Goal: Task Accomplishment & Management: Complete application form

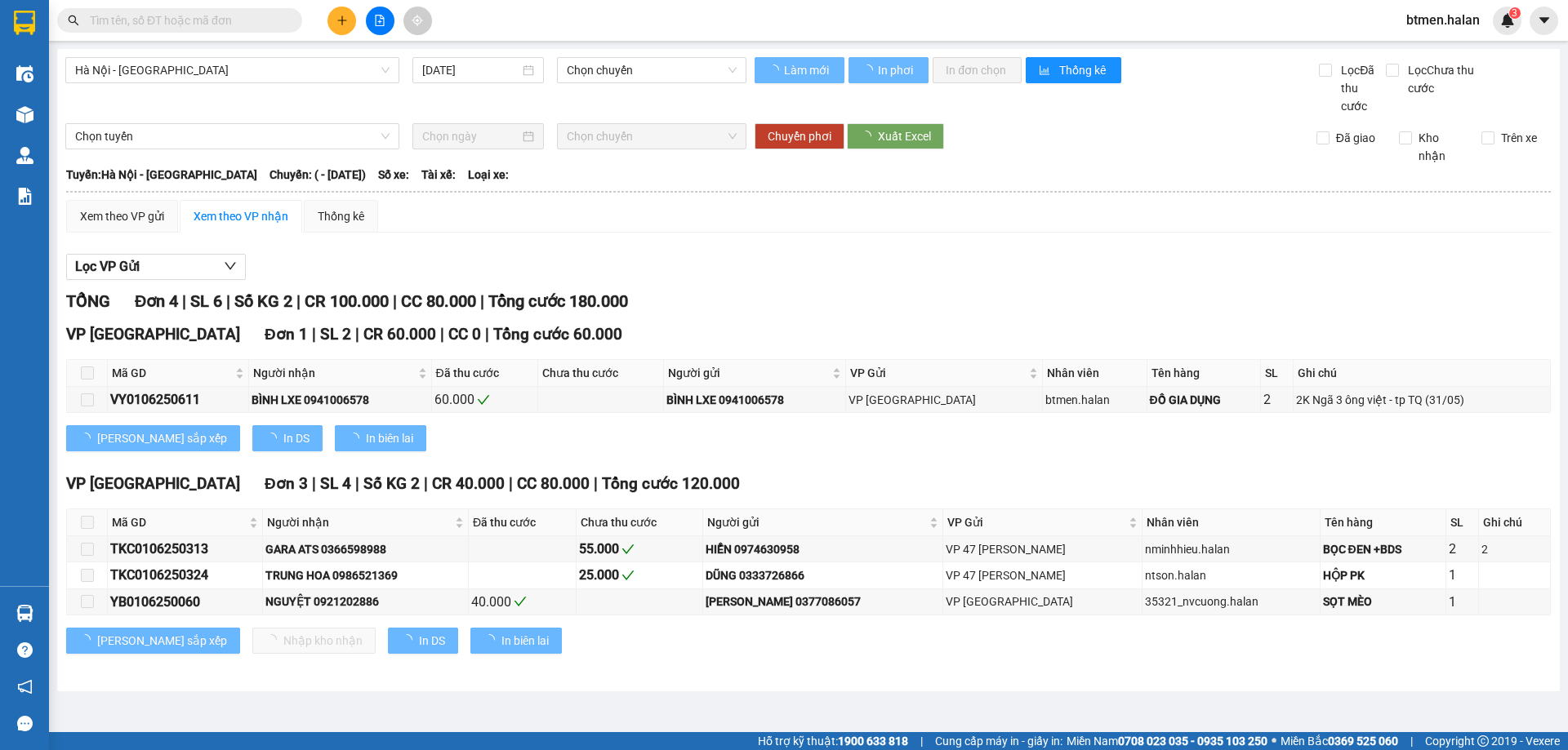
type input "[DATE]"
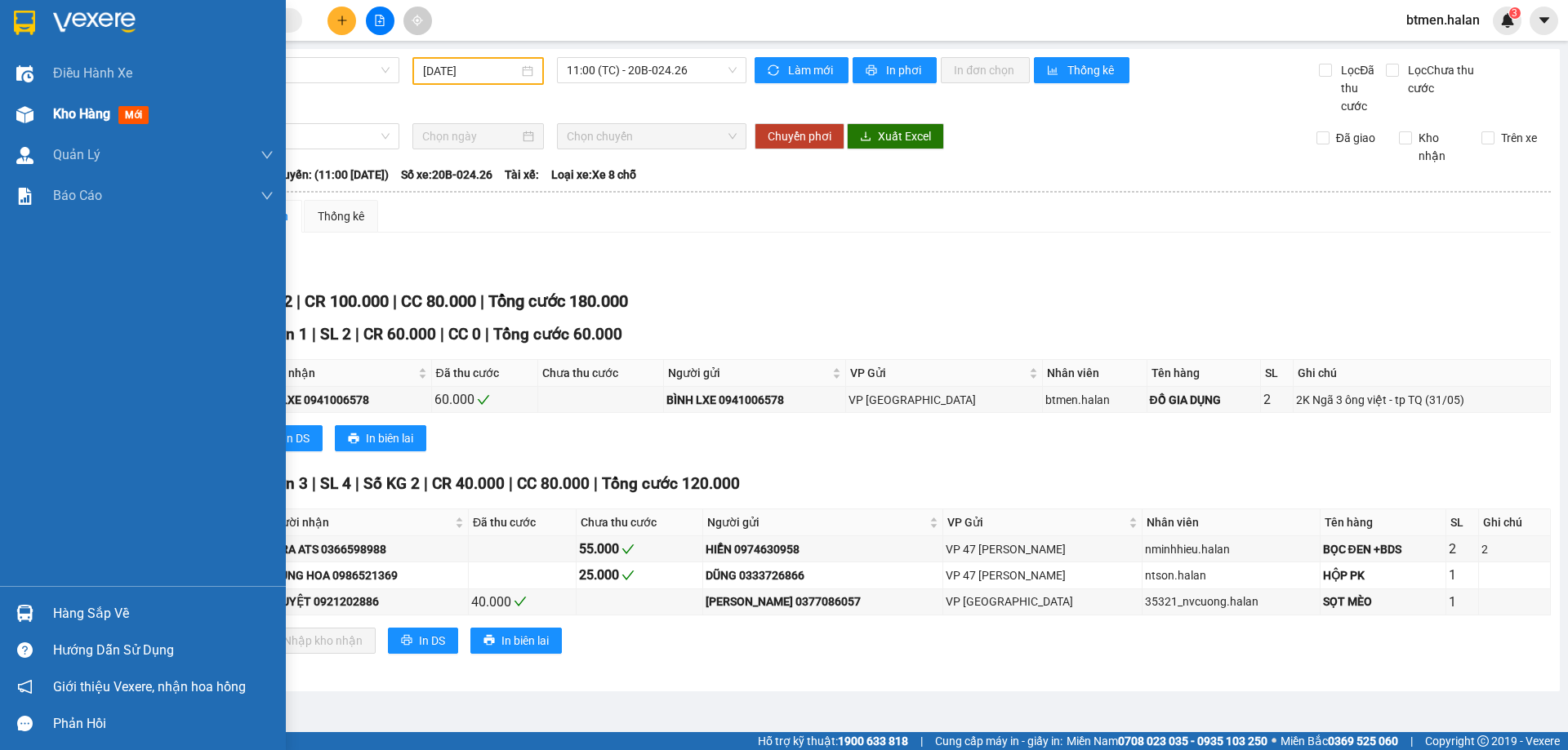
click at [69, 118] on span "Kho hàng" at bounding box center [81, 114] width 57 height 15
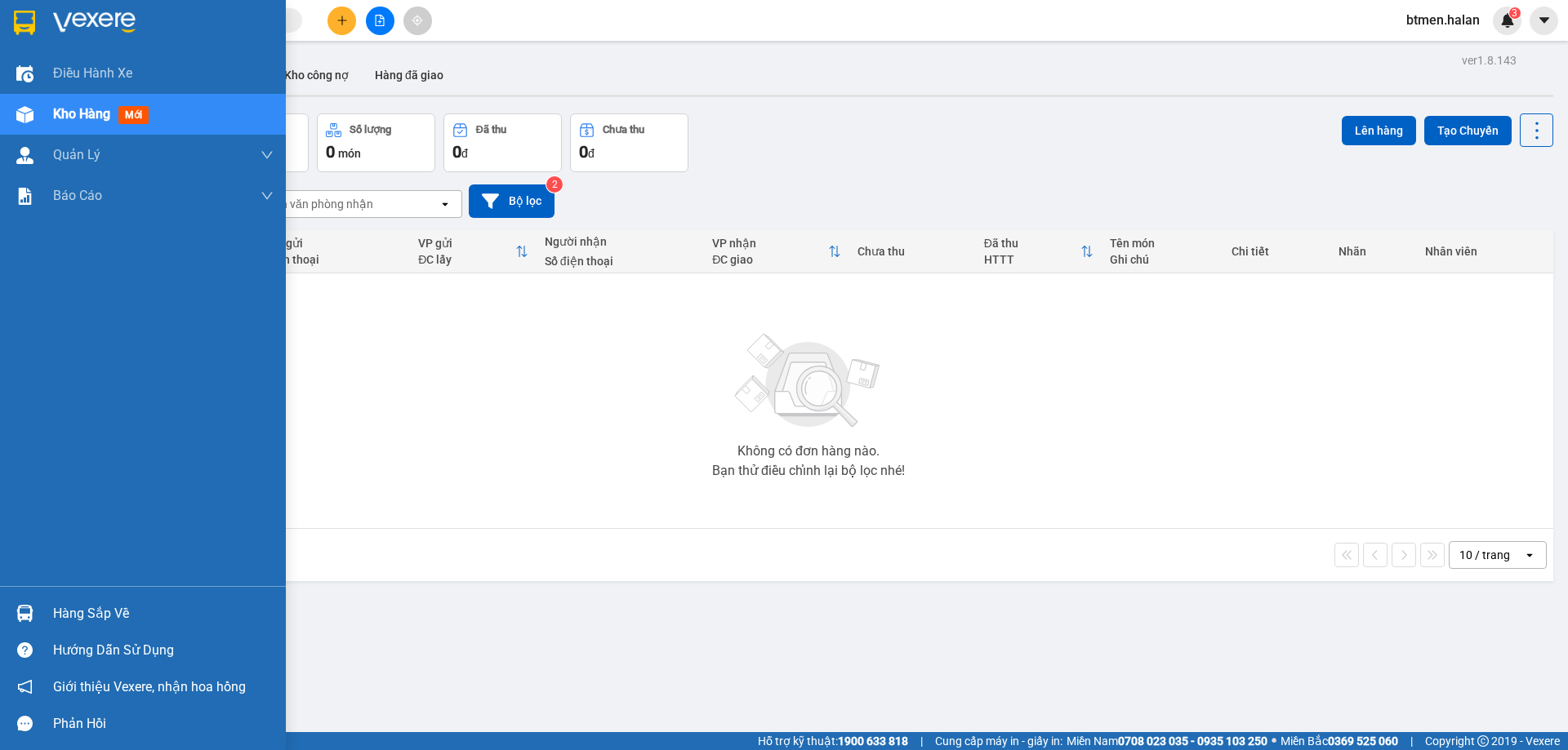
click at [68, 621] on div "Hàng sắp về" at bounding box center [163, 613] width 221 height 25
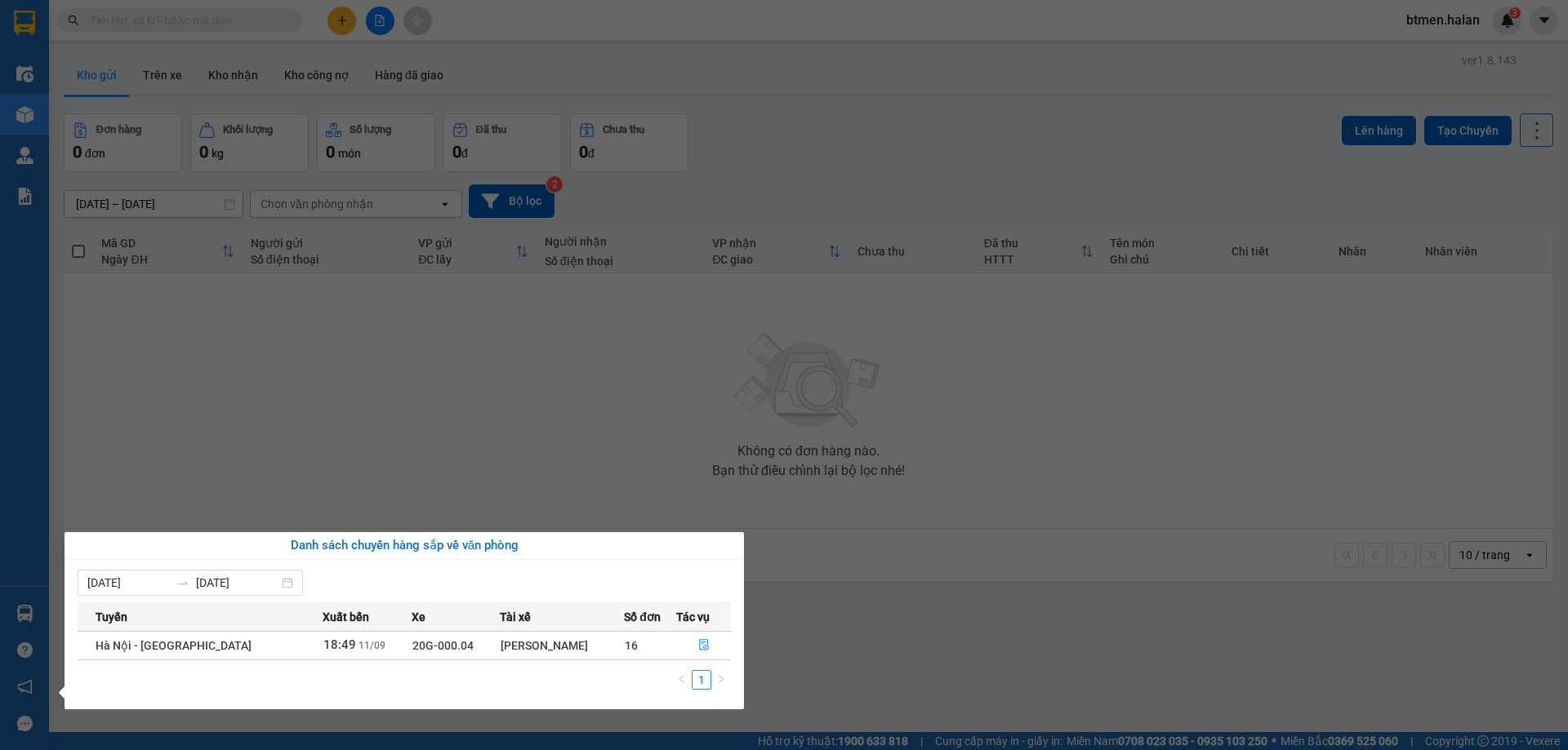
click at [516, 461] on section "Kết quả tìm kiếm ( 0 ) Bộ lọc No Data btmen.halan 3 Điều hành xe Kho hàng mới Q…" at bounding box center [784, 375] width 1568 height 750
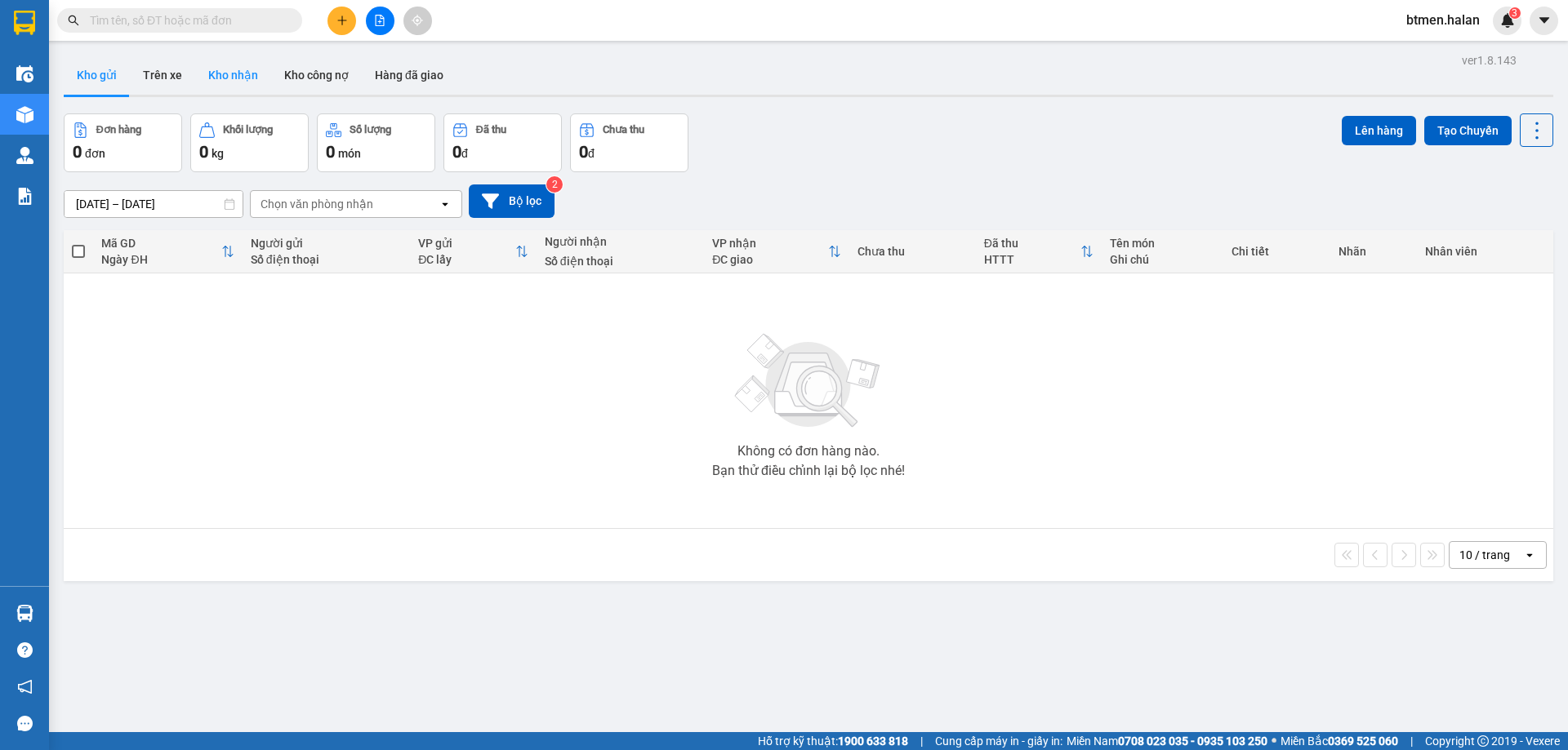
click at [215, 69] on button "Kho nhận" at bounding box center [233, 75] width 76 height 39
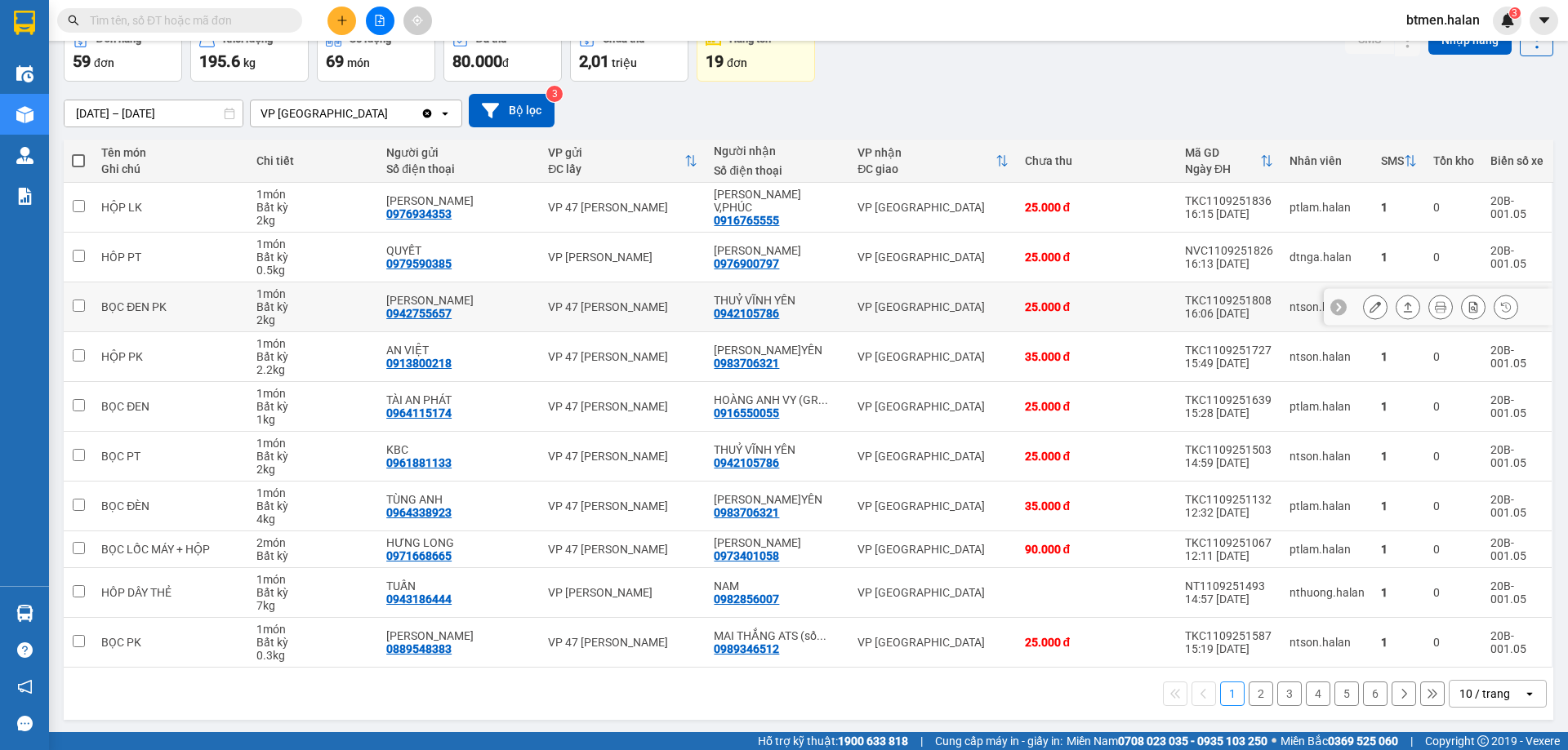
scroll to position [93, 0]
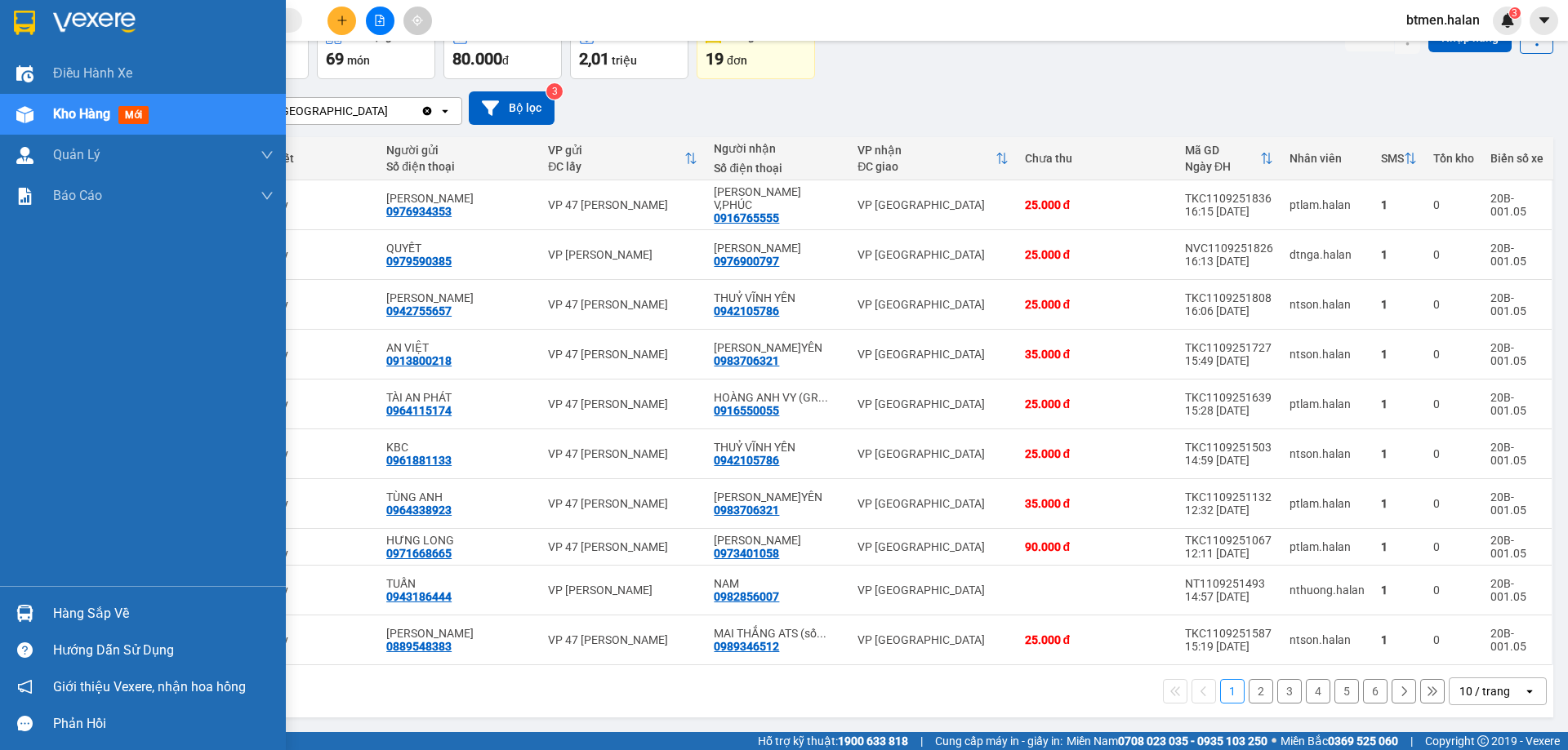
click at [135, 599] on div "Hàng sắp về" at bounding box center [143, 613] width 286 height 37
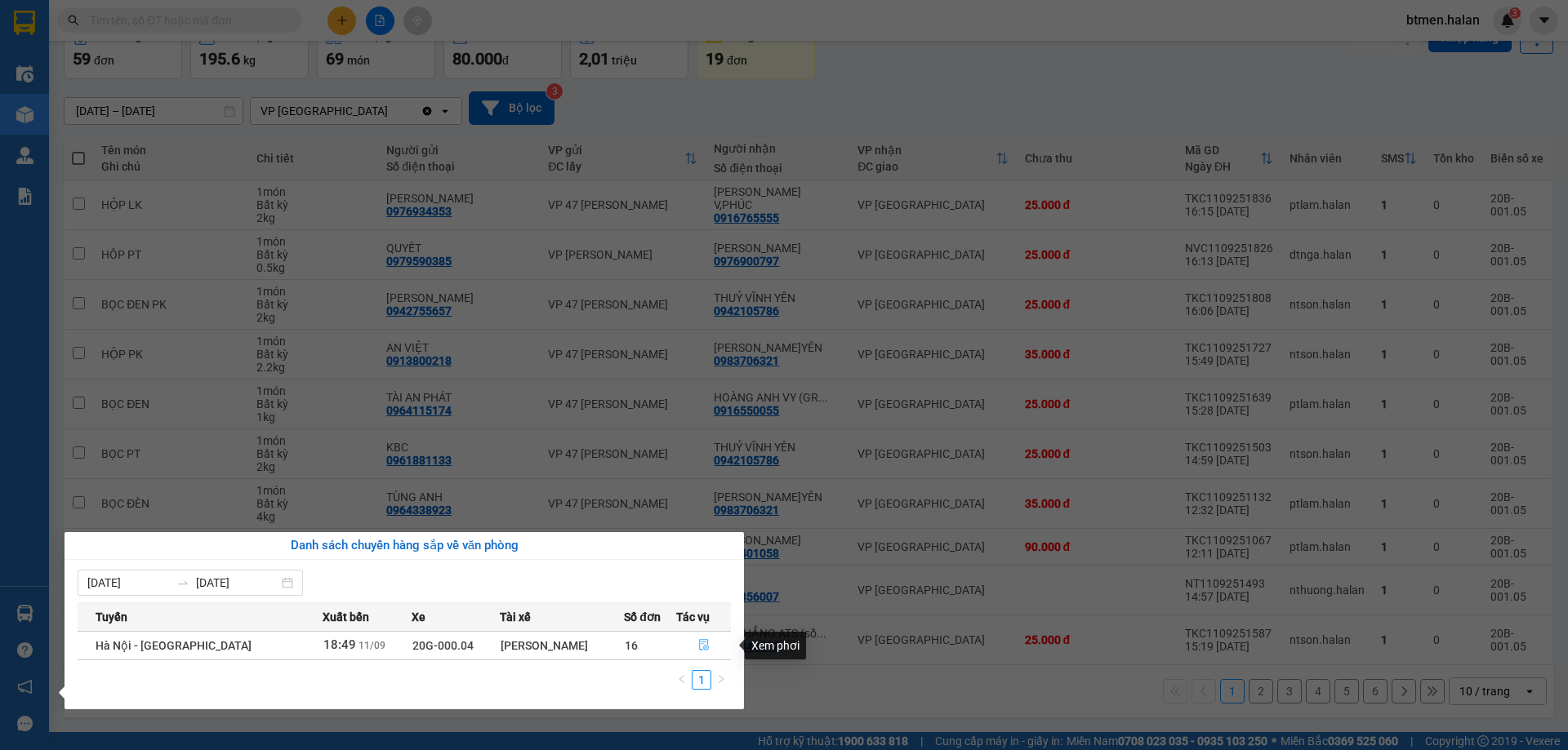
click at [698, 639] on icon "file-done" at bounding box center [703, 644] width 11 height 11
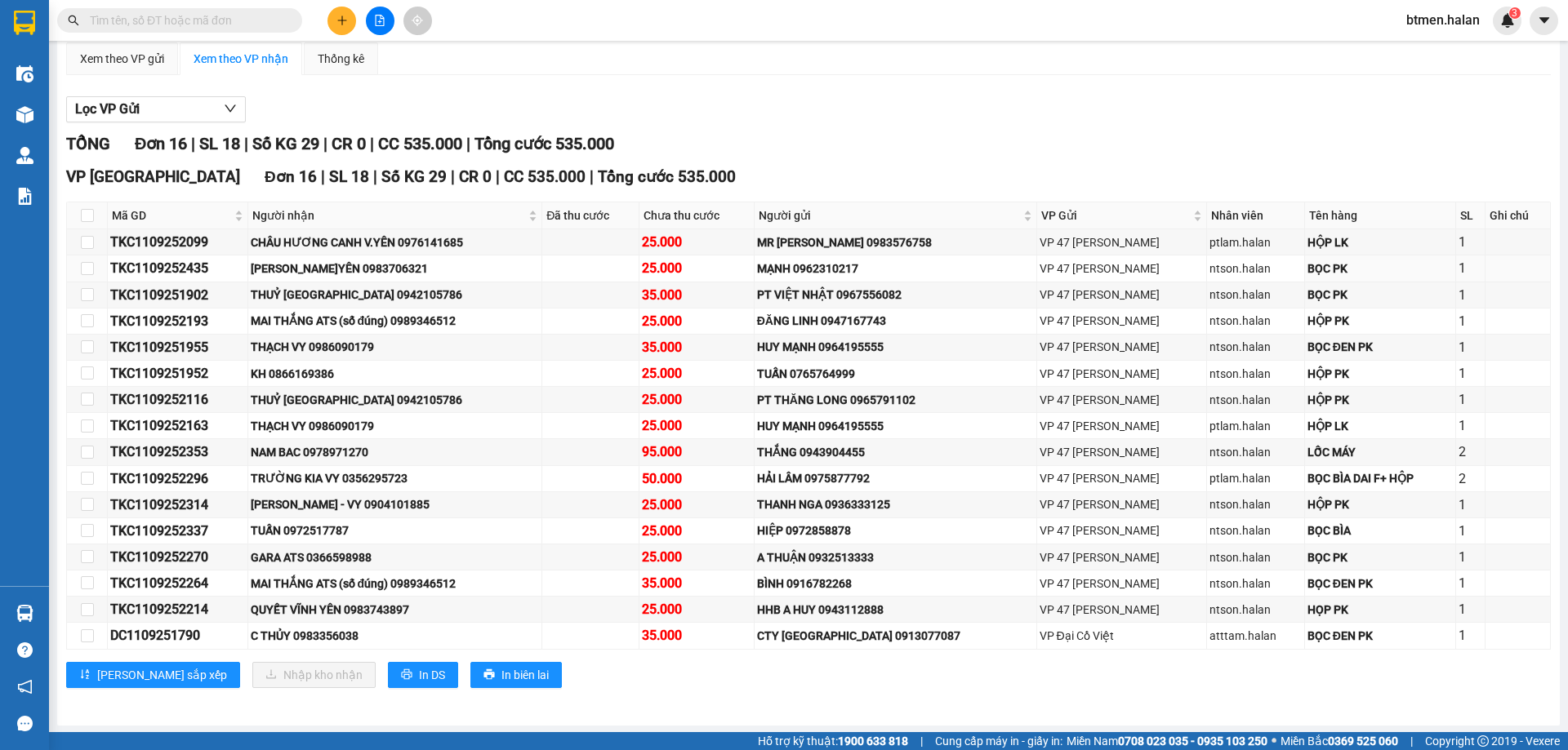
scroll to position [159, 0]
click at [1070, 127] on div "Lọc VP Gửi TỔNG Đơn 16 | SL 18 | Số KG 29 | CR 0 | CC 535.000 | Tổng cước 535.…" at bounding box center [808, 396] width 1484 height 620
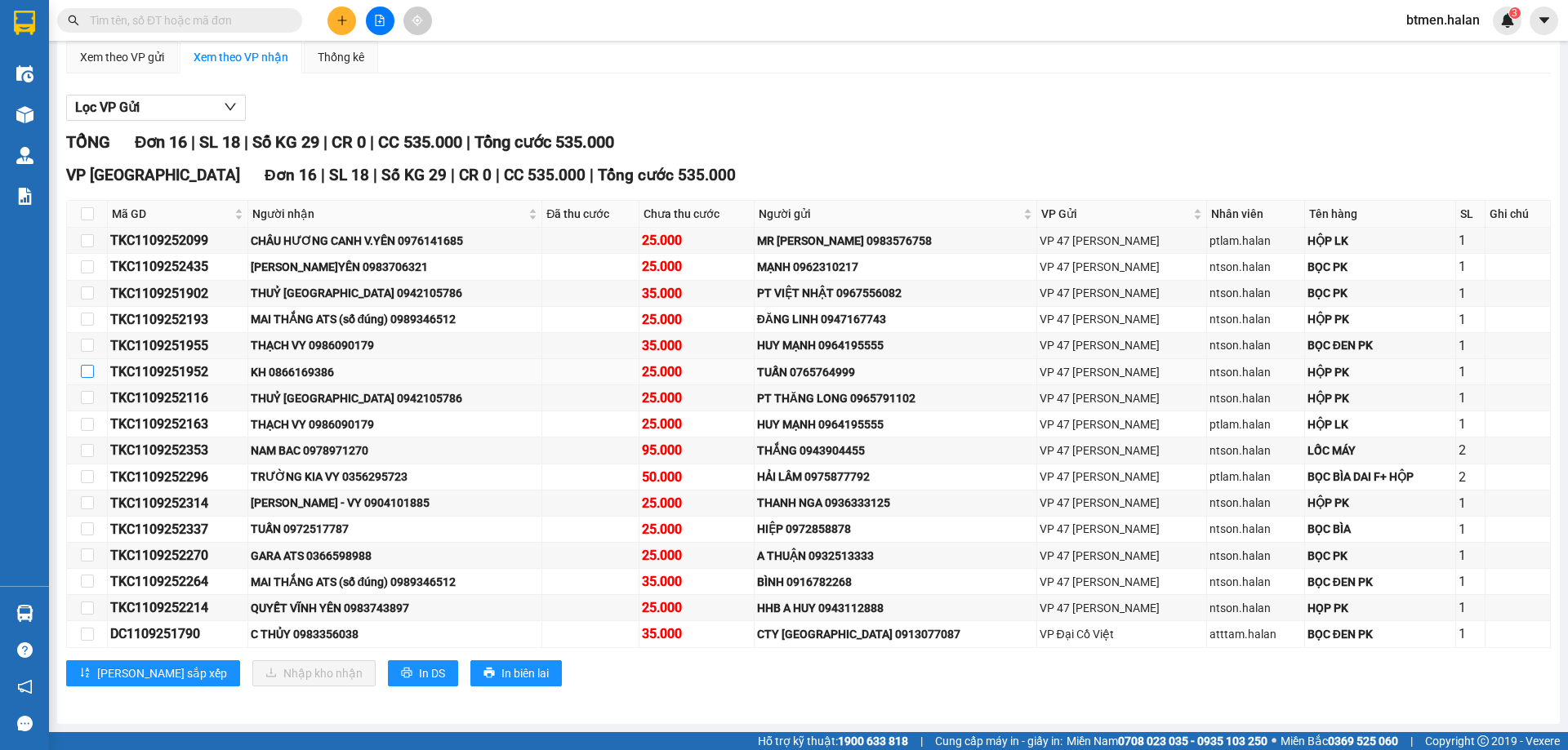
click at [87, 370] on input "checkbox" at bounding box center [86, 371] width 13 height 13
checkbox input "true"
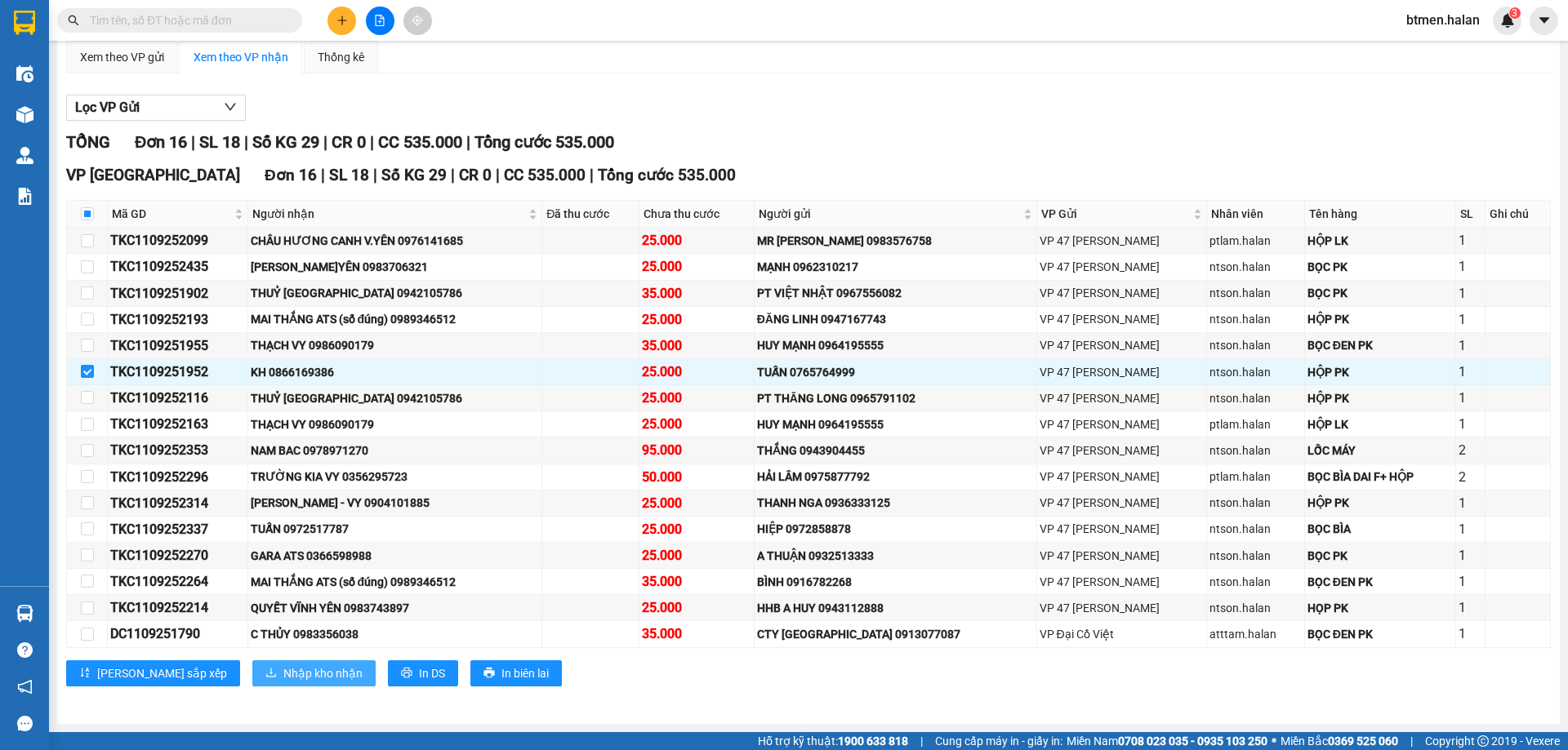
click at [283, 667] on span "Nhập kho nhận" at bounding box center [322, 673] width 80 height 18
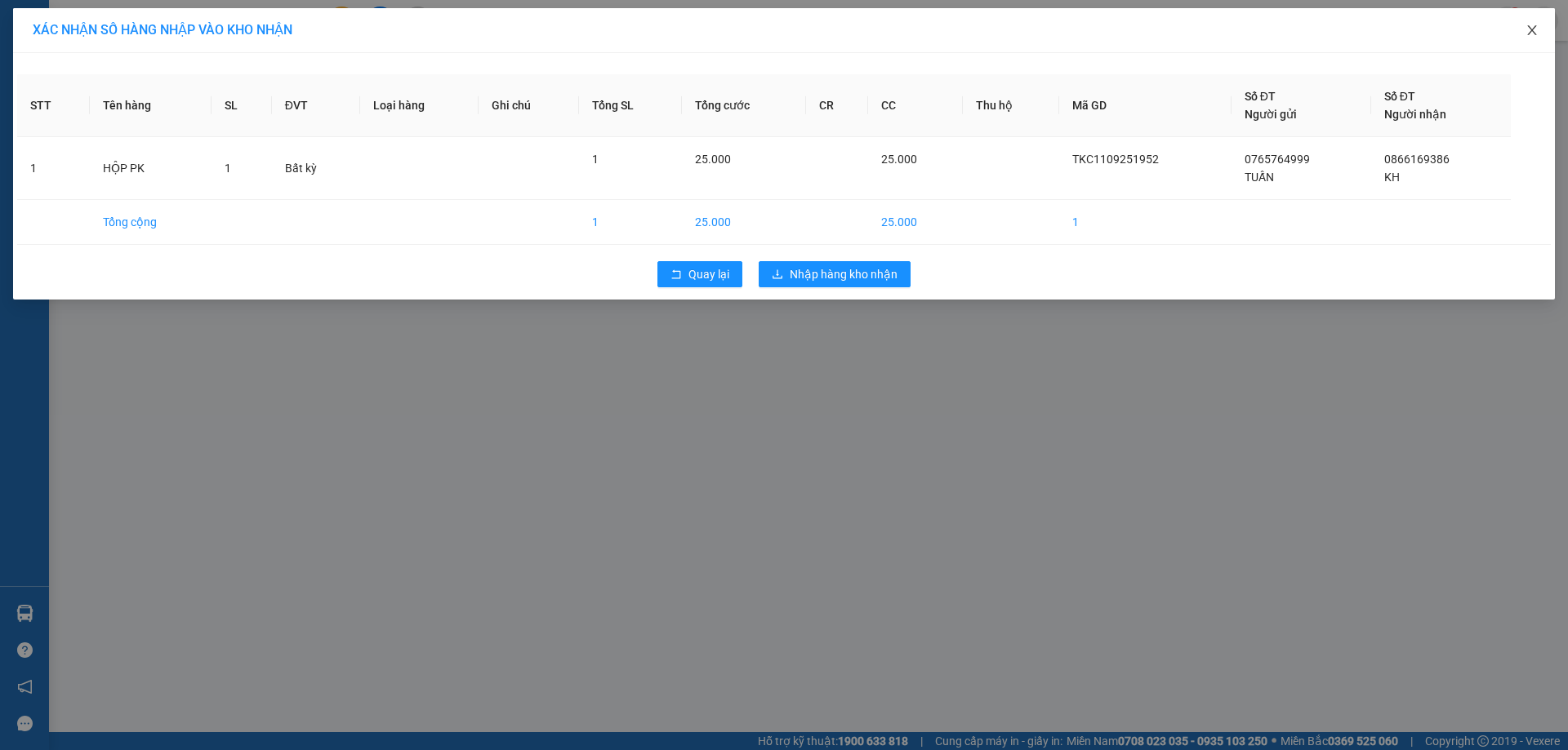
click at [1531, 28] on icon "close" at bounding box center [1531, 30] width 13 height 13
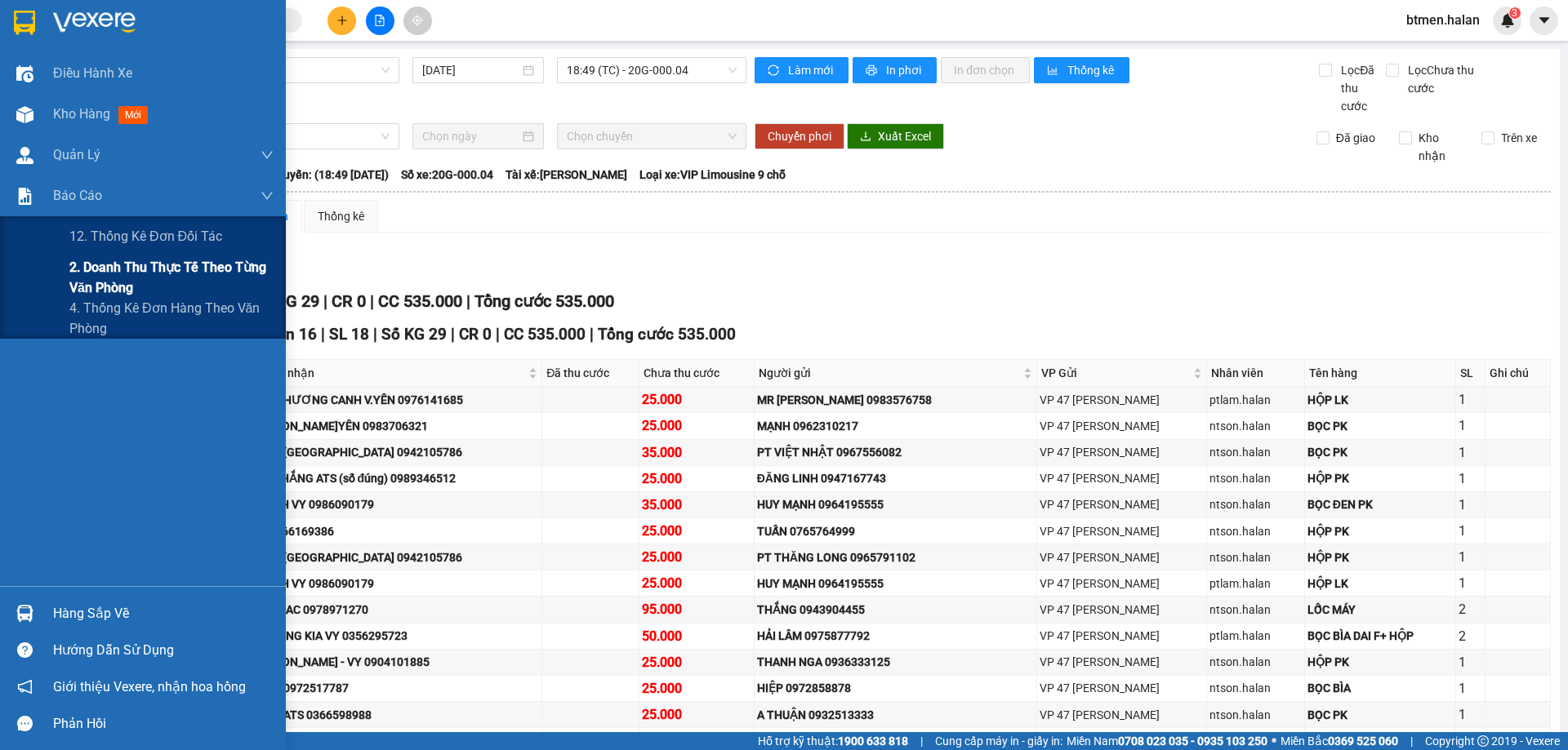
click at [98, 275] on span "2. Doanh thu thực tế theo từng văn phòng" at bounding box center [171, 278] width 204 height 41
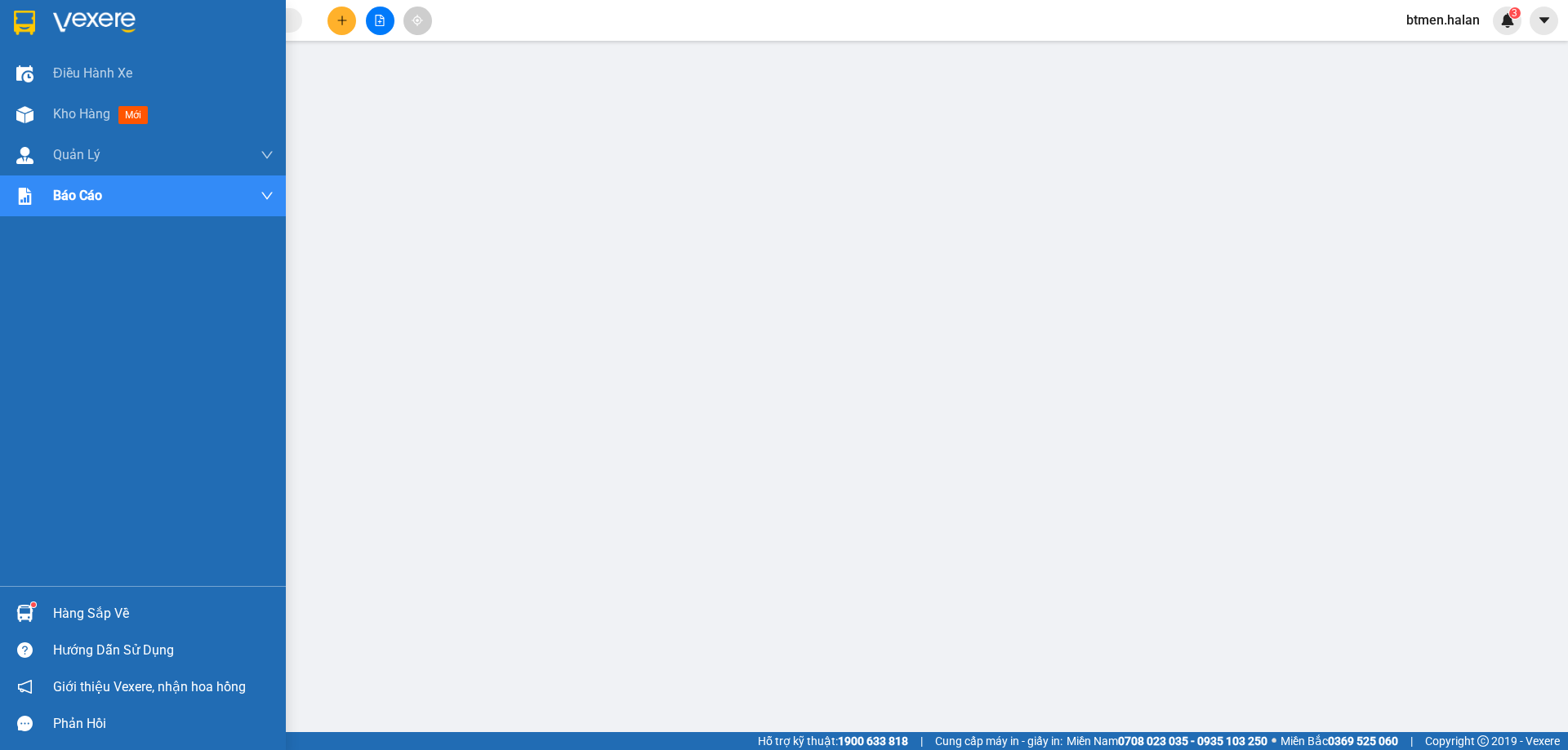
click at [58, 624] on div "Hàng sắp về" at bounding box center [163, 613] width 221 height 25
click at [64, 619] on div "Hàng sắp về" at bounding box center [163, 613] width 221 height 25
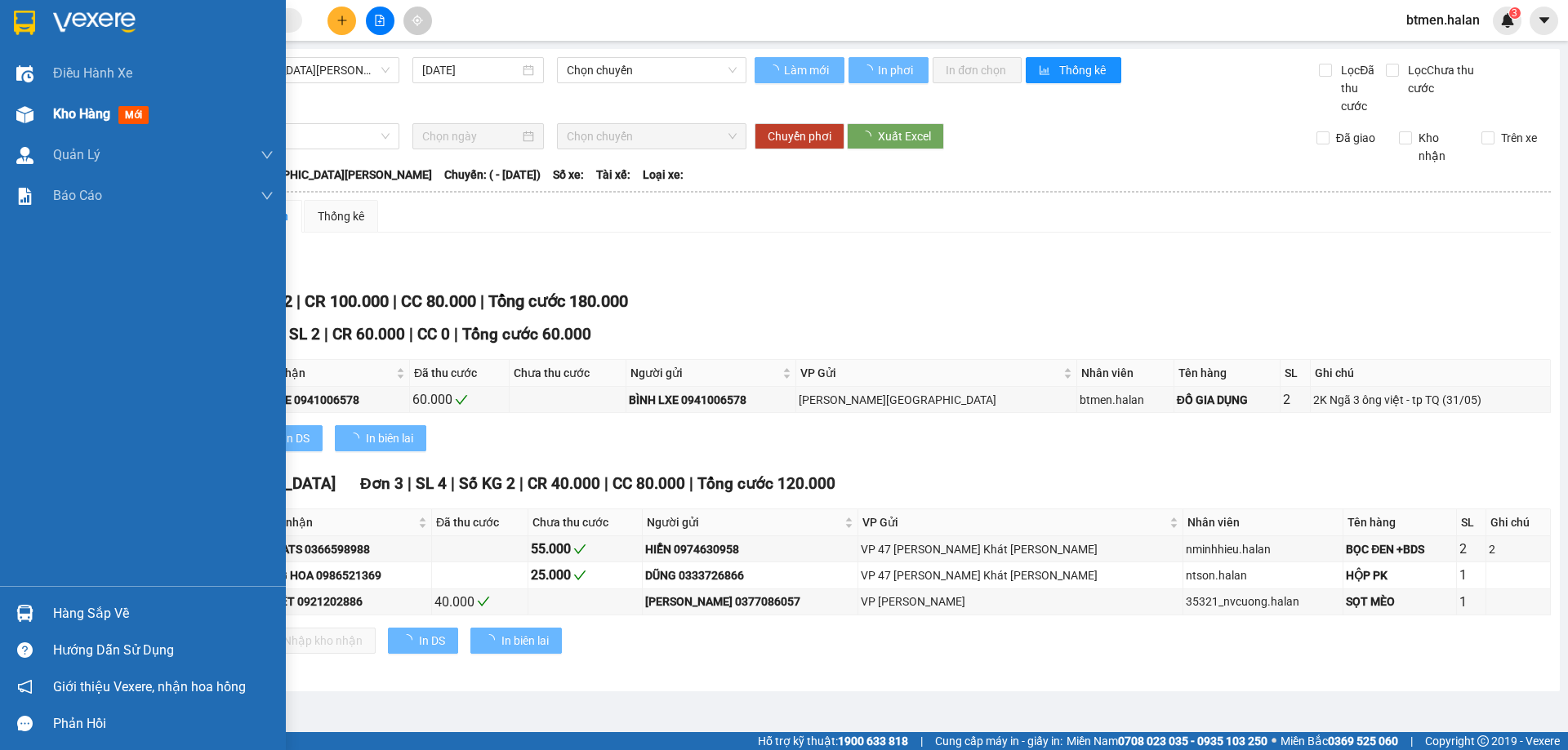
type input "[DATE]"
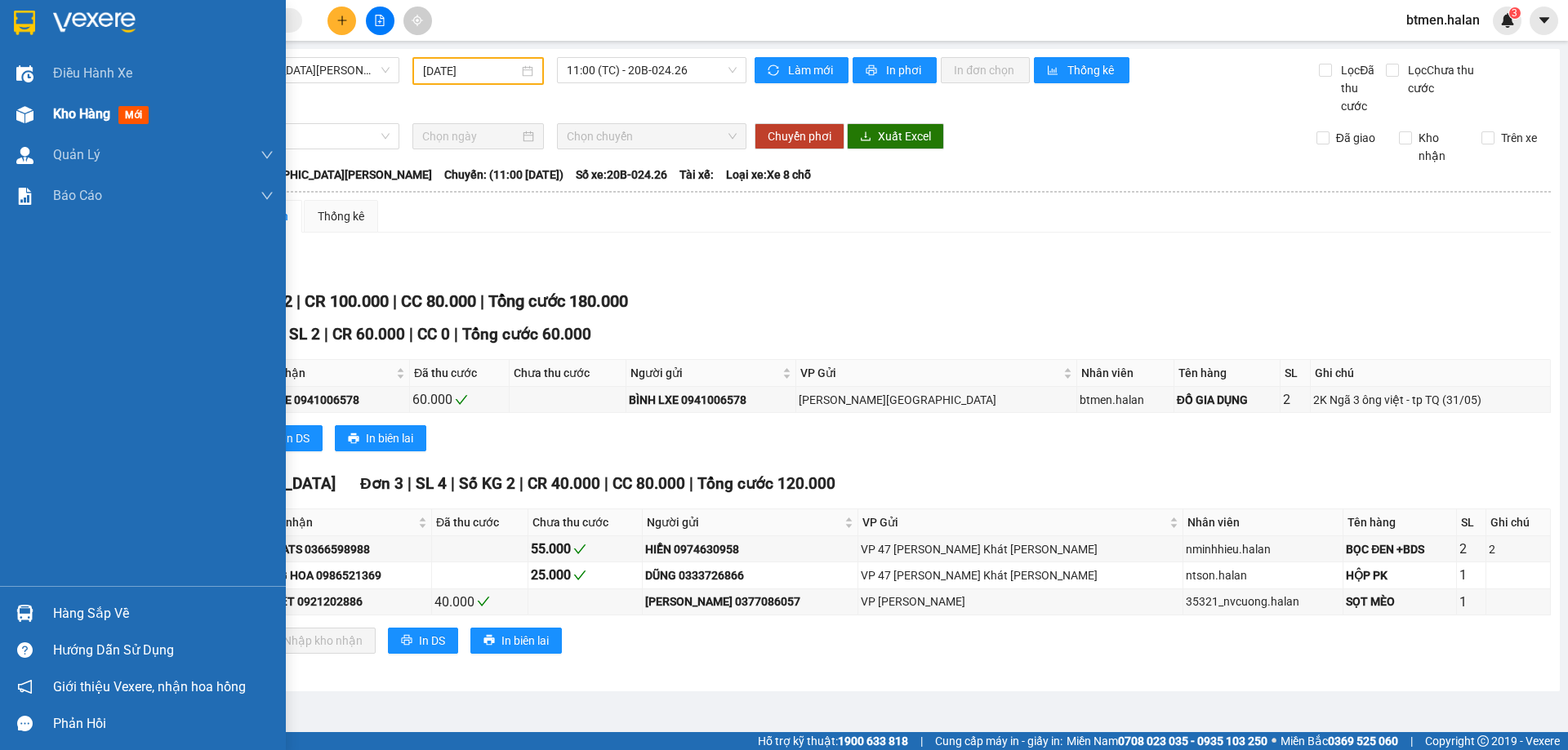
click at [113, 120] on div "Kho hàng mới" at bounding box center [104, 114] width 102 height 21
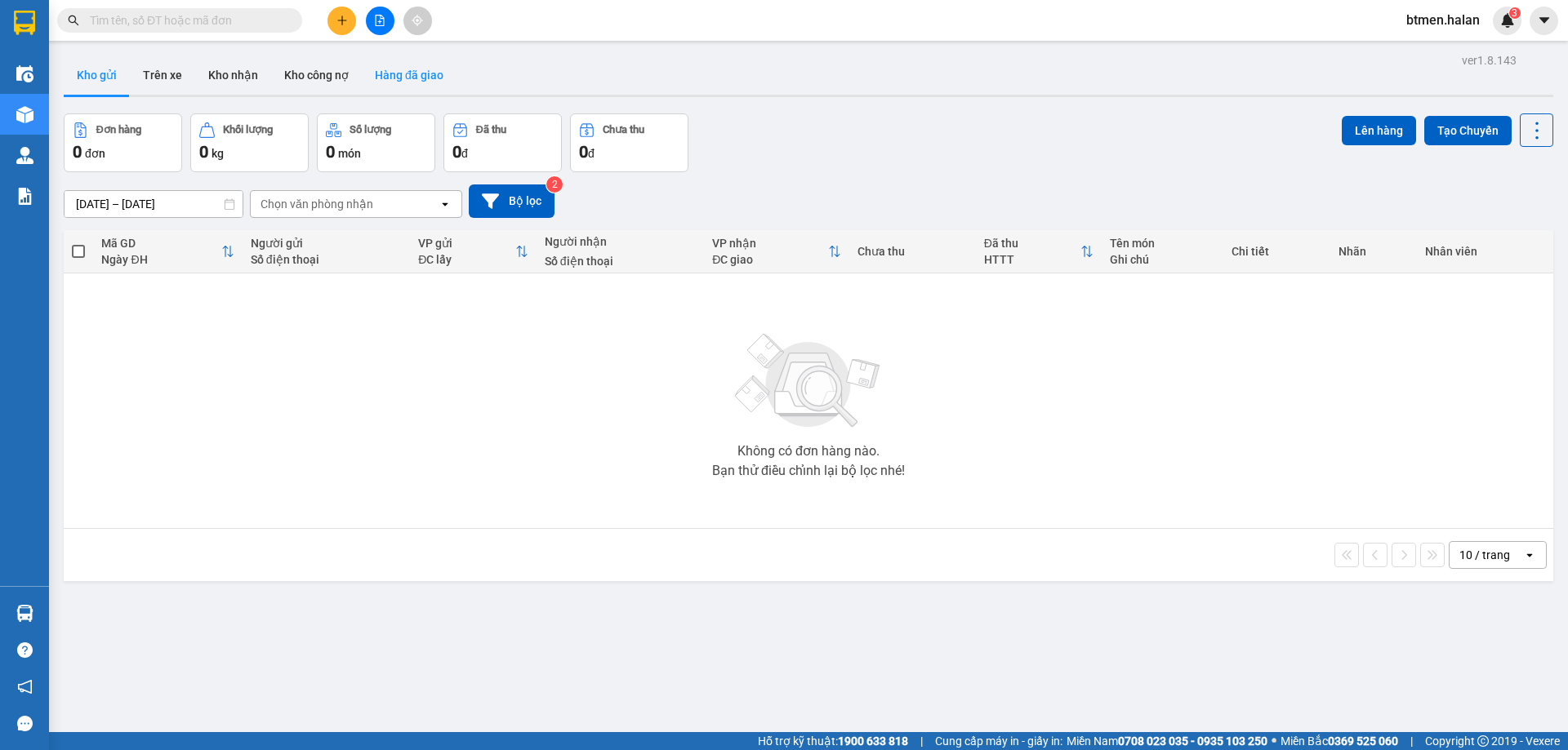
click at [403, 79] on button "Hàng đã giao" at bounding box center [409, 75] width 95 height 39
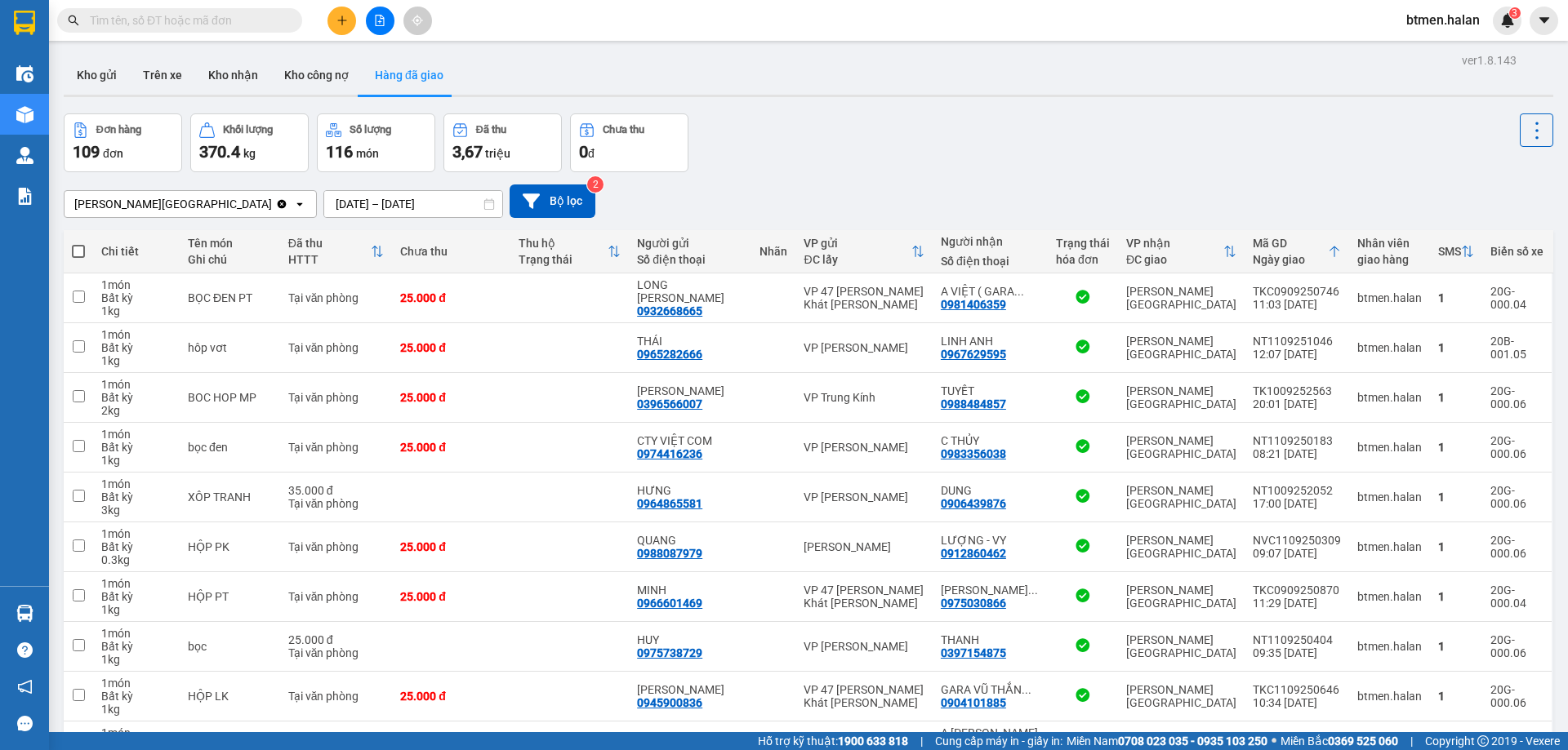
click at [351, 212] on div "ver 1.8.143 Kho gửi Trên xe Kho [PERSON_NAME] công nợ Hàng đã [PERSON_NAME] hàn…" at bounding box center [808, 439] width 1502 height 781
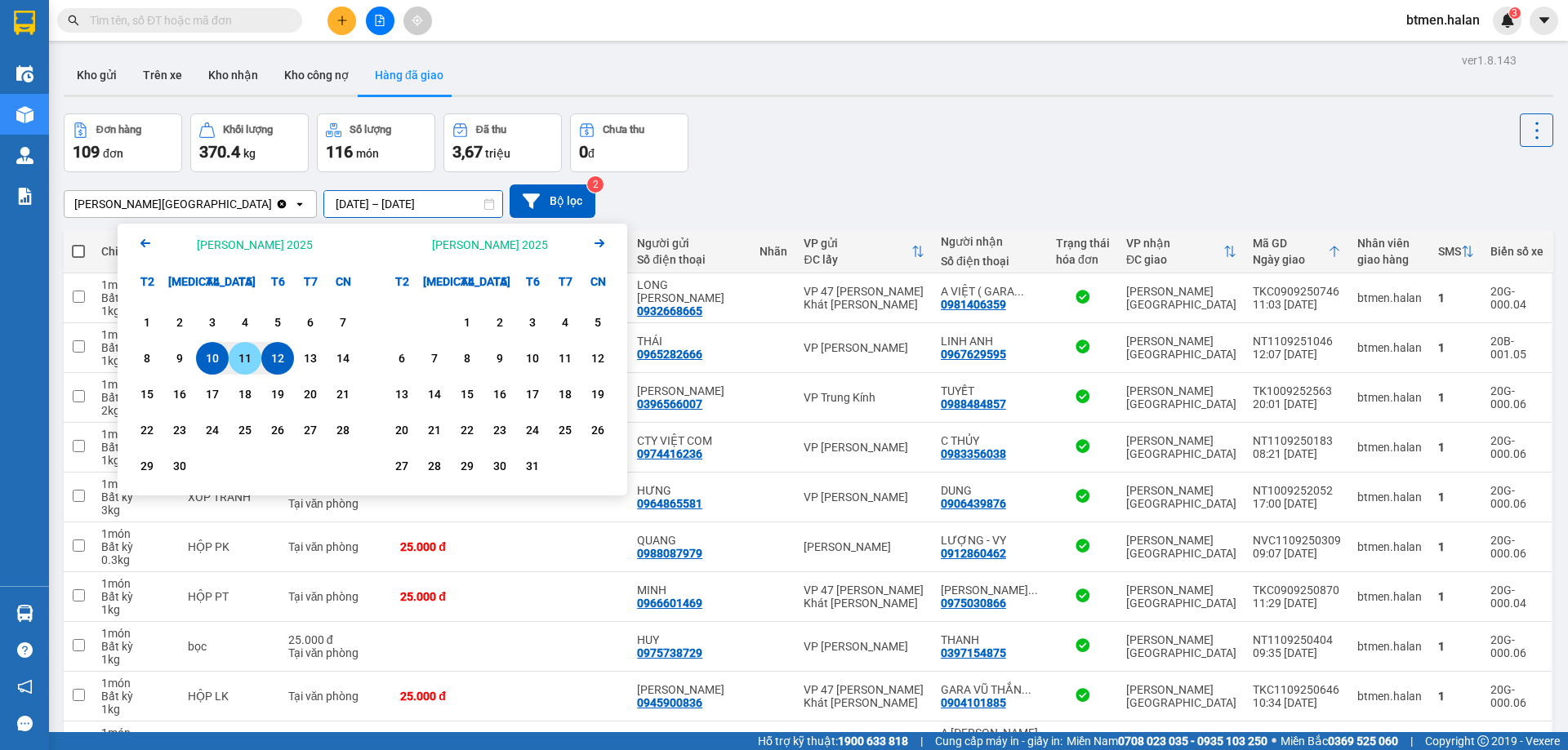
click at [253, 358] on div "11" at bounding box center [245, 358] width 23 height 20
type input "11/09/2025 – 11/09/2025"
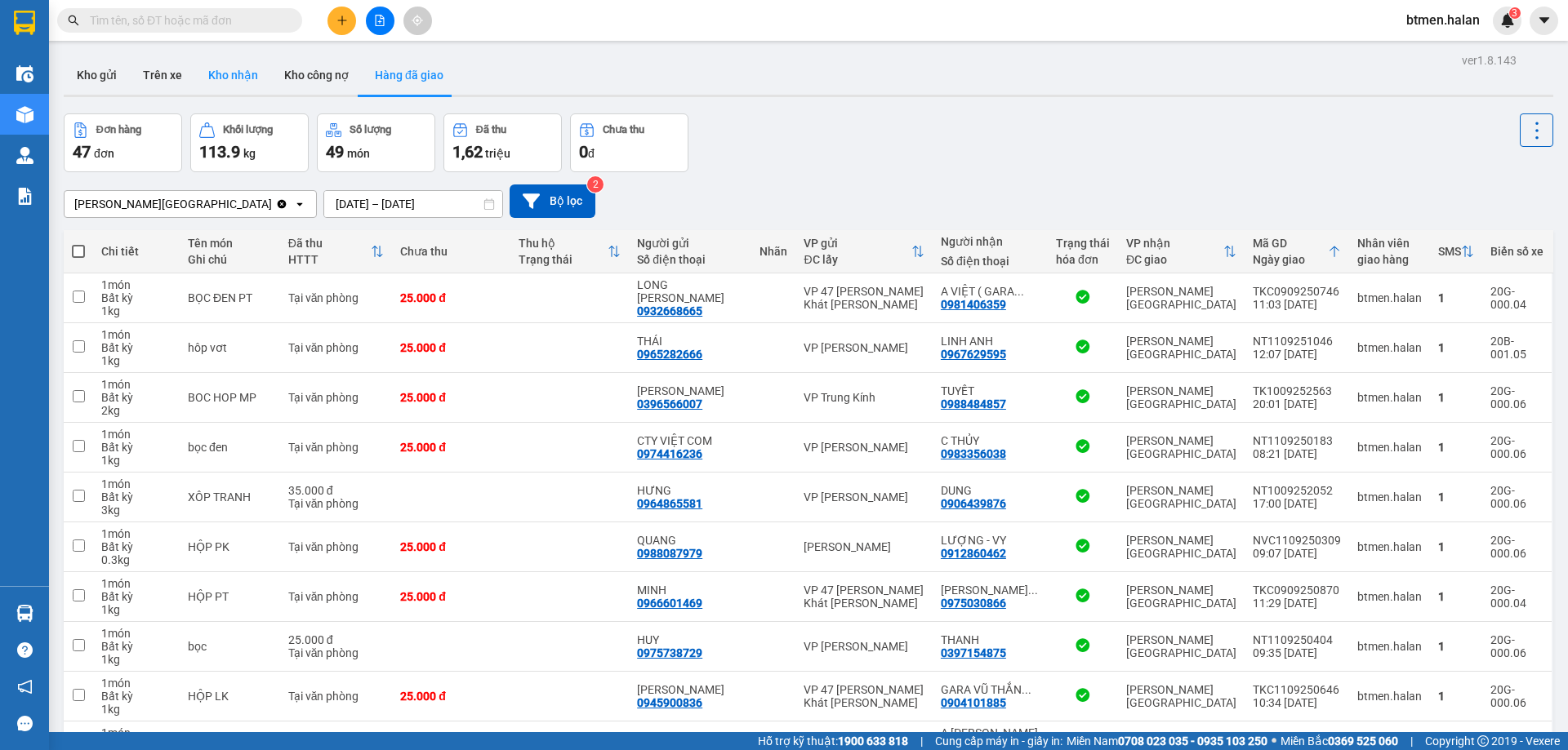
click at [241, 74] on button "Kho nhận" at bounding box center [233, 75] width 76 height 39
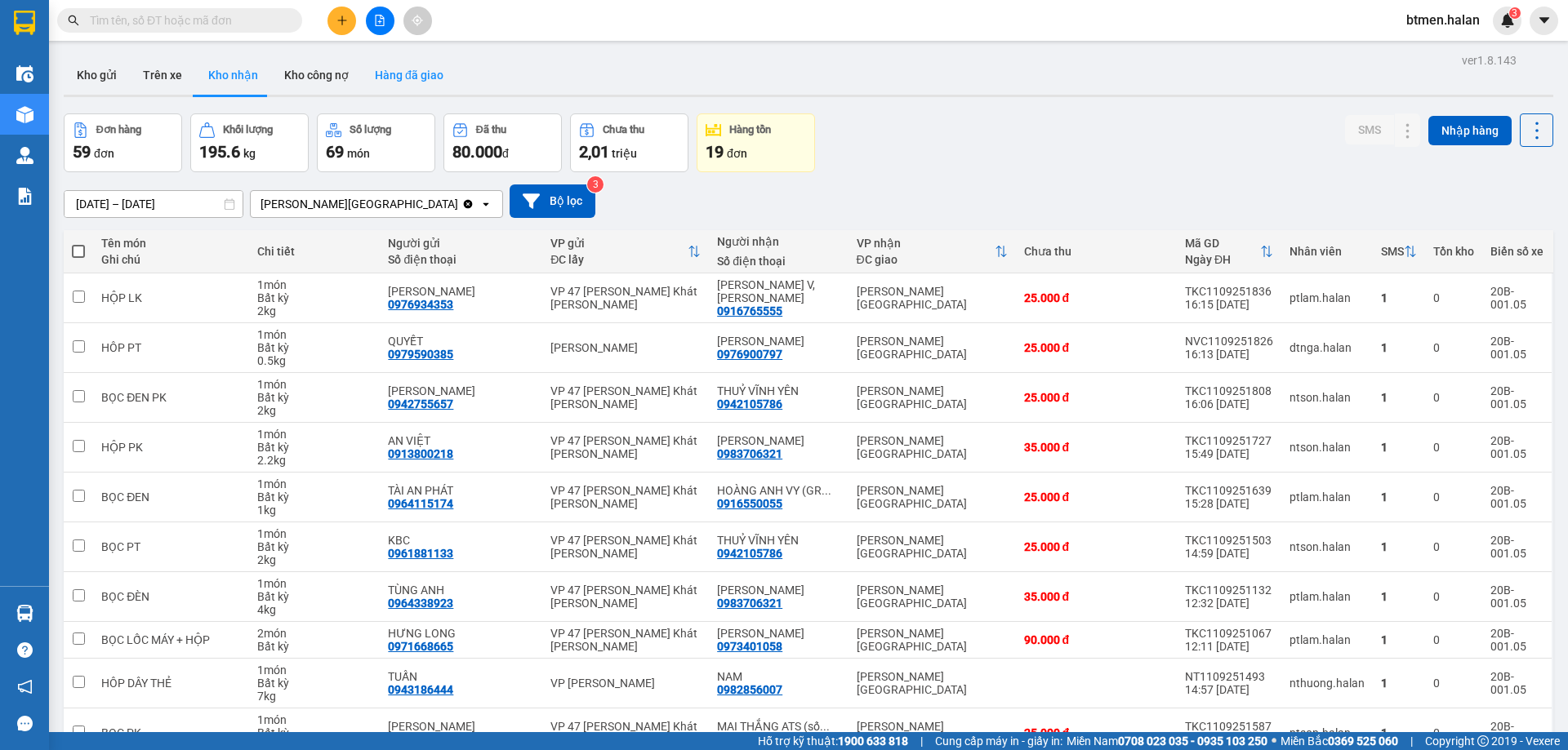
click at [389, 68] on button "Hàng đã giao" at bounding box center [409, 75] width 95 height 39
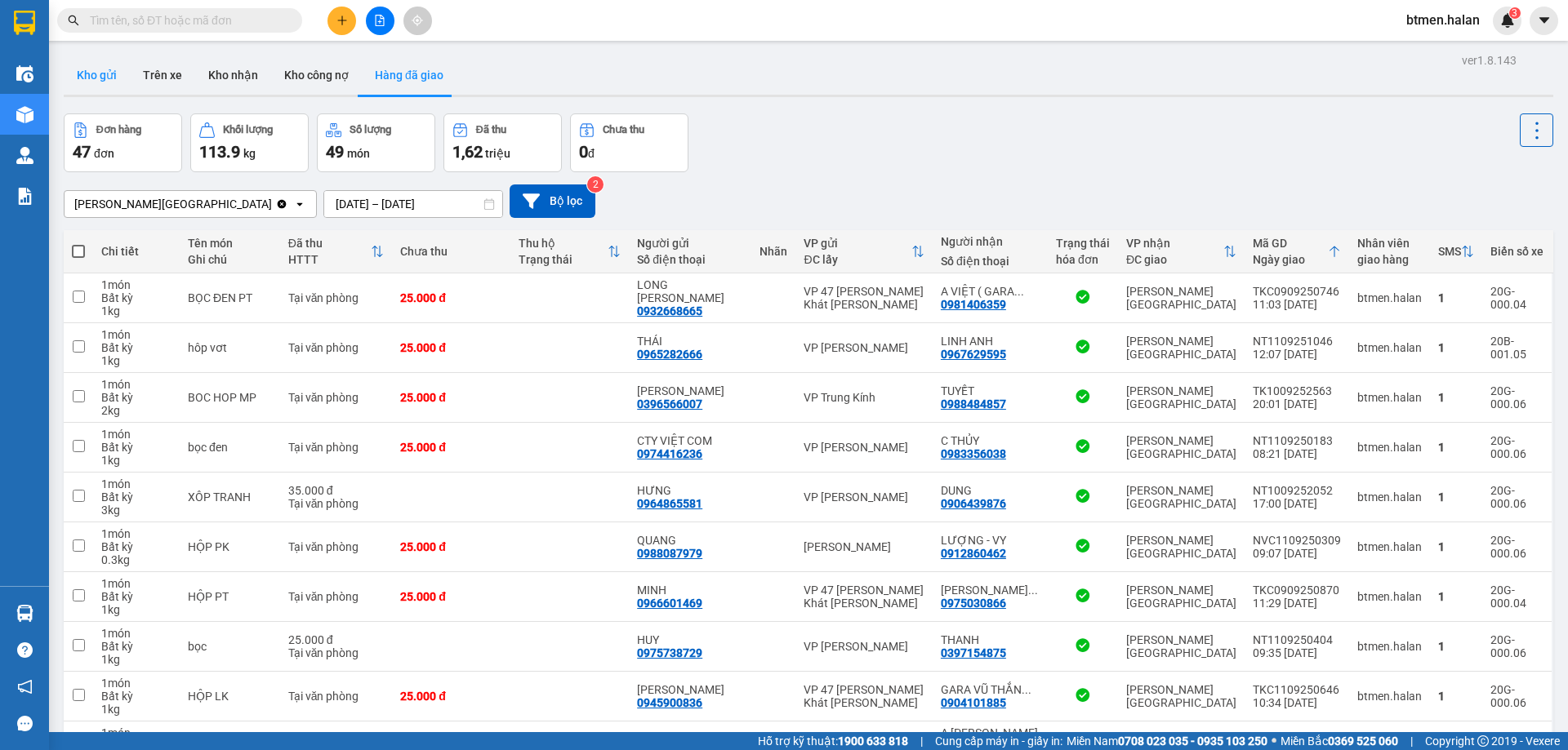
click at [104, 60] on button "Kho gửi" at bounding box center [96, 75] width 66 height 39
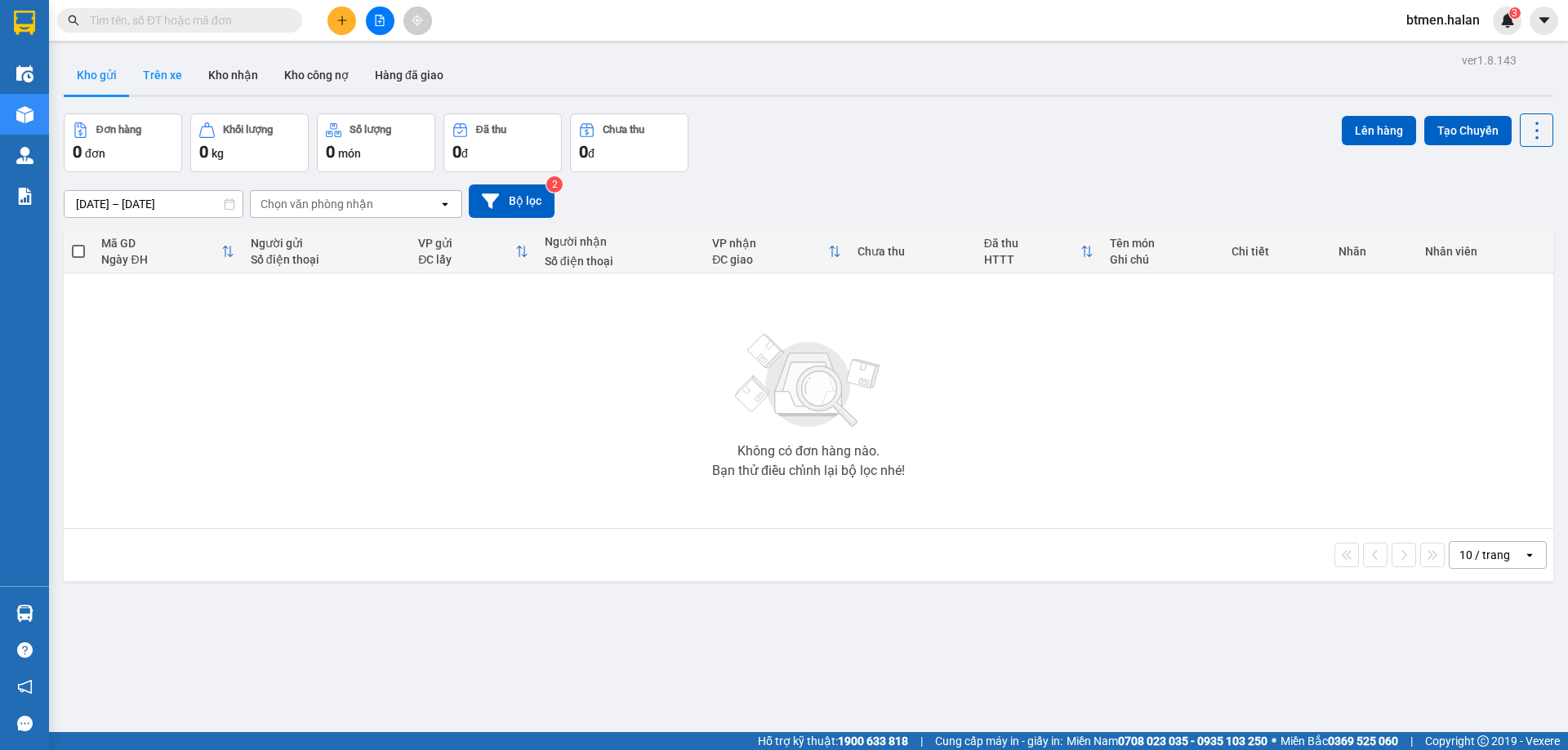
click at [157, 77] on button "Trên xe" at bounding box center [163, 75] width 65 height 39
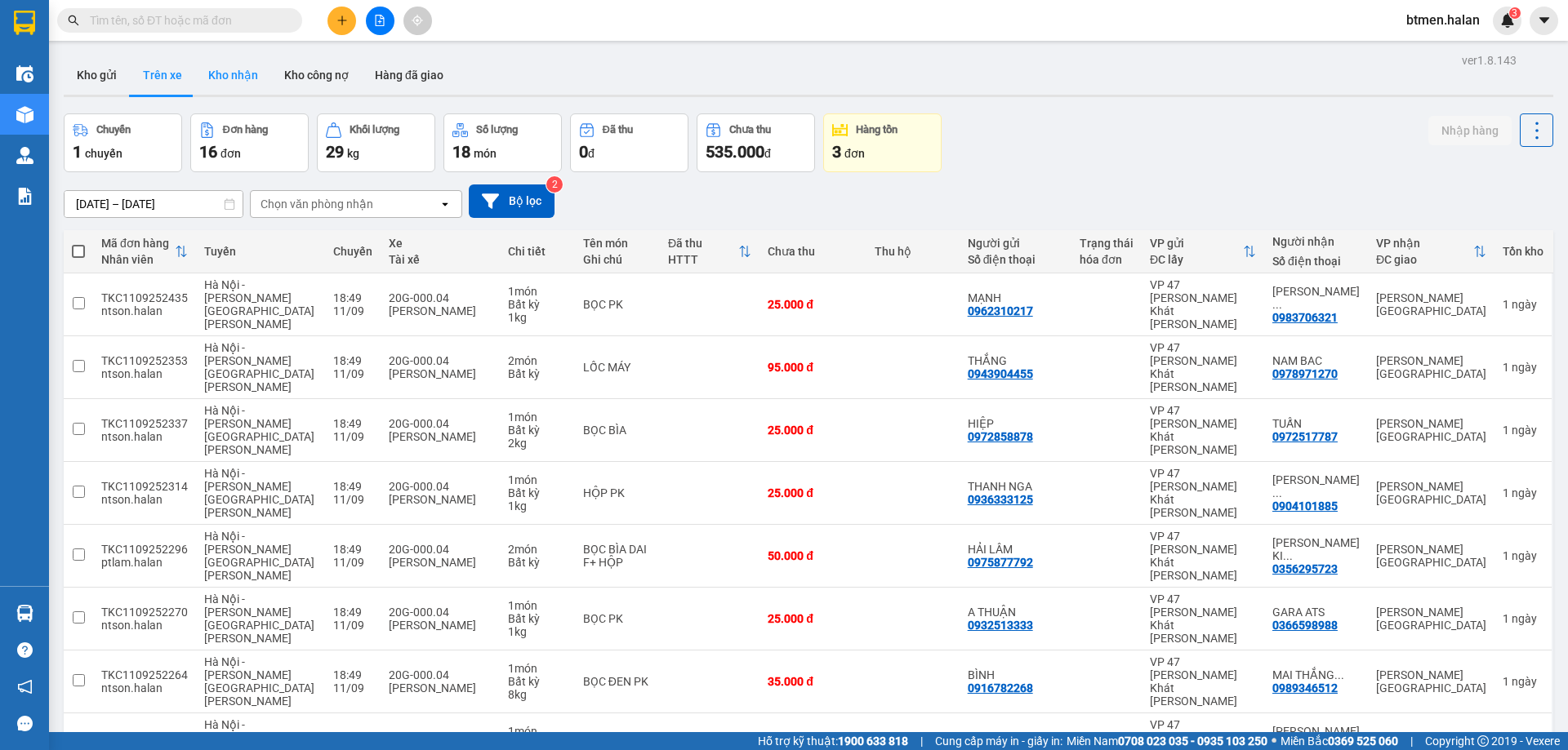
click at [216, 84] on button "Kho nhận" at bounding box center [233, 75] width 76 height 39
type input "[DATE] – [DATE]"
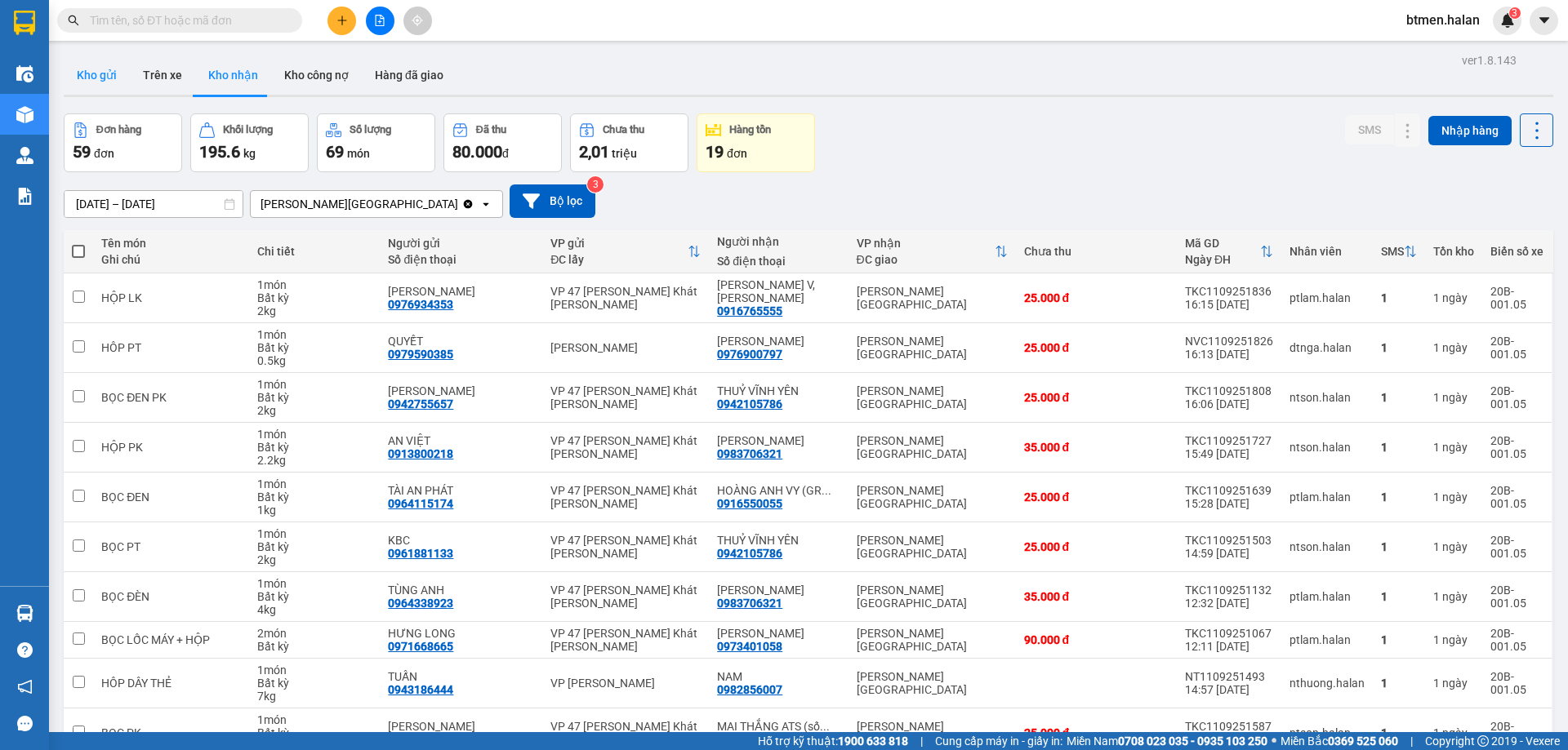
click at [115, 71] on button "Kho gửi" at bounding box center [96, 75] width 66 height 39
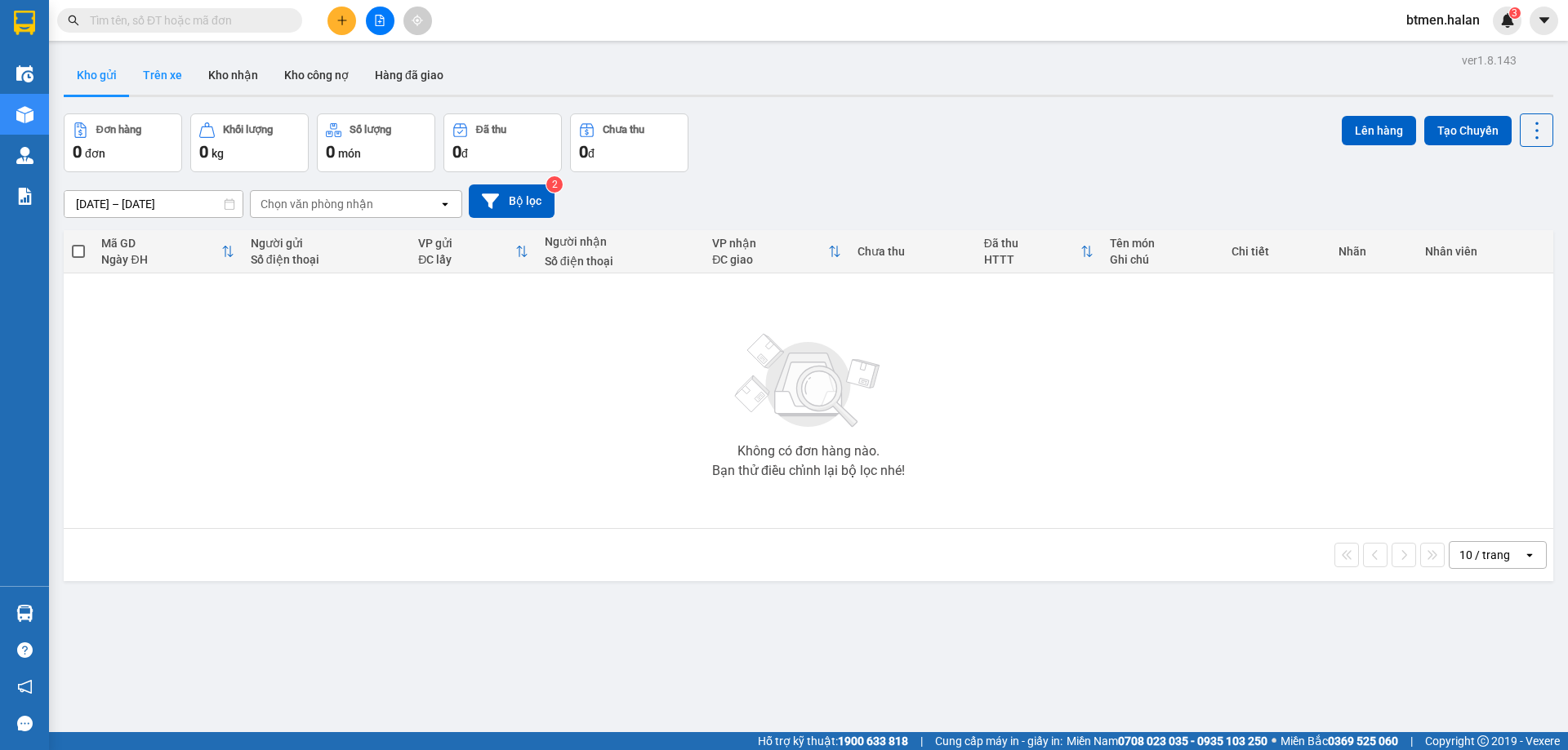
click at [161, 72] on button "Trên xe" at bounding box center [163, 75] width 65 height 39
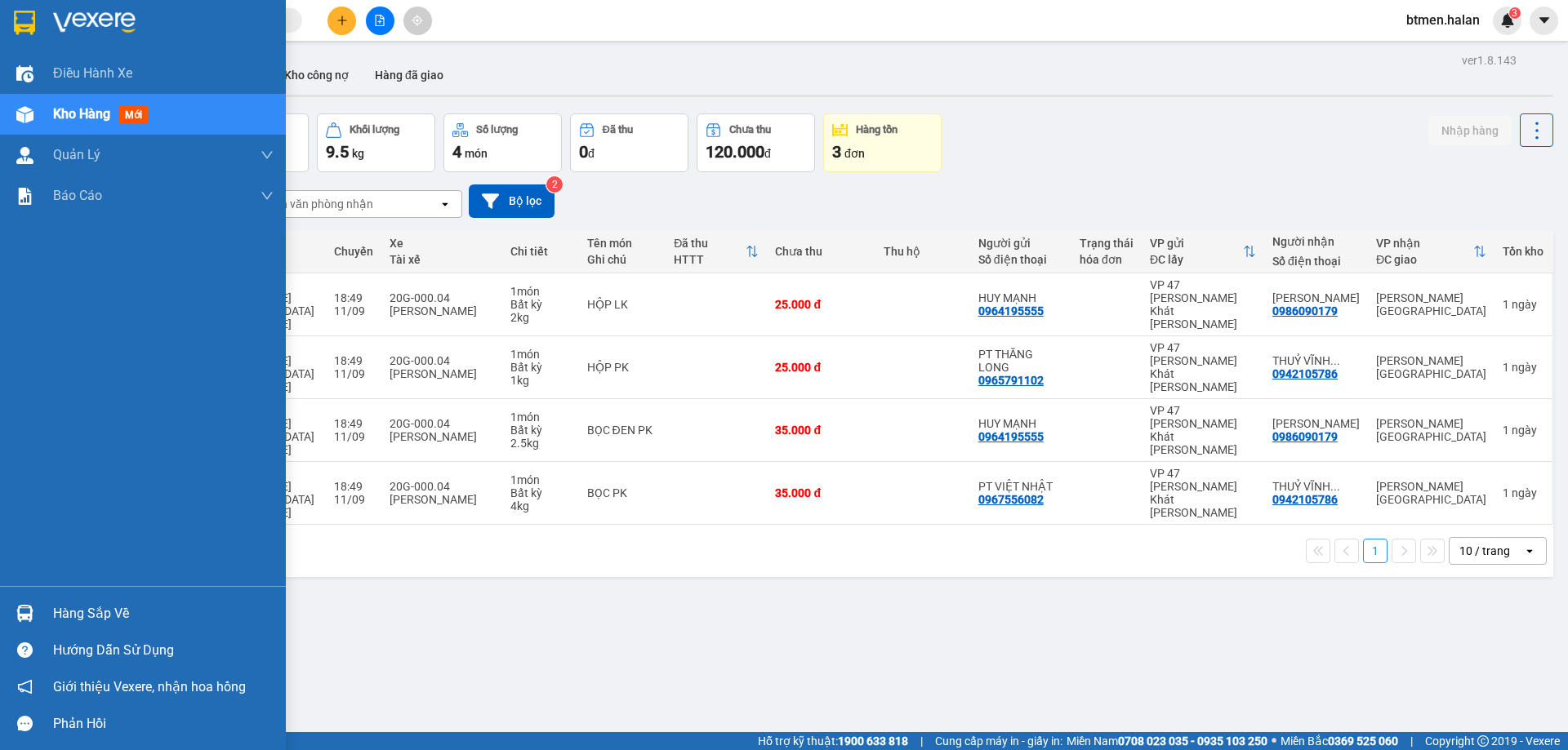
click at [94, 607] on div "Hàng sắp về" at bounding box center [163, 613] width 221 height 25
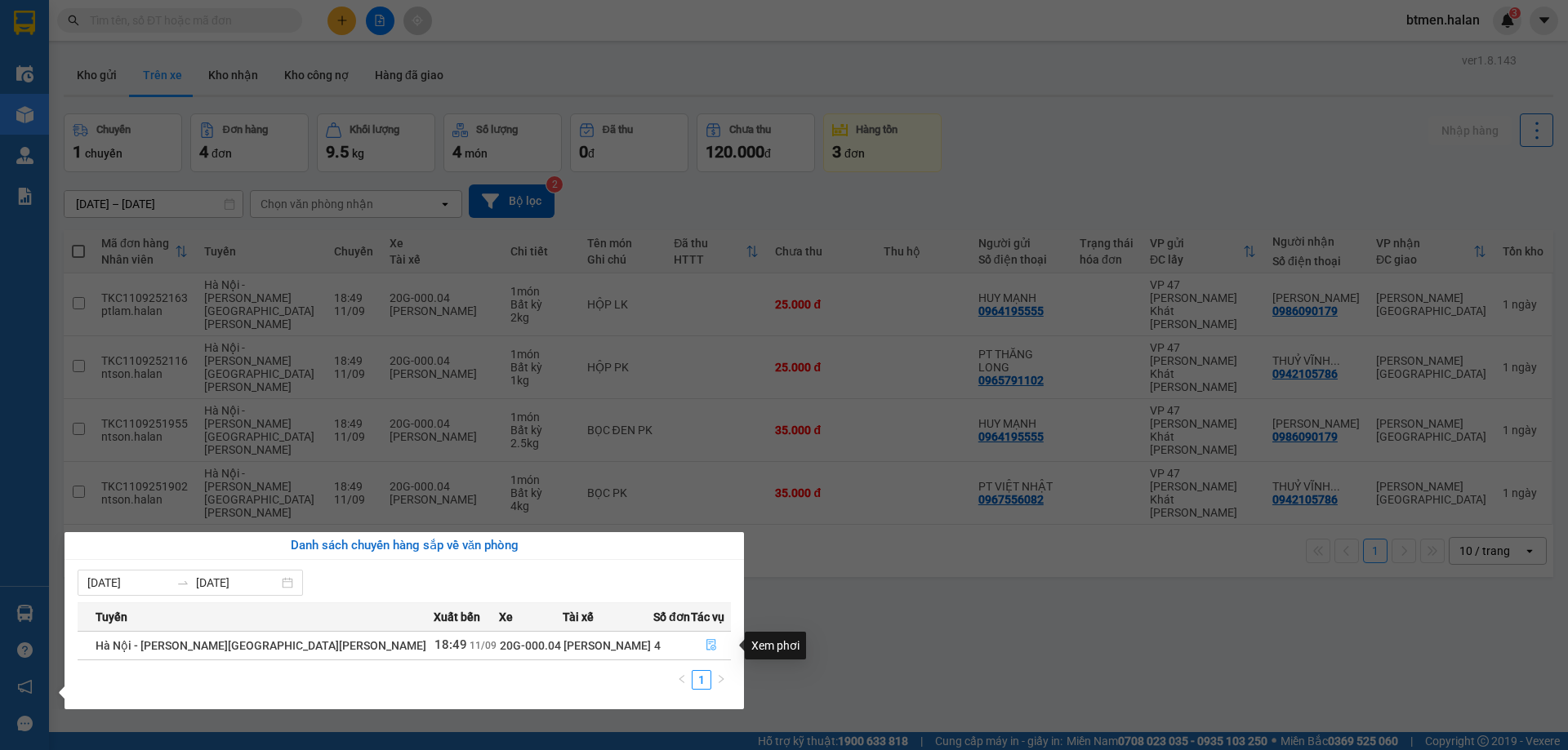
click at [706, 646] on icon "file-done" at bounding box center [711, 644] width 11 height 11
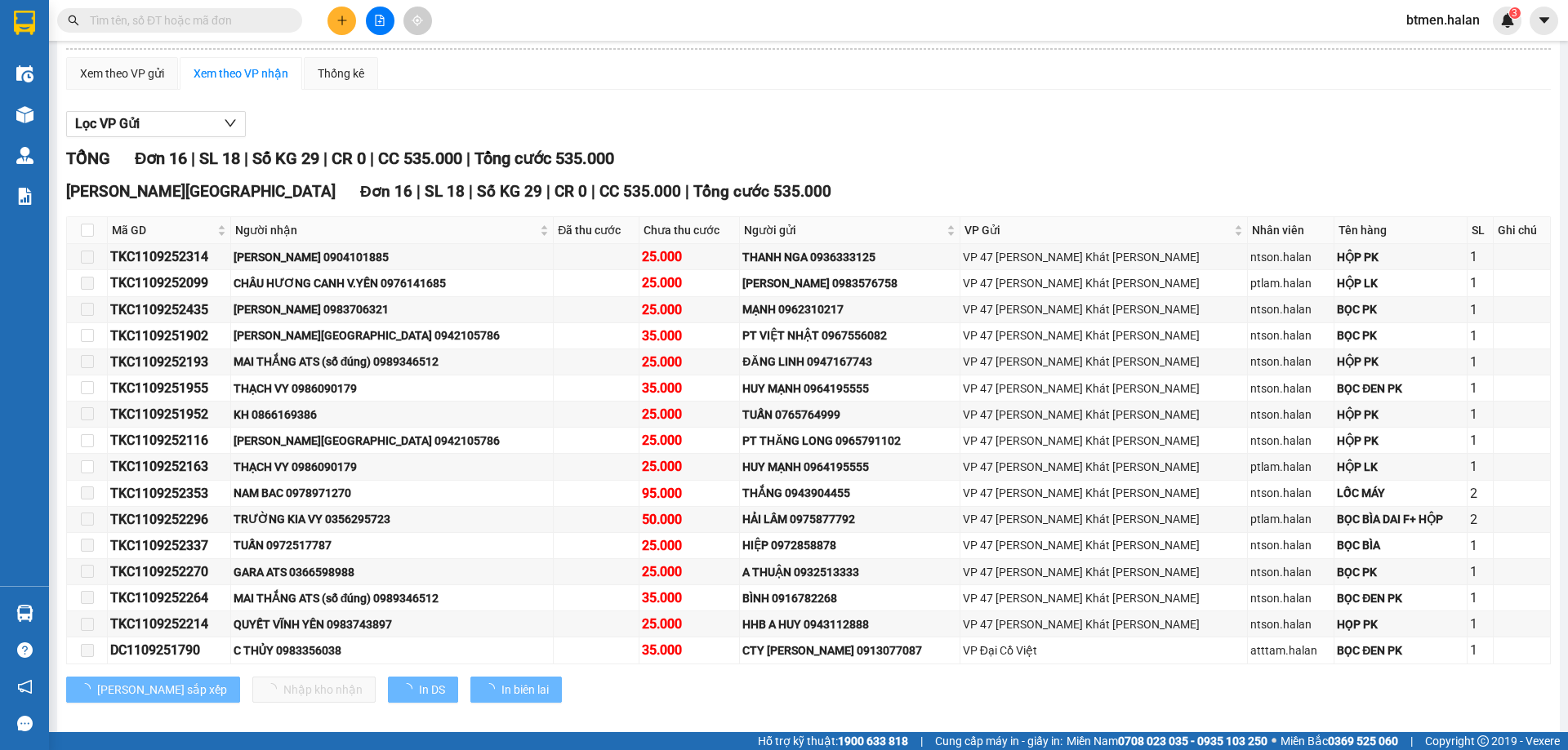
type input "11/09/2025"
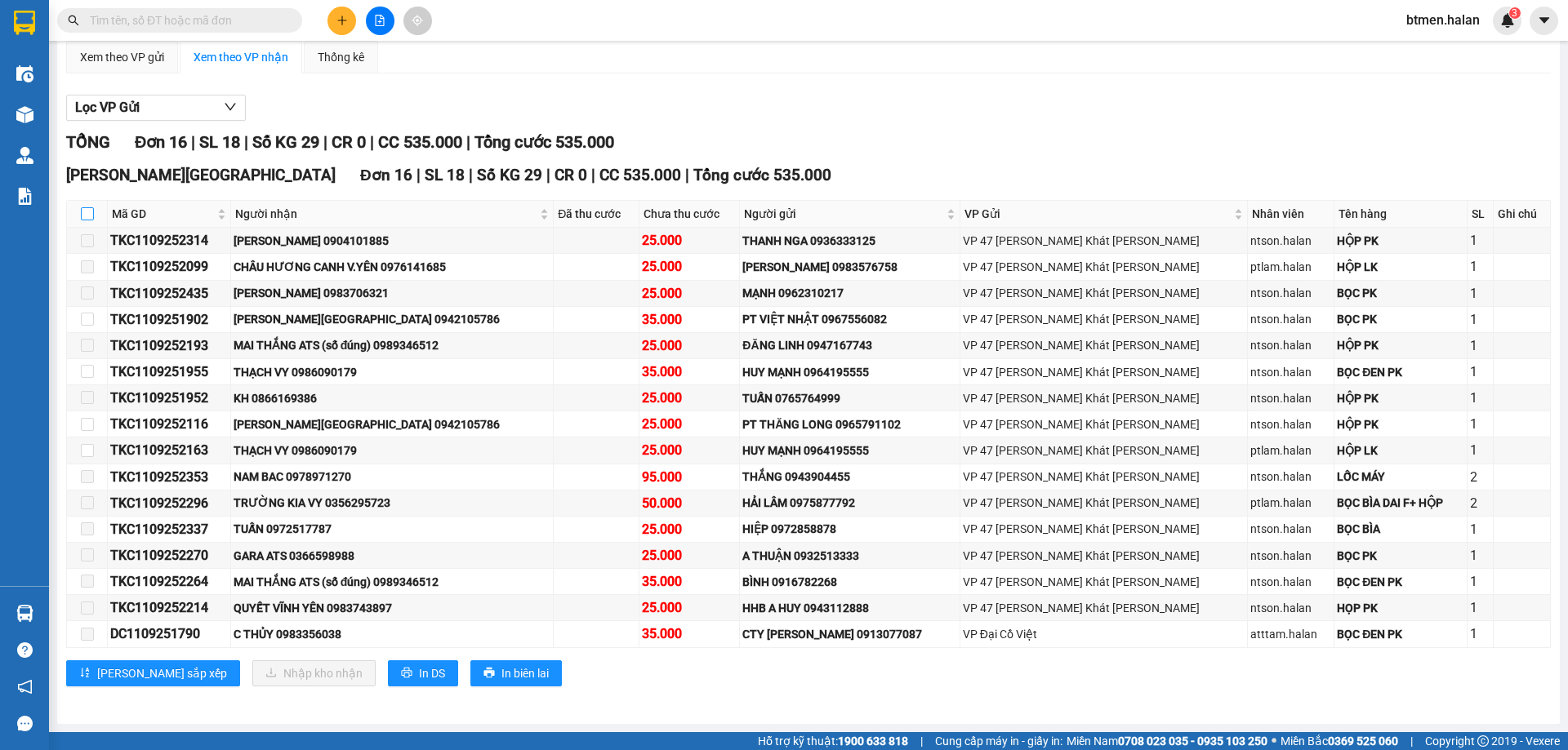
click at [81, 219] on input "checkbox" at bounding box center [86, 213] width 13 height 13
checkbox input "true"
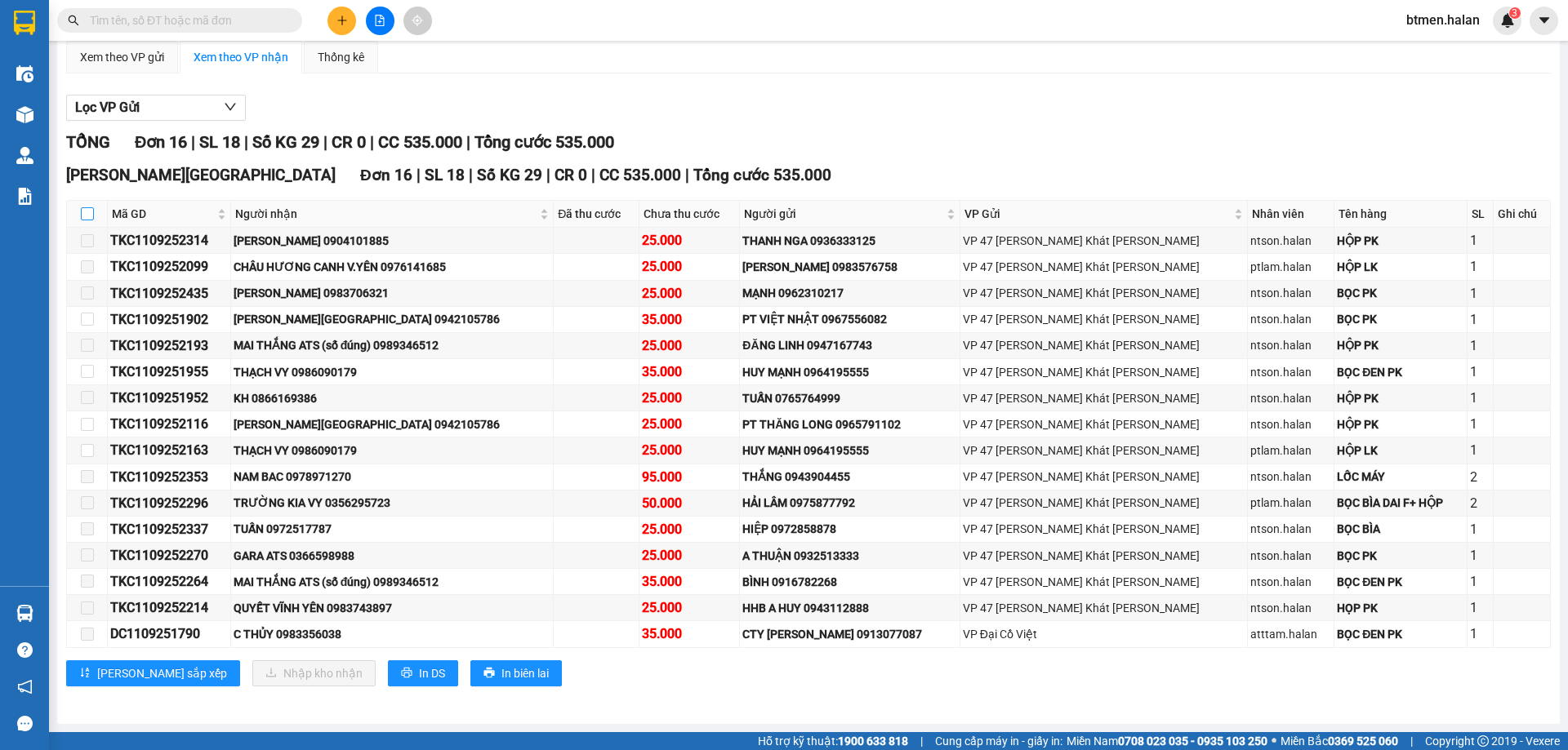
checkbox input "true"
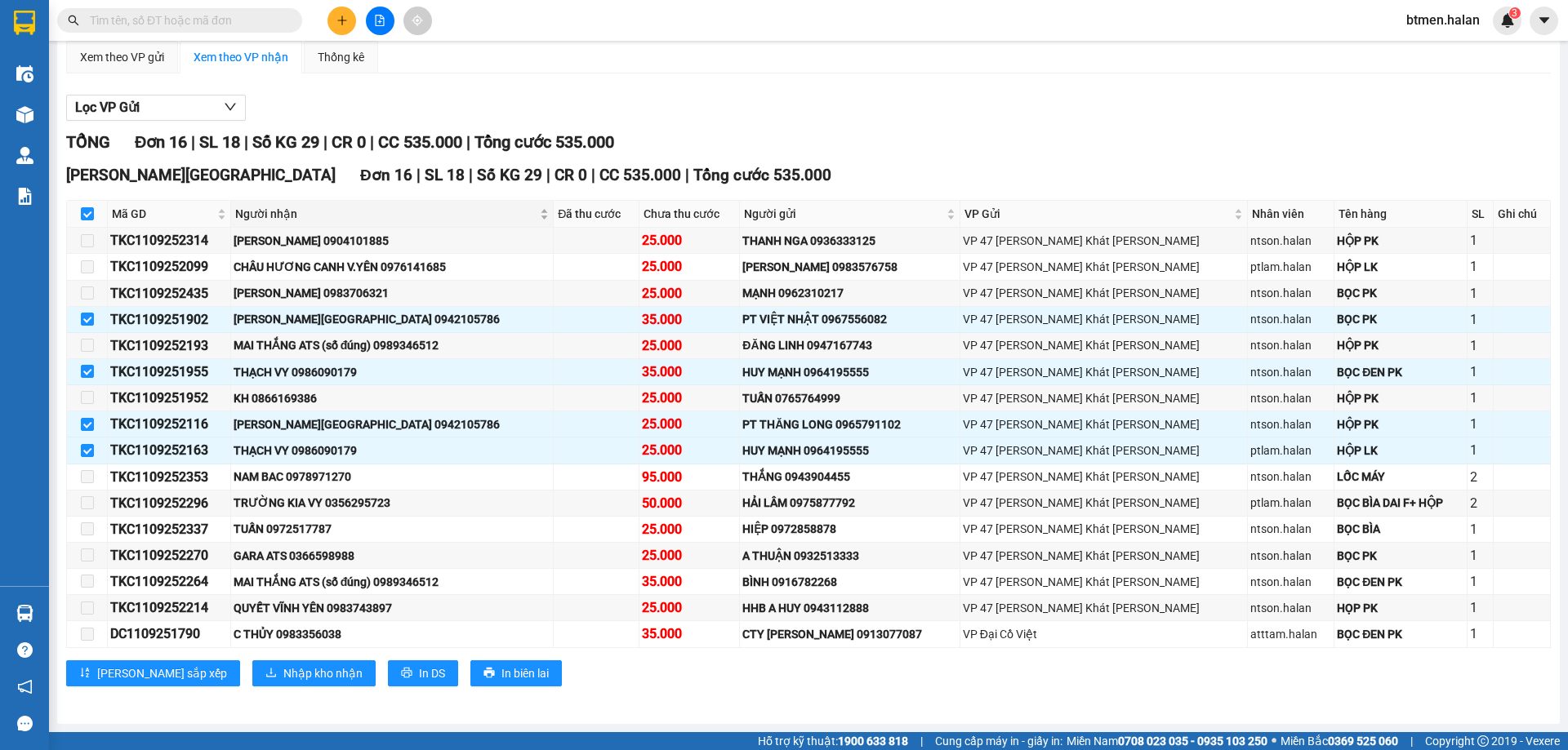
click at [274, 220] on span "Người nhận" at bounding box center [386, 214] width 301 height 18
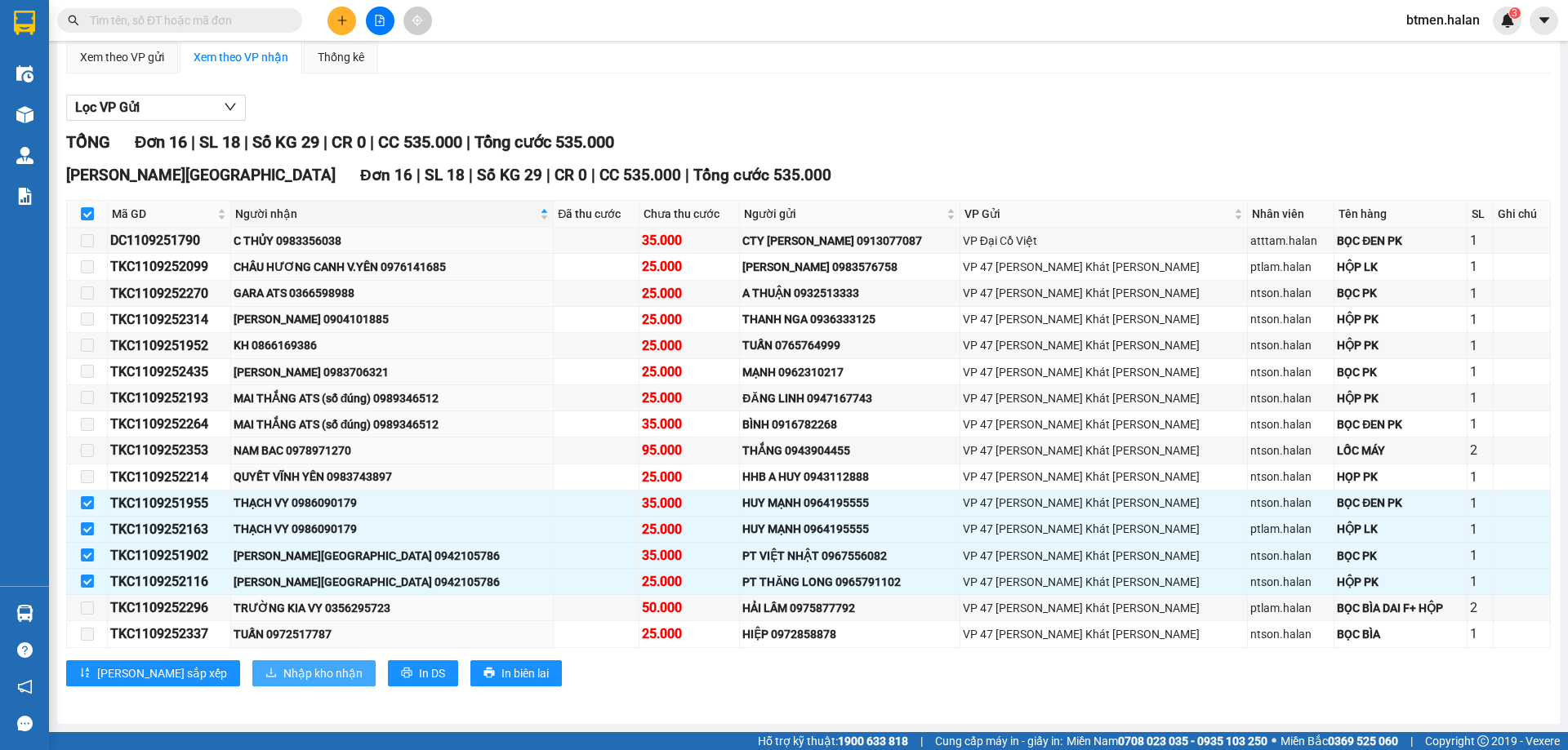
click at [283, 680] on span "Nhập kho nhận" at bounding box center [322, 673] width 80 height 18
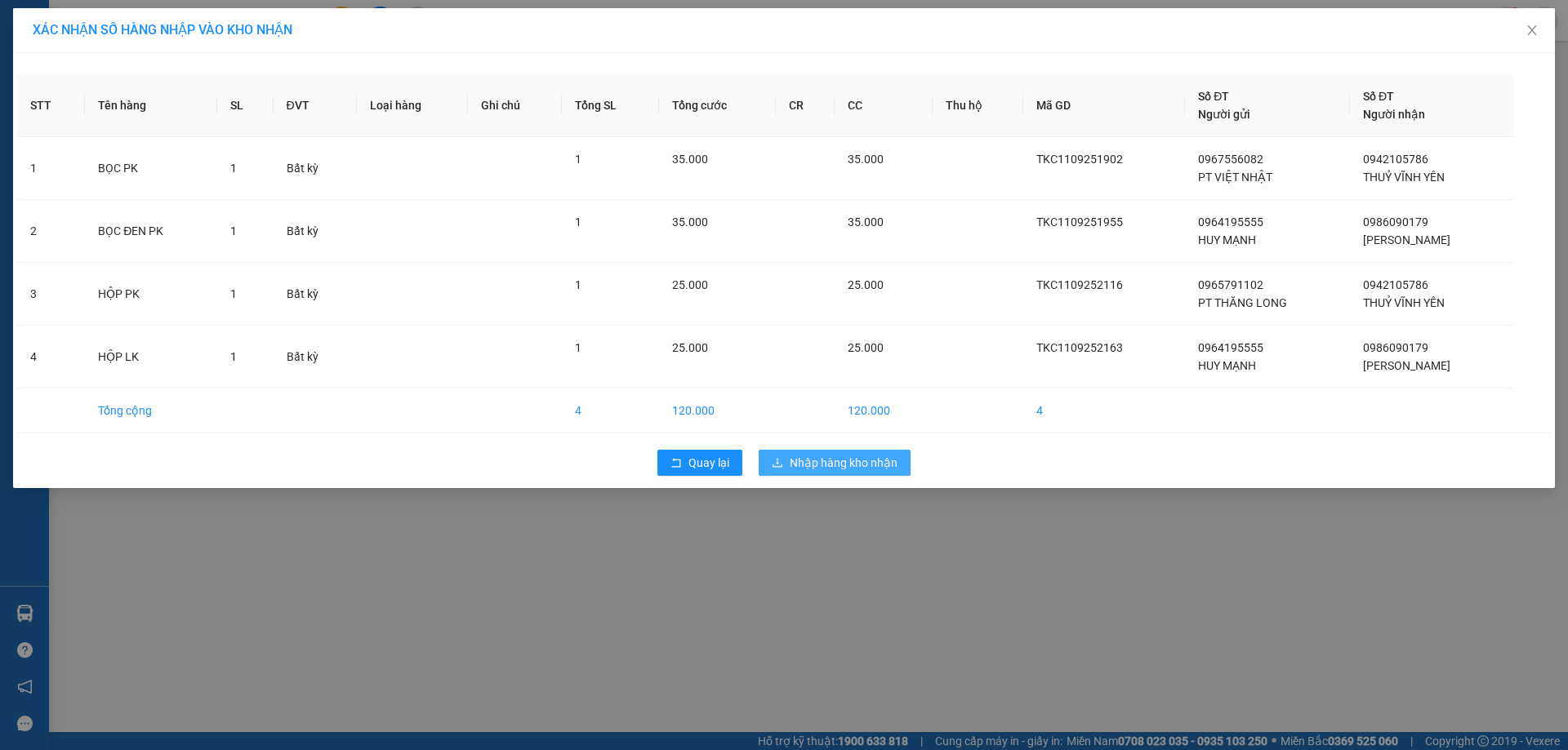
click at [790, 463] on span "Nhập hàng kho nhận" at bounding box center [843, 463] width 108 height 18
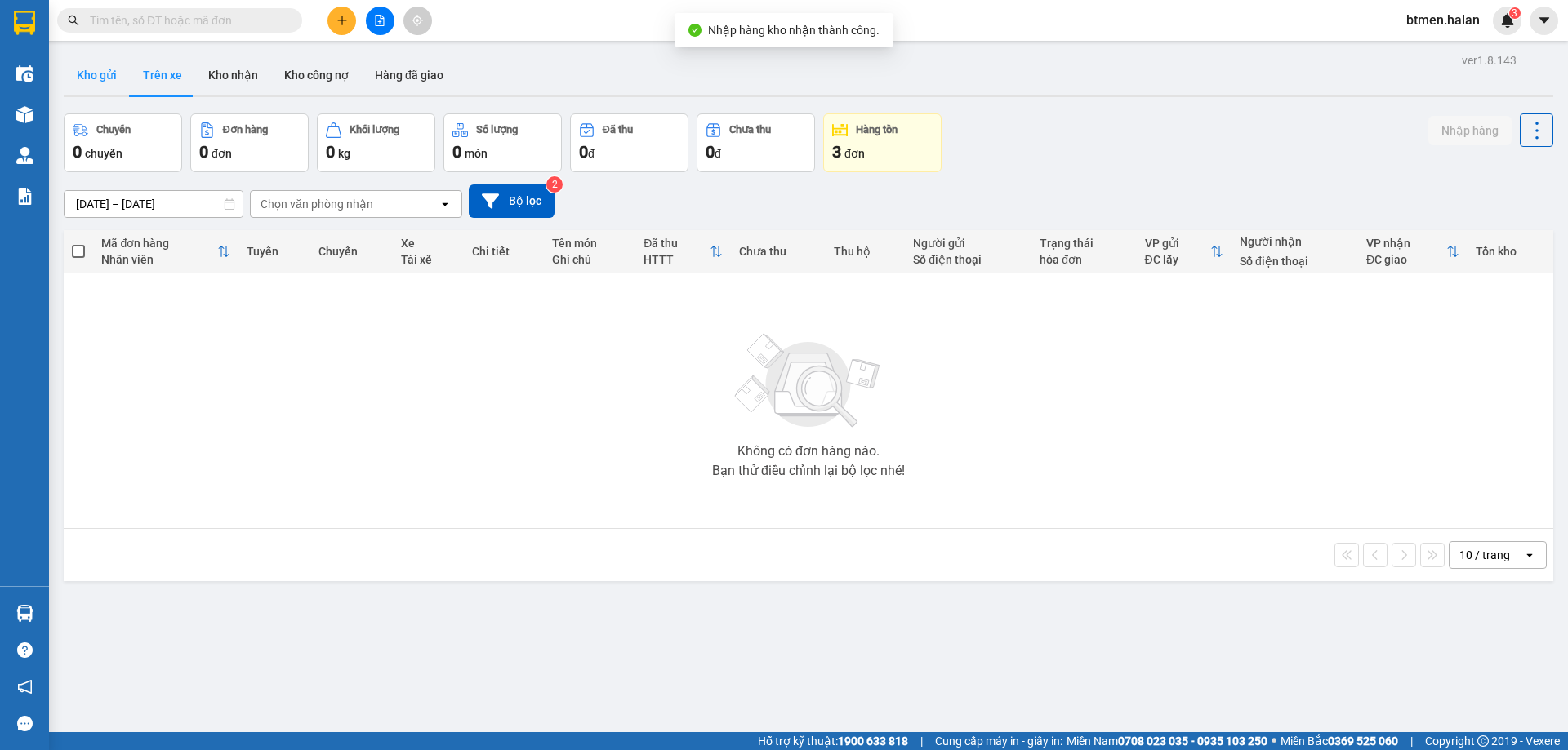
click at [98, 74] on button "Kho gửi" at bounding box center [96, 75] width 66 height 39
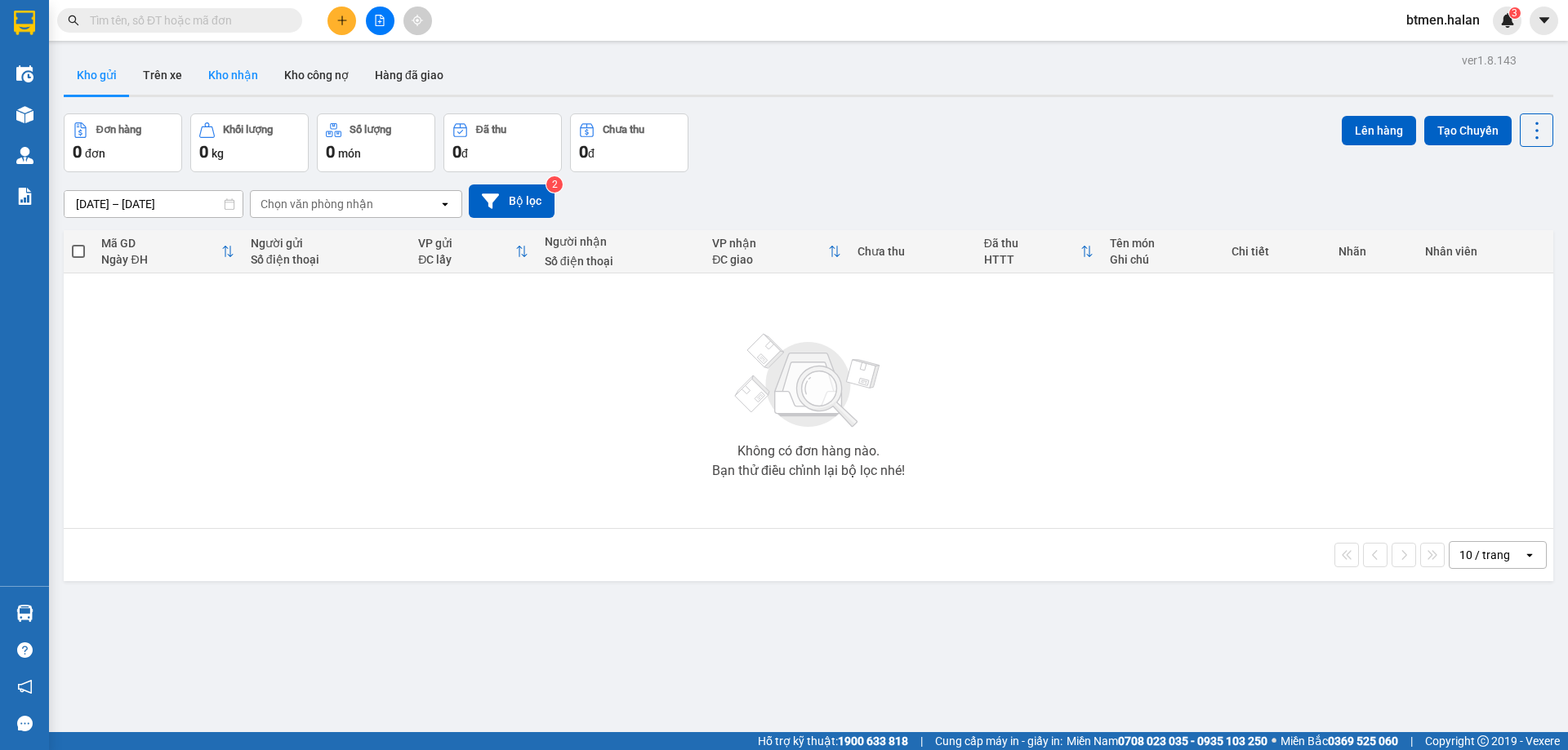
click at [201, 70] on button "Kho nhận" at bounding box center [233, 75] width 76 height 39
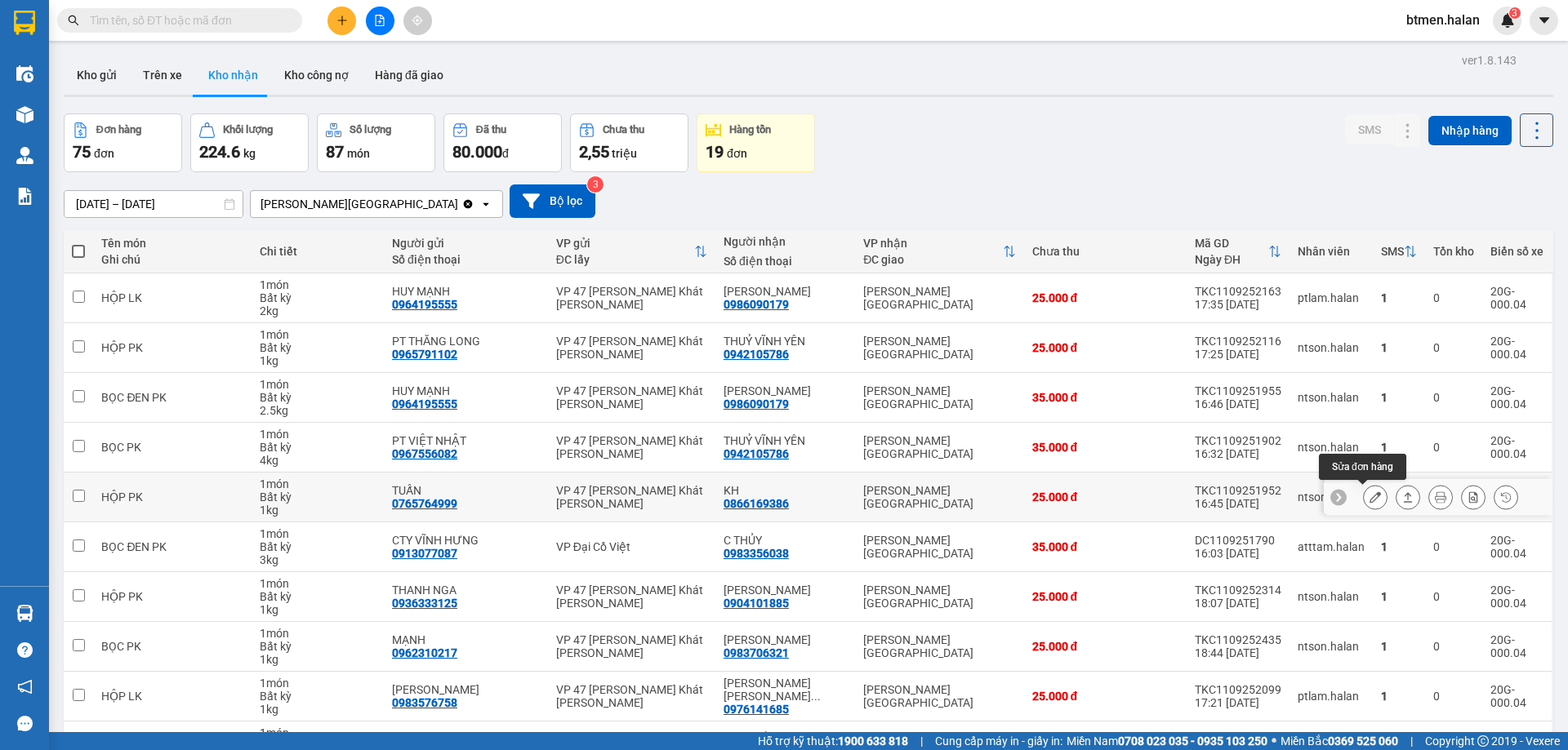
click at [1370, 499] on icon at bounding box center [1375, 497] width 11 height 11
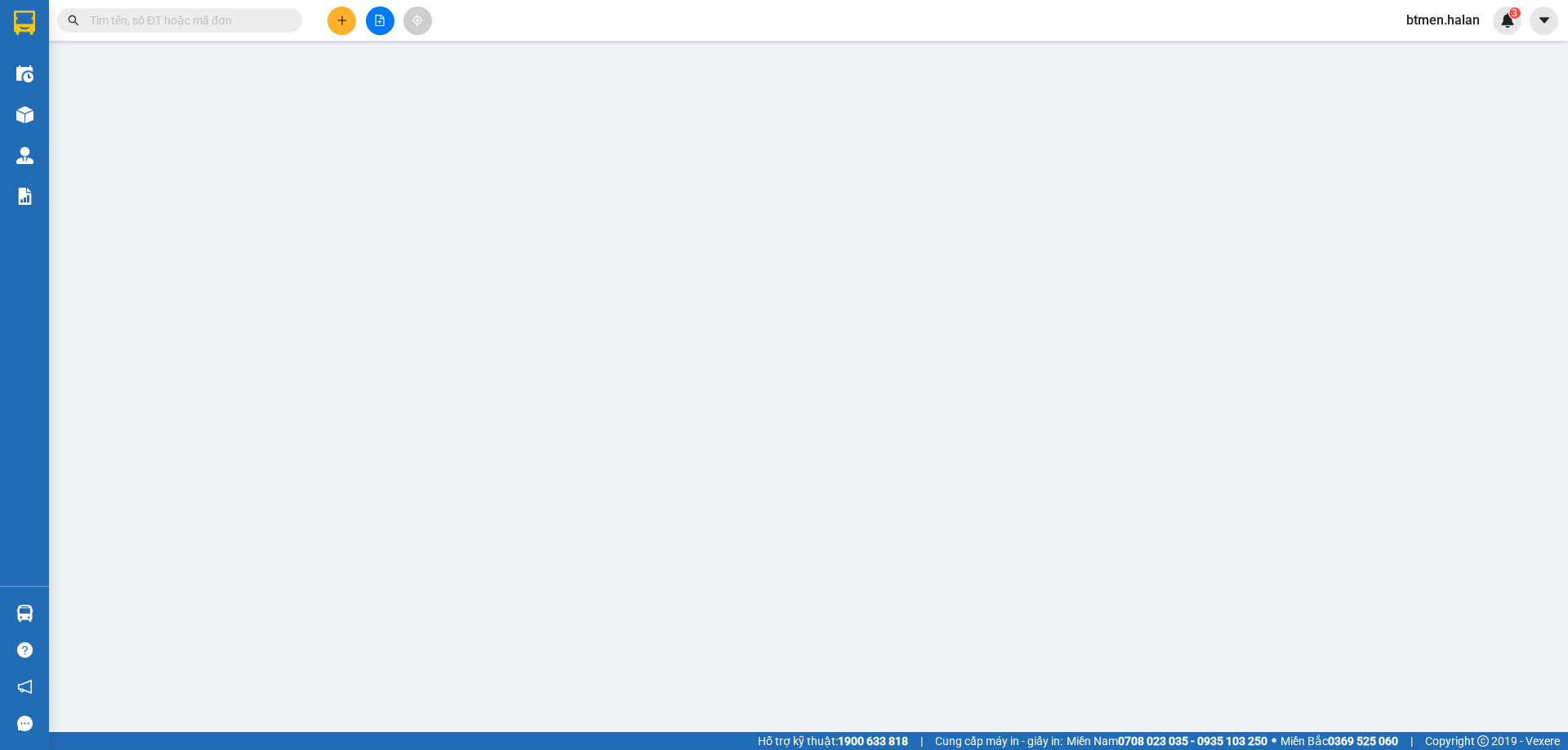
type input "0765764999"
type input "TUẤN"
type input "0866169386"
type input "KH"
type input "25.000"
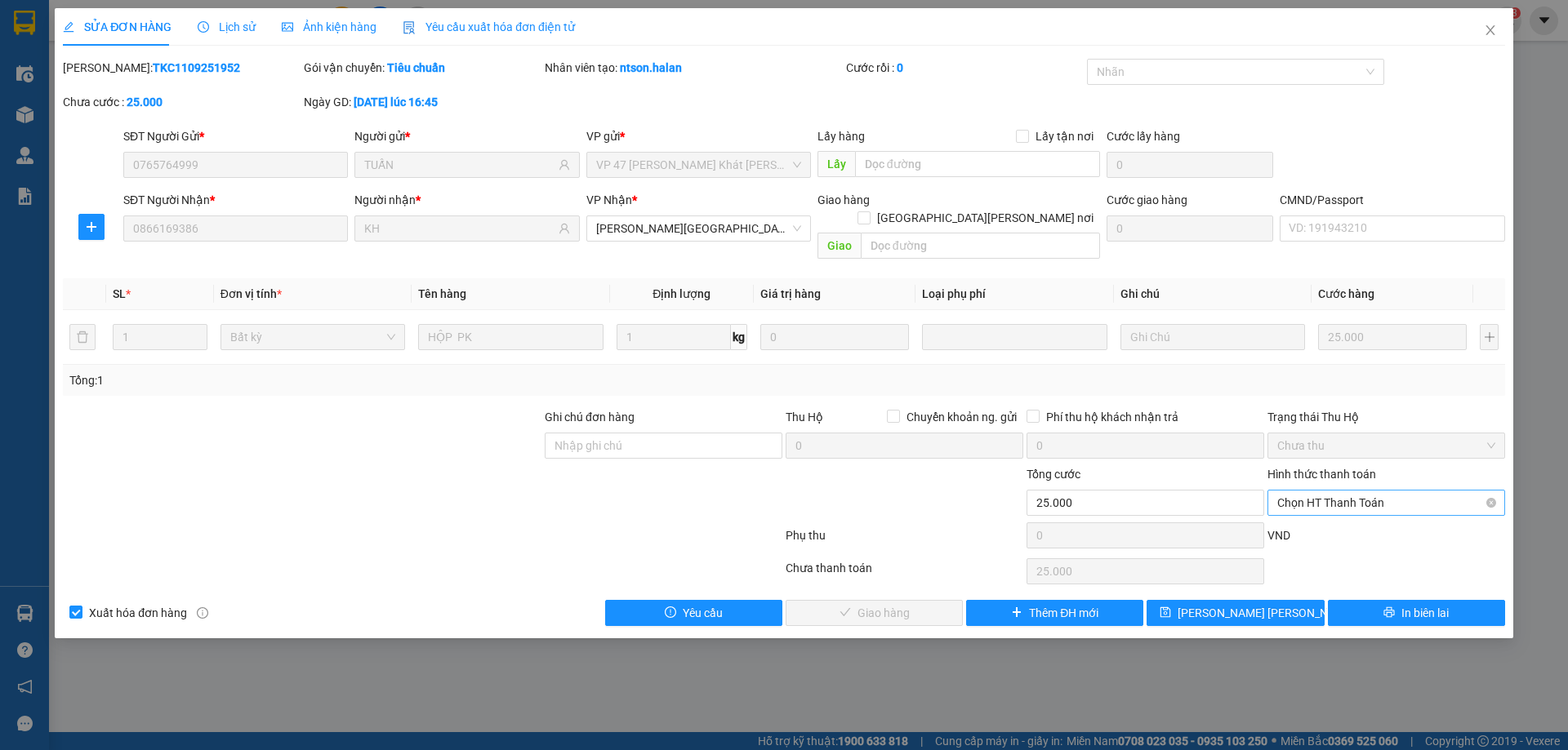
click at [1331, 491] on span "Chọn HT Thanh Toán" at bounding box center [1386, 503] width 218 height 25
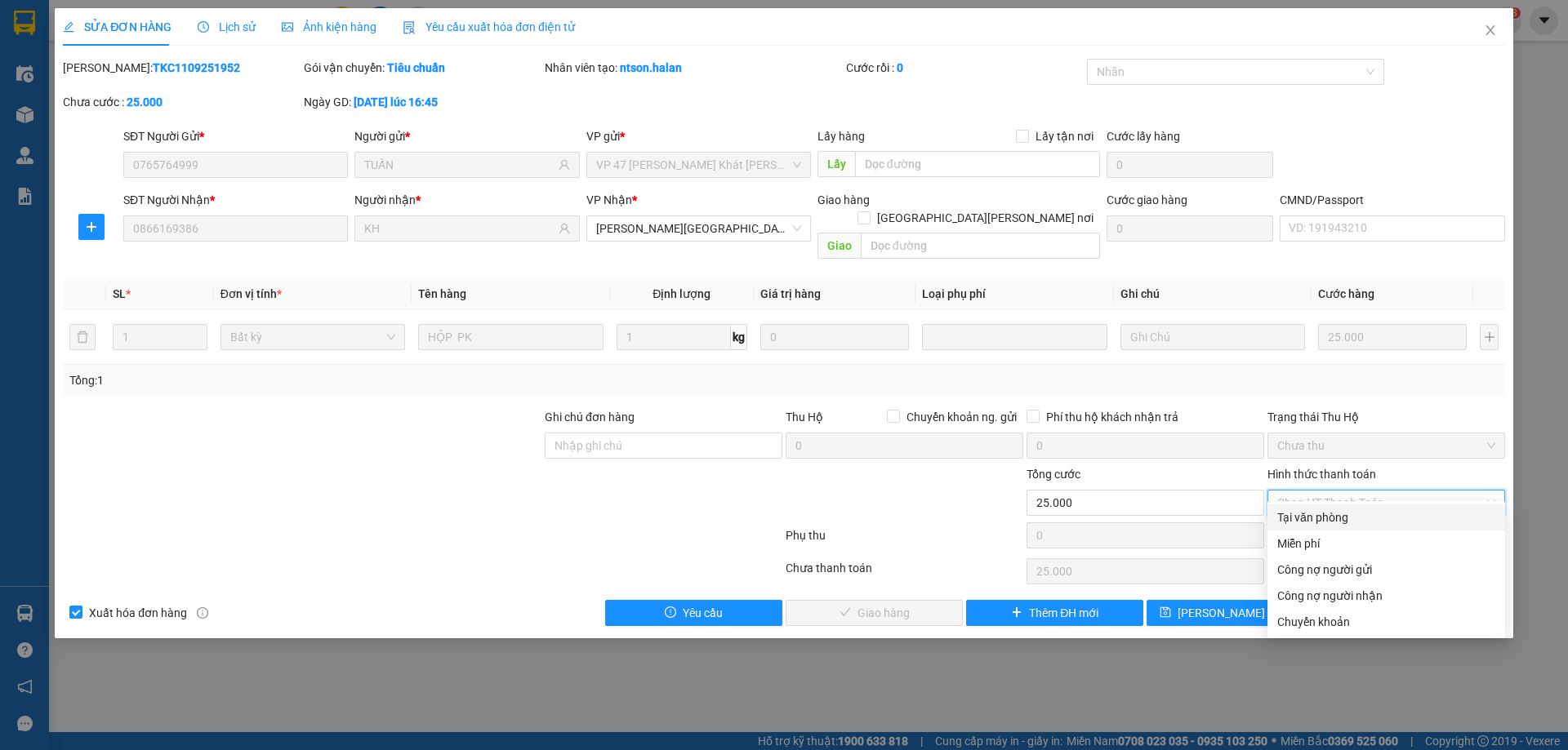
click at [1292, 511] on div "Tại văn phòng" at bounding box center [1386, 517] width 218 height 18
type input "0"
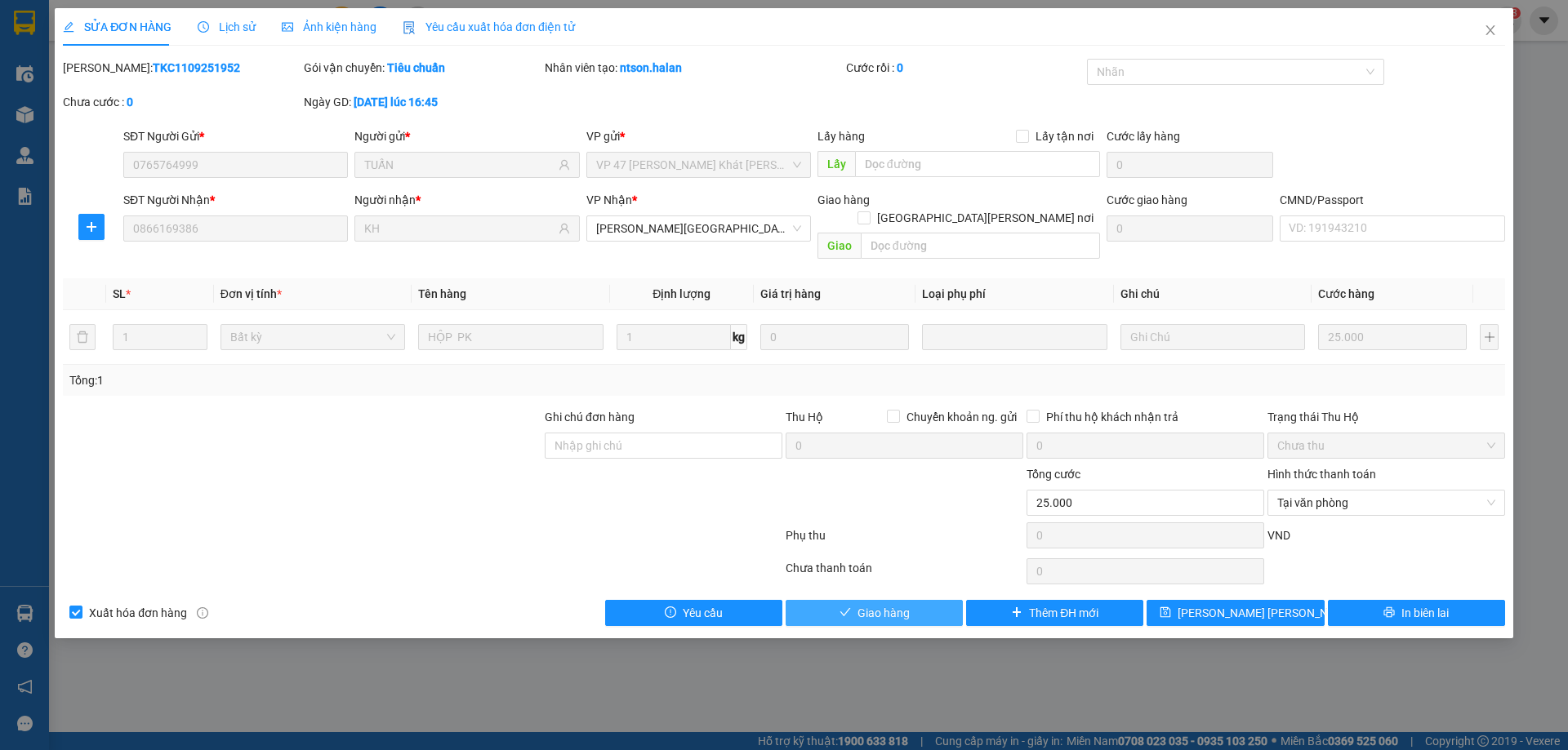
click at [896, 600] on button "Giao hàng" at bounding box center [873, 613] width 177 height 27
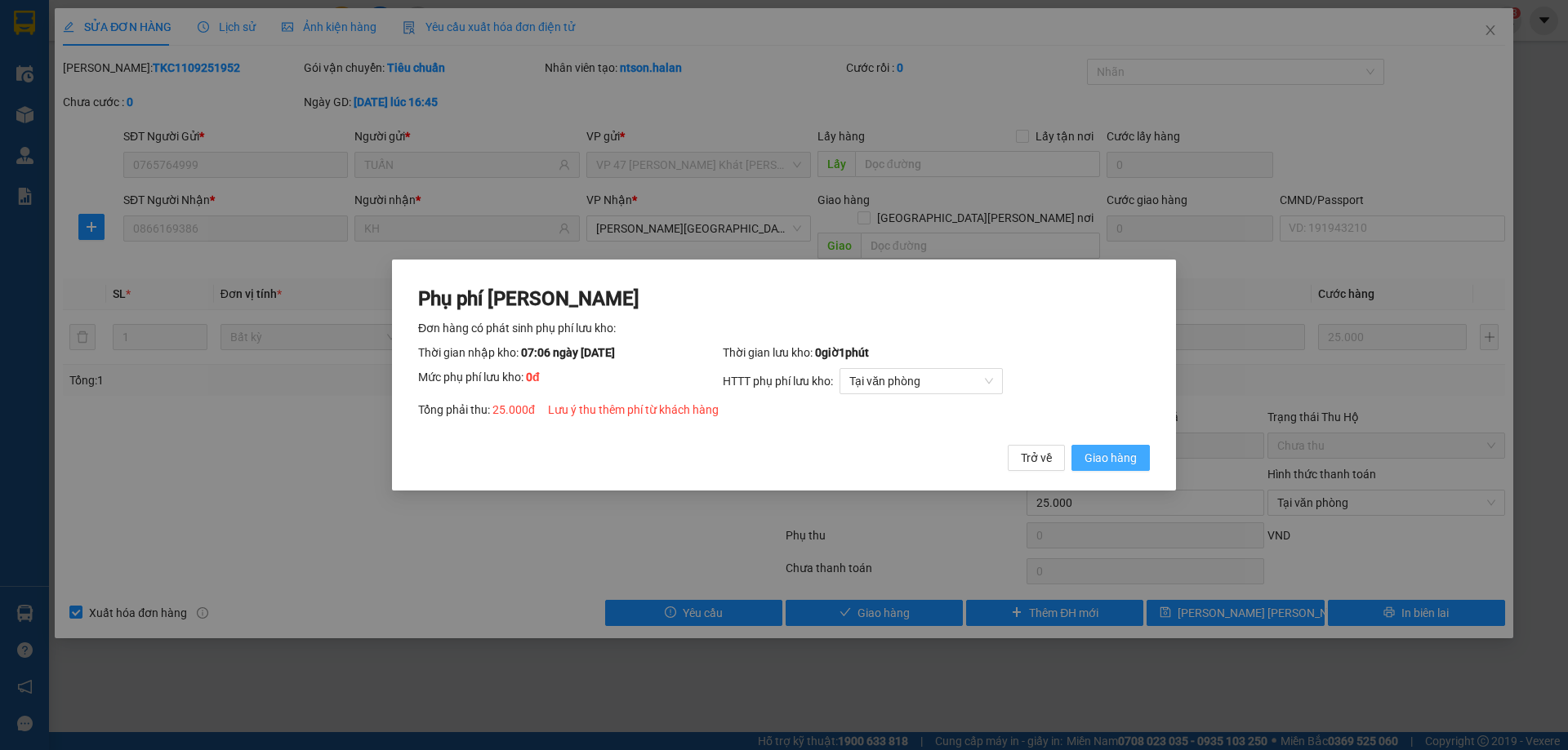
click at [1139, 469] on button "Giao hàng" at bounding box center [1110, 458] width 79 height 27
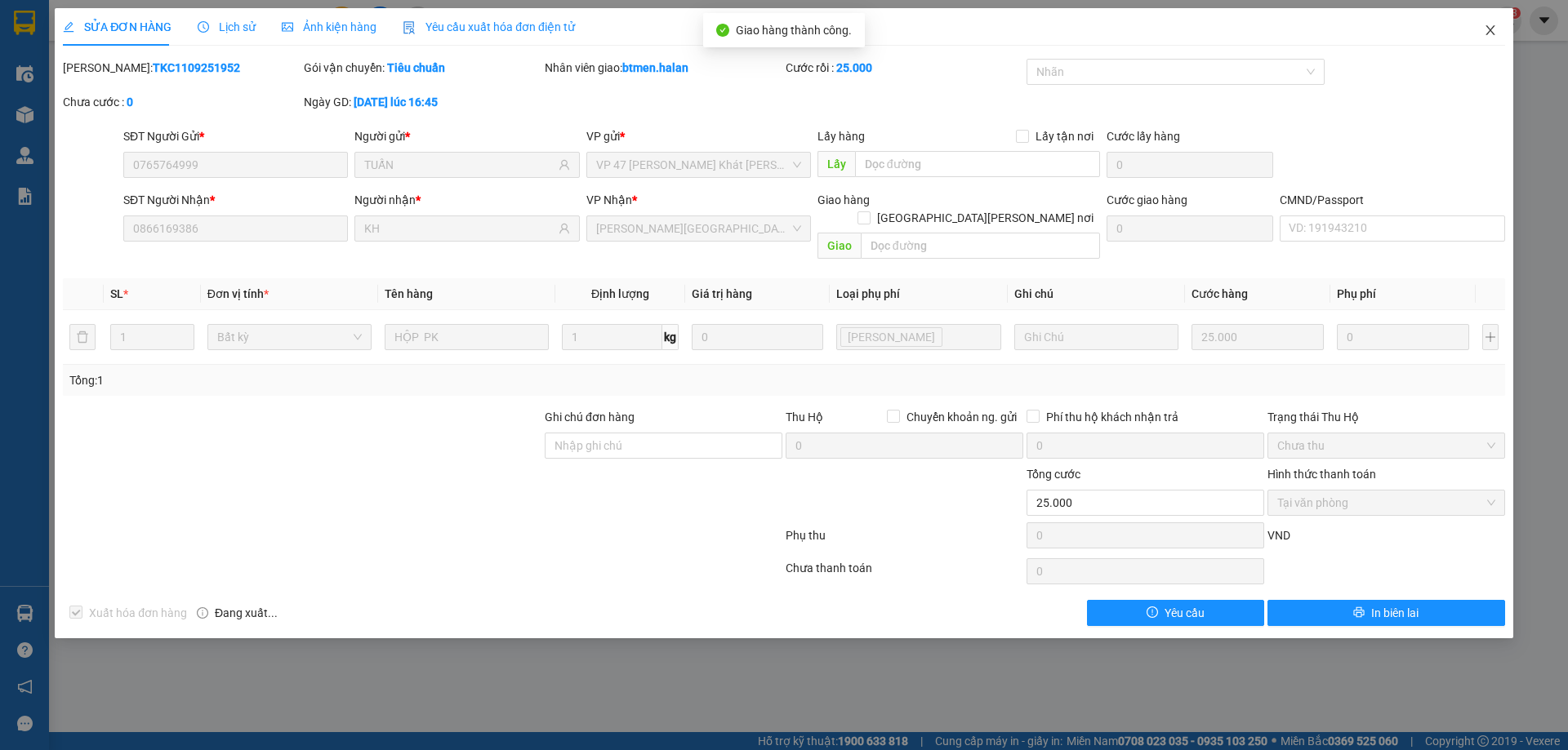
click at [1486, 31] on icon "close" at bounding box center [1489, 30] width 13 height 13
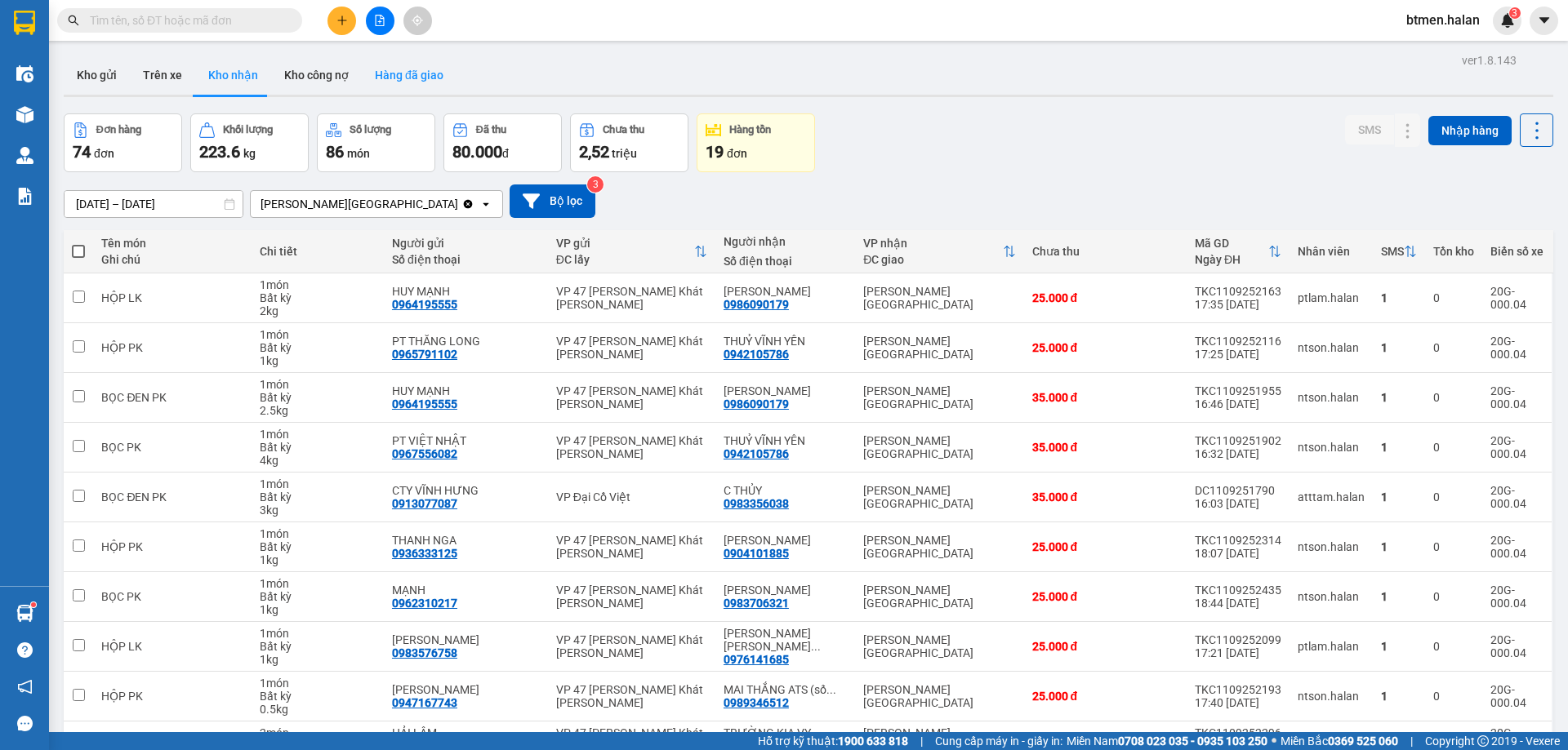
click at [404, 74] on button "Hàng đã giao" at bounding box center [409, 75] width 95 height 39
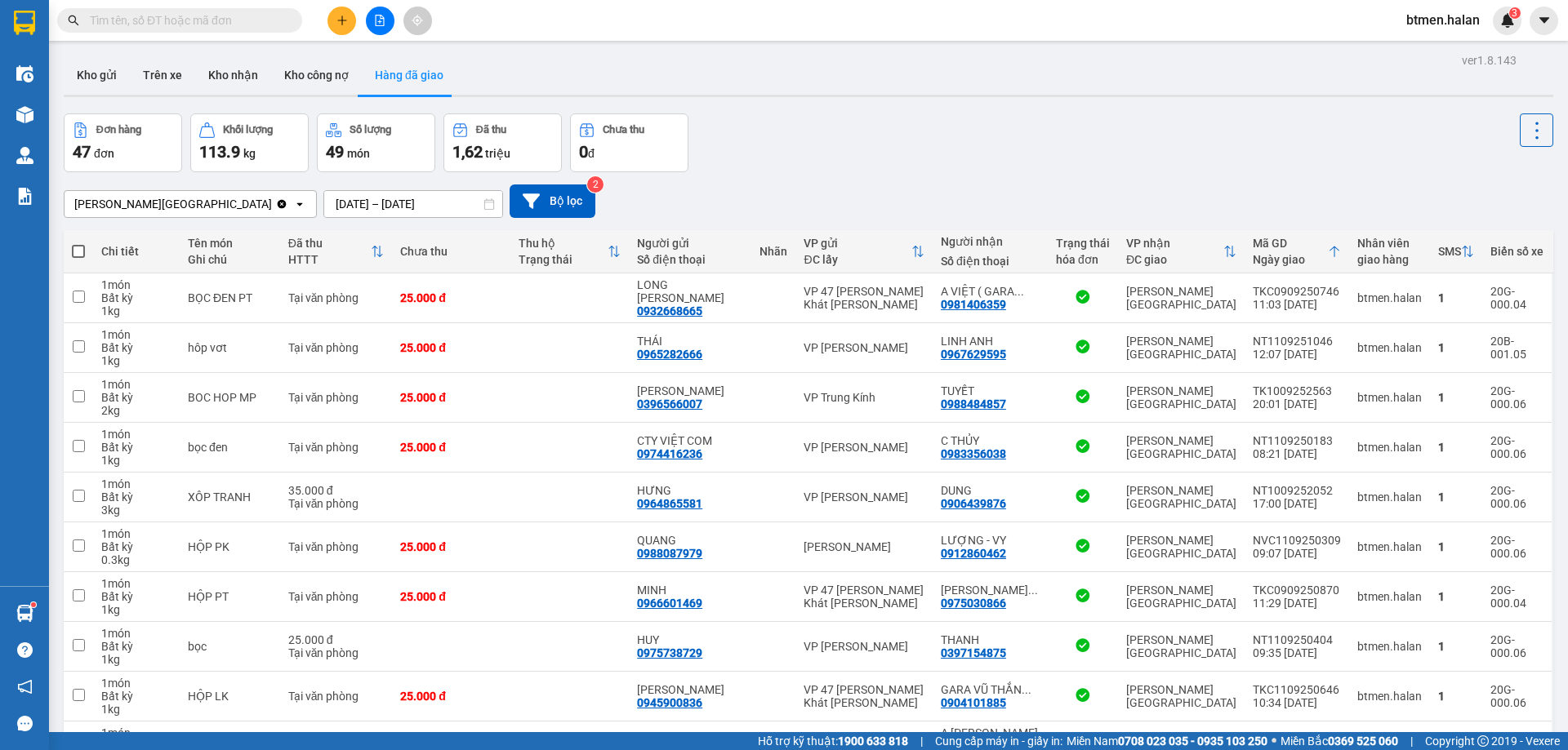
click at [380, 192] on input "11/09/2025 – 11/09/2025" at bounding box center [413, 204] width 178 height 27
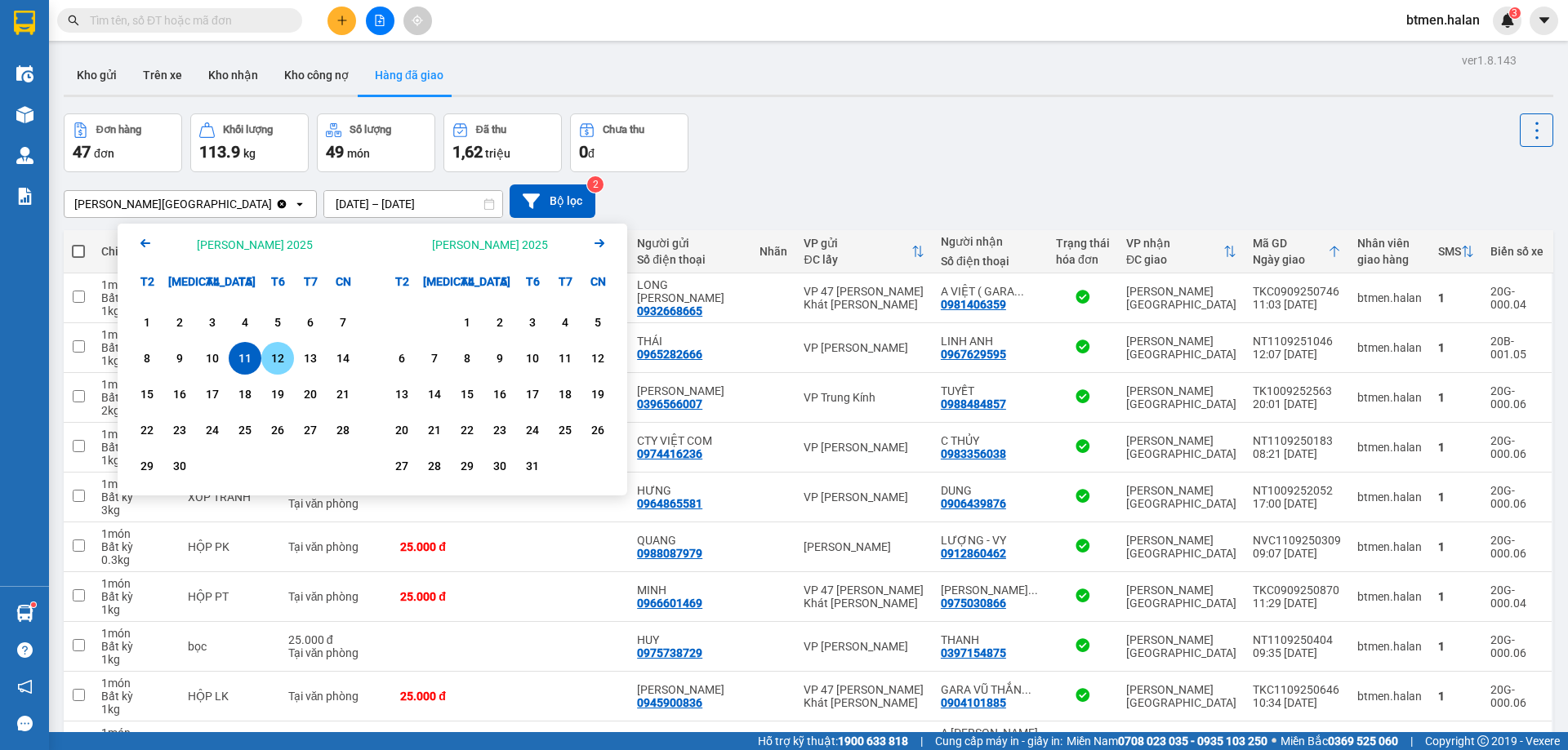
click at [271, 356] on div "12" at bounding box center [277, 358] width 23 height 20
type input "[DATE] – [DATE]"
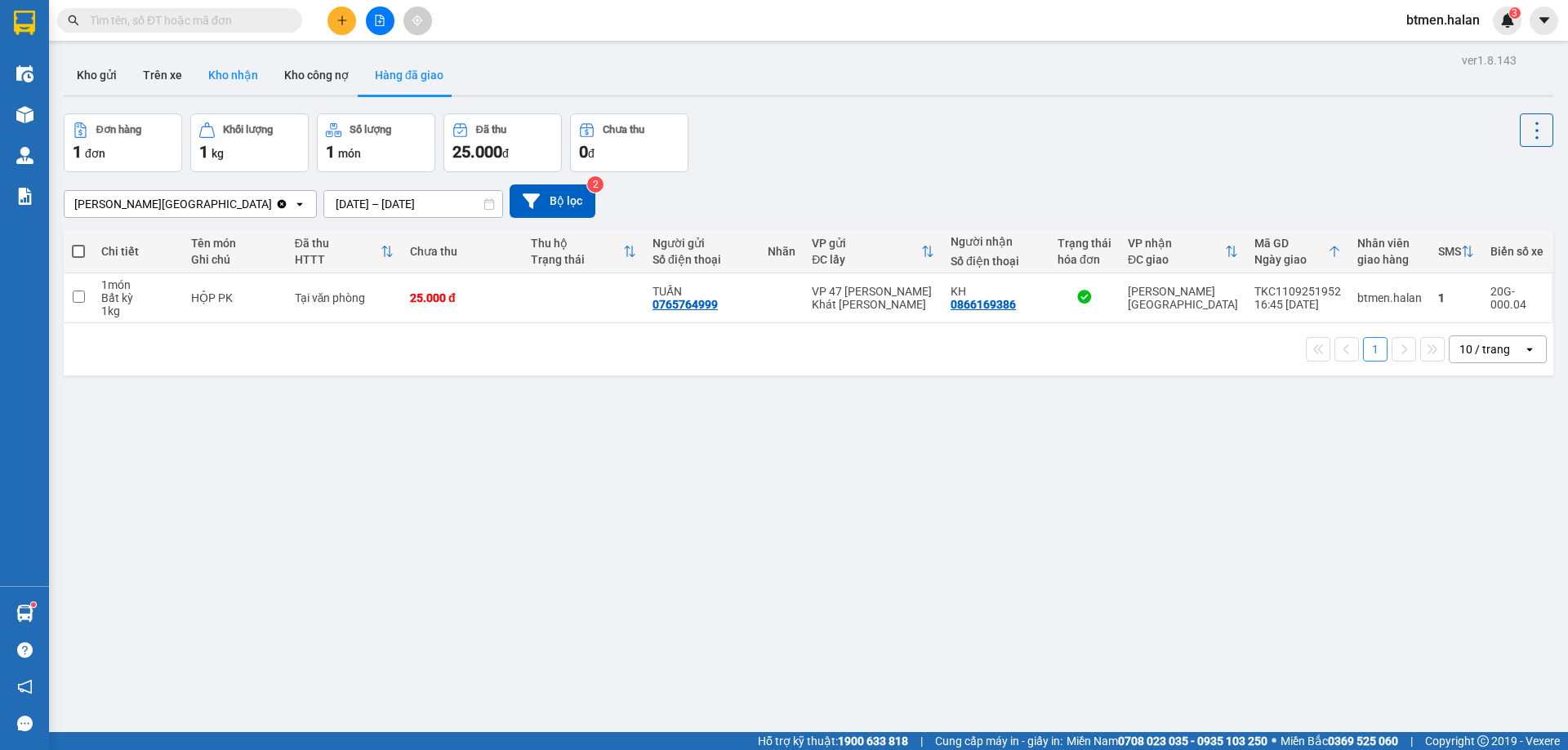
click at [216, 76] on button "Kho nhận" at bounding box center [233, 75] width 76 height 39
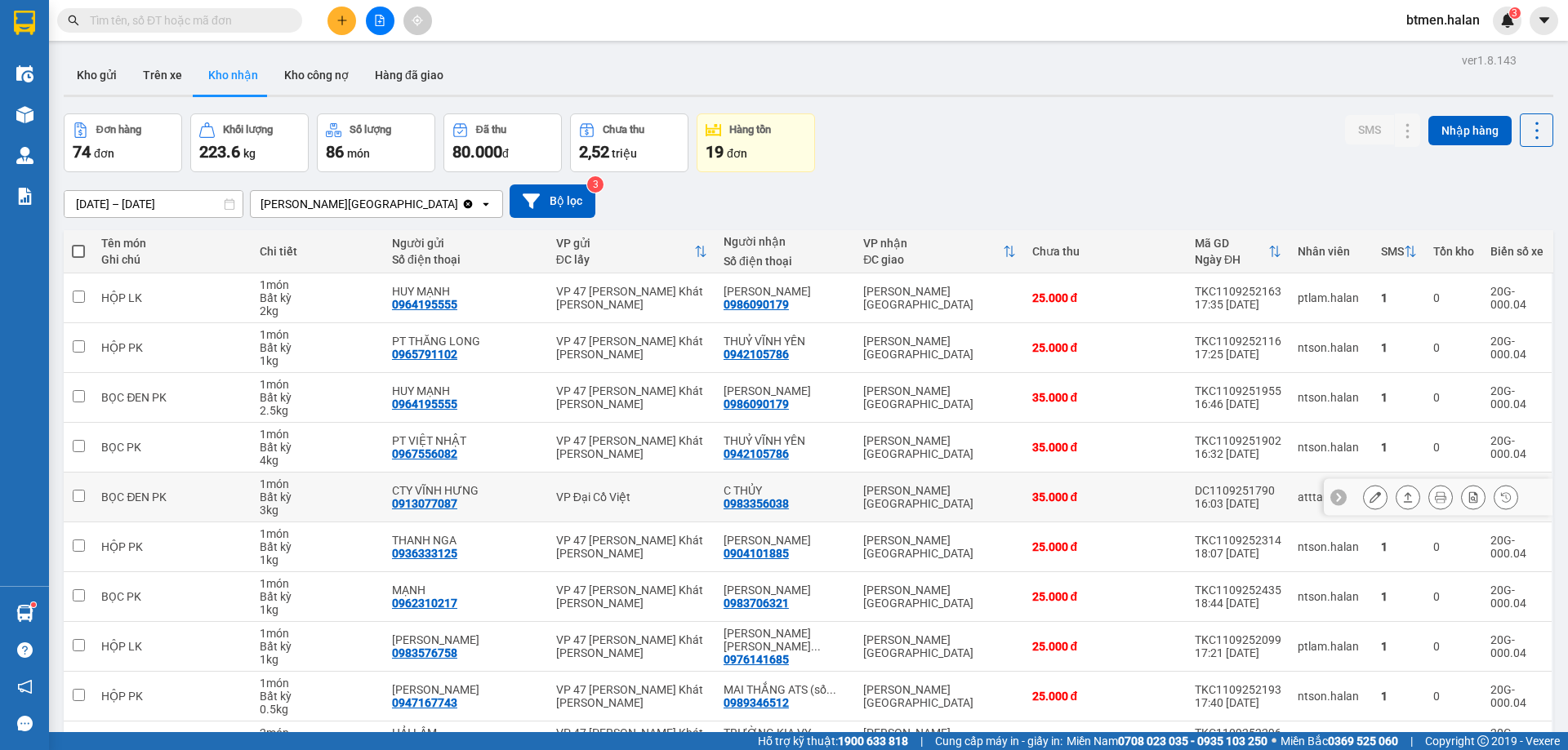
scroll to position [93, 0]
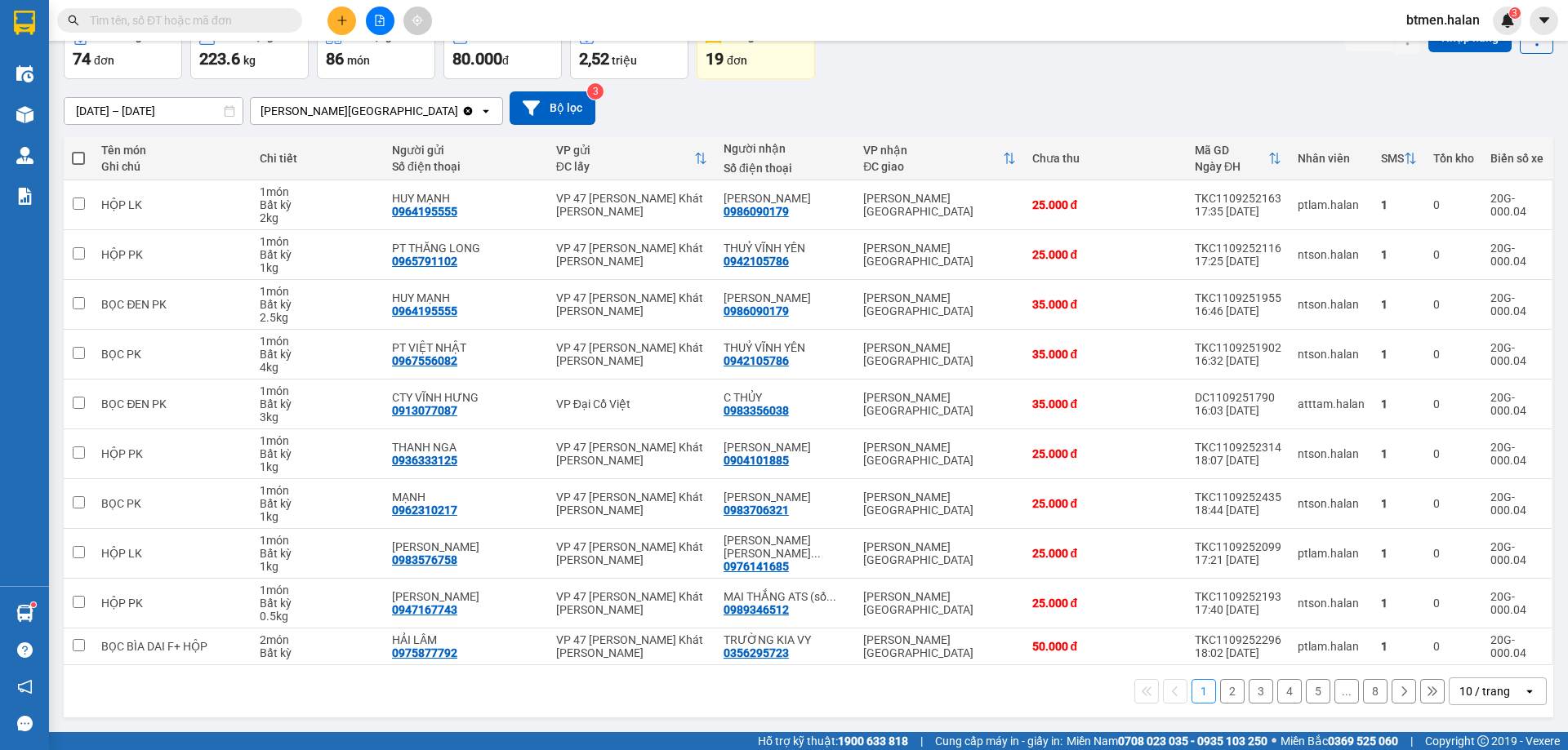
click at [1251, 692] on button "3" at bounding box center [1260, 691] width 25 height 25
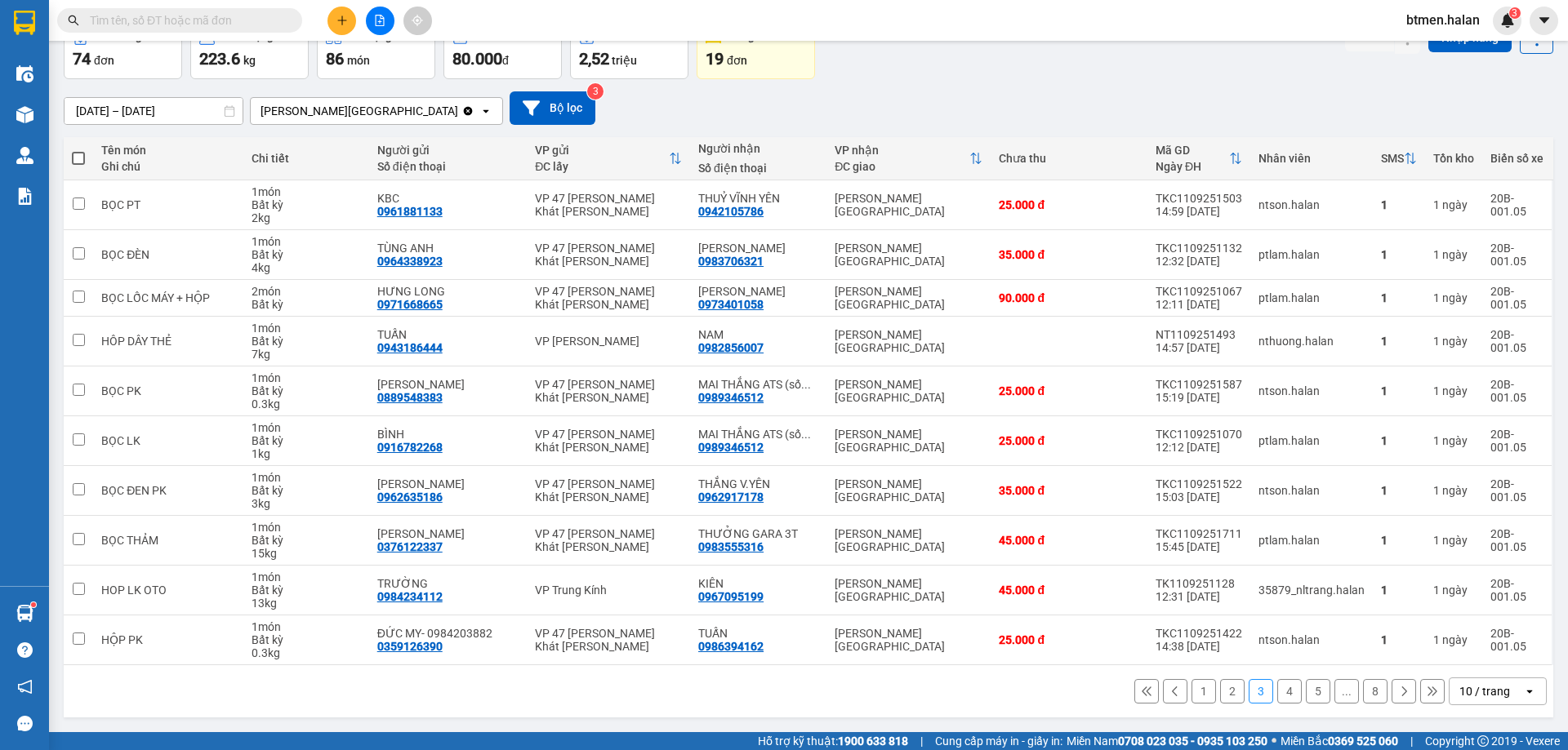
click at [1285, 693] on button "4" at bounding box center [1289, 691] width 25 height 25
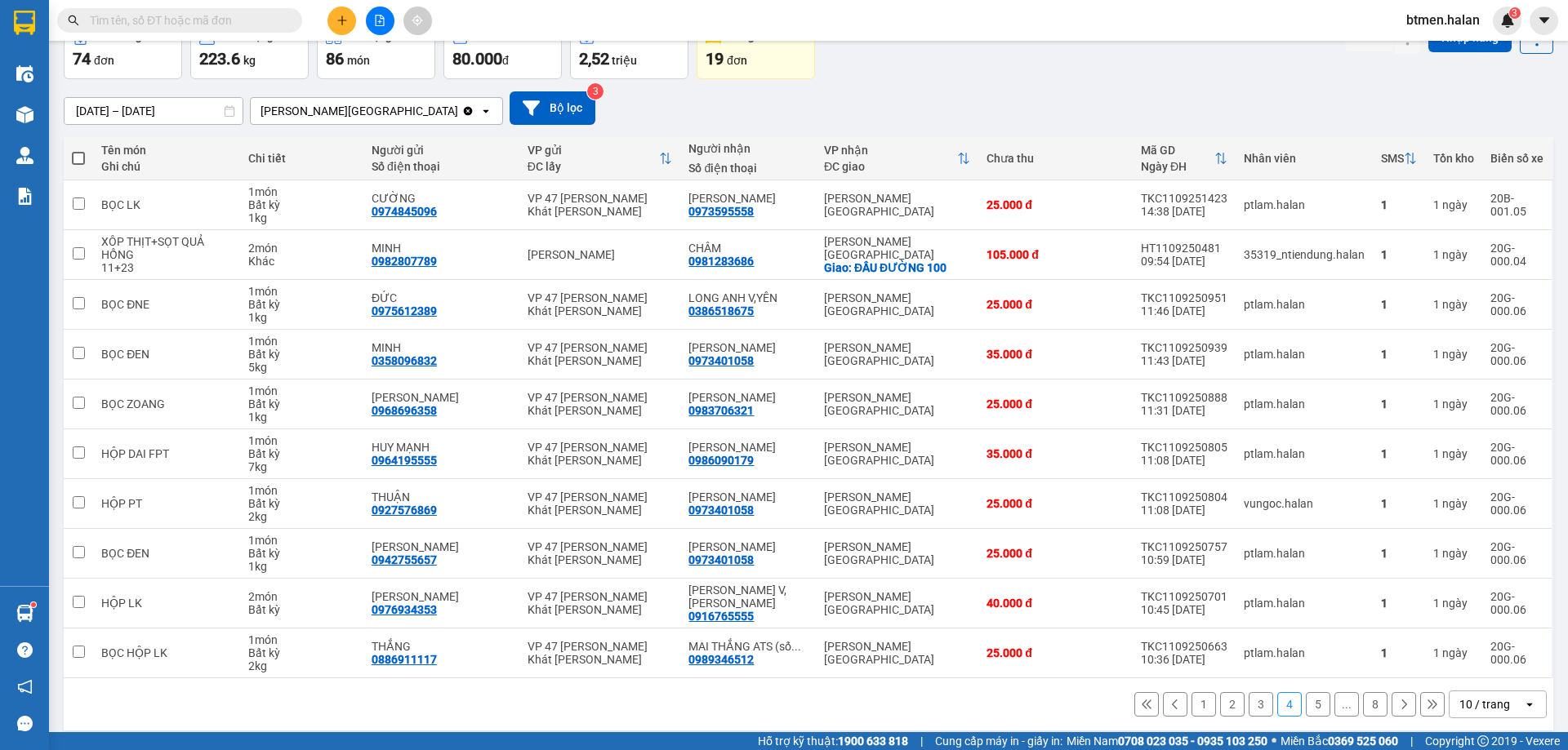
click at [1305, 695] on button "5" at bounding box center [1317, 704] width 25 height 25
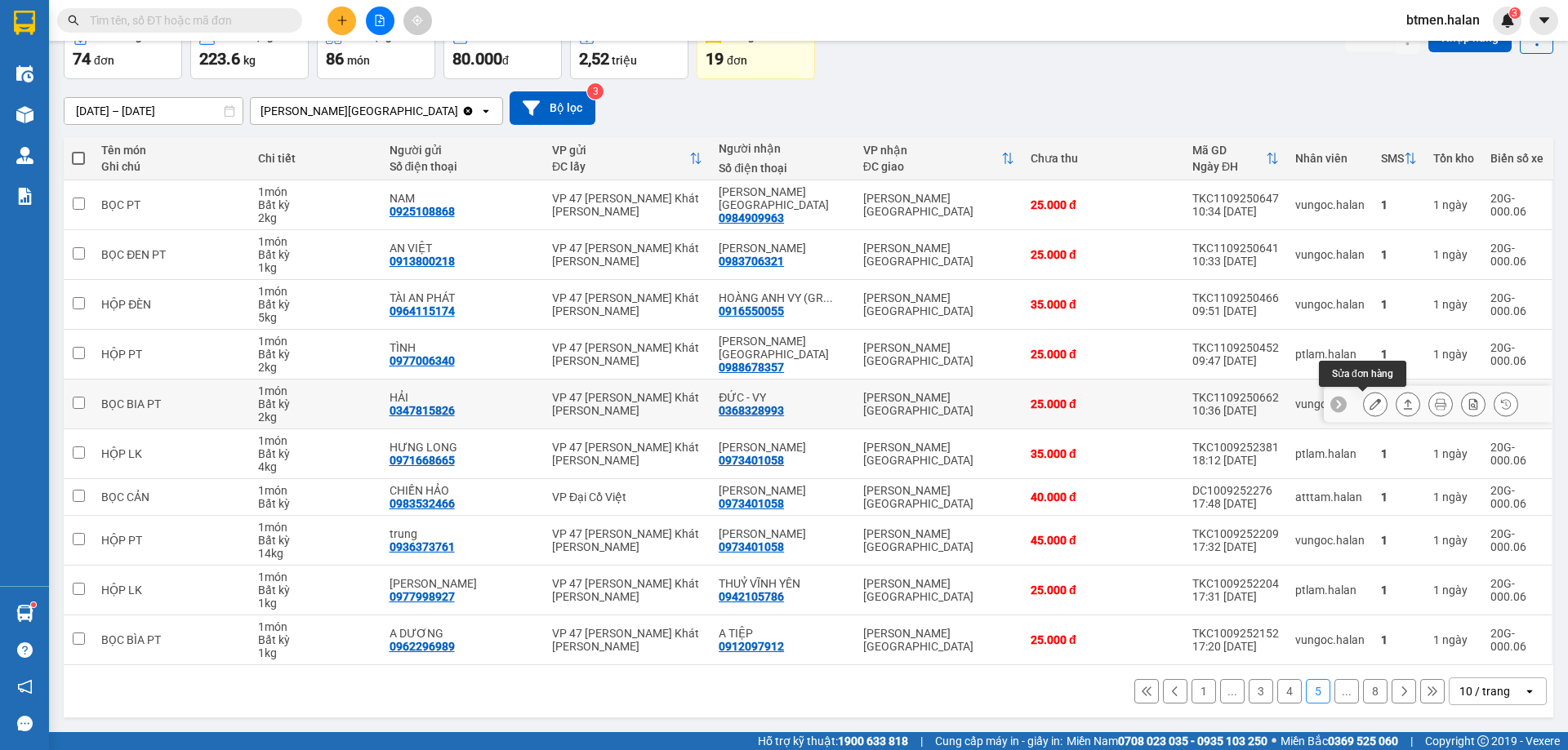
click at [1370, 405] on icon at bounding box center [1375, 404] width 11 height 11
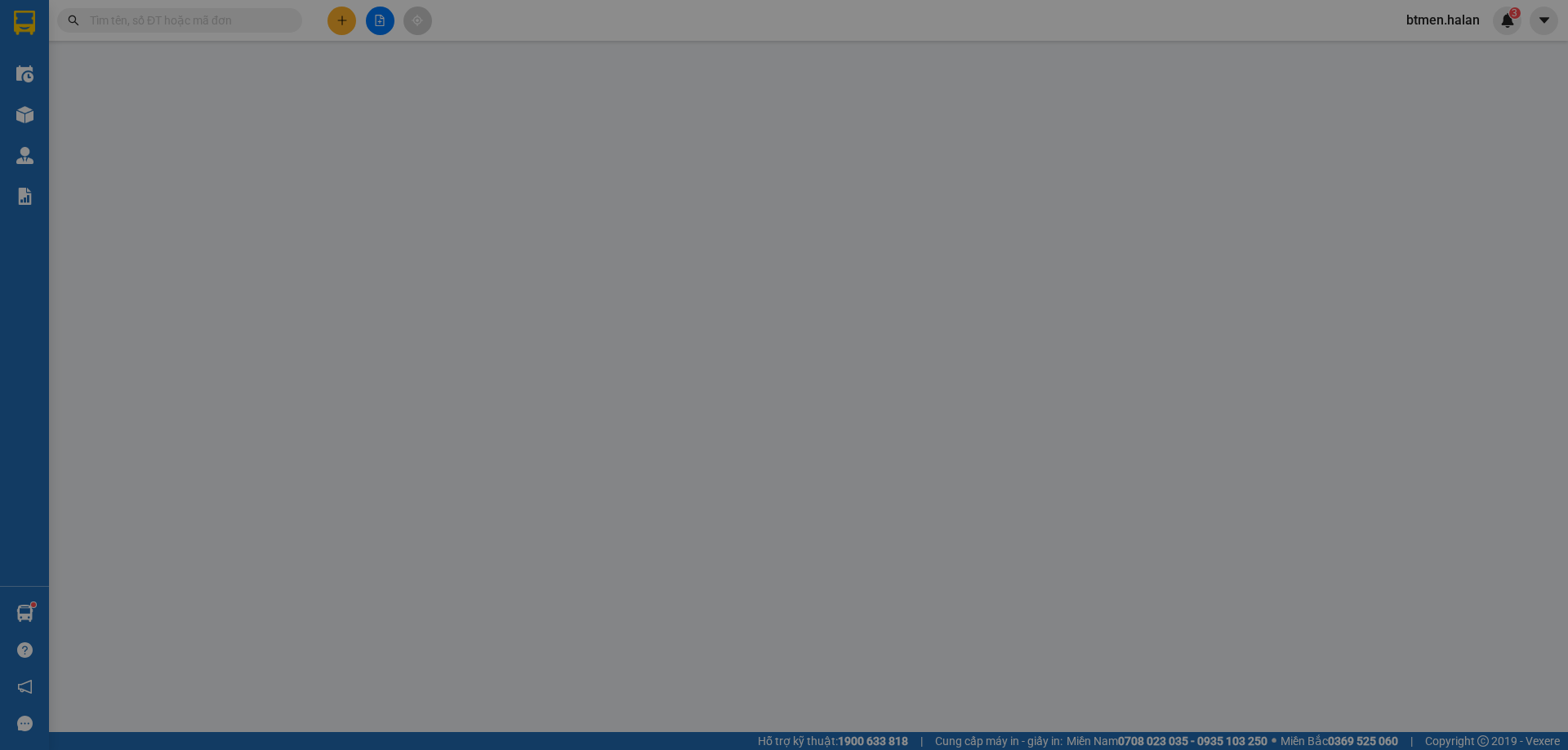
type input "0347815826"
type input "HẢI"
type input "0368328993"
type input "ĐỨC - VY"
type input "25.000"
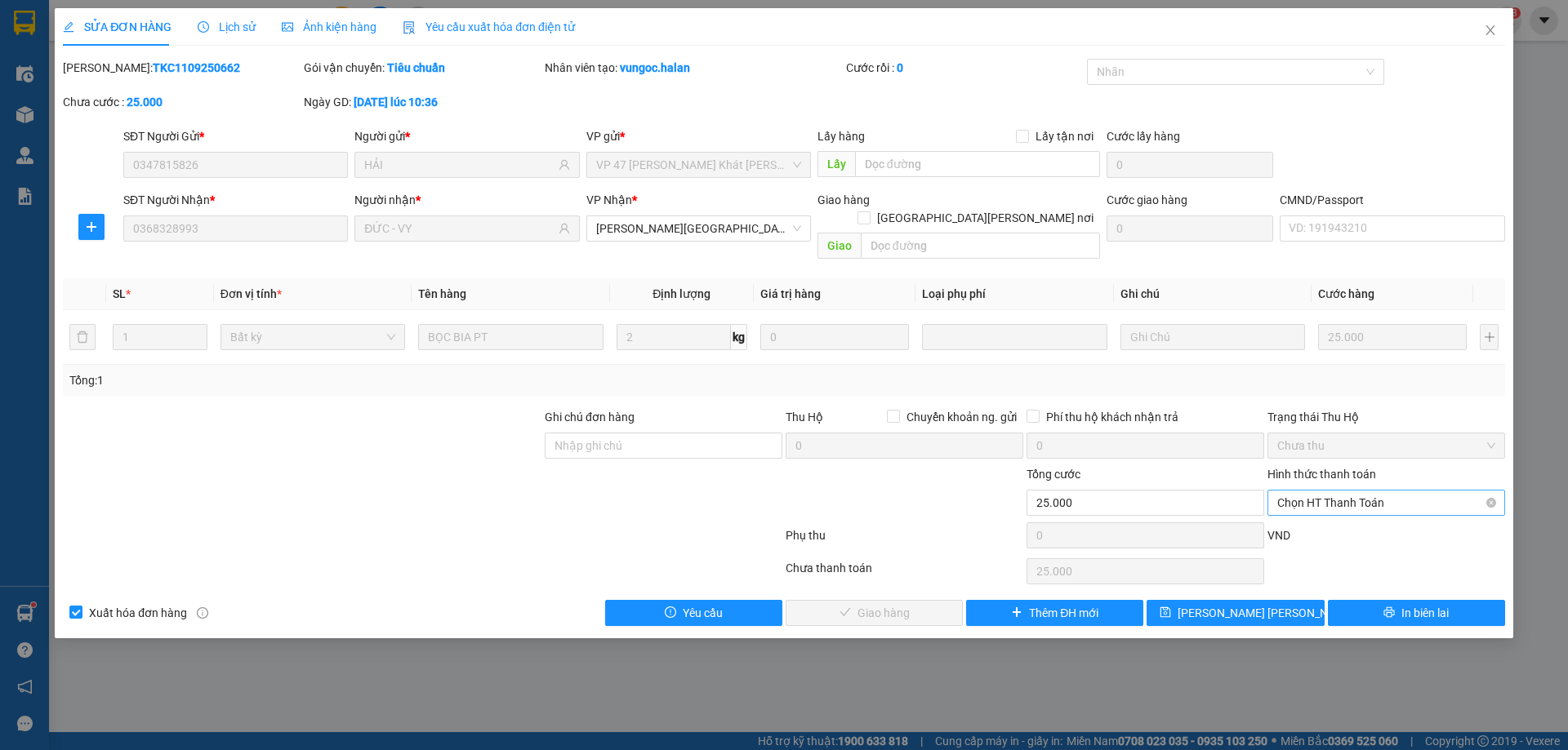
click at [1329, 491] on span "Chọn HT Thanh Toán" at bounding box center [1386, 503] width 218 height 25
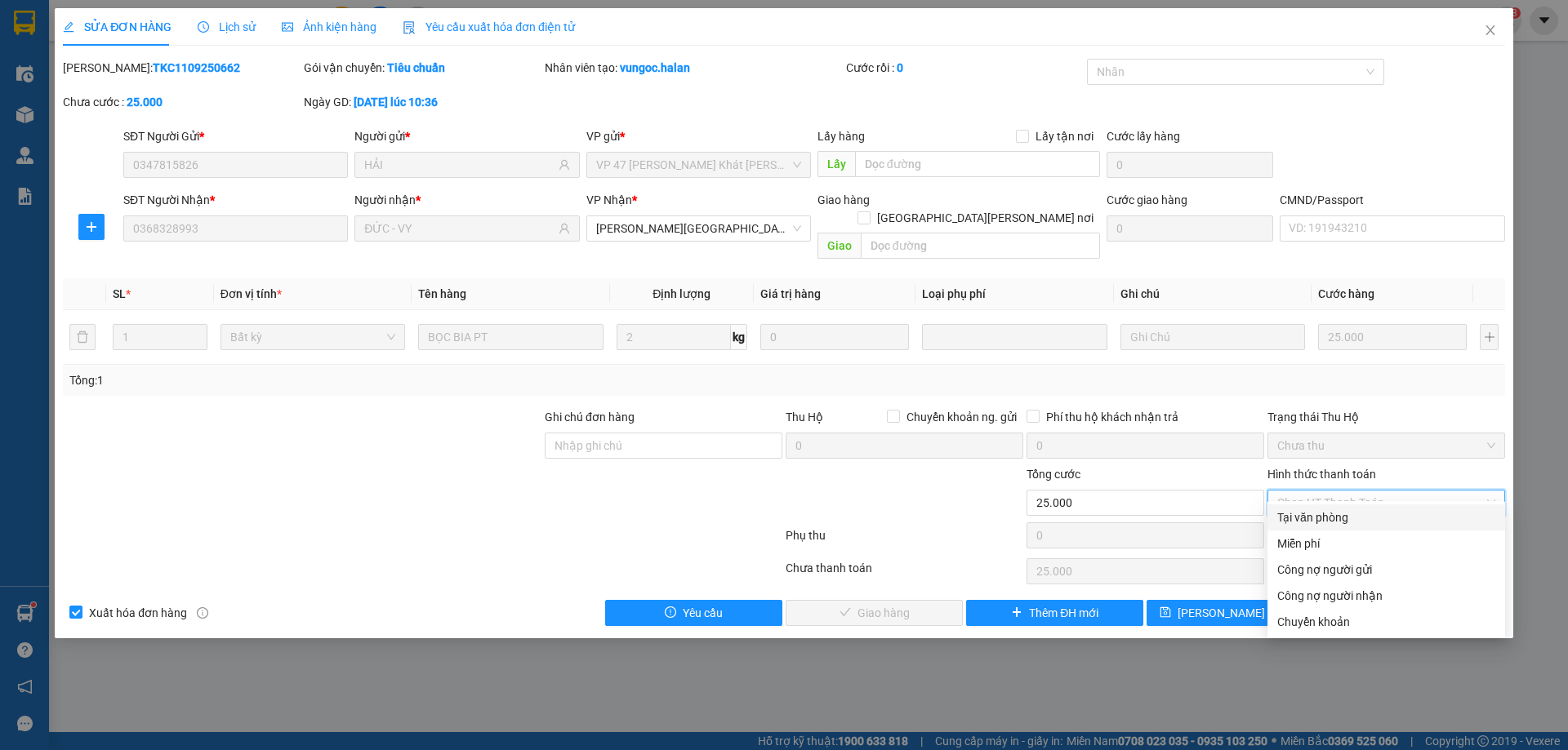
drag, startPoint x: 1330, startPoint y: 517, endPoint x: 1027, endPoint y: 581, distance: 309.7
click at [1327, 520] on div "Tại văn phòng" at bounding box center [1386, 517] width 218 height 18
type input "0"
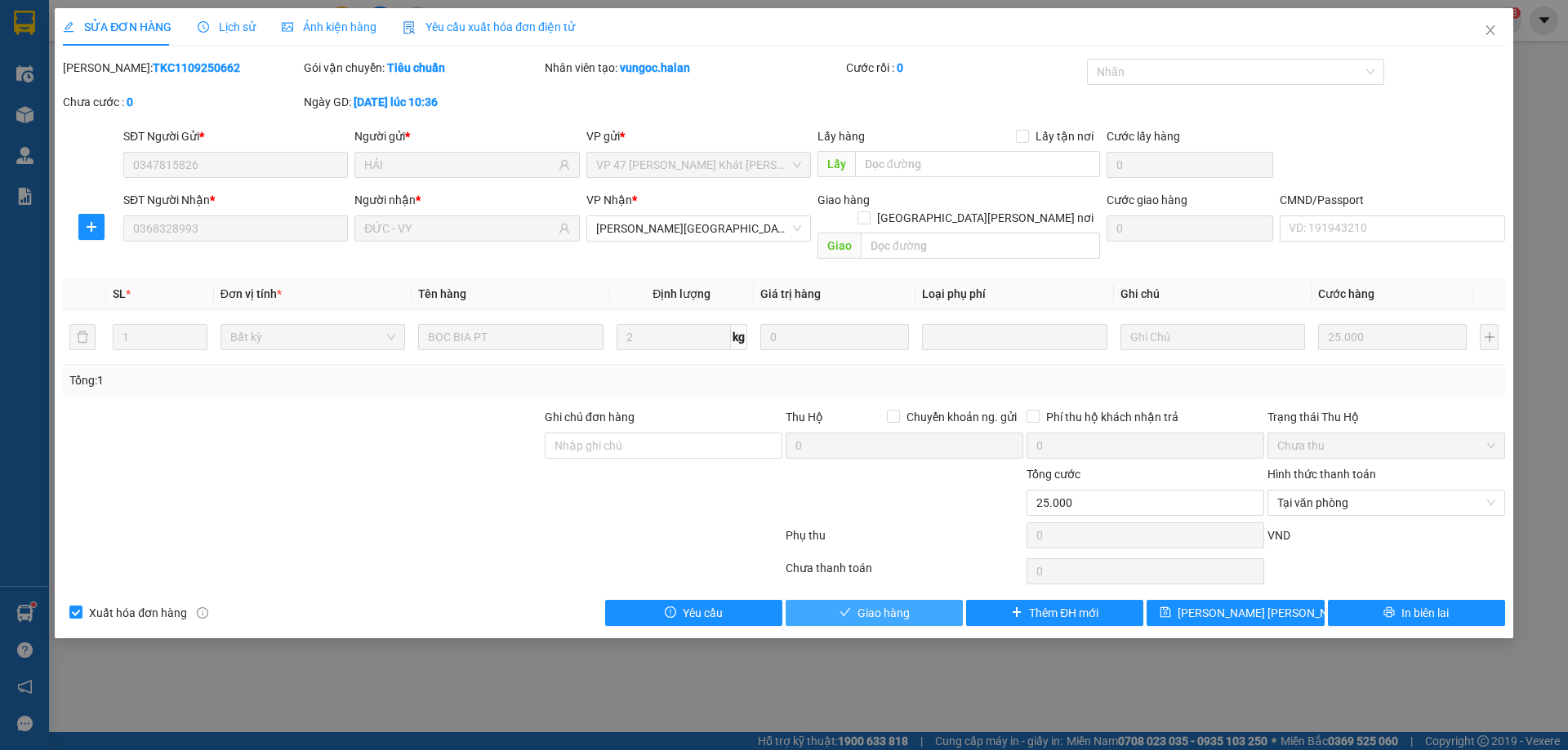
drag, startPoint x: 872, startPoint y: 598, endPoint x: 1070, endPoint y: 523, distance: 211.7
click at [875, 604] on span "Giao hàng" at bounding box center [883, 612] width 52 height 18
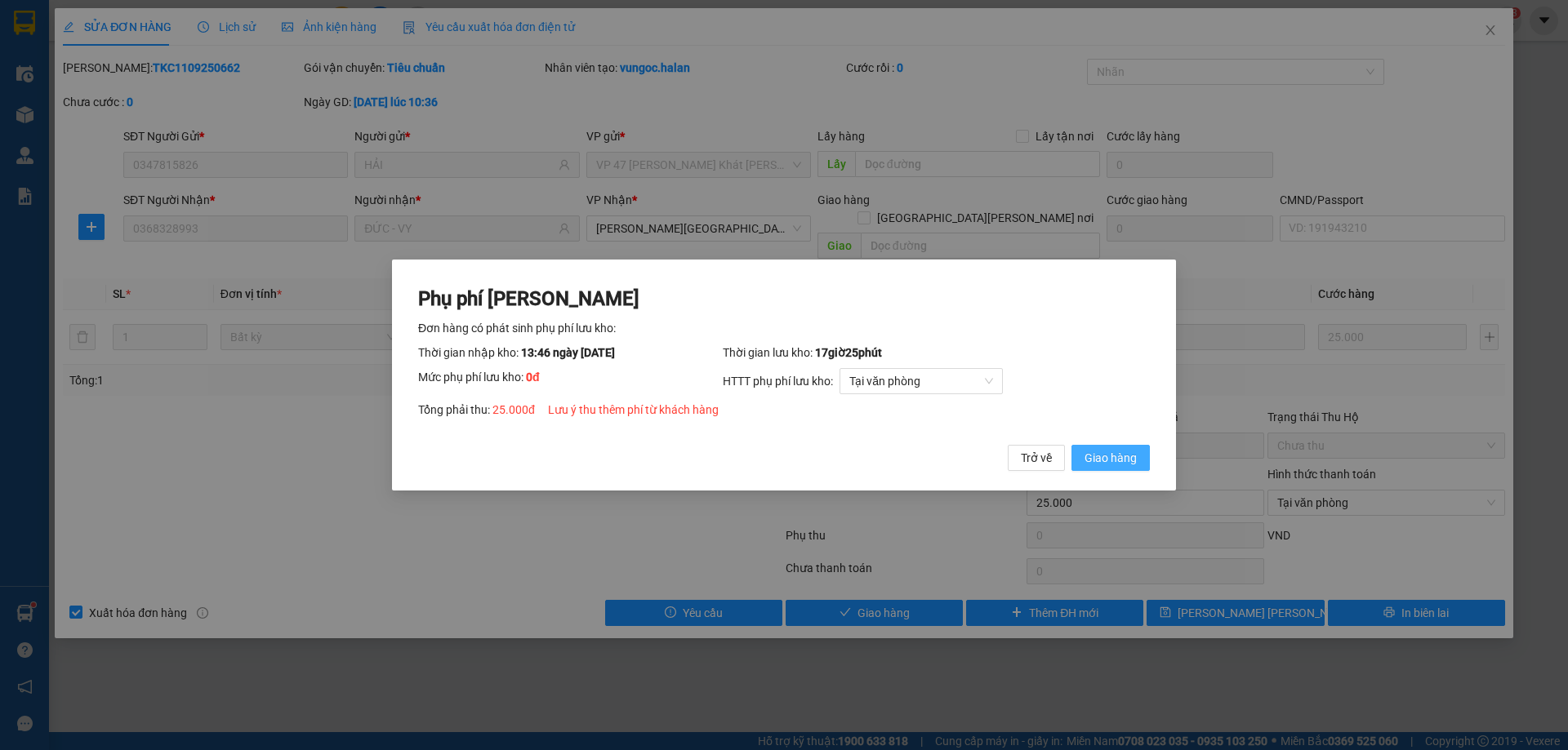
click at [1139, 459] on button "Giao hàng" at bounding box center [1110, 458] width 79 height 27
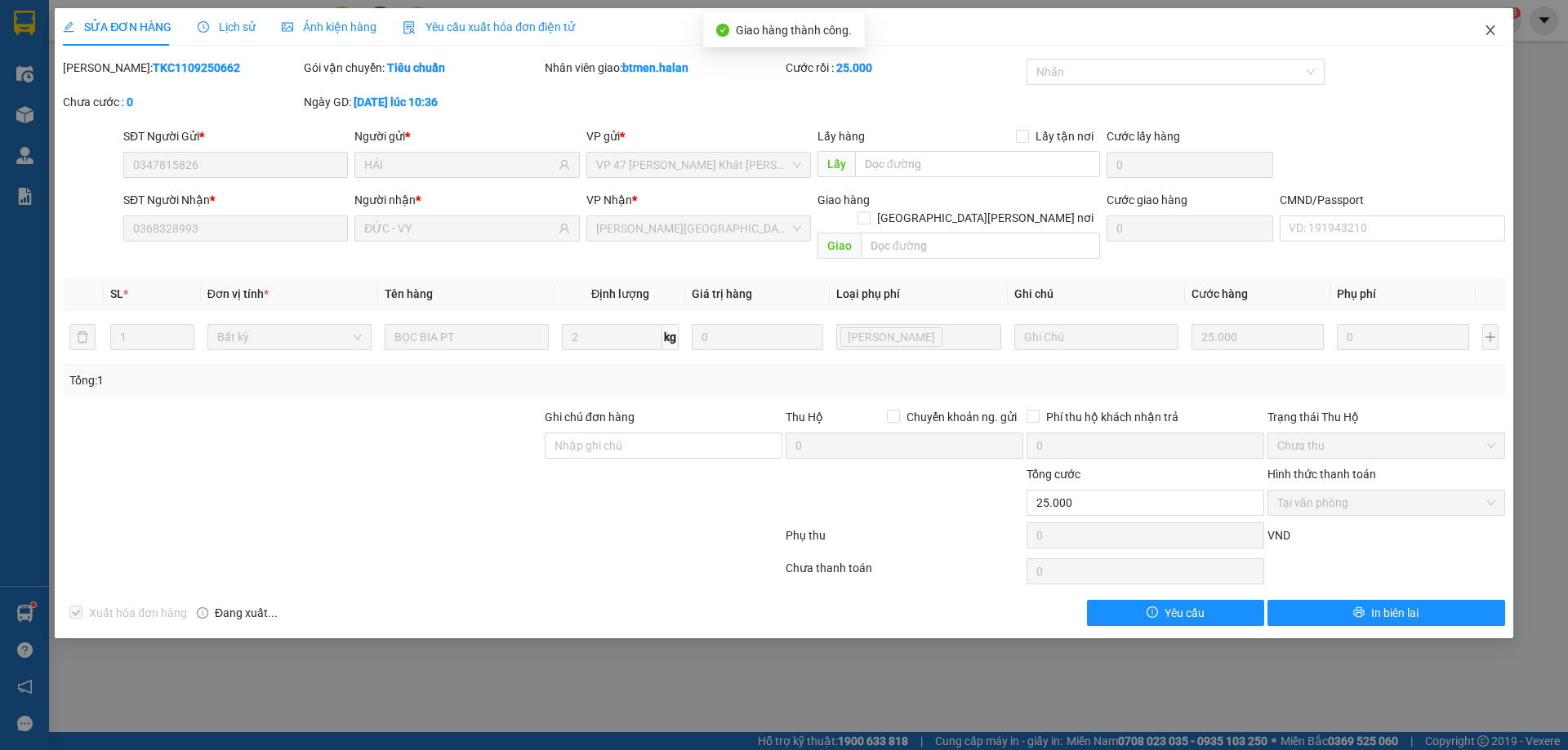
click at [1488, 32] on icon "close" at bounding box center [1489, 30] width 13 height 13
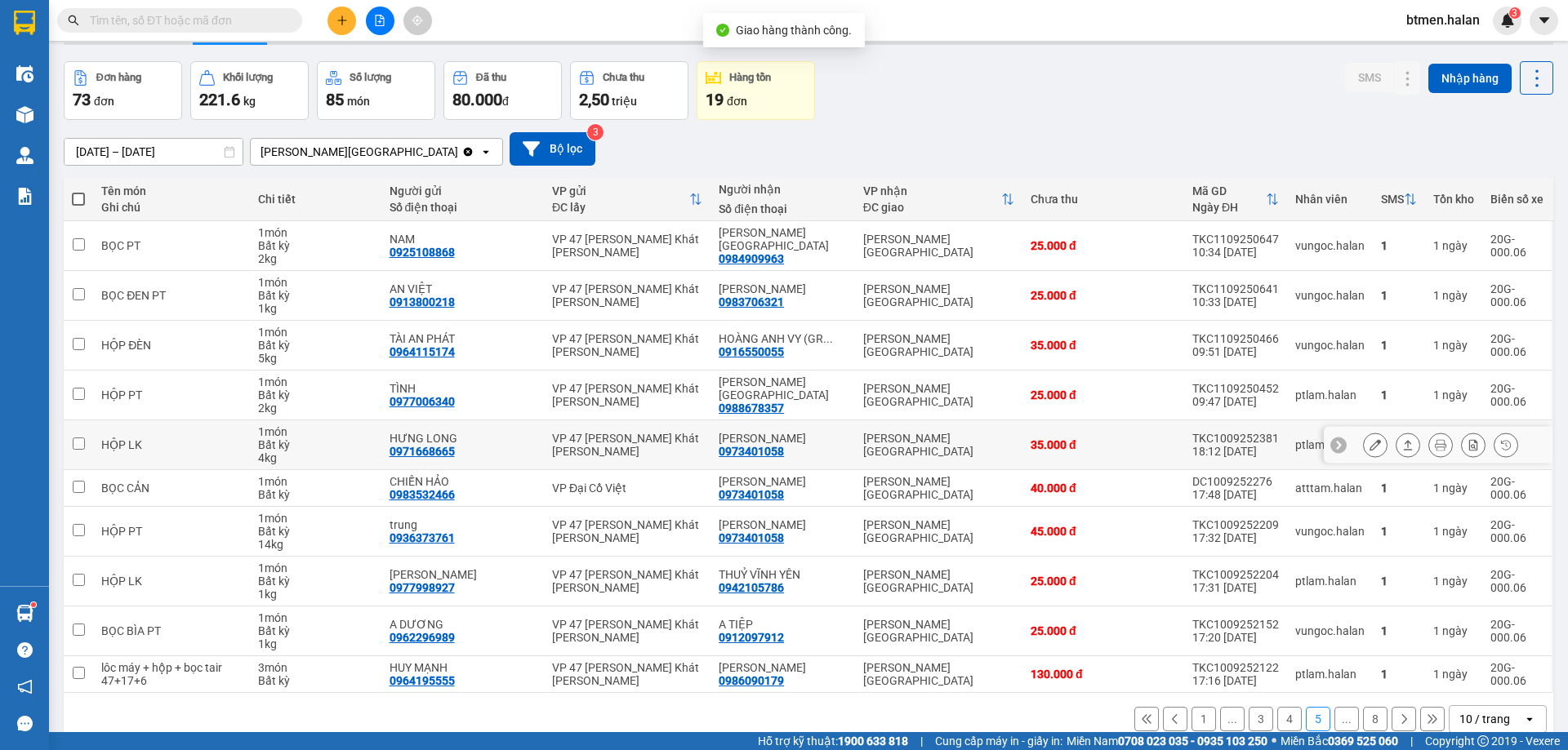
scroll to position [80, 0]
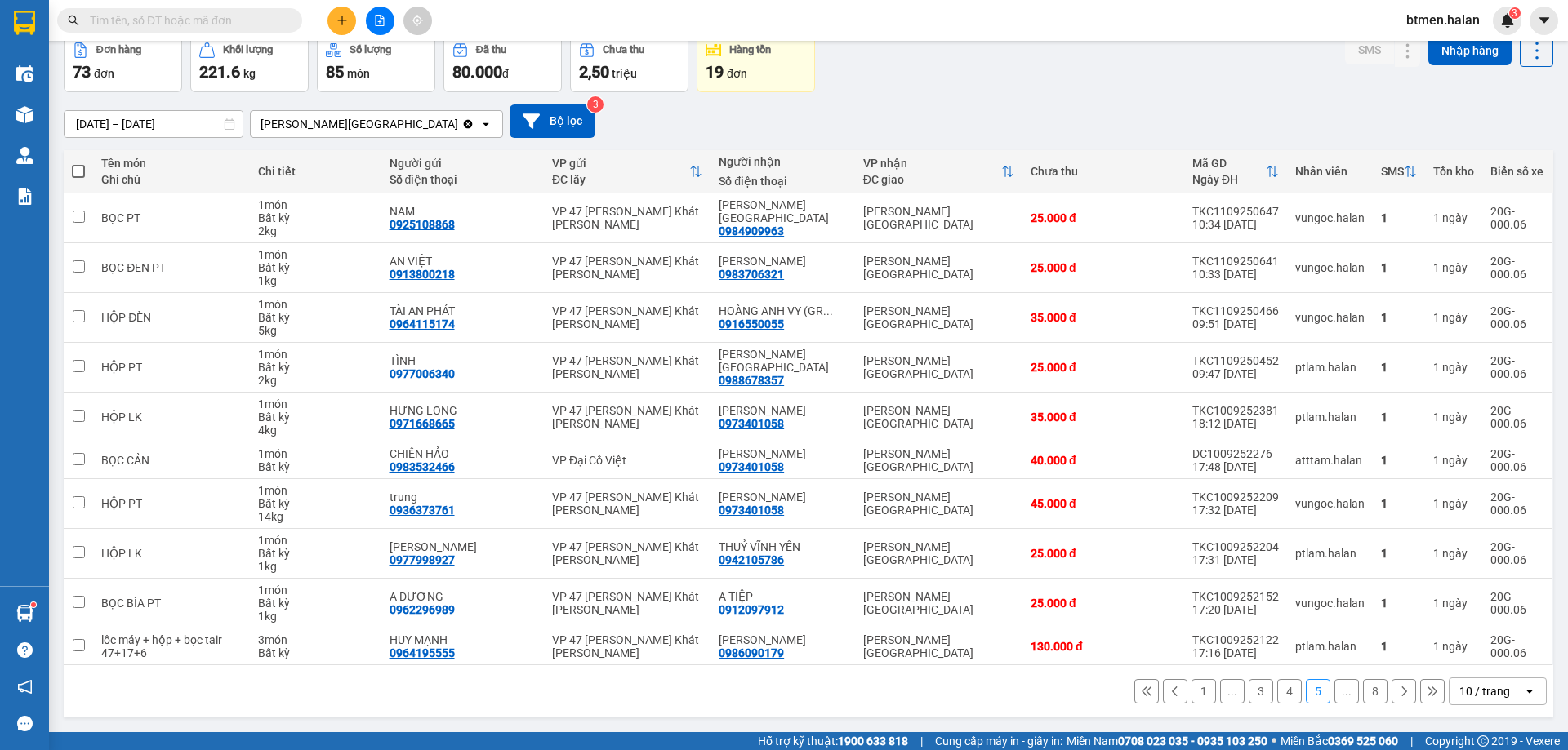
click at [1515, 110] on div "15/07/2025 – 12/09/2025 Press the down arrow key to interact with the calendar …" at bounding box center [808, 121] width 1489 height 33
click at [1462, 600] on button at bounding box center [1473, 603] width 23 height 28
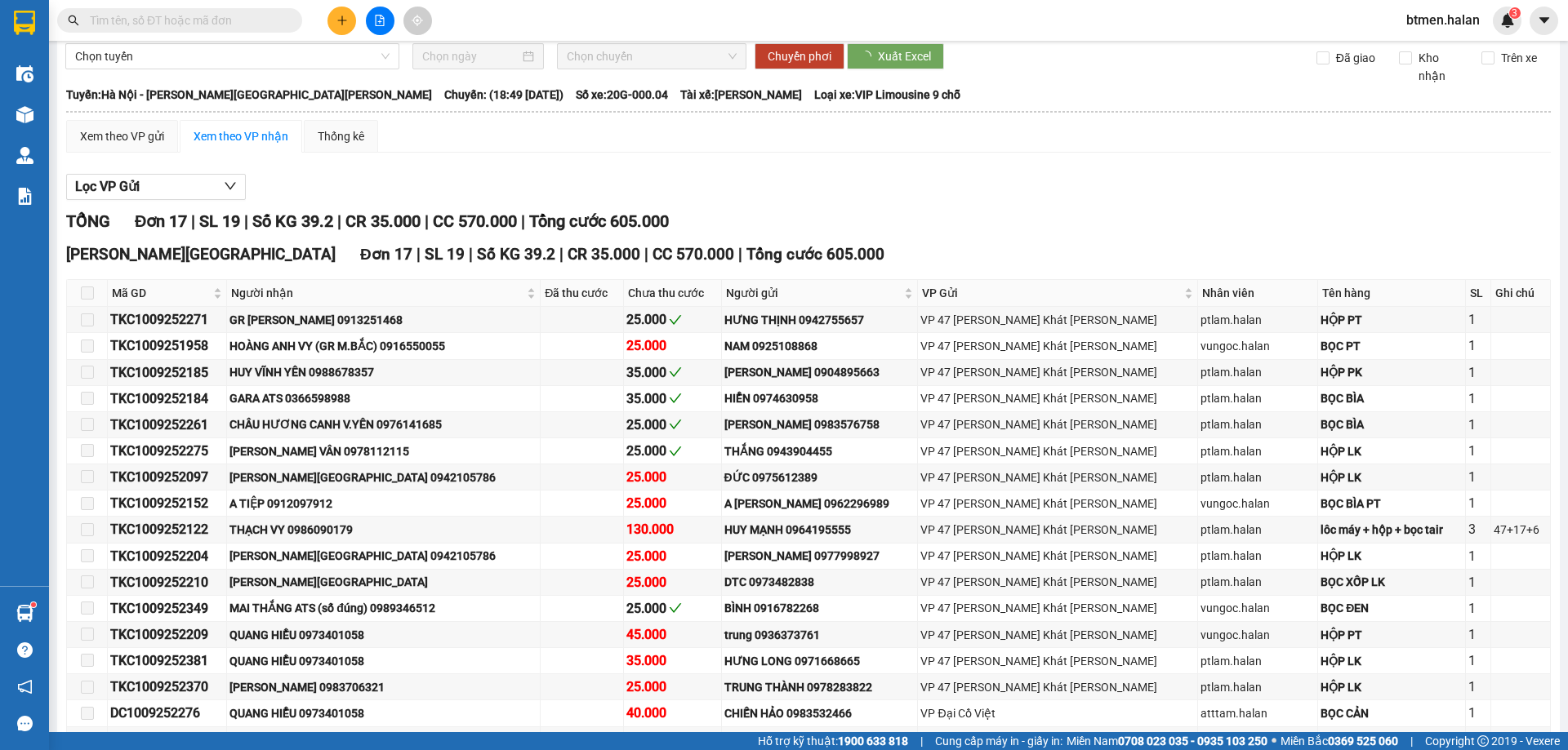
type input "10/09/2025"
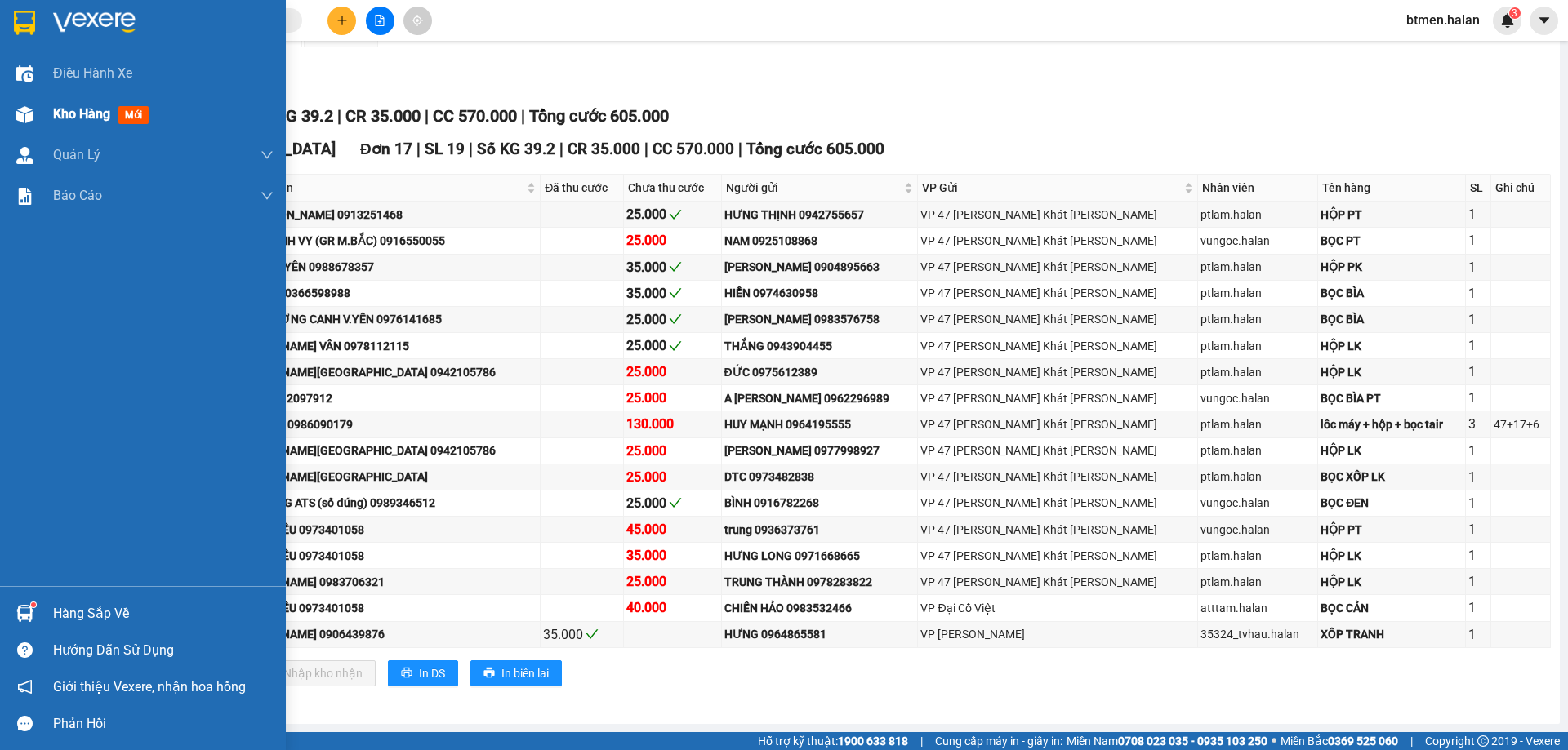
click at [50, 103] on div "Kho hàng mới" at bounding box center [143, 115] width 286 height 41
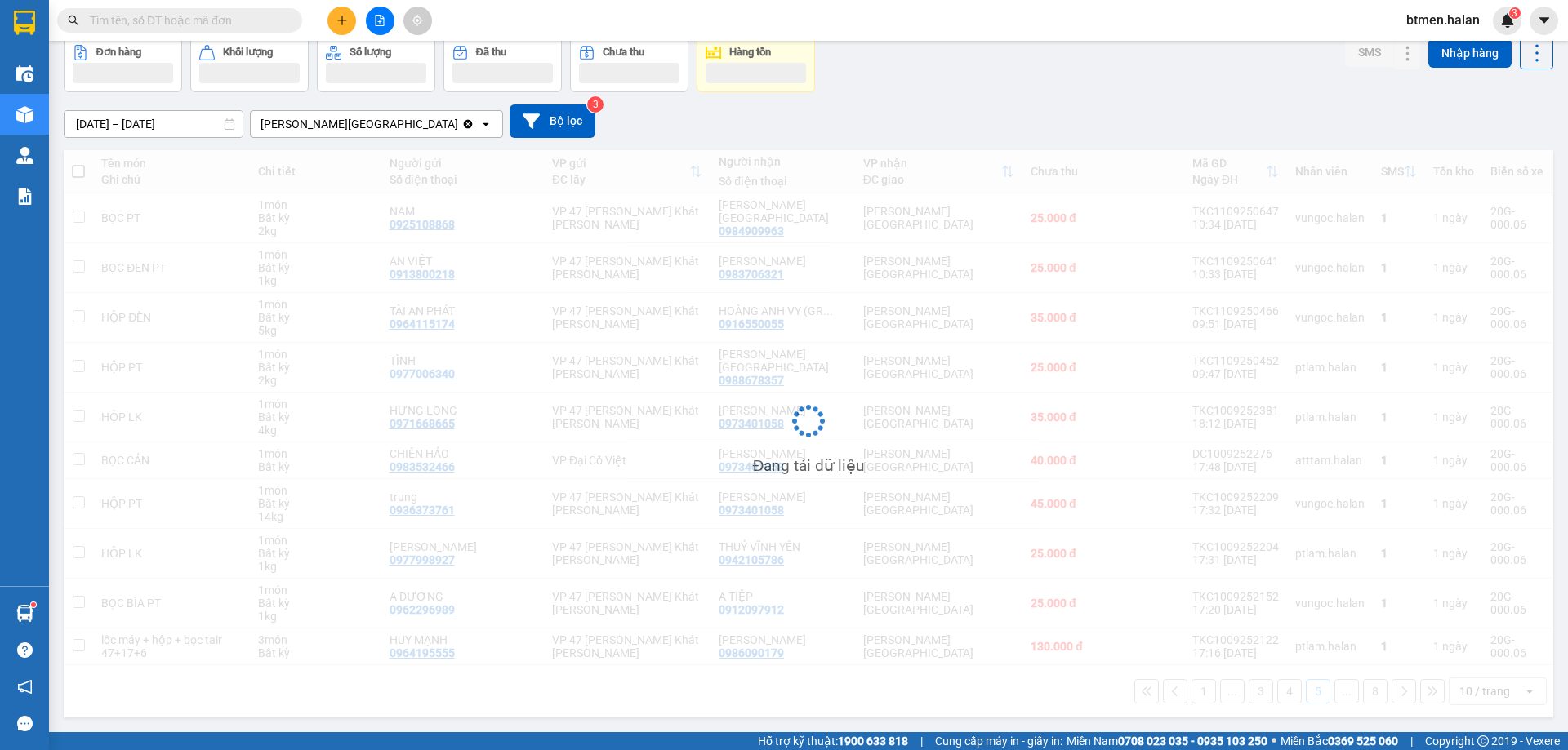
scroll to position [80, 0]
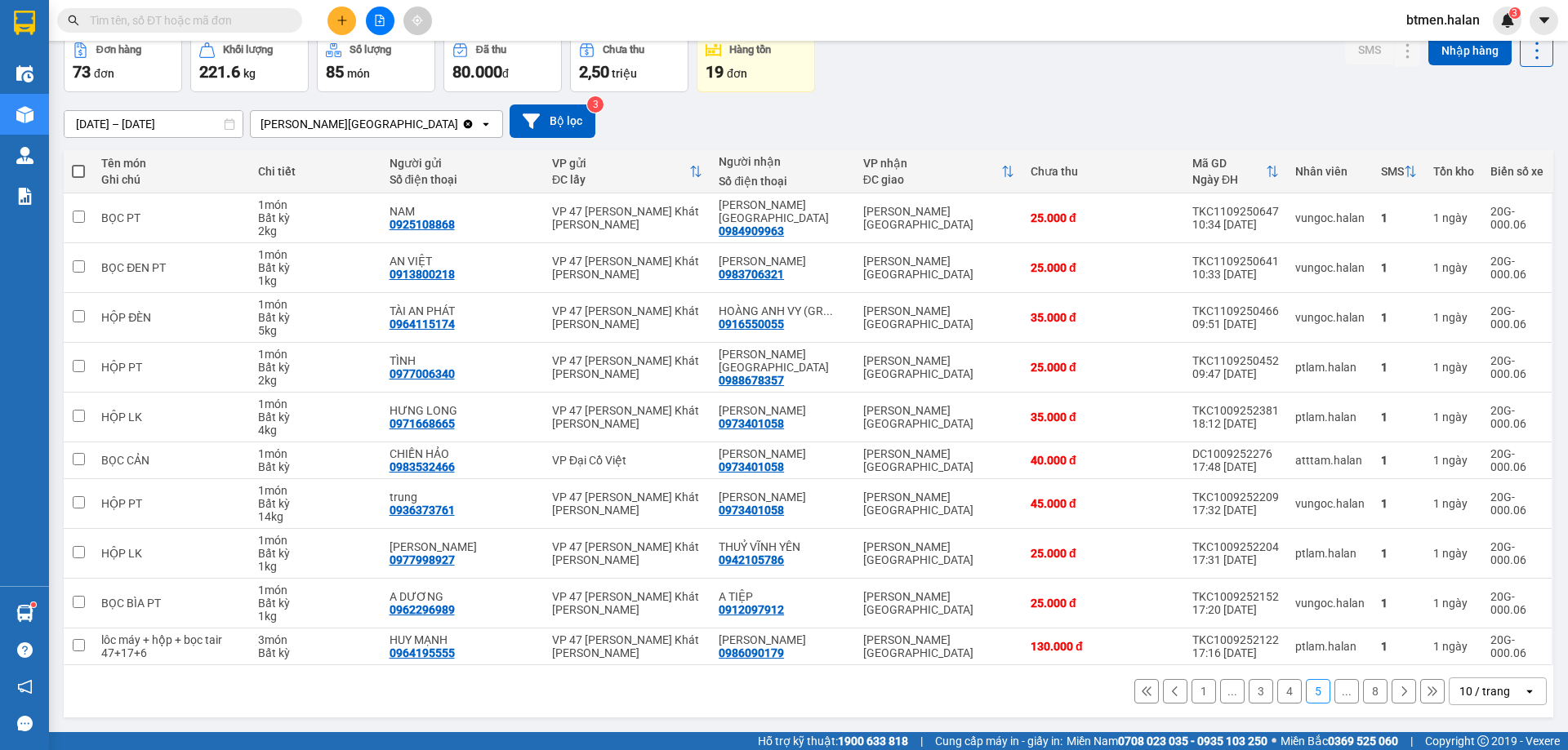
click at [1192, 694] on button "1" at bounding box center [1204, 691] width 25 height 25
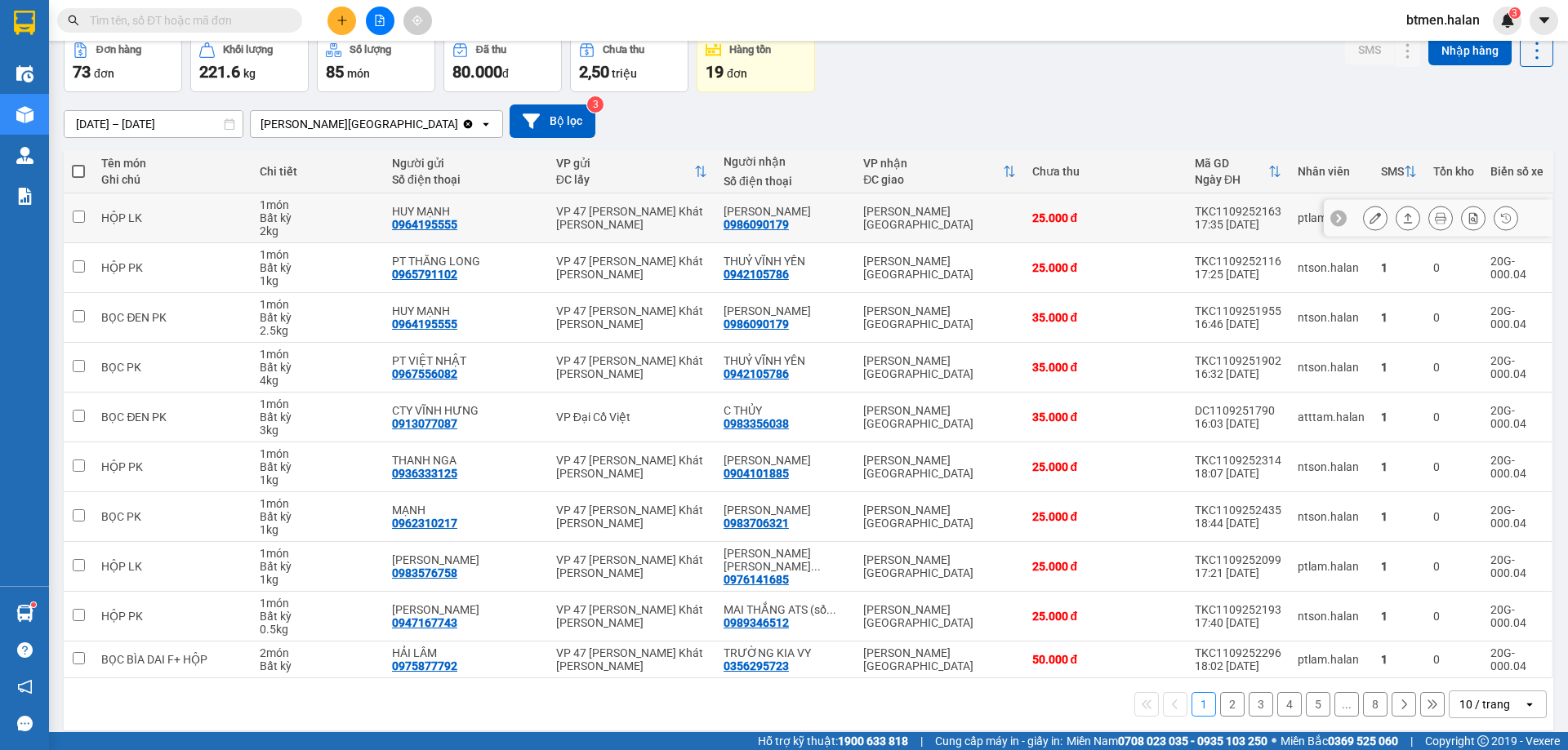
click at [765, 224] on div "0986090179" at bounding box center [756, 224] width 65 height 13
copy div "0986090179"
click at [265, 21] on input "text" at bounding box center [186, 20] width 192 height 18
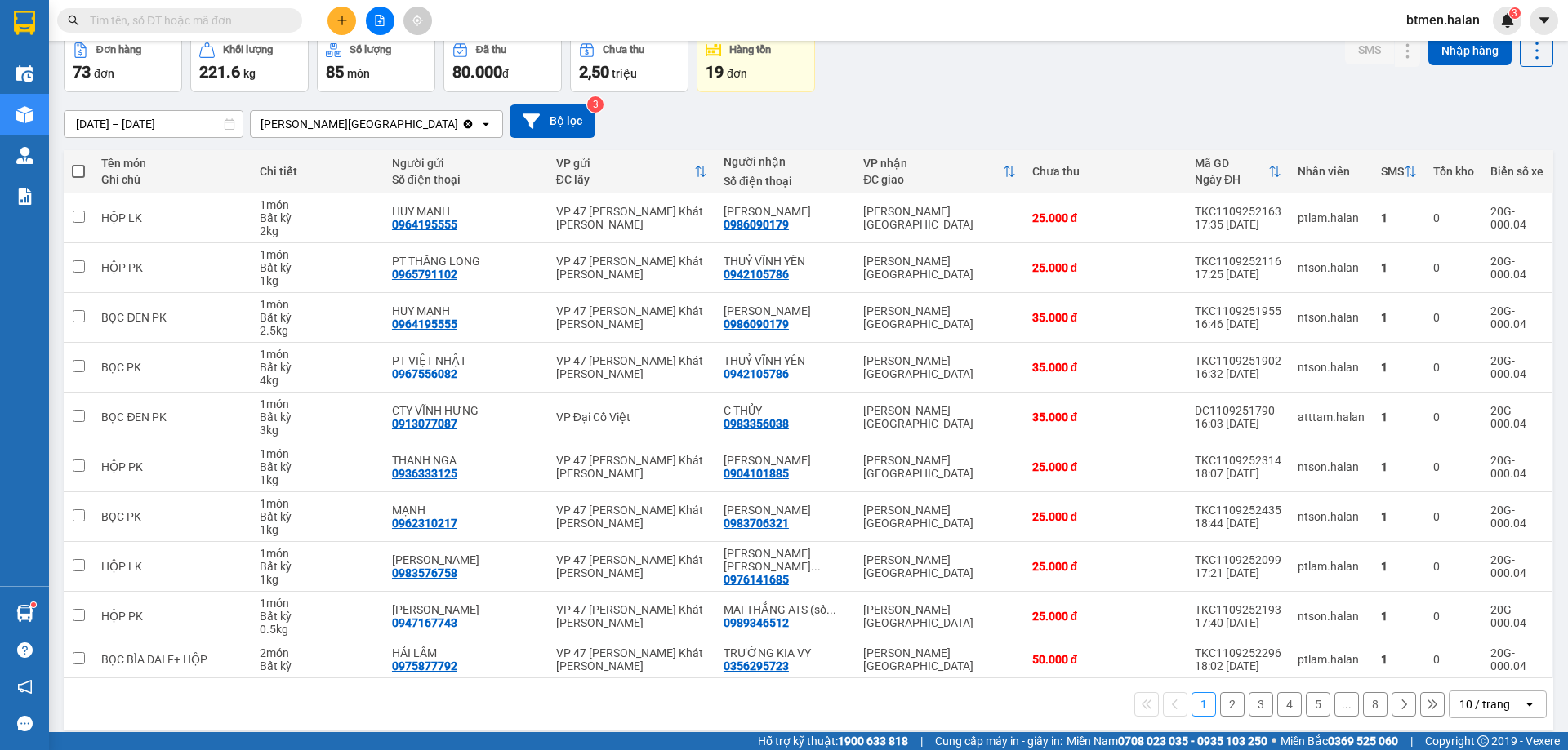
paste input "0986090179"
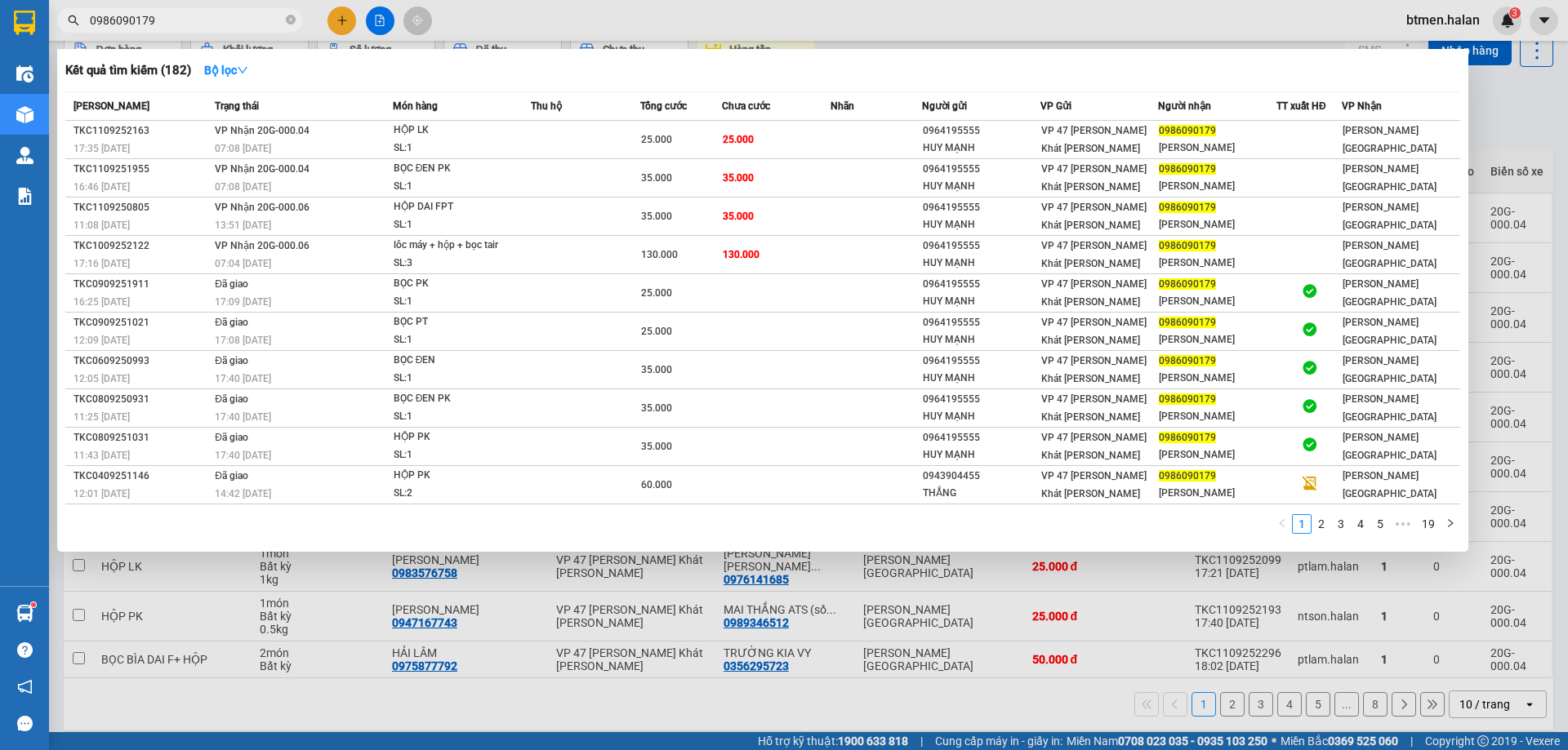
click at [1517, 115] on div at bounding box center [784, 375] width 1568 height 750
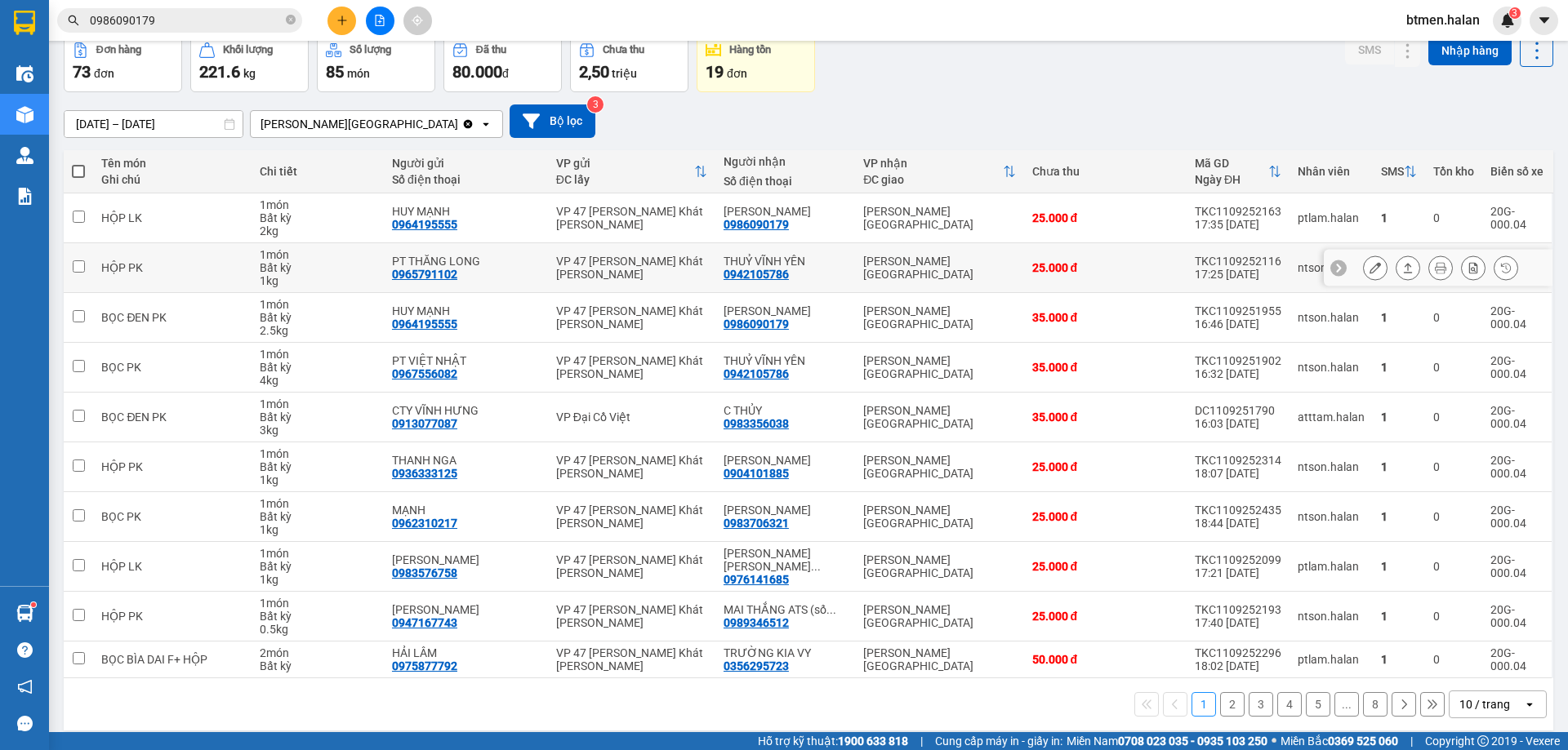
click at [768, 271] on div "0942105786" at bounding box center [756, 274] width 65 height 13
copy div "0942105786"
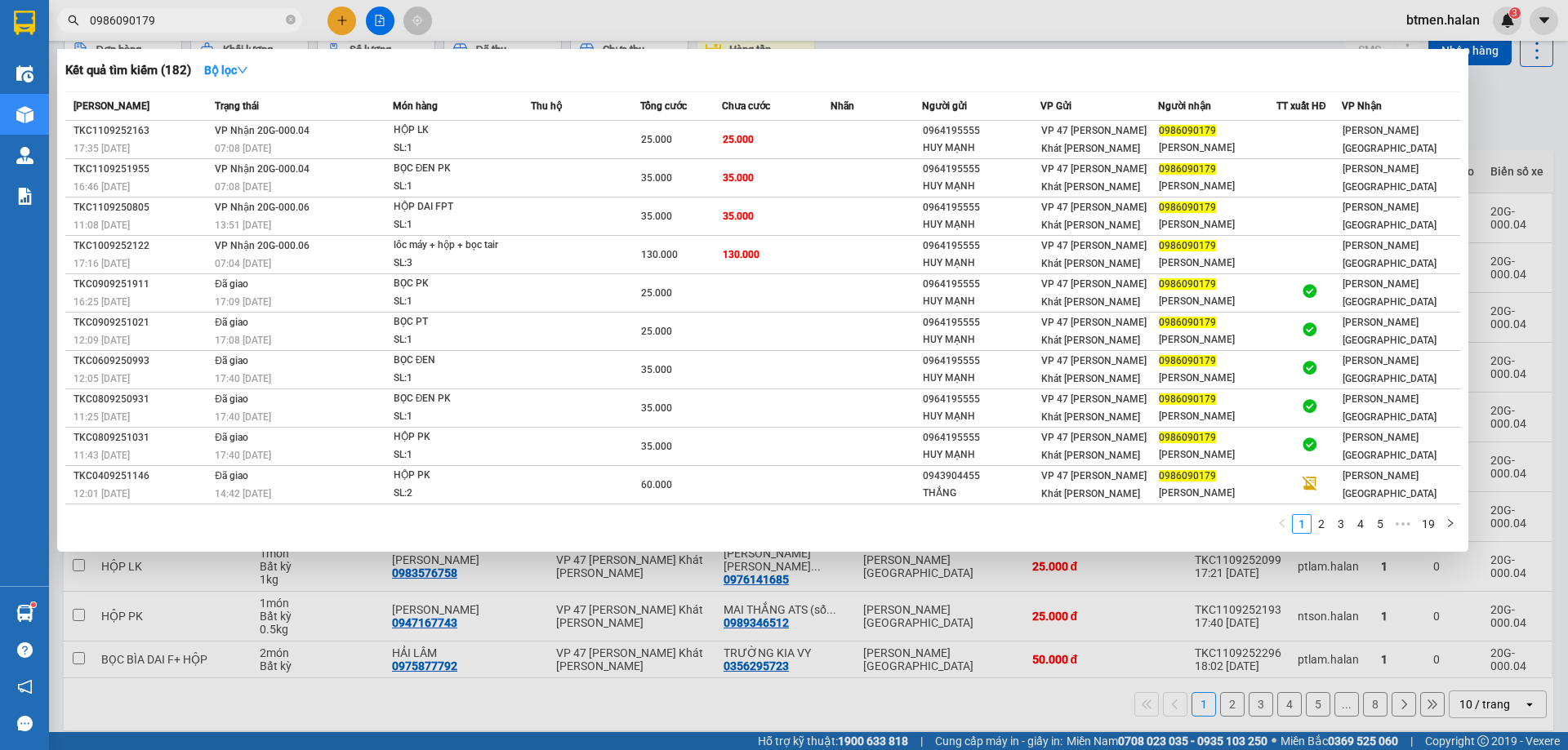
click at [261, 17] on input "0986090179" at bounding box center [186, 20] width 192 height 18
click at [260, 17] on input "0986090179" at bounding box center [186, 20] width 192 height 18
paste input "42105786"
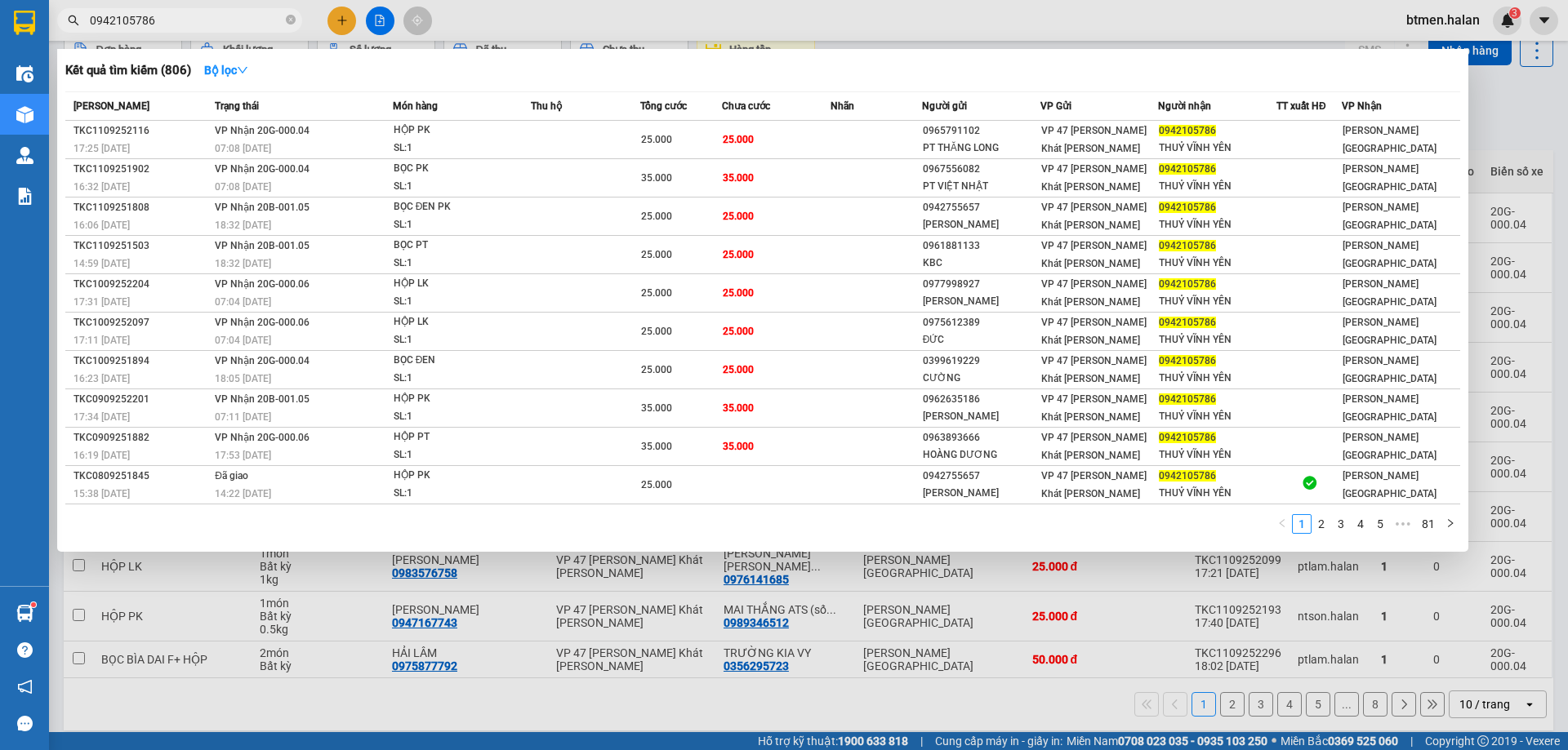
click at [560, 70] on div "Kết quả tìm kiếm ( 806 ) Bộ lọc" at bounding box center [762, 70] width 1394 height 27
click at [1335, 523] on link "3" at bounding box center [1340, 523] width 18 height 18
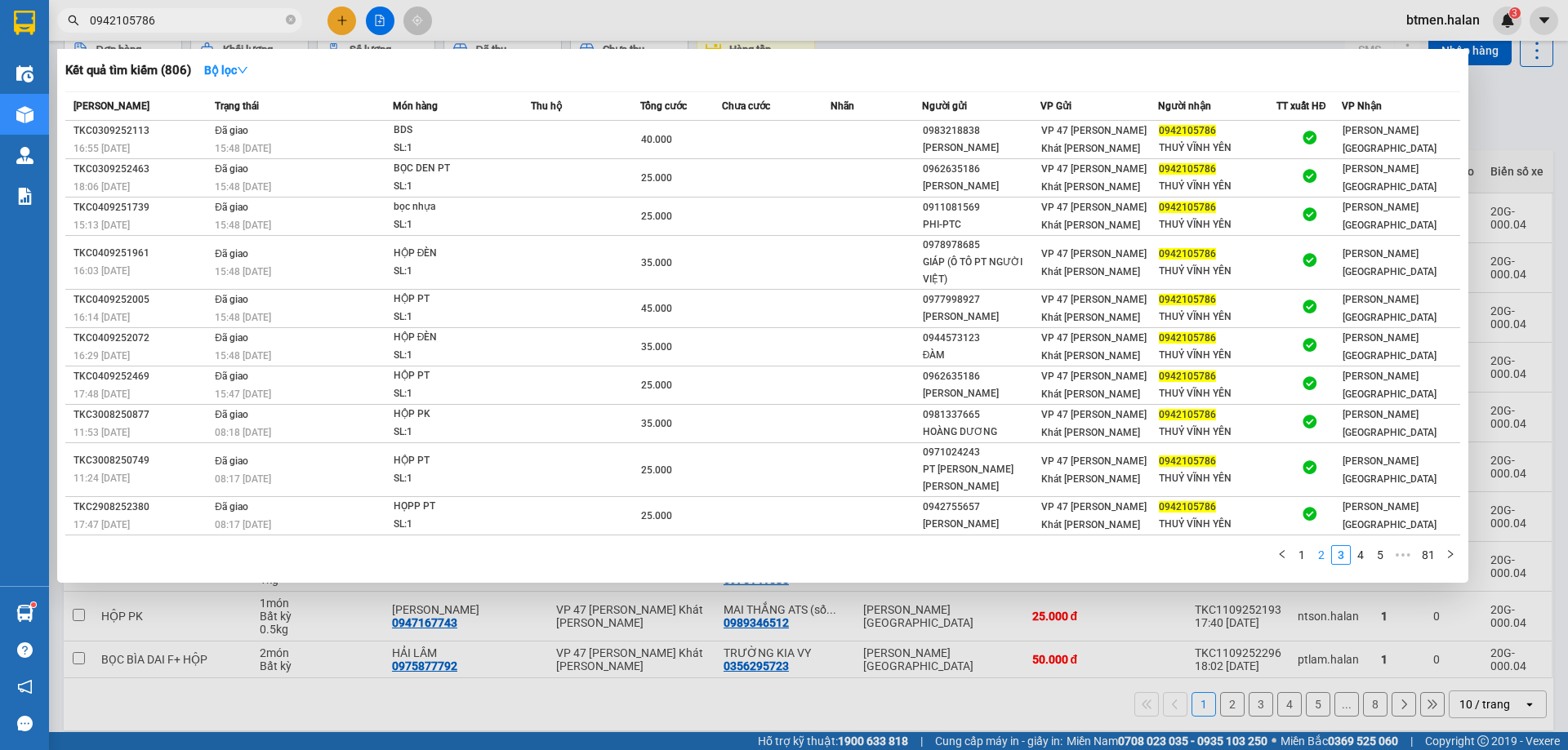
click at [1323, 546] on link "2" at bounding box center [1321, 555] width 18 height 18
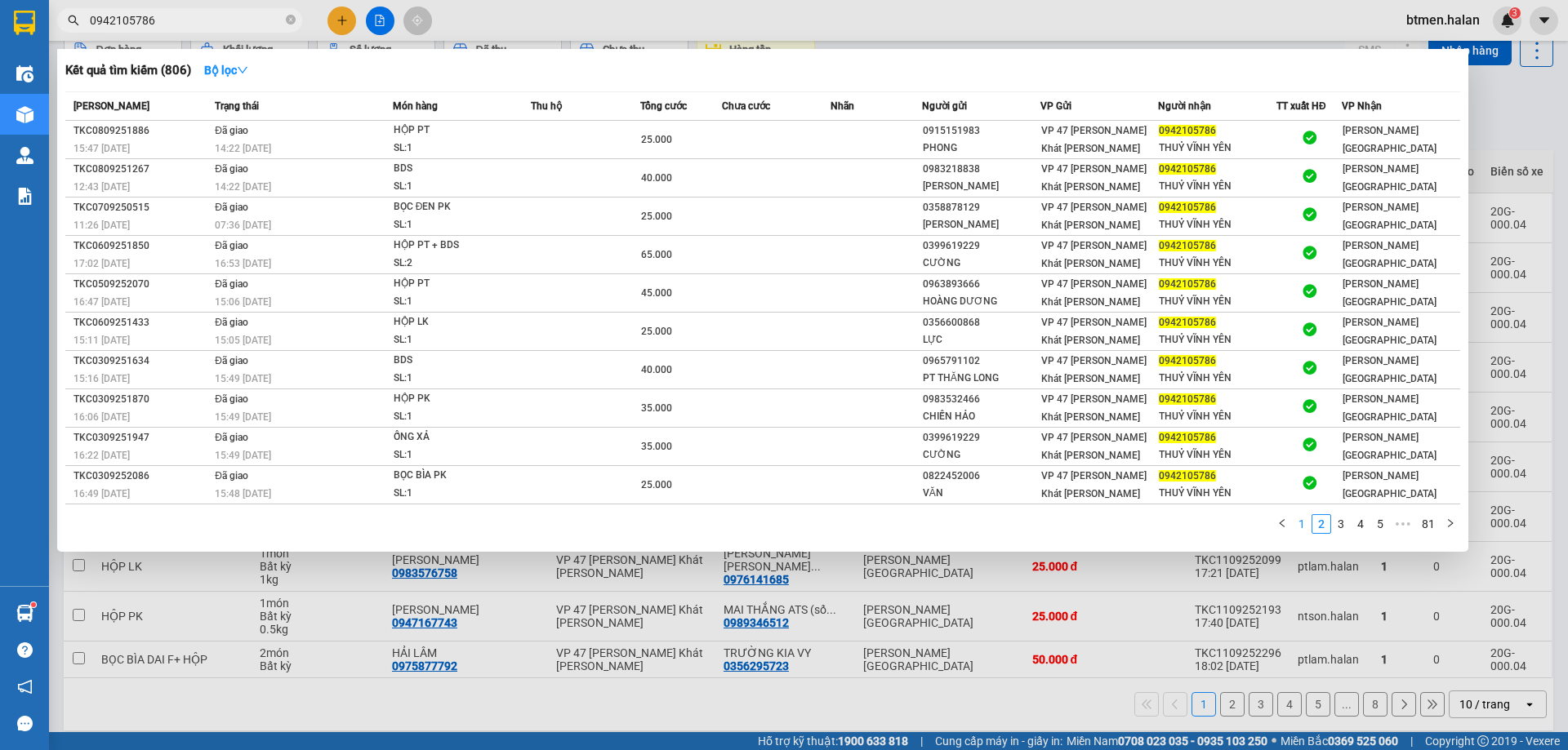
click at [1301, 523] on link "1" at bounding box center [1301, 523] width 18 height 18
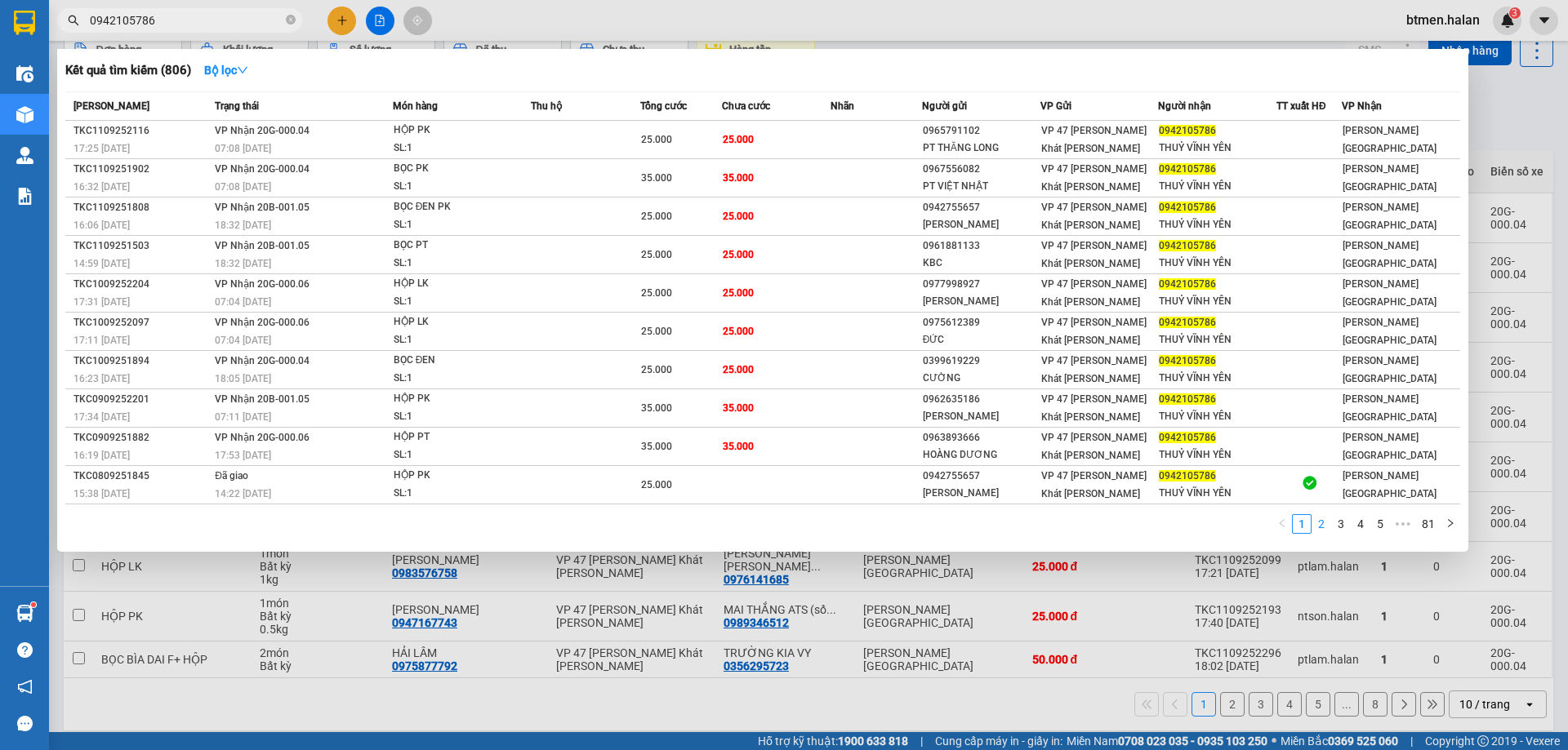
click at [1322, 527] on link "2" at bounding box center [1321, 523] width 18 height 18
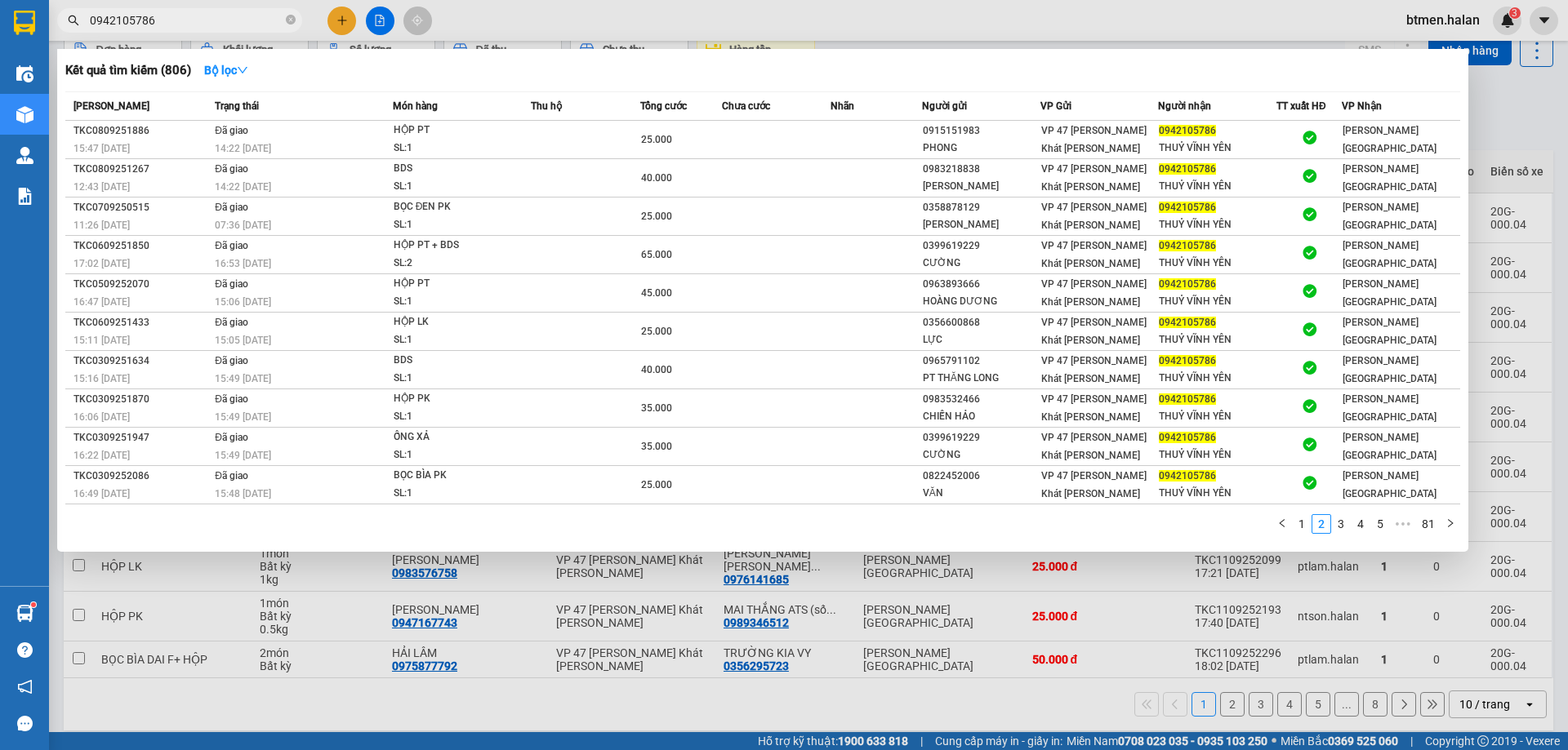
drag, startPoint x: 861, startPoint y: 655, endPoint x: 853, endPoint y: 635, distance: 21.5
click at [861, 652] on div at bounding box center [784, 375] width 1568 height 750
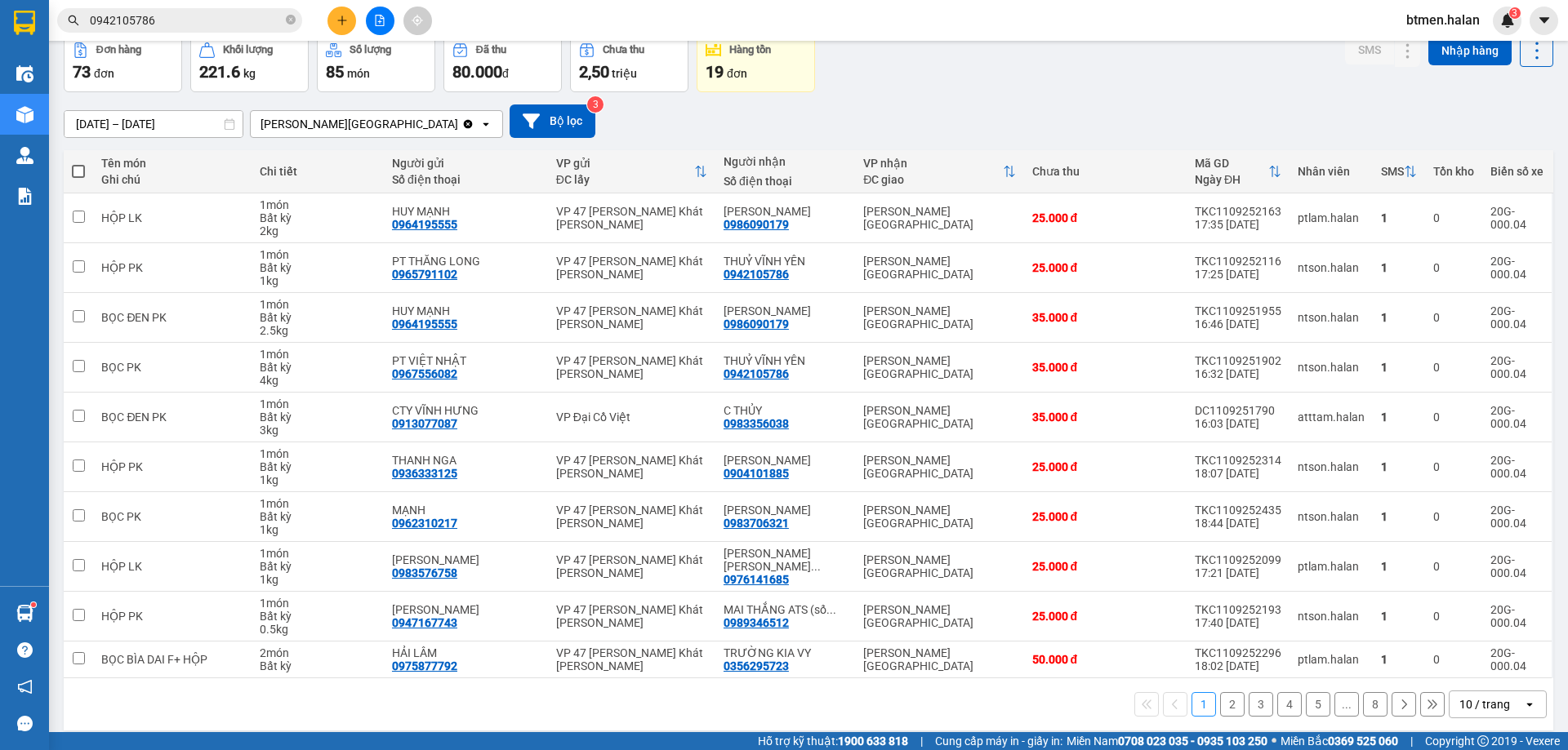
click at [1228, 709] on button "2" at bounding box center [1232, 704] width 25 height 25
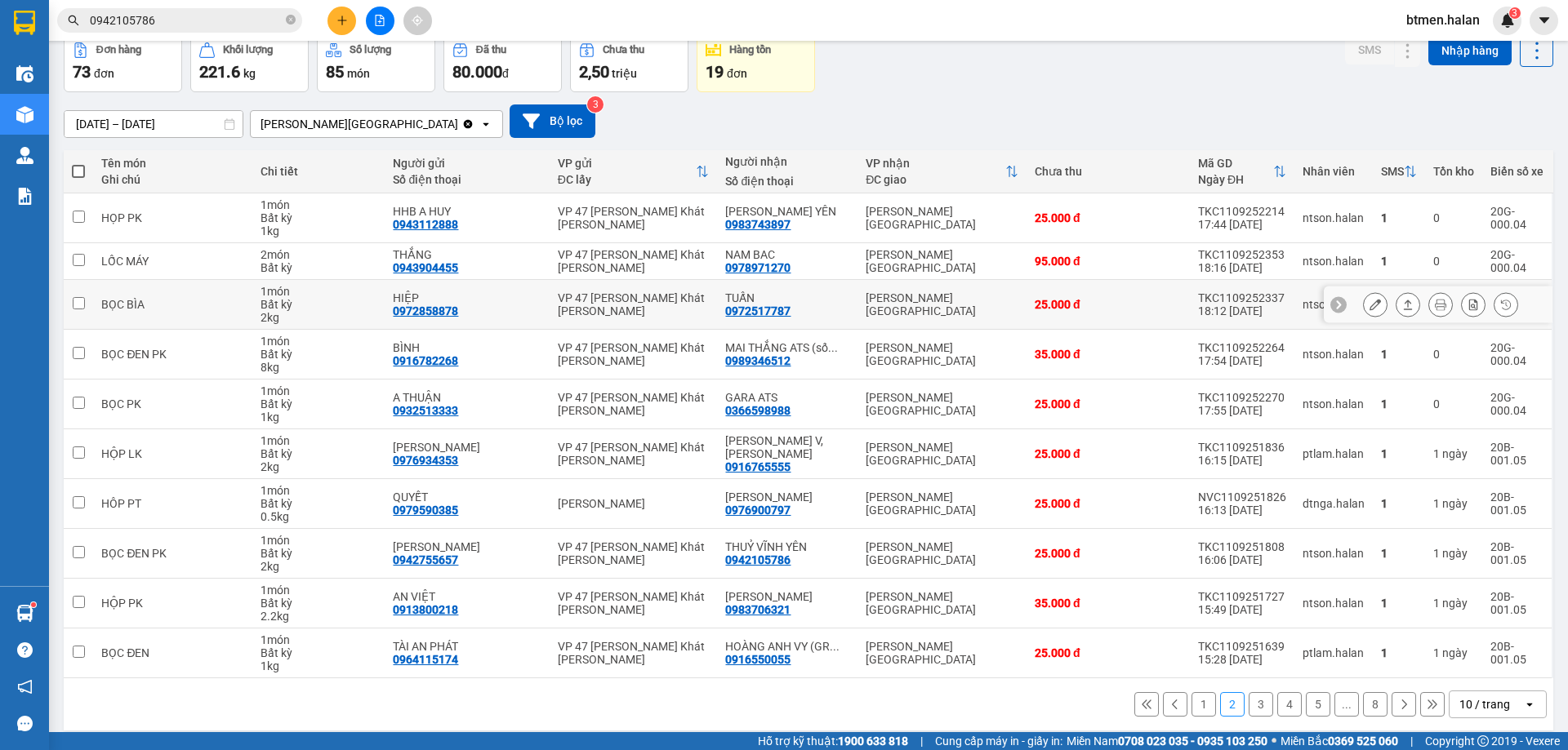
click at [754, 311] on div "0972517787" at bounding box center [758, 310] width 65 height 13
copy div "0972517787"
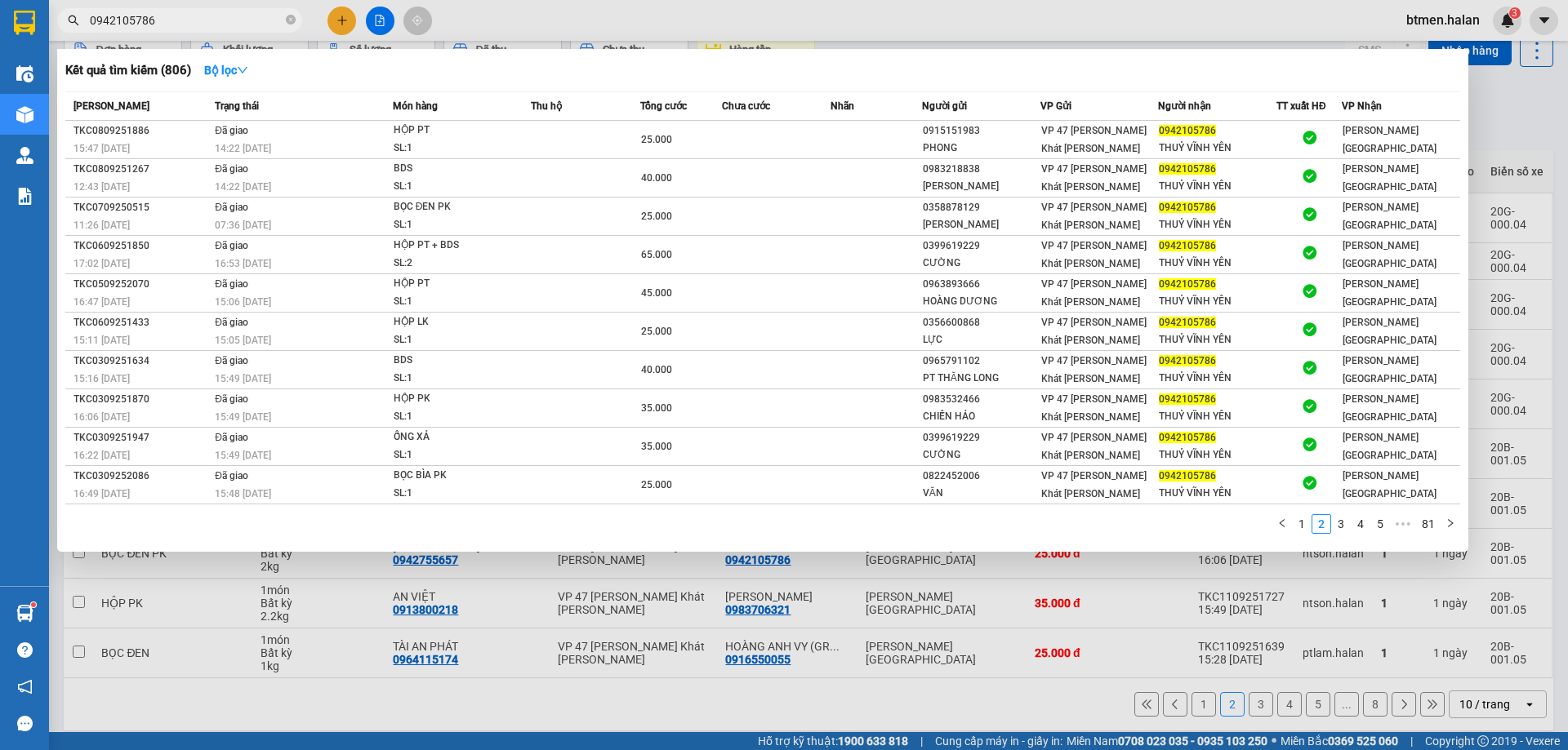
click at [244, 16] on input "0942105786" at bounding box center [186, 20] width 192 height 18
paste input "72517787"
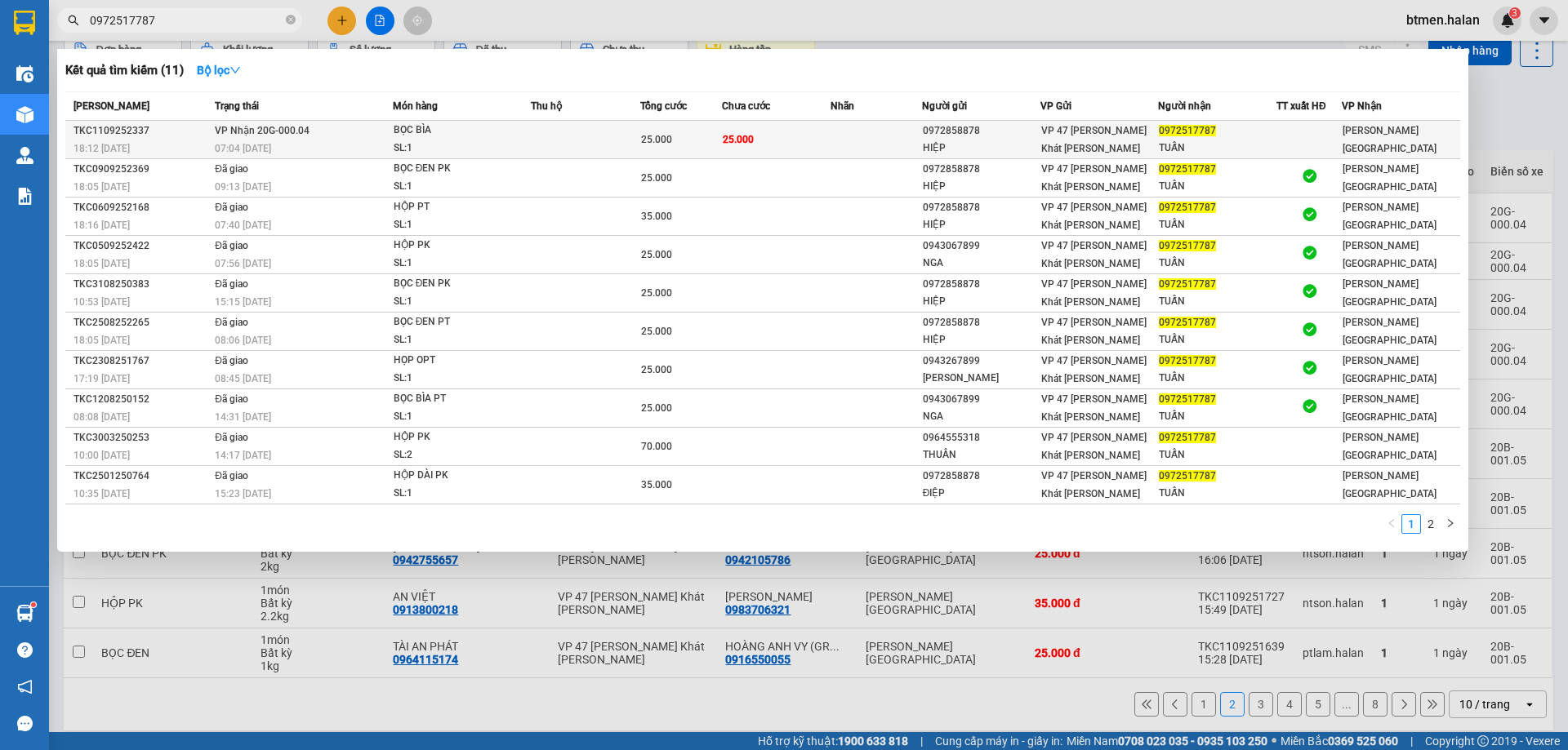
type input "0972517787"
click at [1352, 138] on span "VP [GEOGRAPHIC_DATA]" at bounding box center [1389, 139] width 94 height 29
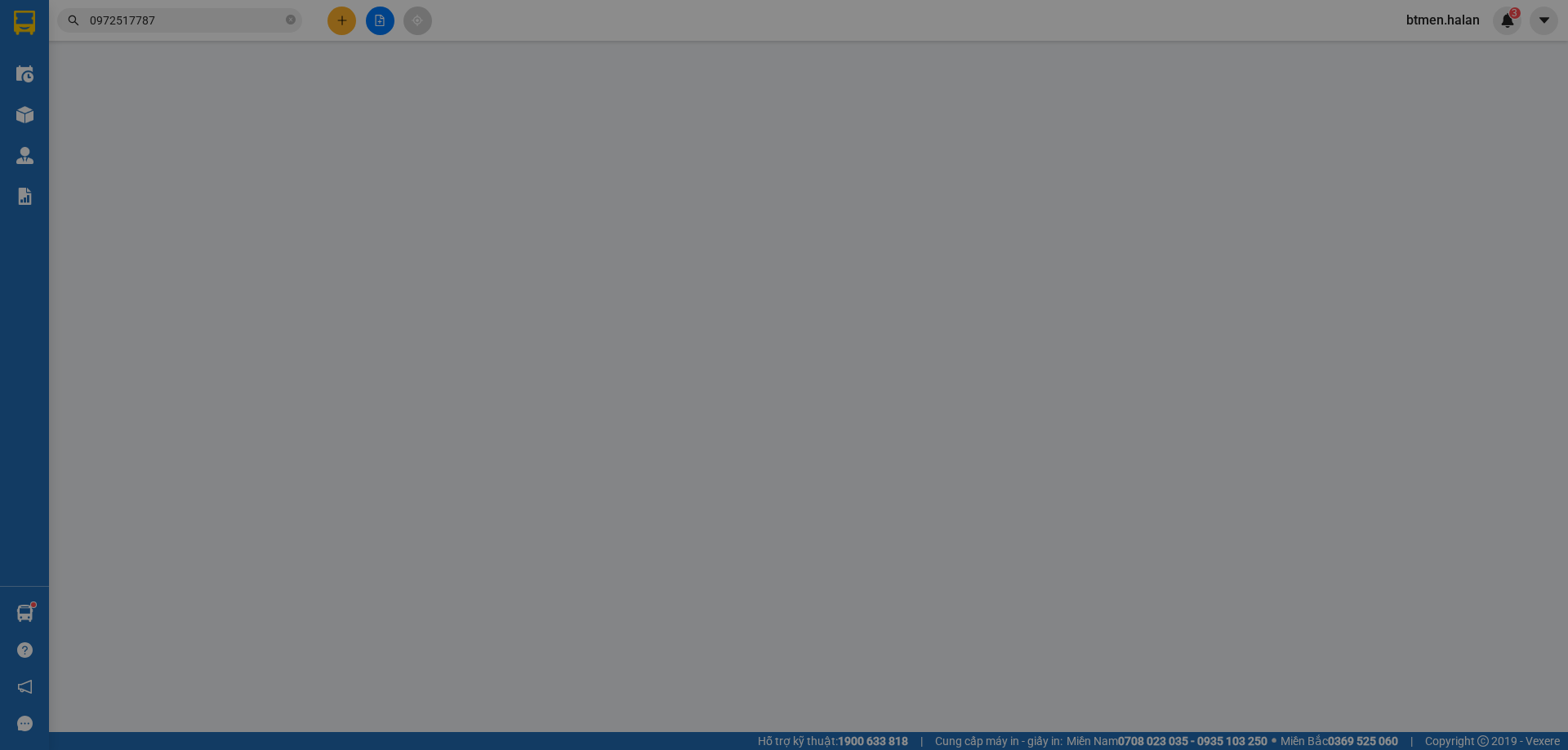
type input "0972858878"
type input "HIỆP"
type input "0972517787"
type input "TUẤN"
type input "25.000"
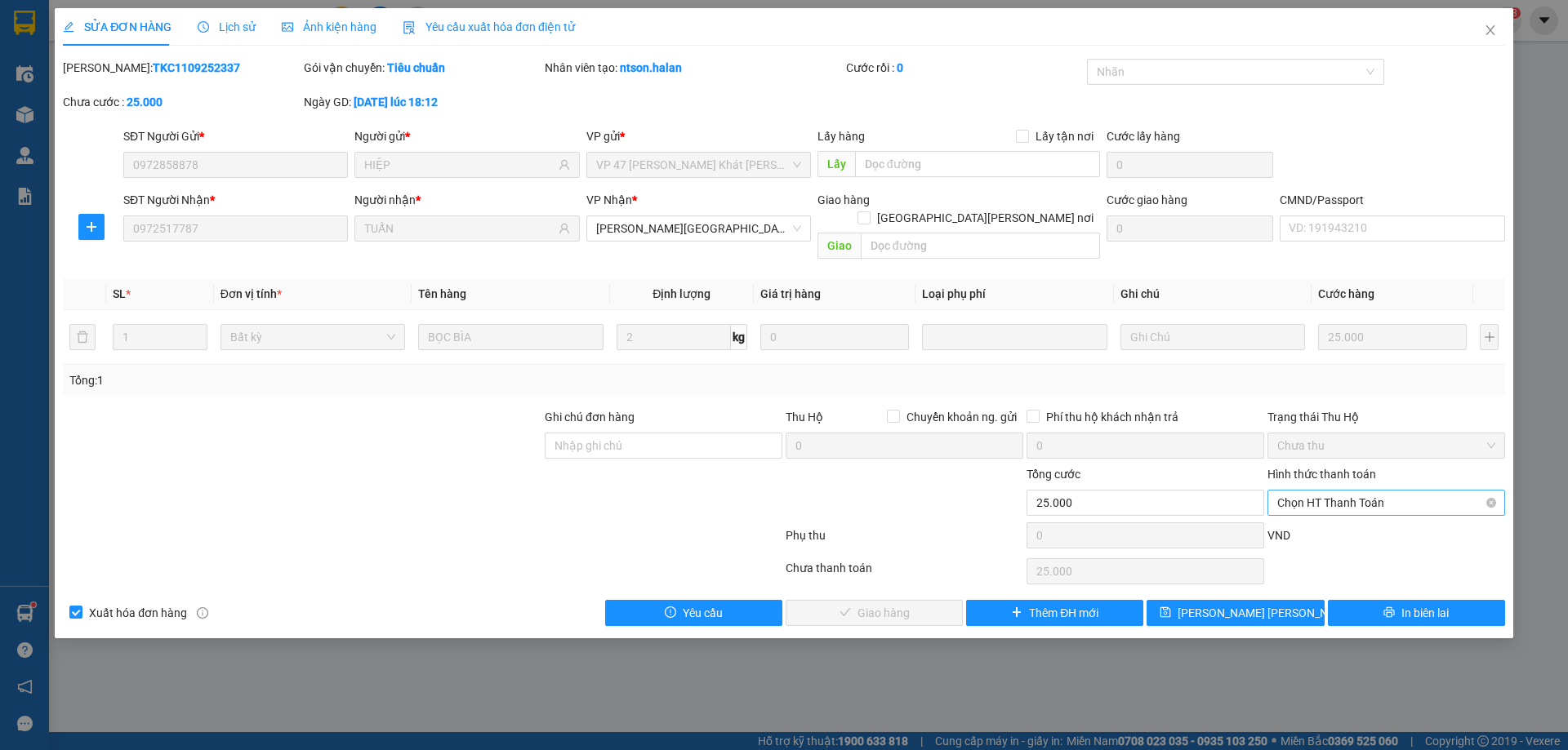
click at [1370, 491] on span "Chọn HT Thanh Toán" at bounding box center [1386, 503] width 218 height 25
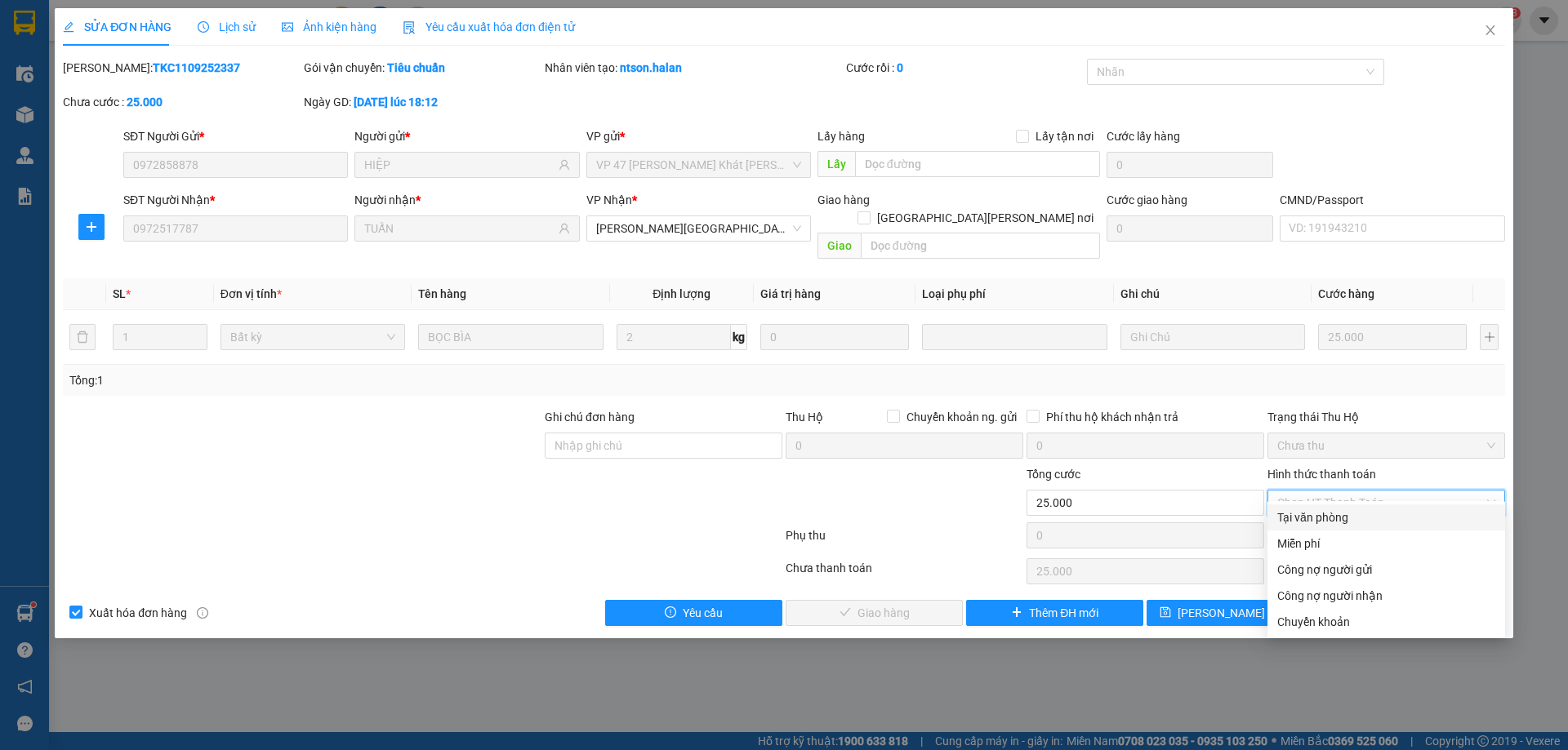
click at [1331, 509] on div "Tại văn phòng" at bounding box center [1386, 517] width 218 height 18
type input "0"
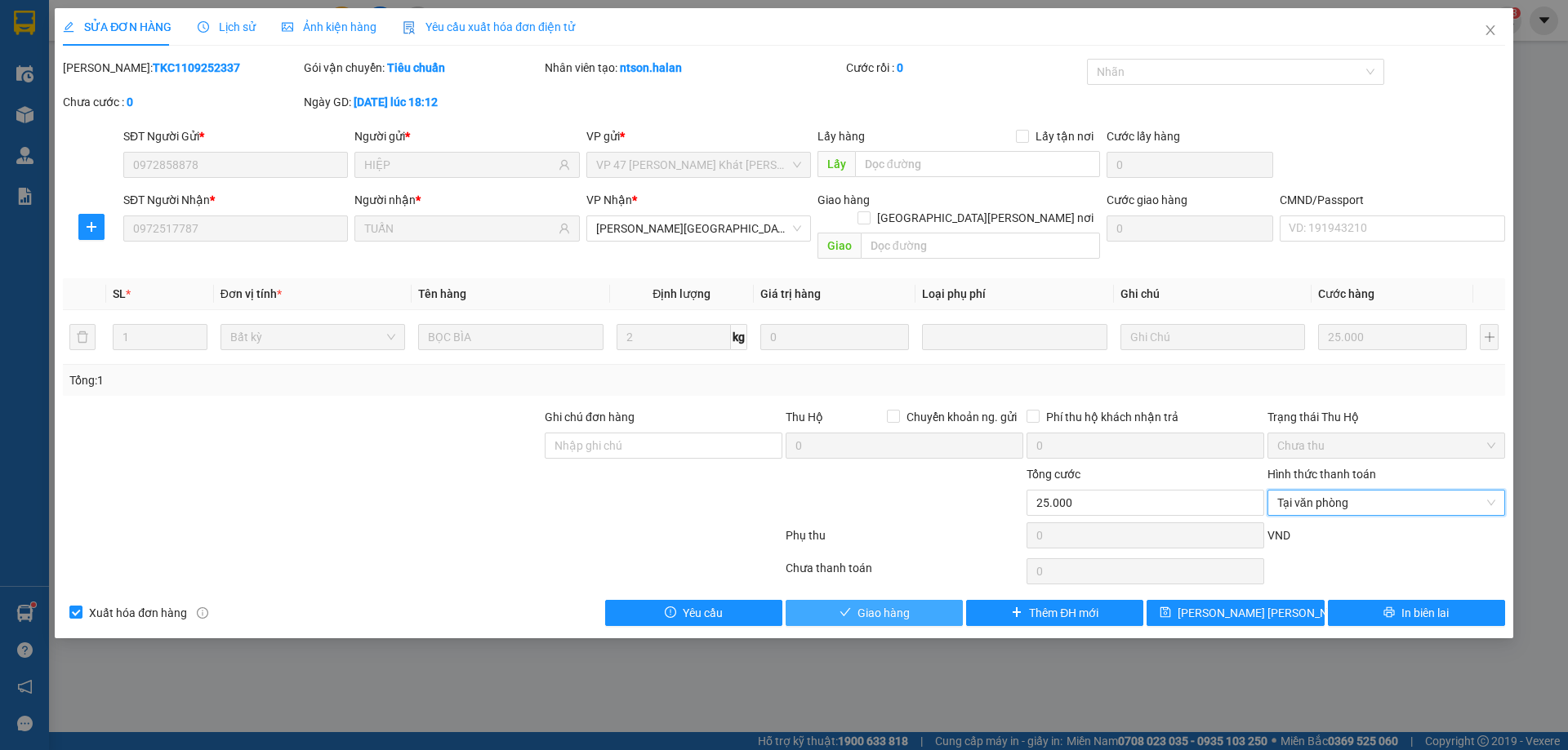
click at [911, 602] on button "Giao hàng" at bounding box center [873, 613] width 177 height 27
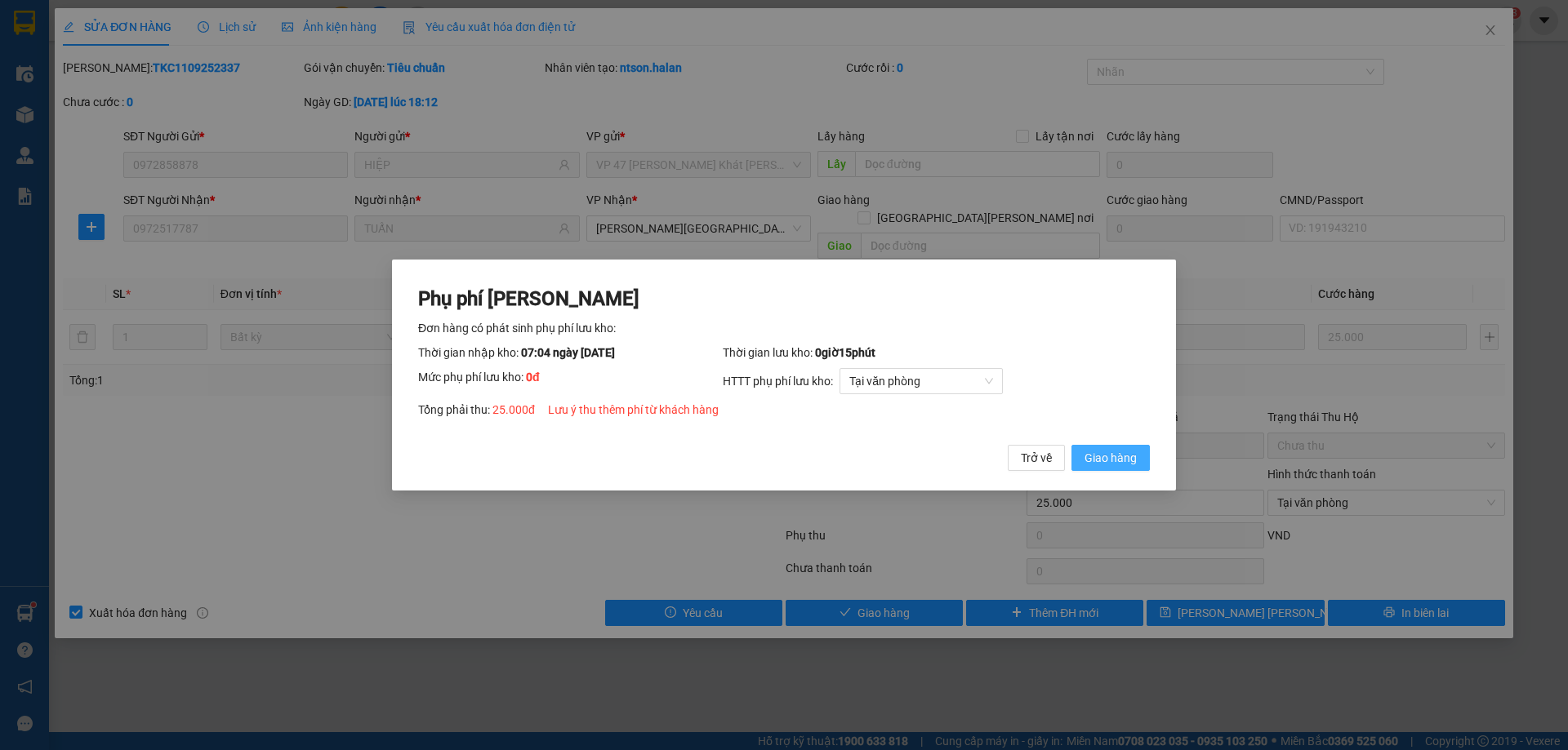
click at [1125, 448] on button "Giao hàng" at bounding box center [1110, 458] width 79 height 27
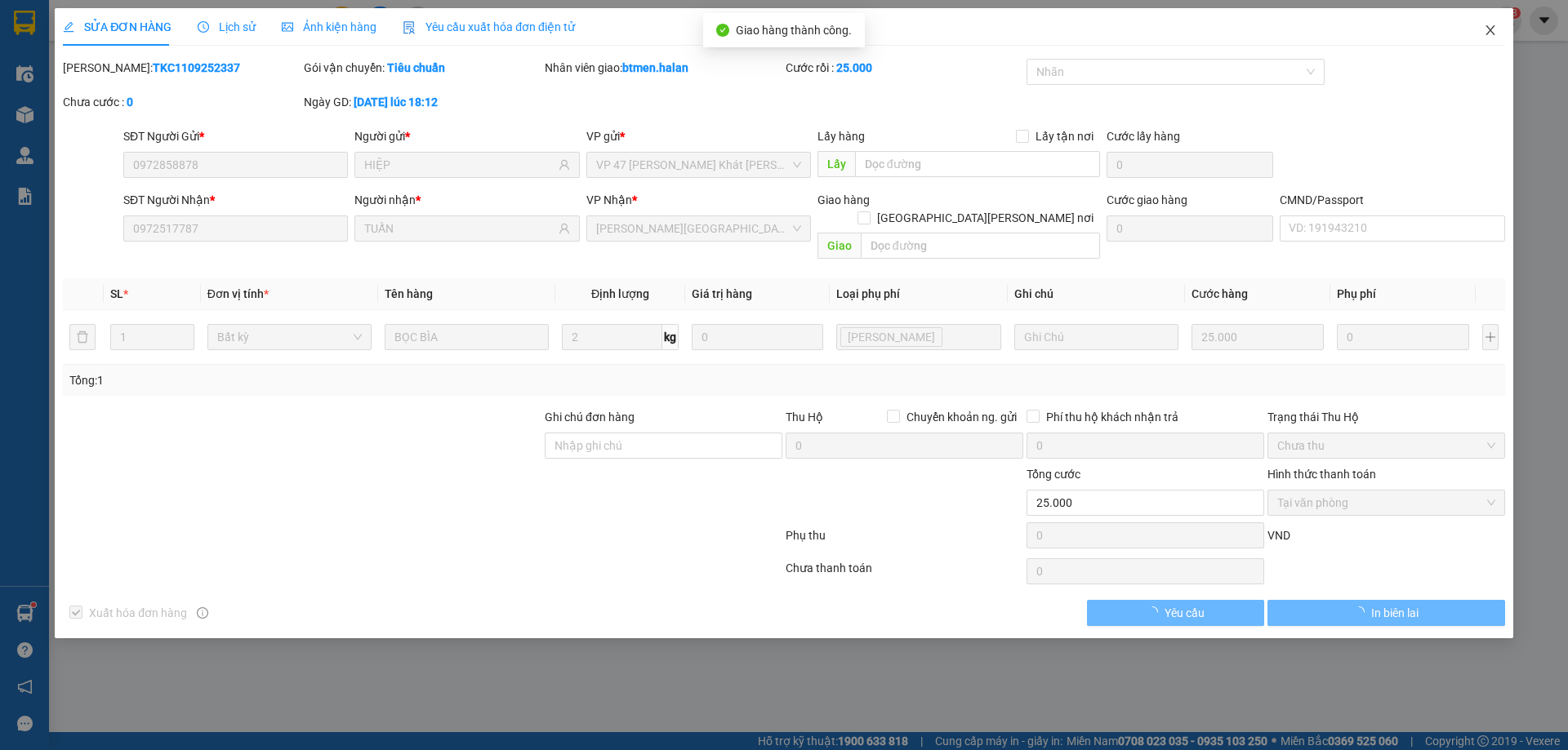
click at [1489, 26] on icon "close" at bounding box center [1489, 30] width 13 height 13
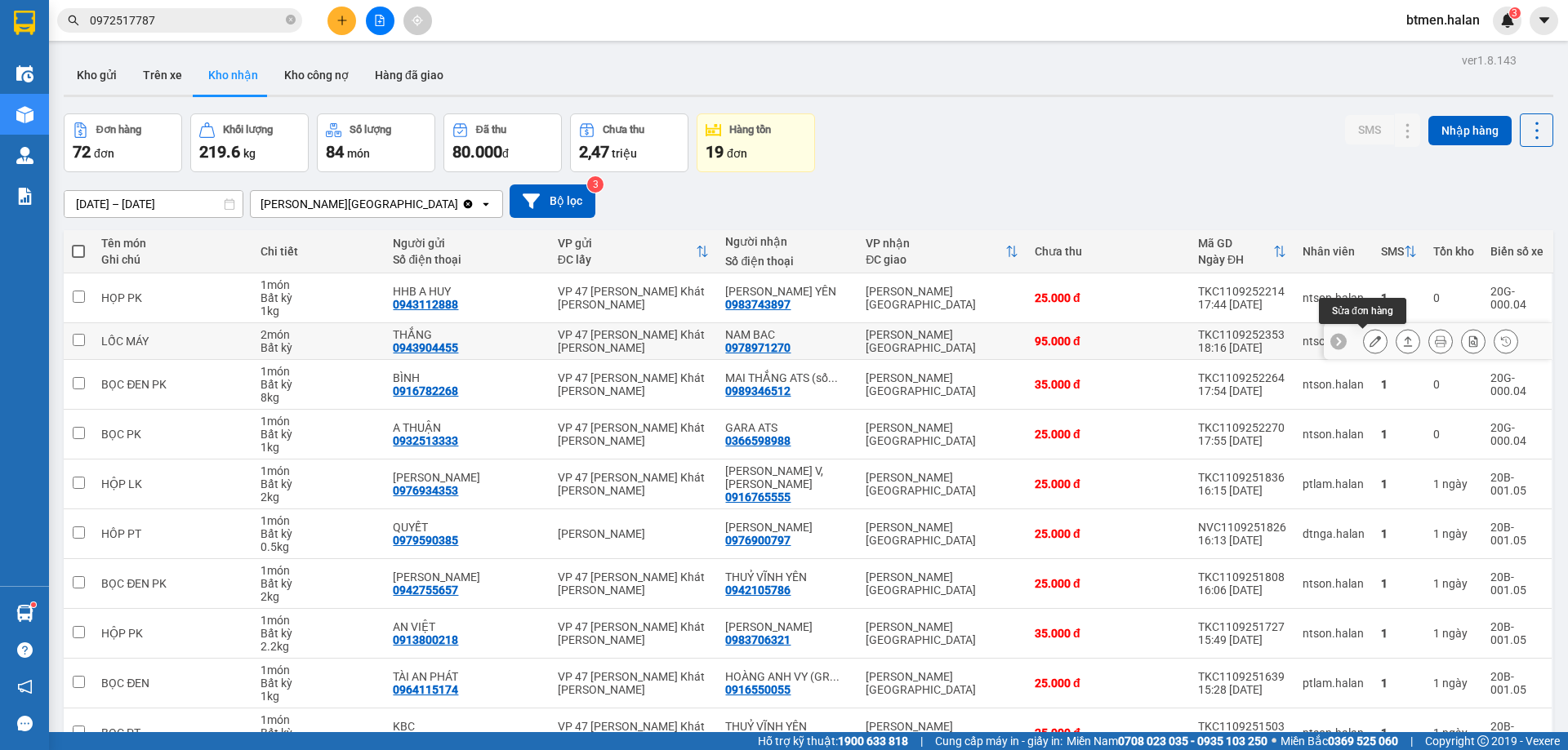
click at [1370, 340] on icon at bounding box center [1375, 340] width 11 height 11
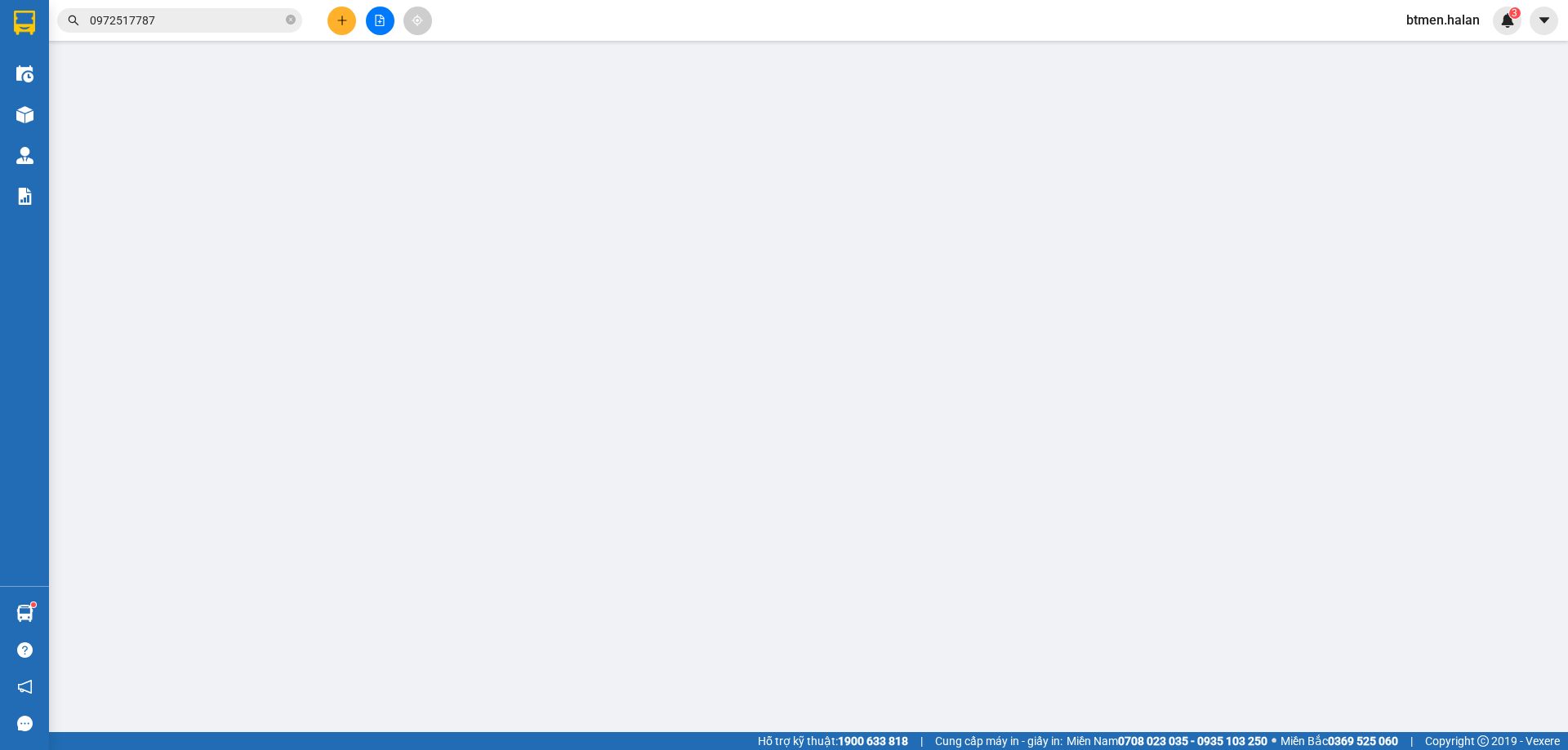
type input "0943904455"
type input "THẮNG"
type input "0978971270"
type input "NAM BAC"
type input "95.000"
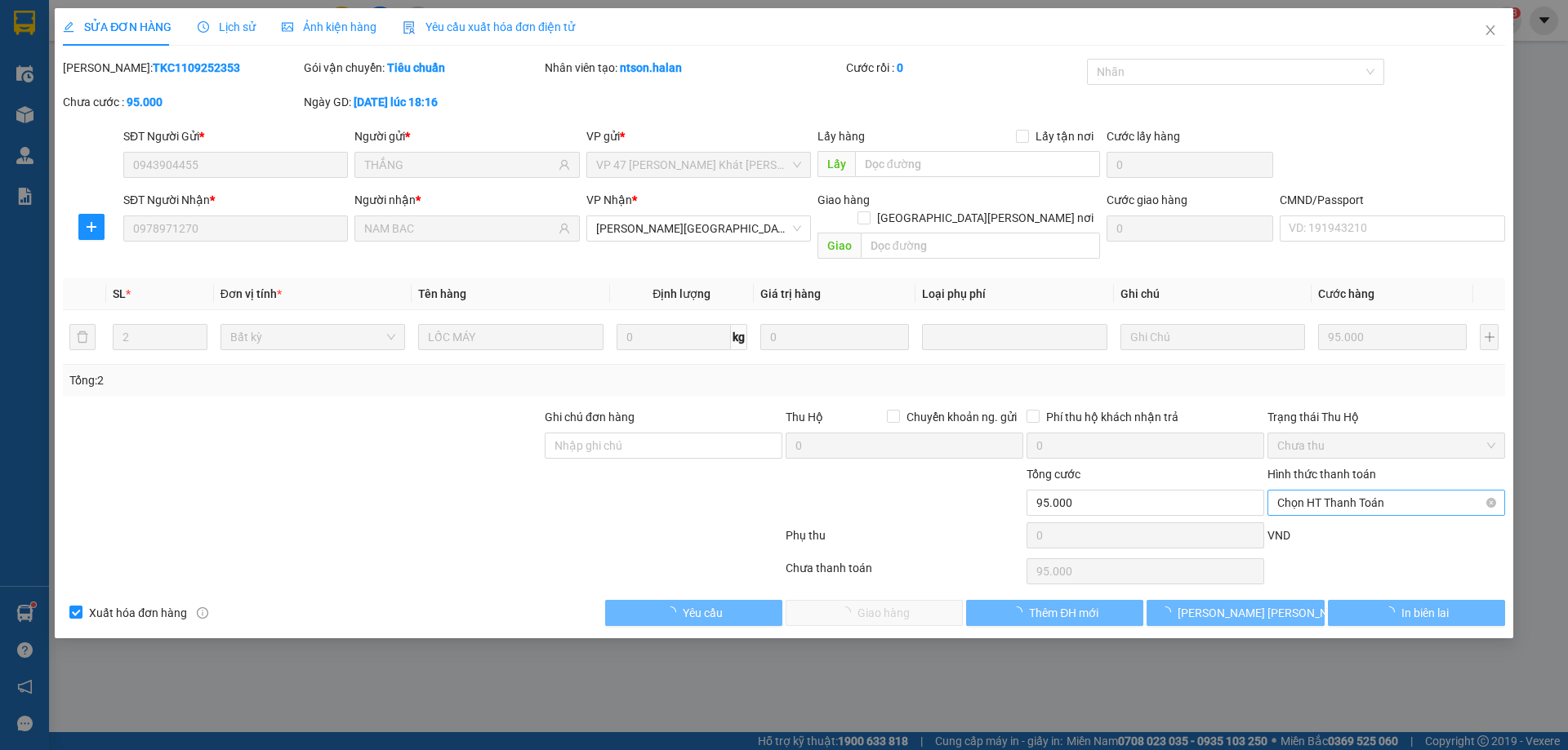
click at [1334, 491] on span "Chọn HT Thanh Toán" at bounding box center [1386, 503] width 218 height 25
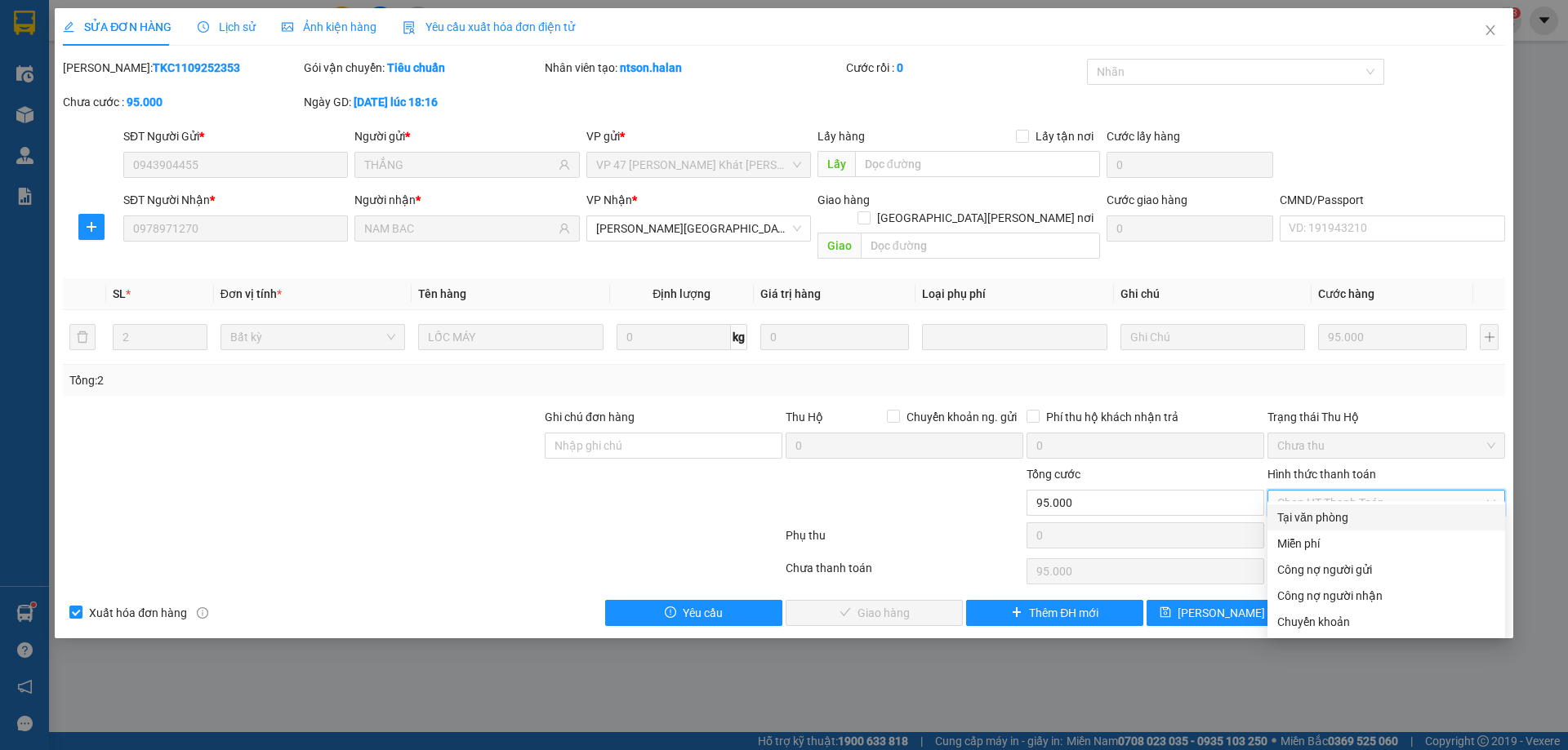
click at [1316, 517] on div "Tại văn phòng" at bounding box center [1386, 517] width 218 height 18
type input "0"
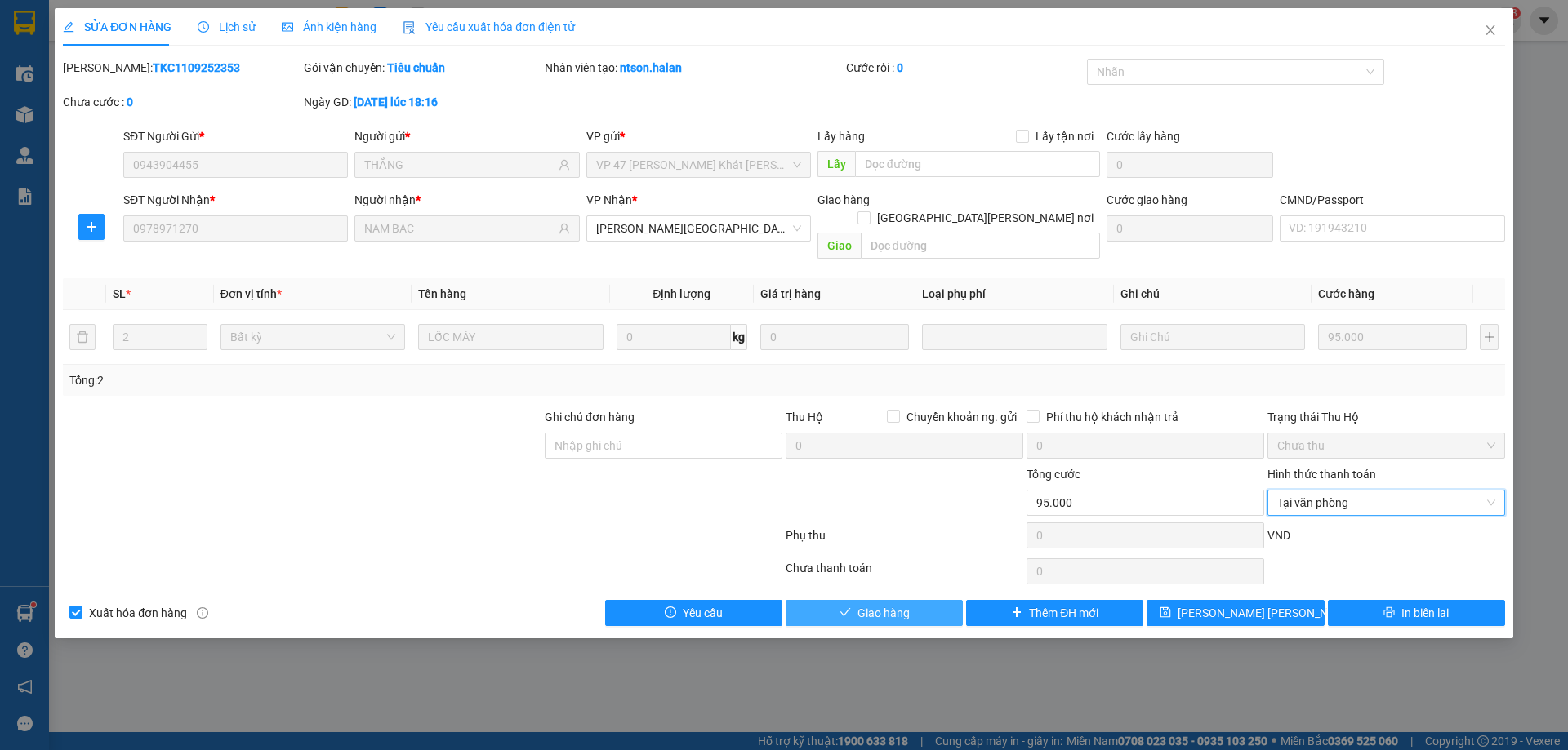
click at [846, 603] on button "Giao hàng" at bounding box center [873, 613] width 177 height 27
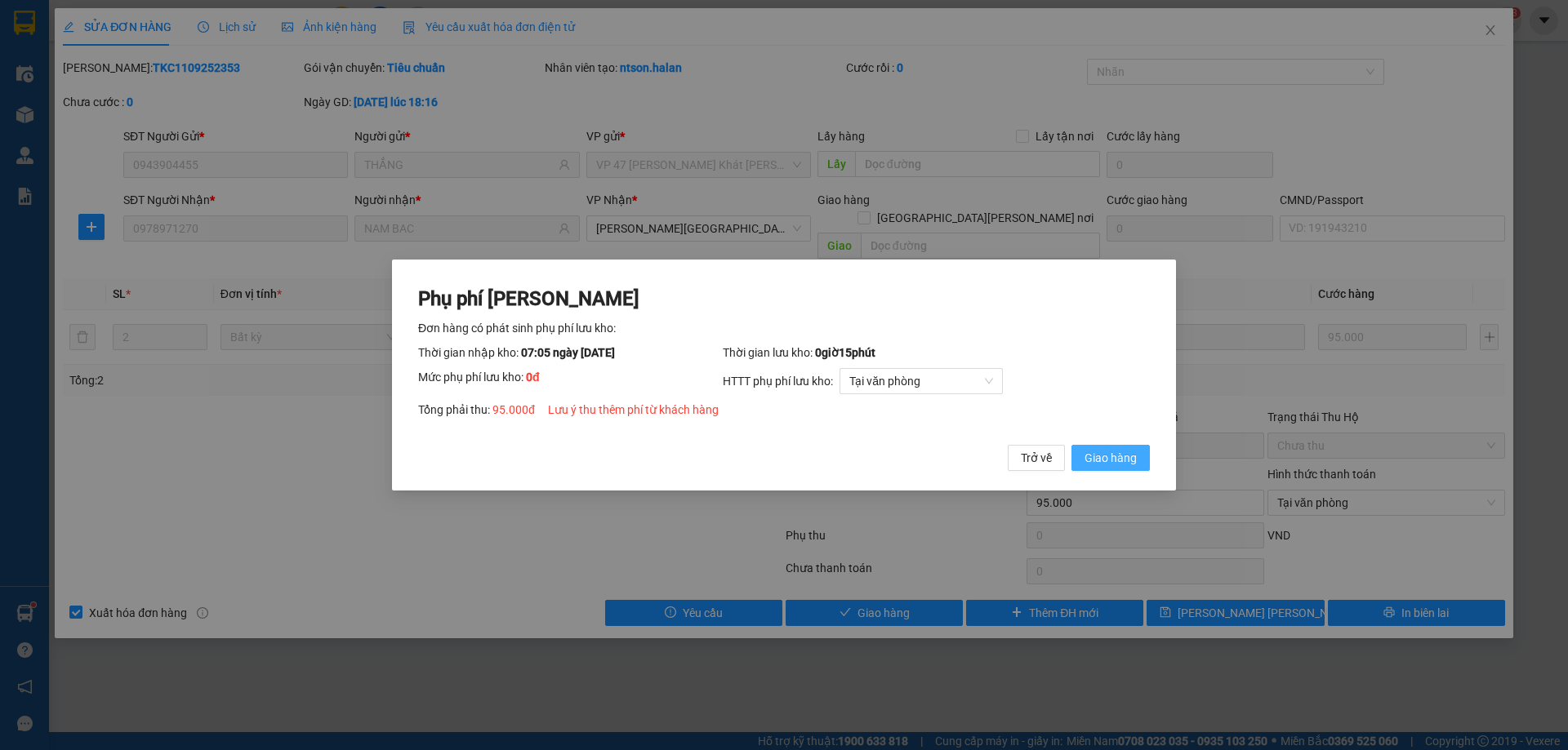
click at [1115, 453] on span "Giao hàng" at bounding box center [1110, 458] width 52 height 18
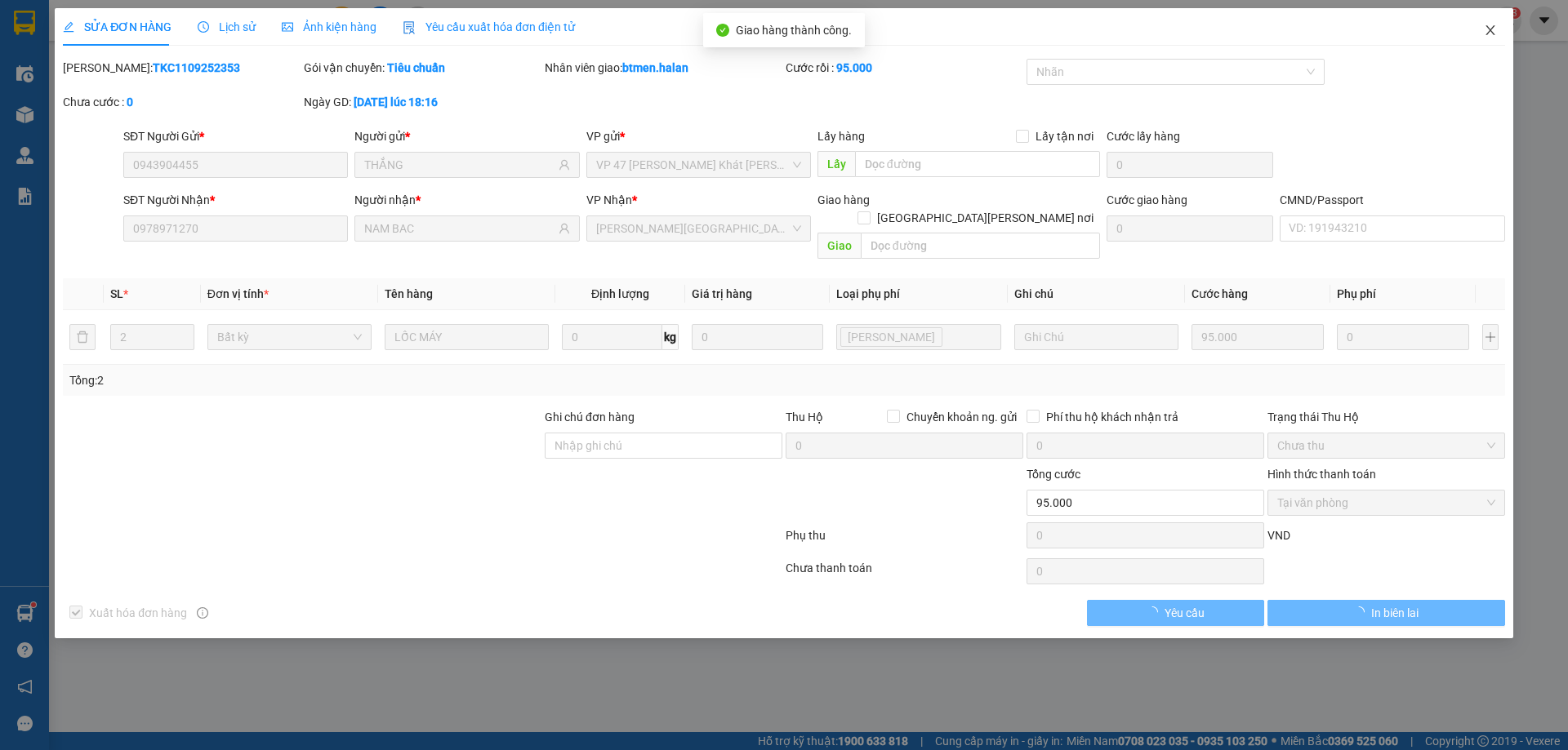
click at [1489, 29] on icon "close" at bounding box center [1489, 30] width 9 height 9
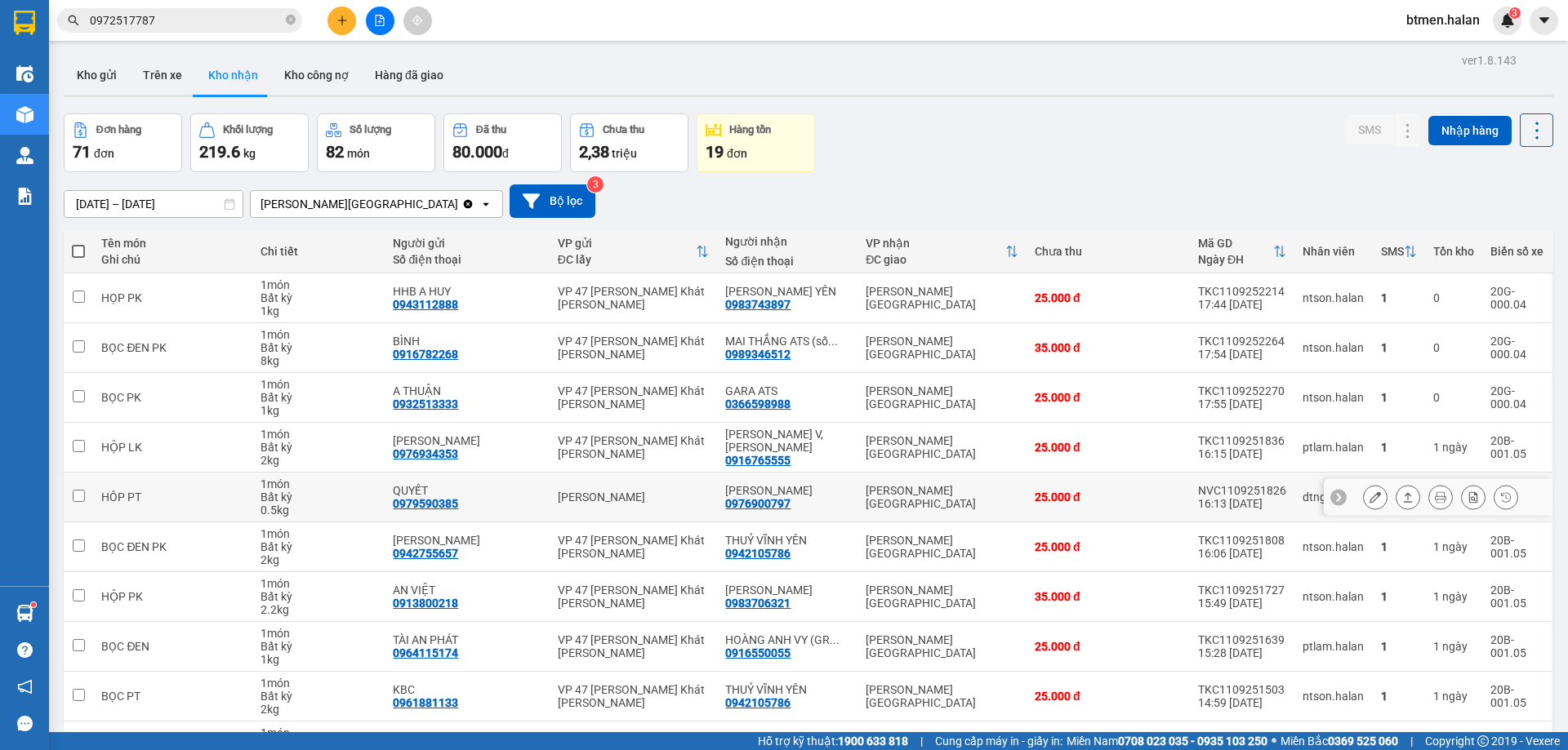
click at [773, 505] on div "0976900797" at bounding box center [758, 503] width 65 height 13
copy div "0976900797"
click at [257, 26] on input "0972517787" at bounding box center [186, 20] width 192 height 18
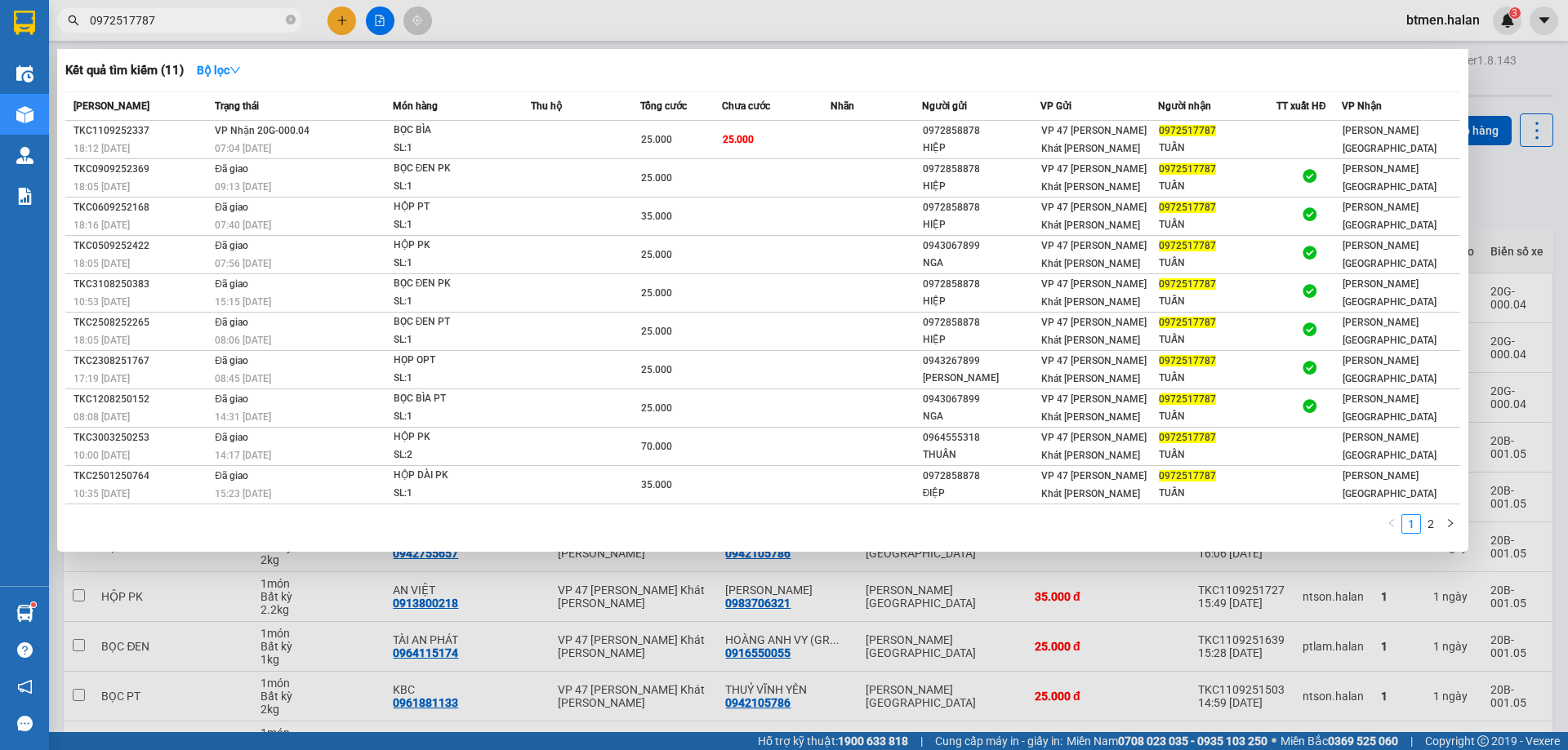
click at [257, 26] on input "0972517787" at bounding box center [186, 20] width 192 height 18
paste input "690079"
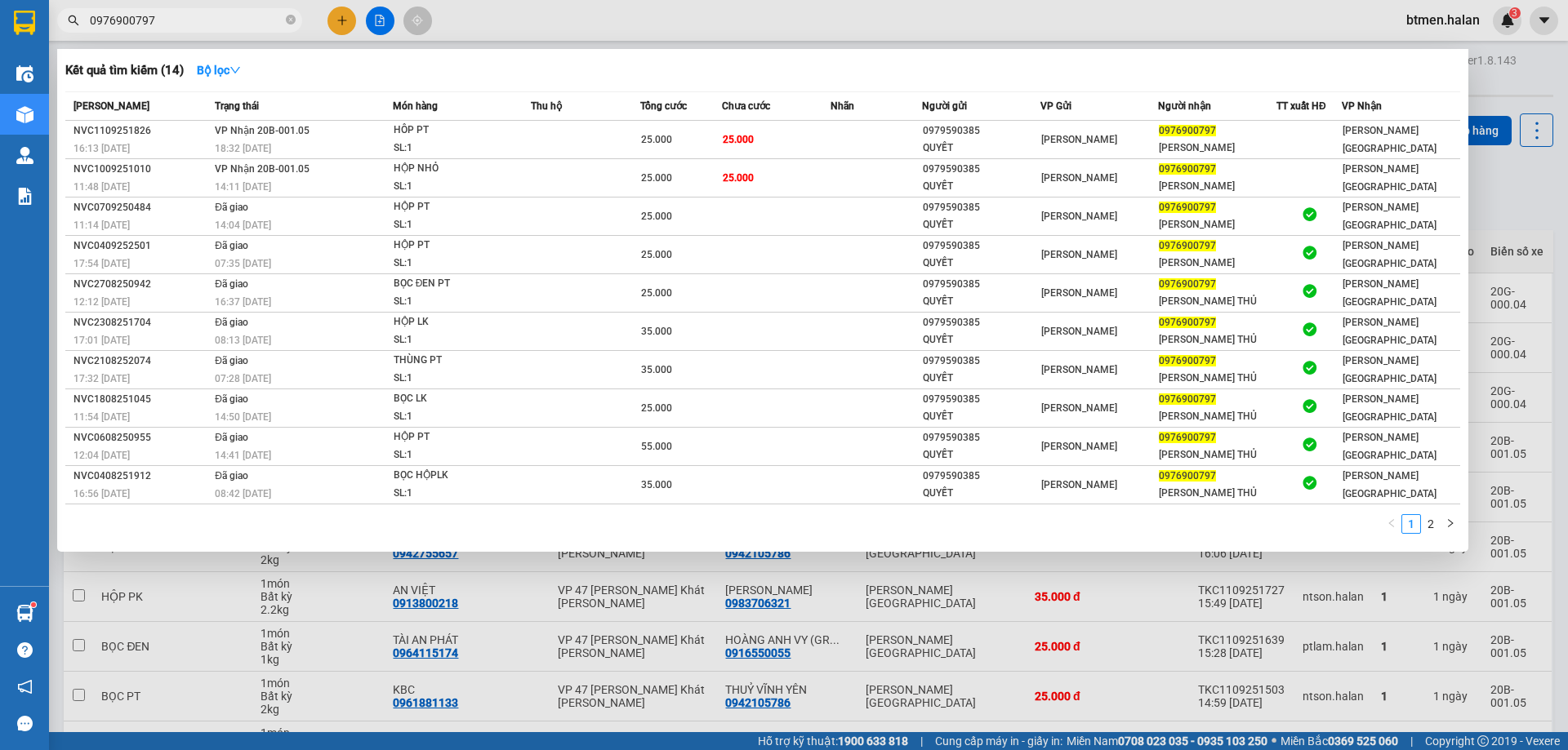
type input "0976900797"
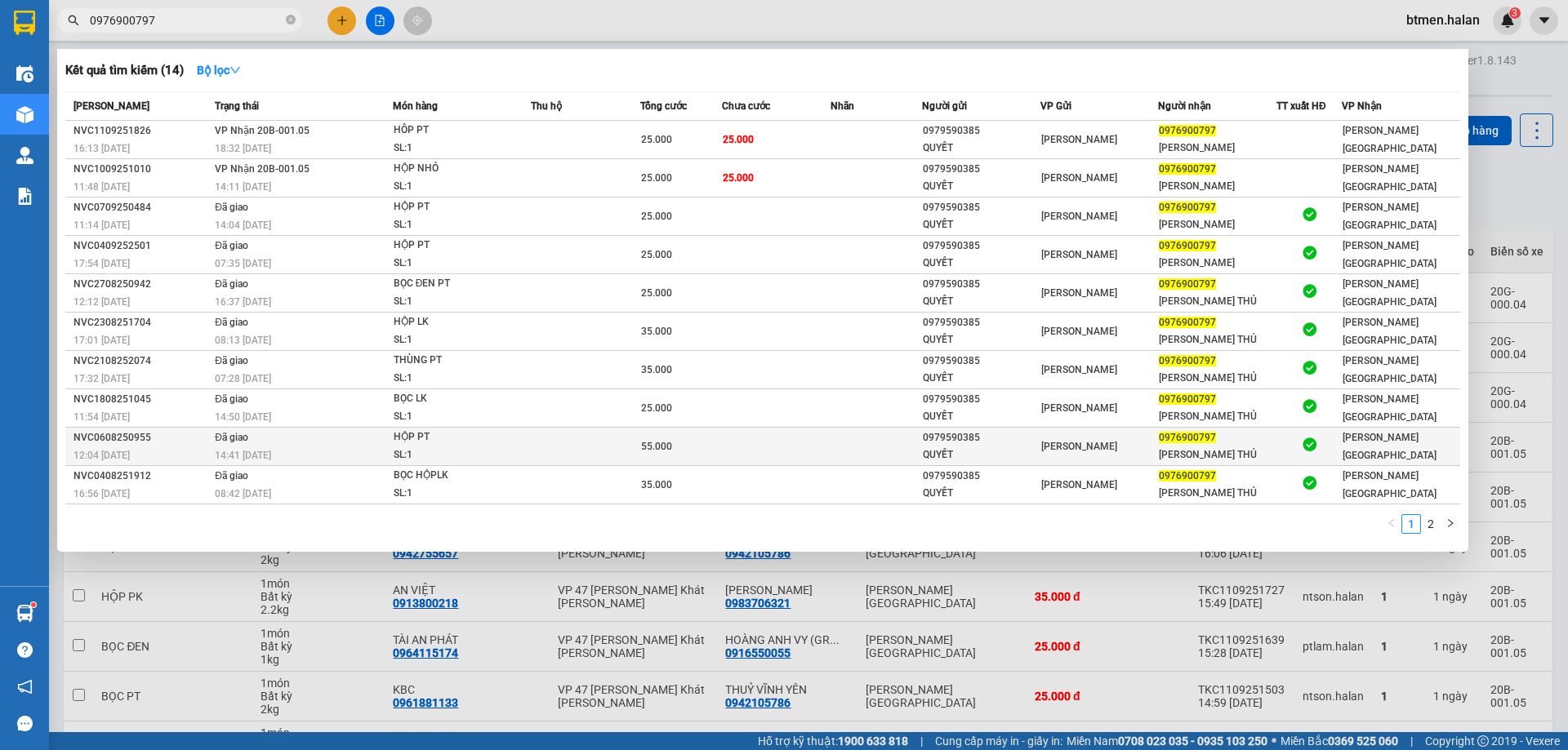
click at [601, 446] on td at bounding box center [585, 446] width 109 height 38
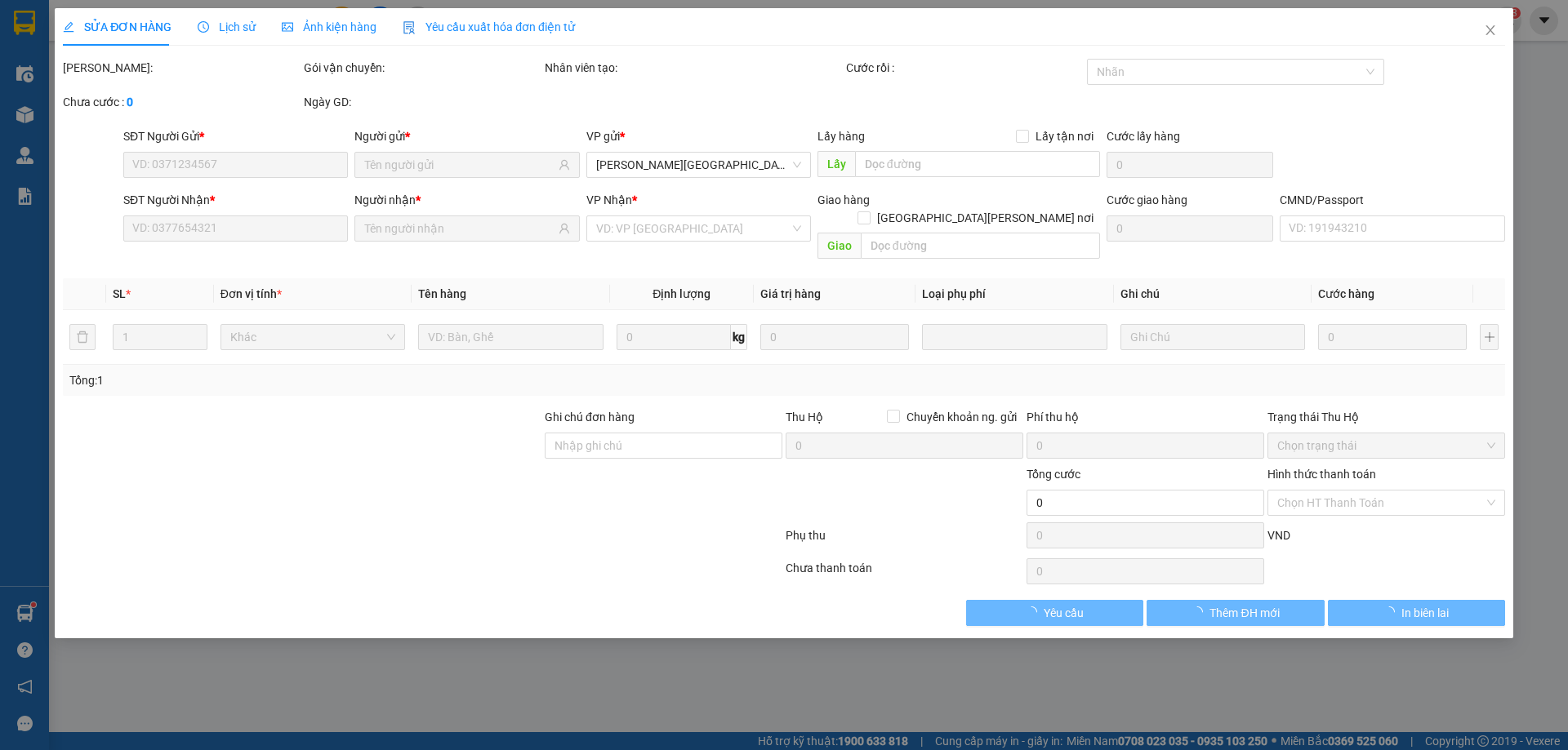
type input "0979590385"
type input "QUYẾT"
type input "0976900797"
type input "HỮU THỦ"
type input "55.000"
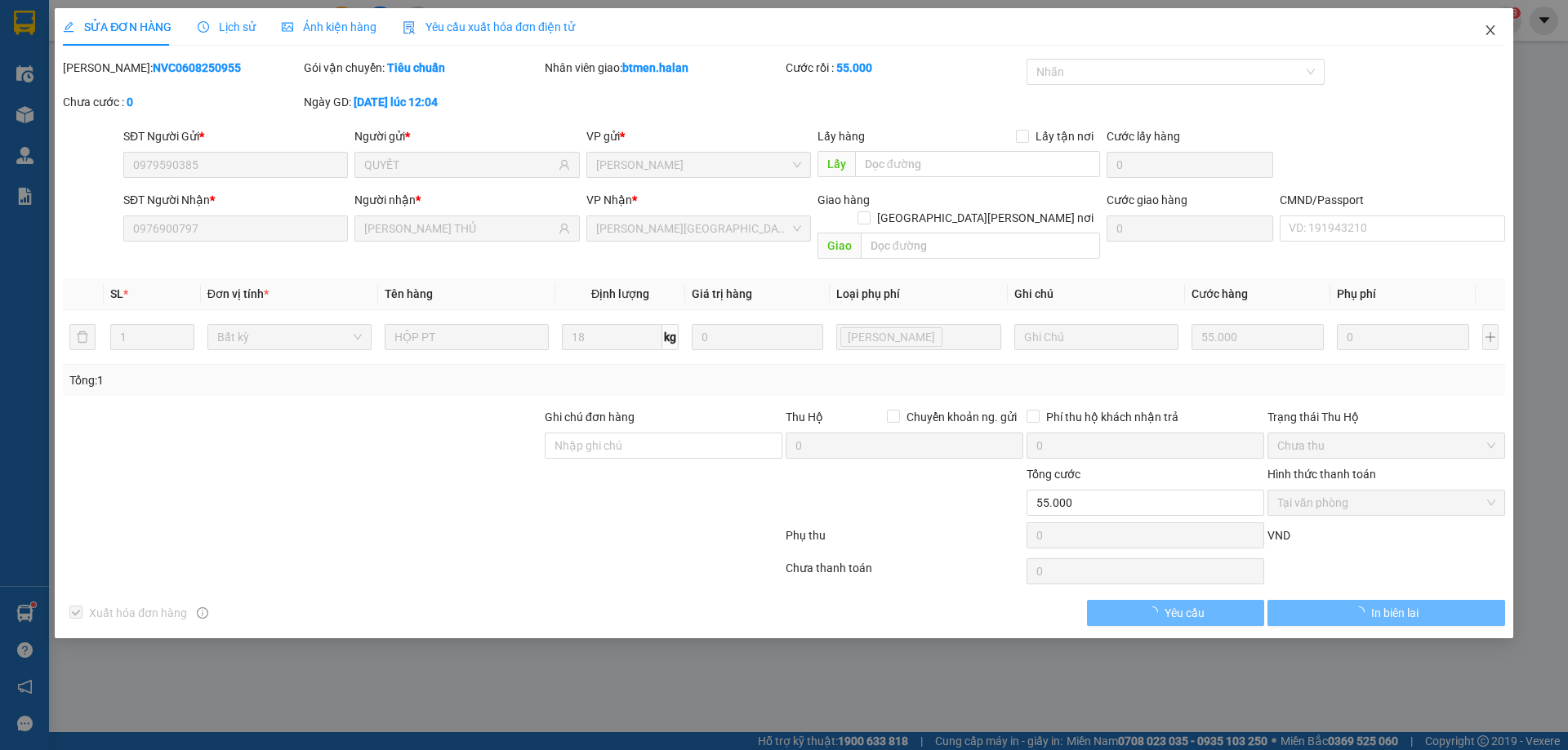
click at [1494, 32] on icon "close" at bounding box center [1489, 30] width 13 height 13
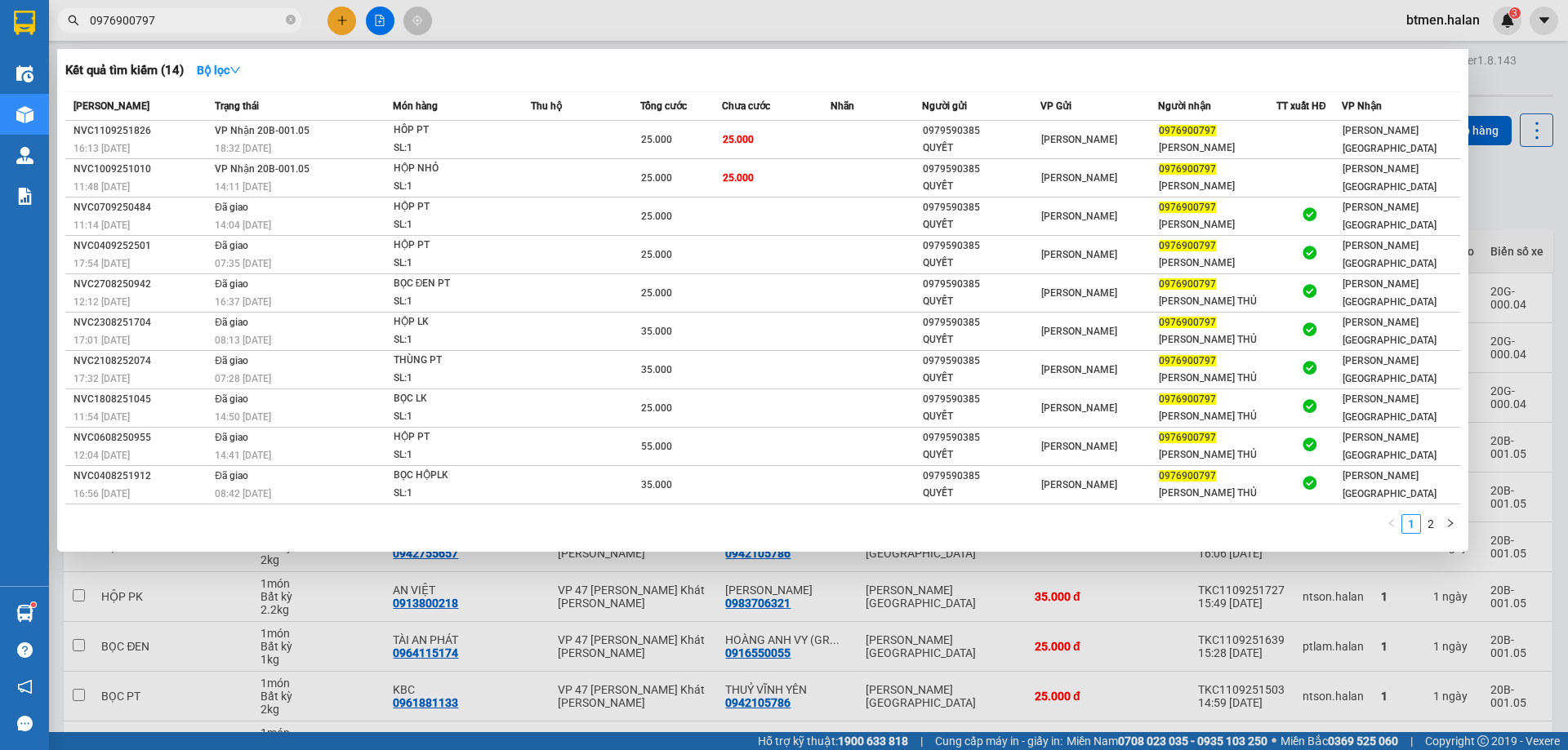
click at [186, 30] on span "0976900797" at bounding box center [180, 21] width 245 height 25
click at [1500, 213] on div at bounding box center [784, 375] width 1568 height 750
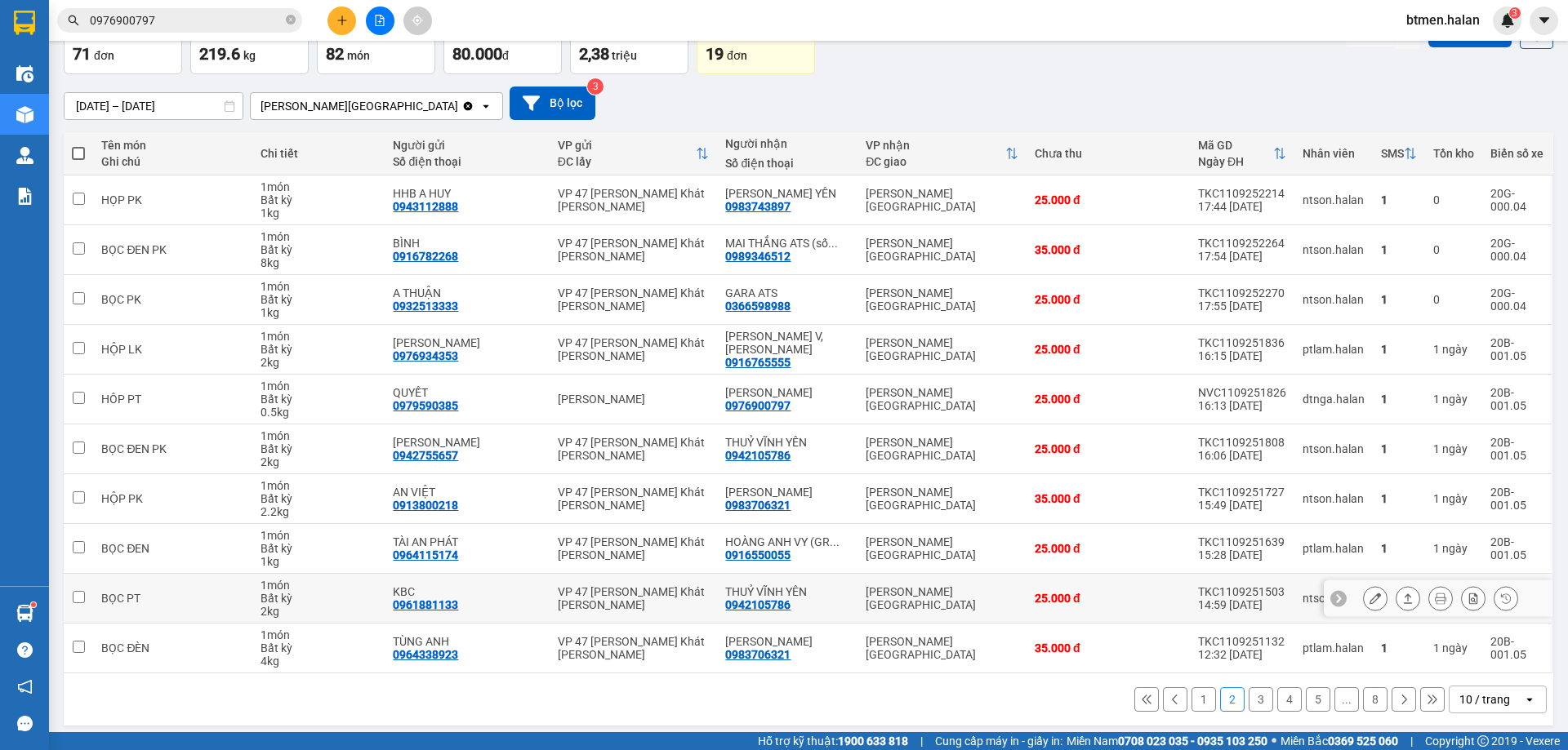
scroll to position [106, 0]
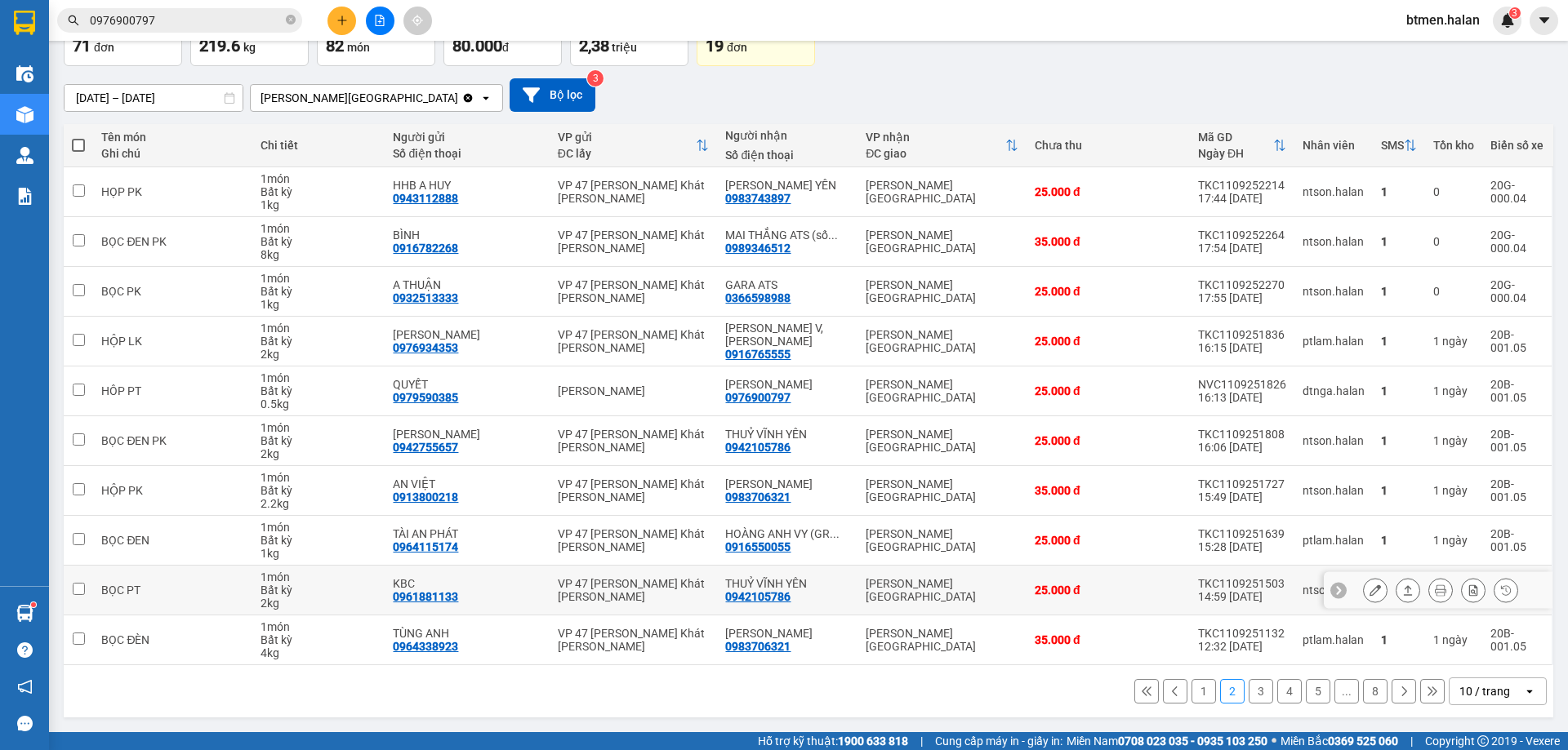
click at [773, 596] on div "0942105786" at bounding box center [758, 596] width 65 height 13
copy div "0942105786"
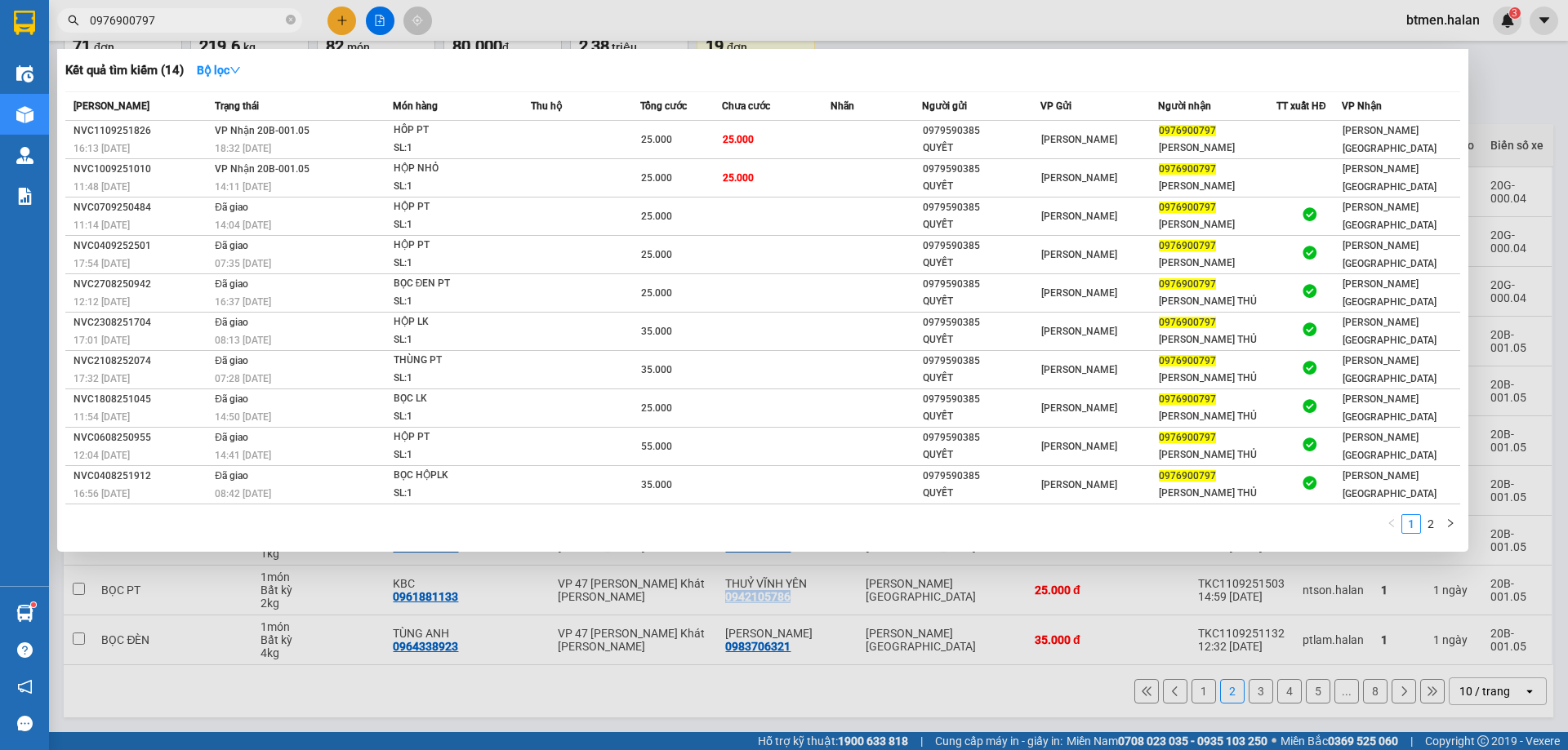
click at [184, 21] on input "0976900797" at bounding box center [186, 20] width 192 height 18
paste input "42105786"
click at [184, 21] on input "0976900797" at bounding box center [186, 20] width 192 height 18
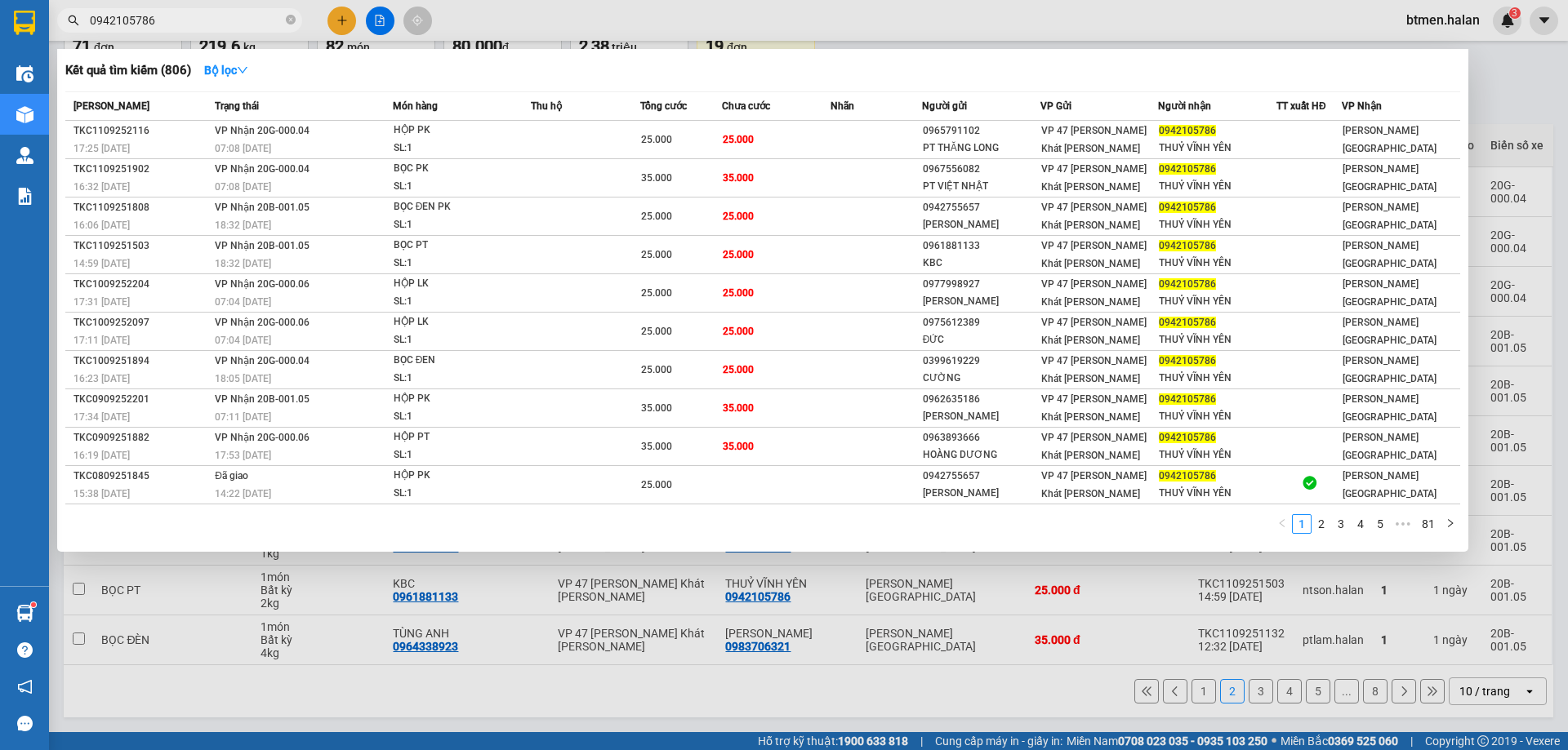
click at [825, 686] on div at bounding box center [784, 375] width 1568 height 750
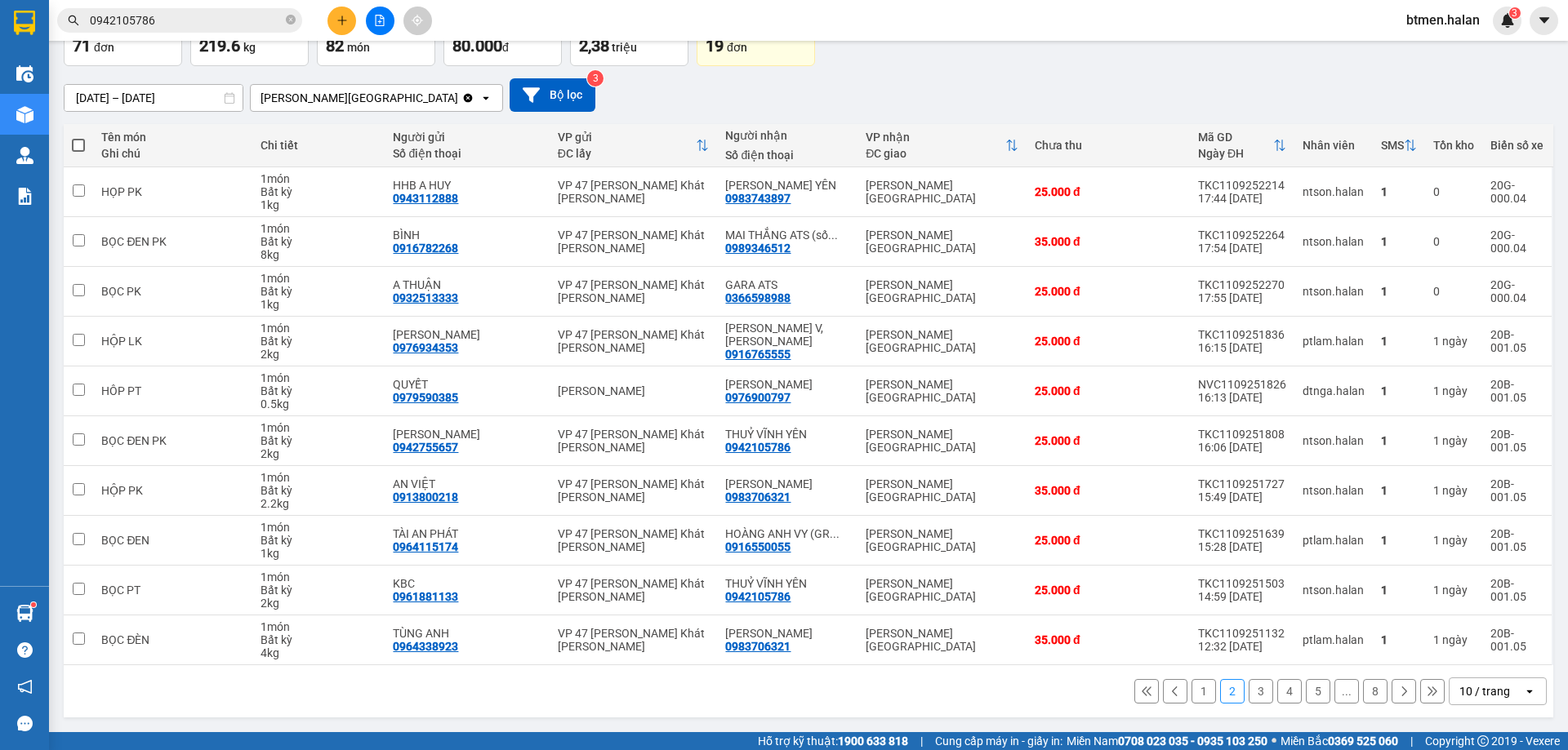
click at [1195, 696] on button "1" at bounding box center [1204, 691] width 25 height 25
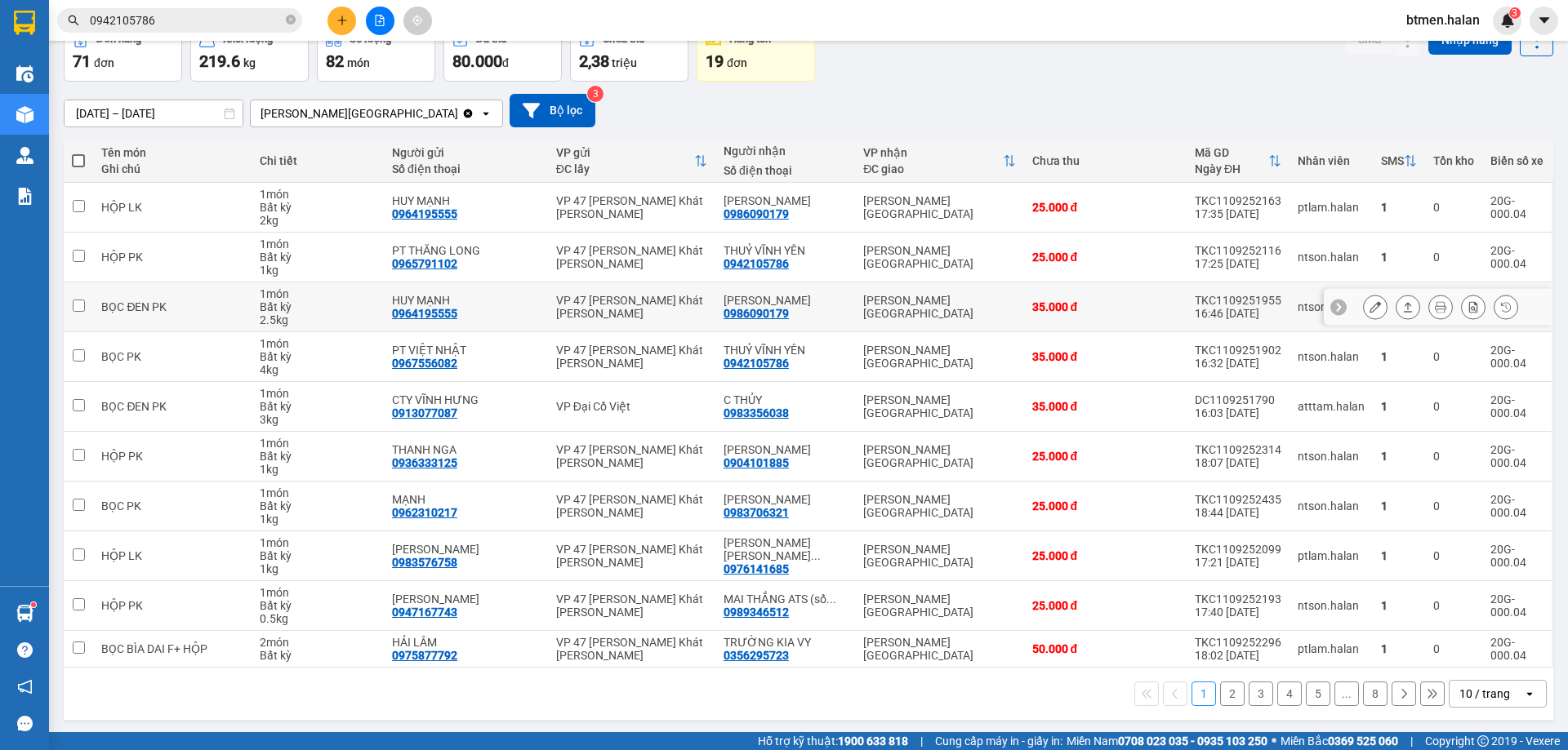
scroll to position [93, 0]
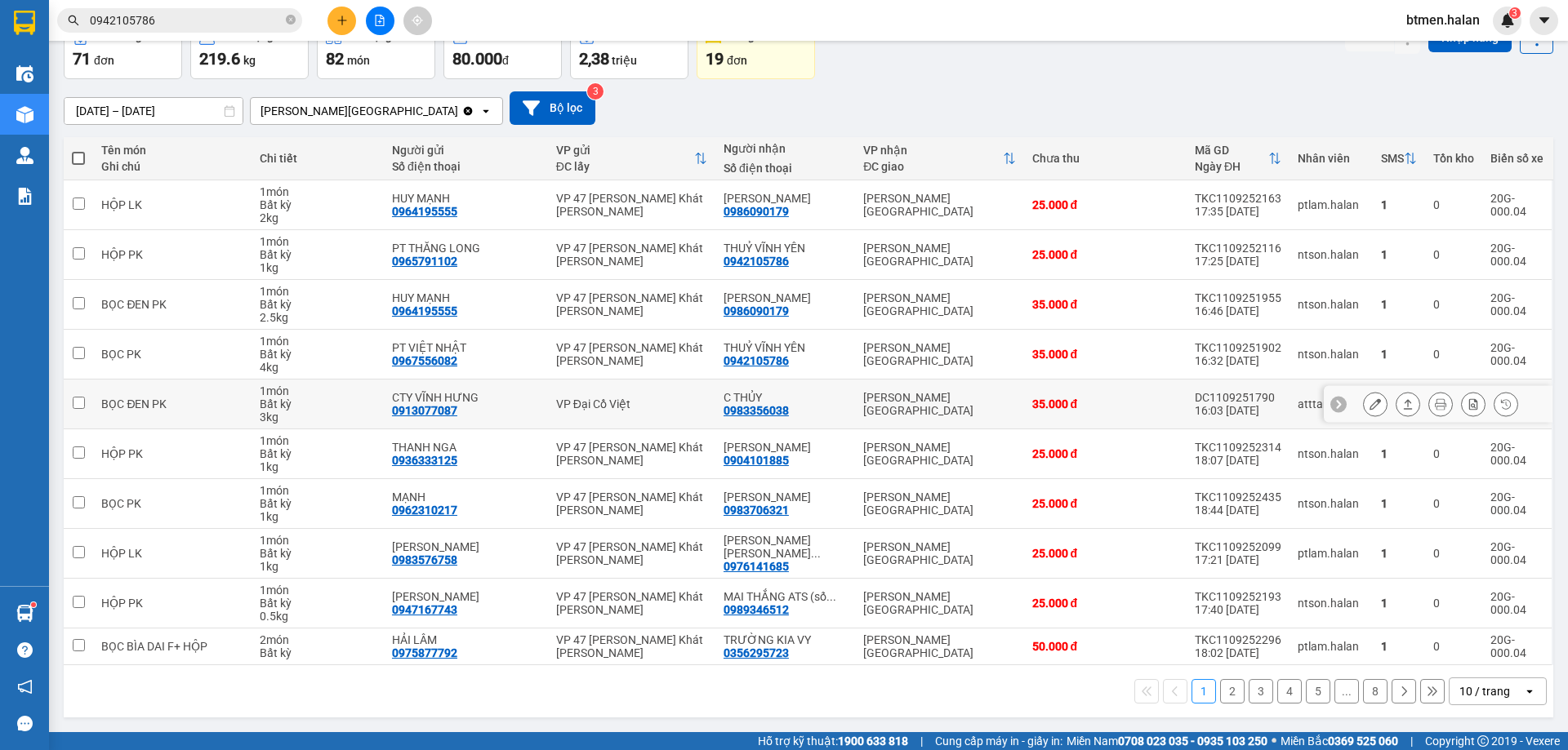
click at [775, 409] on div "0983356038" at bounding box center [756, 410] width 65 height 13
copy div "0983356038"
click at [224, 24] on input "0942105786" at bounding box center [186, 20] width 192 height 18
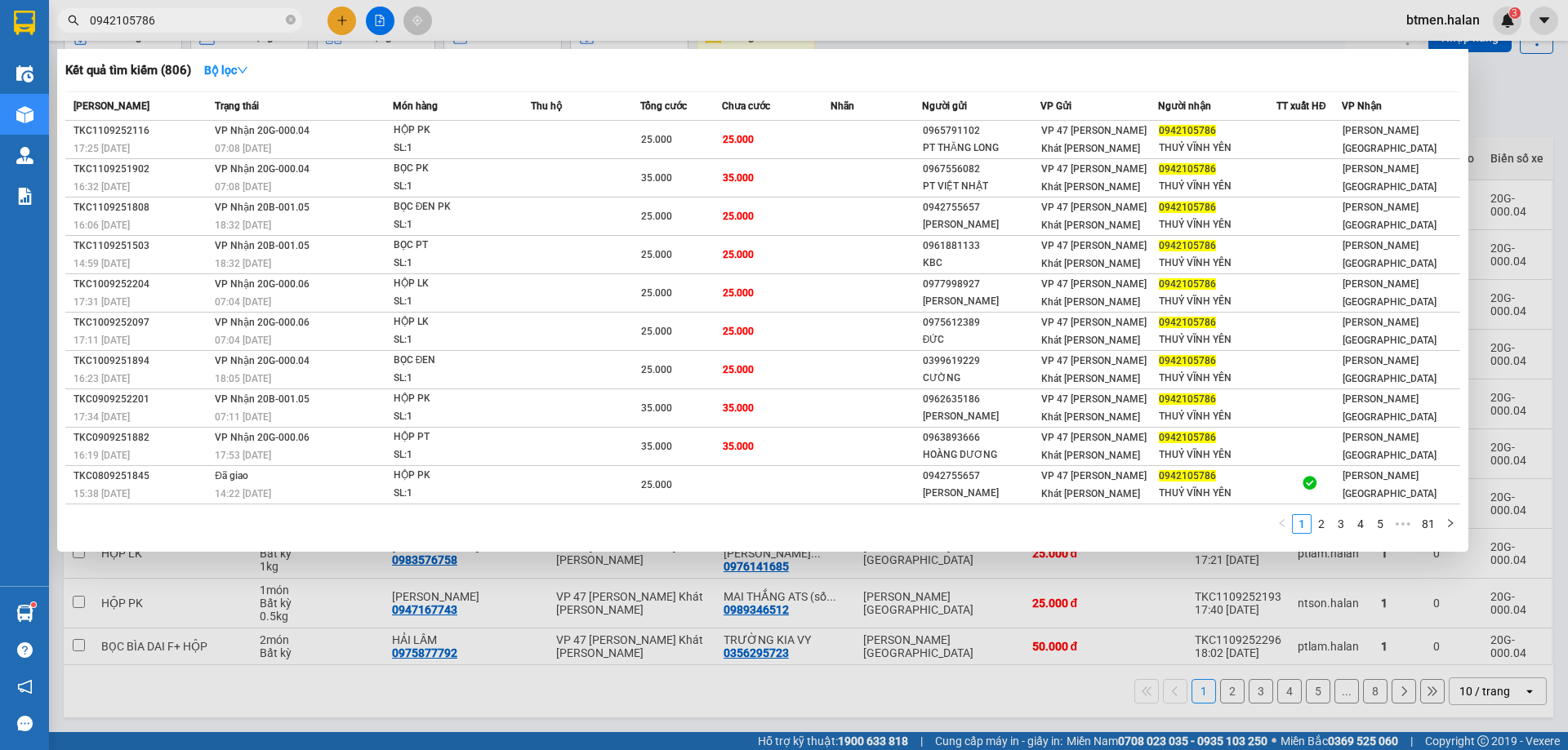
click at [224, 24] on input "0942105786" at bounding box center [186, 20] width 192 height 18
paste input "83356038"
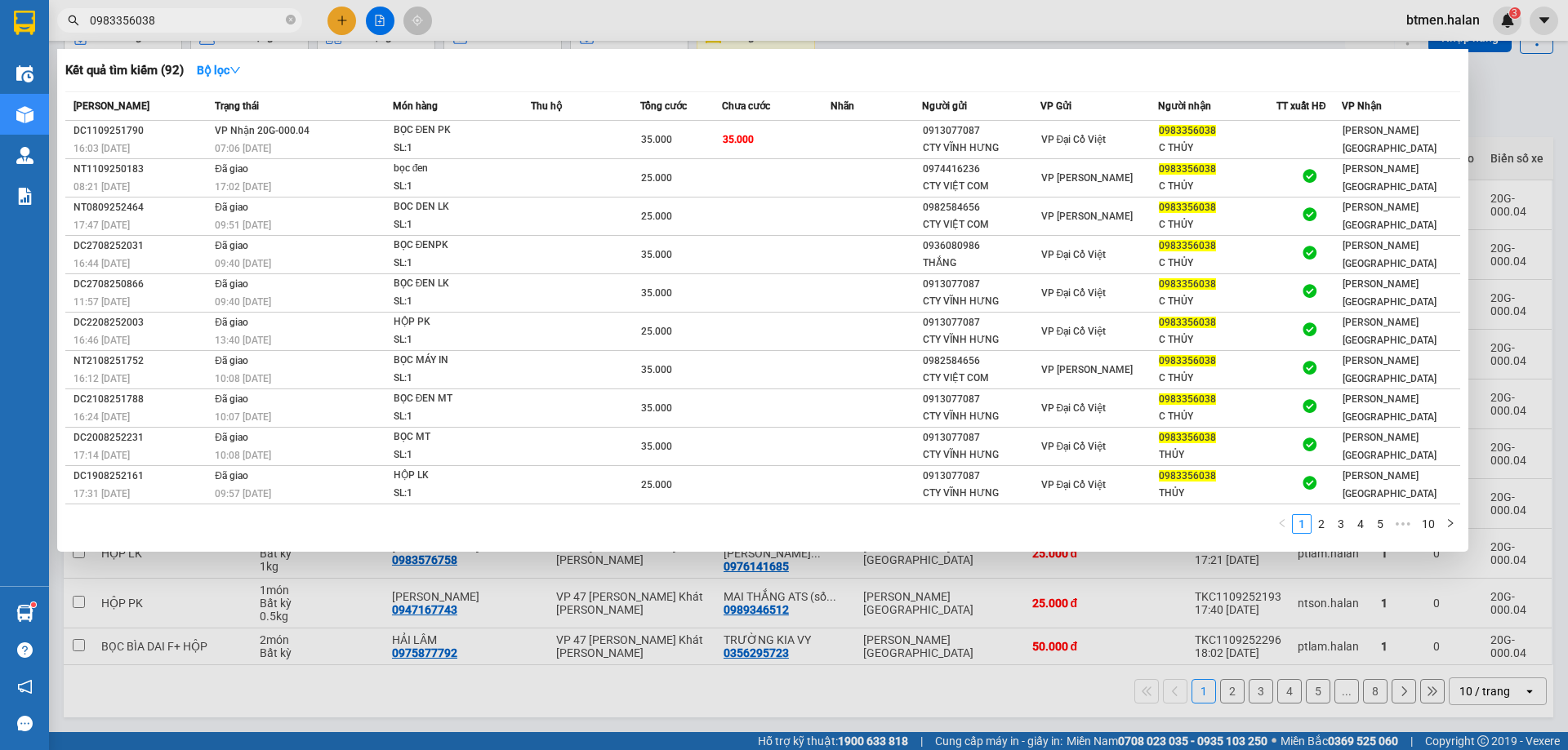
click at [1488, 109] on div at bounding box center [784, 375] width 1568 height 750
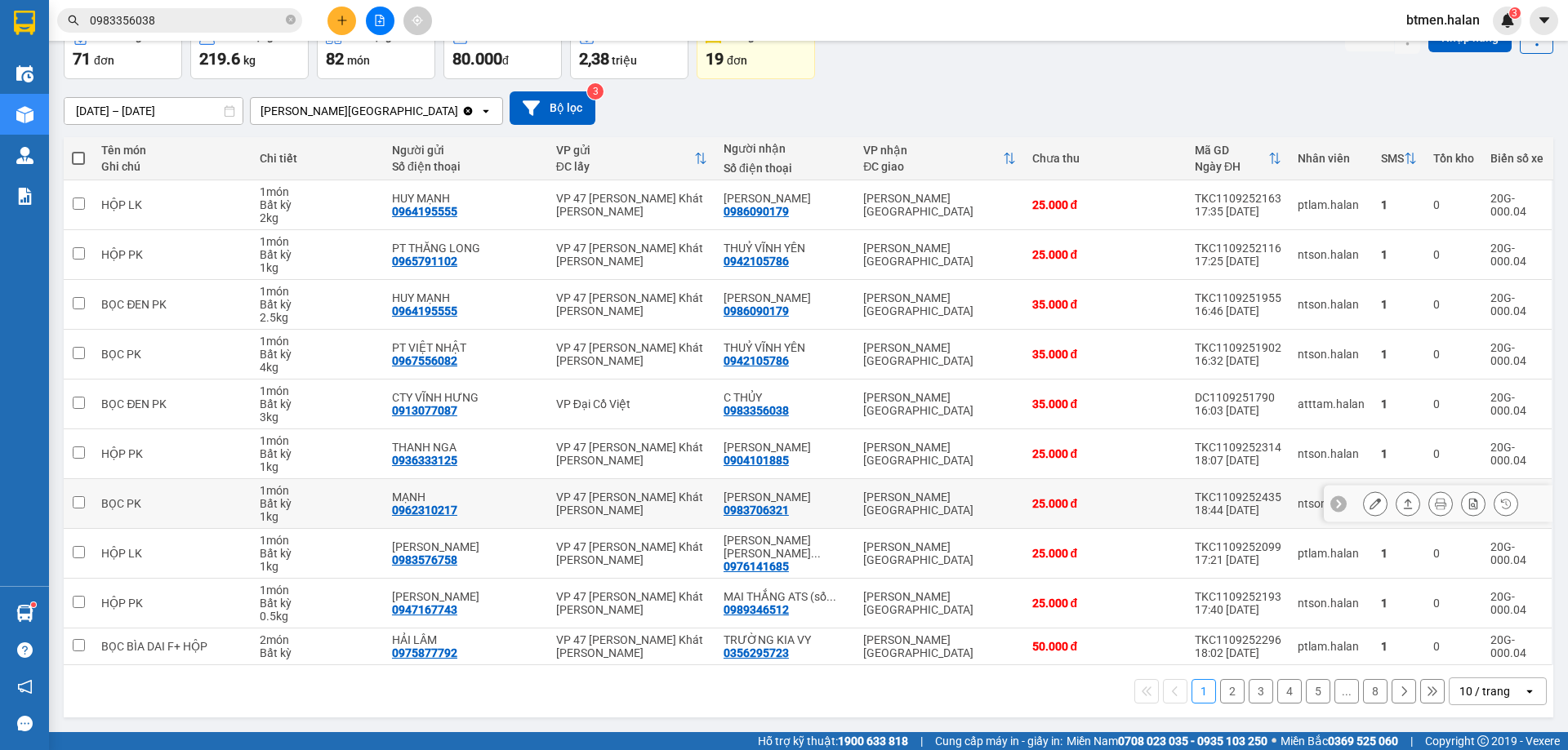
click at [771, 507] on div "0983706321" at bounding box center [756, 510] width 65 height 13
copy div "0983706321"
click at [244, 21] on input "0983356038" at bounding box center [186, 20] width 192 height 18
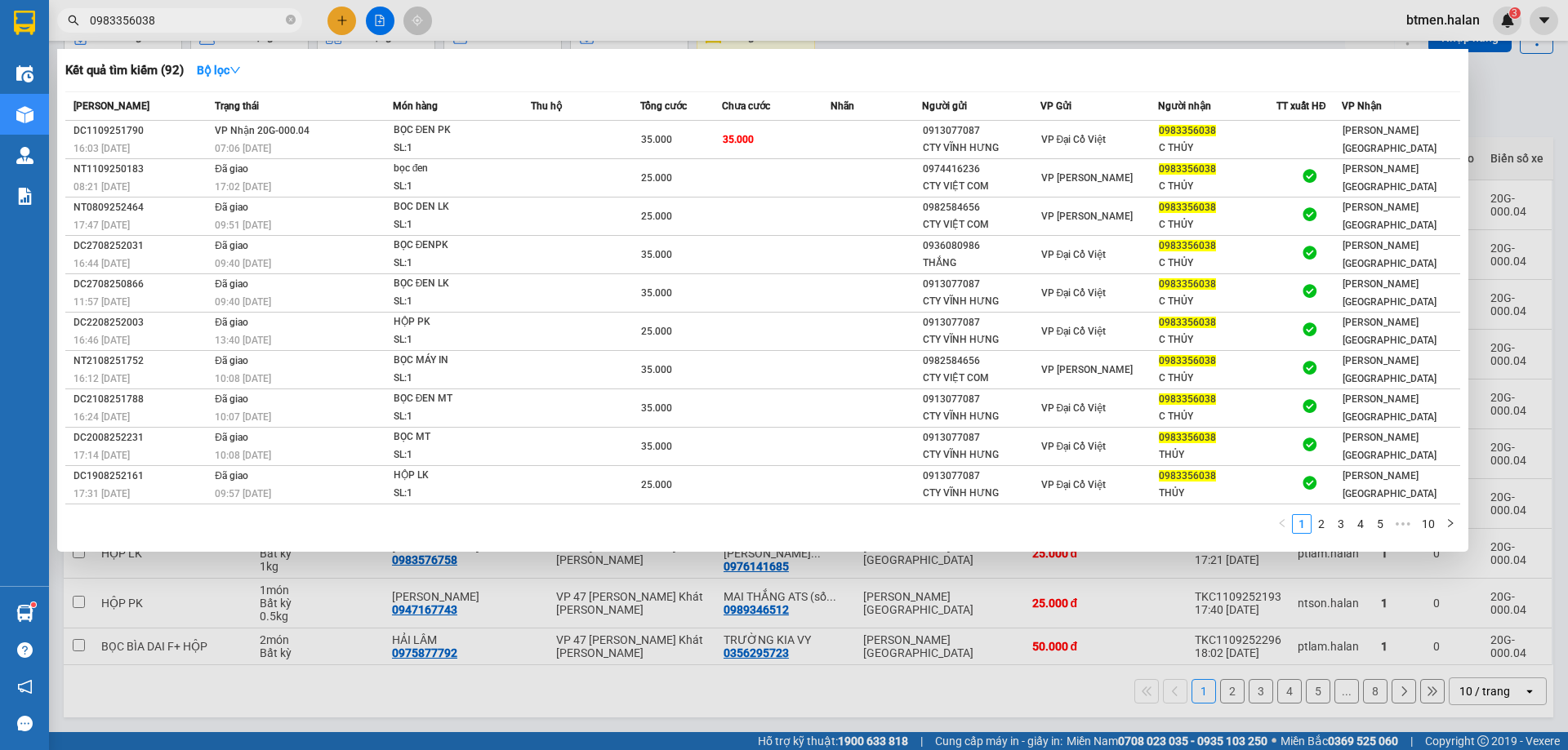
click at [244, 21] on input "0983356038" at bounding box center [186, 20] width 192 height 18
paste input "706321"
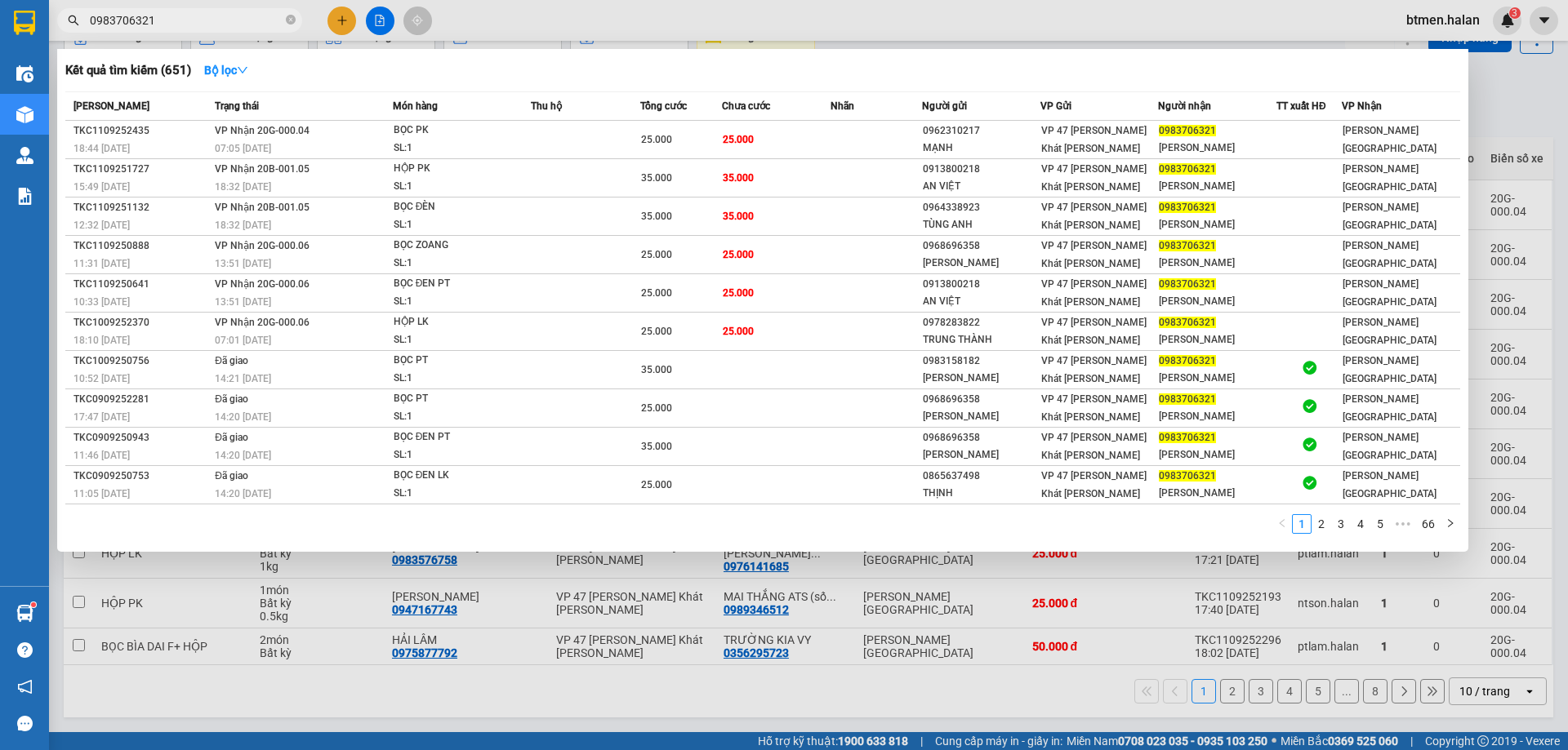
click at [1503, 108] on div at bounding box center [784, 375] width 1568 height 750
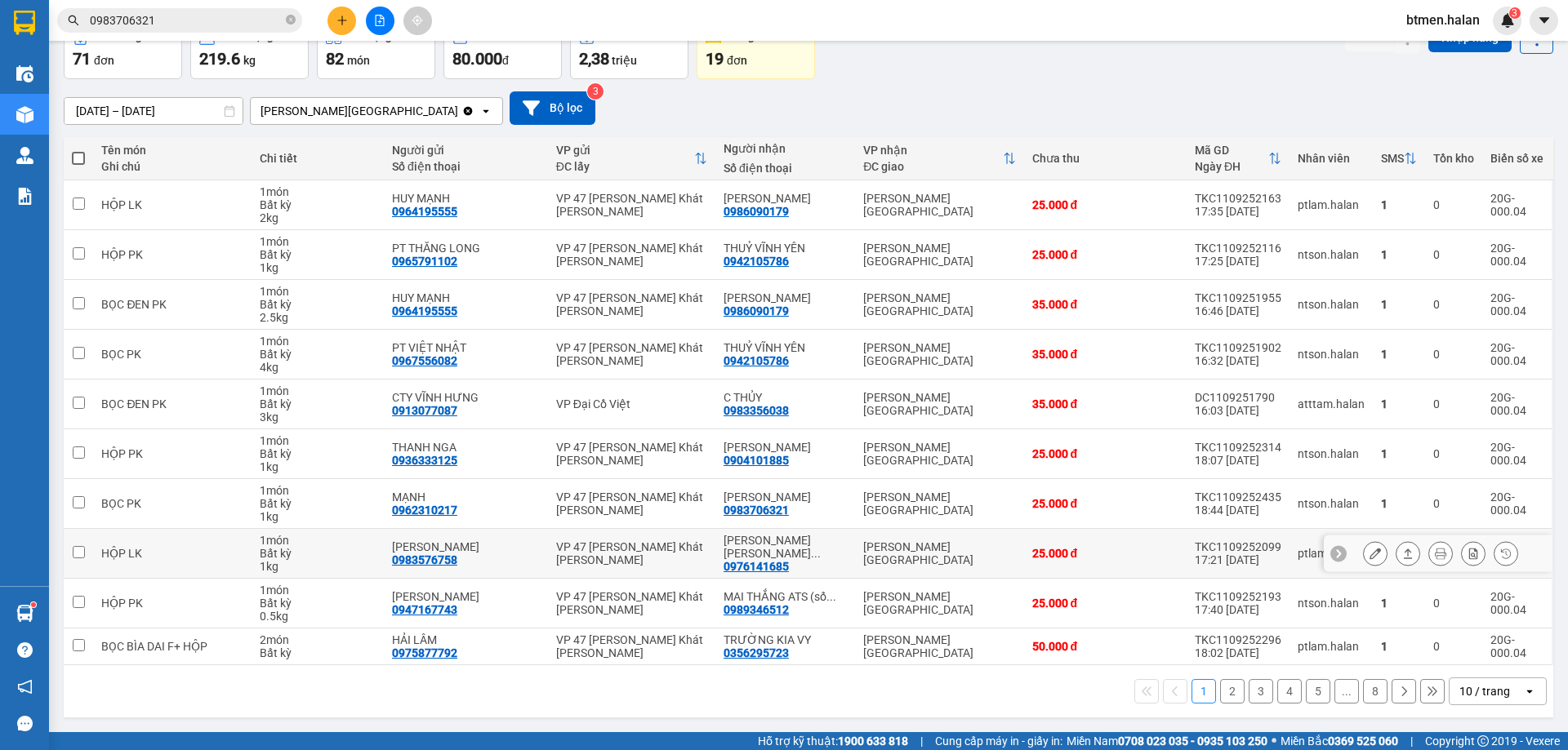
click at [757, 560] on div "0976141685" at bounding box center [756, 566] width 65 height 13
copy div "0976141685"
click at [227, 23] on input "0983706321" at bounding box center [186, 20] width 192 height 18
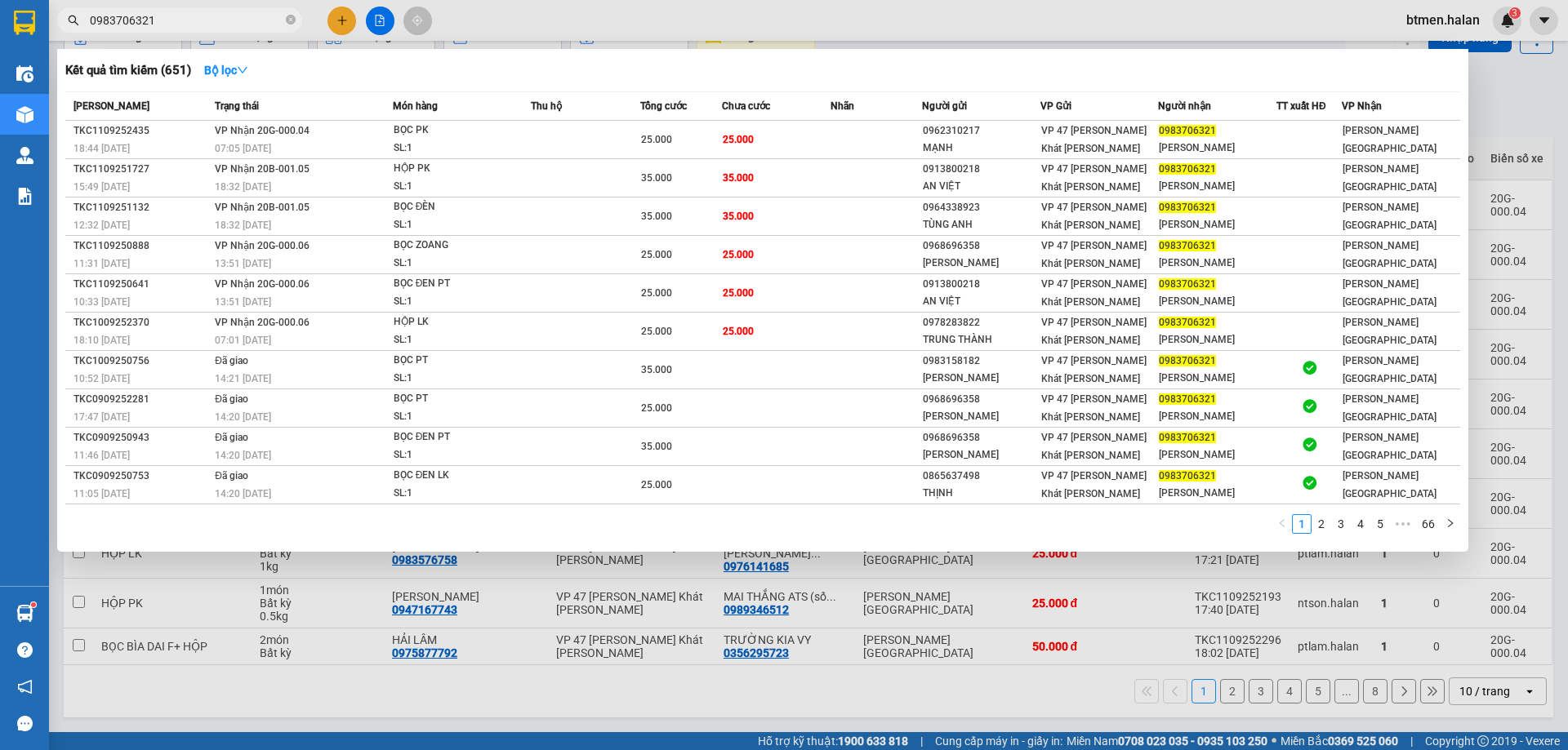
click at [227, 23] on input "0983706321" at bounding box center [186, 20] width 192 height 18
paste input "76141685"
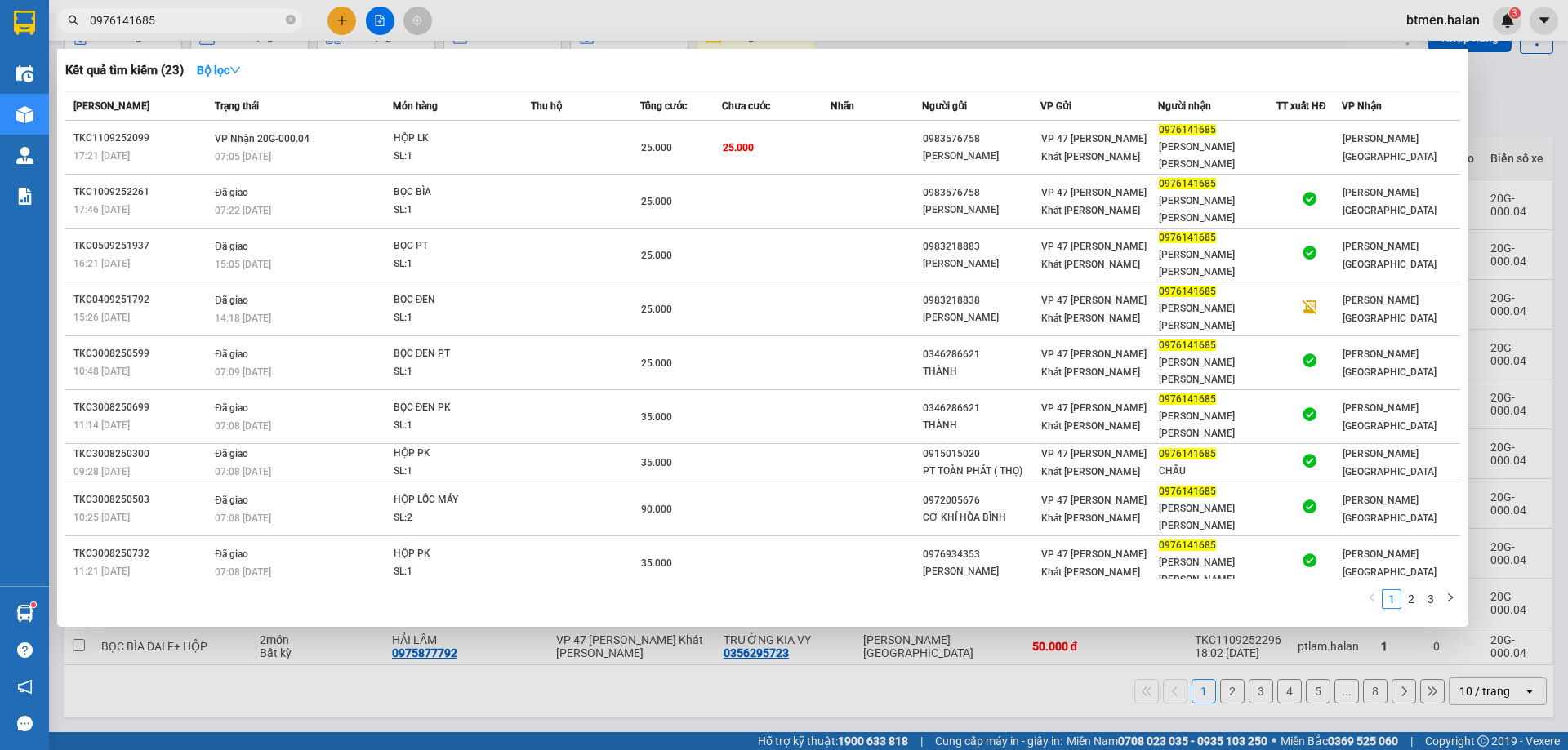
type input "0976141685"
click at [1472, 123] on div at bounding box center [784, 375] width 1568 height 750
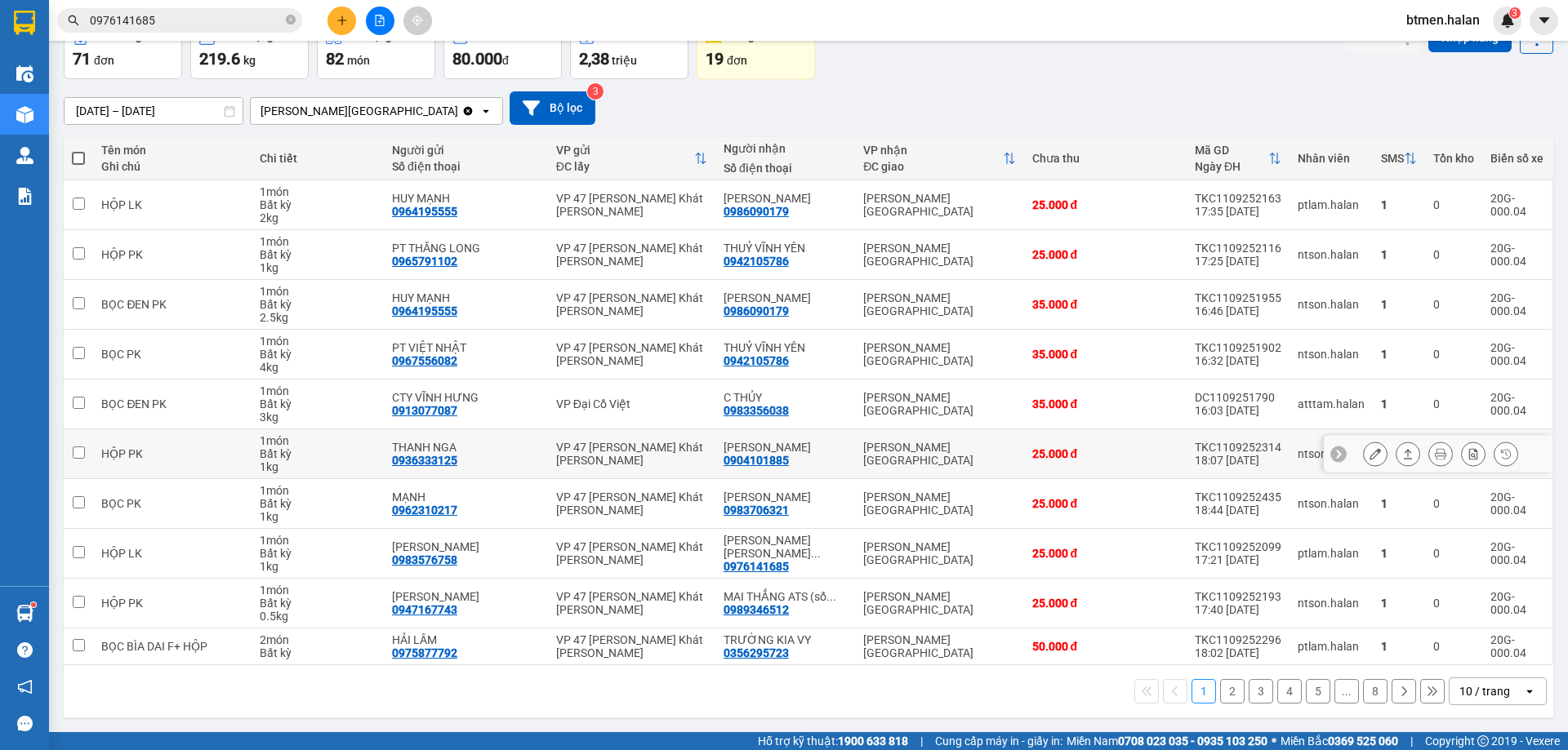
click at [752, 448] on div "[PERSON_NAME] - VY" at bounding box center [785, 446] width 123 height 13
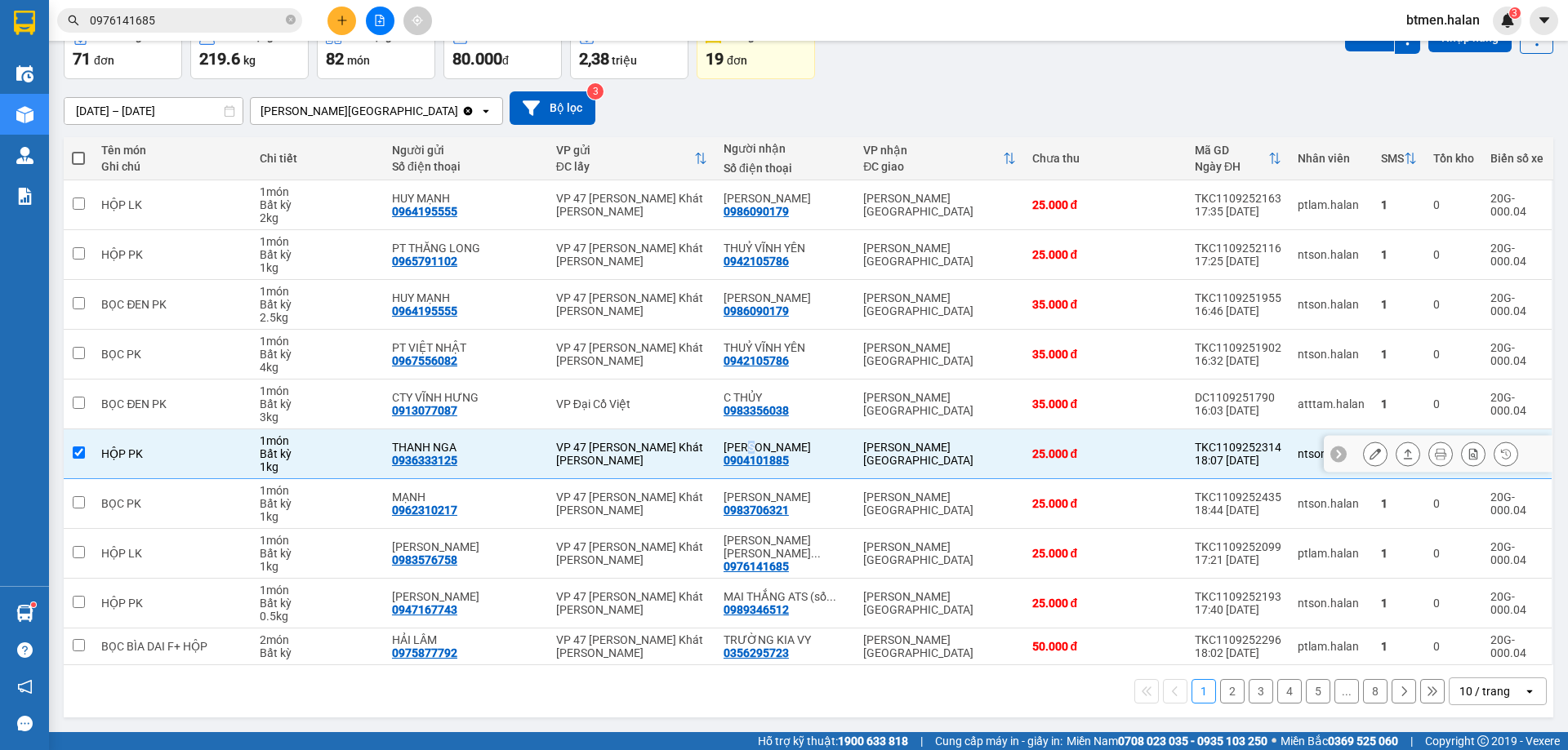
click at [752, 448] on div "[PERSON_NAME] - VY" at bounding box center [785, 446] width 123 height 13
checkbox input "false"
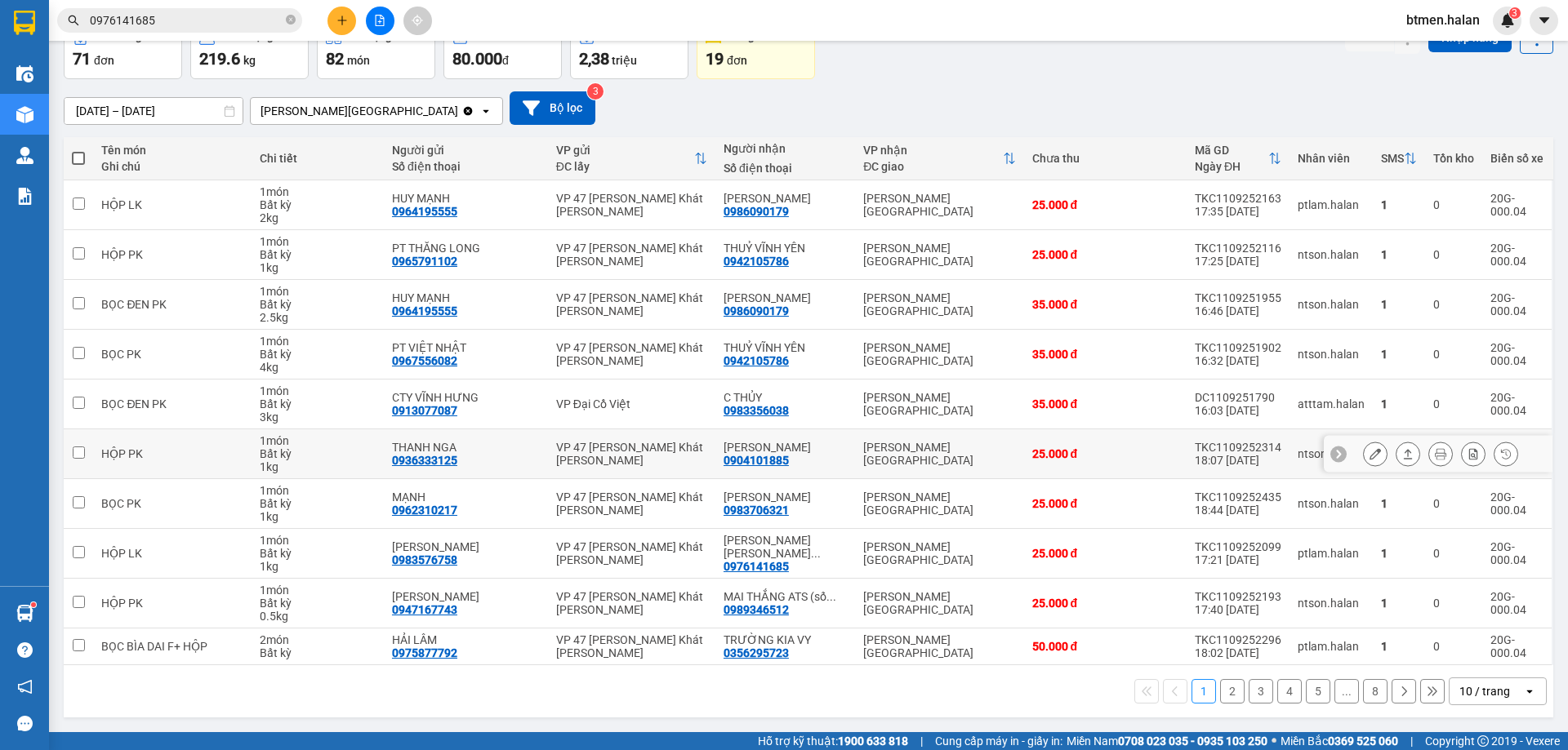
click at [752, 461] on div "0904101885" at bounding box center [756, 460] width 65 height 13
copy div "0904101885"
click at [236, 26] on input "0976141685" at bounding box center [186, 20] width 192 height 18
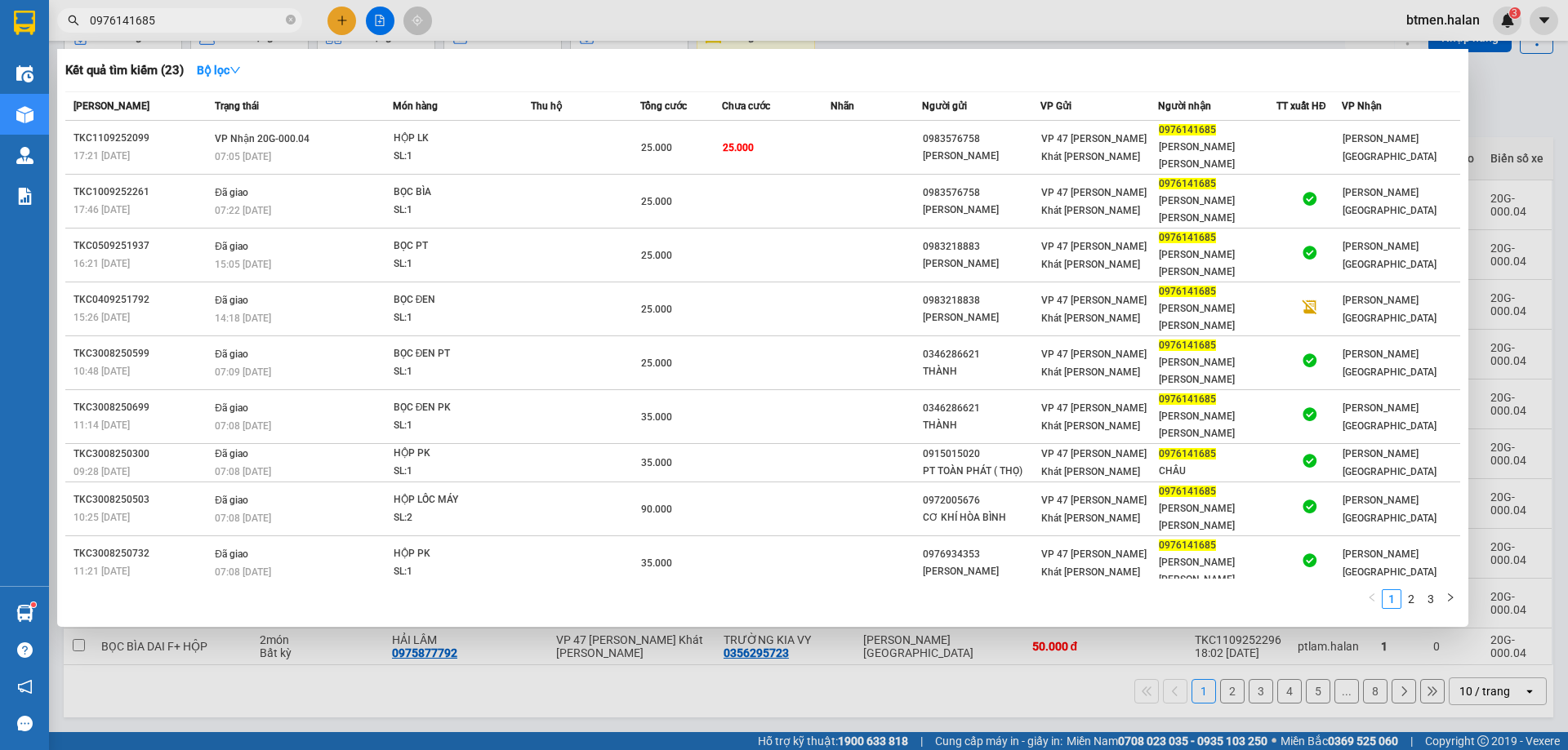
click at [236, 26] on input "0976141685" at bounding box center [186, 20] width 192 height 18
paste input "041018"
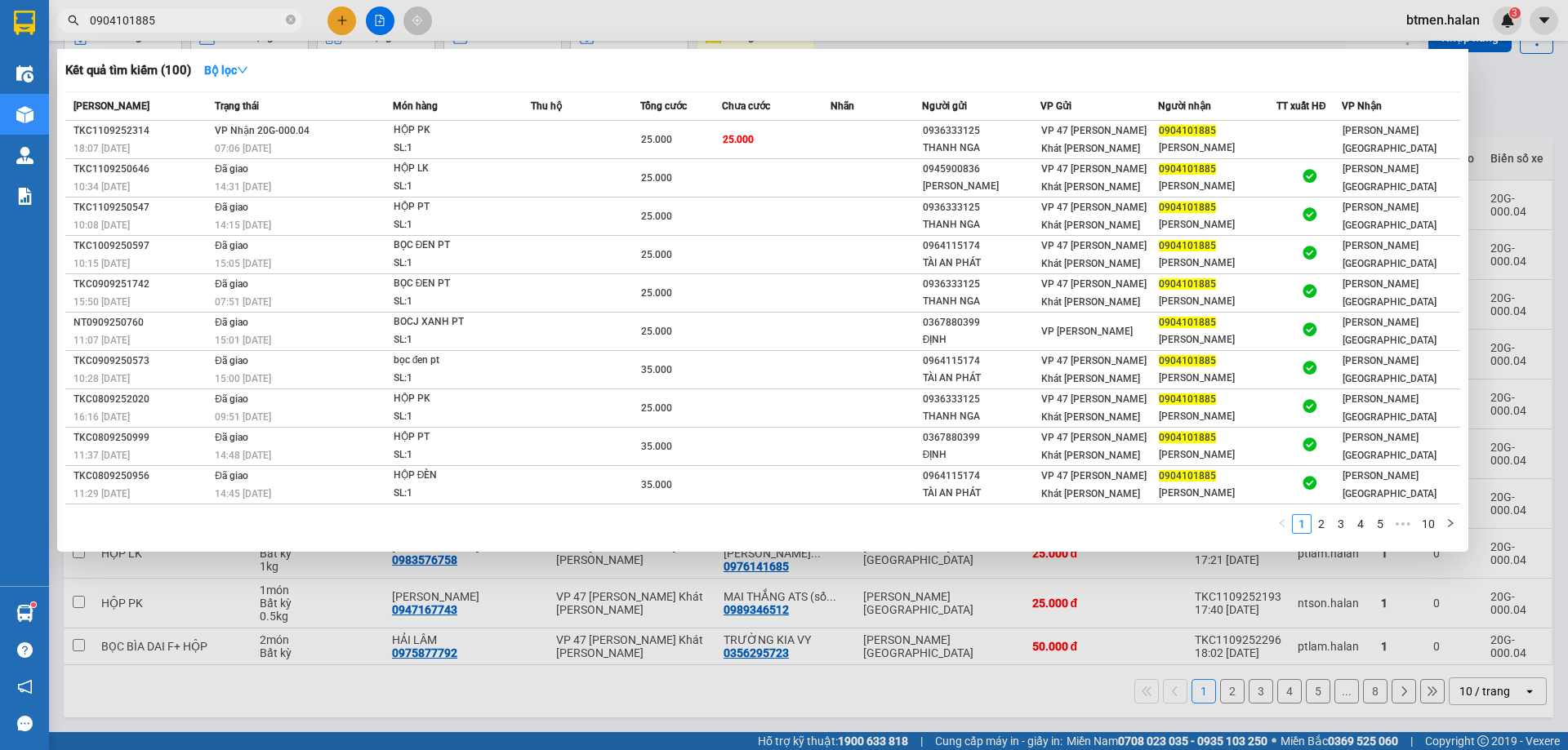
type input "0904101885"
click at [1517, 98] on div at bounding box center [784, 375] width 1568 height 750
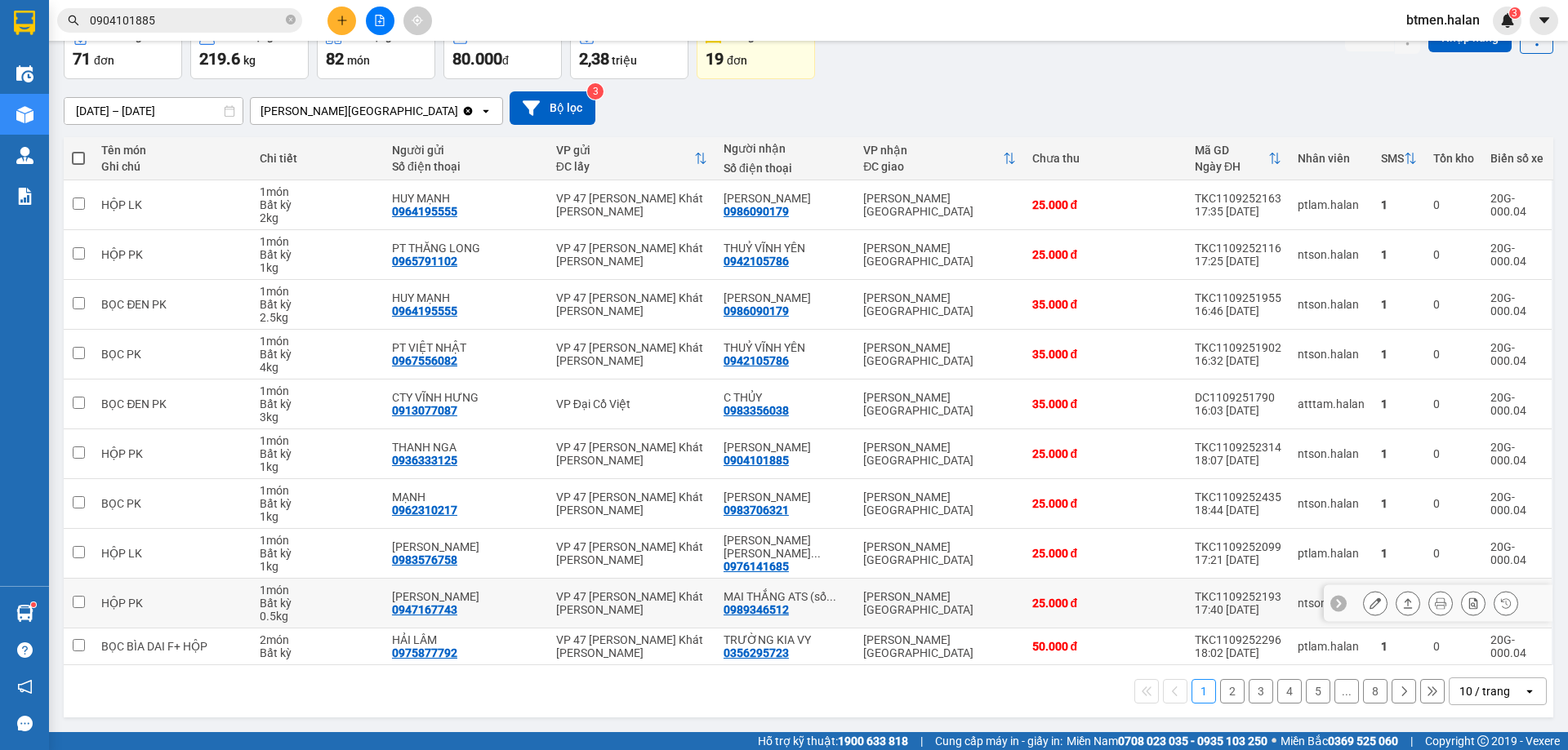
click at [773, 616] on div "0989346512" at bounding box center [756, 609] width 65 height 13
click at [1220, 699] on button "2" at bounding box center [1232, 691] width 25 height 25
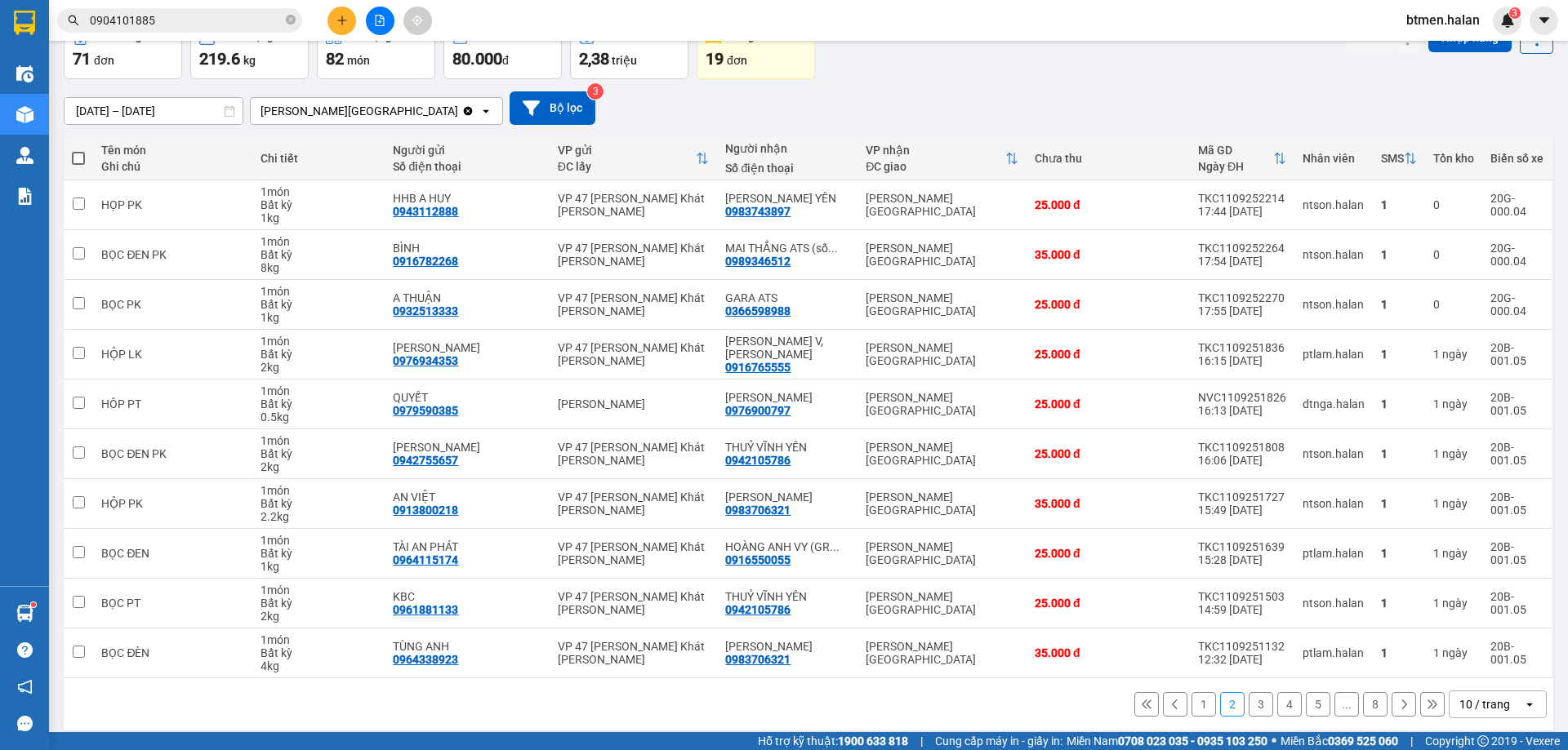
click at [1255, 706] on button "3" at bounding box center [1260, 704] width 25 height 25
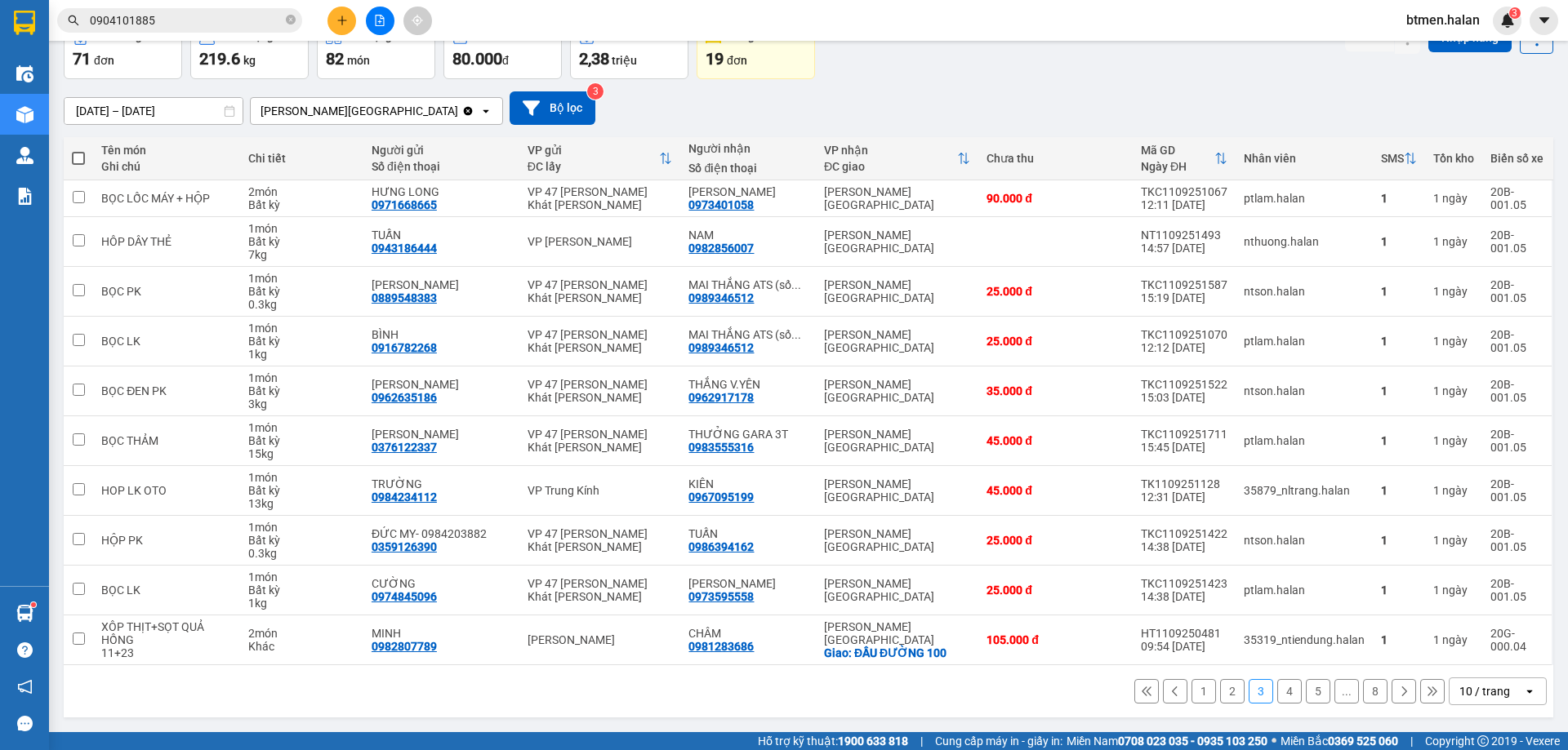
click at [1278, 688] on button "4" at bounding box center [1289, 691] width 25 height 25
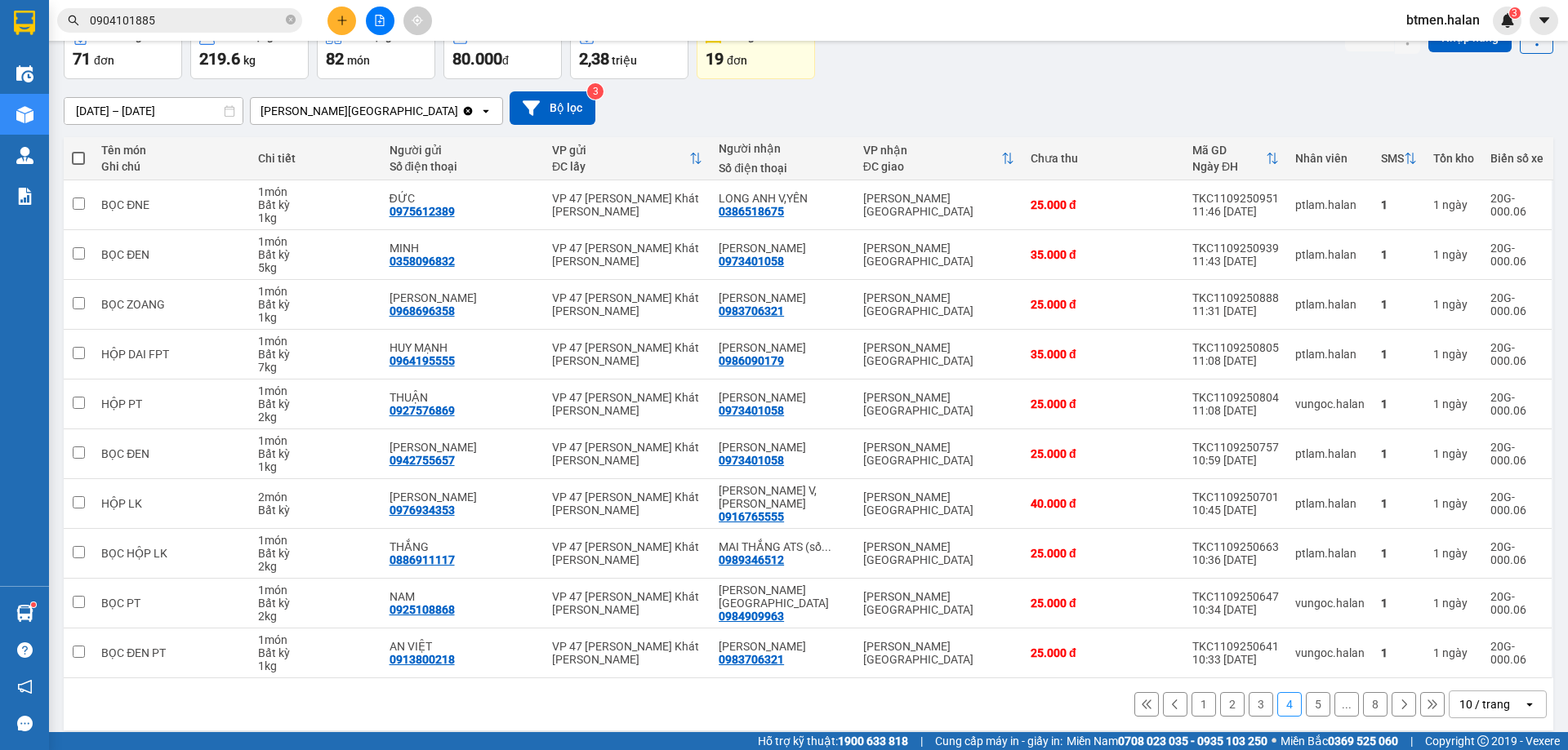
click at [1310, 699] on button "5" at bounding box center [1317, 704] width 25 height 25
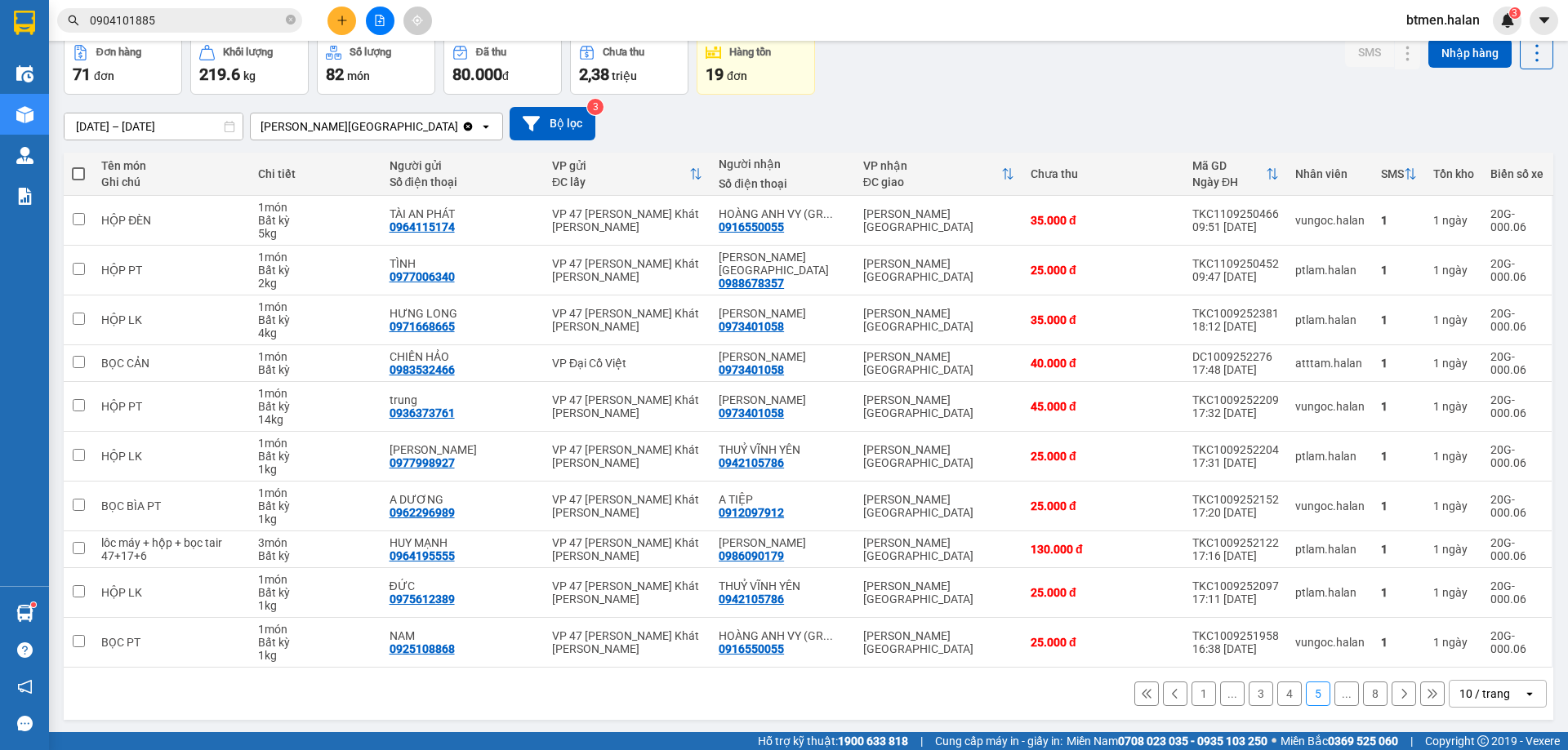
scroll to position [80, 0]
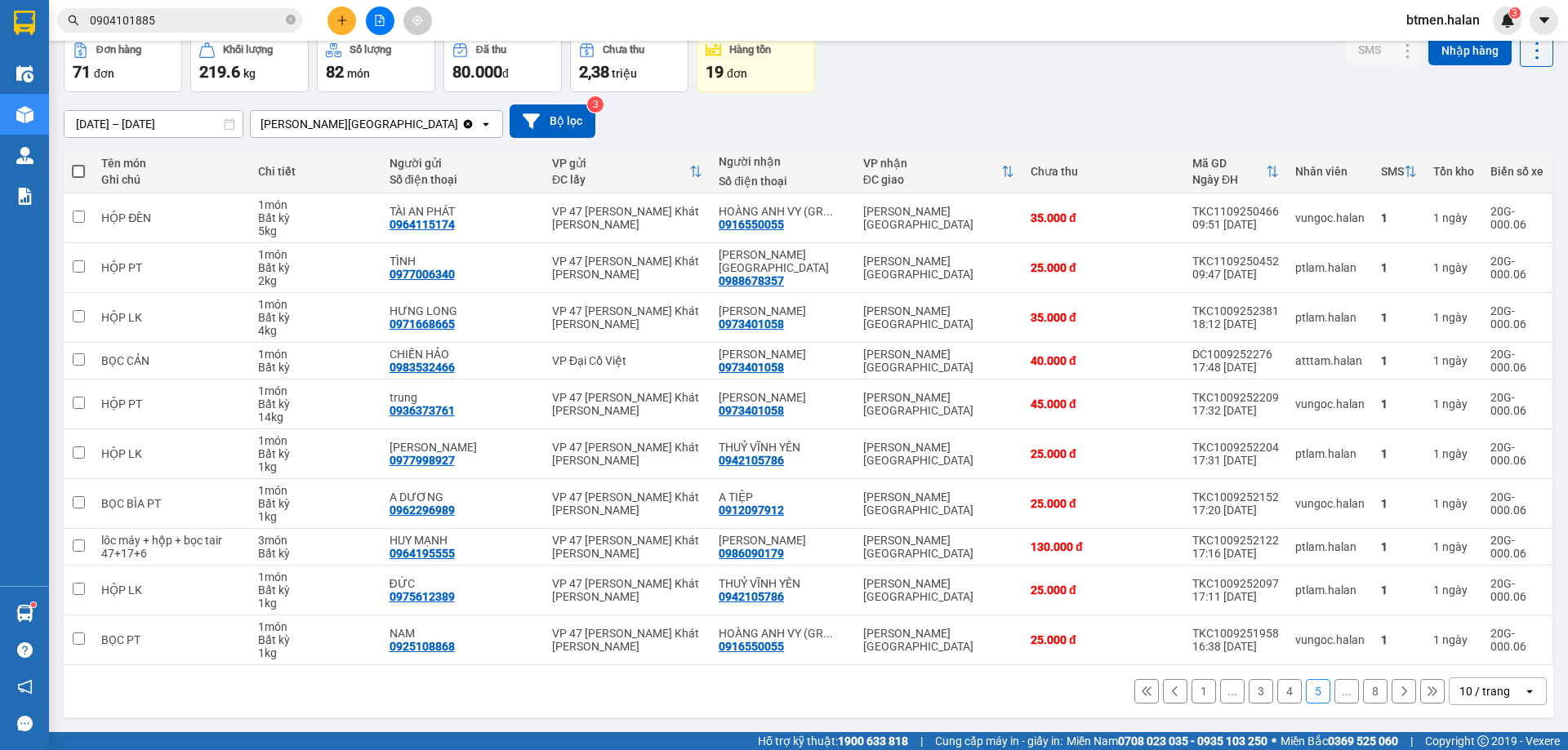
click at [1398, 694] on icon at bounding box center [1403, 691] width 11 height 11
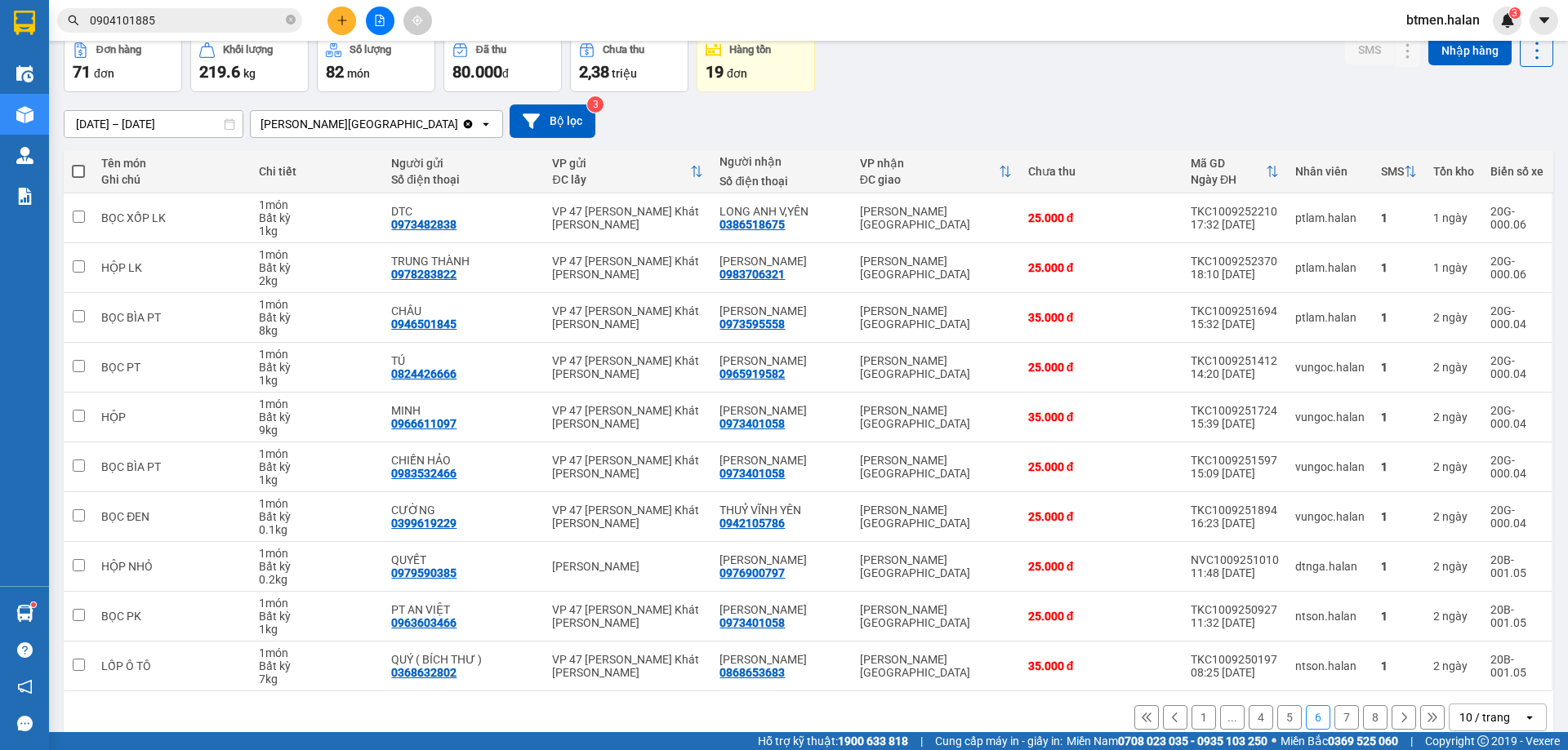
click at [1391, 717] on button at bounding box center [1403, 718] width 25 height 25
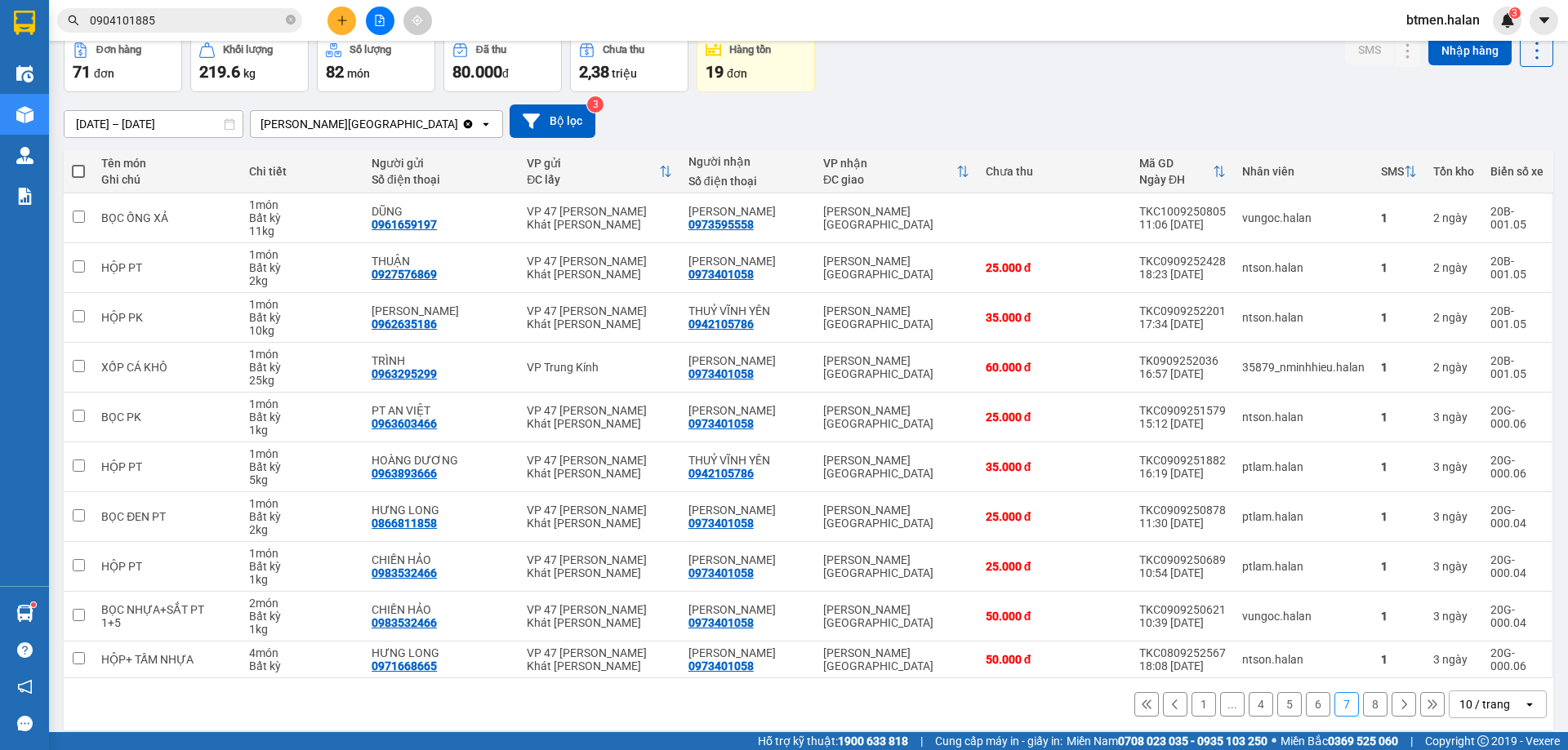
click at [1391, 710] on button at bounding box center [1403, 704] width 25 height 25
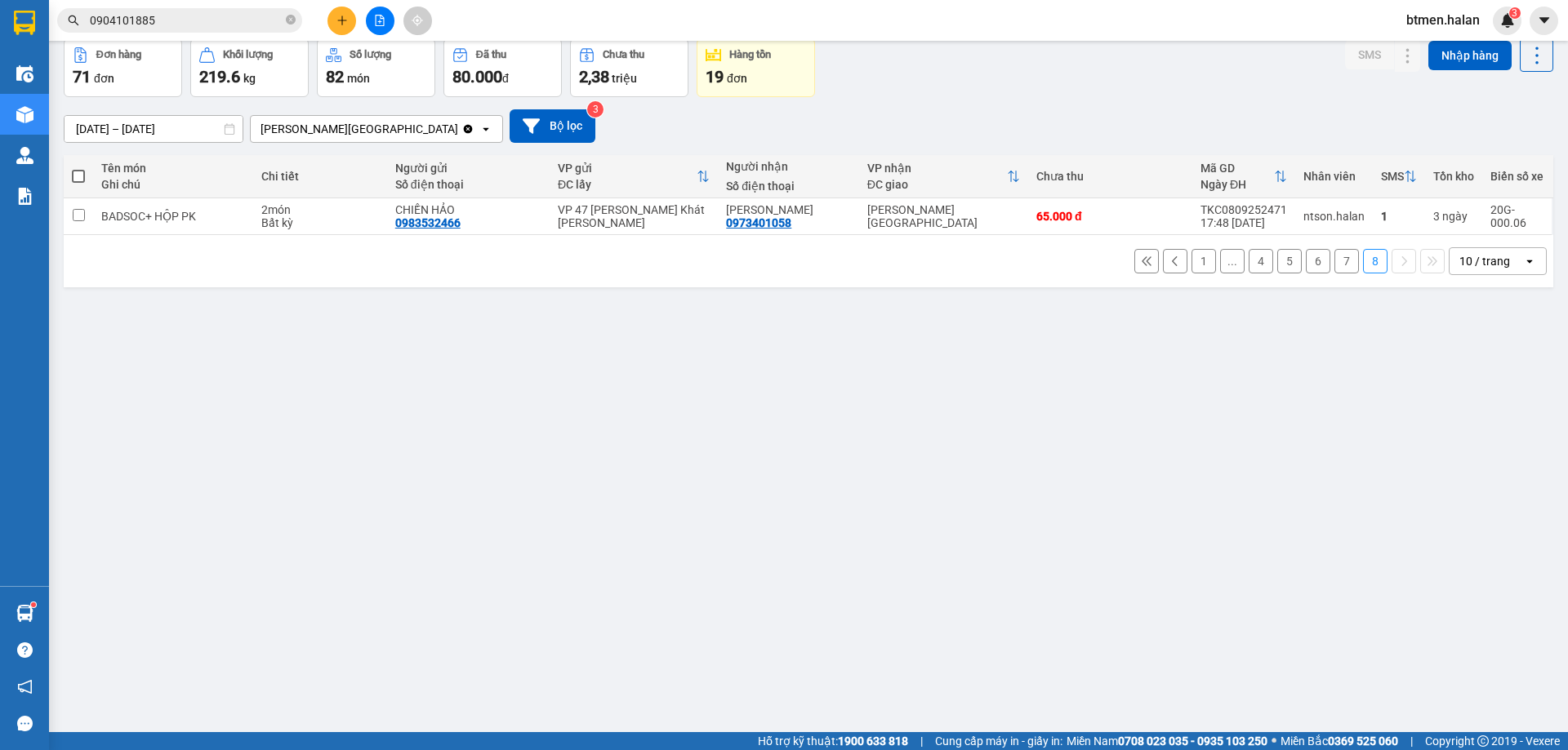
scroll to position [0, 0]
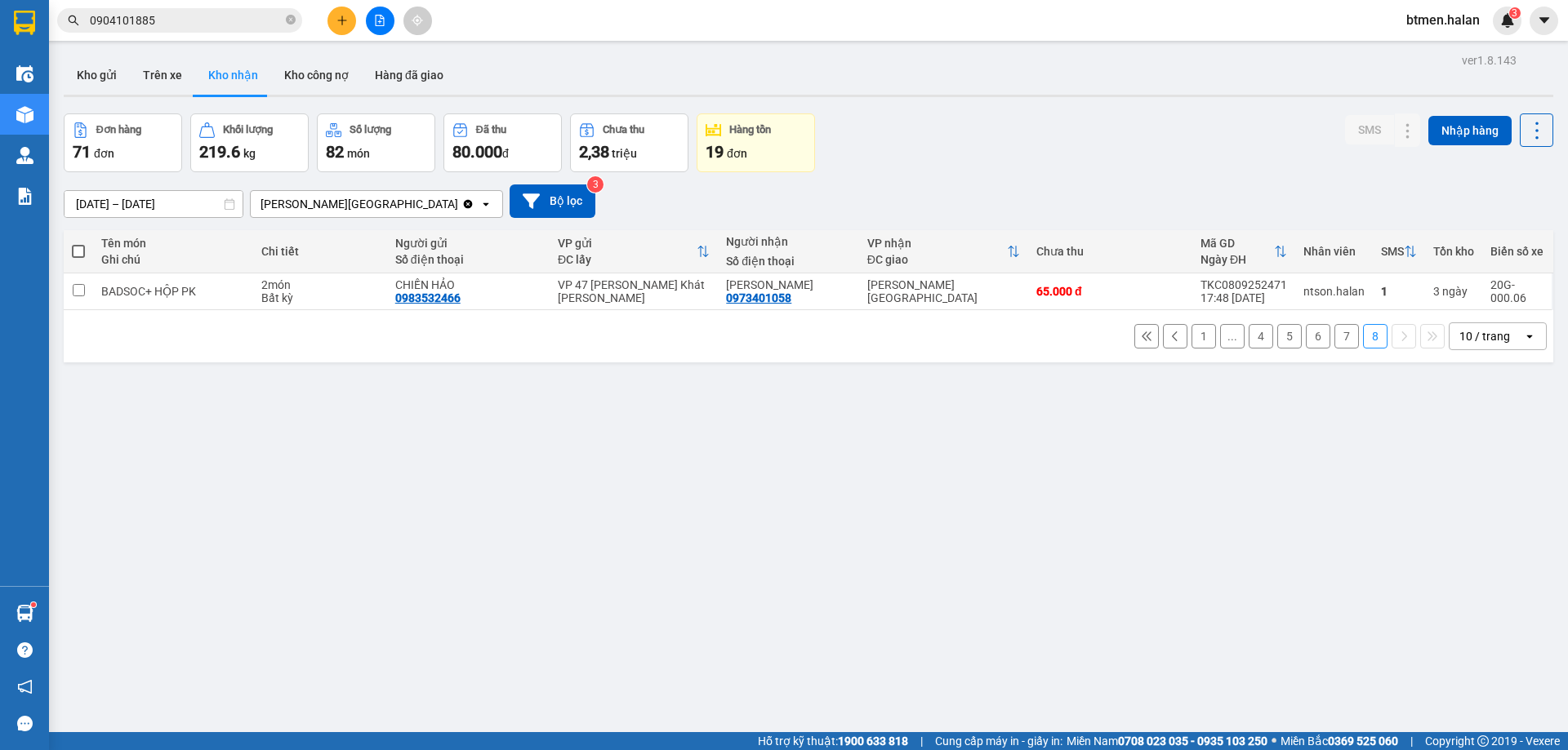
click at [1192, 331] on button "1" at bounding box center [1204, 336] width 25 height 25
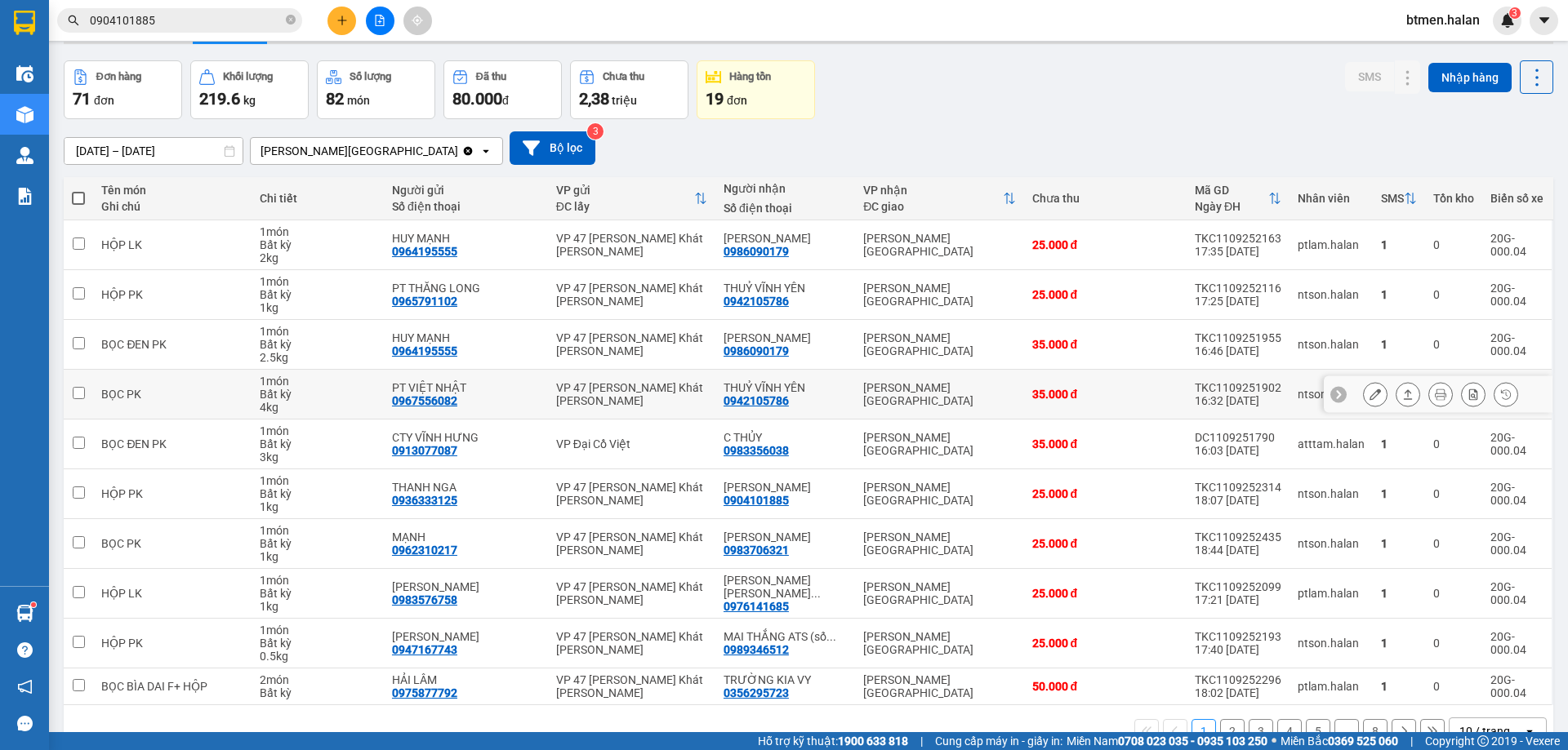
scroll to position [81, 0]
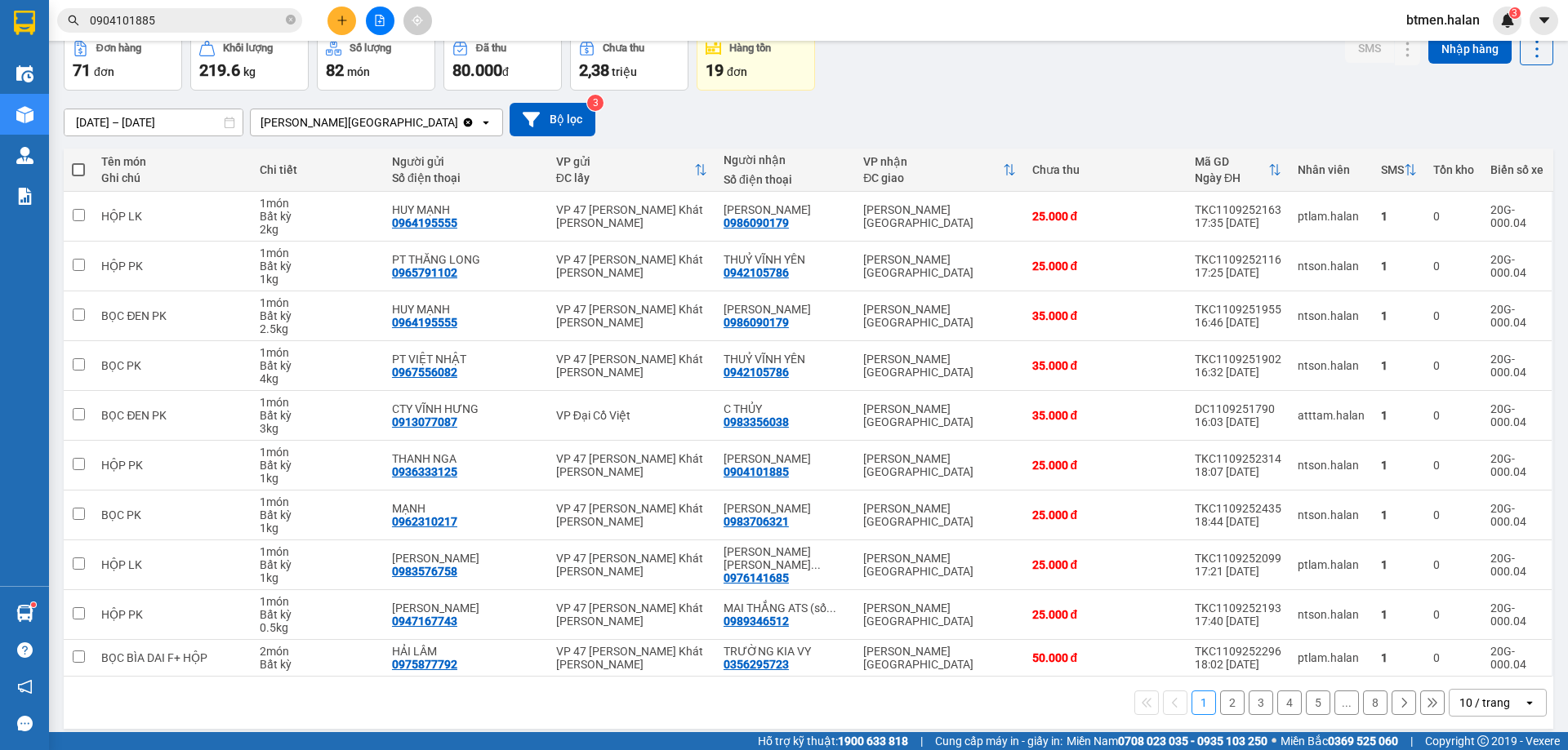
click at [1220, 708] on button "2" at bounding box center [1232, 703] width 25 height 25
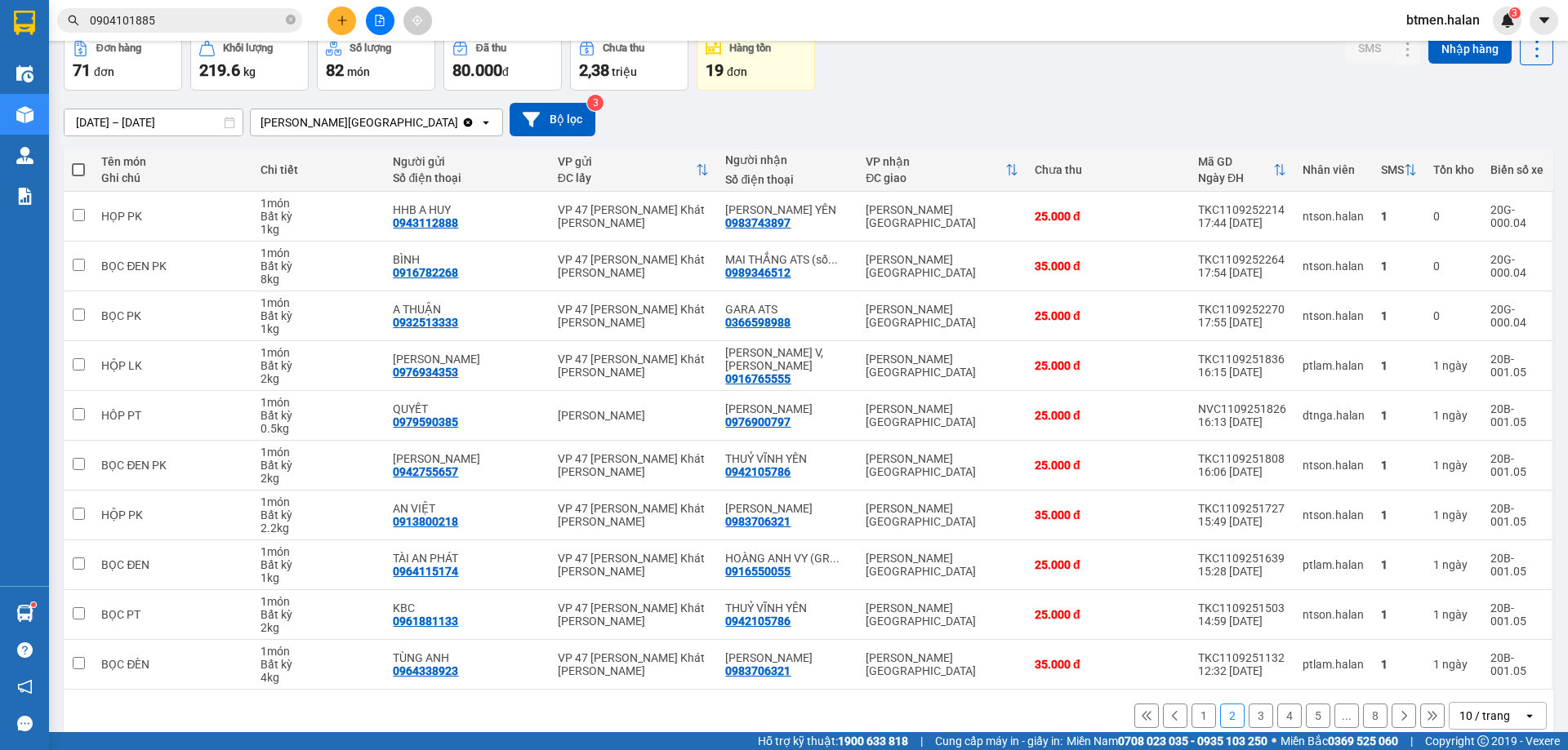
click at [1254, 712] on button "3" at bounding box center [1260, 716] width 25 height 25
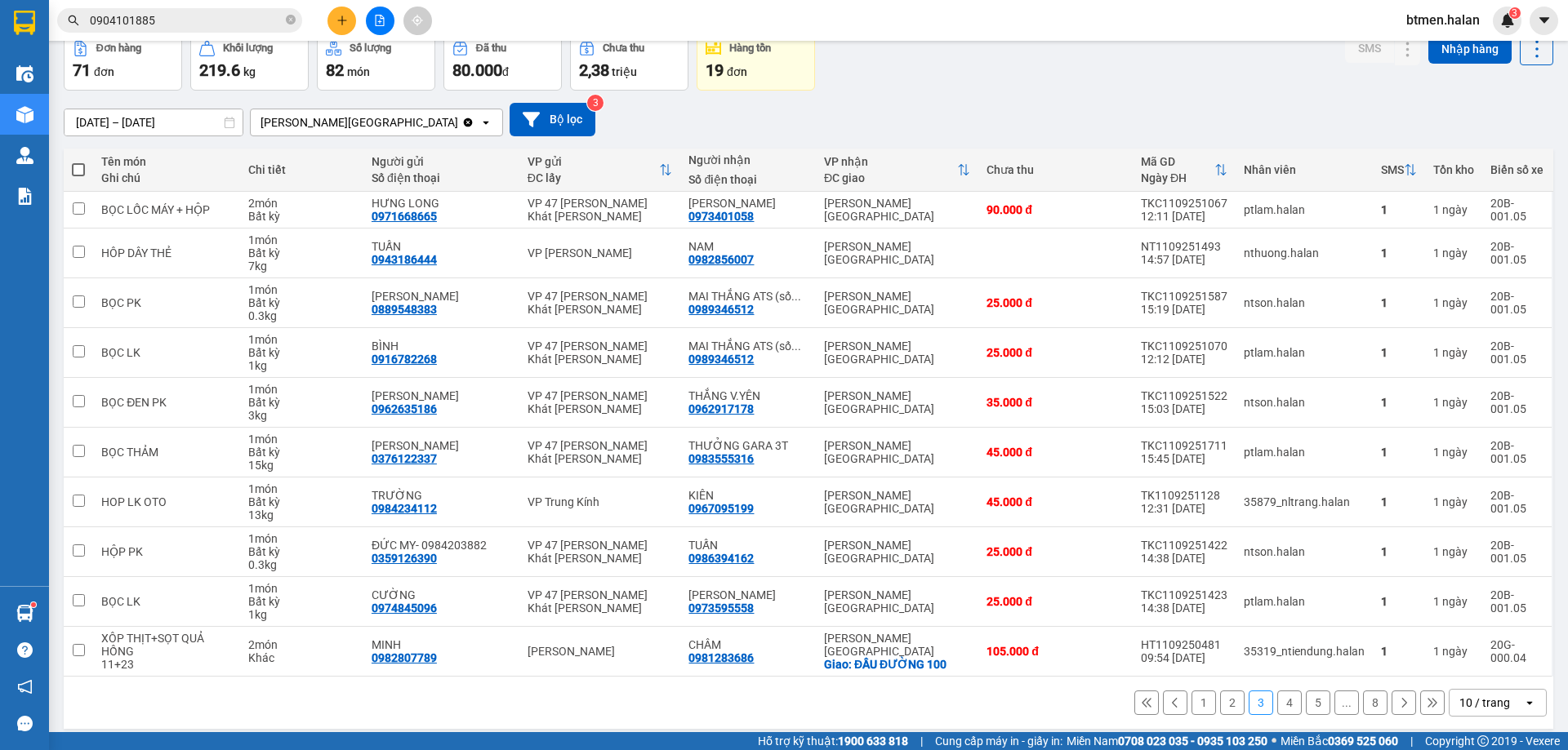
click at [1278, 706] on button "4" at bounding box center [1289, 703] width 25 height 25
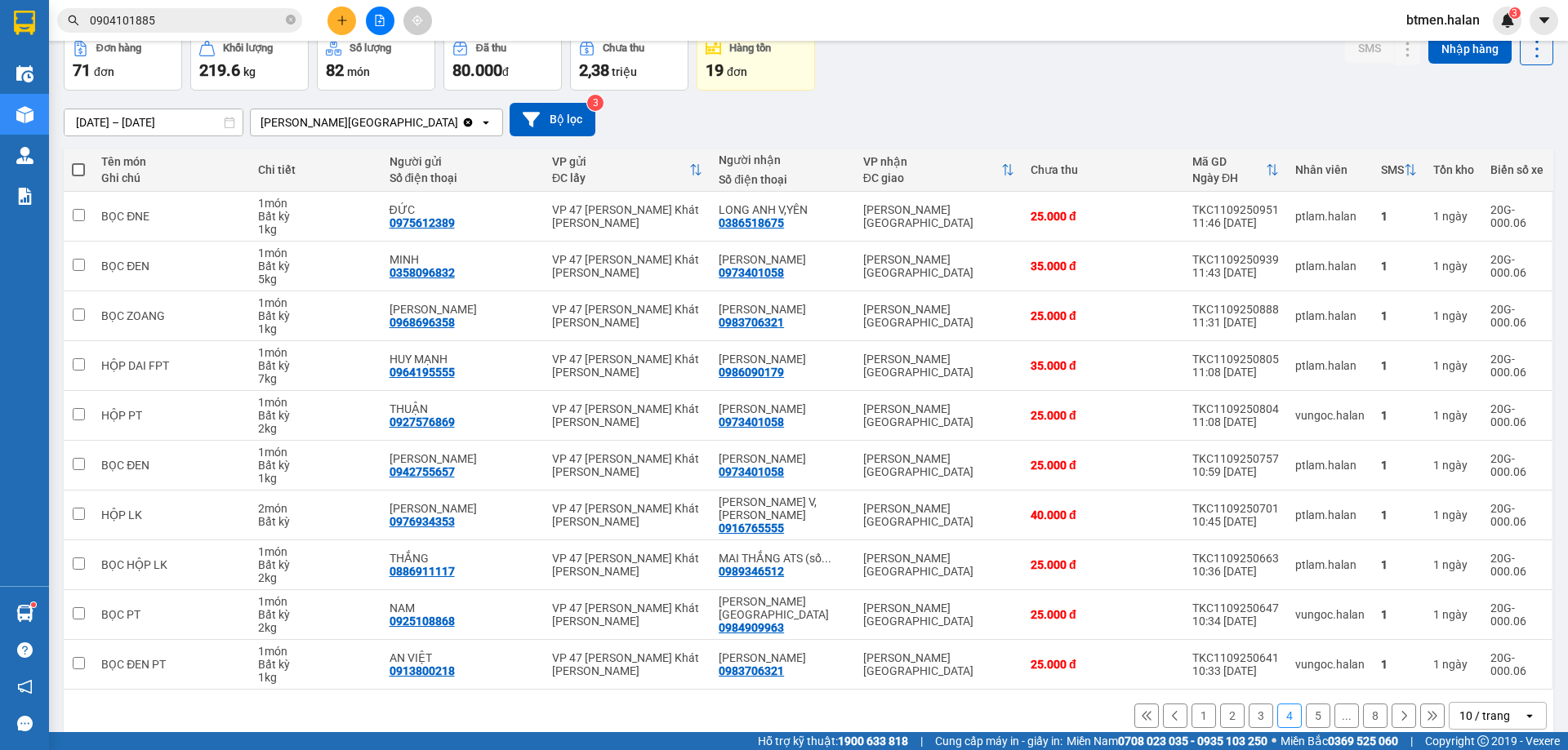
click at [1251, 708] on button "3" at bounding box center [1260, 716] width 25 height 25
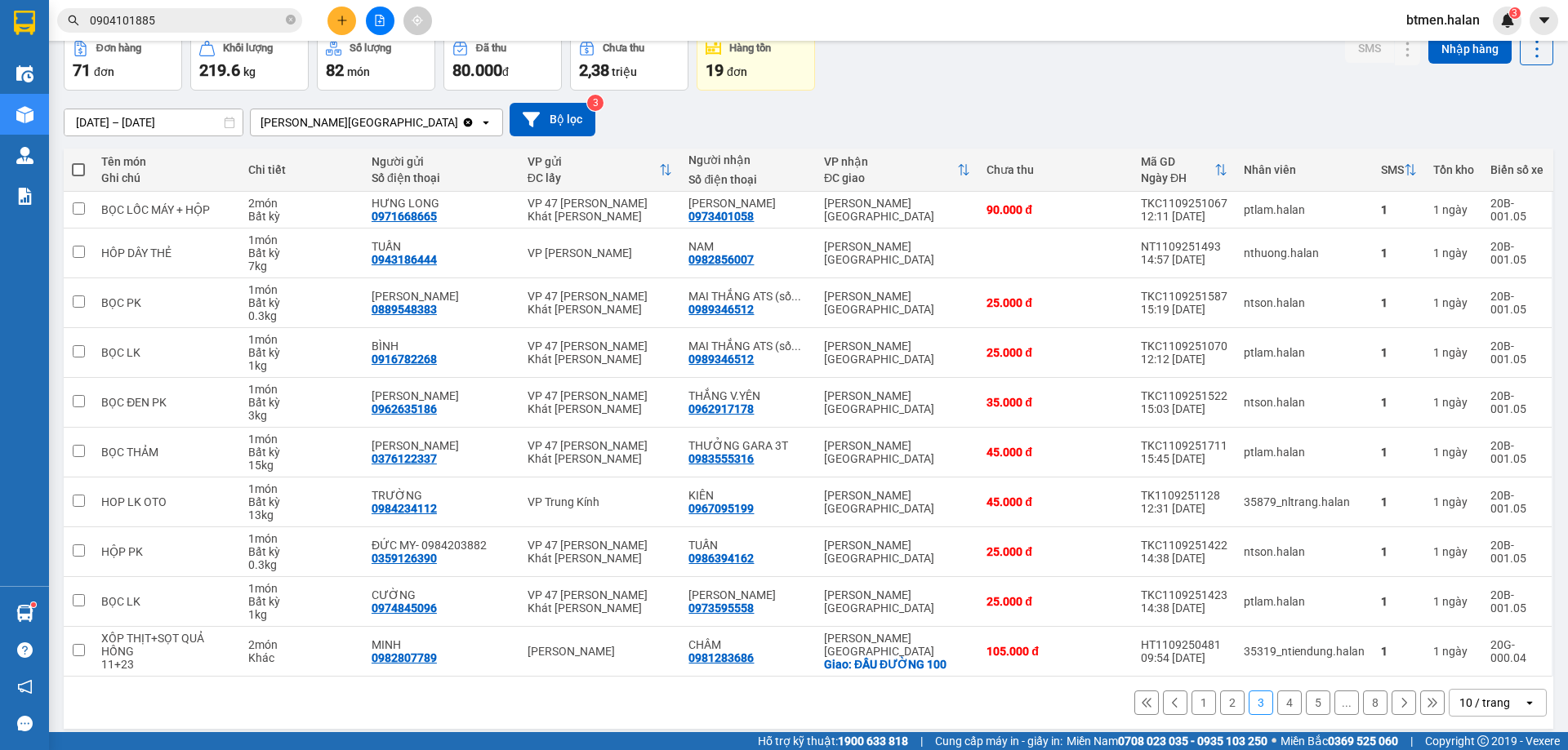
click at [1222, 708] on button "2" at bounding box center [1232, 703] width 25 height 25
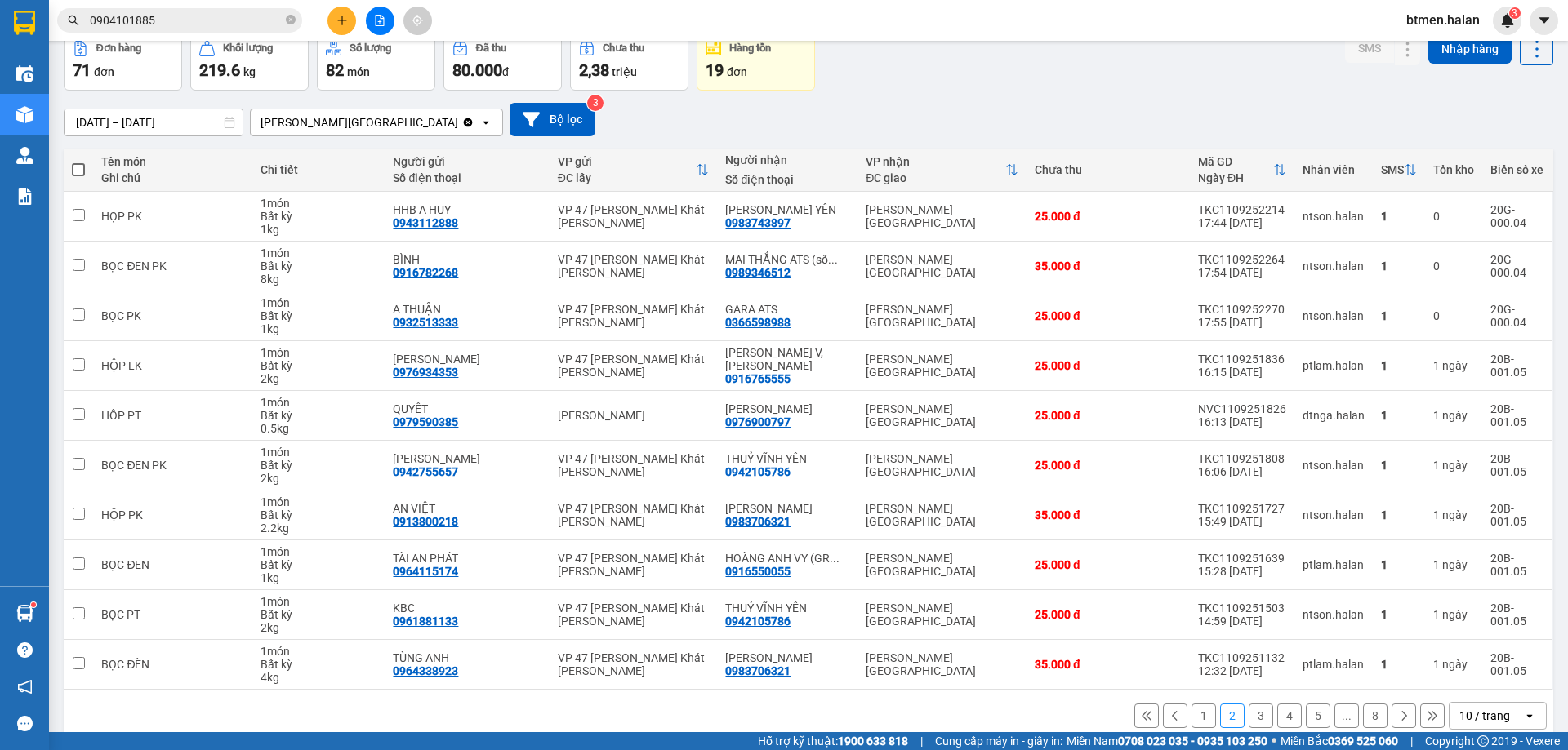
click at [1197, 707] on button "1" at bounding box center [1204, 716] width 25 height 25
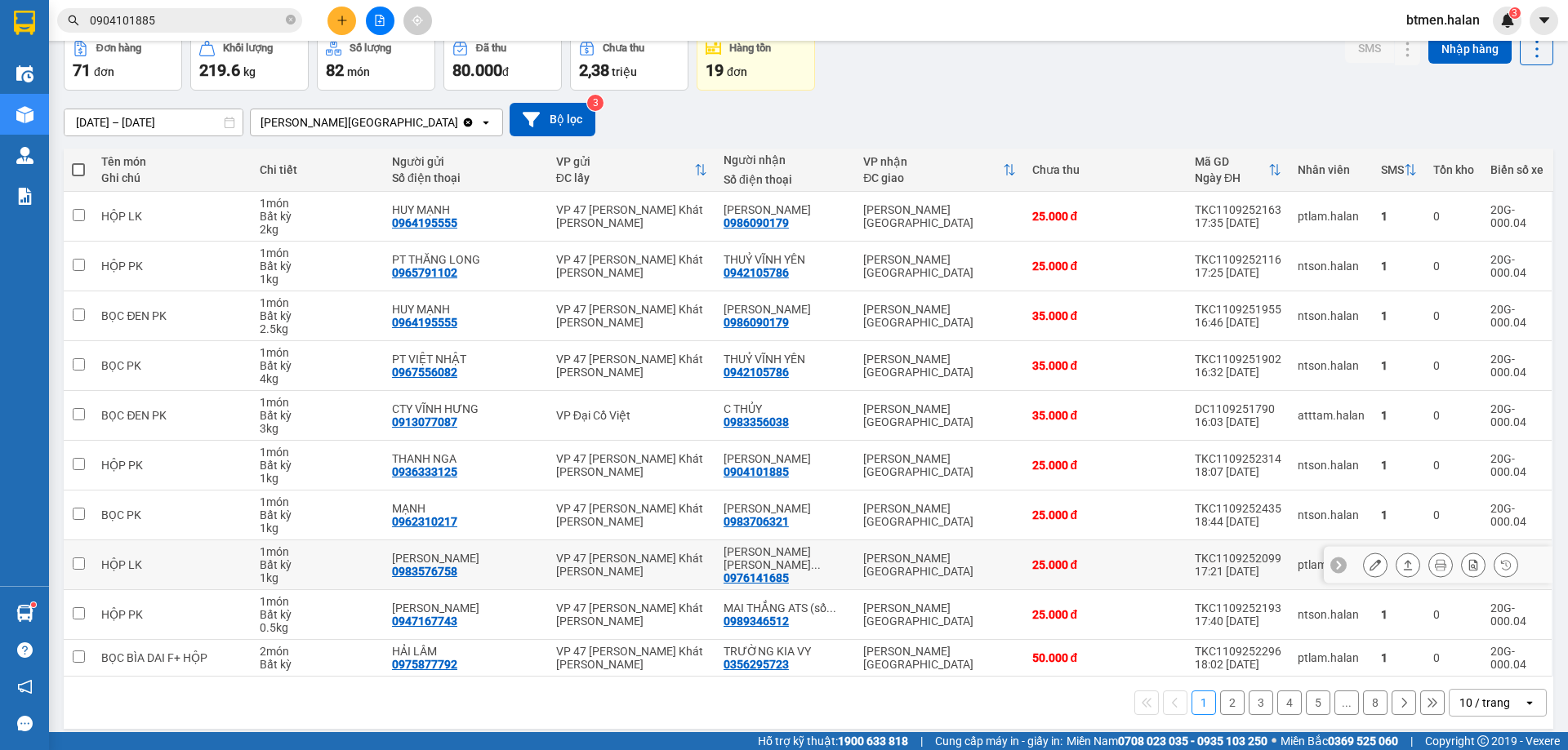
click at [1364, 569] on button at bounding box center [1375, 564] width 23 height 28
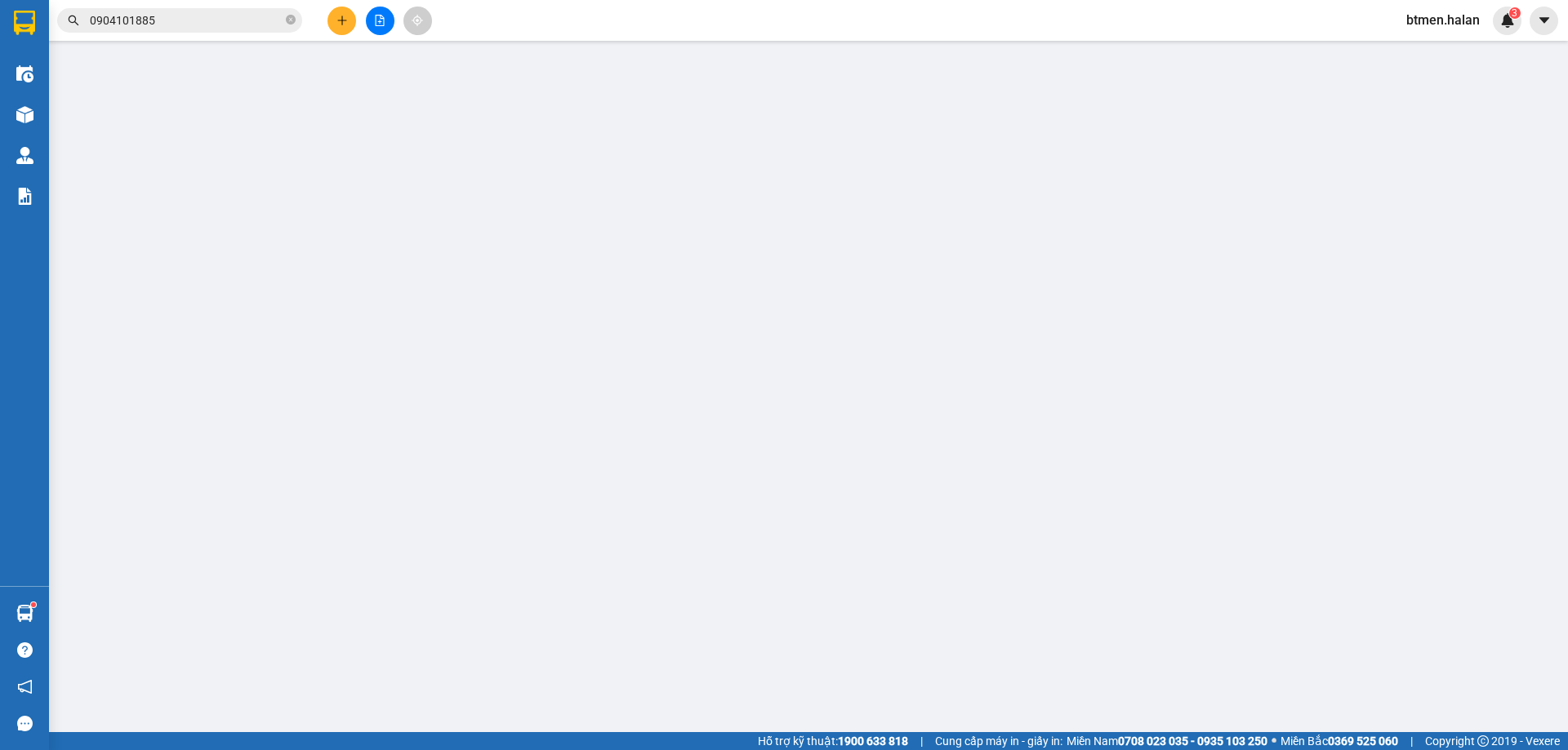
type input "0983576758"
type input "MR TUẤN"
type input "0976141685"
type input "CHÂU HƯƠNG CANH V.YÊN"
type input "25.000"
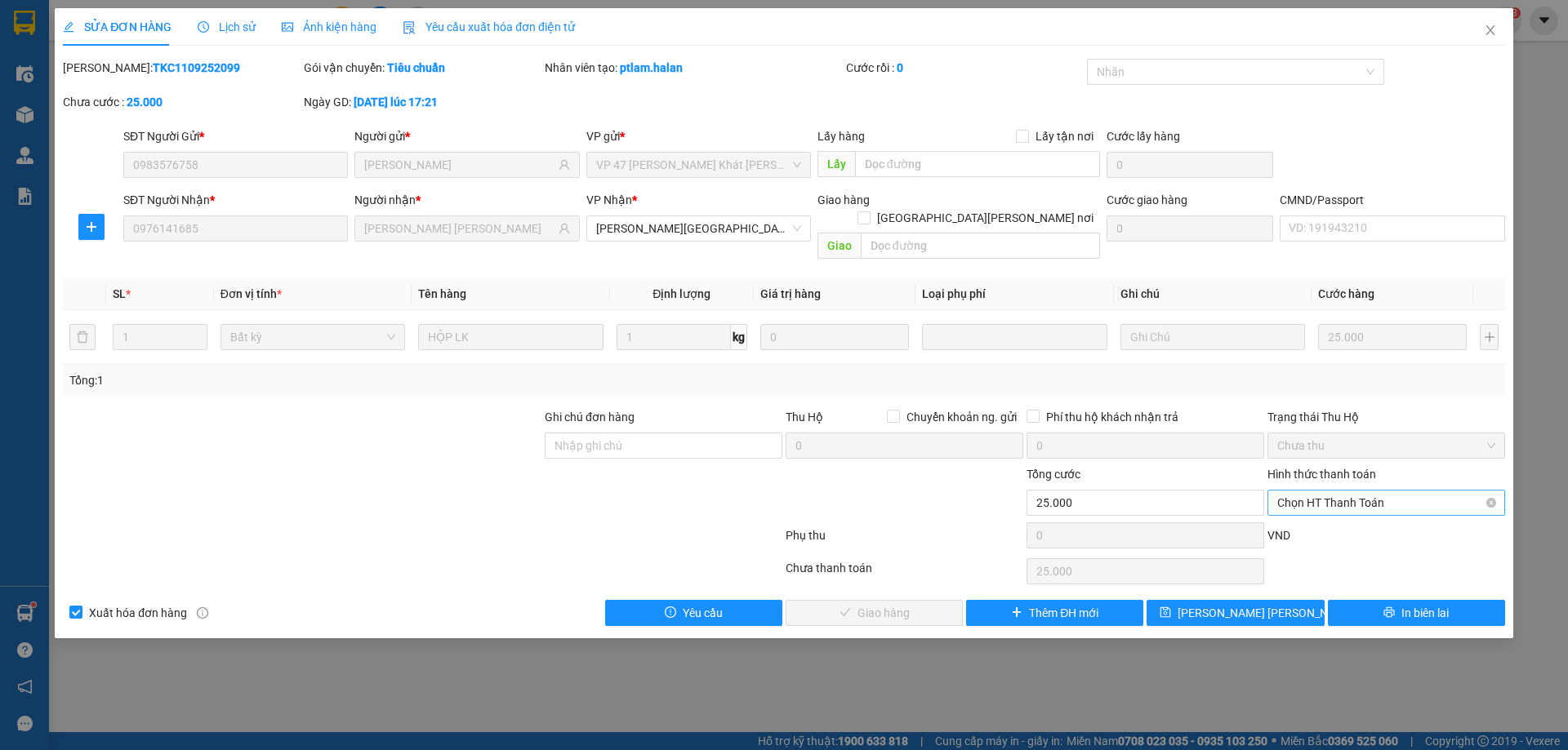
click at [1336, 491] on span "Chọn HT Thanh Toán" at bounding box center [1386, 503] width 218 height 25
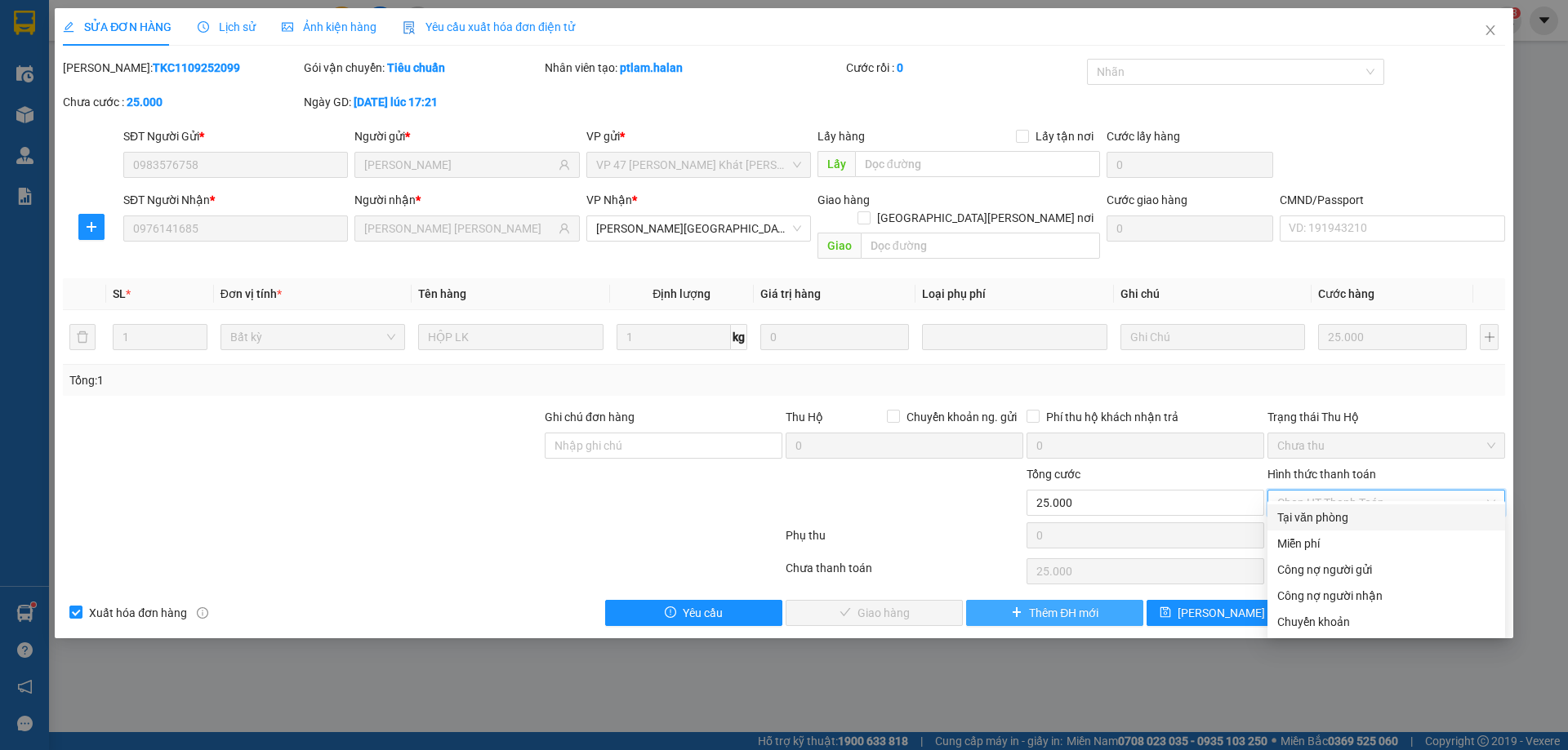
drag, startPoint x: 1321, startPoint y: 518, endPoint x: 1099, endPoint y: 582, distance: 231.0
click at [1312, 523] on div "Tại văn phòng" at bounding box center [1386, 517] width 218 height 18
type input "0"
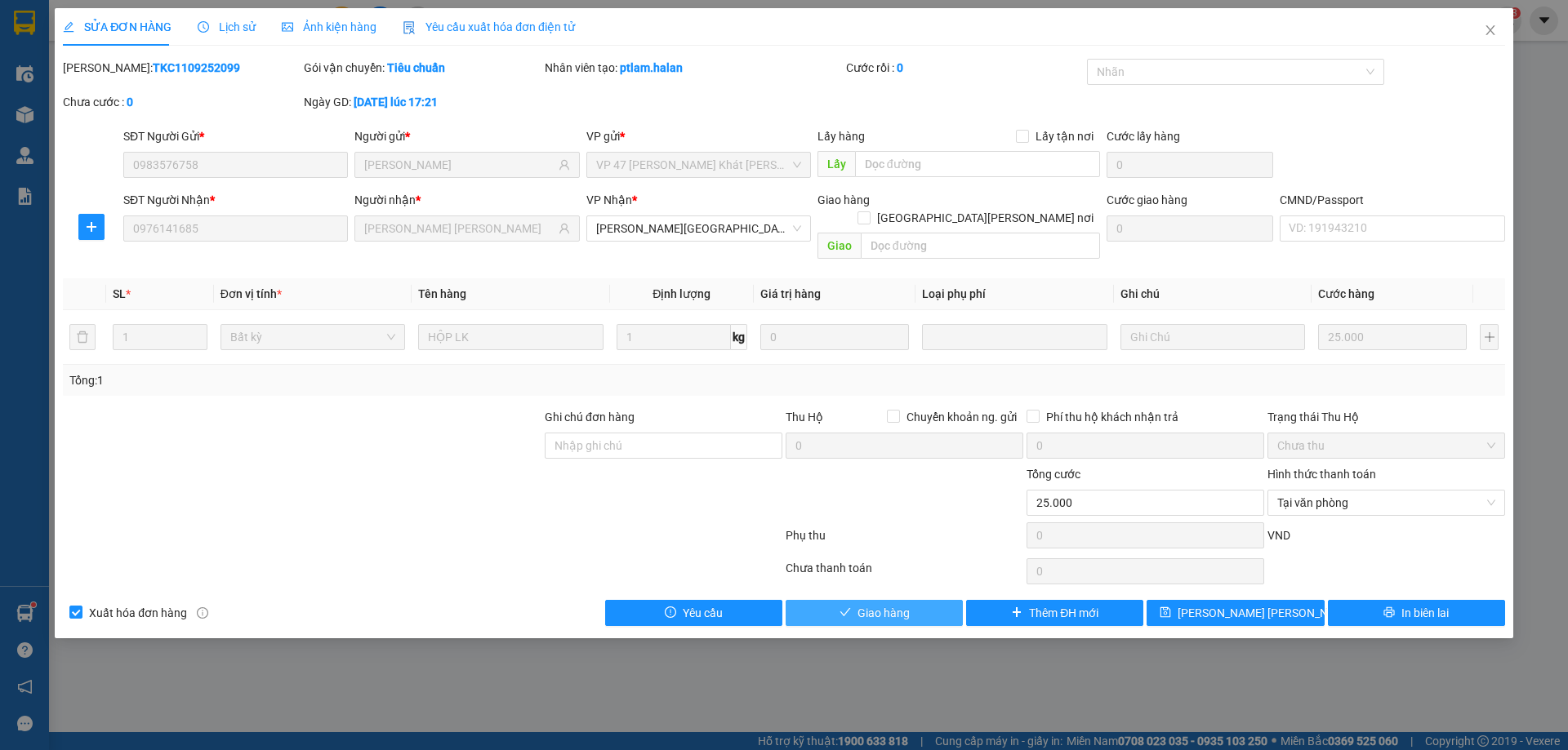
click at [864, 604] on span "Giao hàng" at bounding box center [883, 612] width 52 height 18
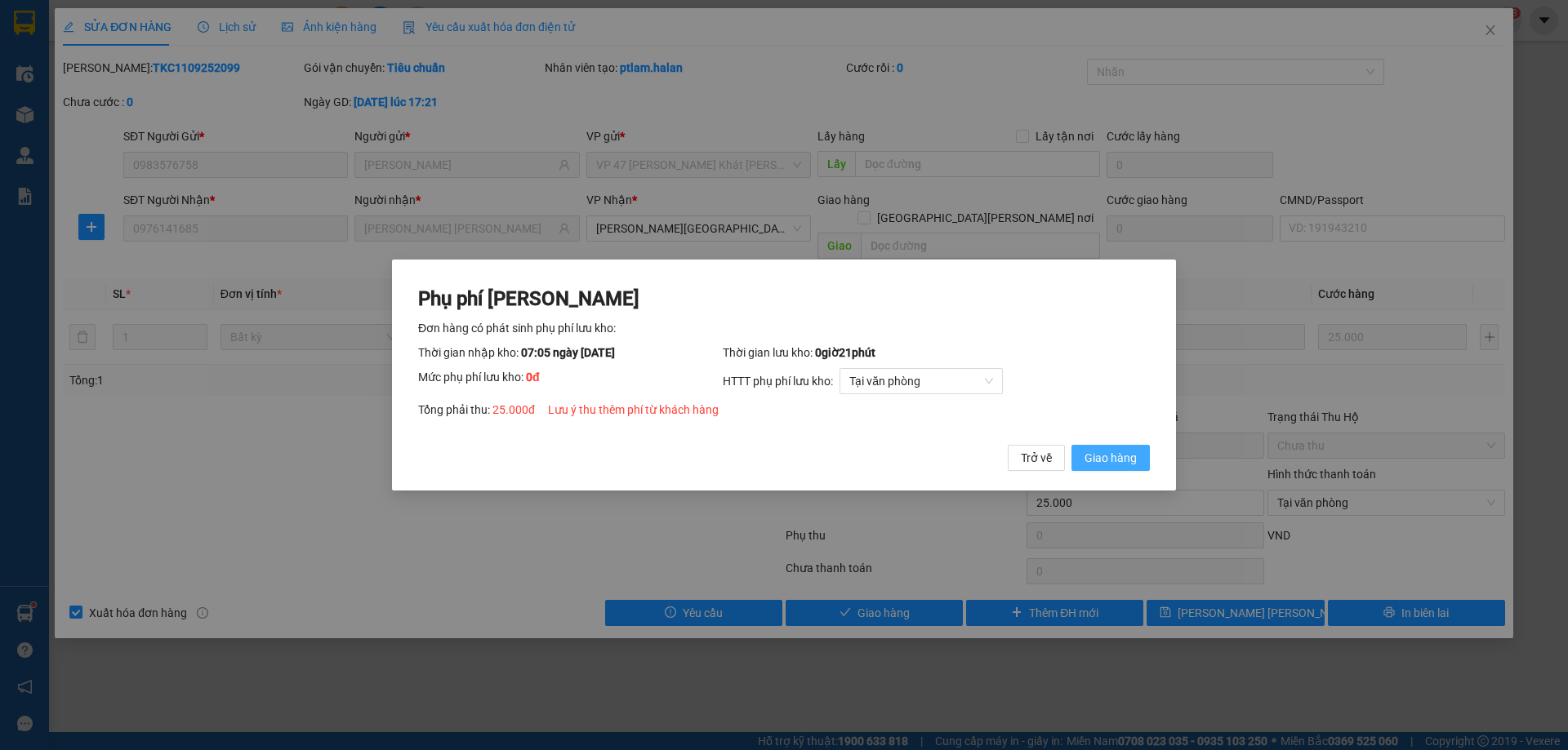
click at [1104, 458] on span "Giao hàng" at bounding box center [1110, 458] width 52 height 18
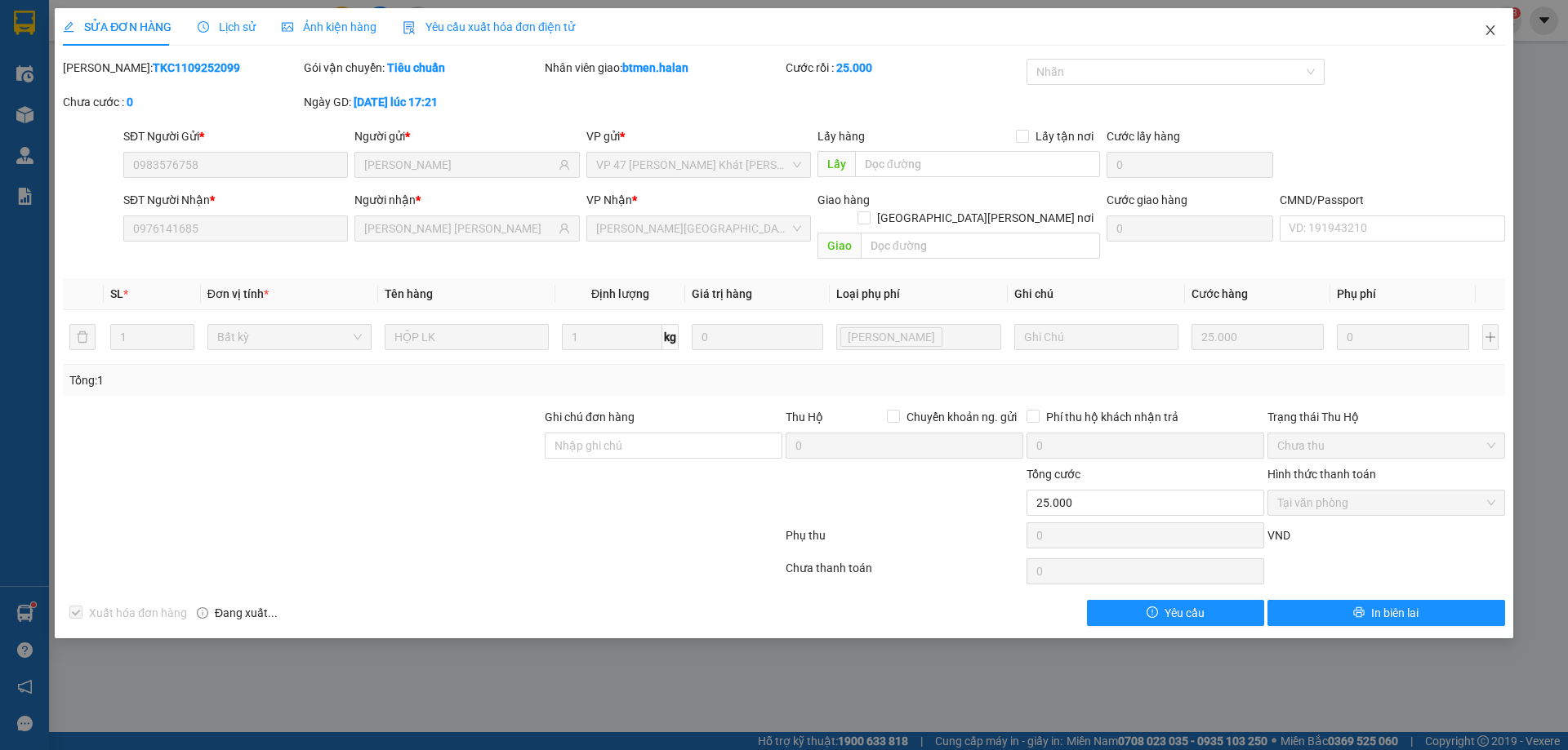
click at [1490, 41] on span "Close" at bounding box center [1489, 31] width 45 height 45
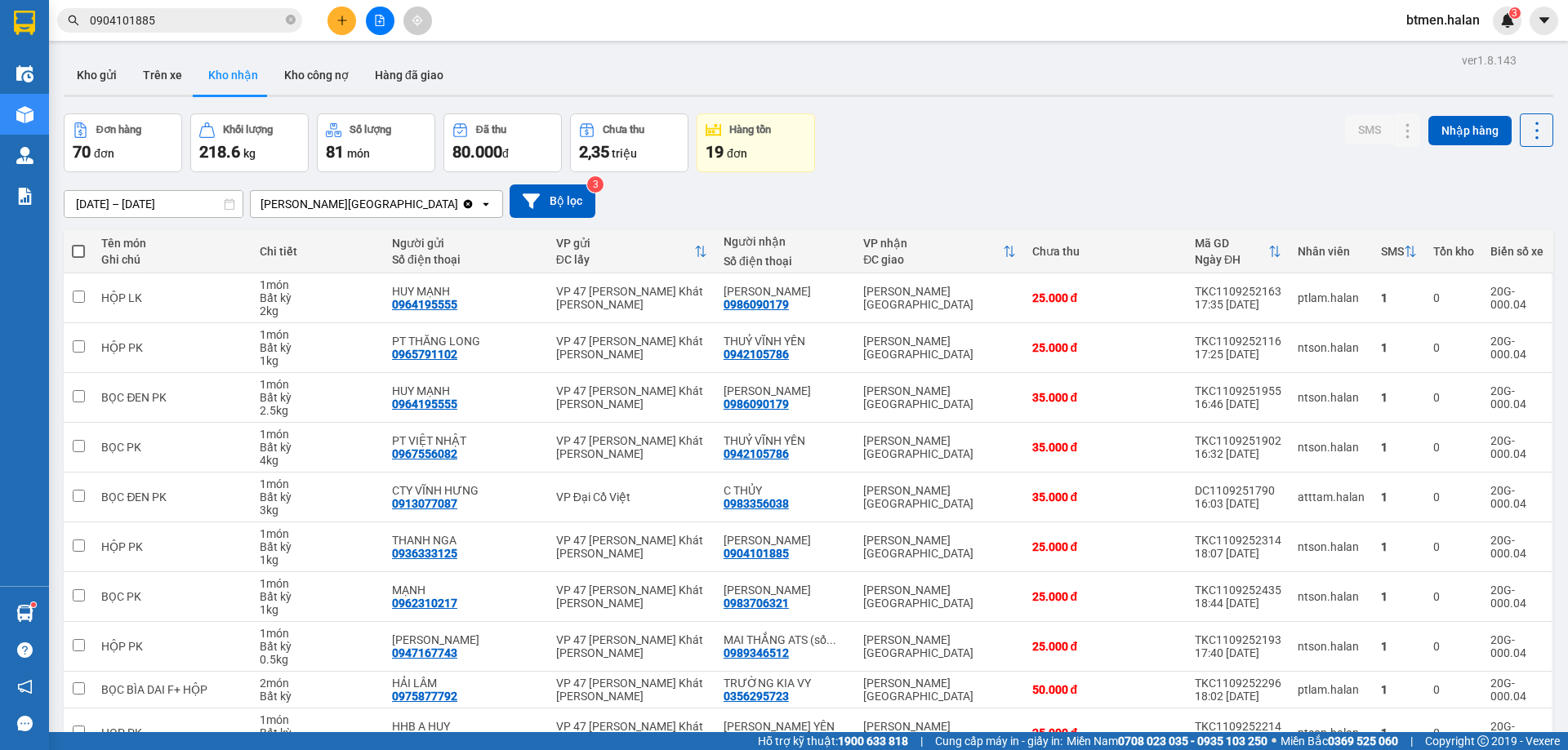
click at [263, 21] on input "0904101885" at bounding box center [186, 20] width 192 height 18
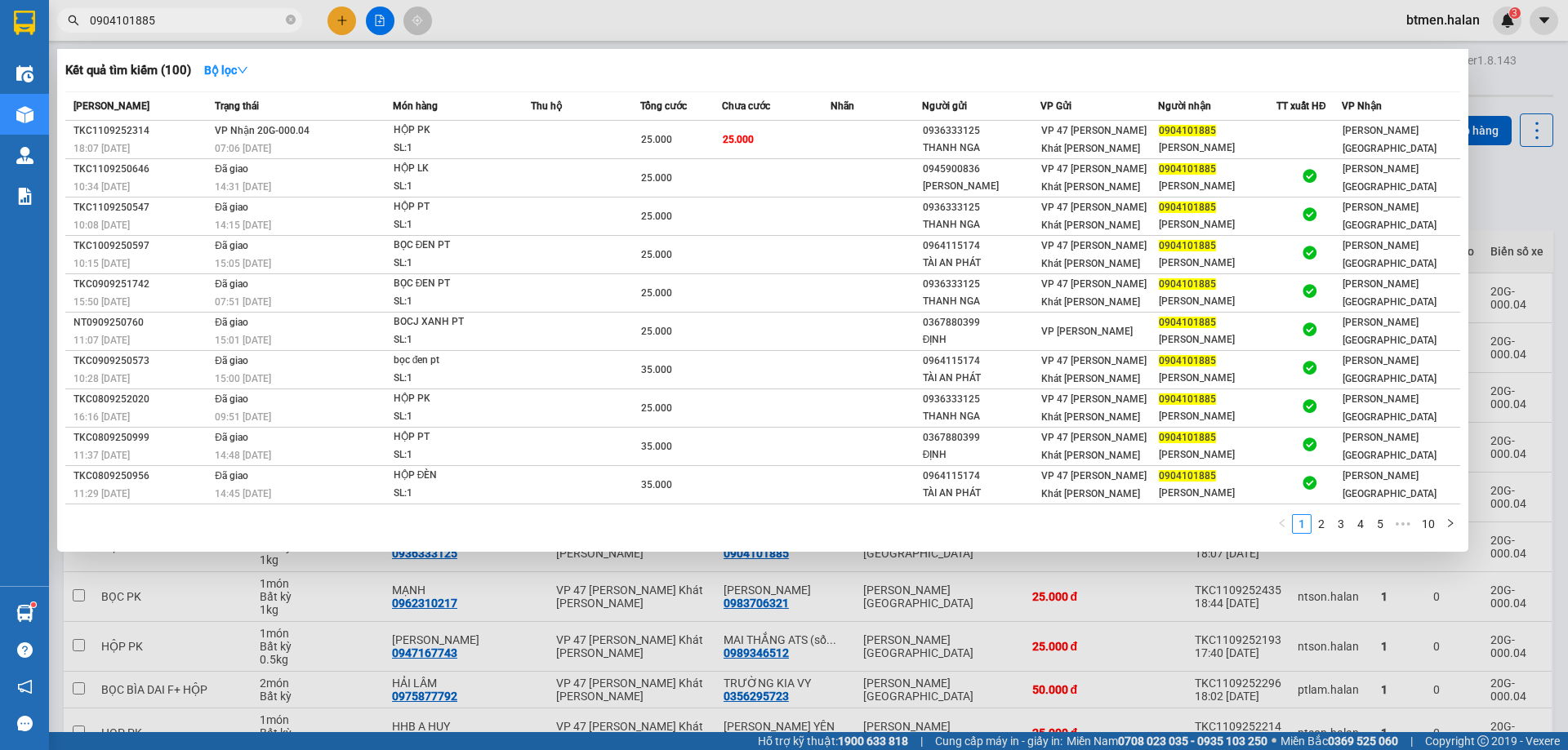
click at [263, 21] on input "0904101885" at bounding box center [186, 20] width 192 height 18
paste input "761416"
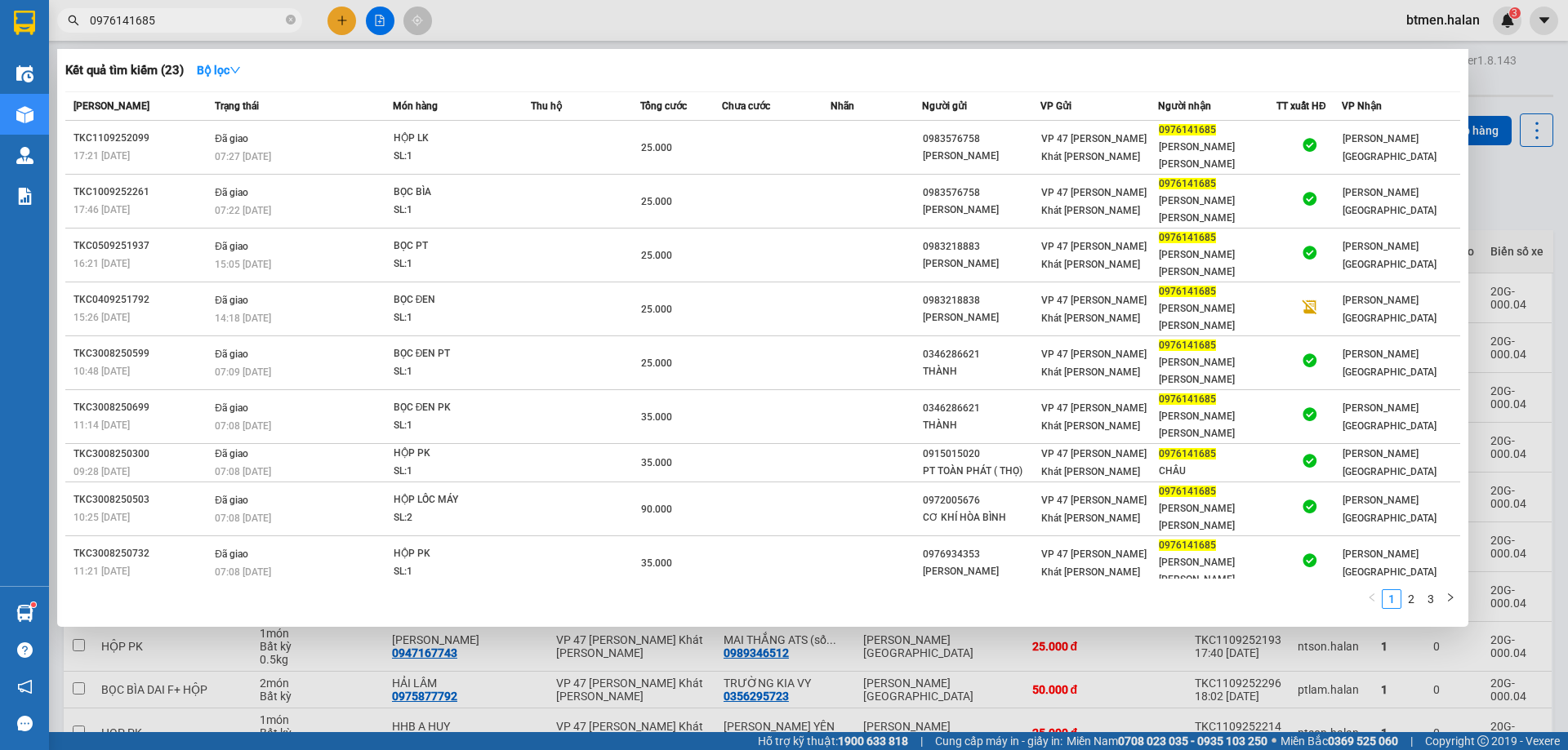
click at [1519, 114] on div at bounding box center [784, 375] width 1568 height 750
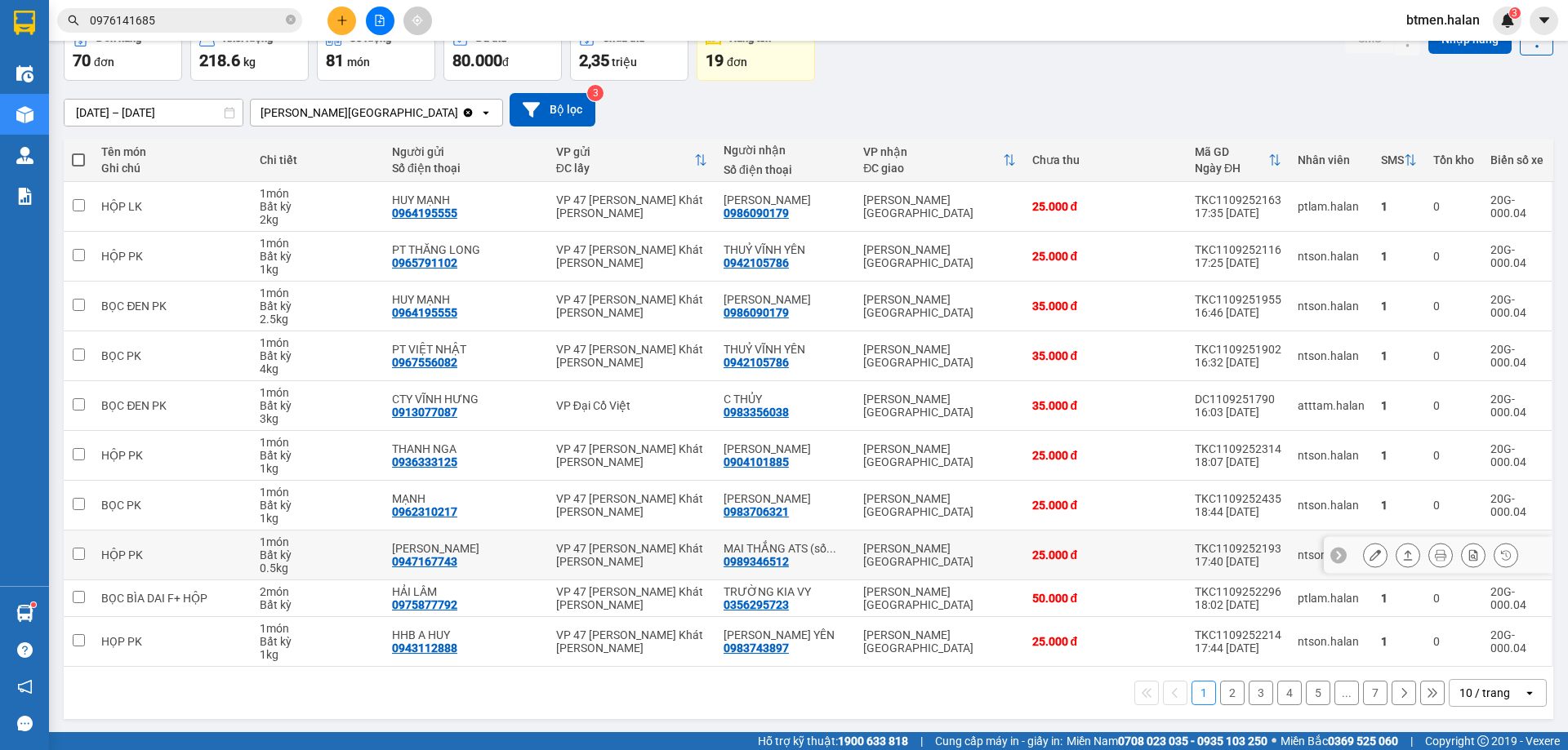
scroll to position [93, 0]
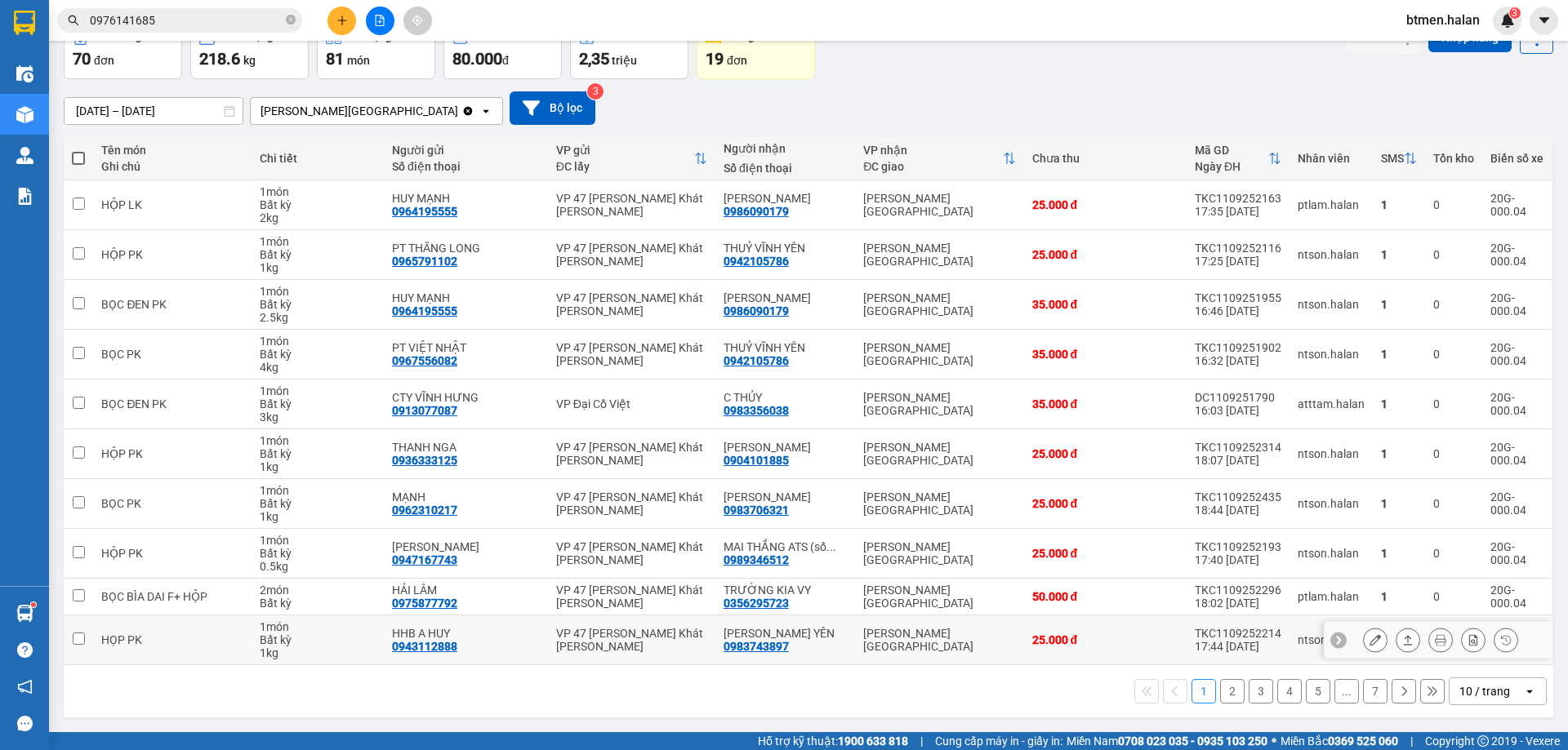
click at [756, 648] on div "0983743897" at bounding box center [756, 646] width 65 height 13
copy div "0983743897"
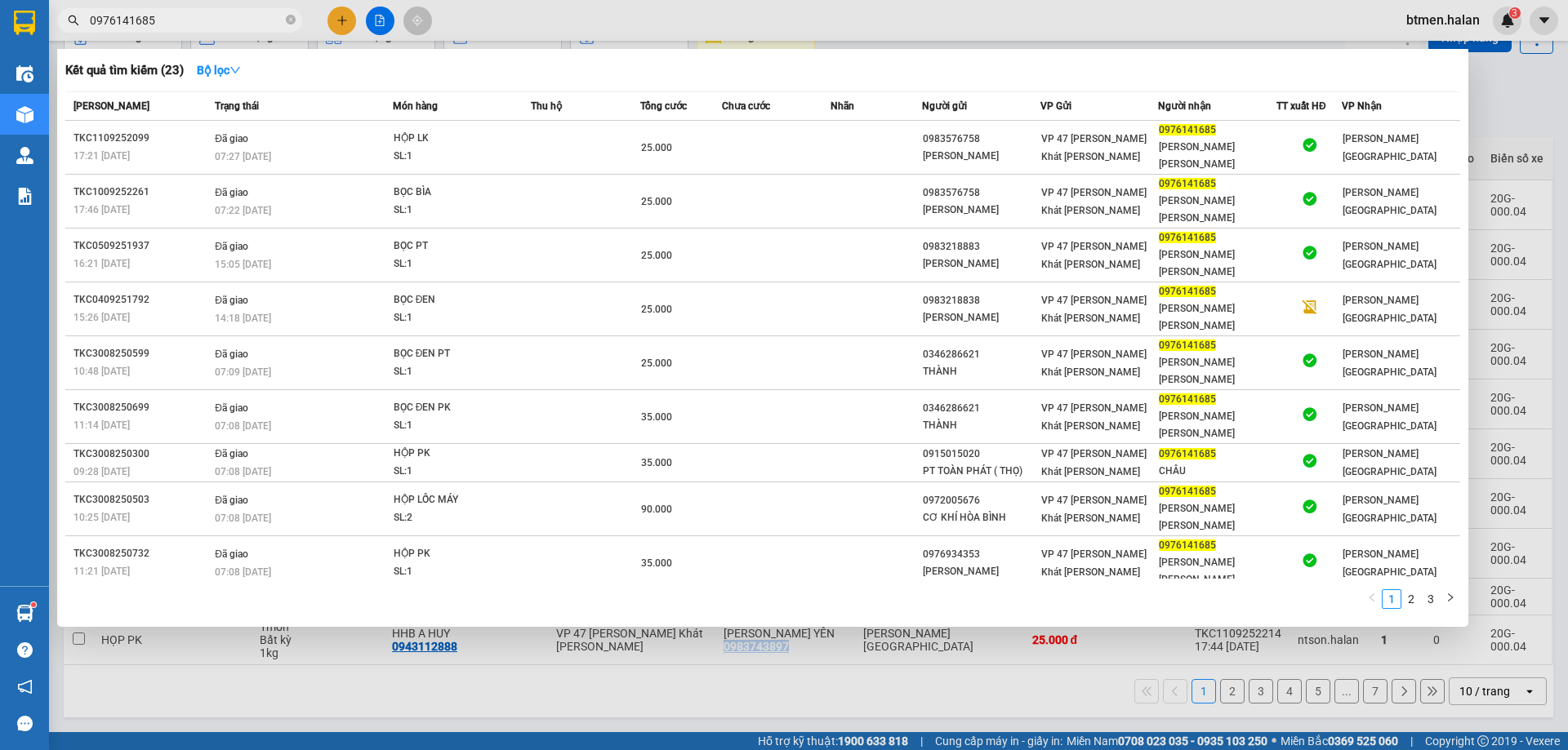
click at [190, 26] on input "0976141685" at bounding box center [186, 20] width 192 height 18
paste input "83743897"
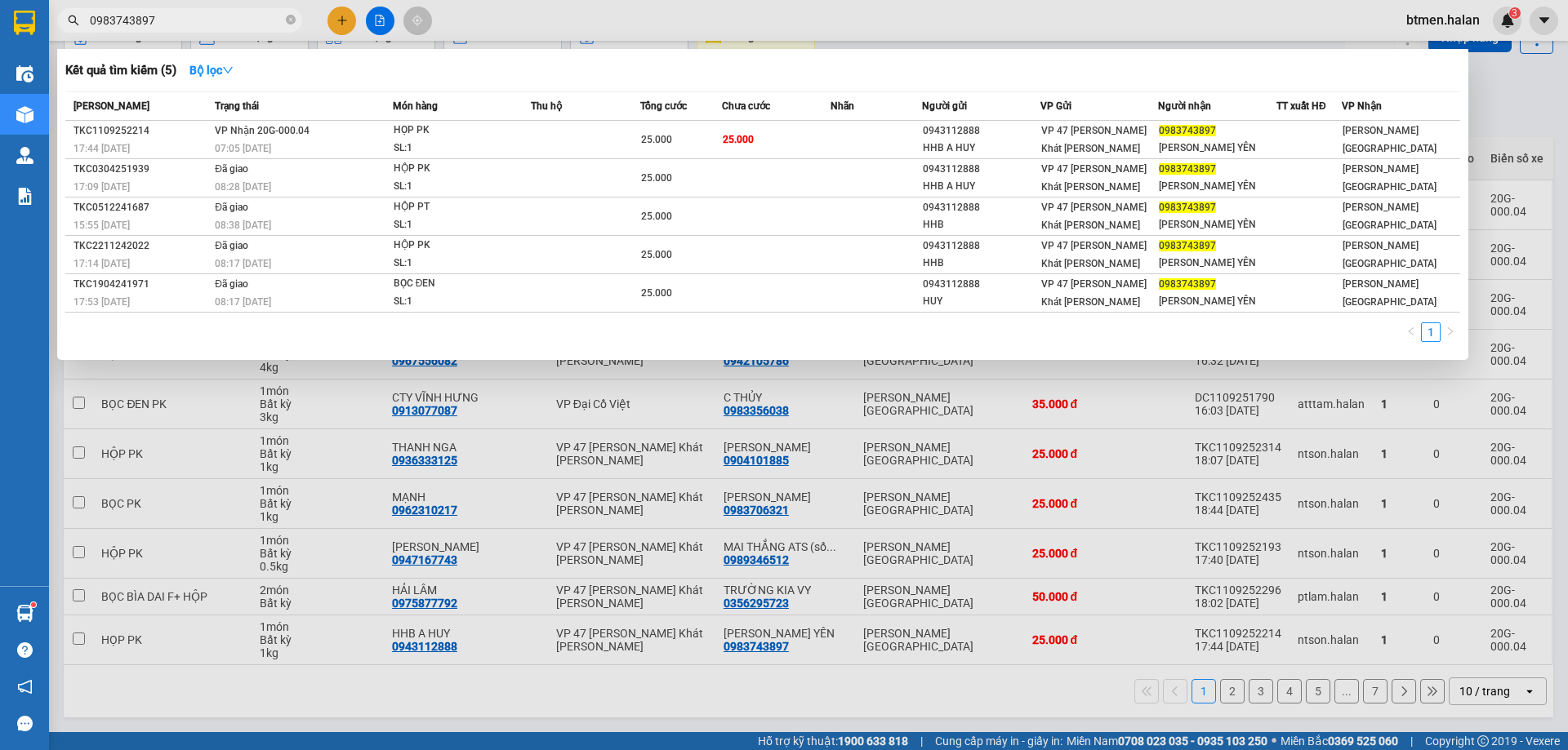
click at [1513, 102] on div at bounding box center [784, 375] width 1568 height 750
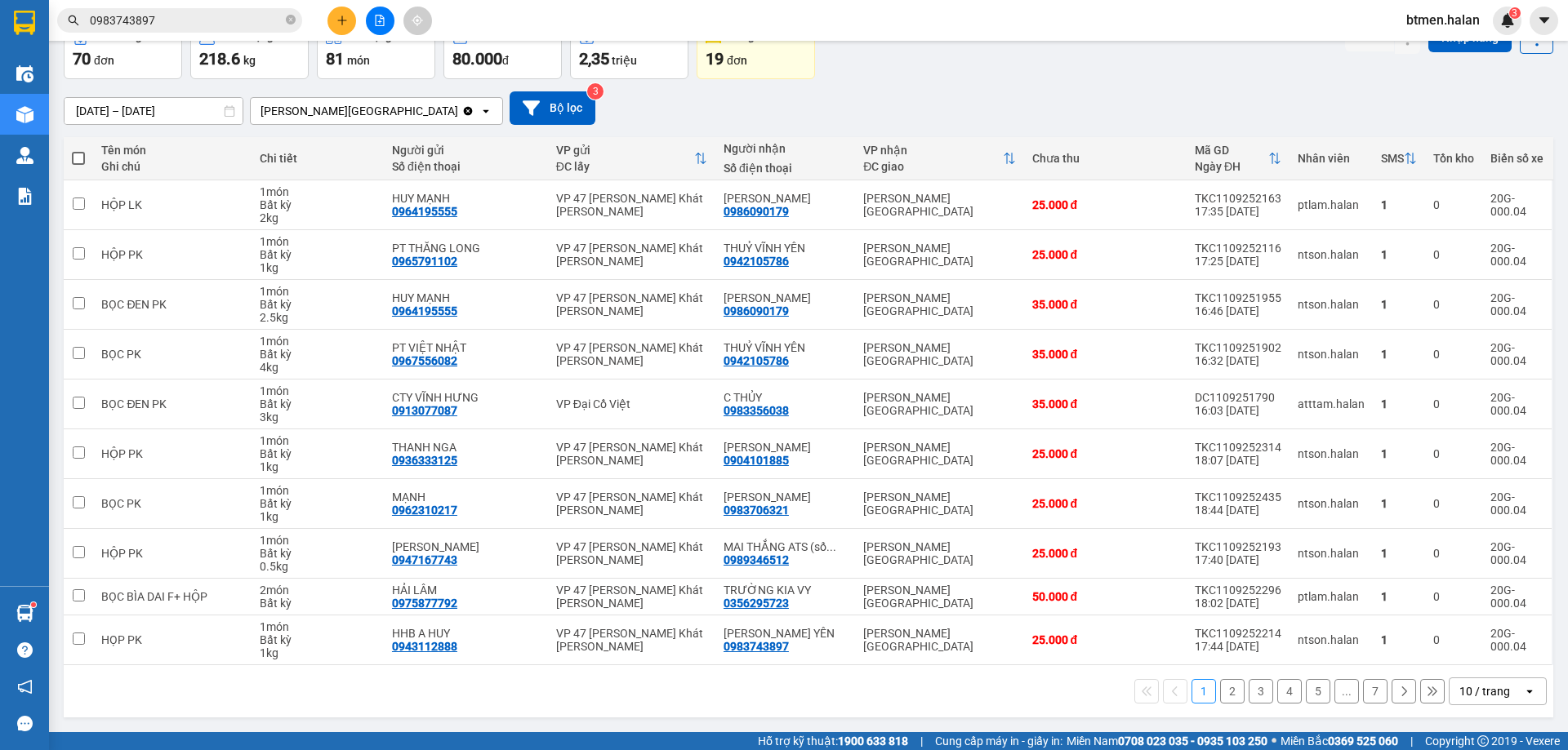
click at [1220, 694] on button "2" at bounding box center [1232, 691] width 25 height 25
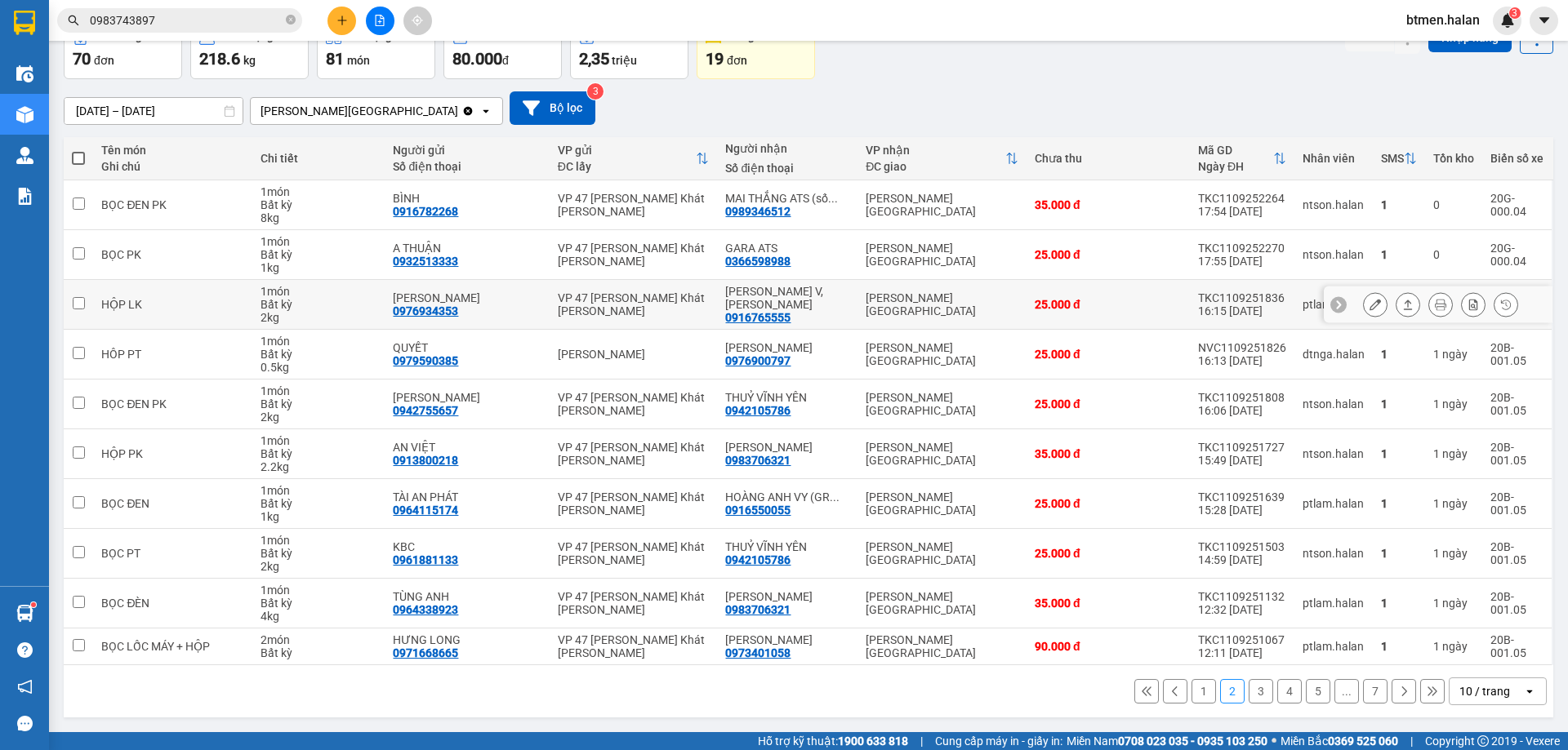
click at [760, 316] on div "0916765555" at bounding box center [758, 317] width 65 height 13
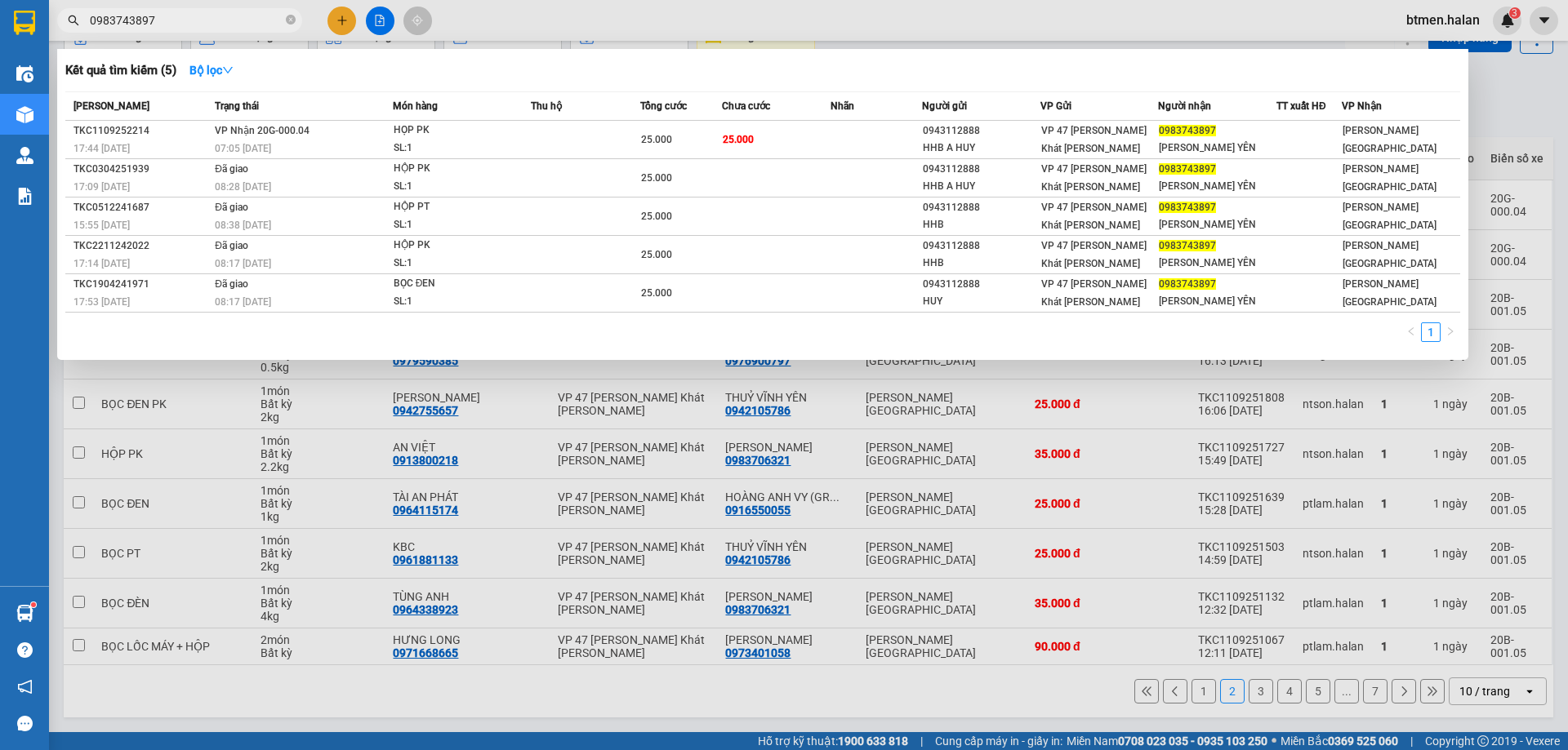
click at [200, 22] on input "0983743897" at bounding box center [186, 20] width 192 height 18
paste input "16765555"
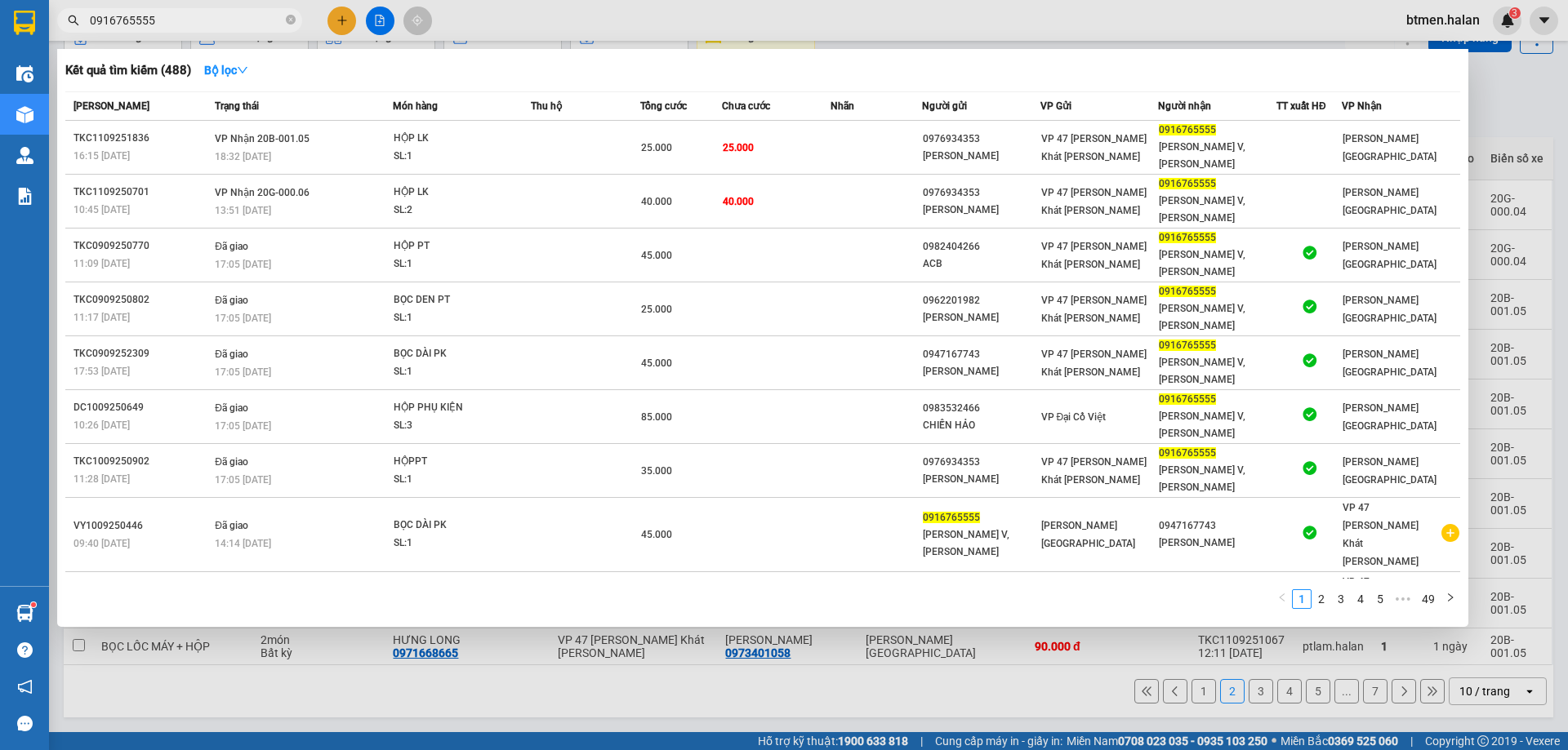
click at [1536, 115] on div at bounding box center [784, 375] width 1568 height 750
click at [238, 20] on input "0916765555" at bounding box center [186, 20] width 192 height 18
click at [1474, 117] on div at bounding box center [784, 375] width 1568 height 750
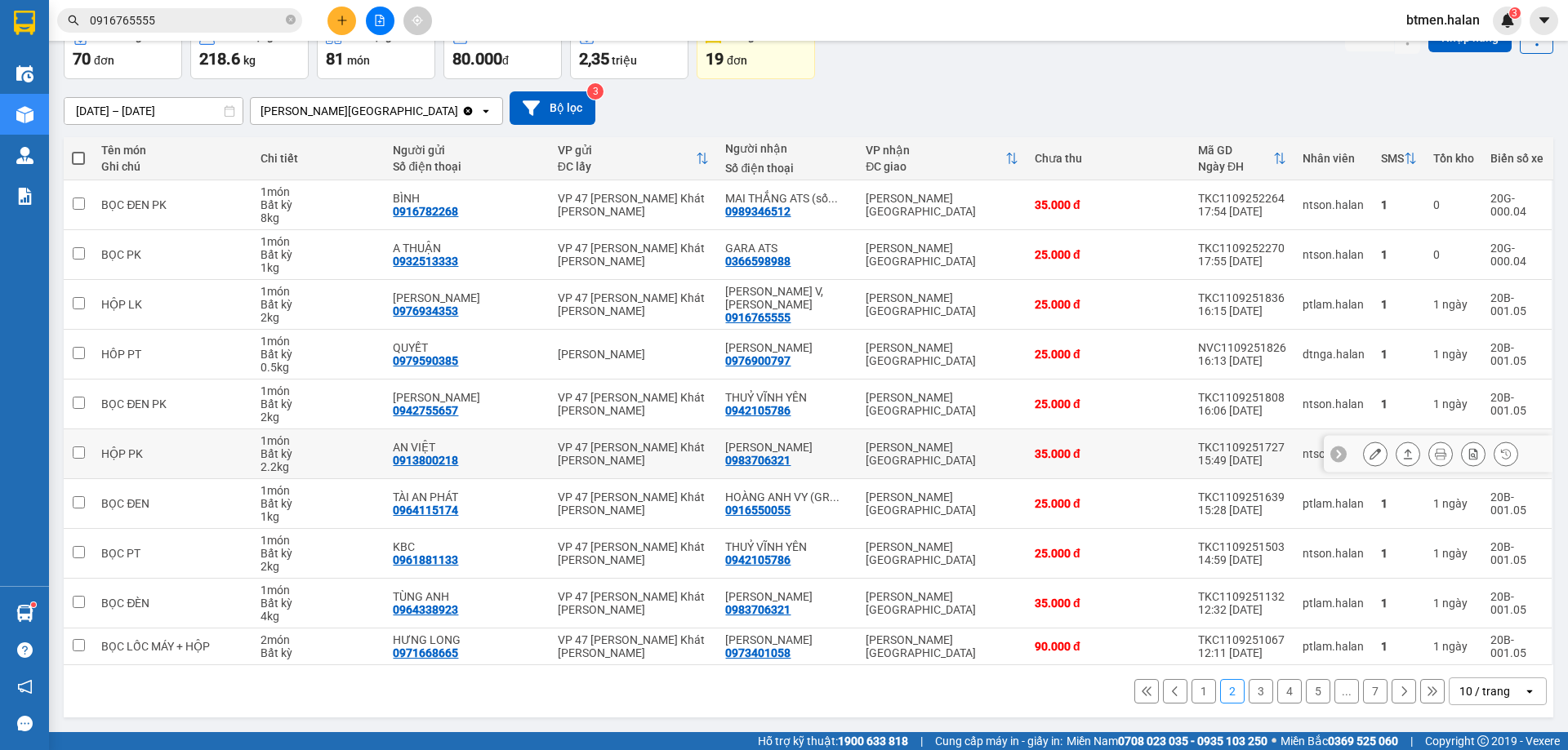
click at [768, 466] on div "0983706321" at bounding box center [758, 460] width 65 height 13
click at [765, 507] on div "0916550055" at bounding box center [758, 510] width 65 height 13
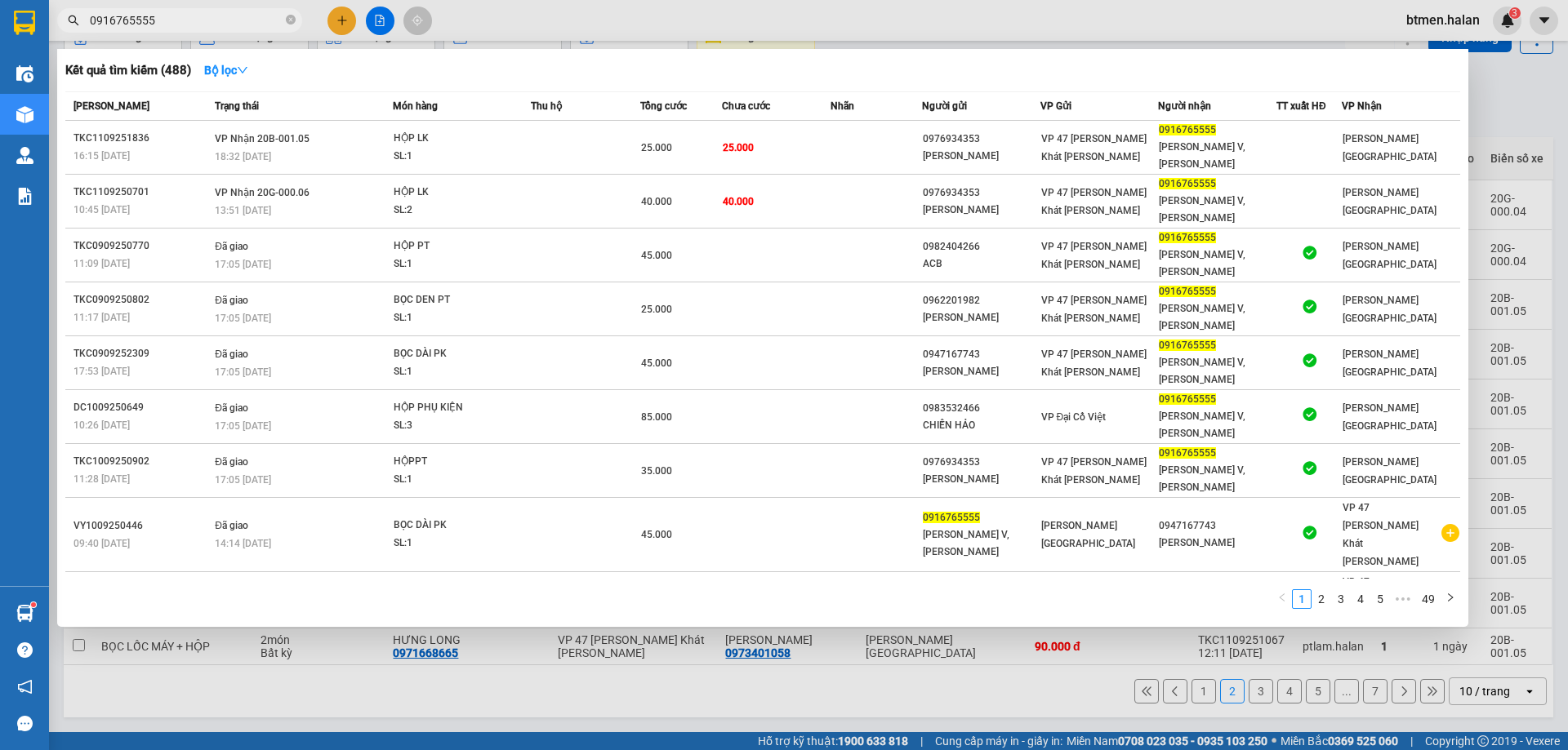
click at [246, 25] on input "0916765555" at bounding box center [186, 20] width 192 height 18
paste input "5500"
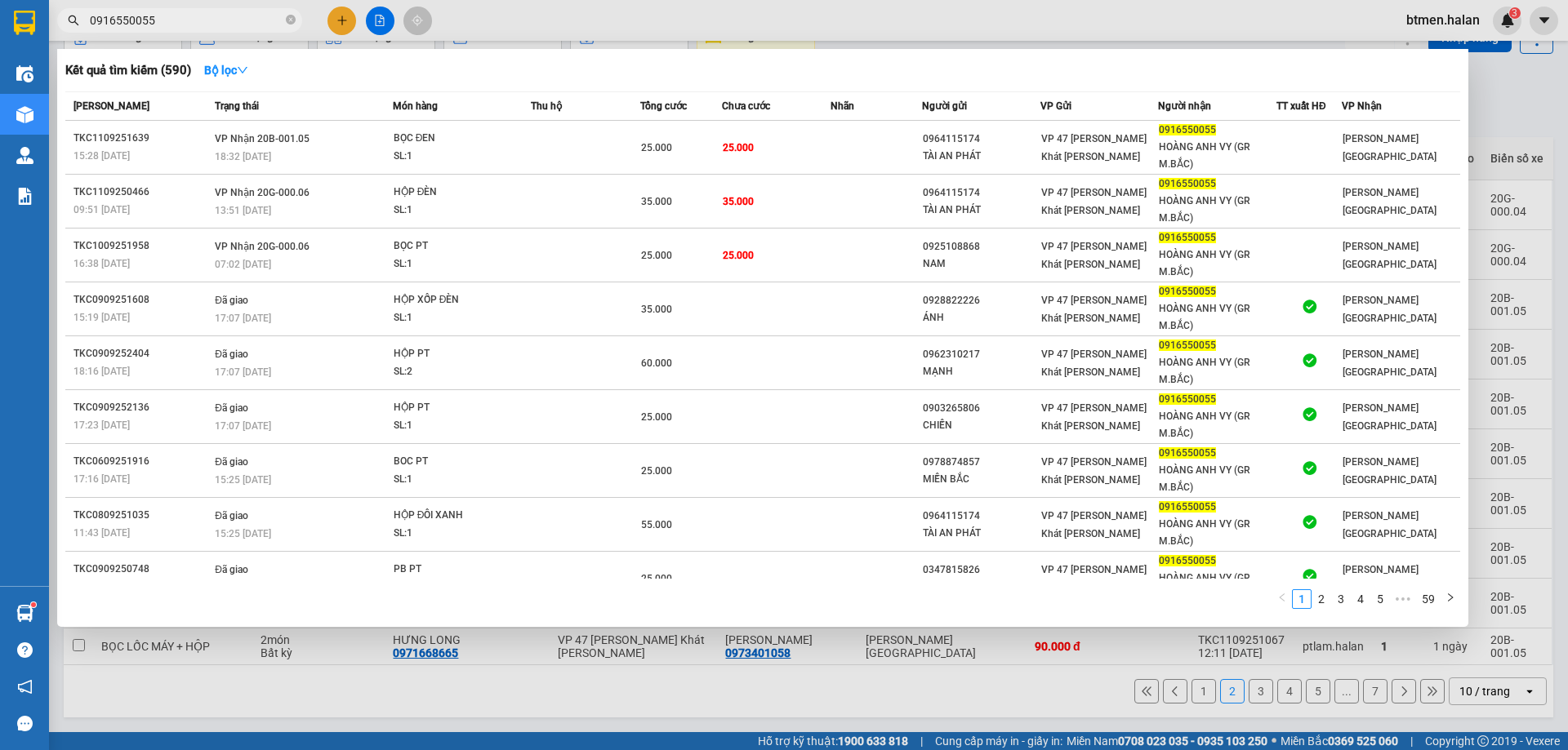
click at [1544, 103] on div at bounding box center [784, 375] width 1568 height 750
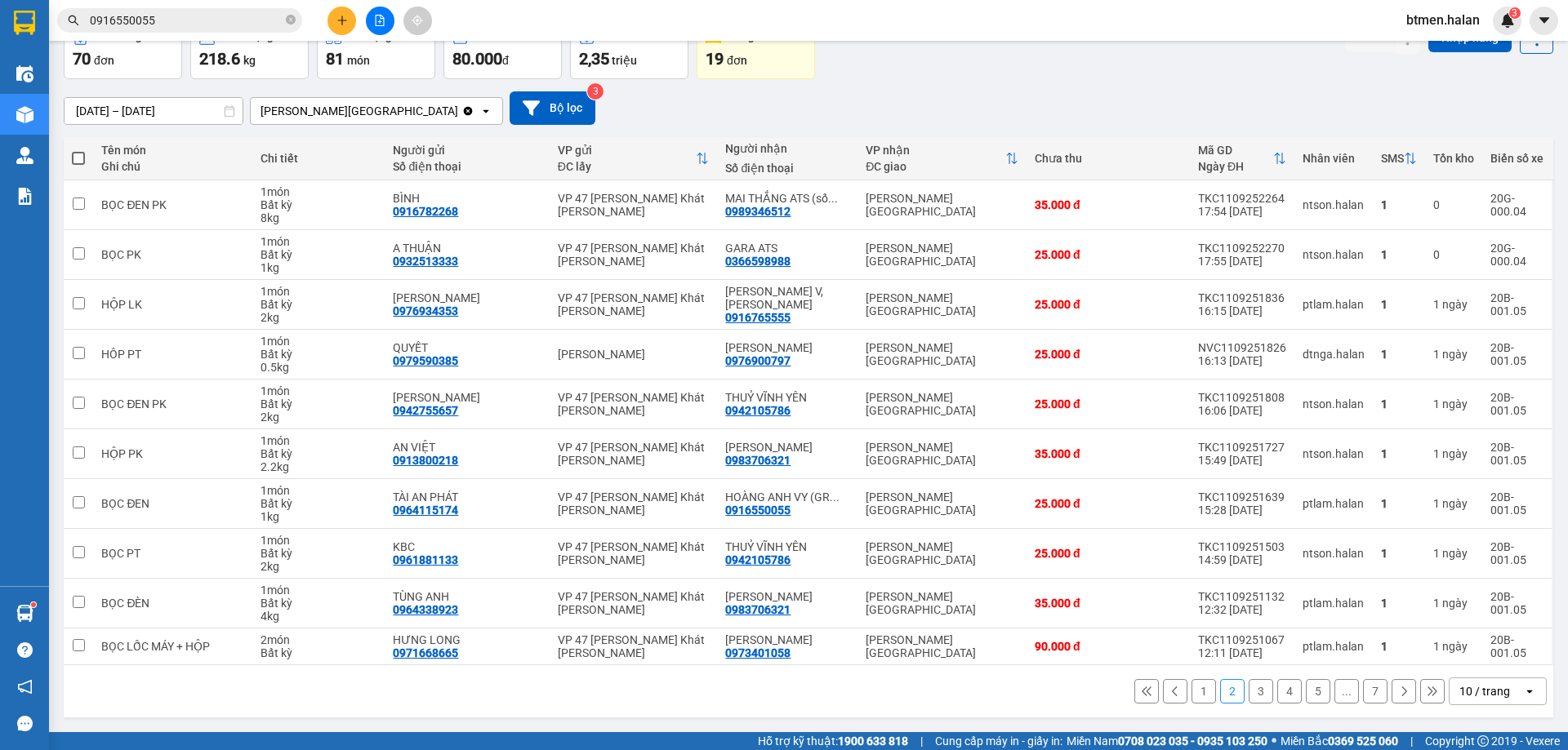
click at [1248, 695] on button "3" at bounding box center [1260, 691] width 25 height 25
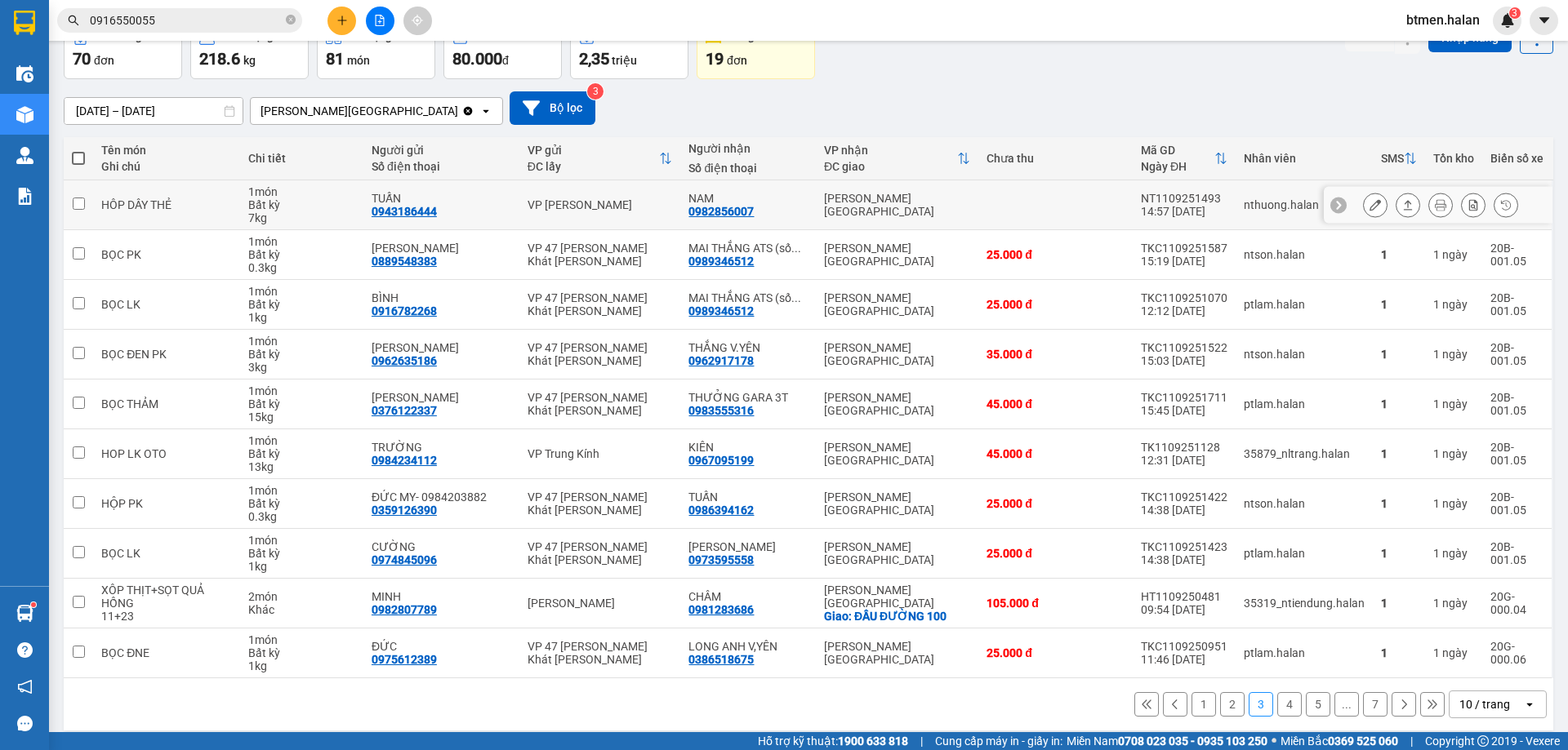
click at [704, 210] on div "0982856007" at bounding box center [721, 211] width 65 height 13
click at [615, 122] on div "15/07/2025 – 12/09/2025 Press the down arrow key to interact with the calendar …" at bounding box center [808, 108] width 1489 height 33
click at [1192, 704] on button "1" at bounding box center [1204, 704] width 25 height 25
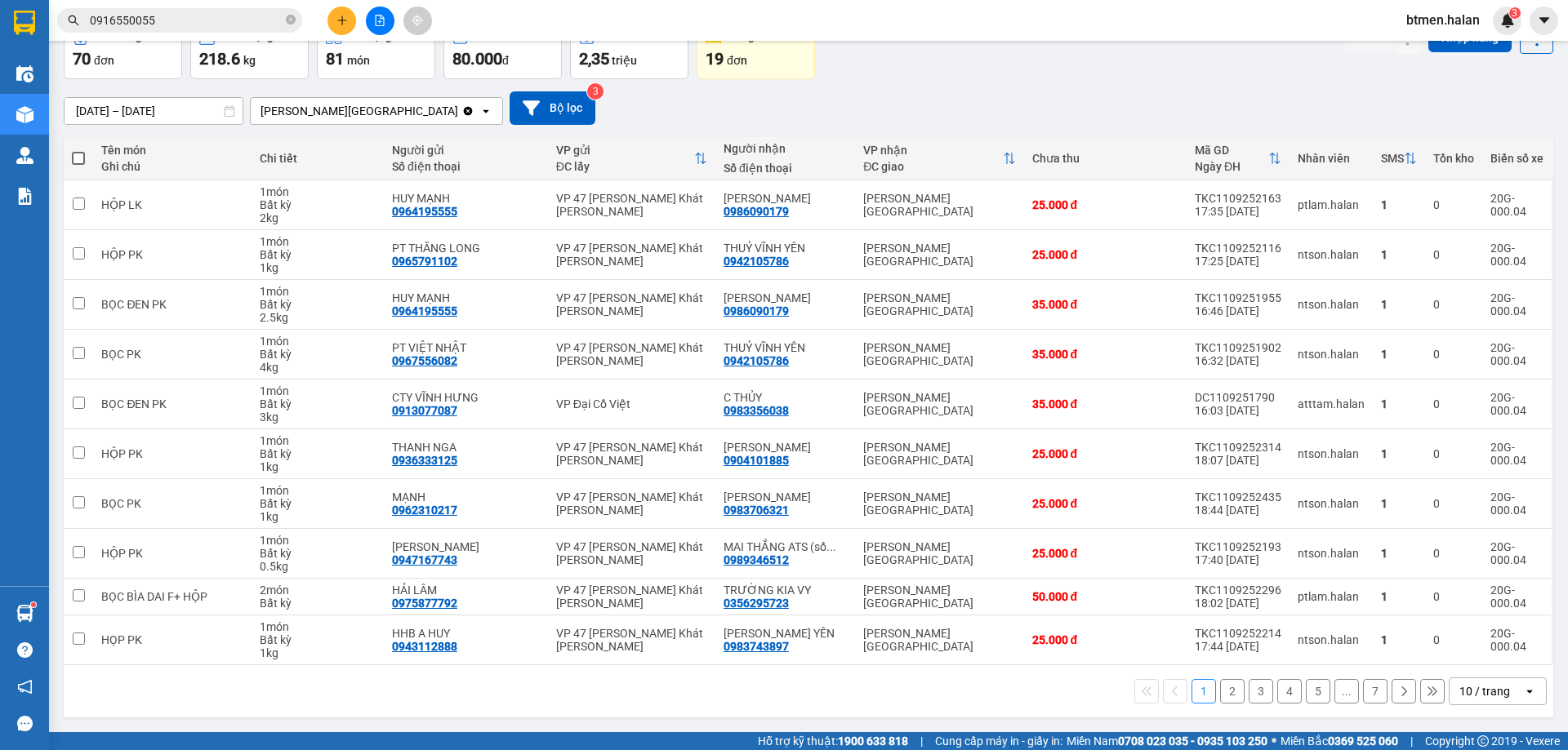
click at [1229, 684] on button "2" at bounding box center [1232, 691] width 25 height 25
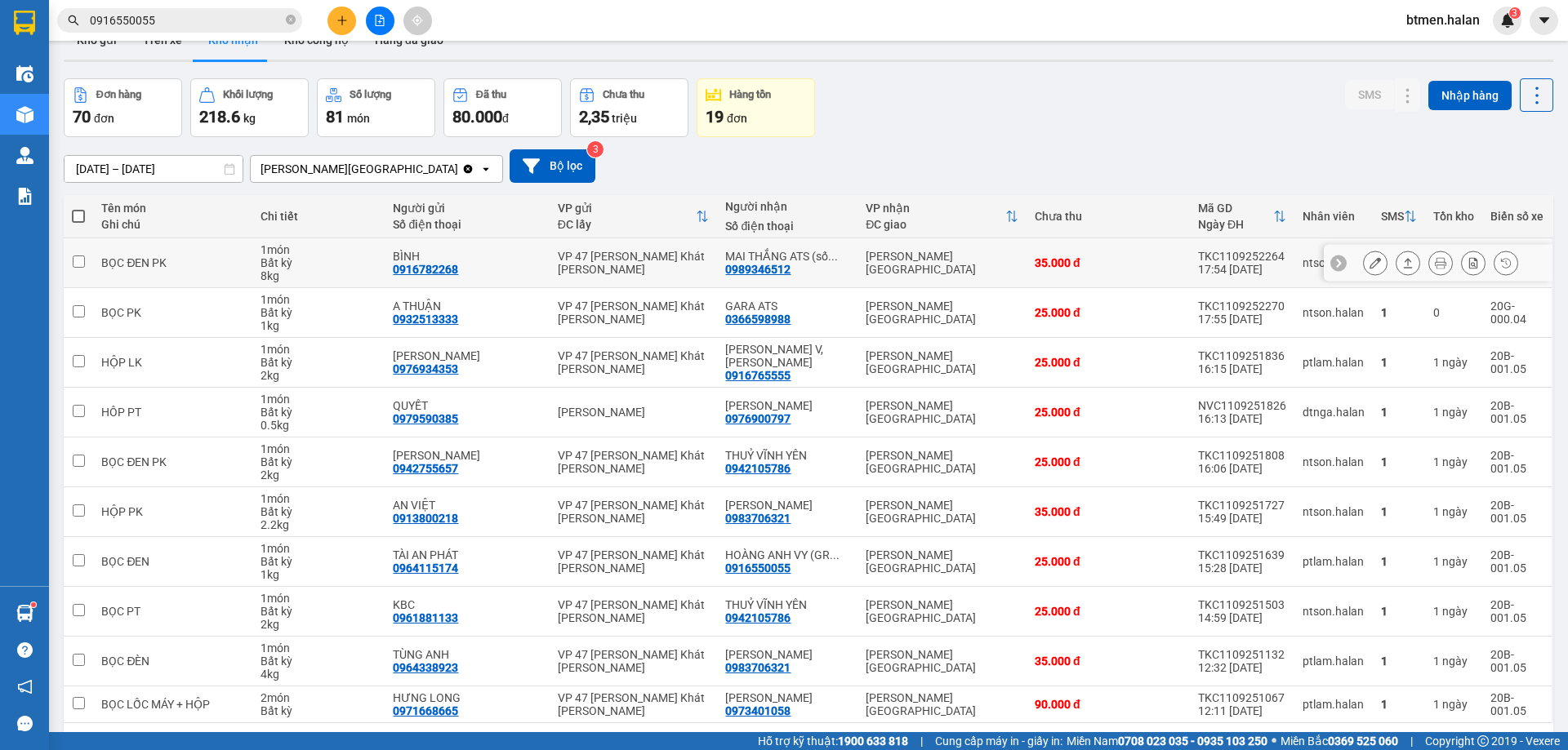
scroll to position [0, 0]
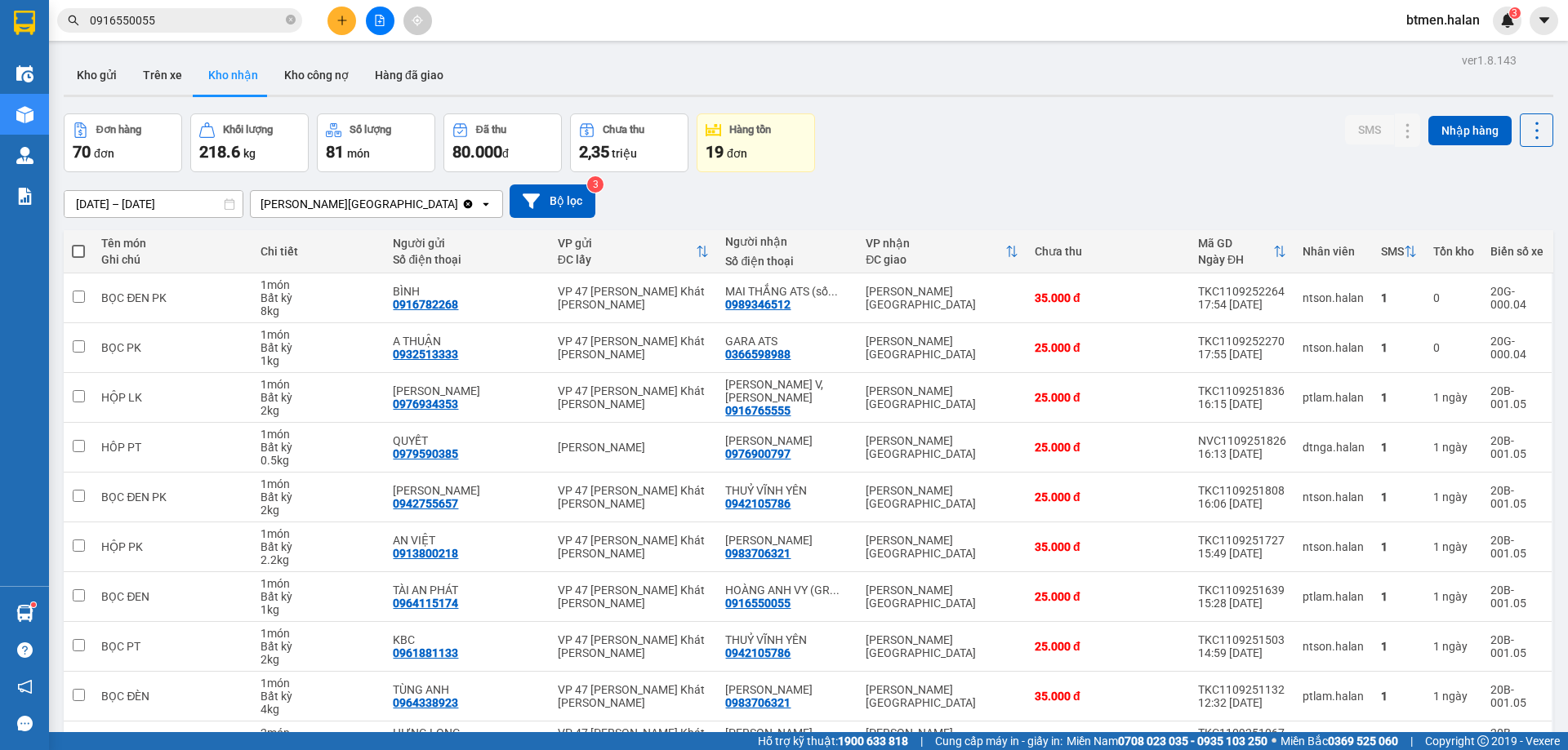
click at [657, 80] on div "Kho gửi Trên xe Kho nhận Kho công nợ Hàng đã giao" at bounding box center [808, 77] width 1489 height 44
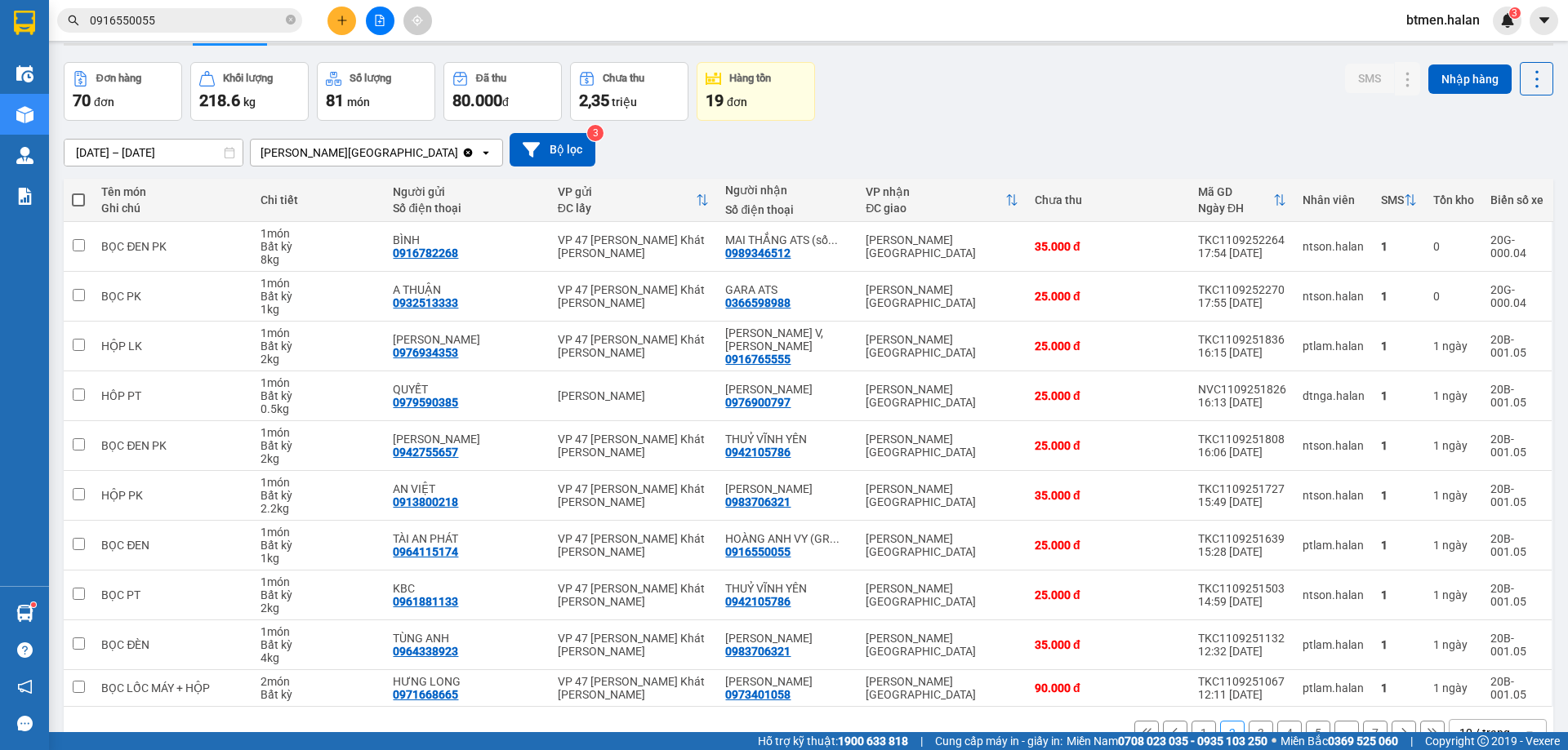
scroll to position [93, 0]
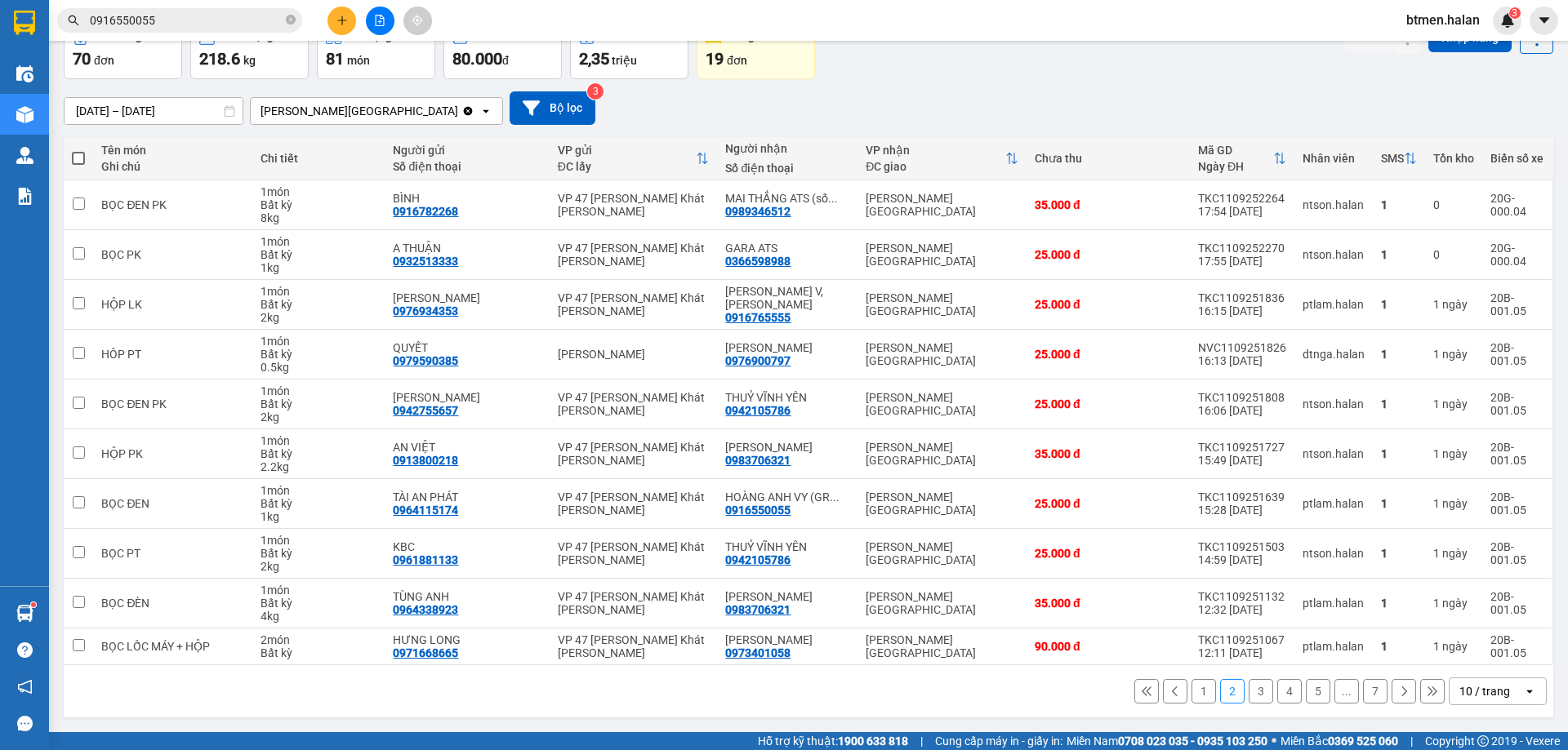
click at [1197, 692] on button "1" at bounding box center [1204, 691] width 25 height 25
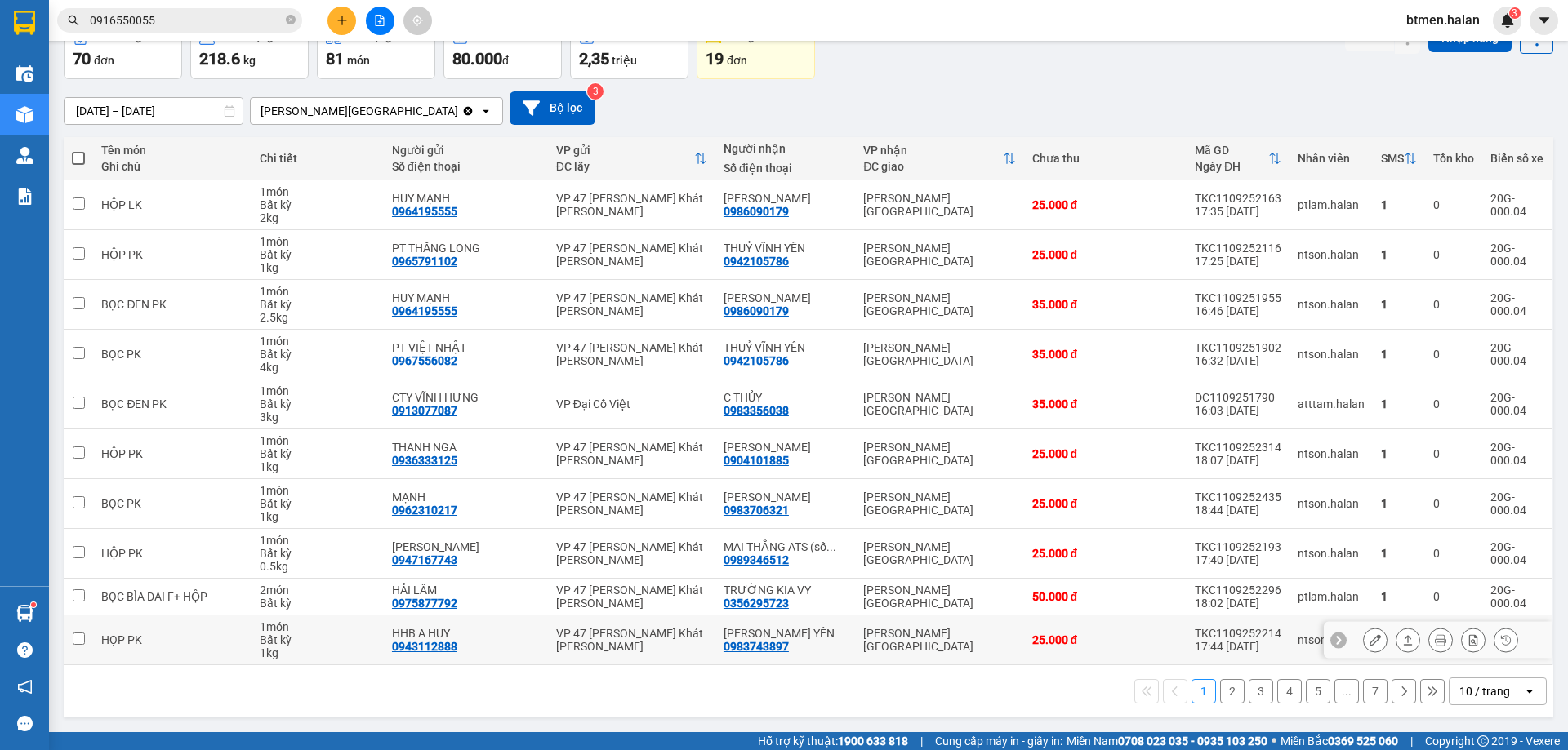
click at [772, 643] on div "0983743897" at bounding box center [756, 646] width 65 height 13
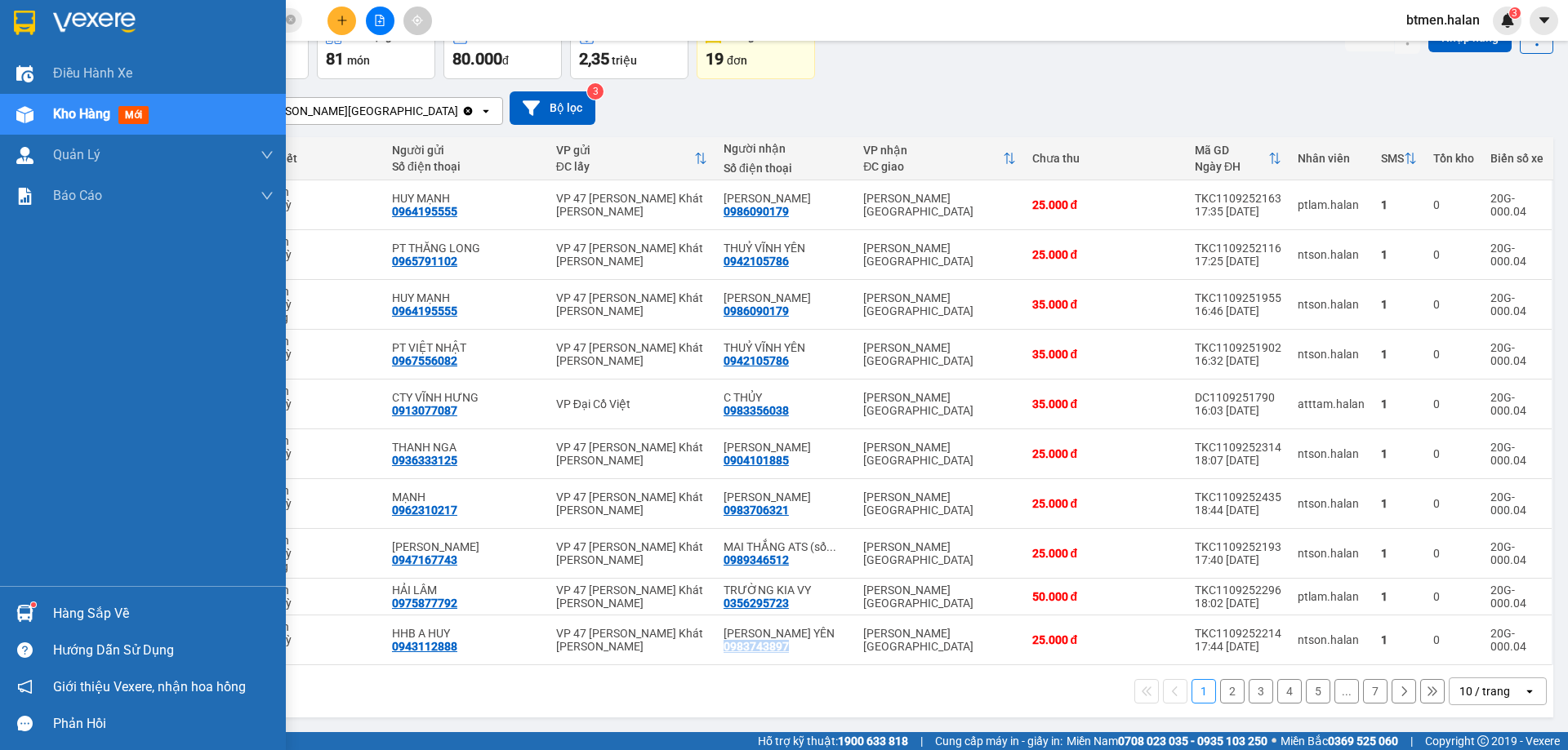
click at [62, 614] on div "Hàng sắp về" at bounding box center [163, 613] width 221 height 25
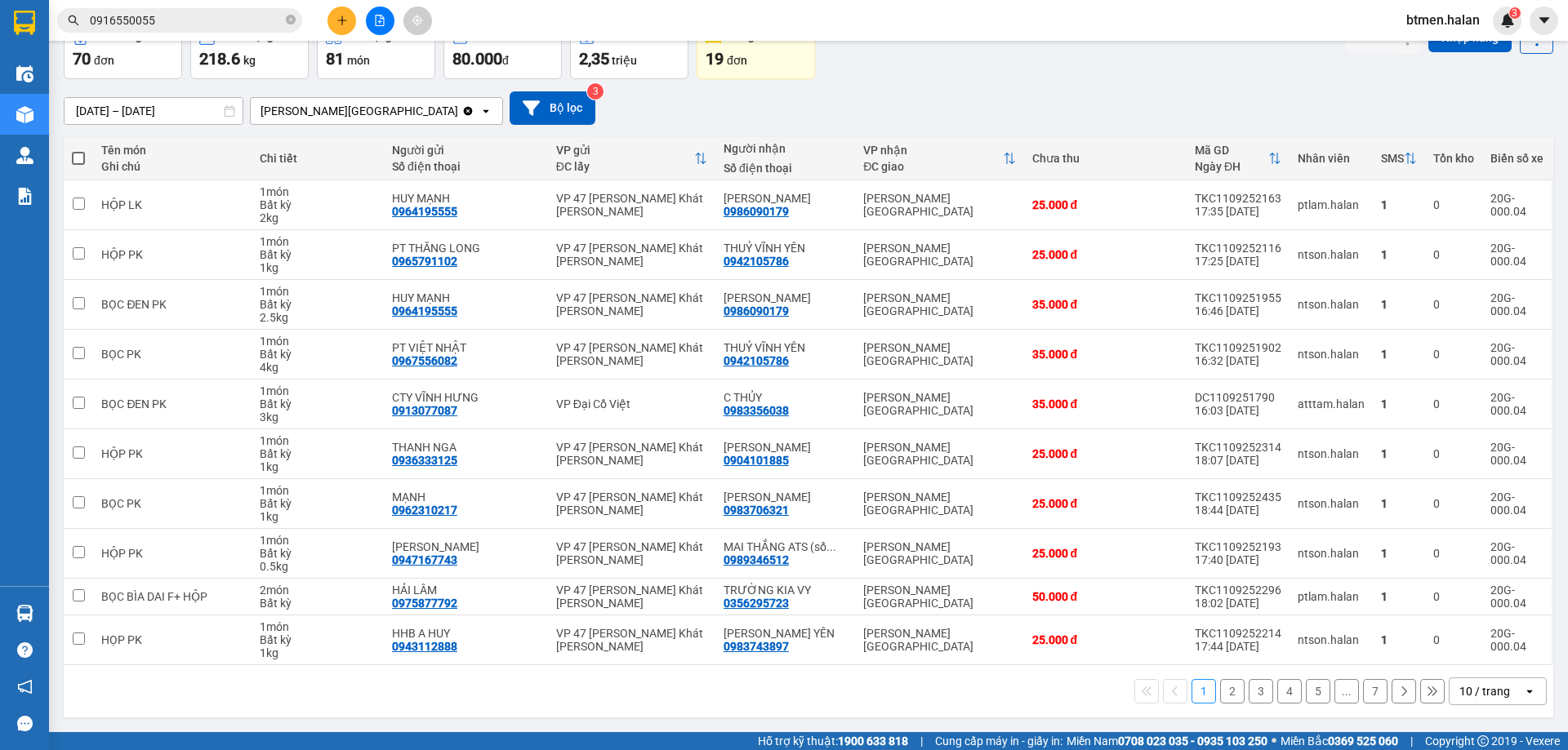
click at [1121, 112] on section "Kết quả tìm kiếm ( 590 ) Bộ lọc Mã ĐH Trạng thái Món hàng Thu hộ Tổng cước Chưa…" at bounding box center [784, 375] width 1568 height 750
click at [759, 644] on div "0983743897" at bounding box center [756, 646] width 65 height 13
click at [228, 22] on input "0916550055" at bounding box center [186, 20] width 192 height 18
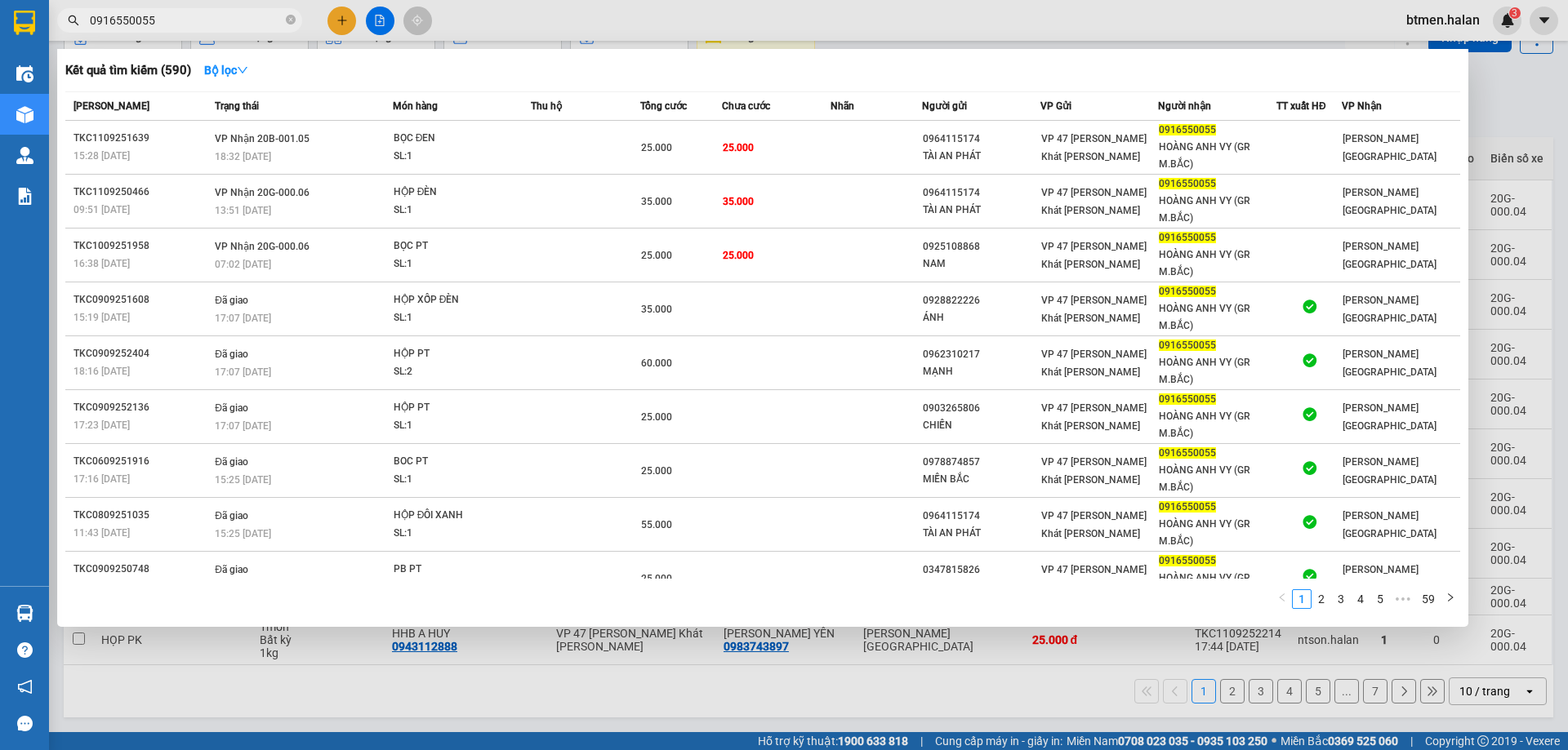
click at [228, 22] on input "0916550055" at bounding box center [186, 20] width 192 height 18
paste input "83743897"
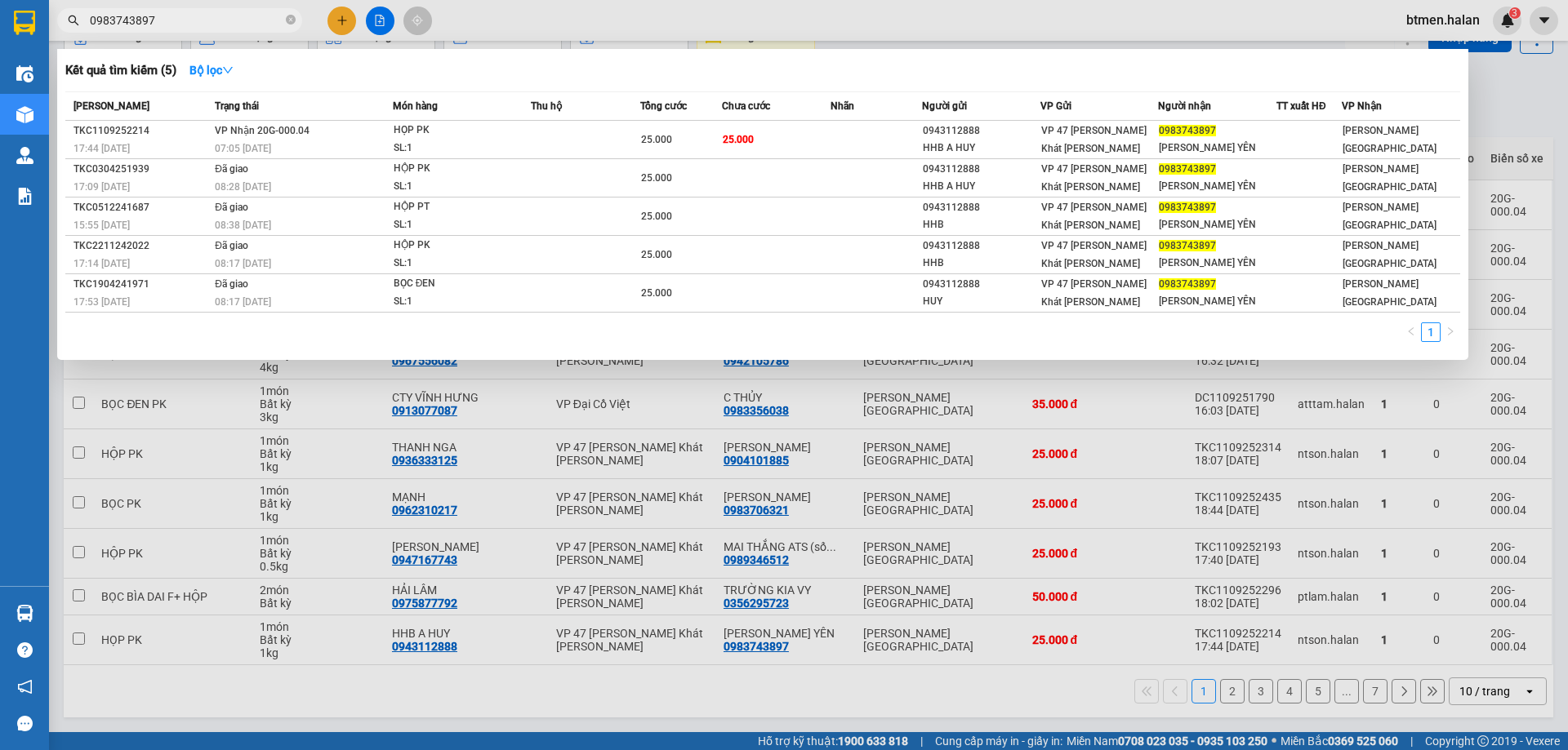
type input "0983743897"
click at [1504, 114] on div at bounding box center [784, 375] width 1568 height 750
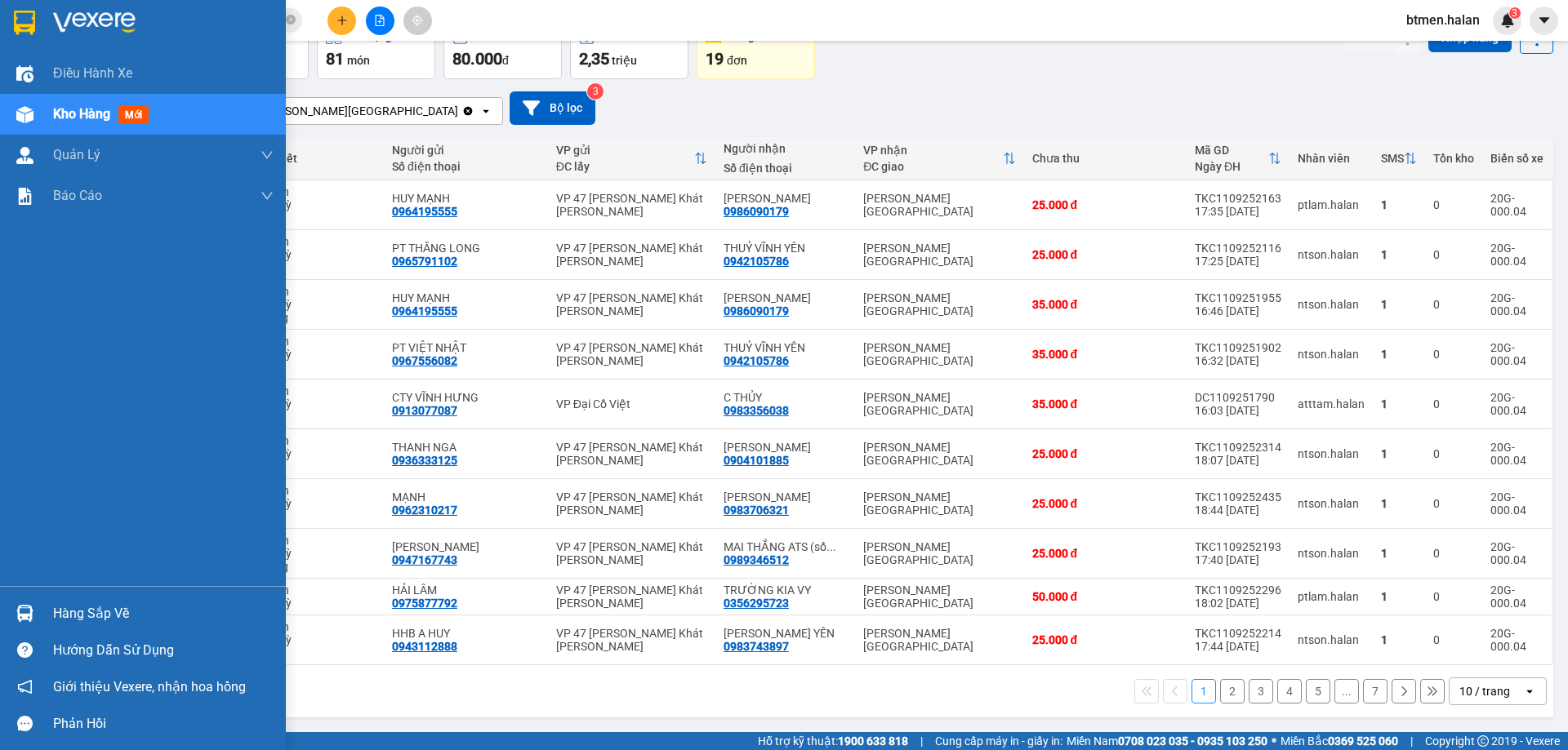
drag, startPoint x: 86, startPoint y: 620, endPoint x: 96, endPoint y: 623, distance: 10.4
click at [93, 622] on div "Hàng sắp về" at bounding box center [163, 613] width 221 height 25
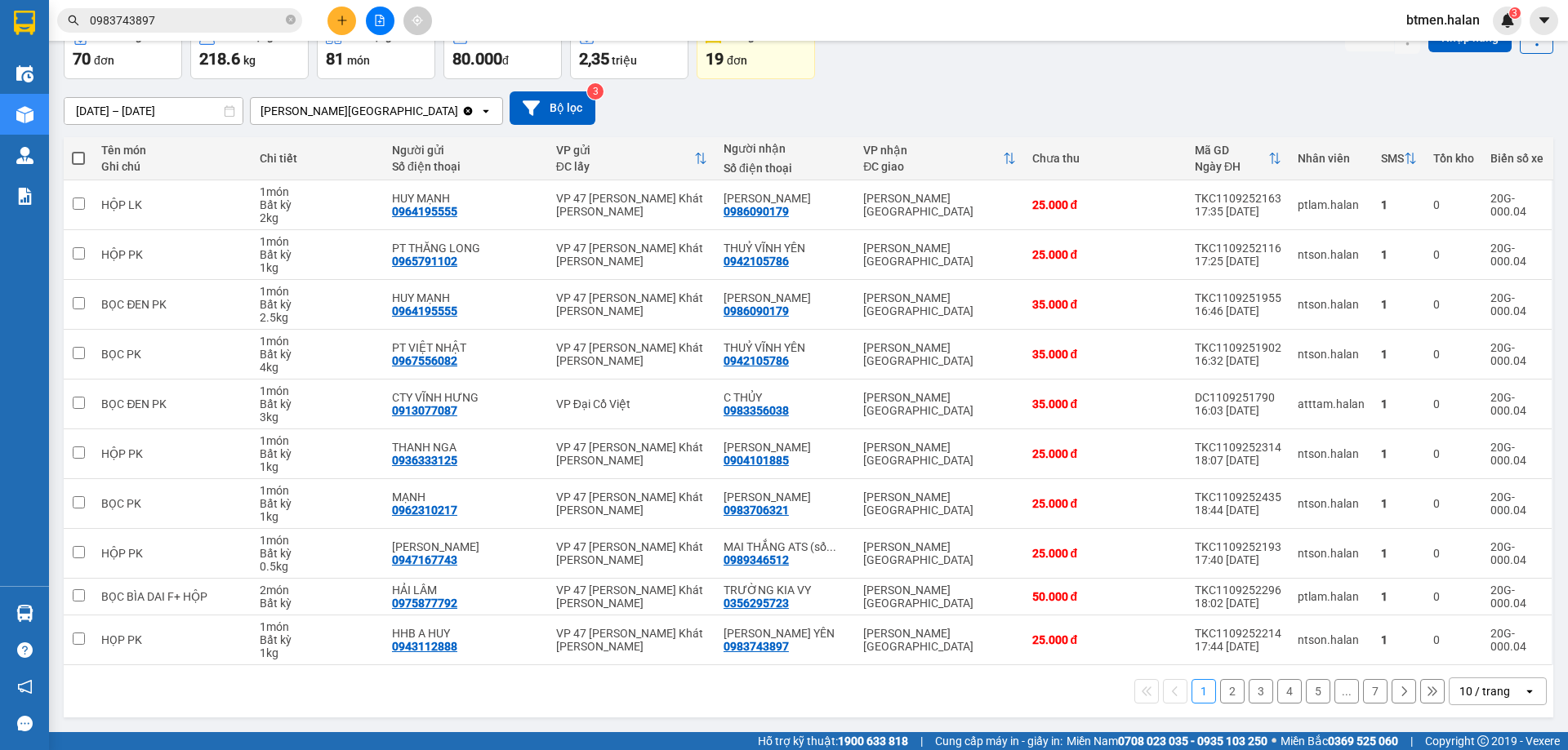
click at [851, 78] on section "Kết quả tìm kiếm ( 5 ) Bộ lọc Mã ĐH Trạng thái Món hàng Thu hộ Tổng cước Chưa c…" at bounding box center [784, 375] width 1568 height 750
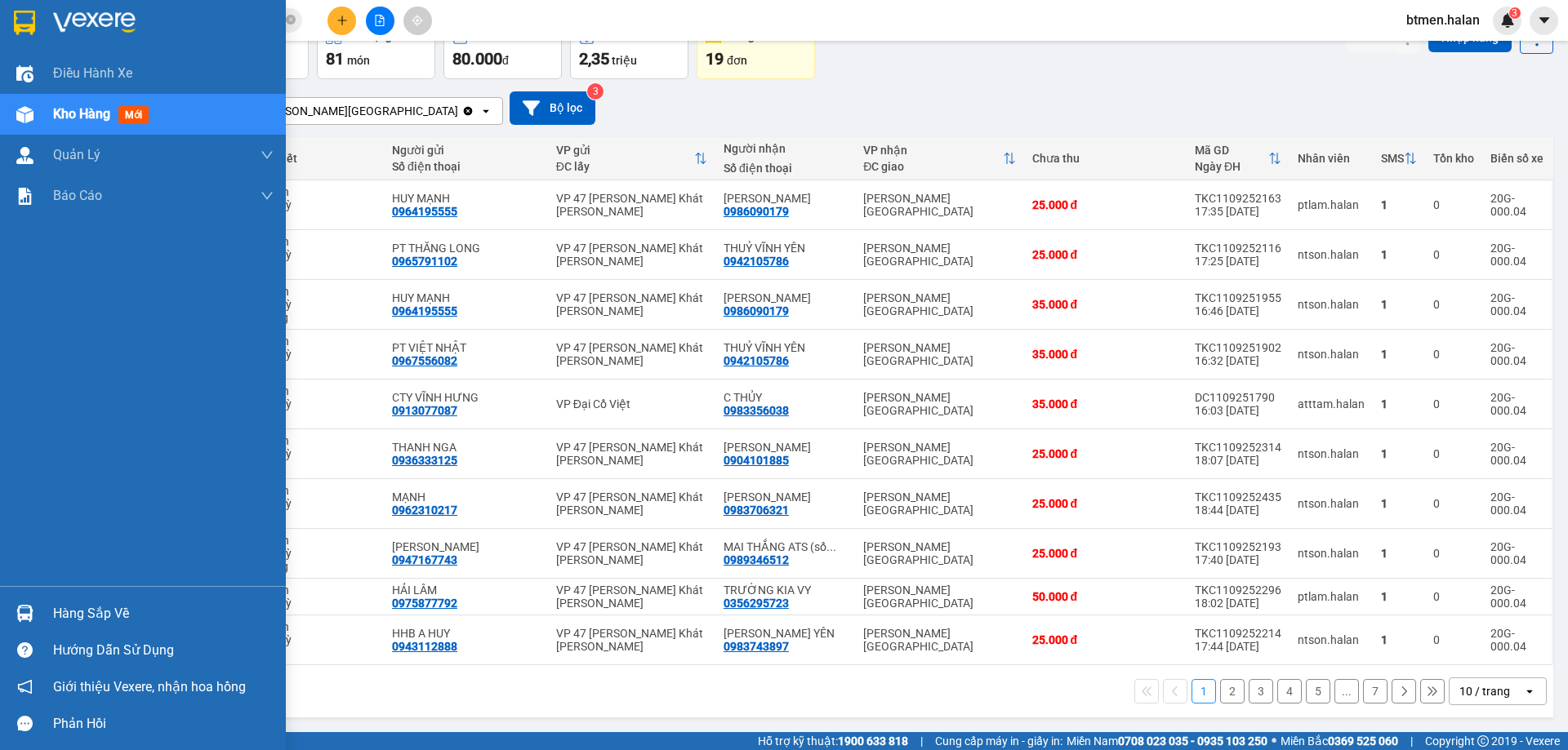
click at [56, 619] on div "Hàng sắp về" at bounding box center [163, 613] width 221 height 25
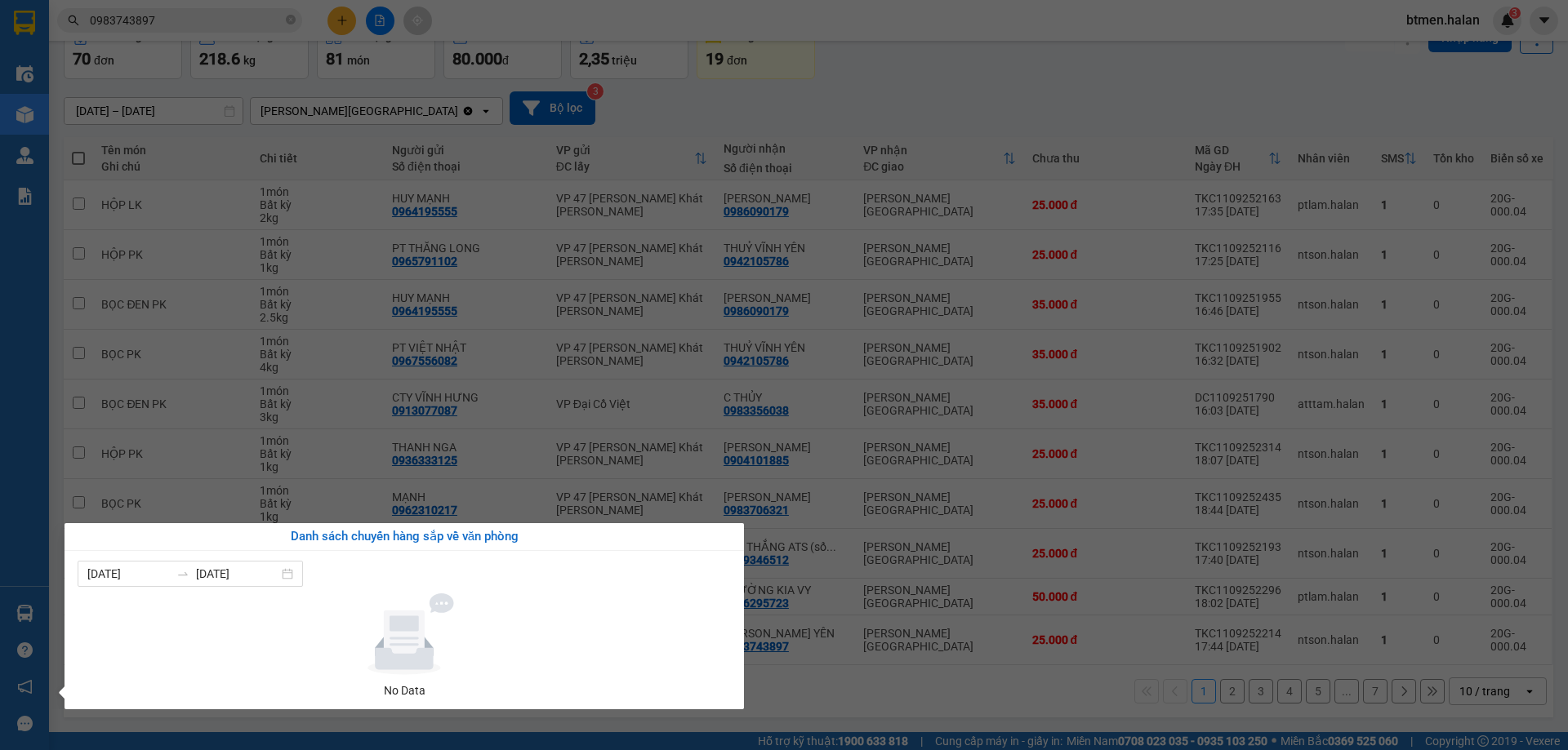
click at [914, 101] on section "Kết quả tìm kiếm ( 5 ) Bộ lọc Mã ĐH Trạng thái Món hàng Thu hộ Tổng cước Chưa c…" at bounding box center [784, 375] width 1568 height 750
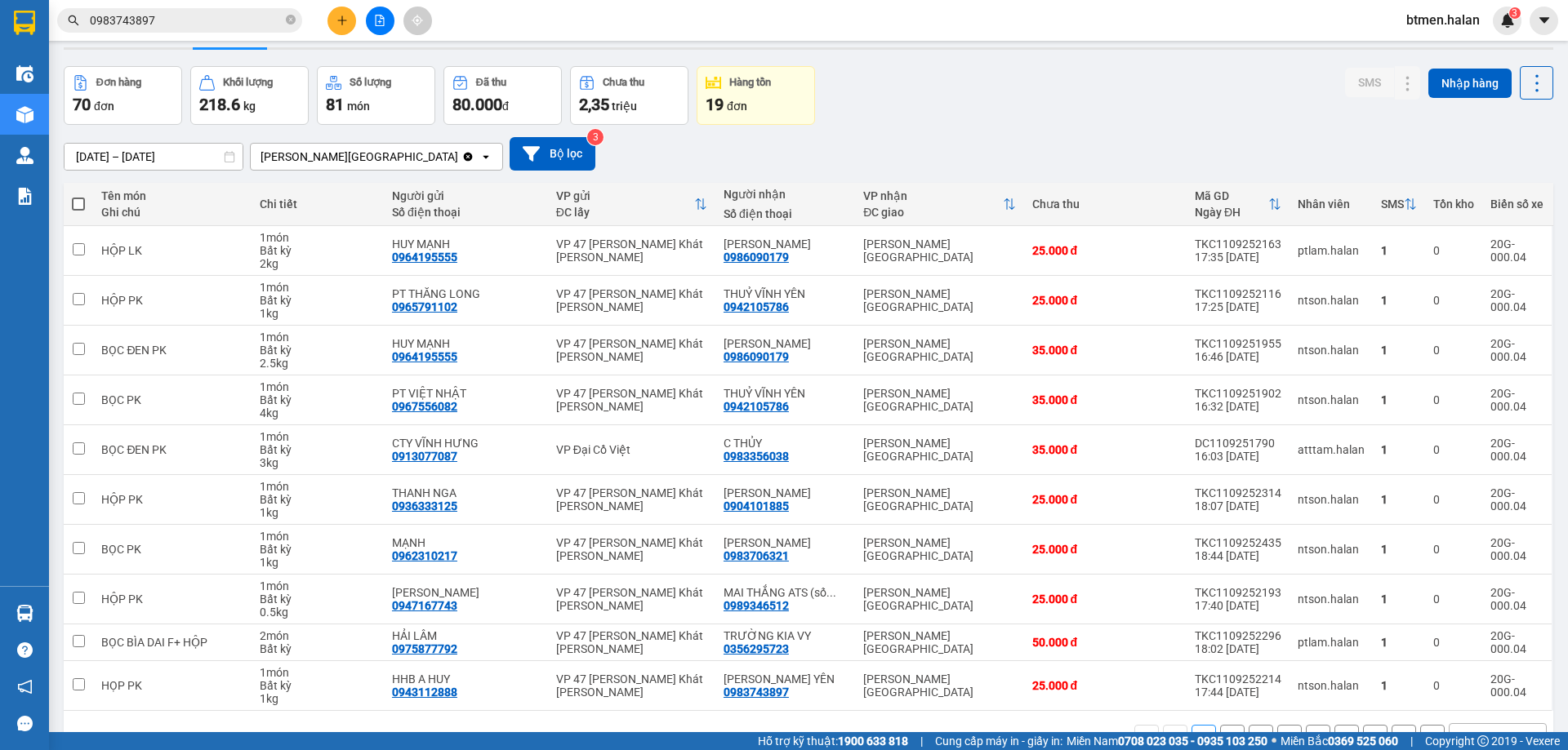
scroll to position [0, 0]
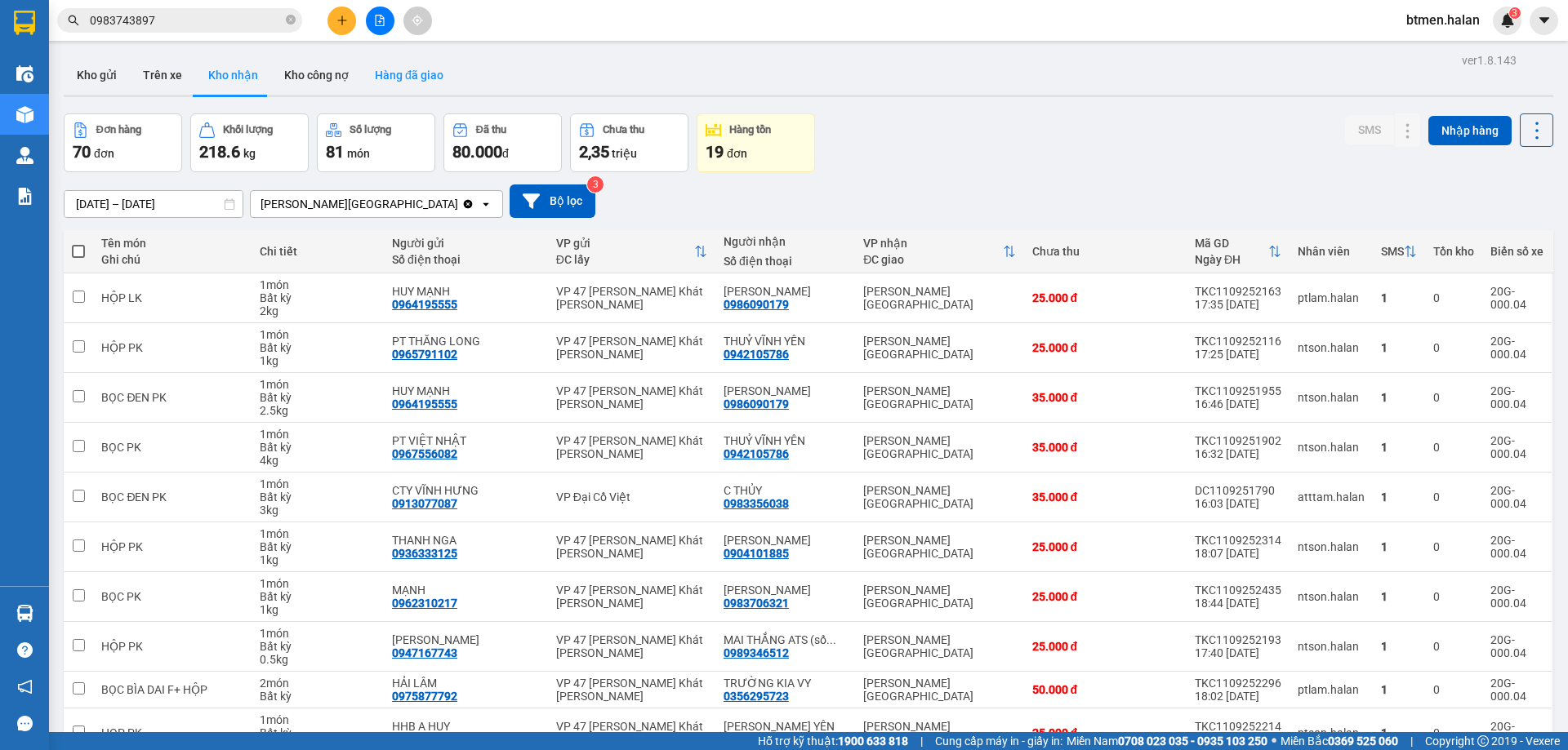
click at [388, 62] on button "Hàng đã giao" at bounding box center [409, 75] width 95 height 39
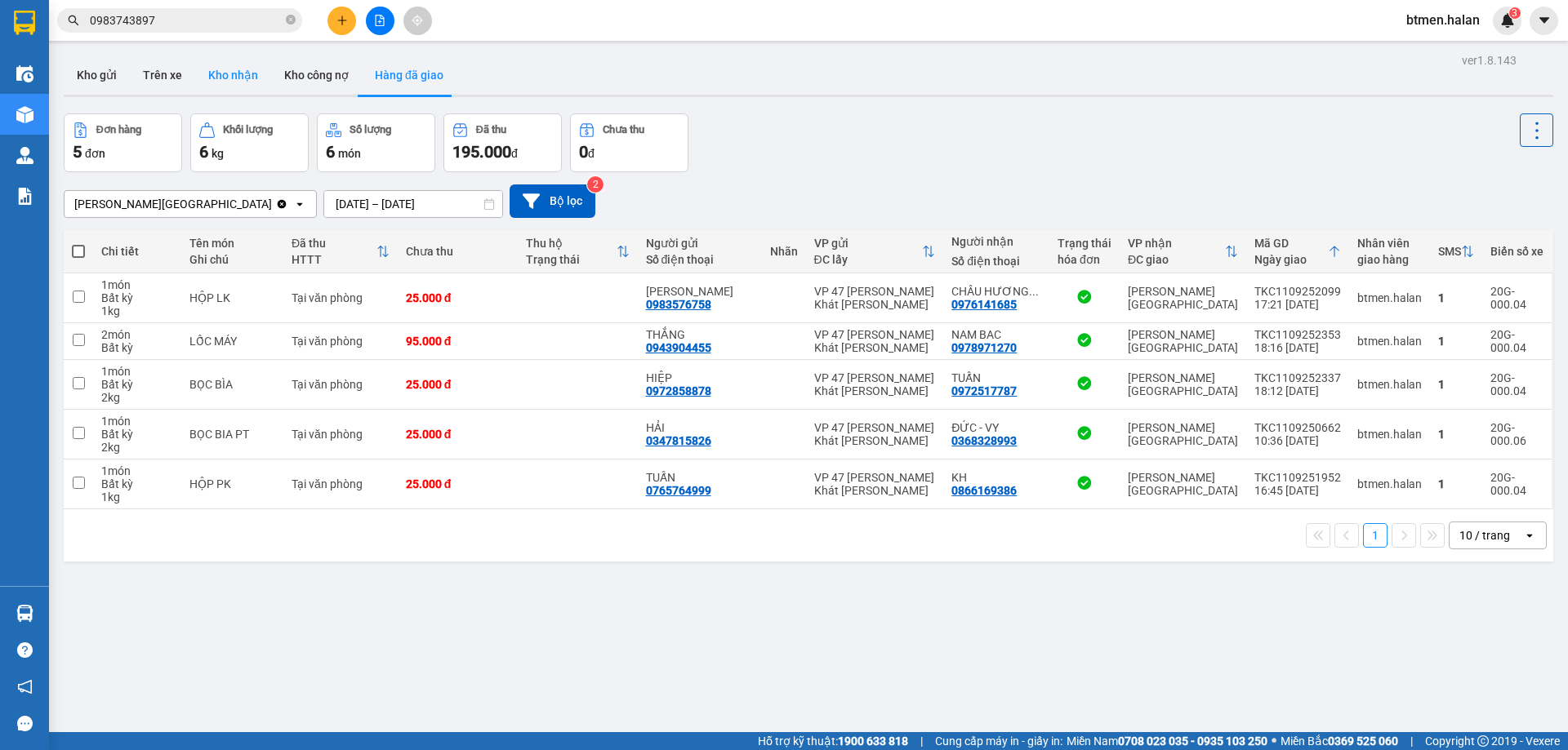
click at [230, 83] on button "Kho nhận" at bounding box center [233, 75] width 76 height 39
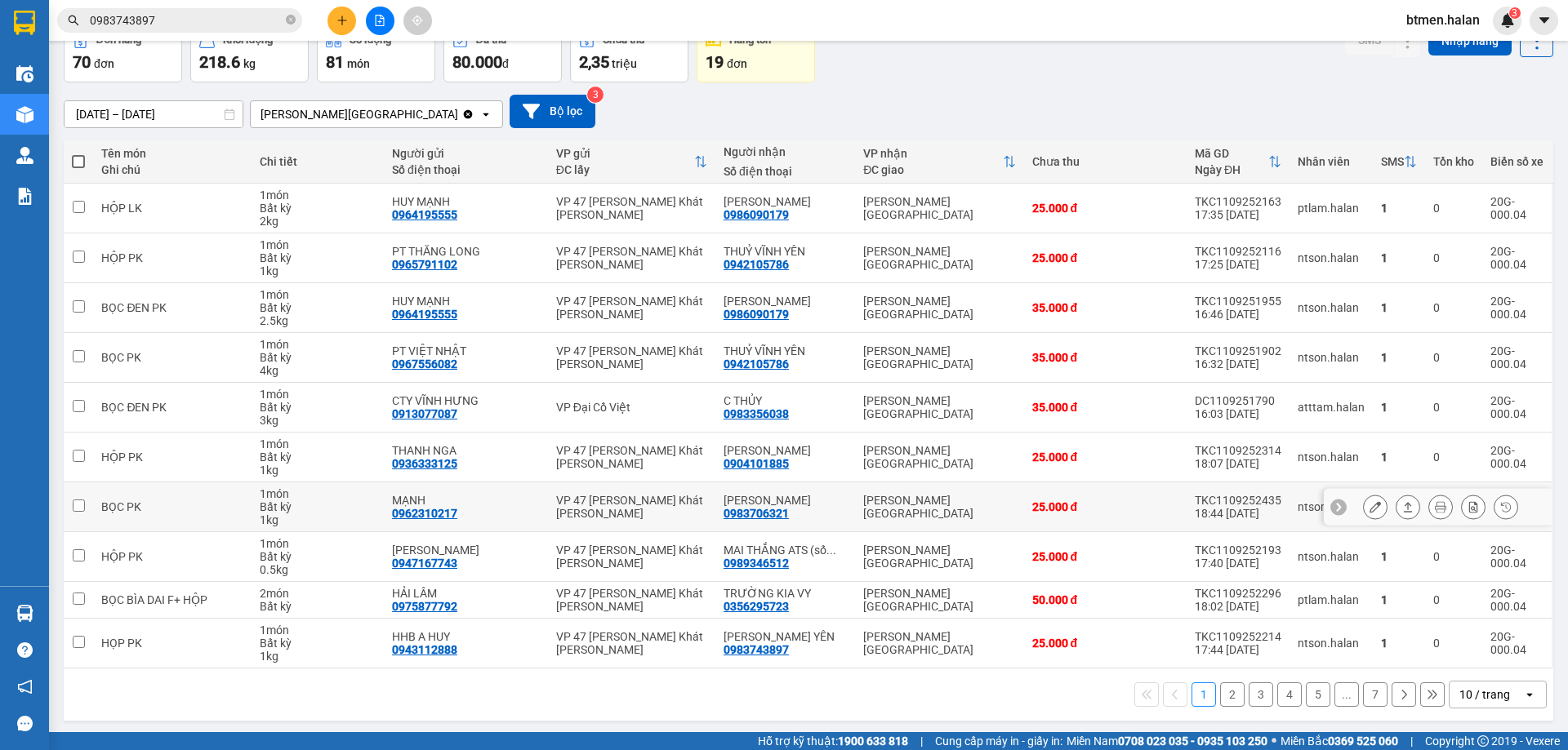
scroll to position [93, 0]
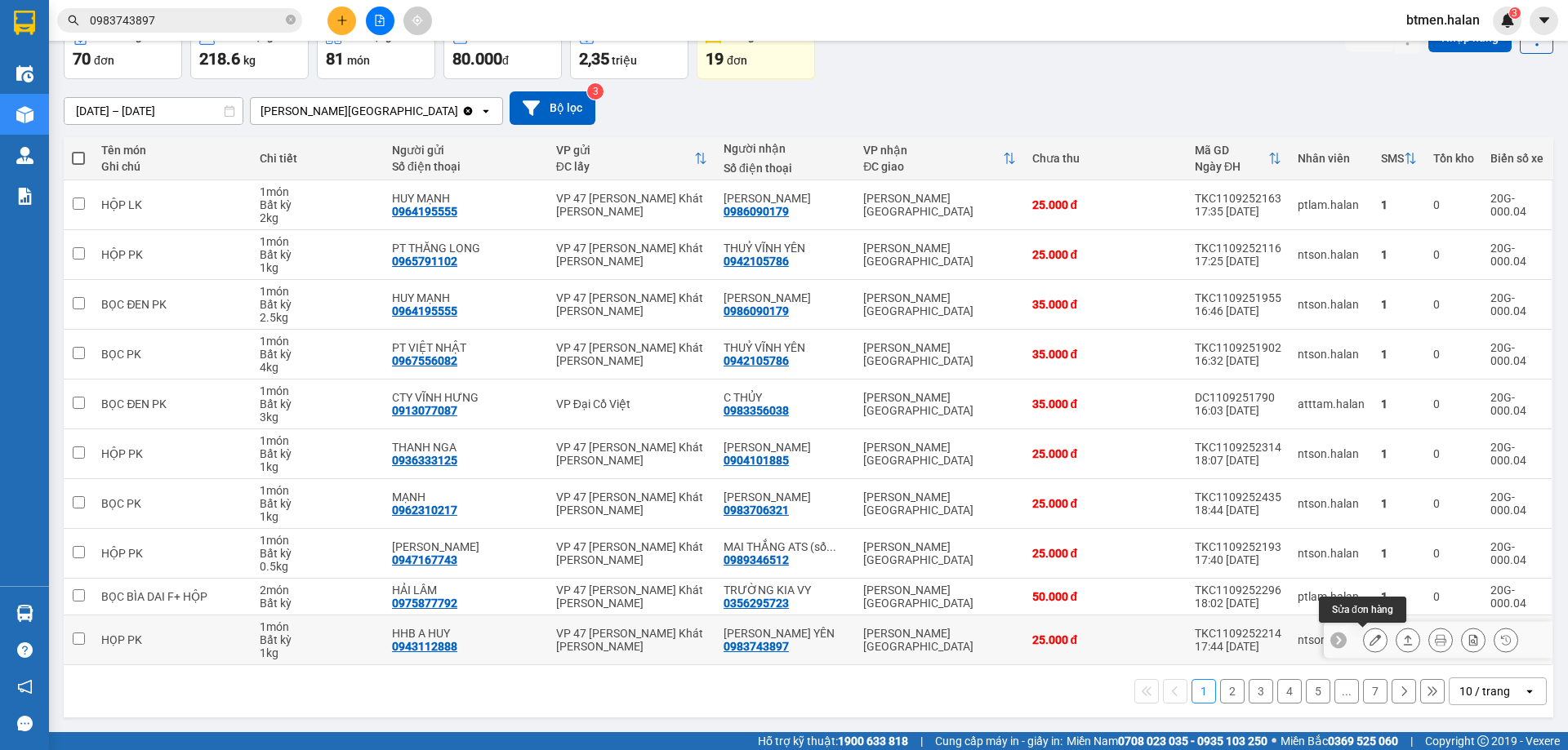
click at [1370, 636] on icon at bounding box center [1375, 640] width 11 height 11
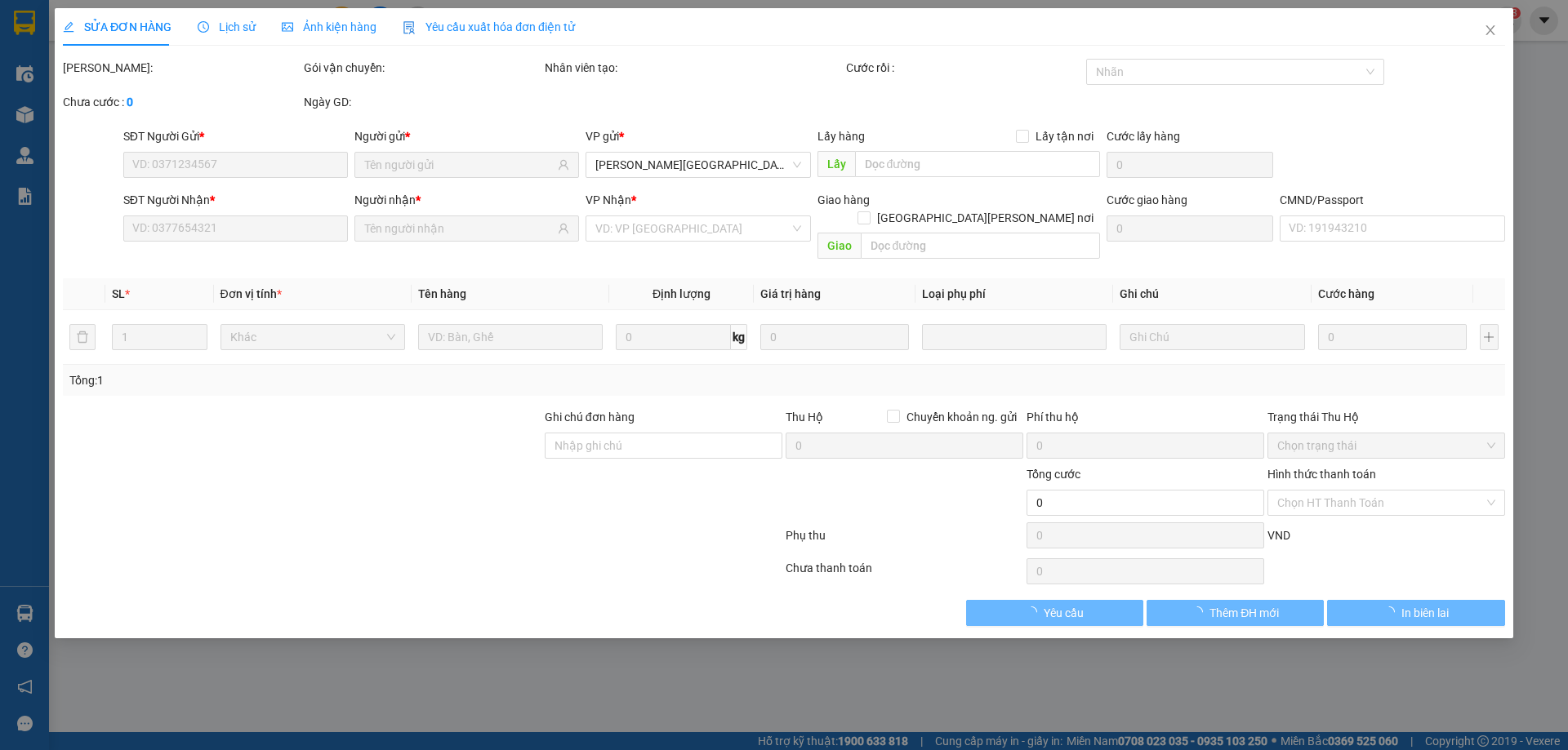
type input "0943112888"
type input "HHB A HUY"
type input "0983743897"
type input "QUYẾT VĨNH YÊN"
type input "25.000"
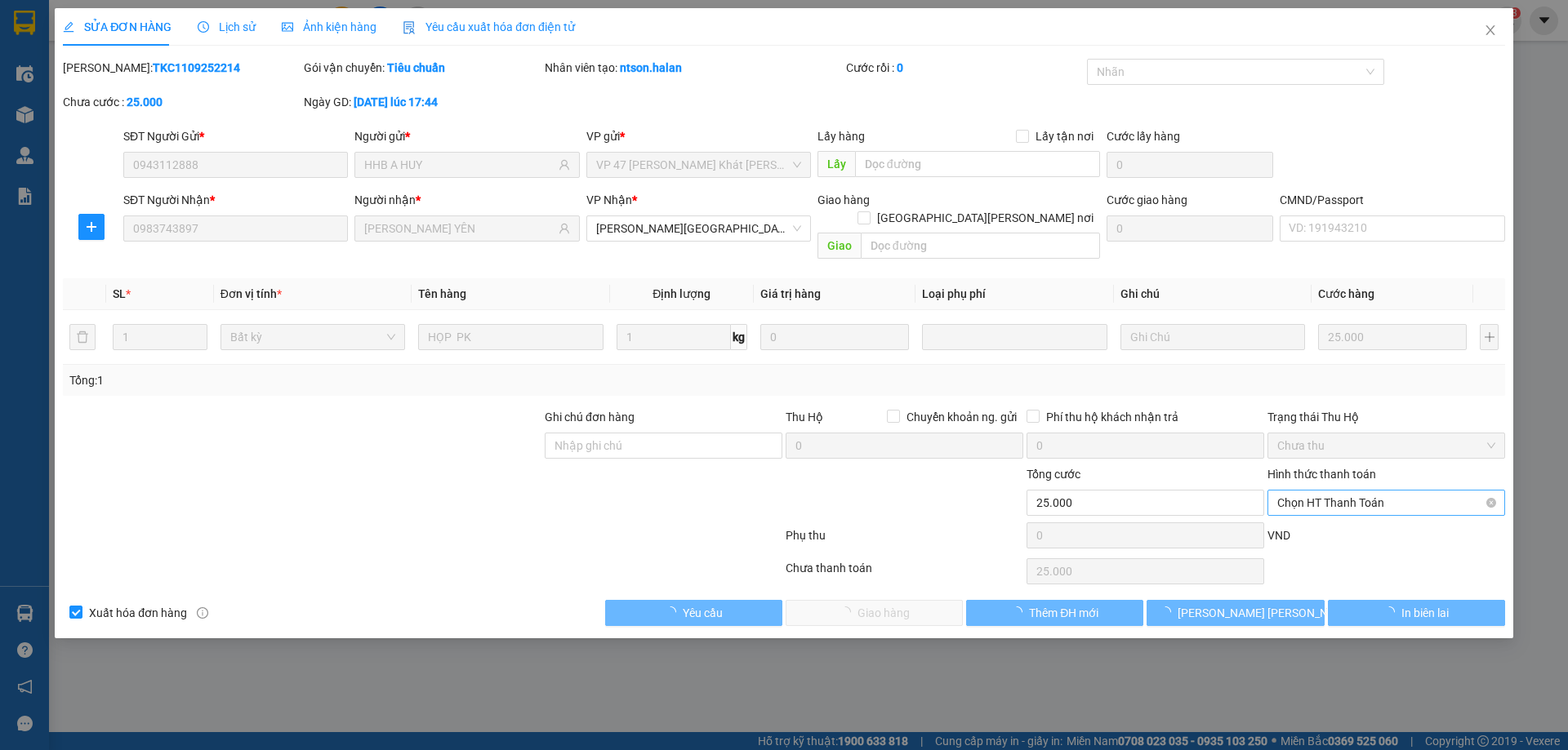
click at [1304, 491] on span "Chọn HT Thanh Toán" at bounding box center [1386, 503] width 218 height 25
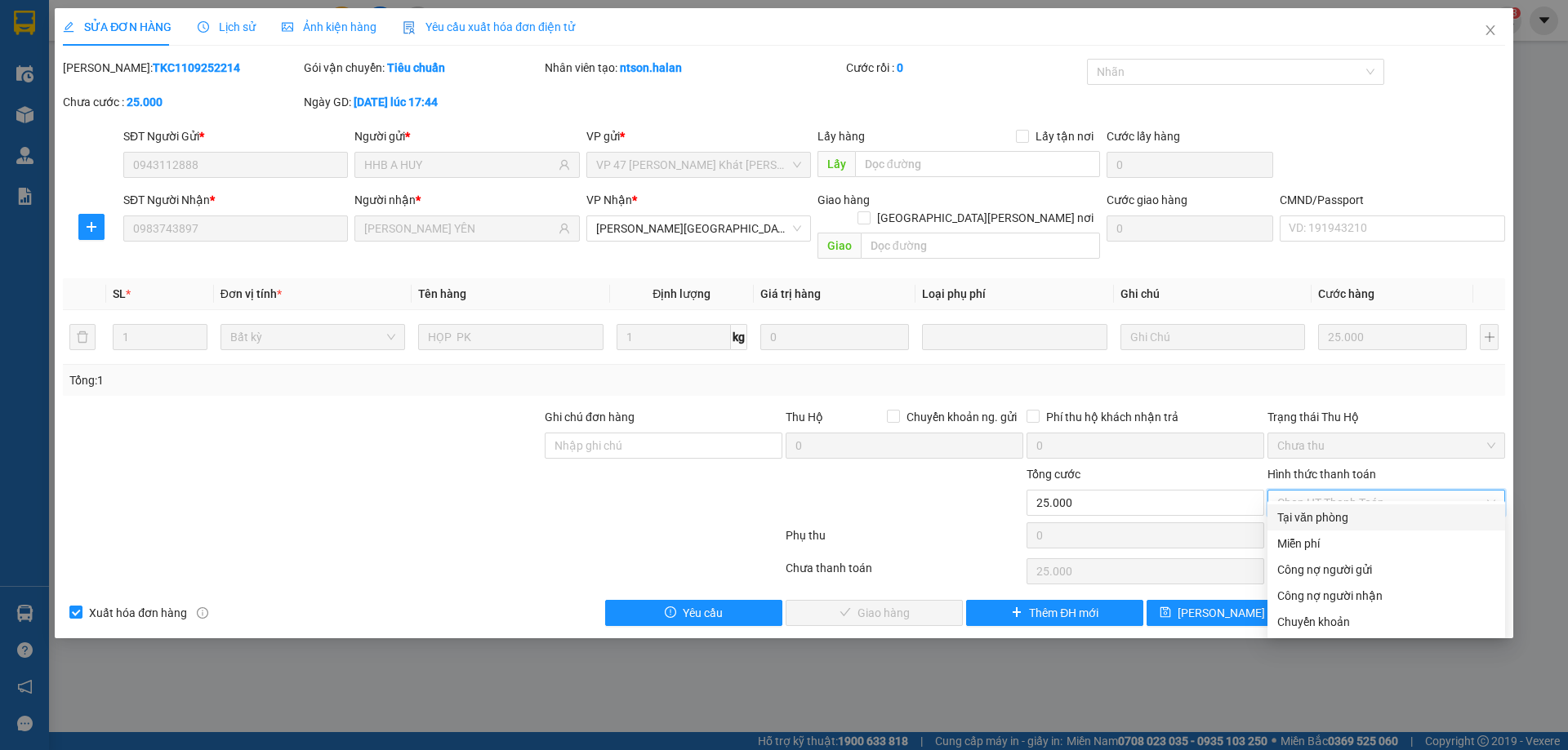
click at [1301, 521] on div "Tại văn phòng" at bounding box center [1386, 517] width 218 height 18
type input "0"
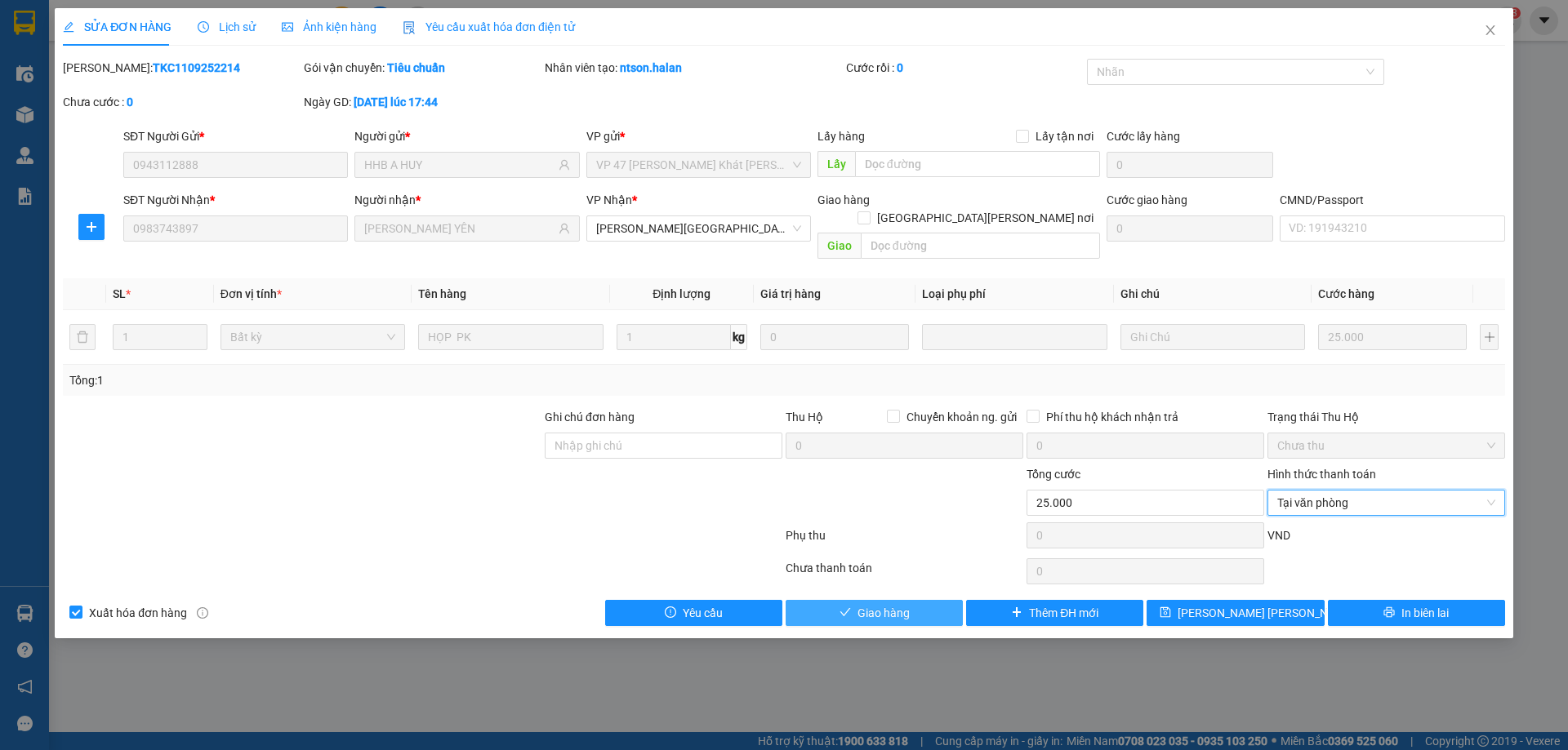
click at [938, 600] on button "Giao hàng" at bounding box center [873, 613] width 177 height 27
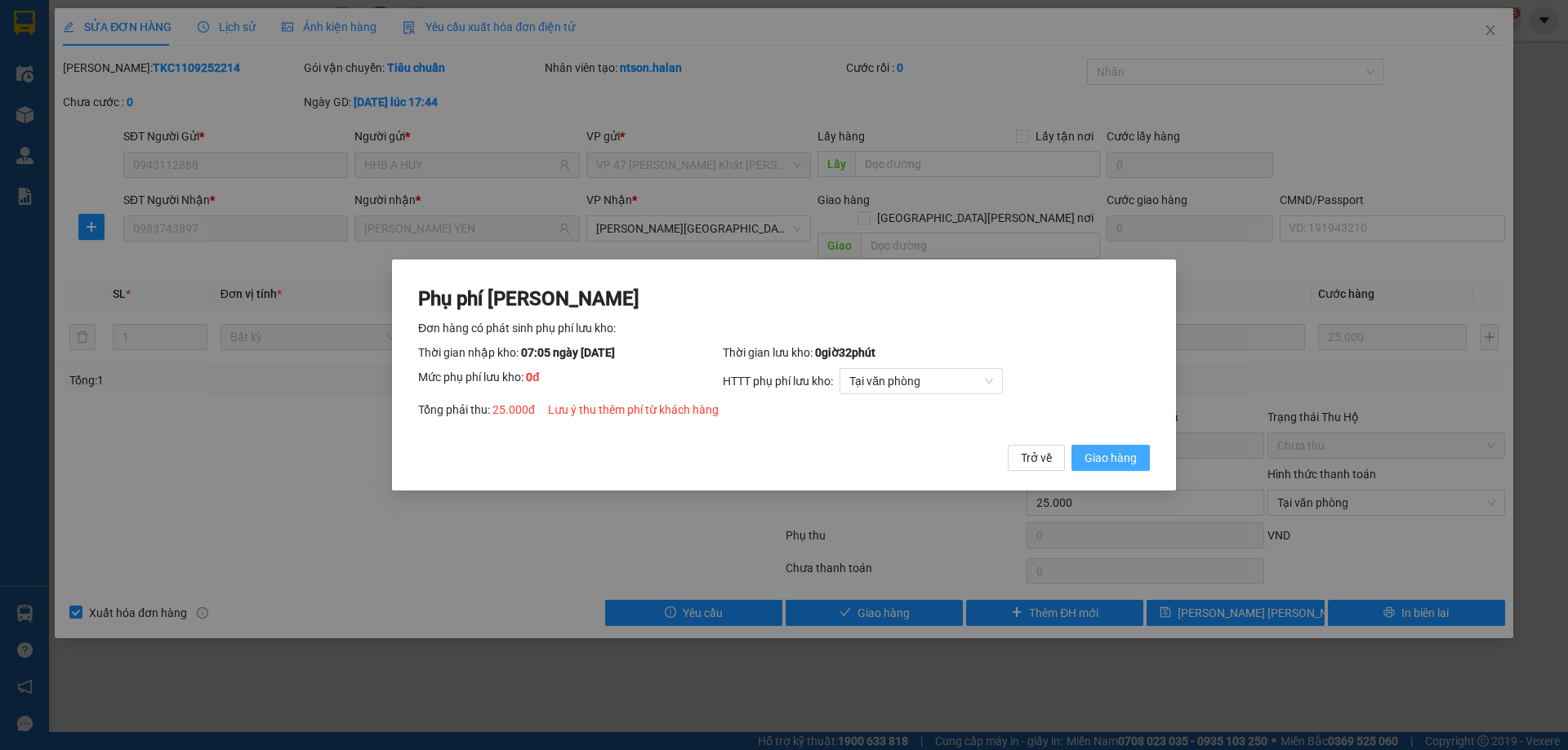
click at [1126, 448] on button "Giao hàng" at bounding box center [1110, 458] width 79 height 27
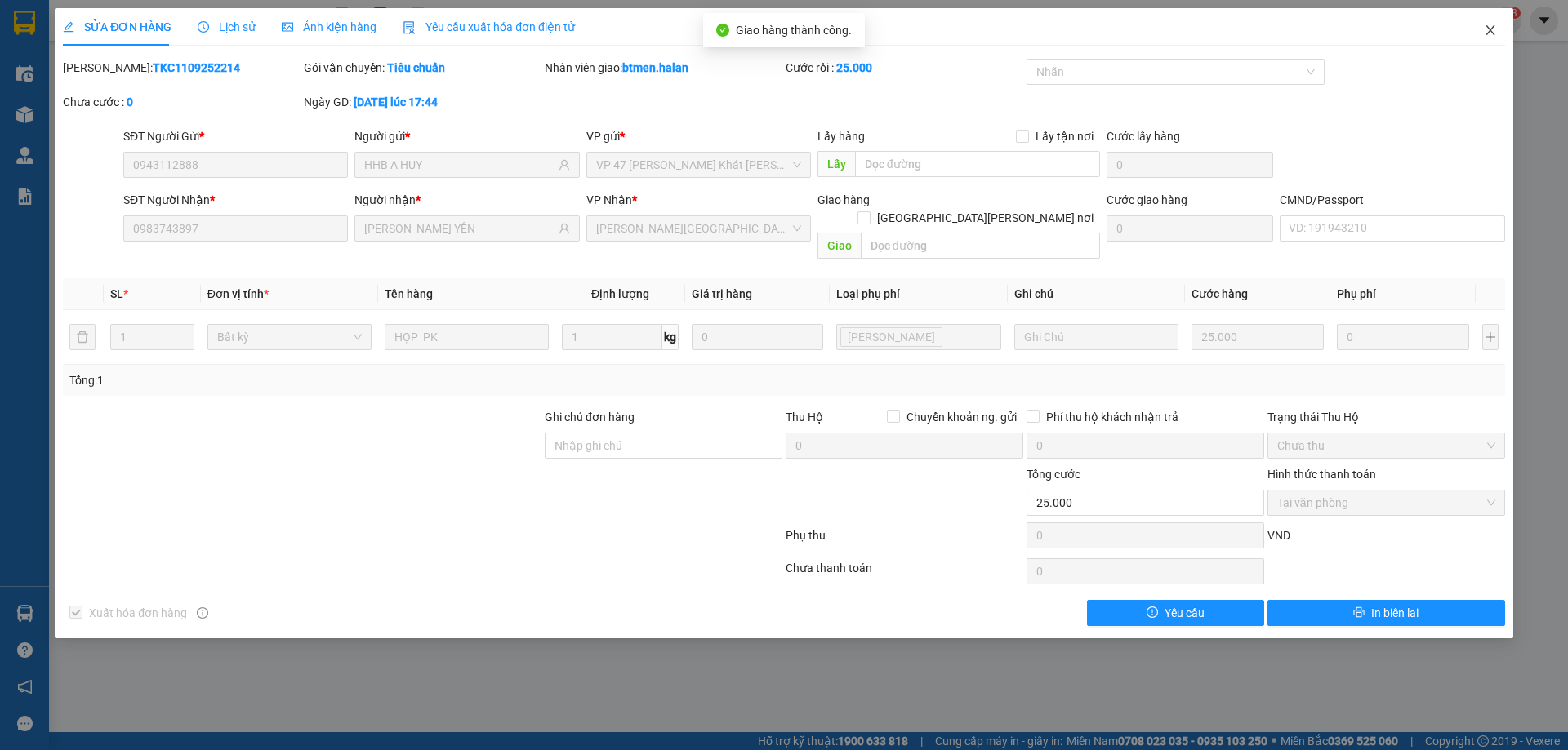
click at [1489, 38] on span "Close" at bounding box center [1489, 31] width 45 height 45
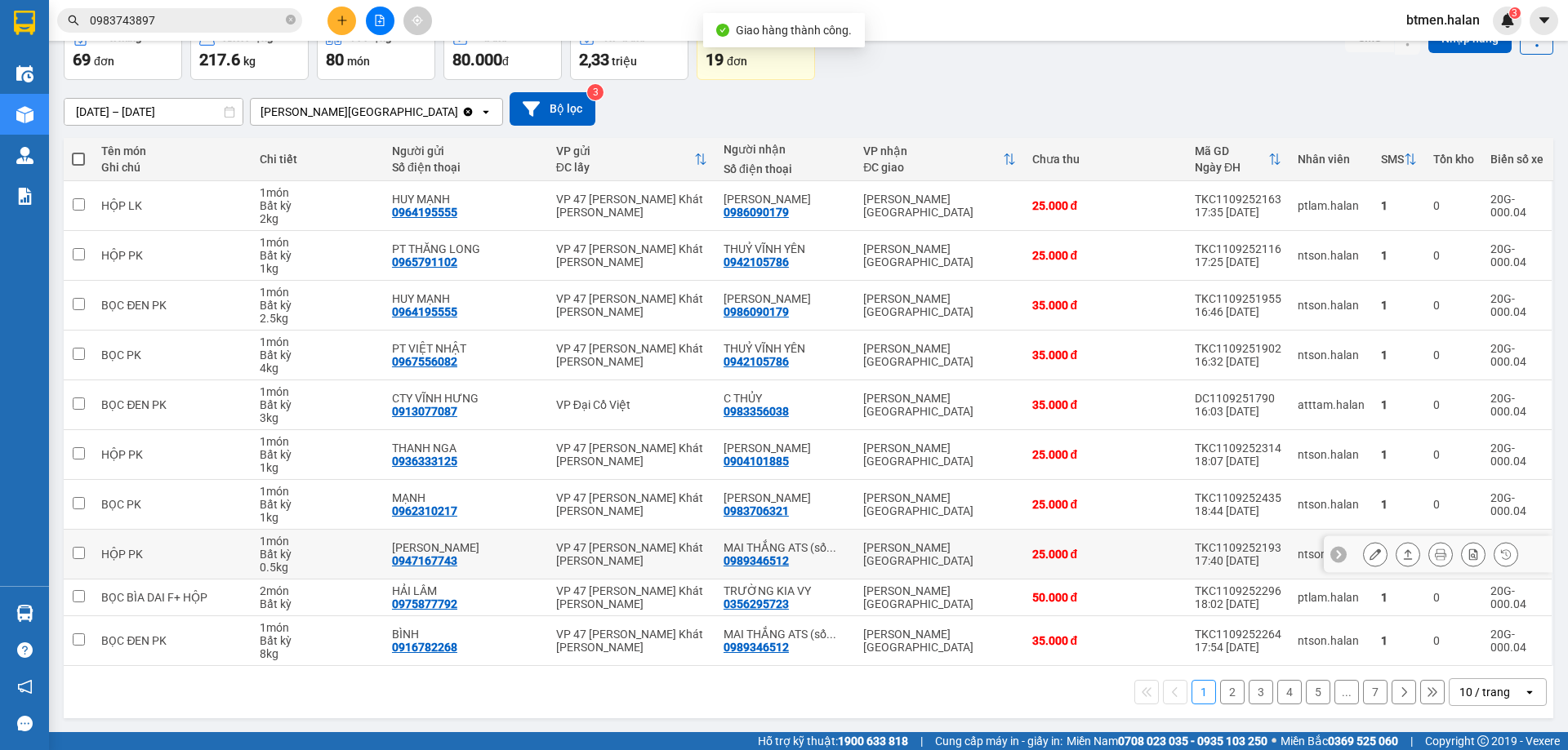
scroll to position [93, 0]
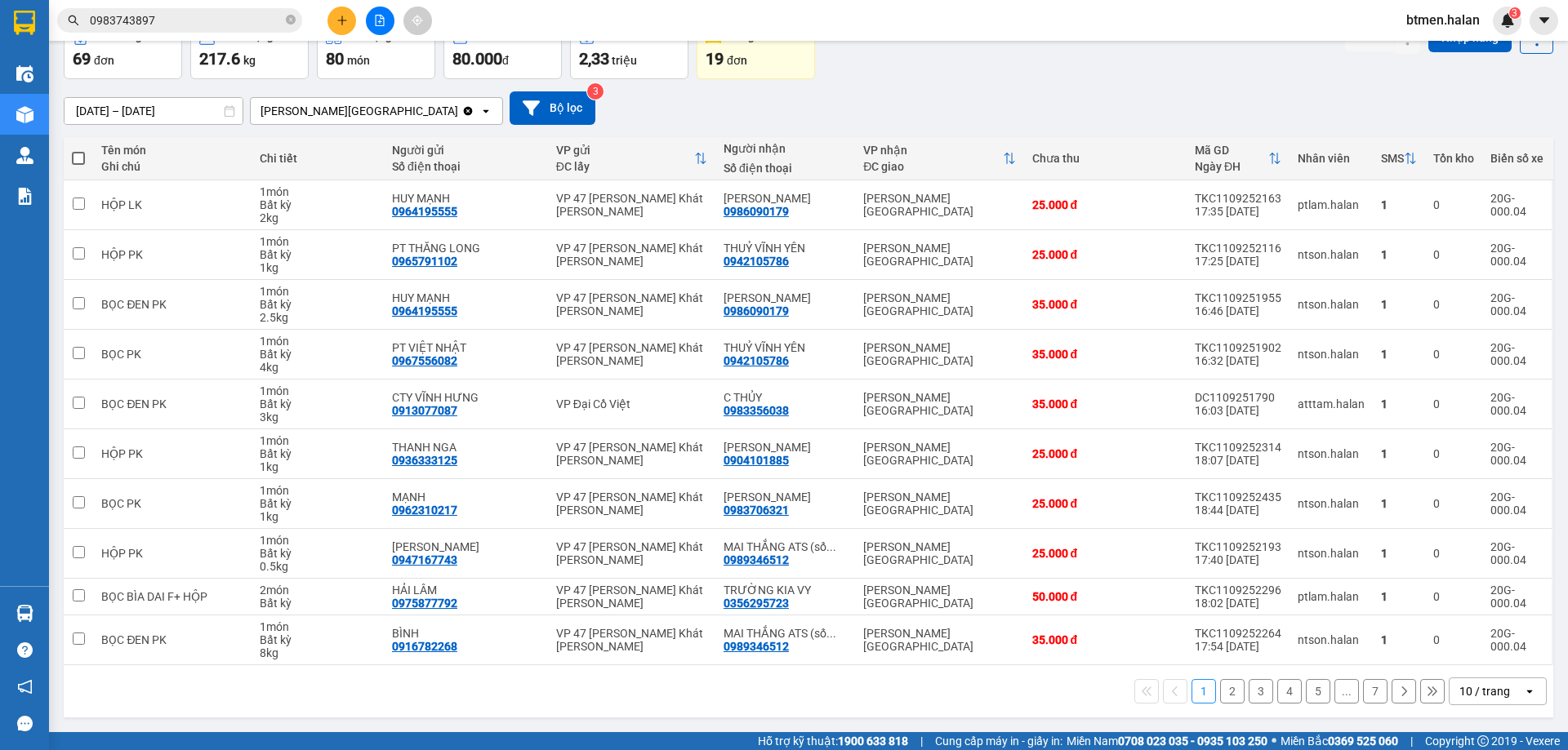
click at [1220, 693] on button "2" at bounding box center [1232, 691] width 25 height 25
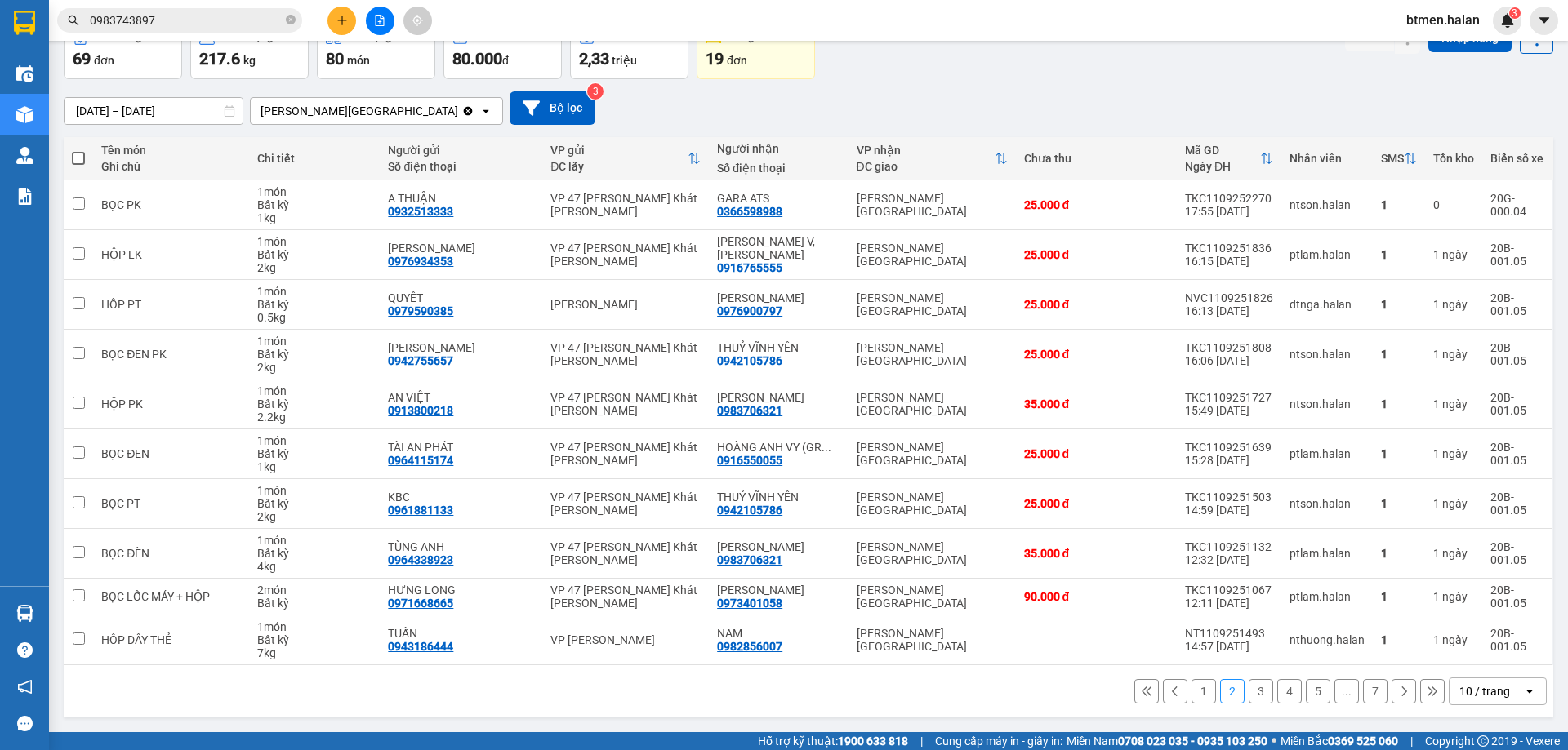
click at [1248, 691] on button "3" at bounding box center [1260, 691] width 25 height 25
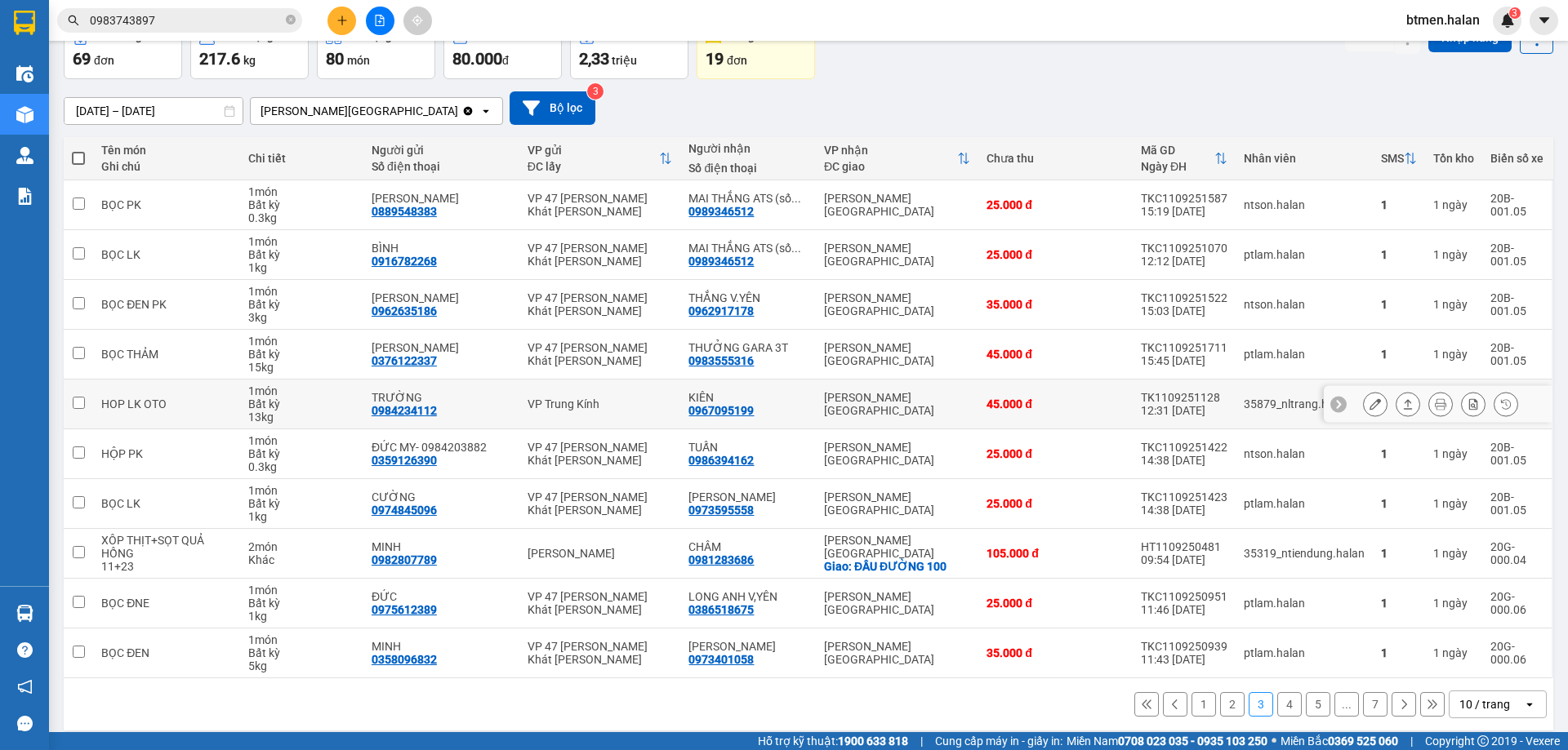
click at [710, 407] on div "0967095199" at bounding box center [721, 410] width 65 height 13
click at [1282, 710] on button "4" at bounding box center [1289, 704] width 25 height 25
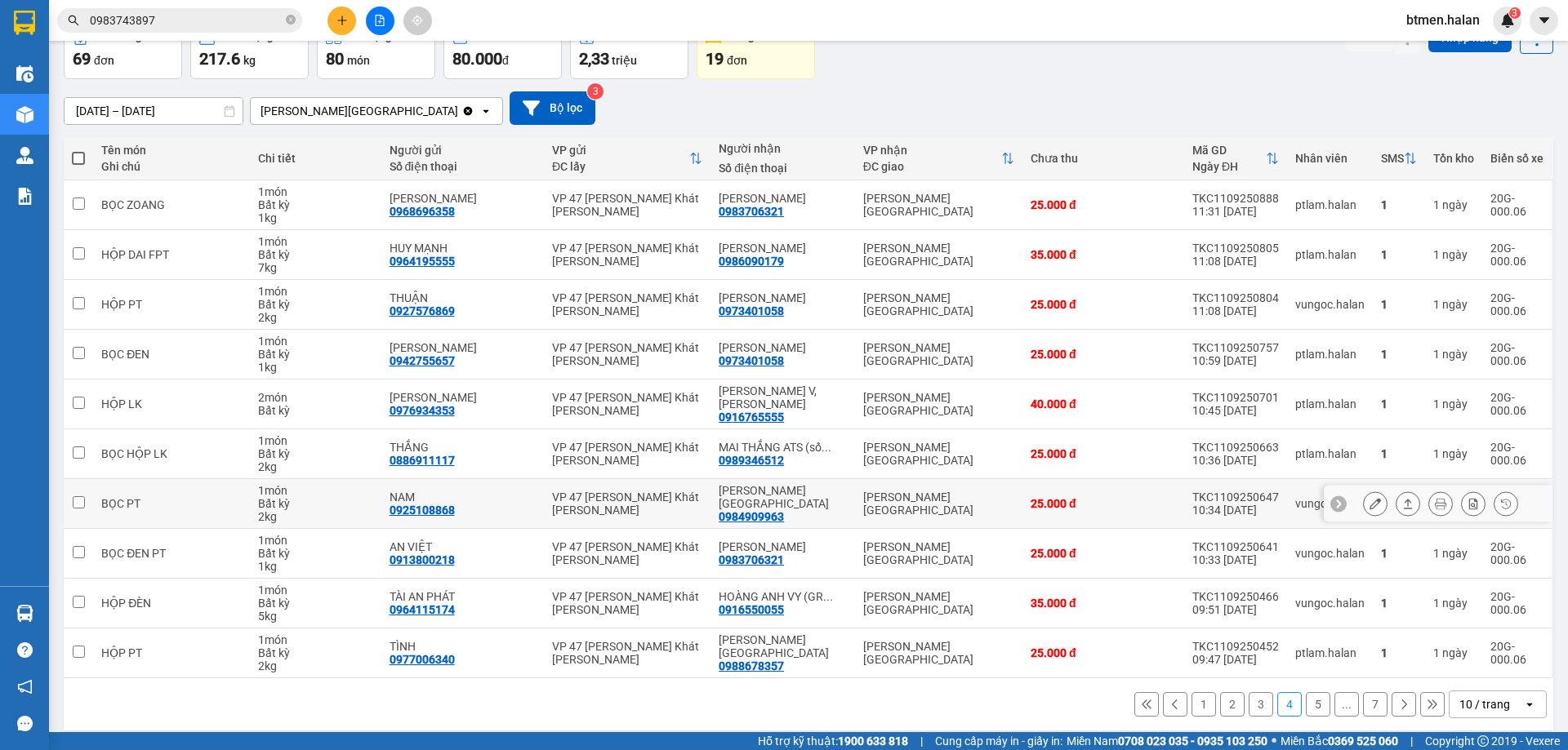
click at [772, 511] on div "0984909963" at bounding box center [751, 517] width 65 height 13
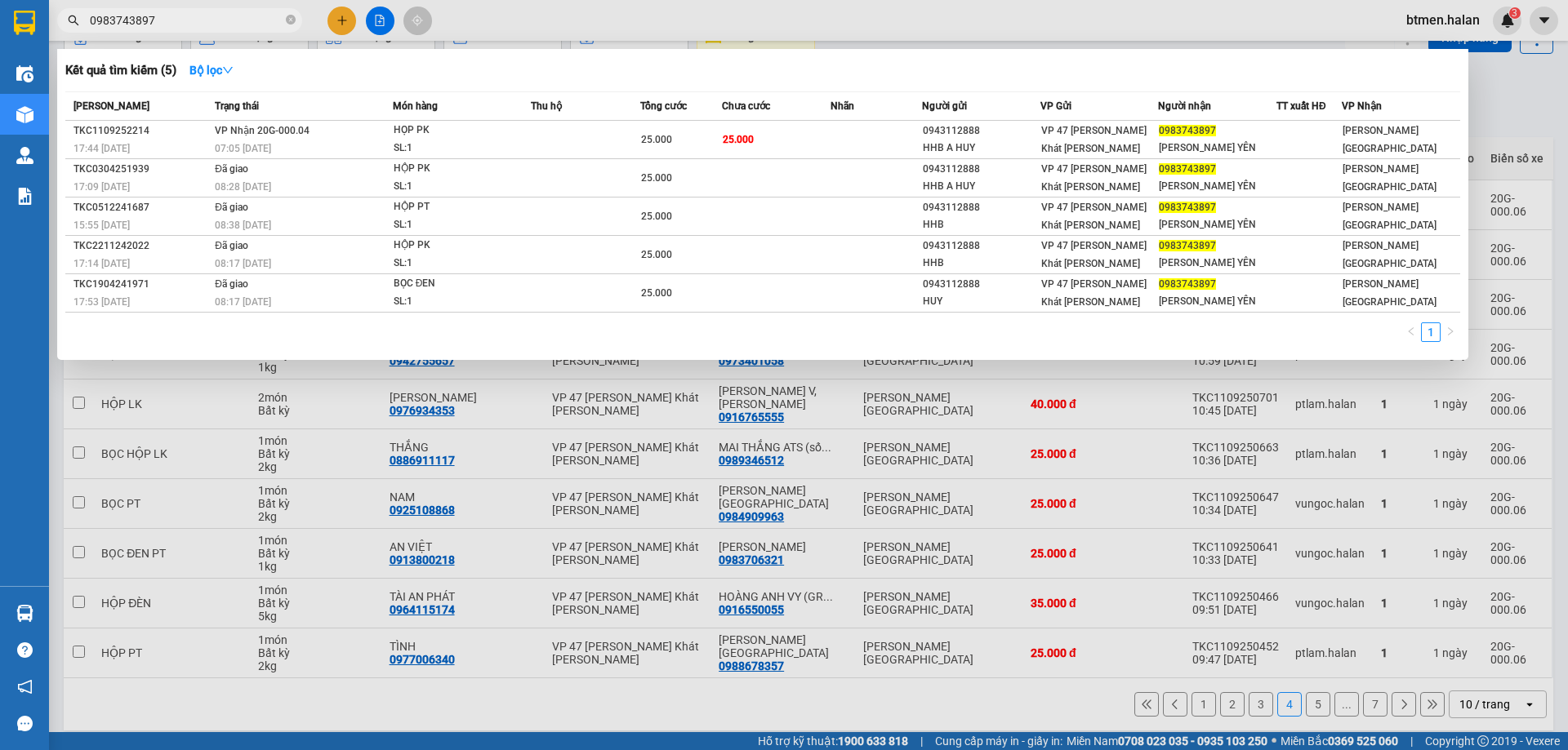
click at [192, 22] on input "0983743897" at bounding box center [186, 20] width 192 height 18
paste input "4909963"
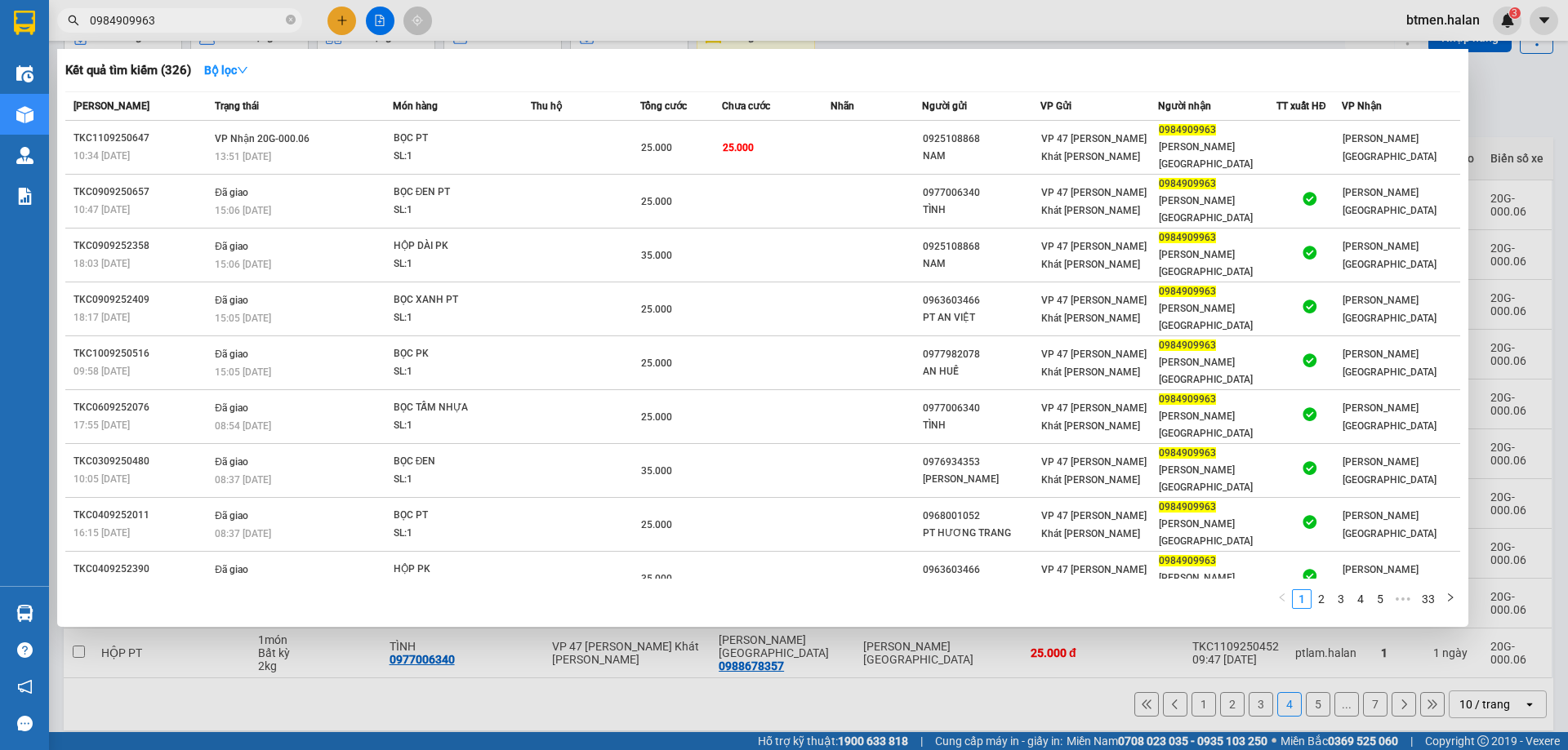
type input "0984909963"
click at [1494, 139] on div at bounding box center [784, 375] width 1568 height 750
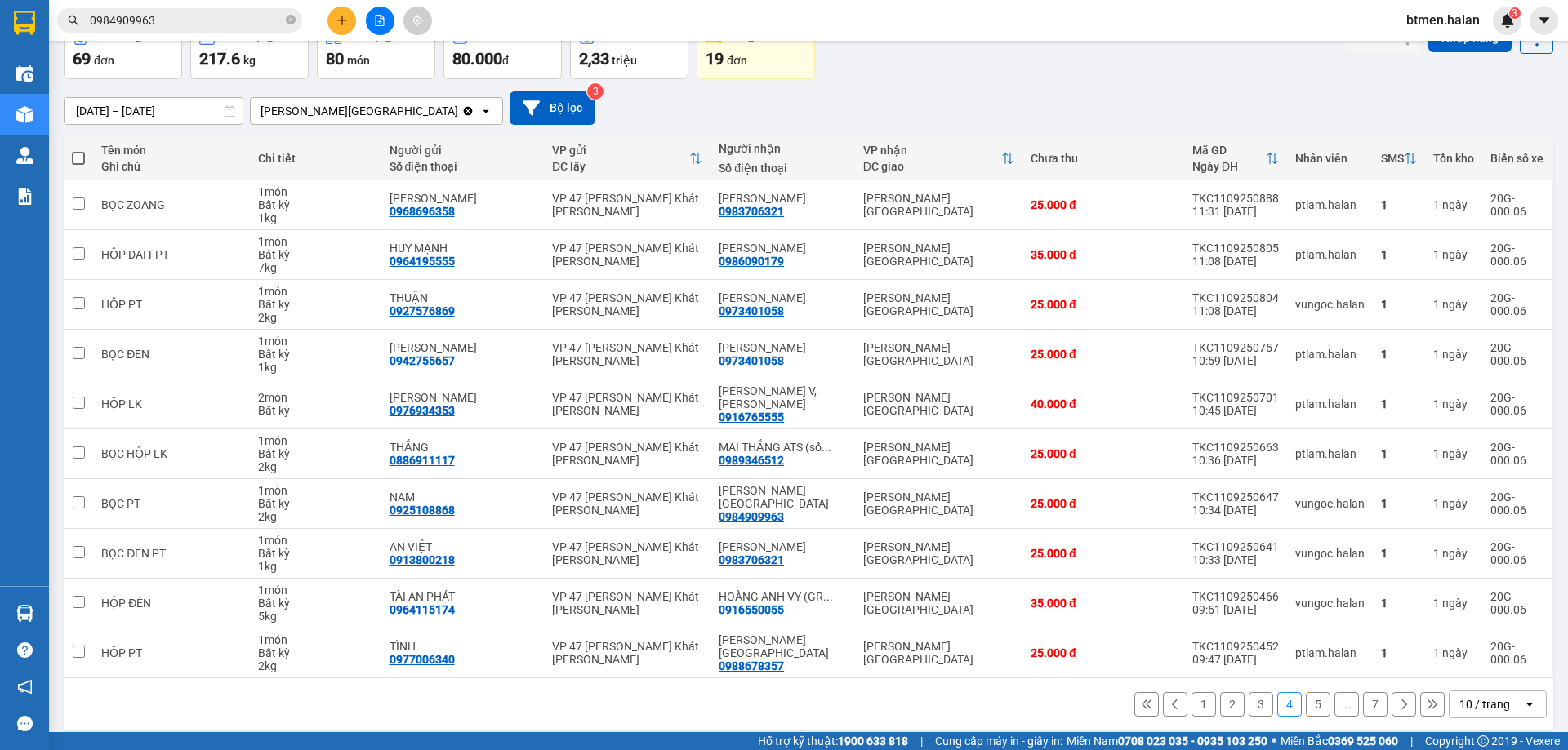
click at [1305, 696] on button "5" at bounding box center [1317, 704] width 25 height 25
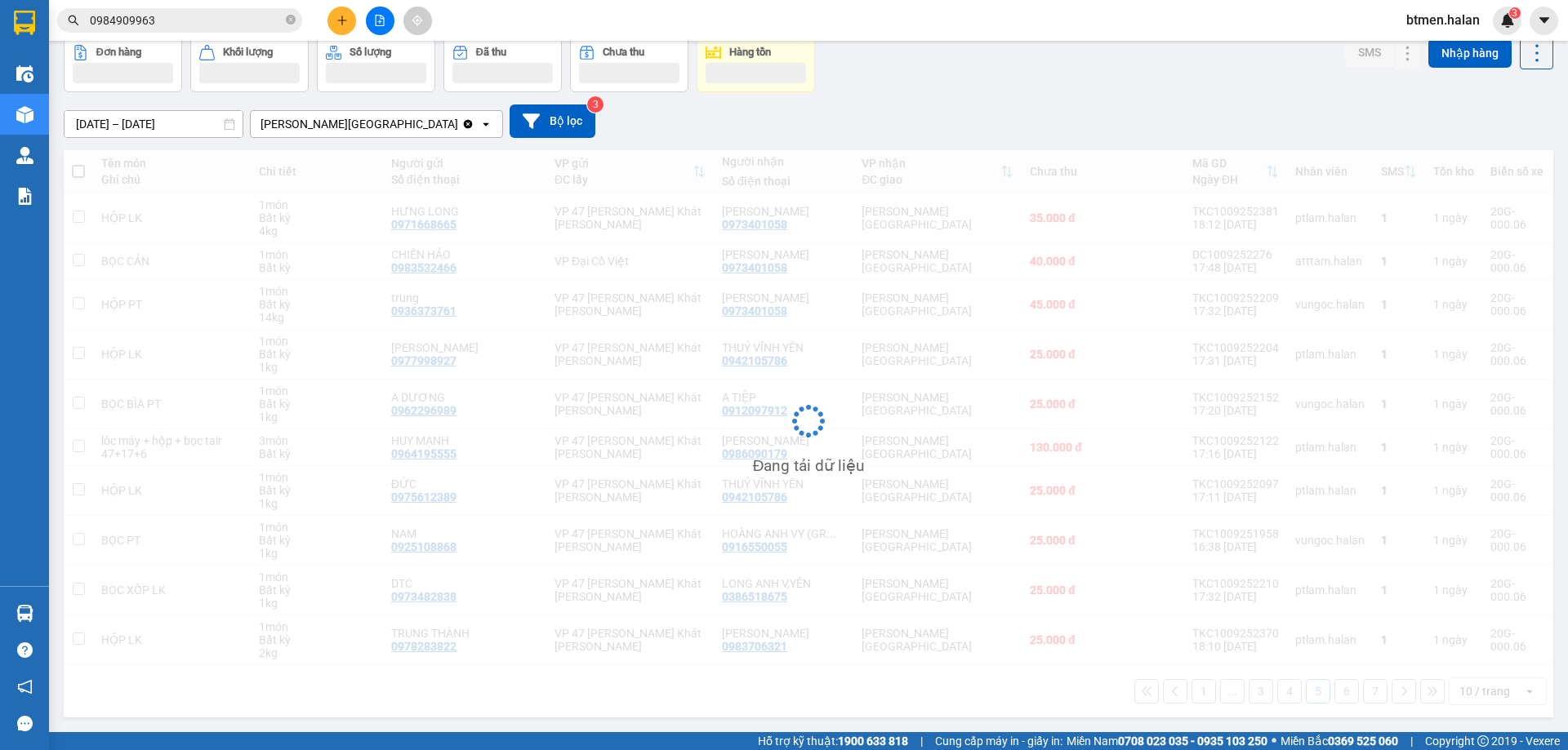
scroll to position [80, 0]
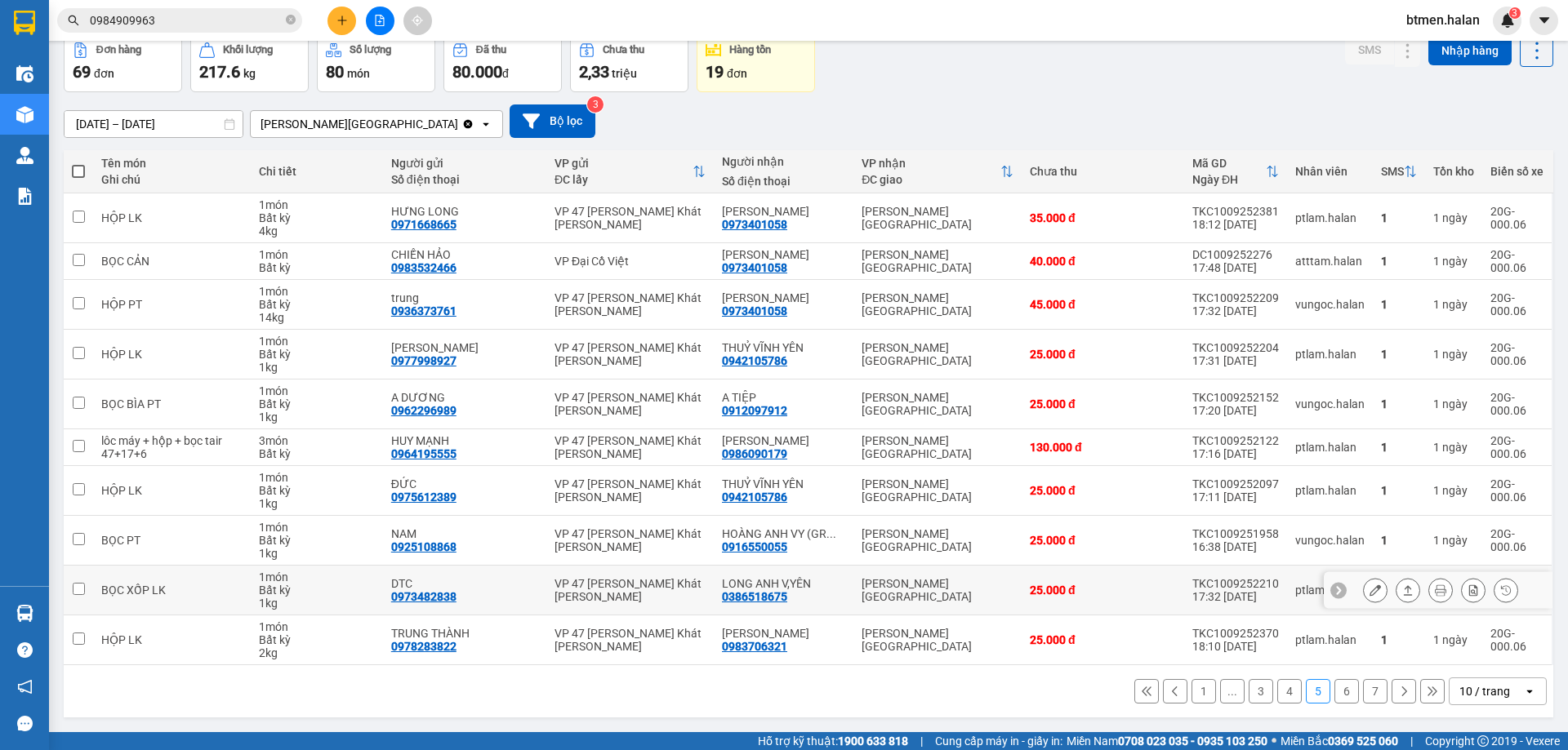
click at [758, 594] on div "0386518675" at bounding box center [754, 596] width 65 height 13
click at [290, 23] on icon "close-circle" at bounding box center [290, 19] width 9 height 9
click at [187, 23] on input "text" at bounding box center [186, 20] width 192 height 18
paste input "0386518675"
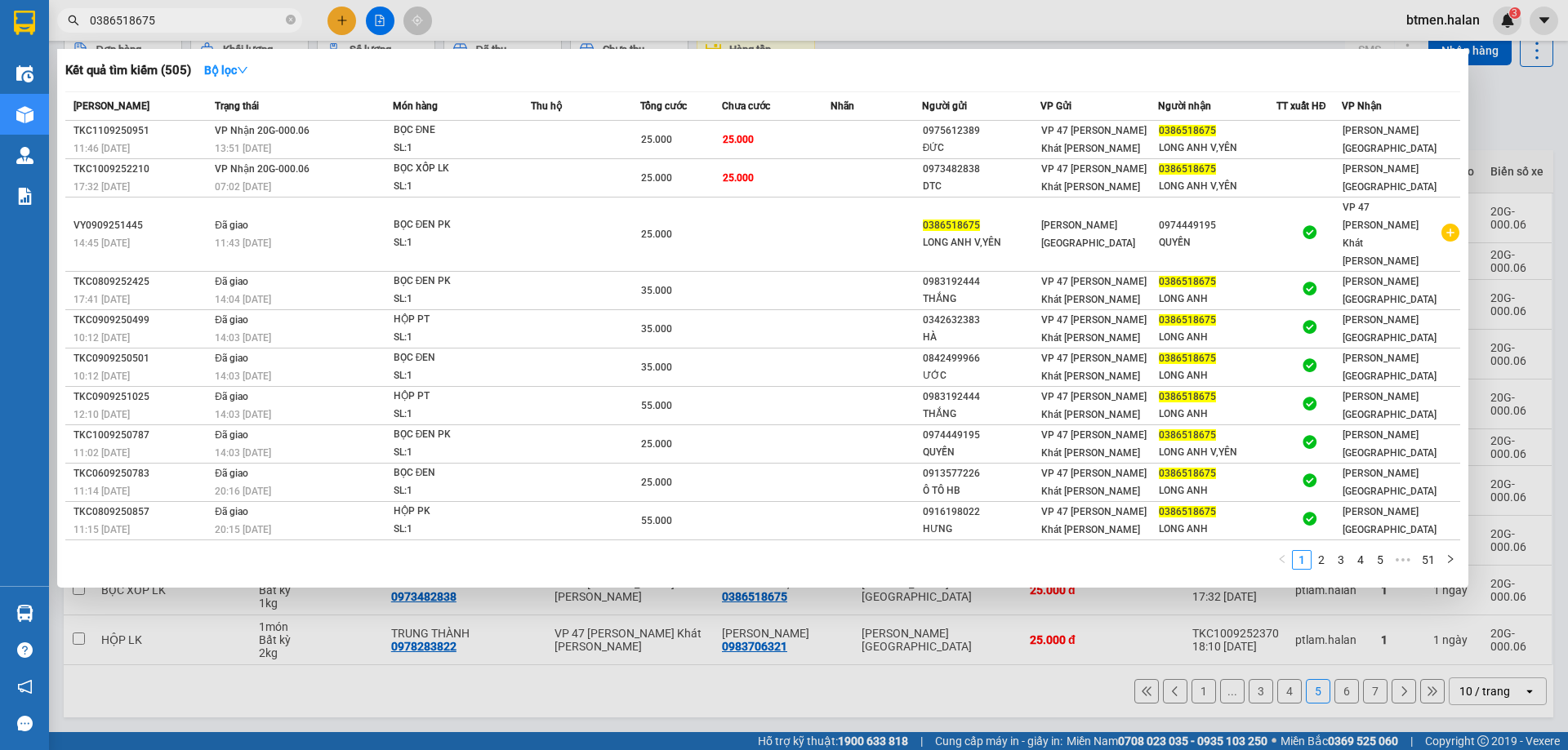
type input "0386518675"
click at [1541, 115] on div at bounding box center [784, 375] width 1568 height 750
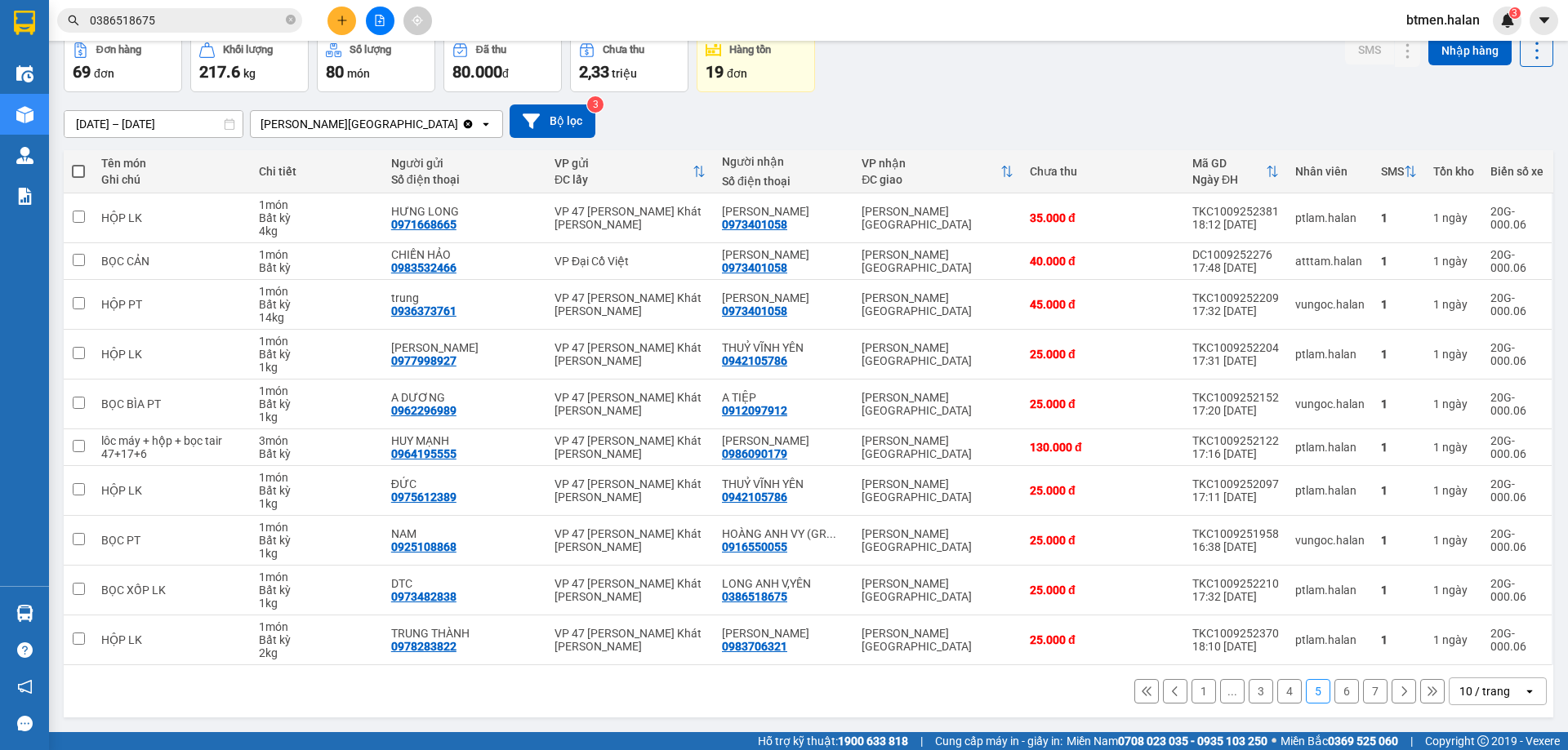
click at [1334, 696] on button "6" at bounding box center [1346, 691] width 25 height 25
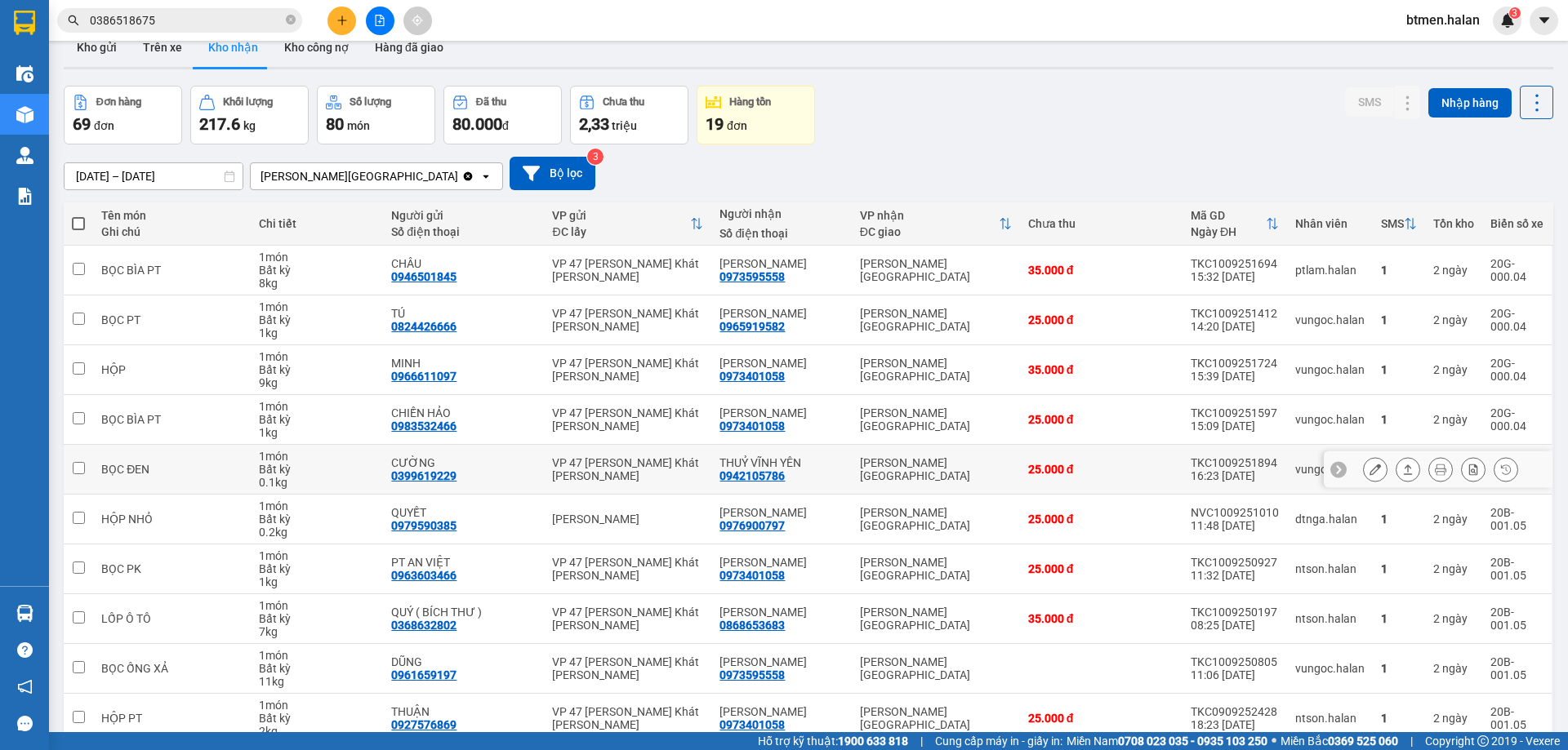
scroll to position [0, 0]
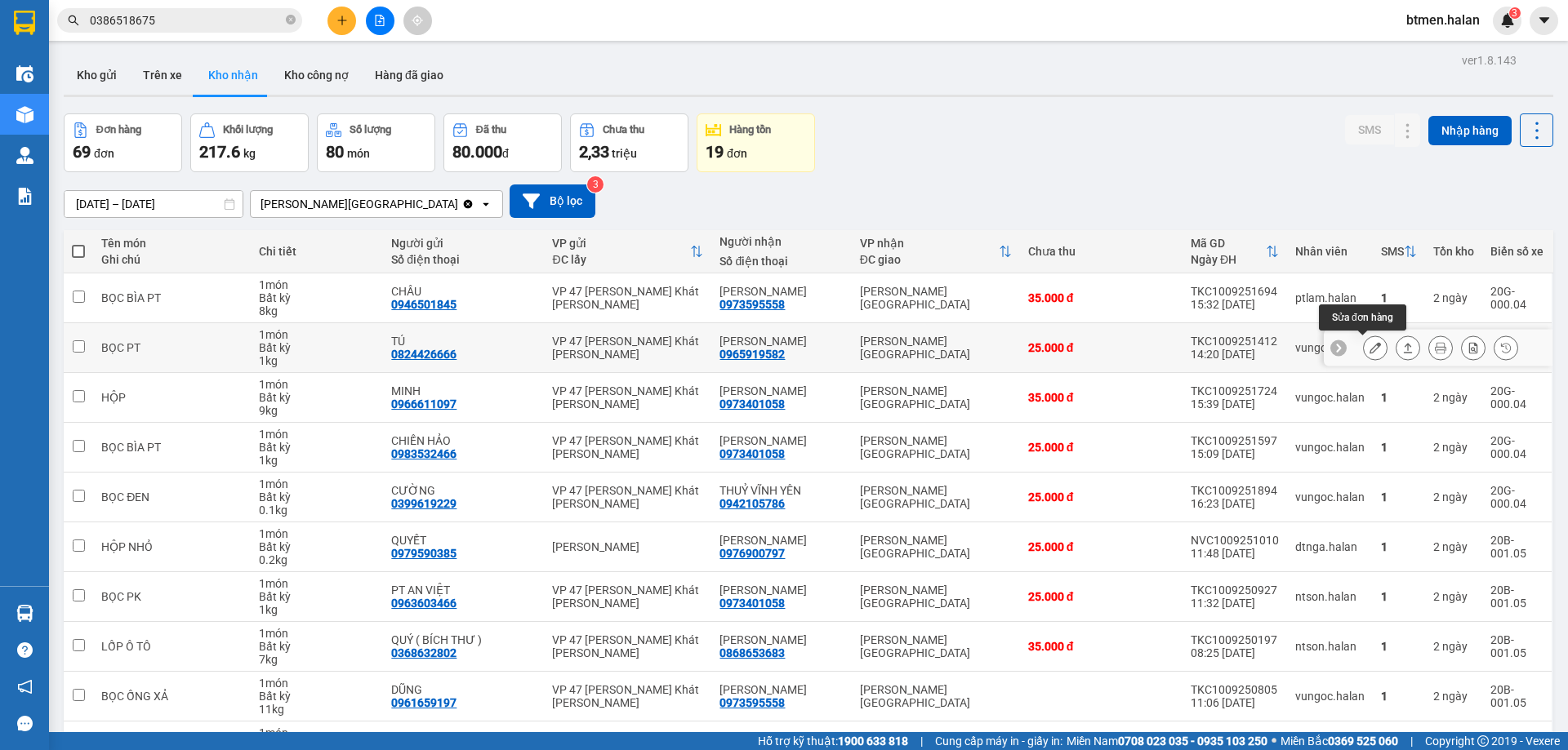
click at [1370, 347] on icon at bounding box center [1375, 347] width 11 height 11
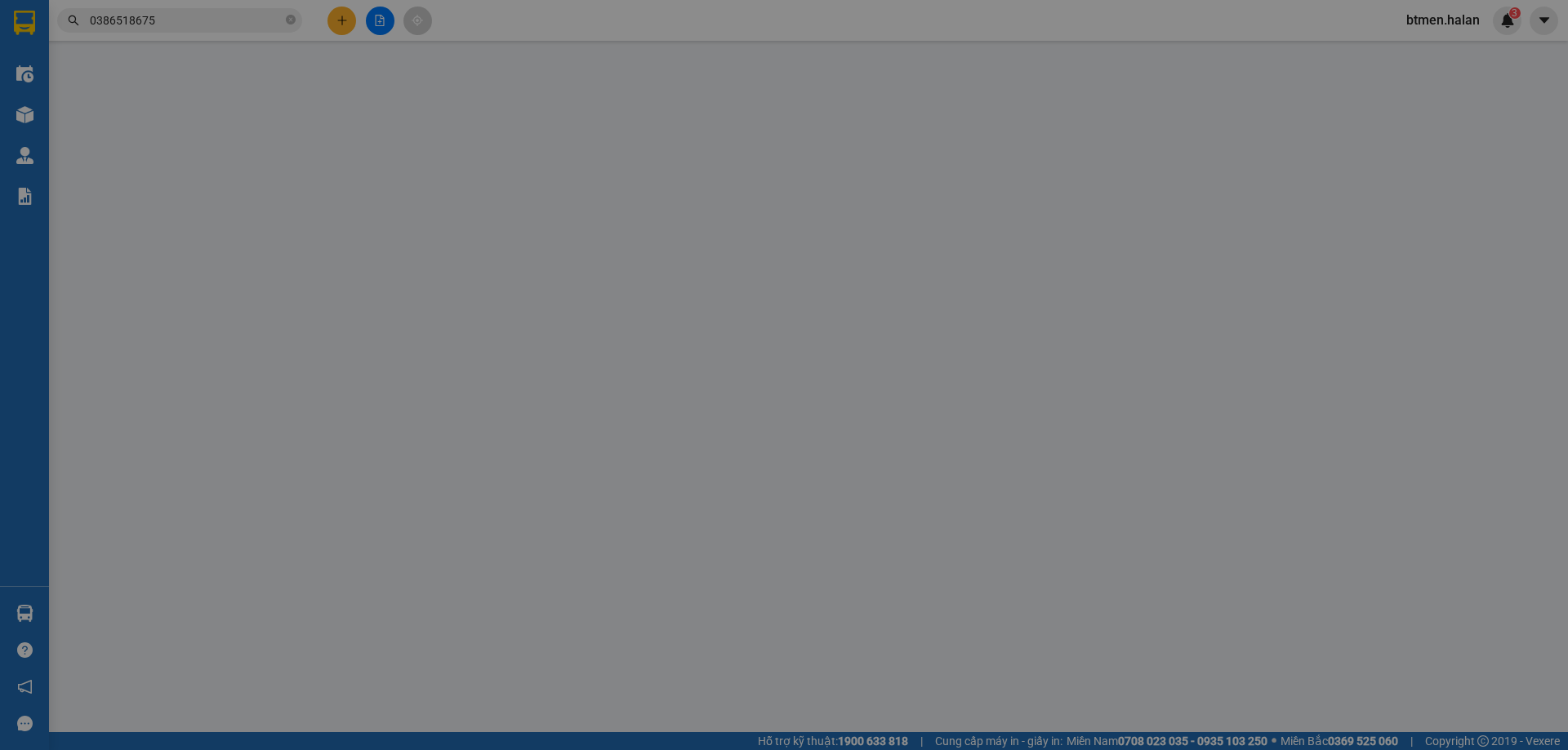
type input "0824426666"
type input "TÚ"
type input "0965919582"
type input "LUÂN V.YÊN"
type input "25.000"
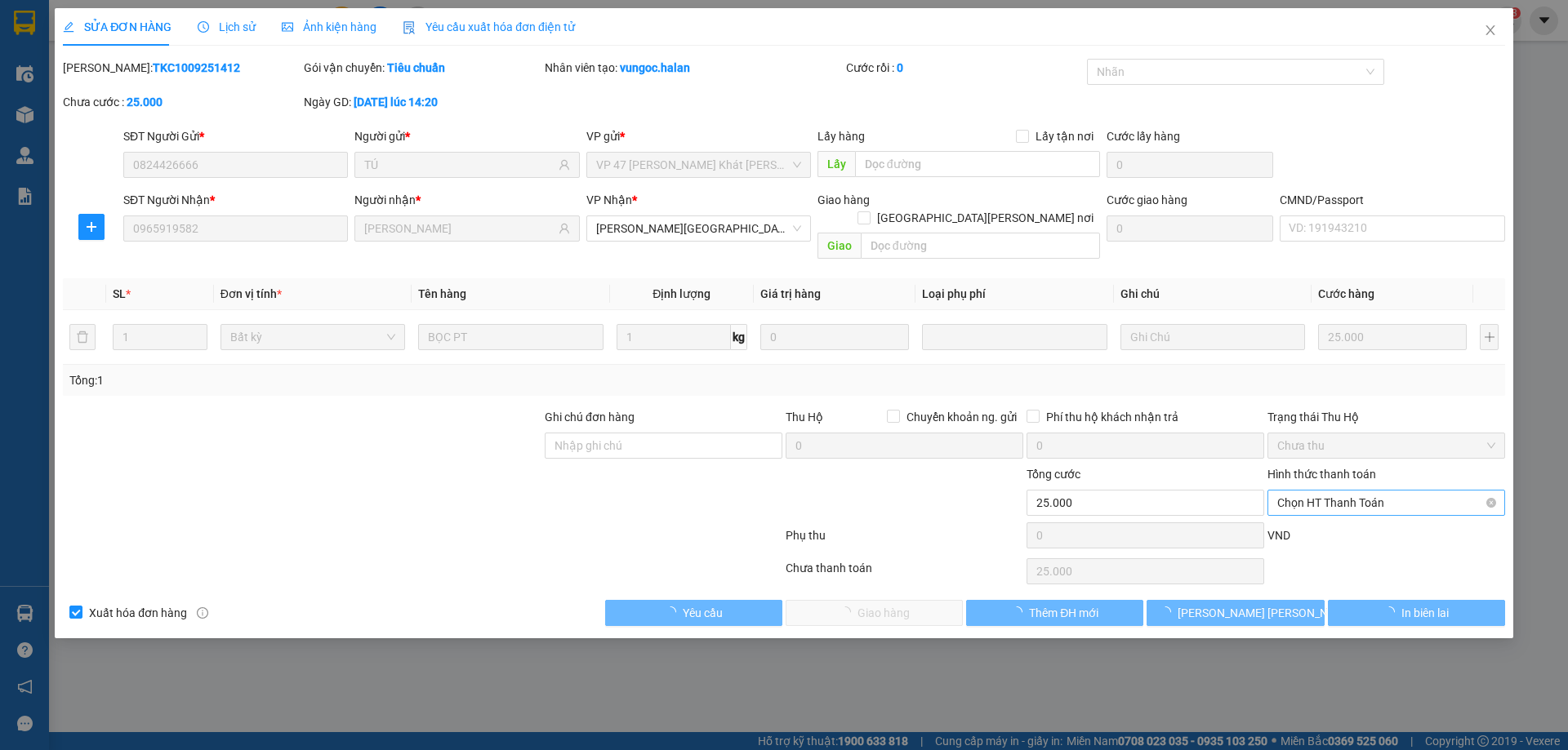
click at [1328, 491] on span "Chọn HT Thanh Toán" at bounding box center [1386, 503] width 218 height 25
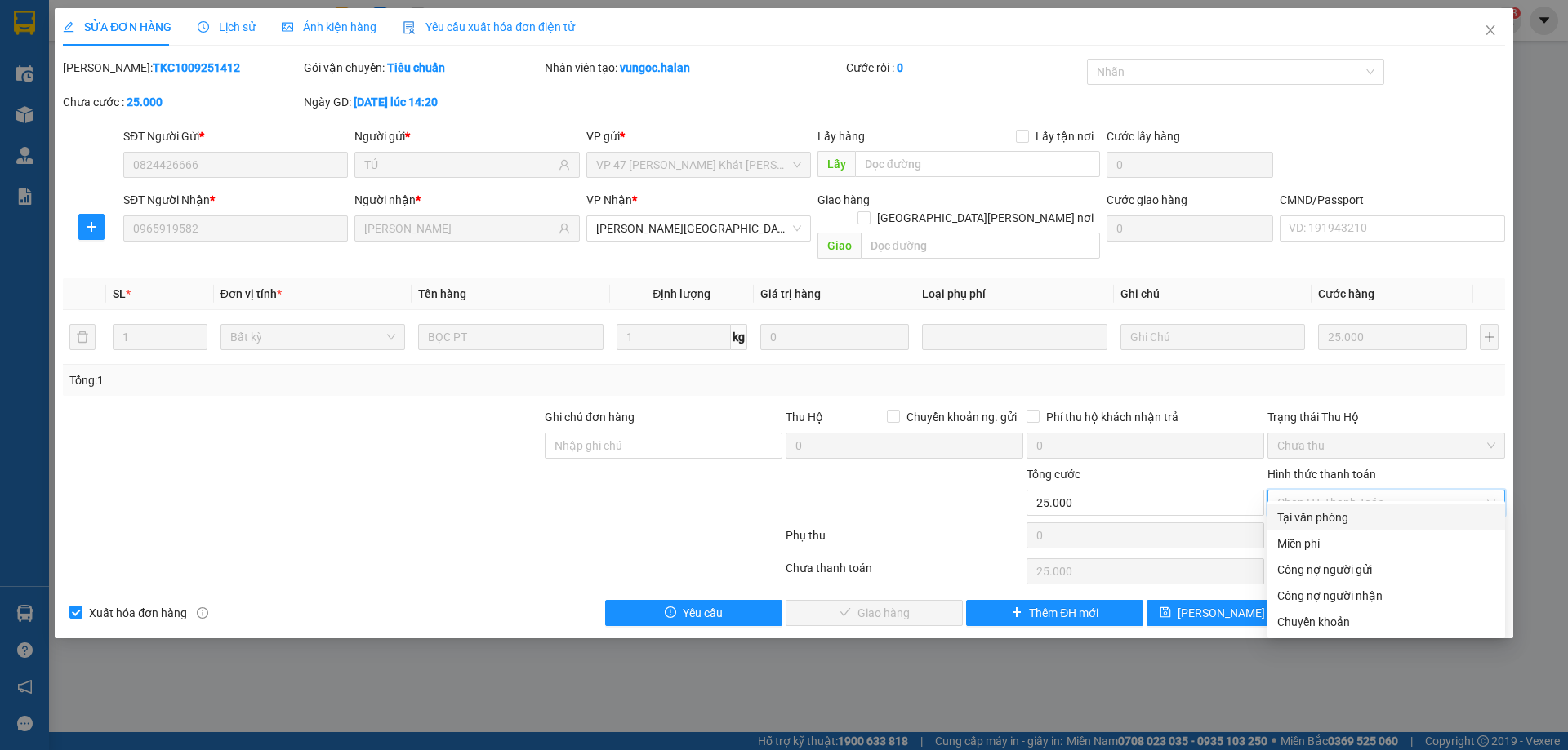
click at [1324, 521] on div "Tại văn phòng" at bounding box center [1386, 517] width 218 height 18
type input "0"
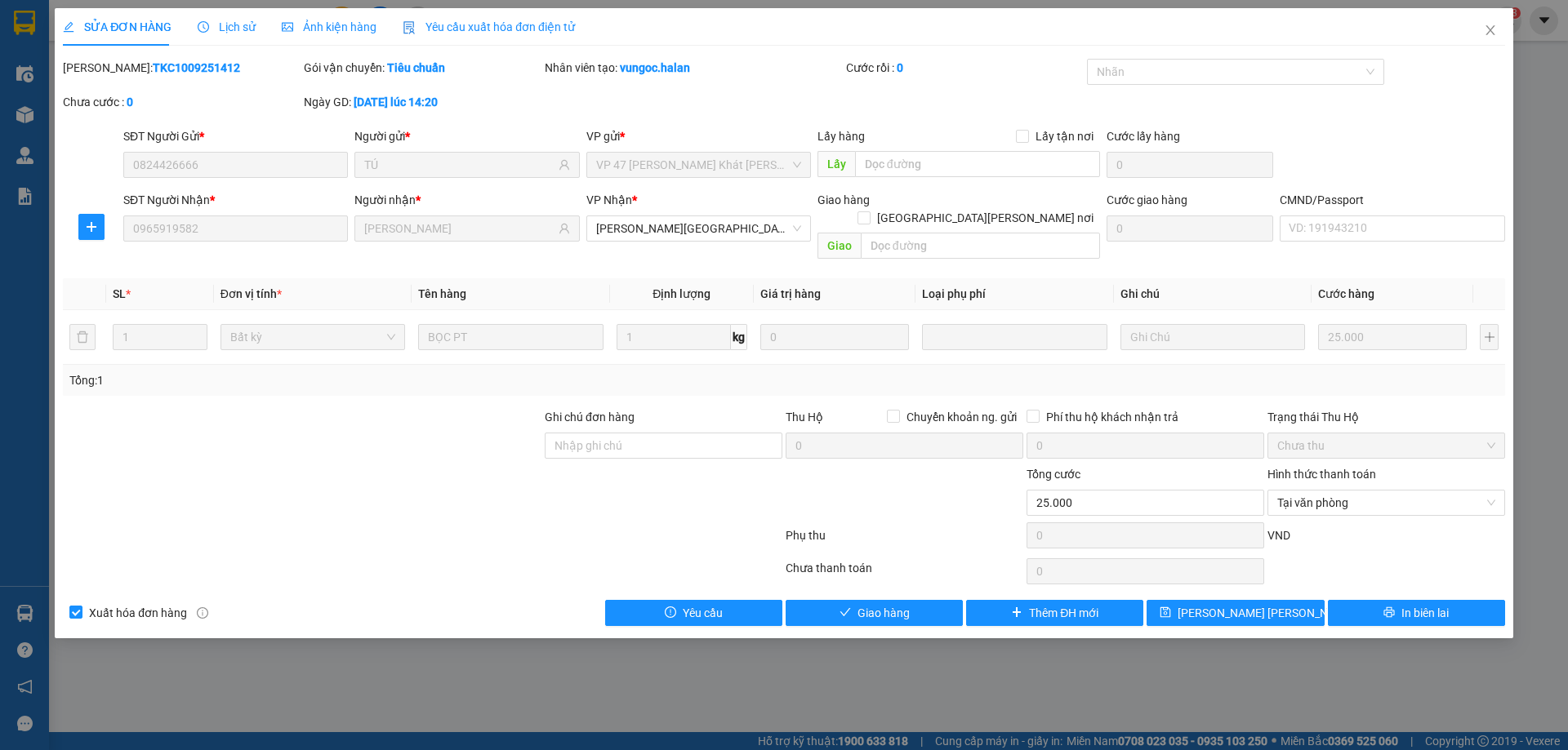
click at [824, 610] on div "SỬA ĐƠN HÀNG Lịch sử Ảnh kiện hàng Yêu cầu xuất hóa đơn điện tử Total Paid Fee …" at bounding box center [784, 323] width 1459 height 630
click at [865, 605] on button "Giao hàng" at bounding box center [873, 613] width 177 height 27
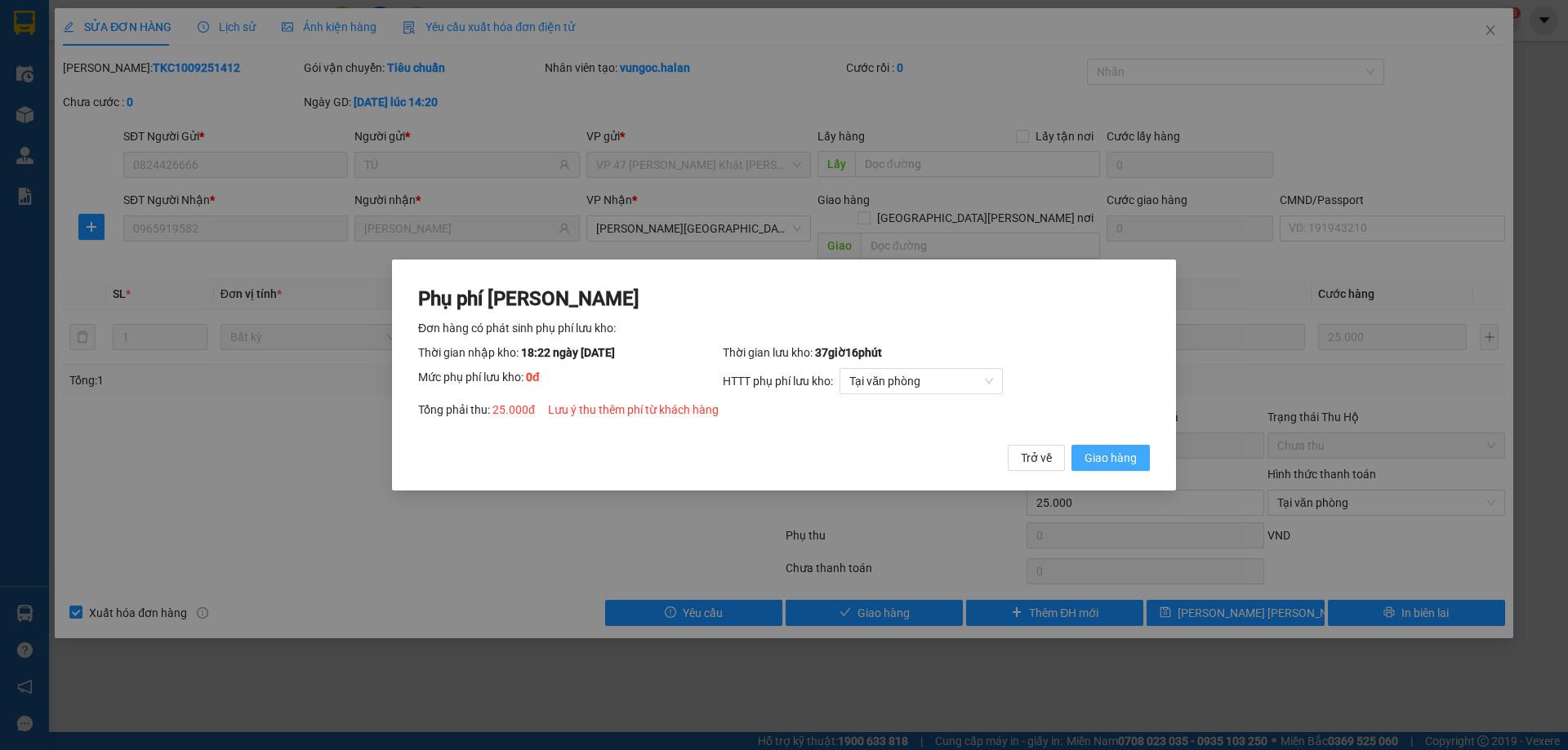
click at [1106, 468] on button "Giao hàng" at bounding box center [1110, 458] width 79 height 27
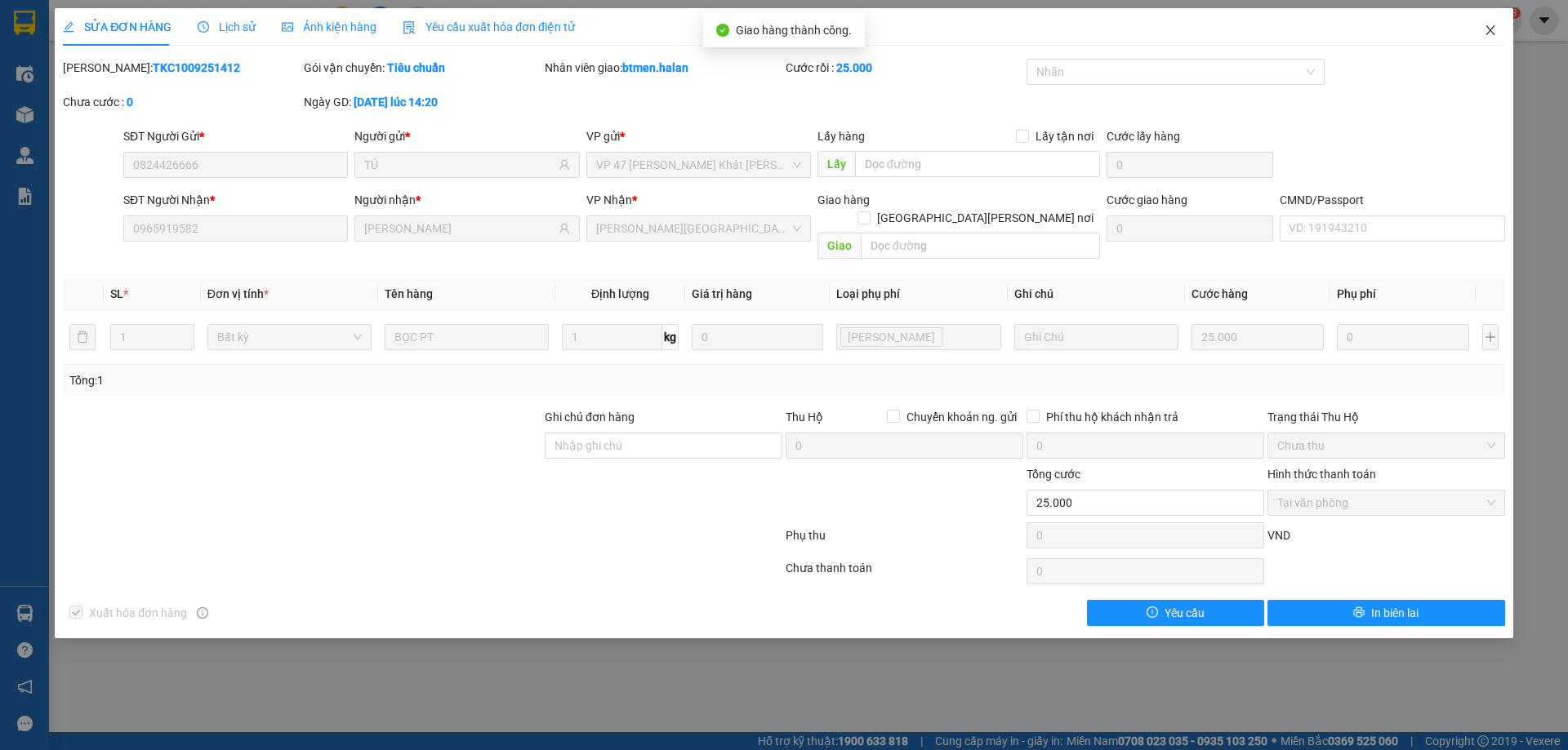
click at [1492, 25] on icon "close" at bounding box center [1489, 30] width 13 height 13
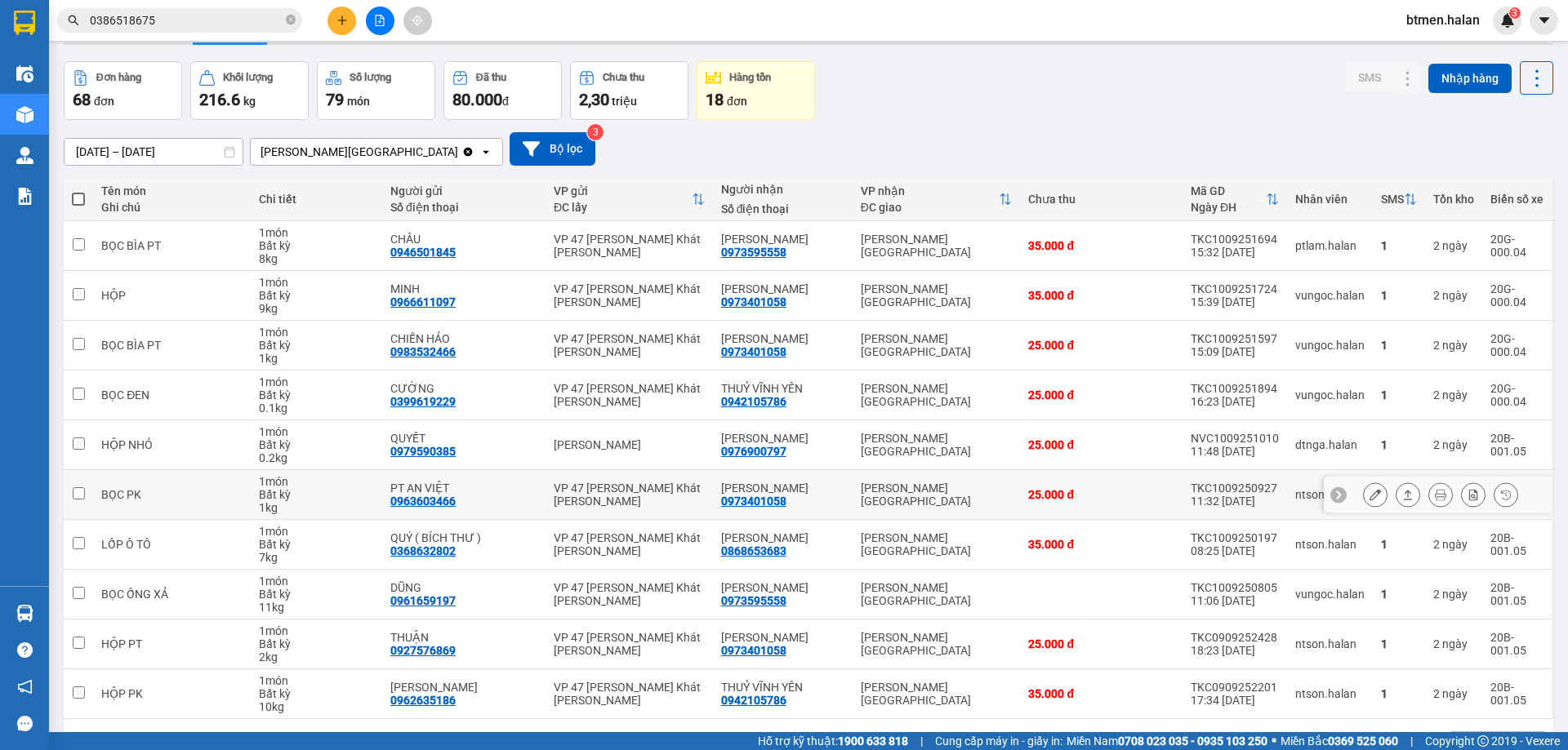
scroll to position [81, 0]
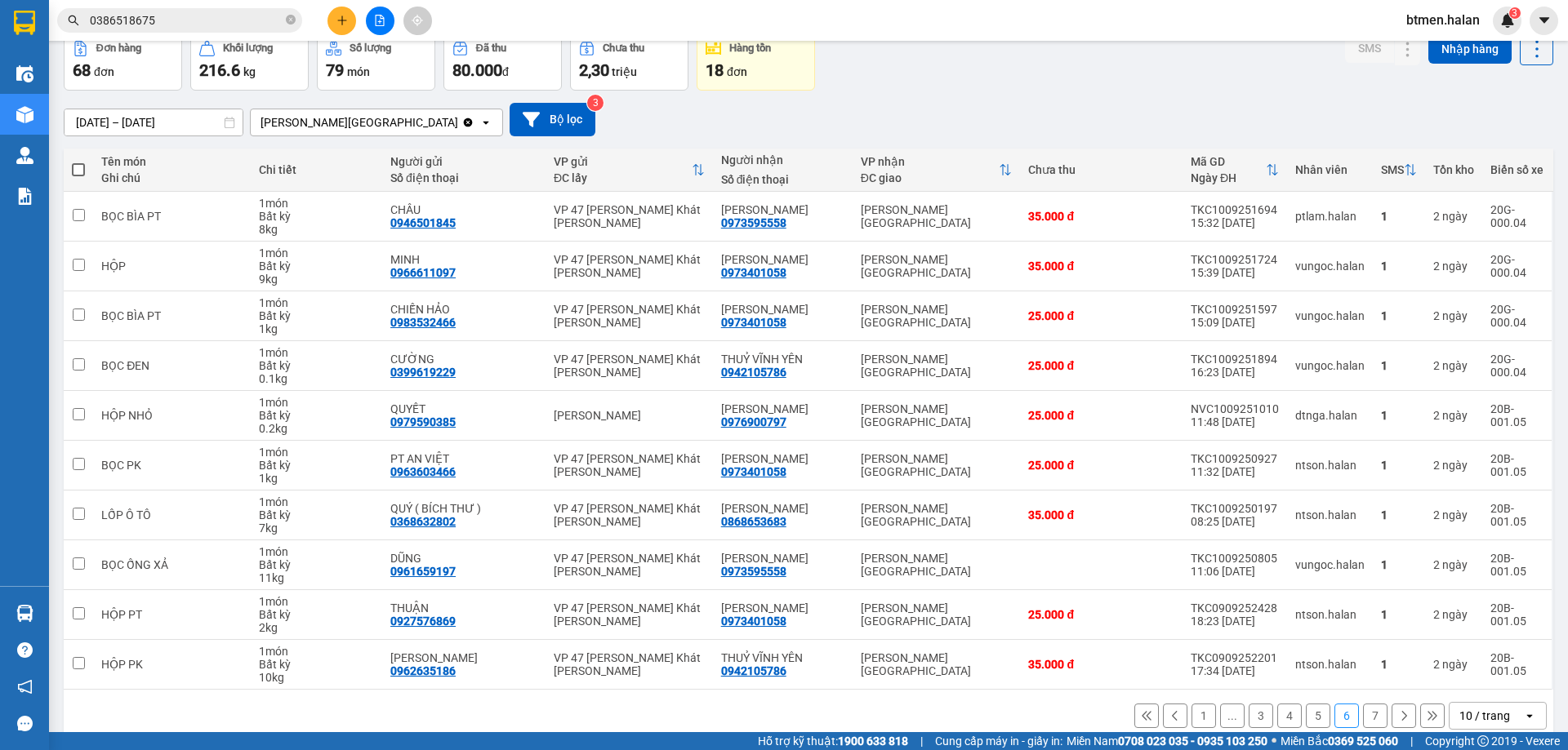
click at [1363, 718] on button "7" at bounding box center [1375, 716] width 25 height 25
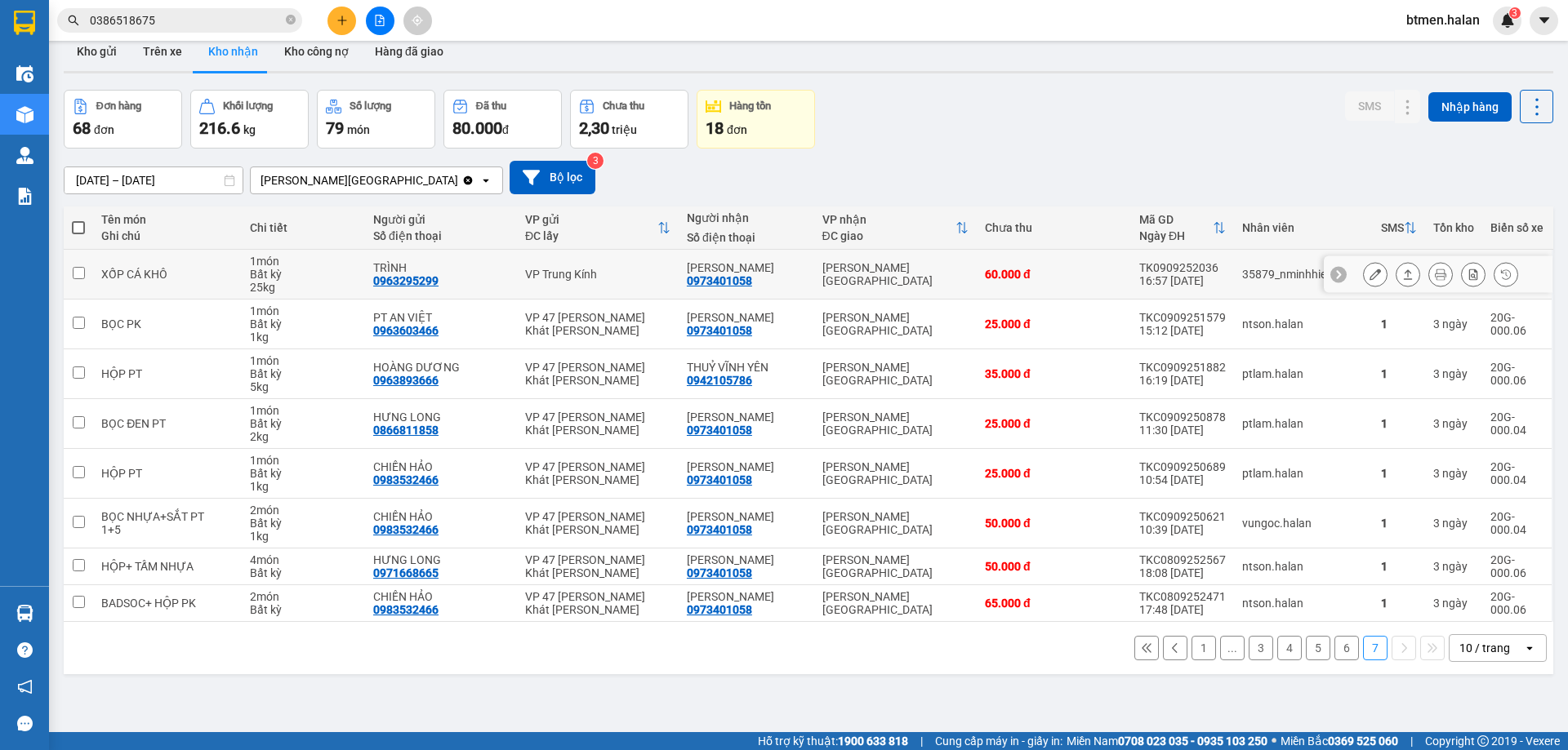
scroll to position [0, 0]
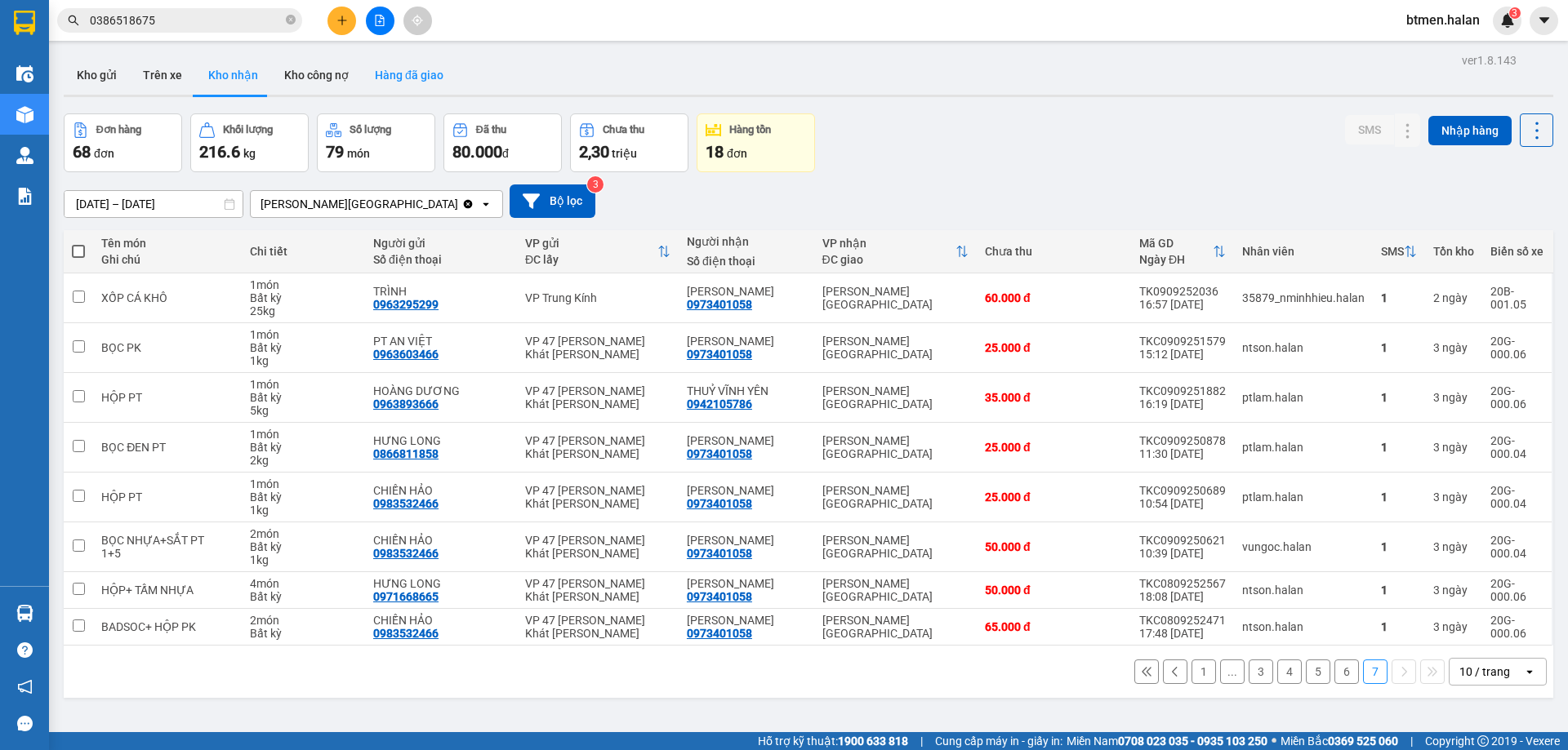
click at [407, 74] on button "Hàng đã giao" at bounding box center [409, 75] width 95 height 39
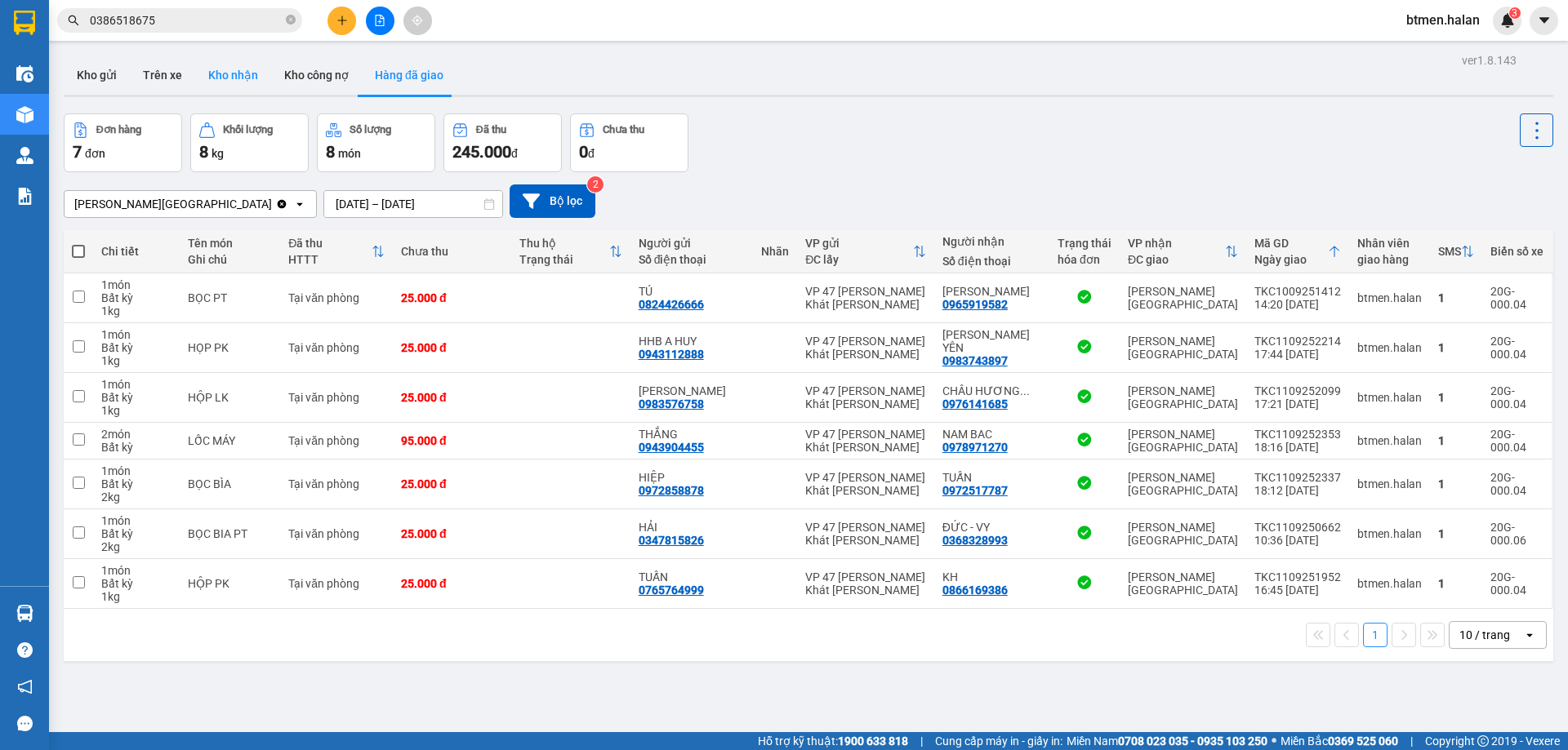
click at [199, 79] on button "Kho nhận" at bounding box center [233, 75] width 76 height 39
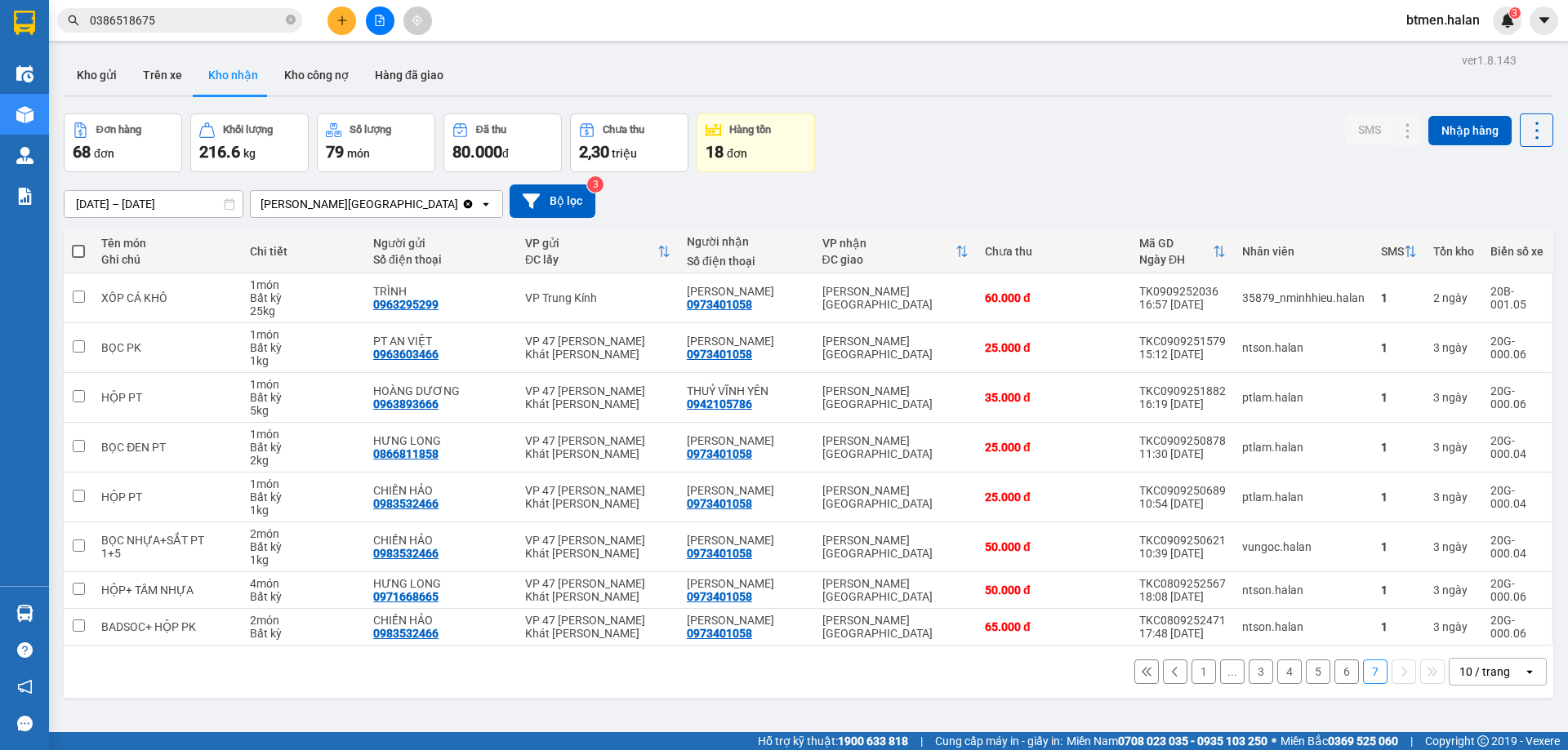
click at [1178, 673] on div "1 ... 3 4 5 6 7 10 / trang open" at bounding box center [808, 671] width 1476 height 27
click at [1192, 673] on button "1" at bounding box center [1204, 671] width 25 height 25
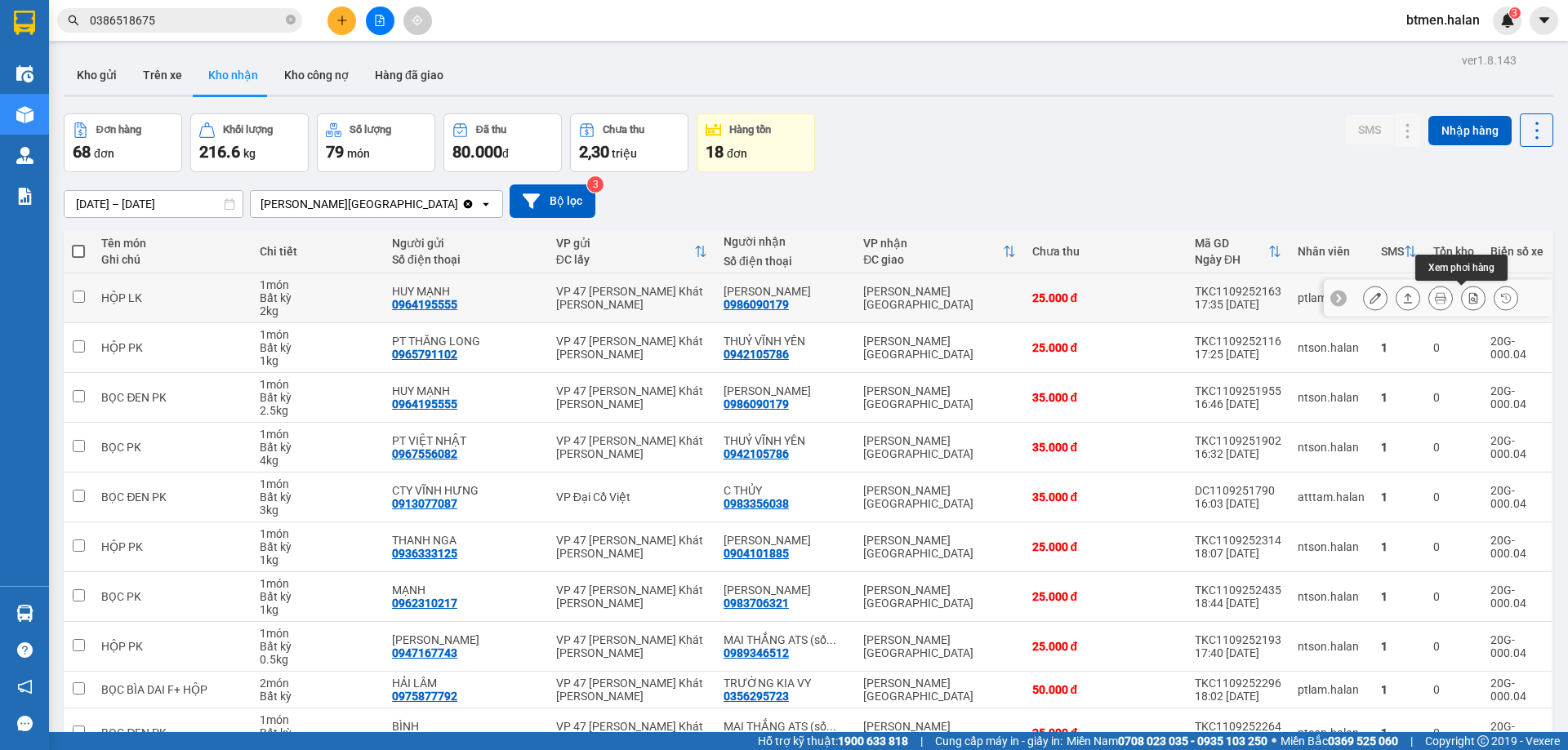
click at [1469, 299] on button at bounding box center [1473, 298] width 23 height 28
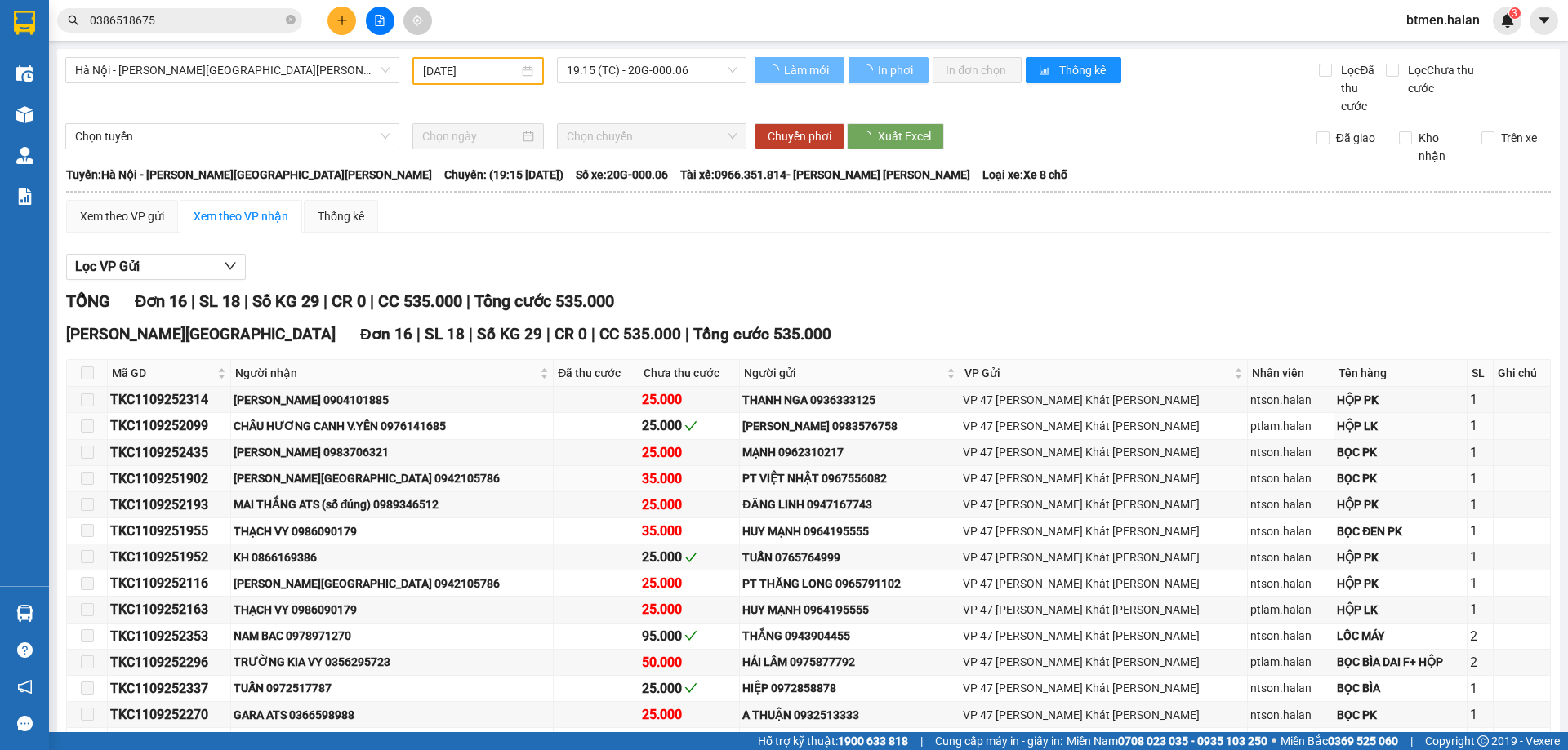
type input "11/09/2025"
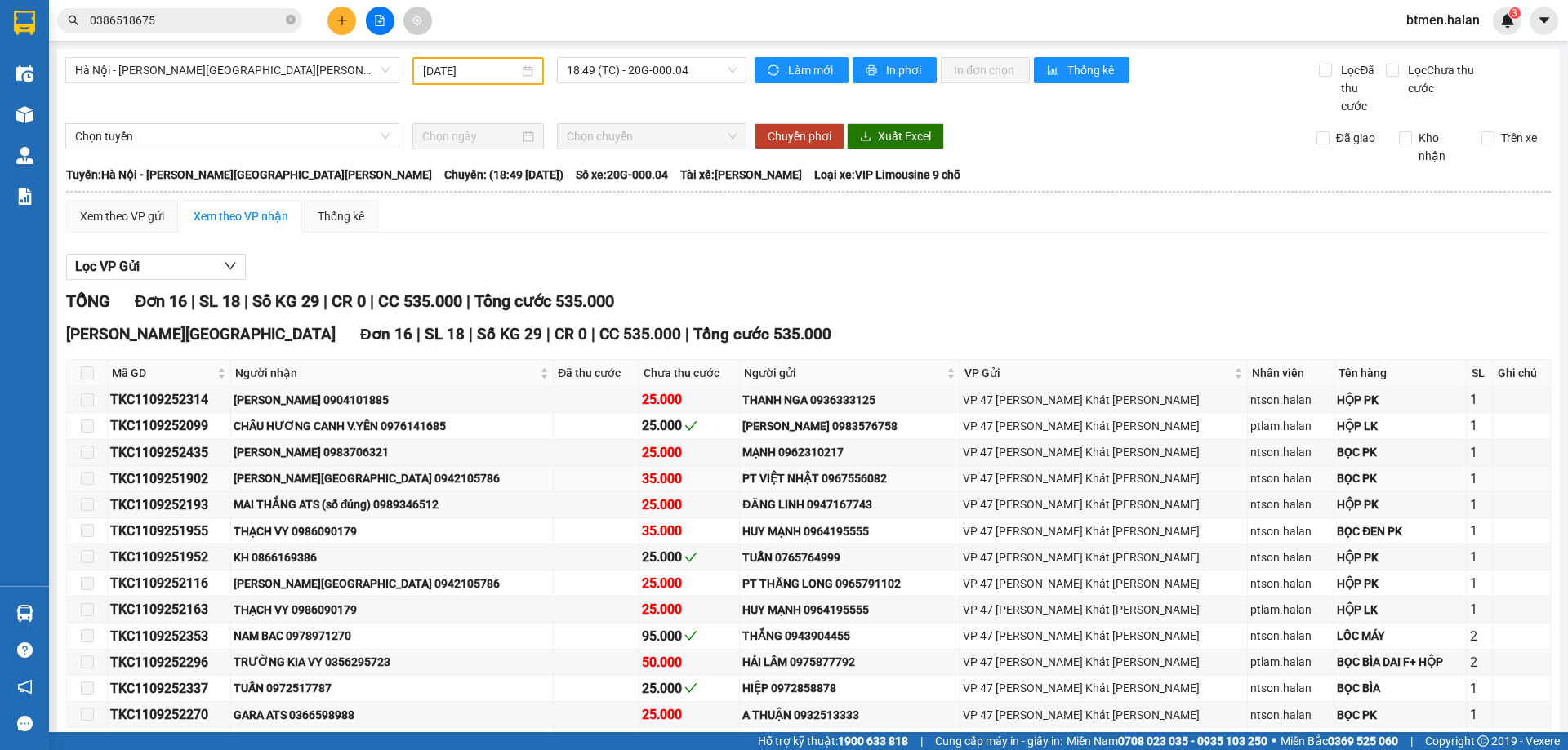
scroll to position [30, 0]
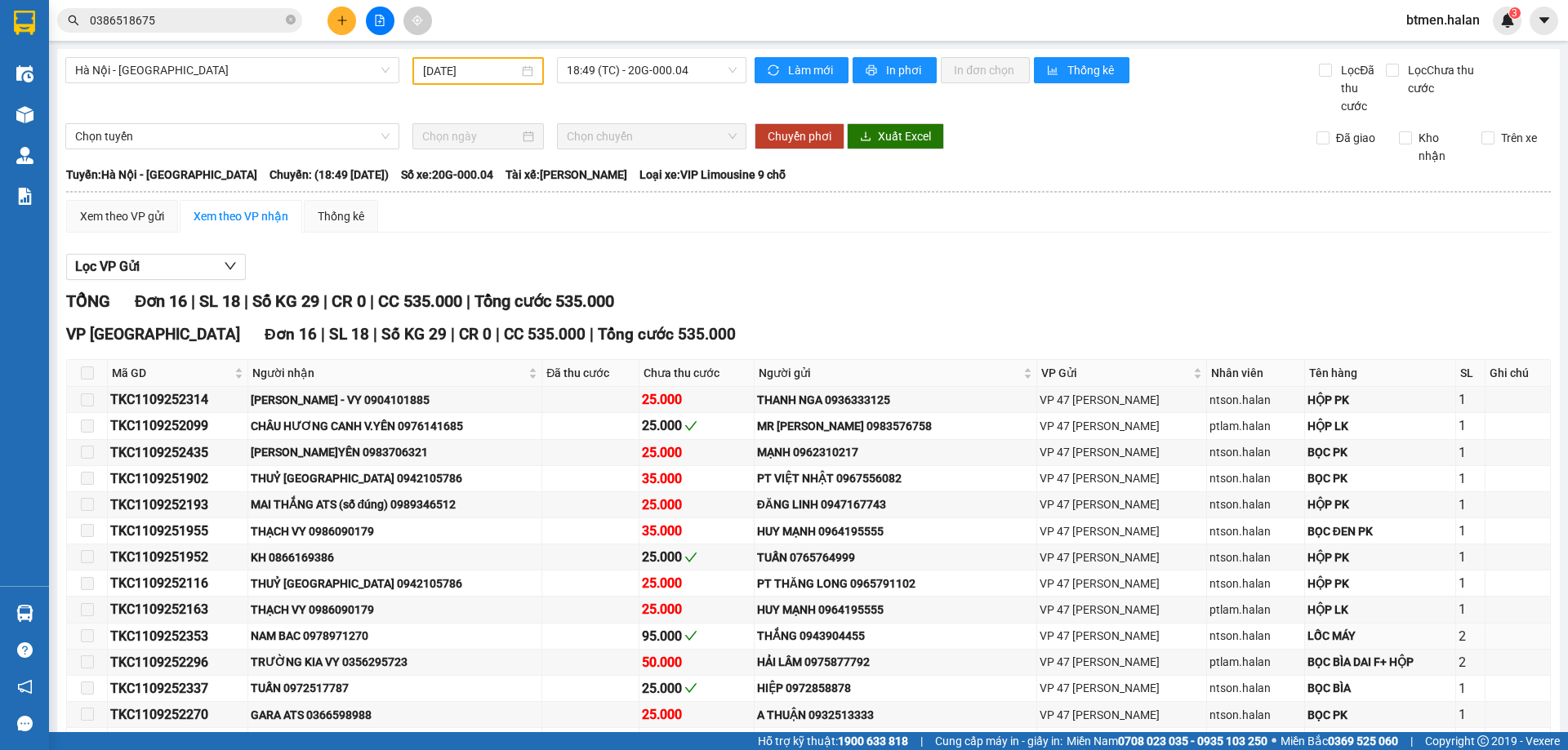
scroll to position [159, 0]
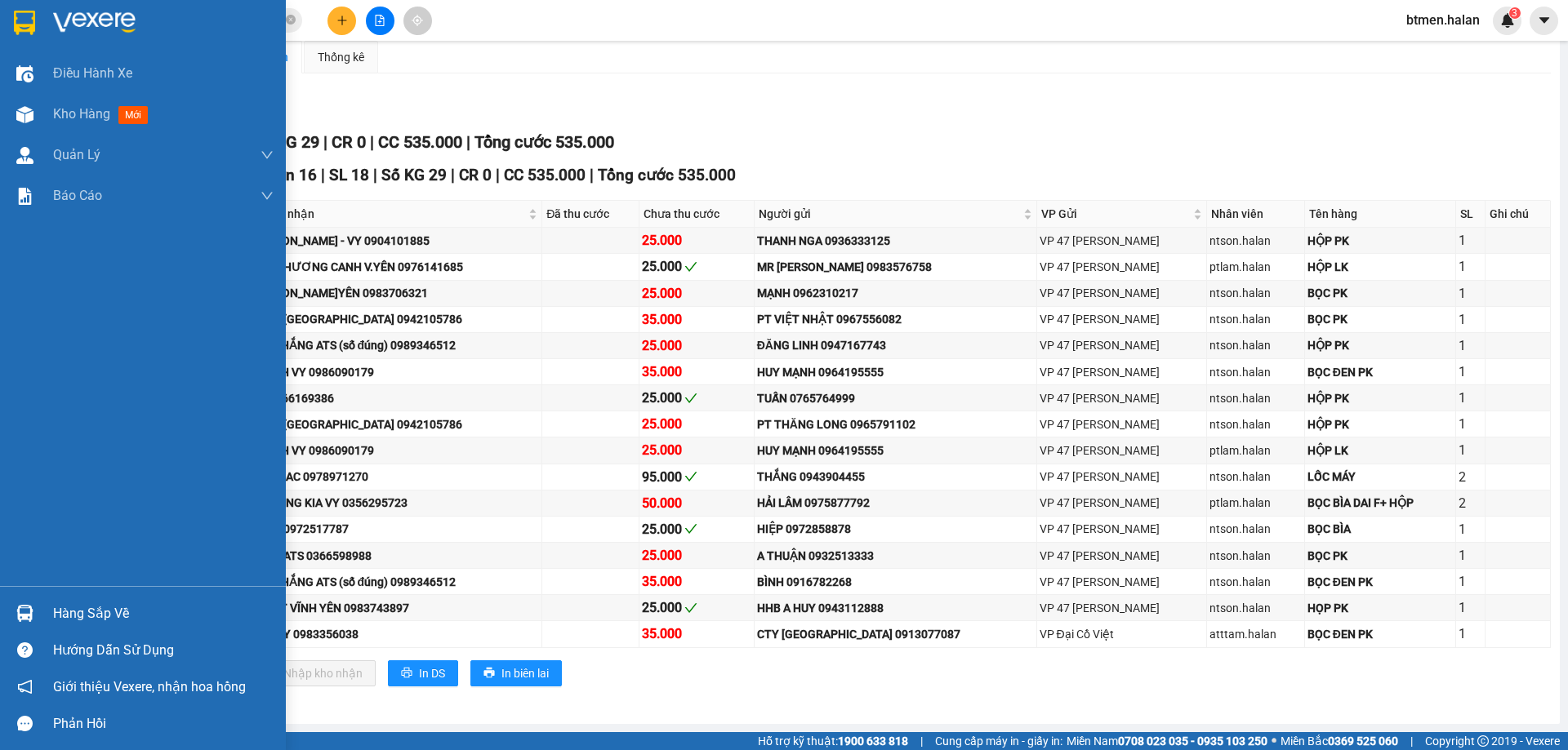
click at [35, 616] on div at bounding box center [24, 613] width 28 height 28
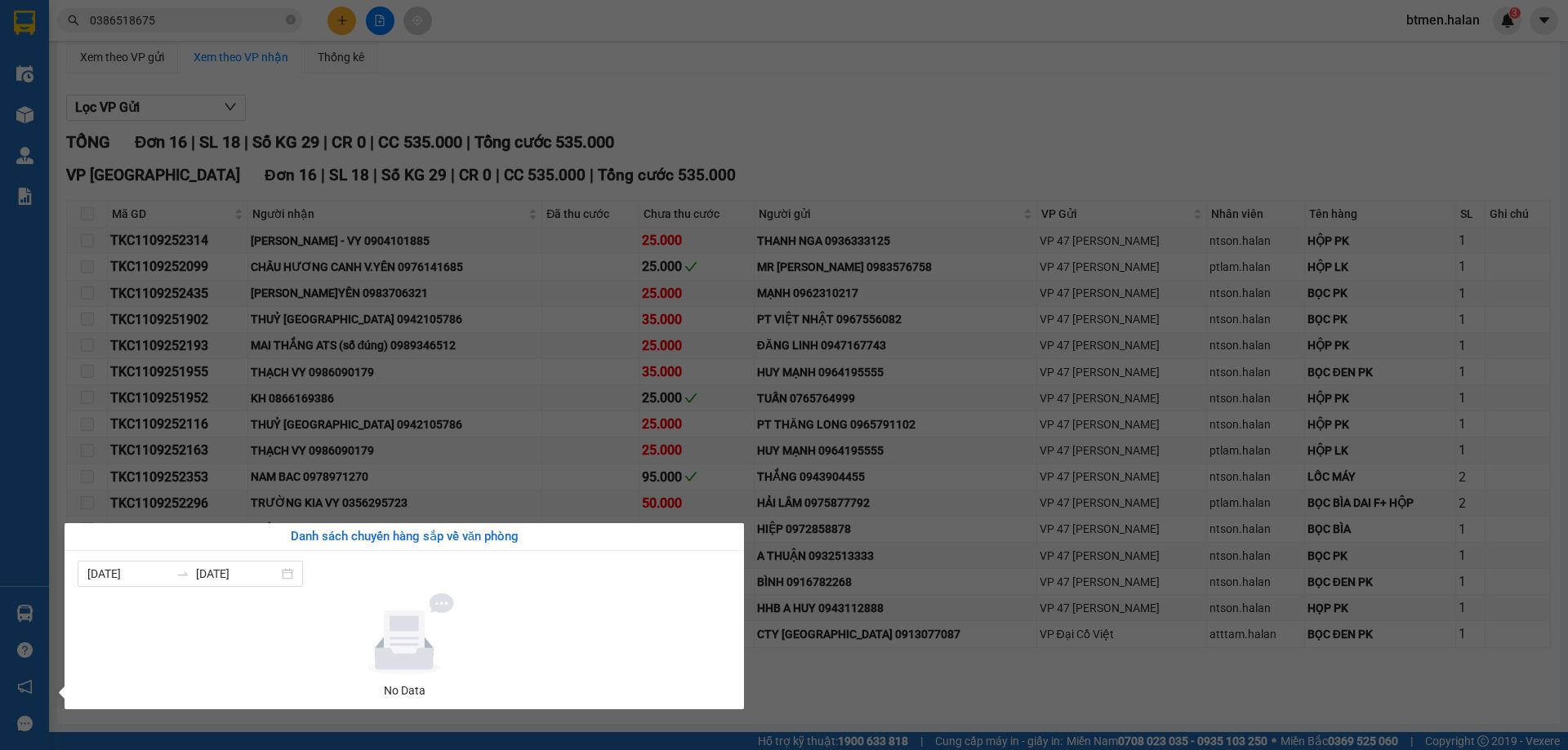
click at [899, 128] on section "Kết quả tìm kiếm ( 505 ) Bộ lọc Mã ĐH Trạng thái Món hàng Thu hộ Tổng cước Chưa…" at bounding box center [784, 375] width 1568 height 750
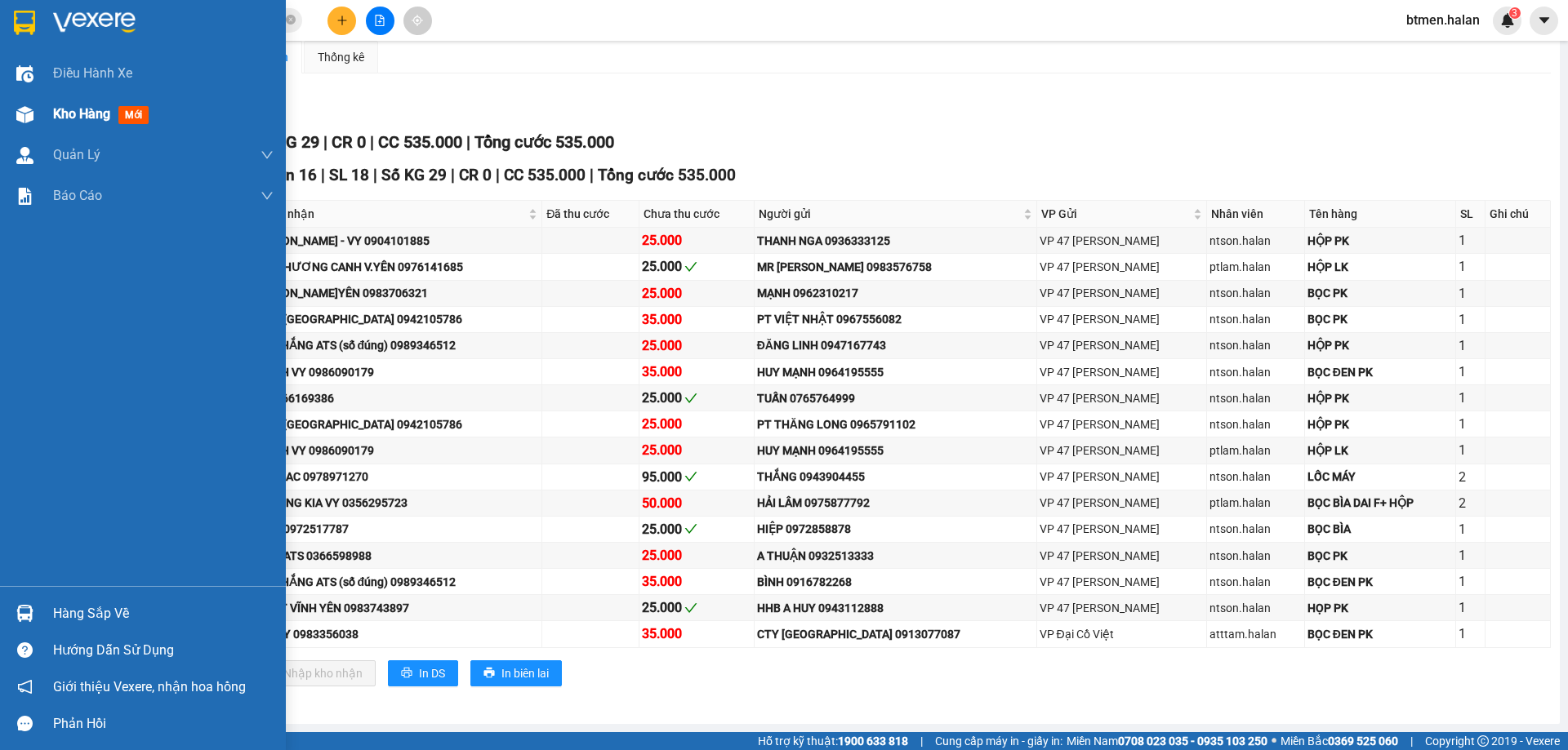
click at [96, 118] on span "Kho hàng" at bounding box center [81, 114] width 57 height 15
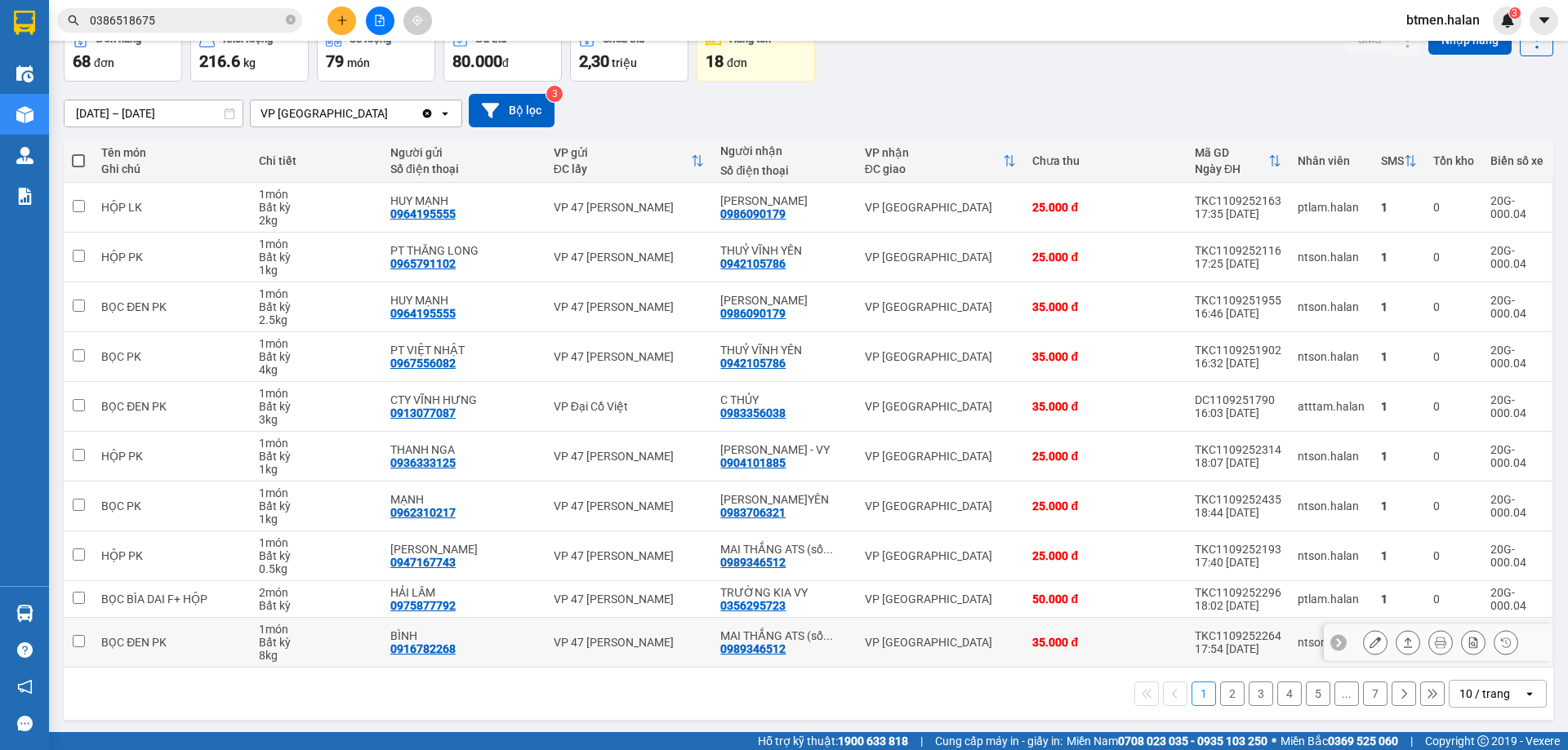
scroll to position [93, 0]
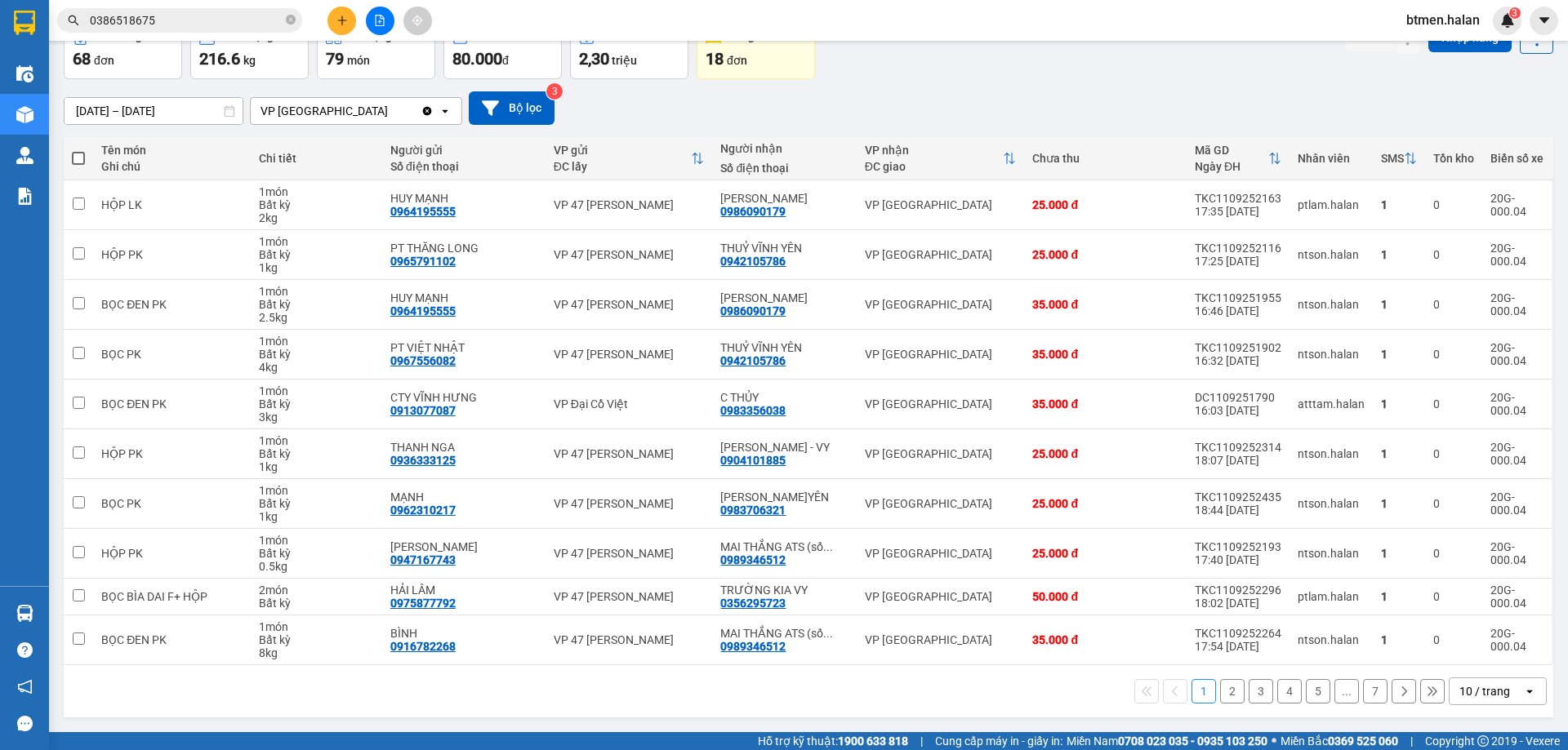
click at [1363, 680] on button "7" at bounding box center [1375, 691] width 25 height 25
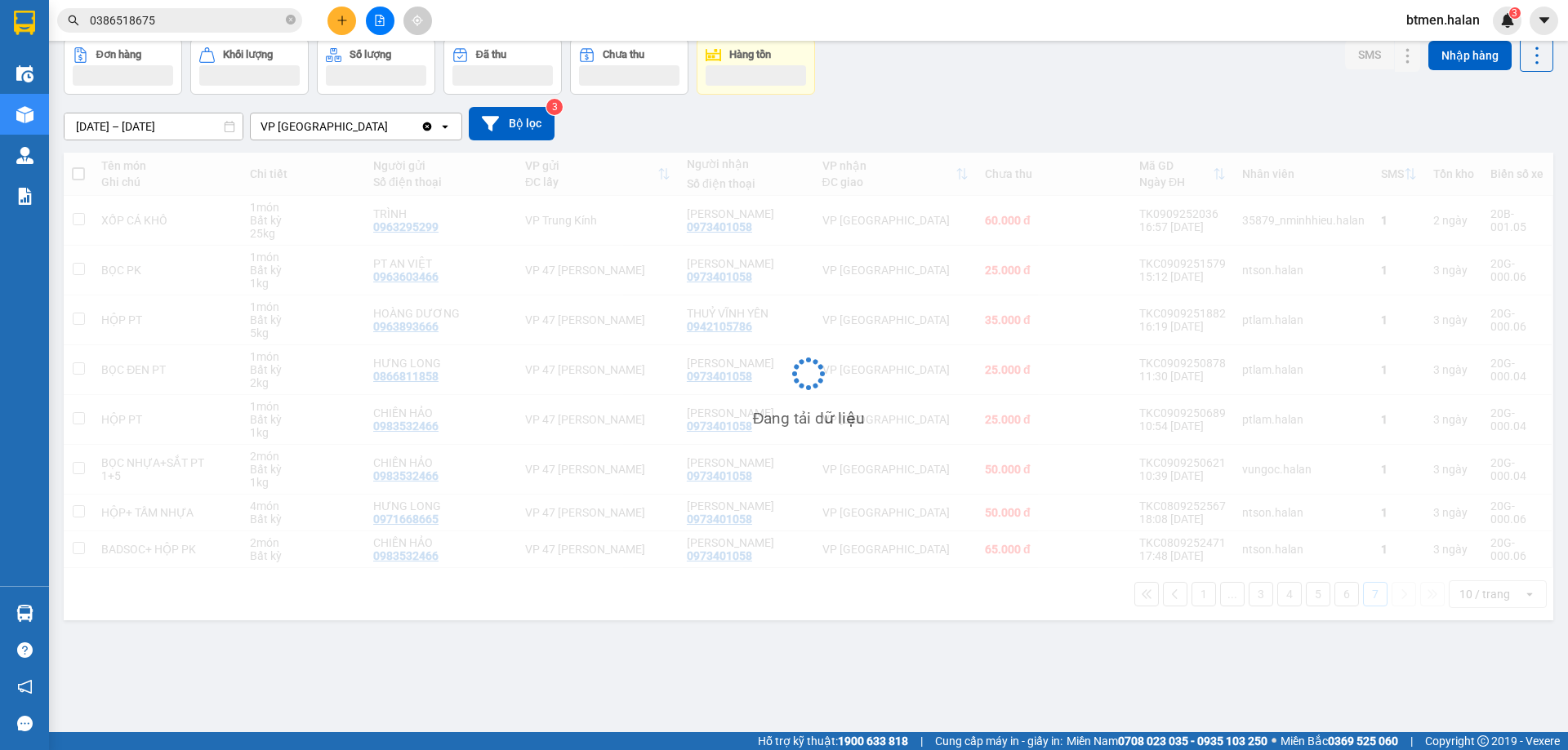
scroll to position [75, 0]
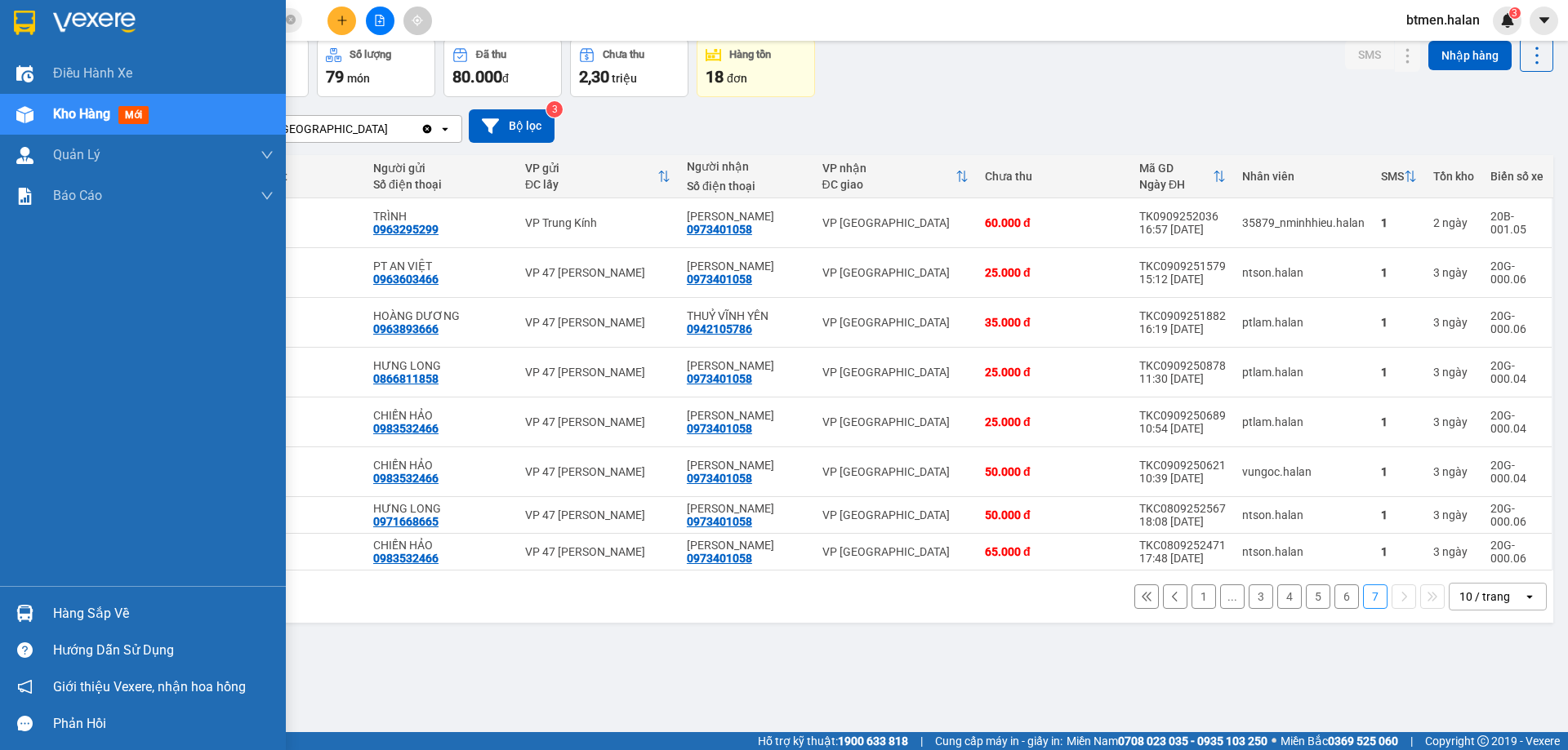
click at [37, 620] on div at bounding box center [24, 613] width 28 height 28
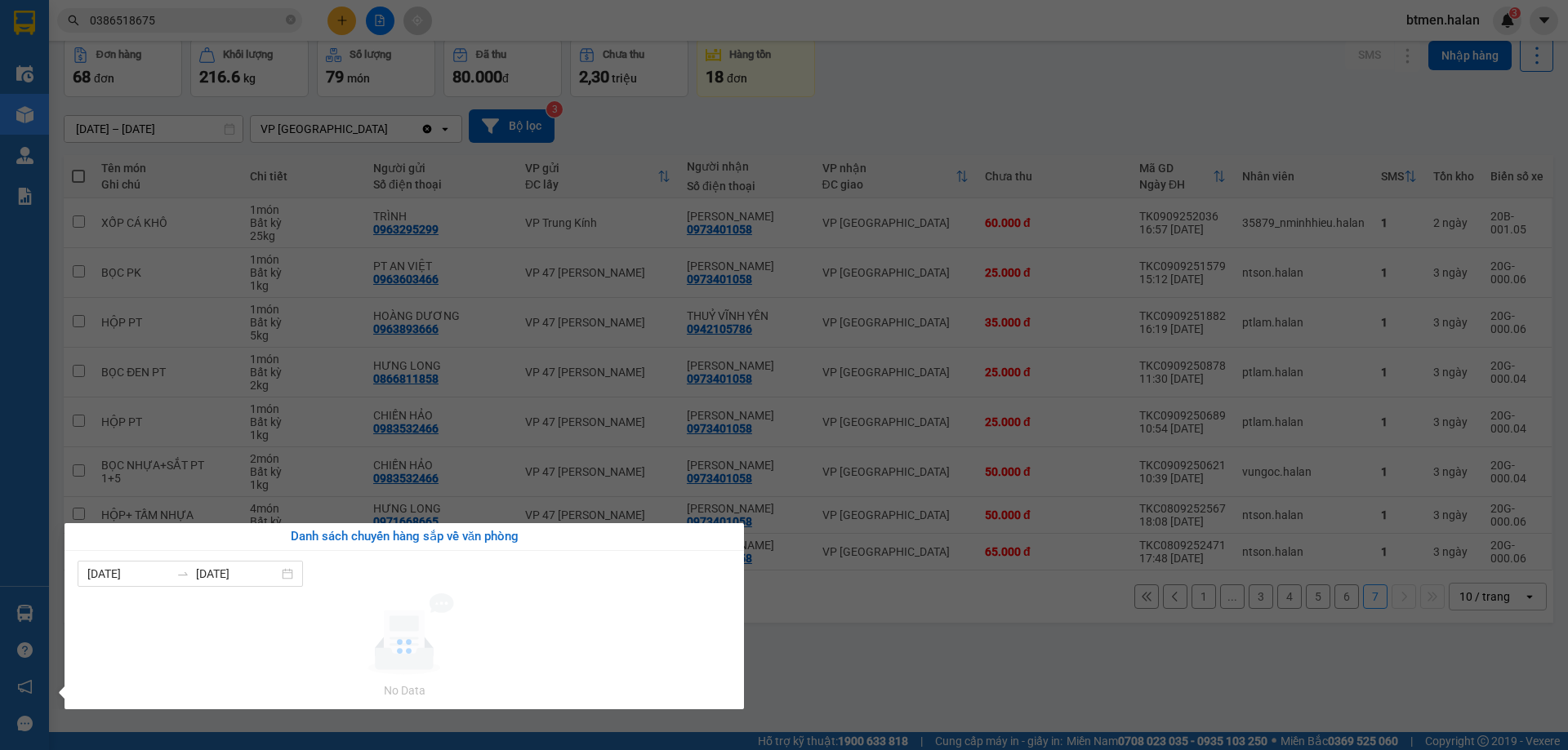
click at [910, 647] on section "Kết quả tìm kiếm ( 505 ) Bộ lọc Mã ĐH Trạng thái Món hàng Thu hộ Tổng cước Chưa…" at bounding box center [784, 375] width 1568 height 750
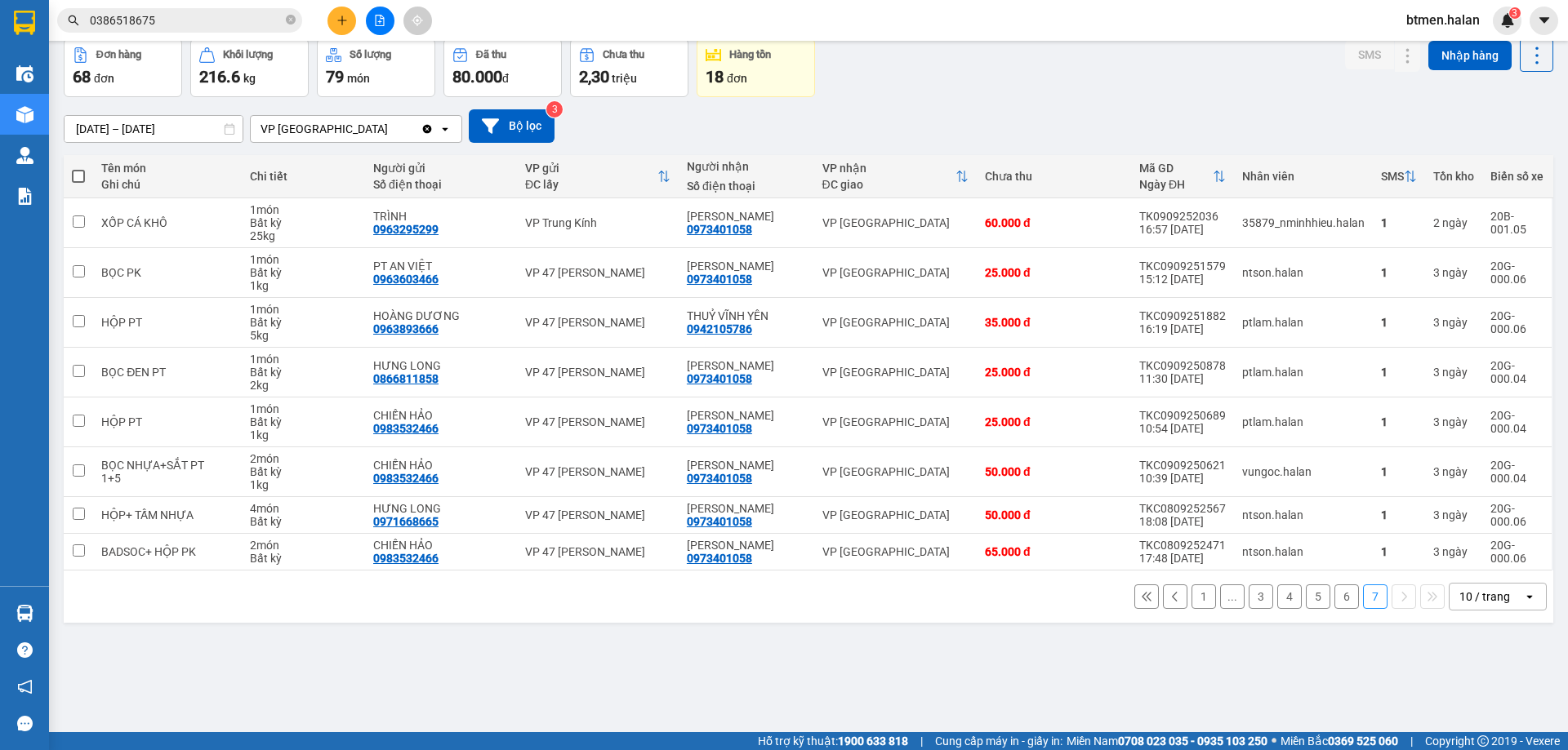
click at [1192, 602] on button "1" at bounding box center [1204, 596] width 25 height 25
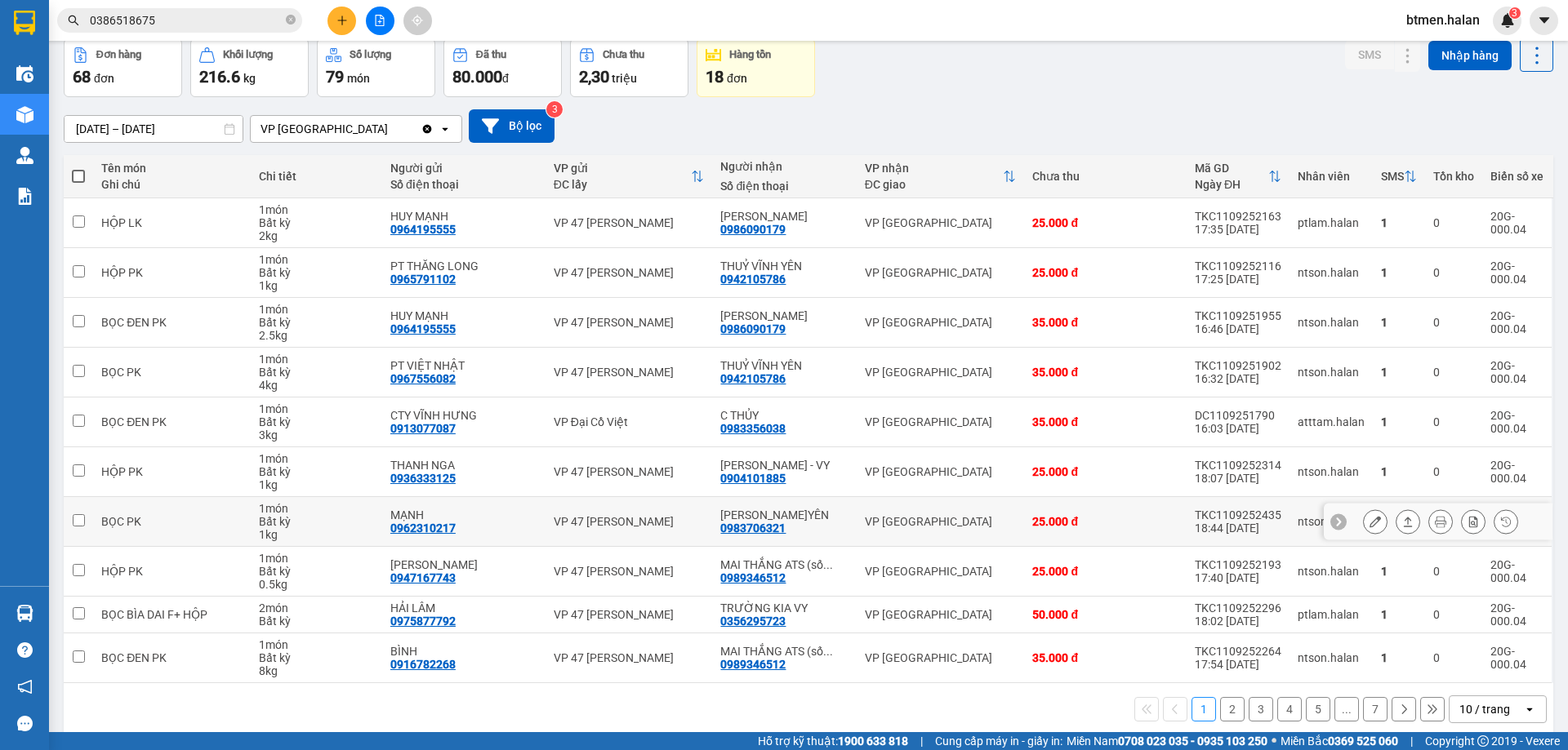
click at [782, 526] on div "0983706321" at bounding box center [753, 528] width 65 height 13
copy div "0983706321"
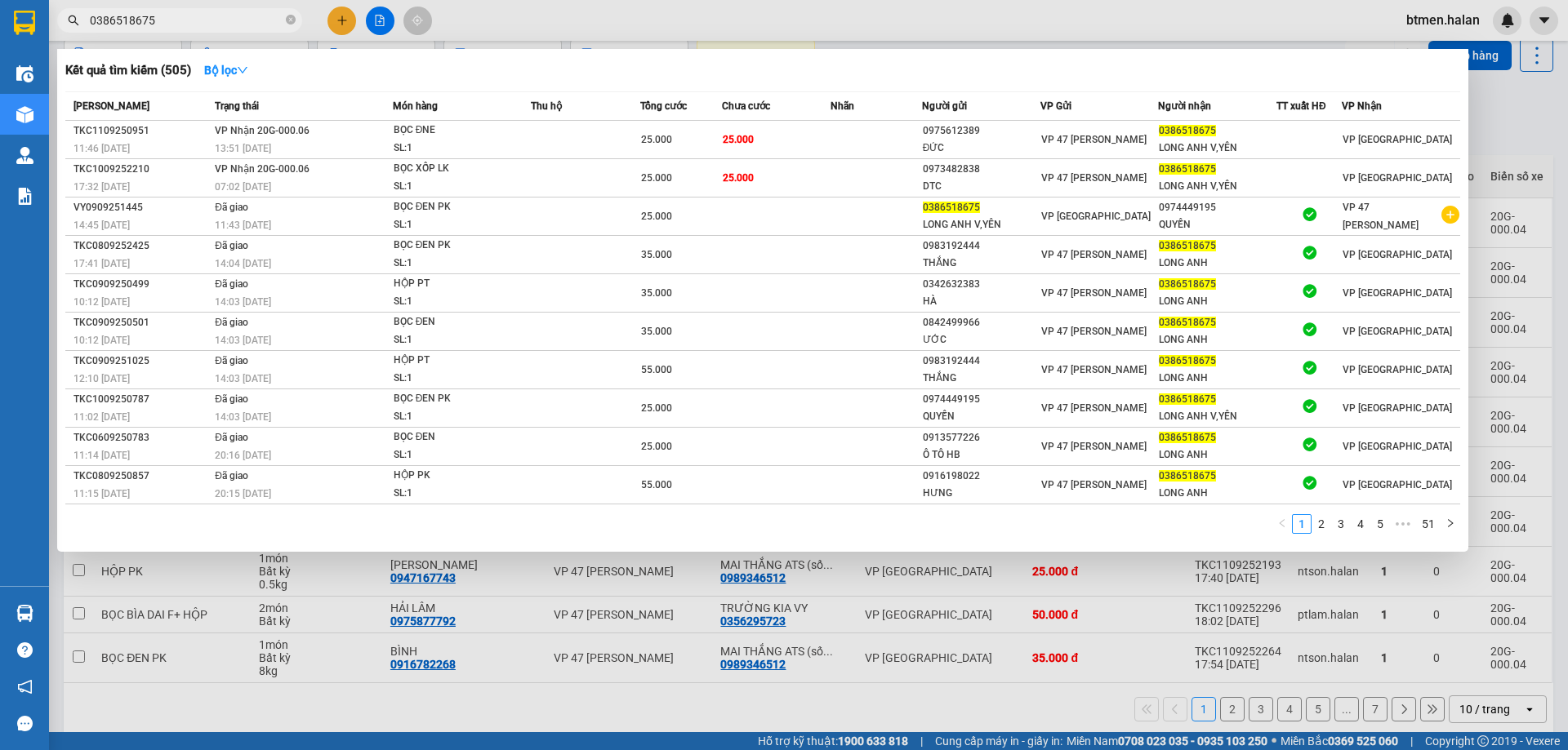
click at [235, 23] on input "0386518675" at bounding box center [186, 20] width 192 height 18
paste input "983706321"
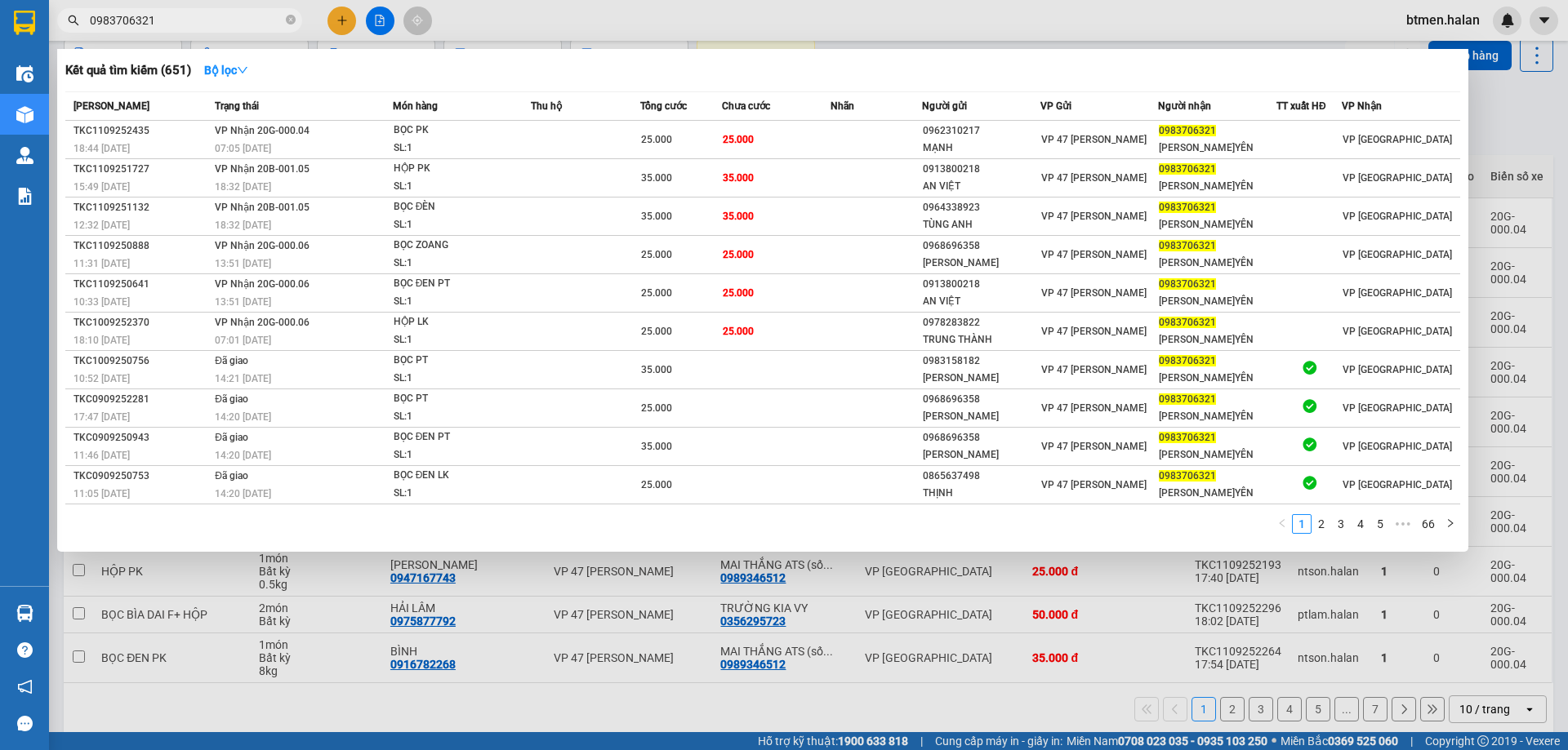
click at [178, 14] on input "0983706321" at bounding box center [186, 20] width 192 height 18
paste input "15015020"
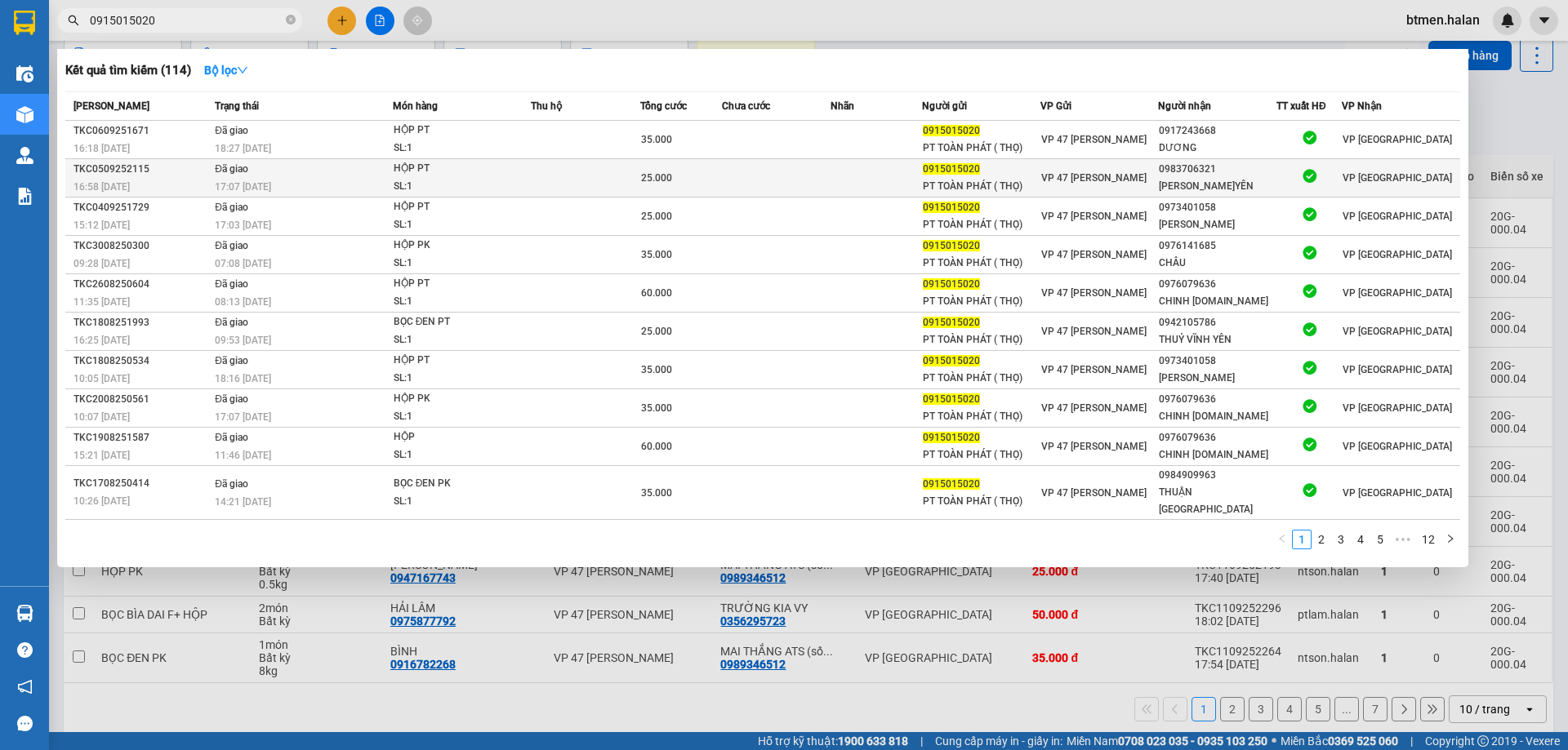
type input "0915015020"
click at [973, 184] on div "PT TOÀN PHÁT ( THỌ)" at bounding box center [981, 186] width 116 height 17
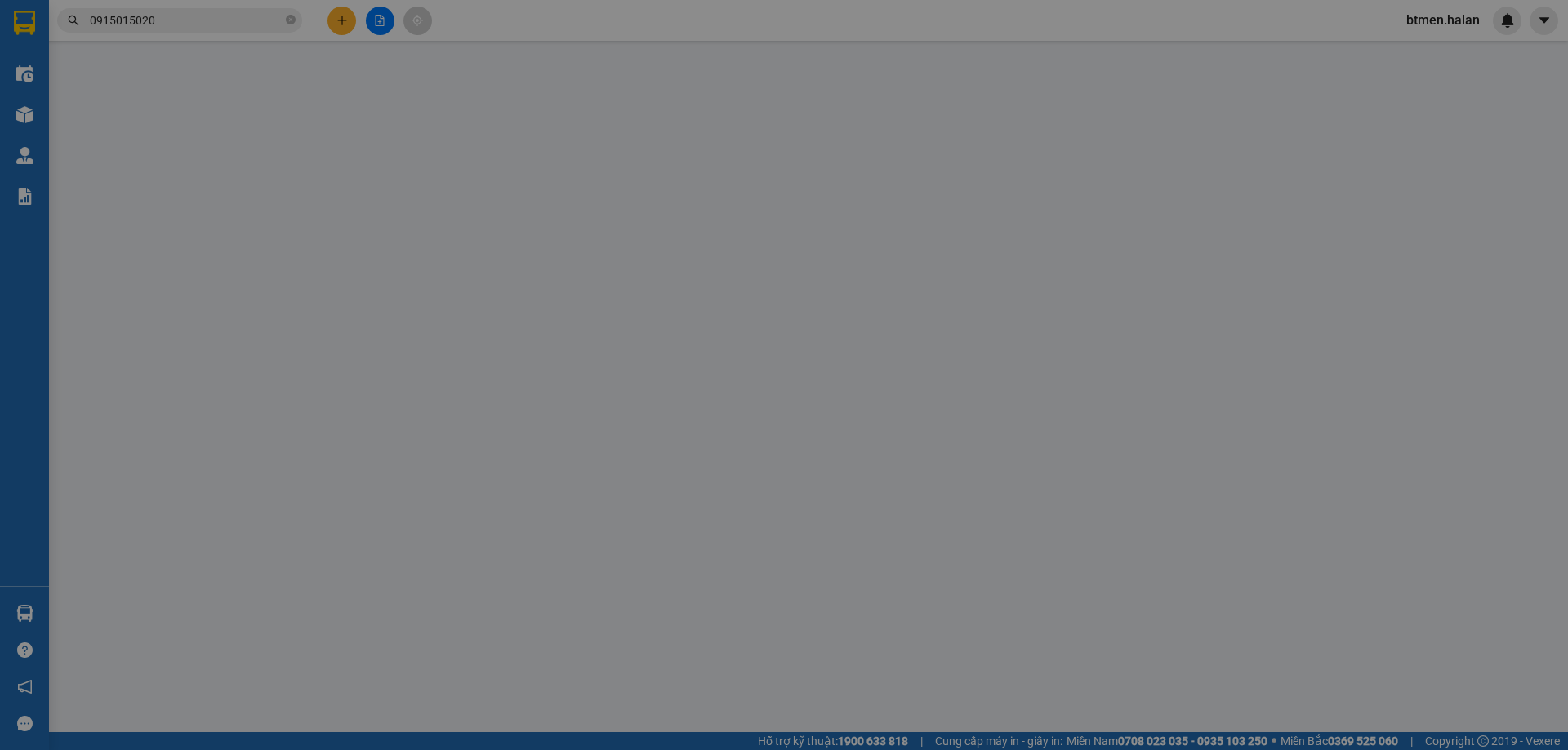
click at [973, 184] on div "Lấy hàng Lấy tận nơi Lấy" at bounding box center [958, 156] width 282 height 57
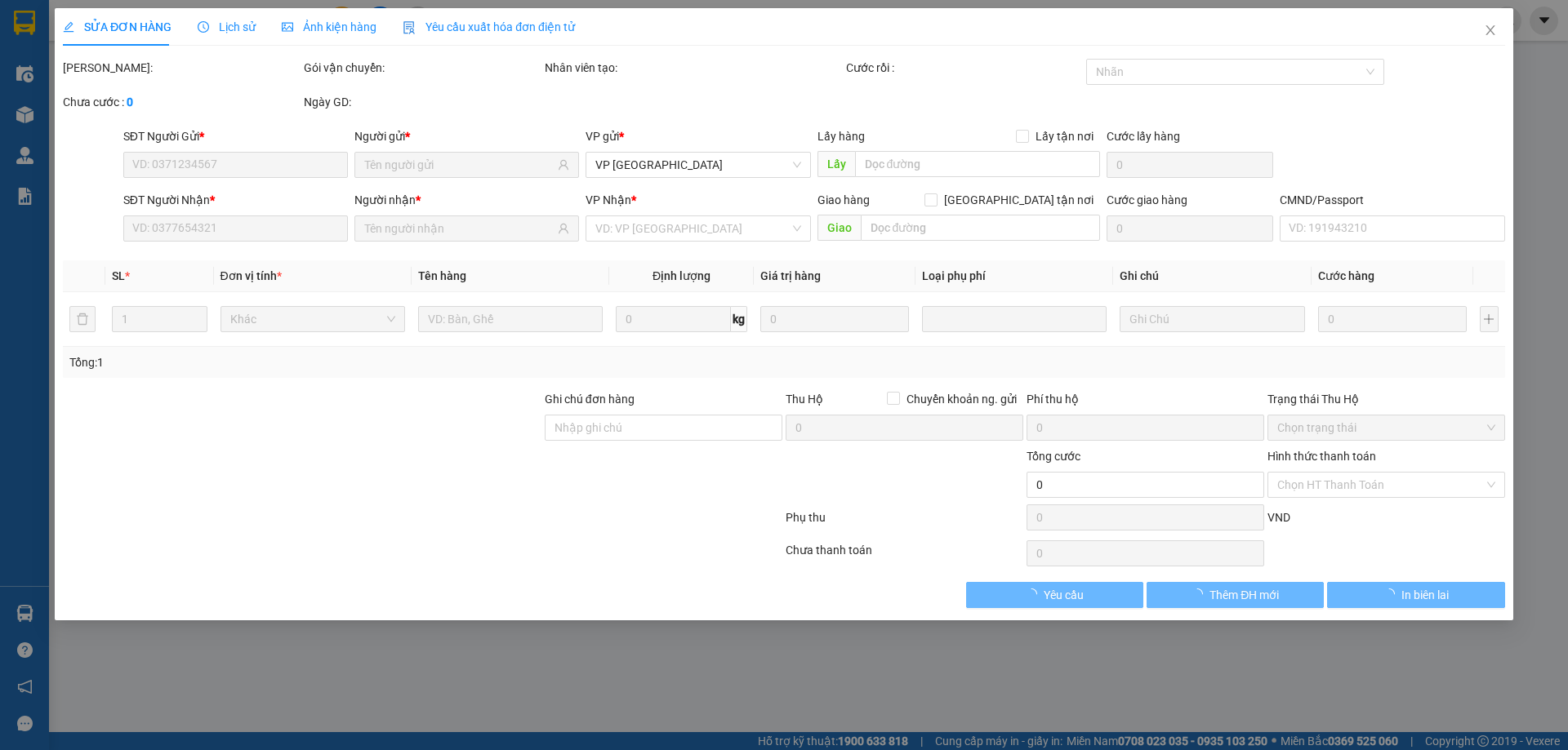
click at [973, 184] on div "Lấy hàng Lấy tận nơi Lấy" at bounding box center [958, 156] width 282 height 57
type input "0915015020"
type input "PT TOÀN PHÁT ( THỌ)"
type input "0983706321"
type input "[PERSON_NAME]YÊN"
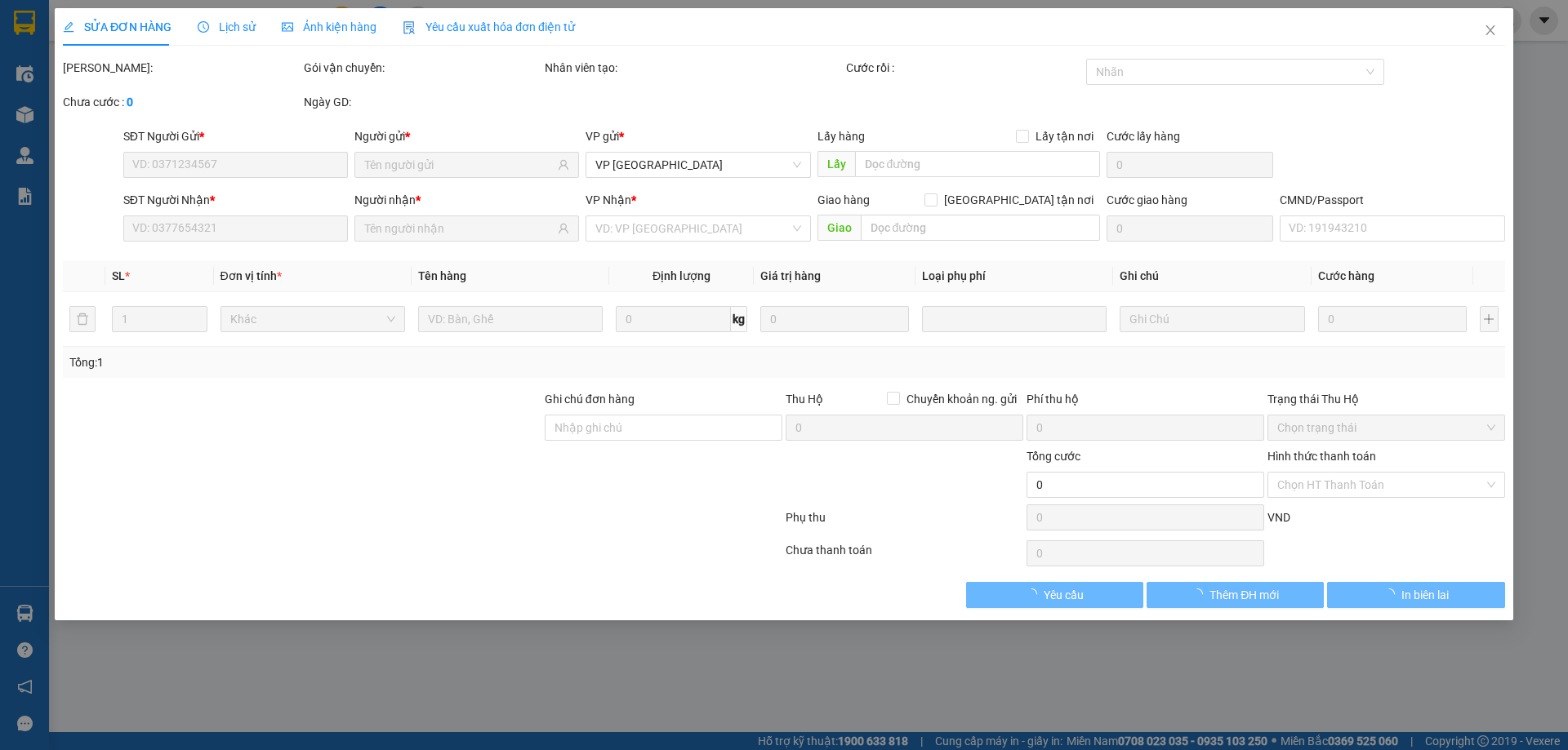
type input "25.000"
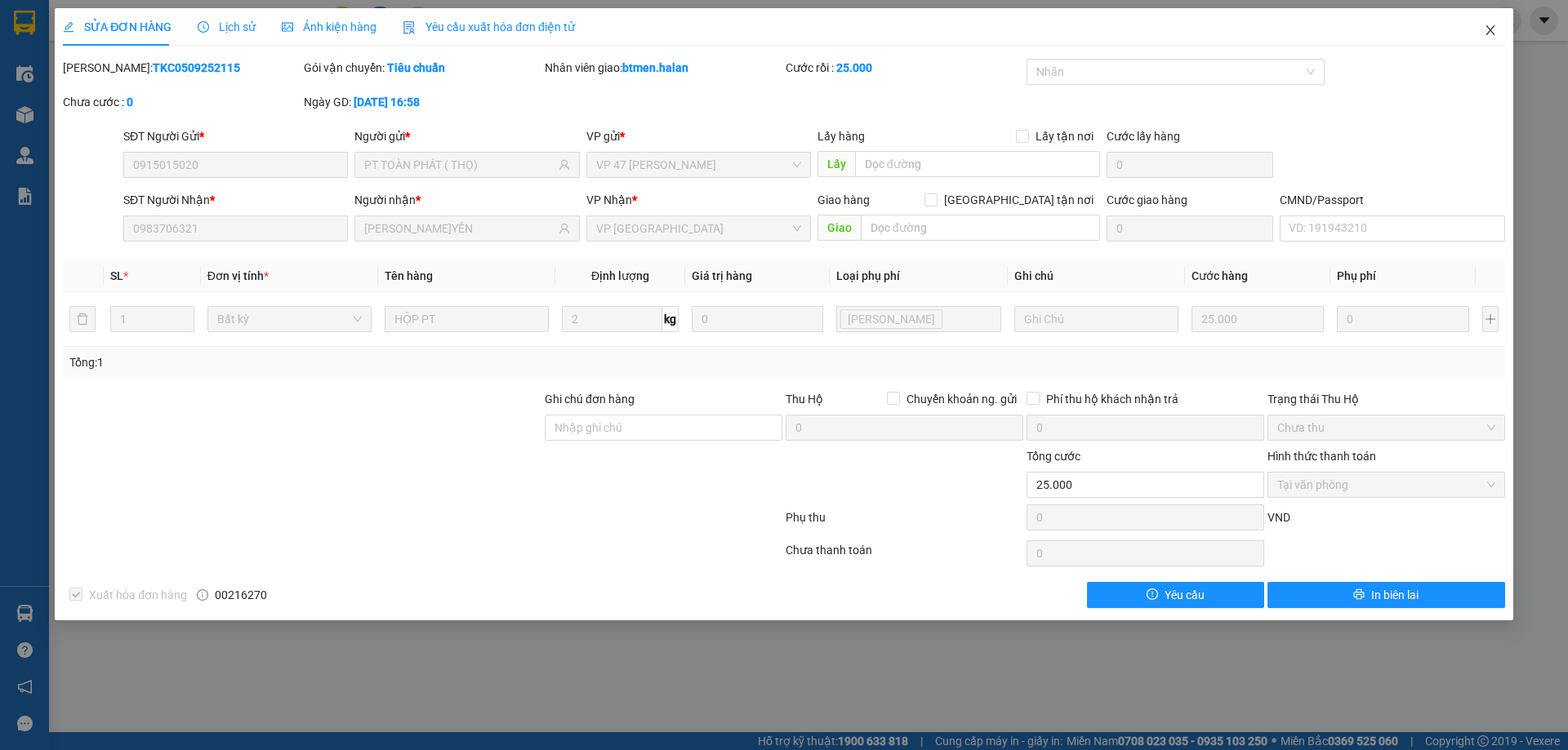
click at [1485, 37] on icon "close" at bounding box center [1489, 30] width 13 height 13
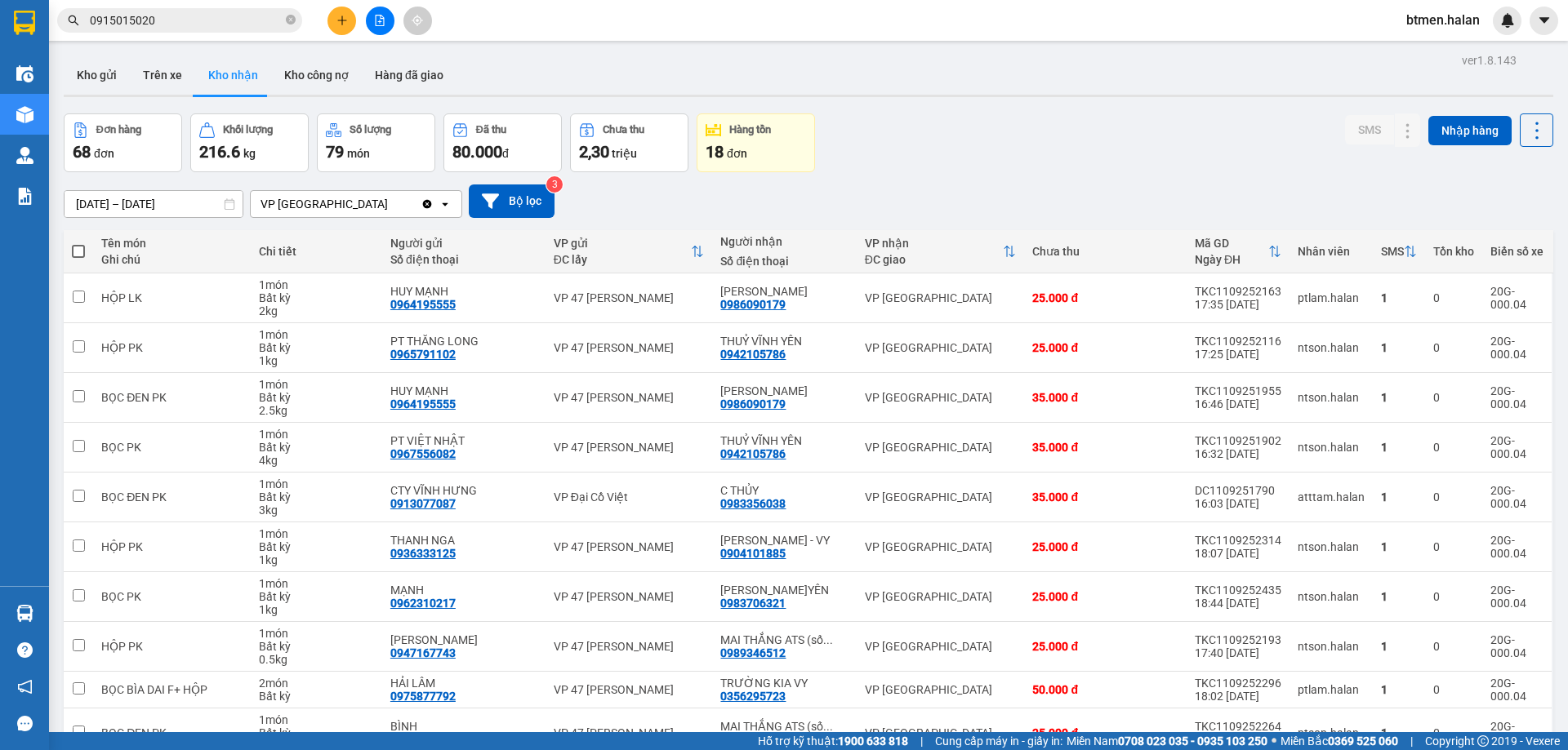
click at [231, 27] on input "0915015020" at bounding box center [186, 20] width 192 height 18
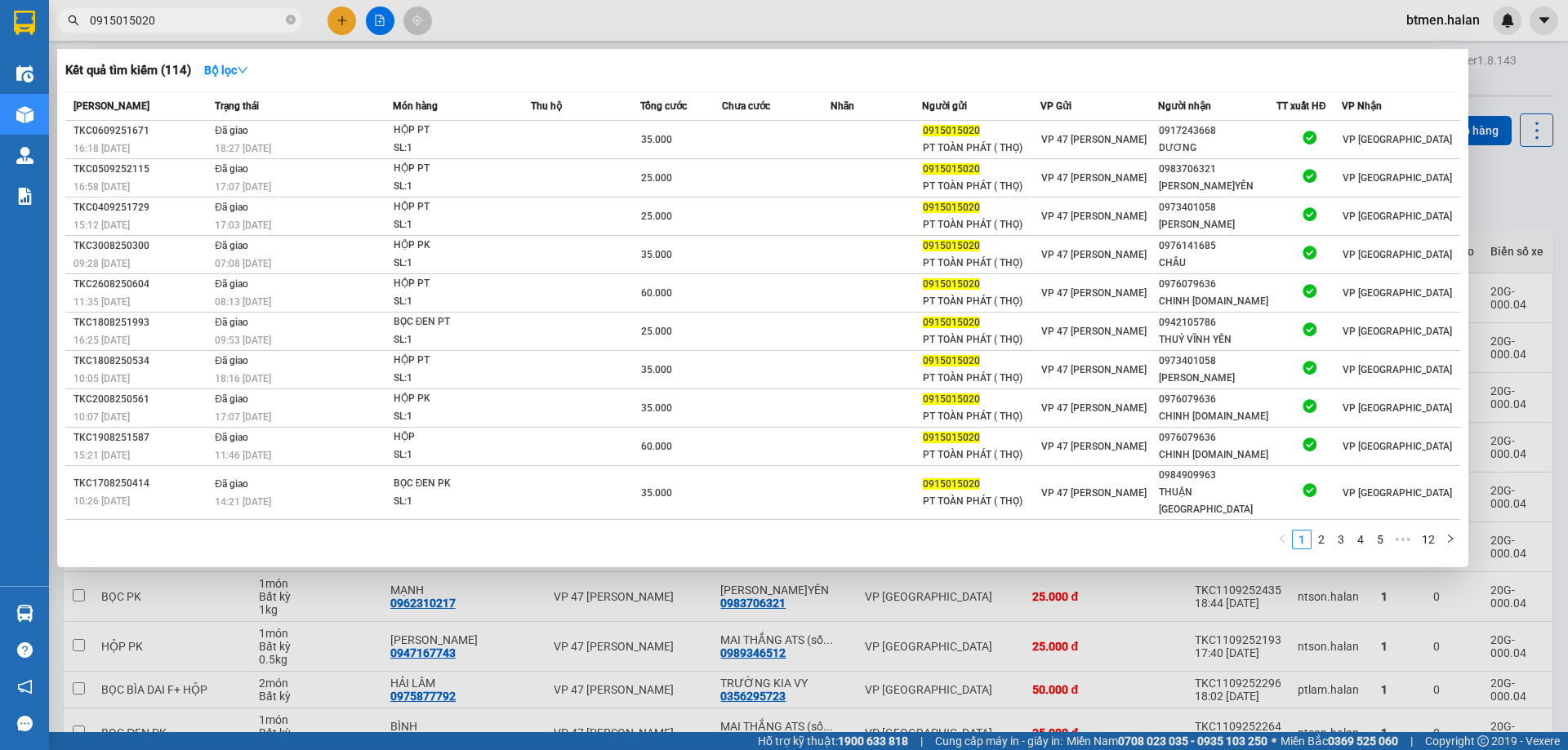
click at [234, 24] on input "0915015020" at bounding box center [186, 20] width 192 height 18
paste input "83706321"
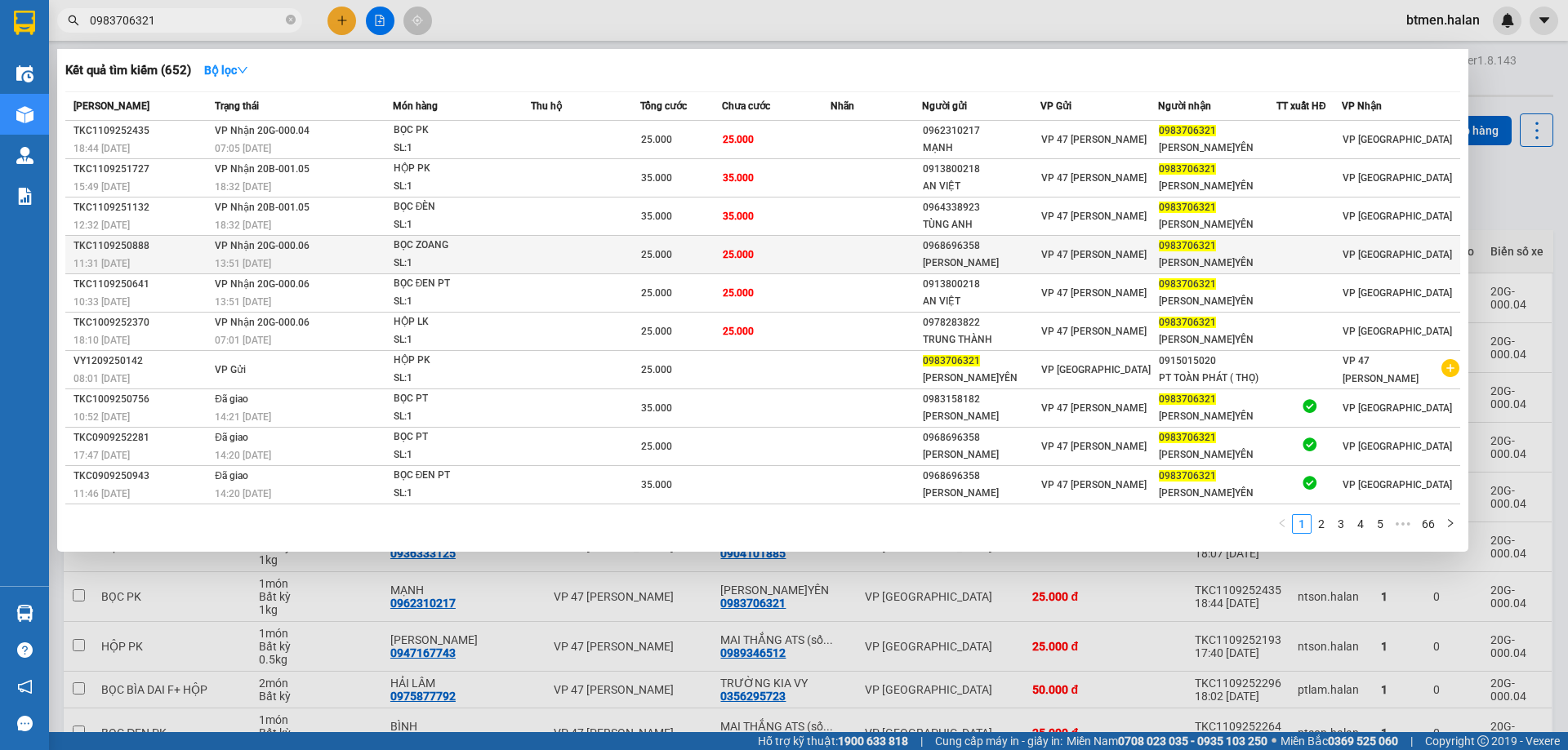
type input "0983706321"
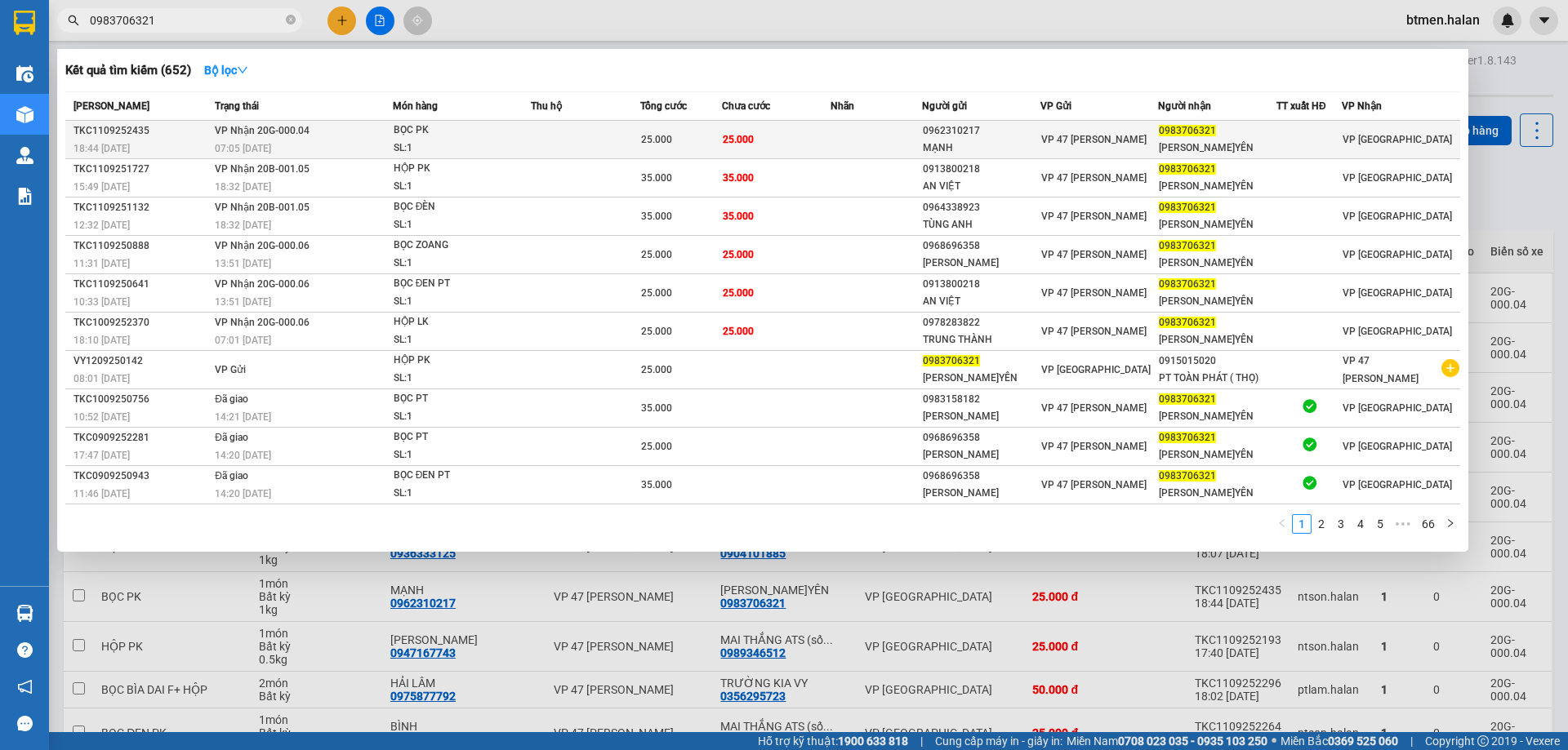
click at [743, 133] on span "25.000" at bounding box center [738, 139] width 31 height 13
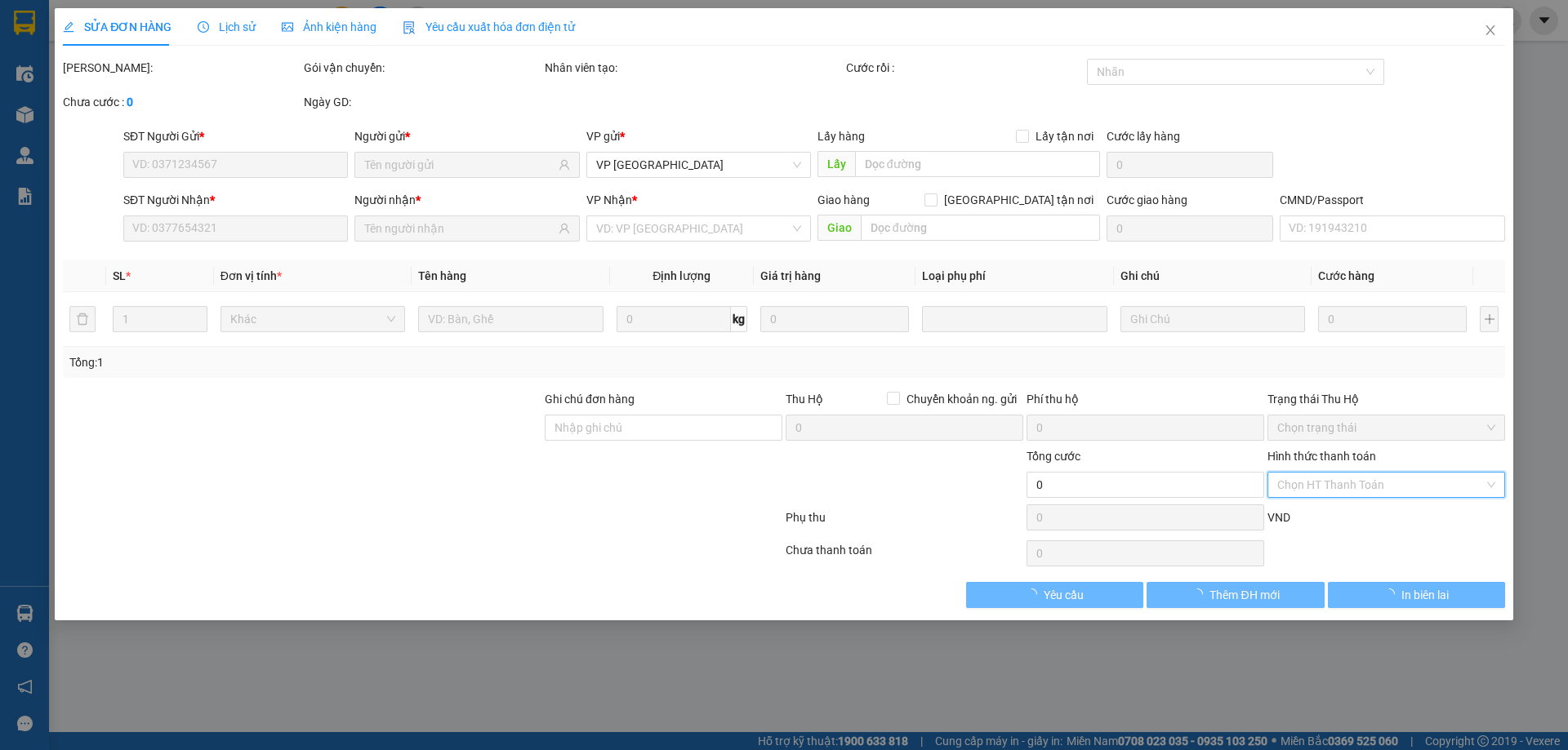
click at [1342, 476] on div "Chọn HT Thanh Toán" at bounding box center [1386, 485] width 238 height 27
type input "0962310217"
type input "MẠNH"
type input "0983706321"
type input "[PERSON_NAME]YÊN"
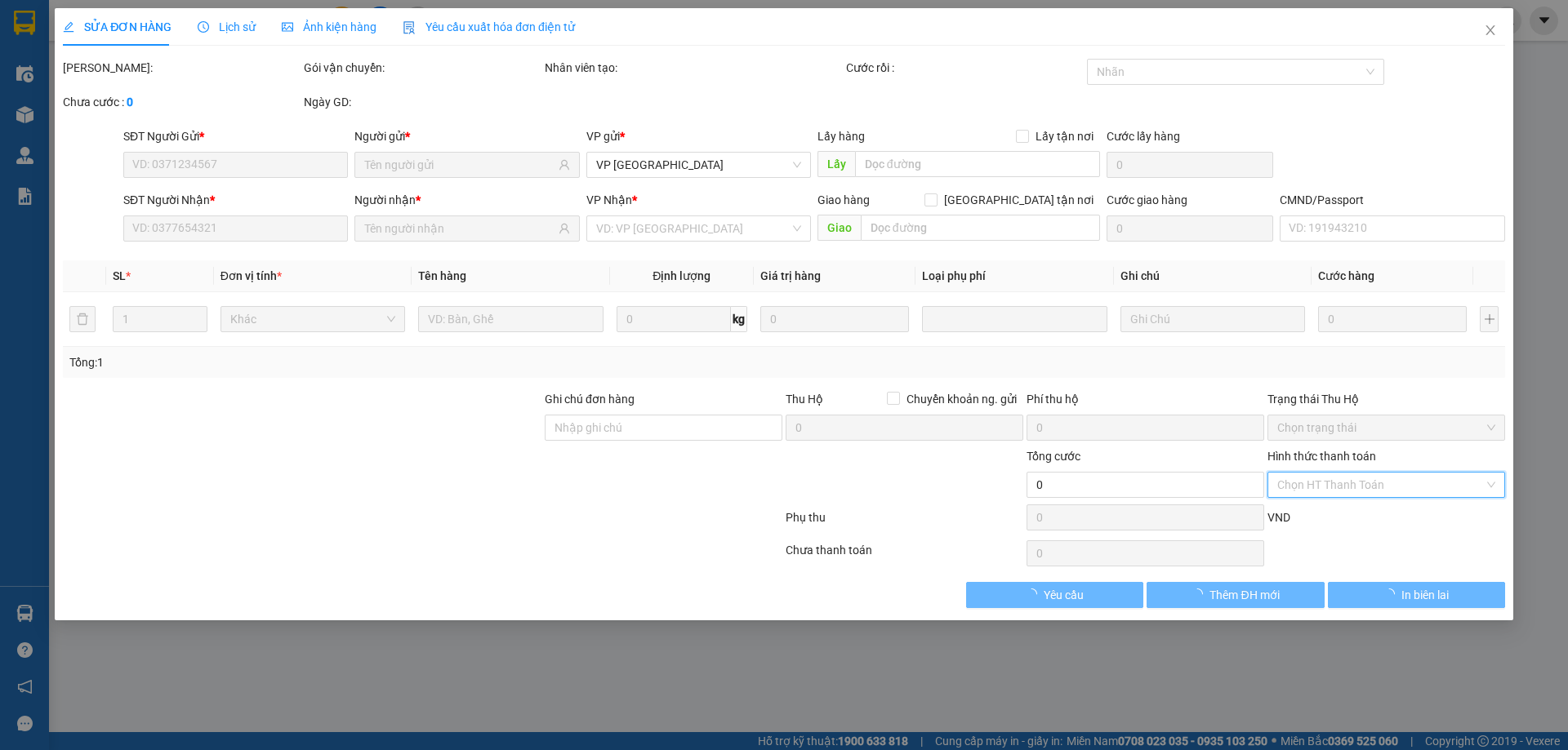
type input "25.000"
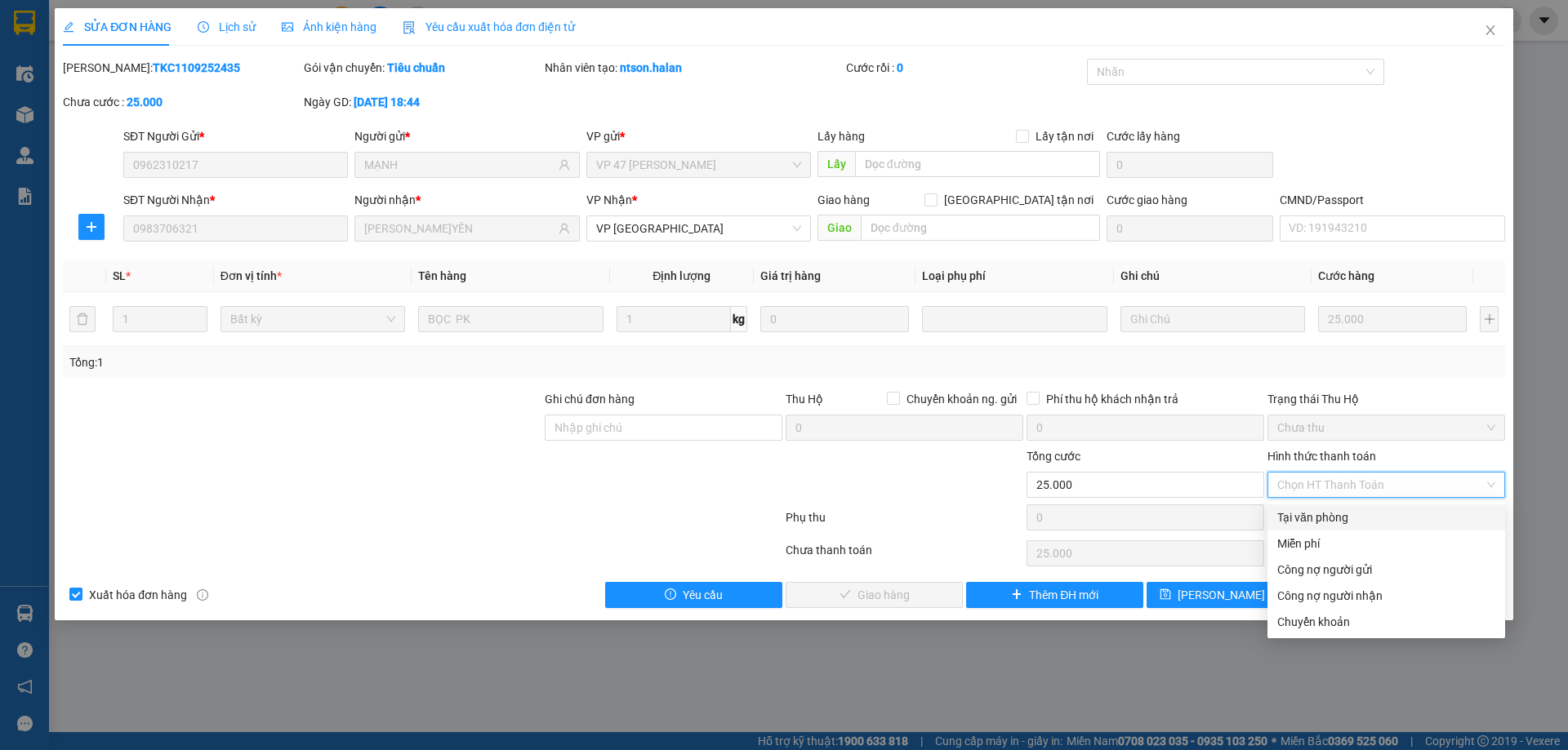
drag, startPoint x: 1325, startPoint y: 523, endPoint x: 1271, endPoint y: 534, distance: 55.1
click at [1320, 526] on div "Tại văn phòng" at bounding box center [1386, 517] width 218 height 18
type input "0"
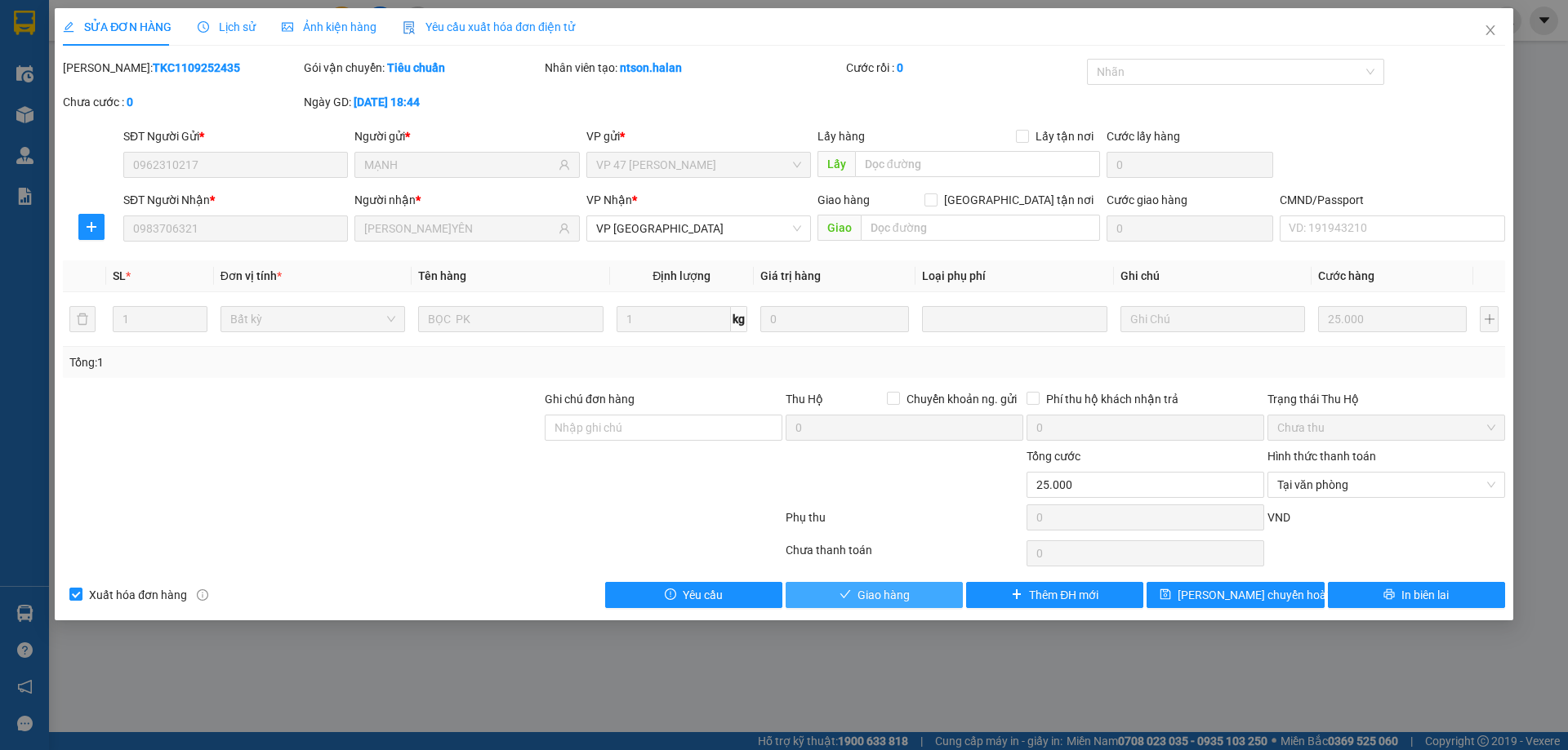
click at [944, 588] on button "Giao hàng" at bounding box center [873, 595] width 177 height 27
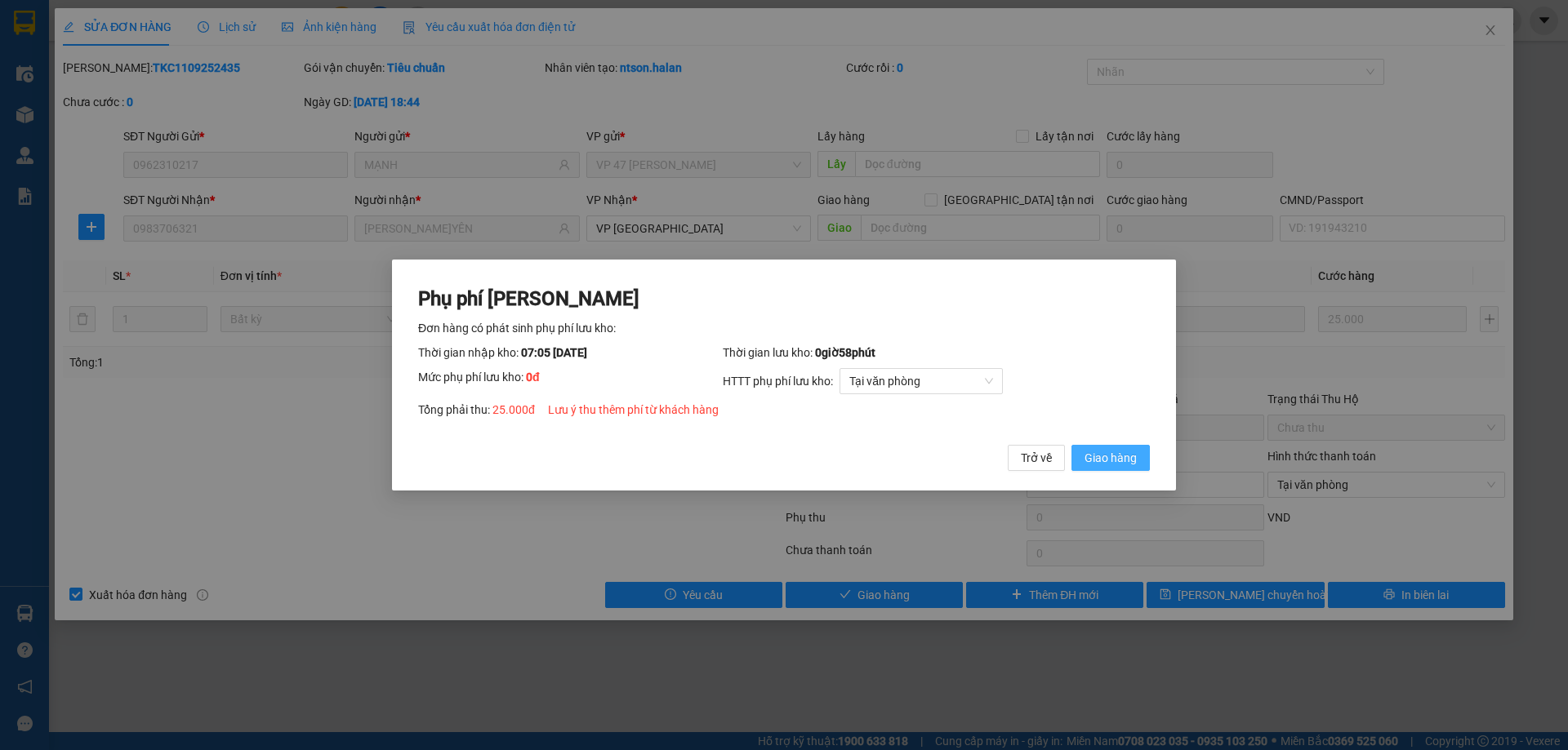
click at [1130, 452] on span "Giao hàng" at bounding box center [1110, 458] width 52 height 18
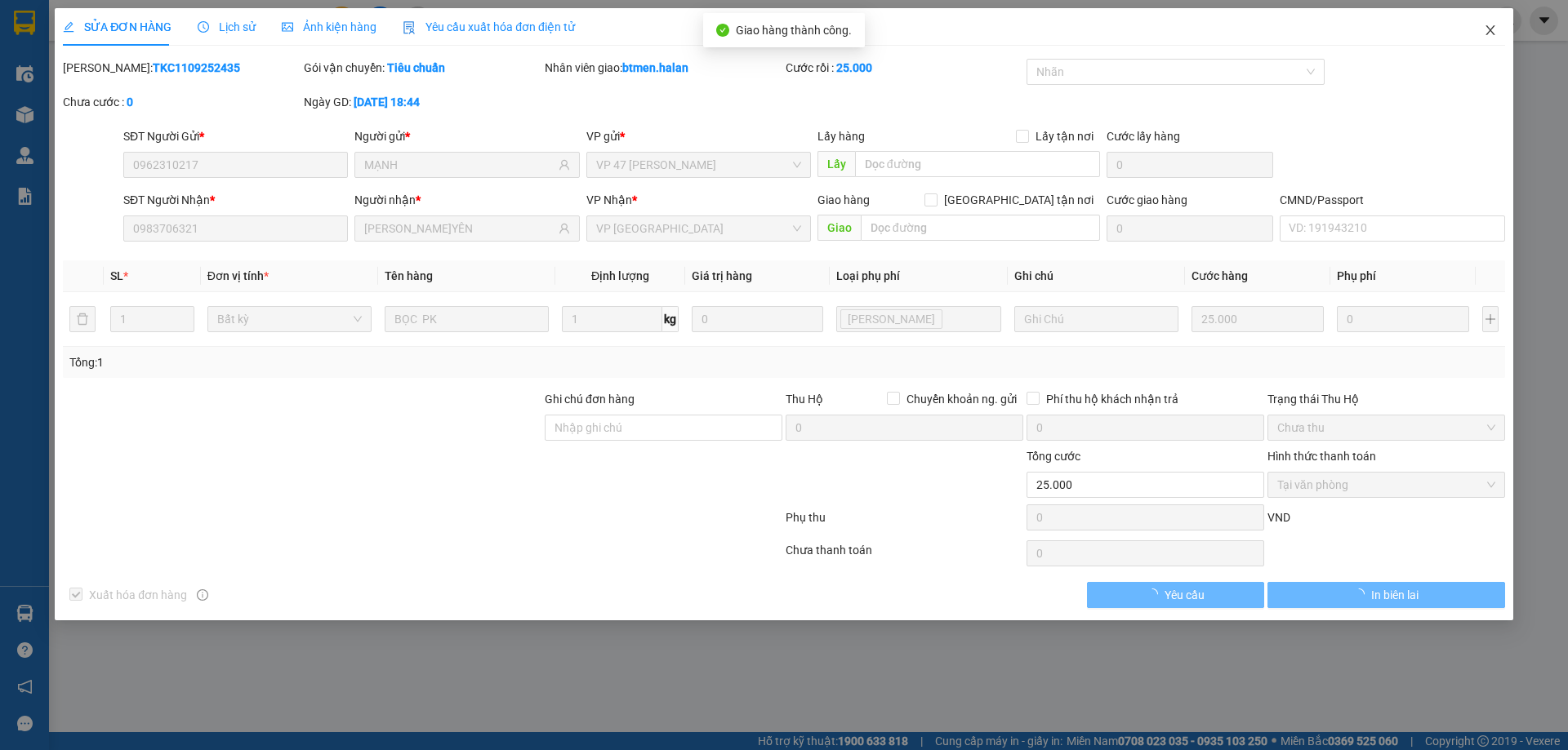
click at [1491, 35] on icon "close" at bounding box center [1489, 30] width 13 height 13
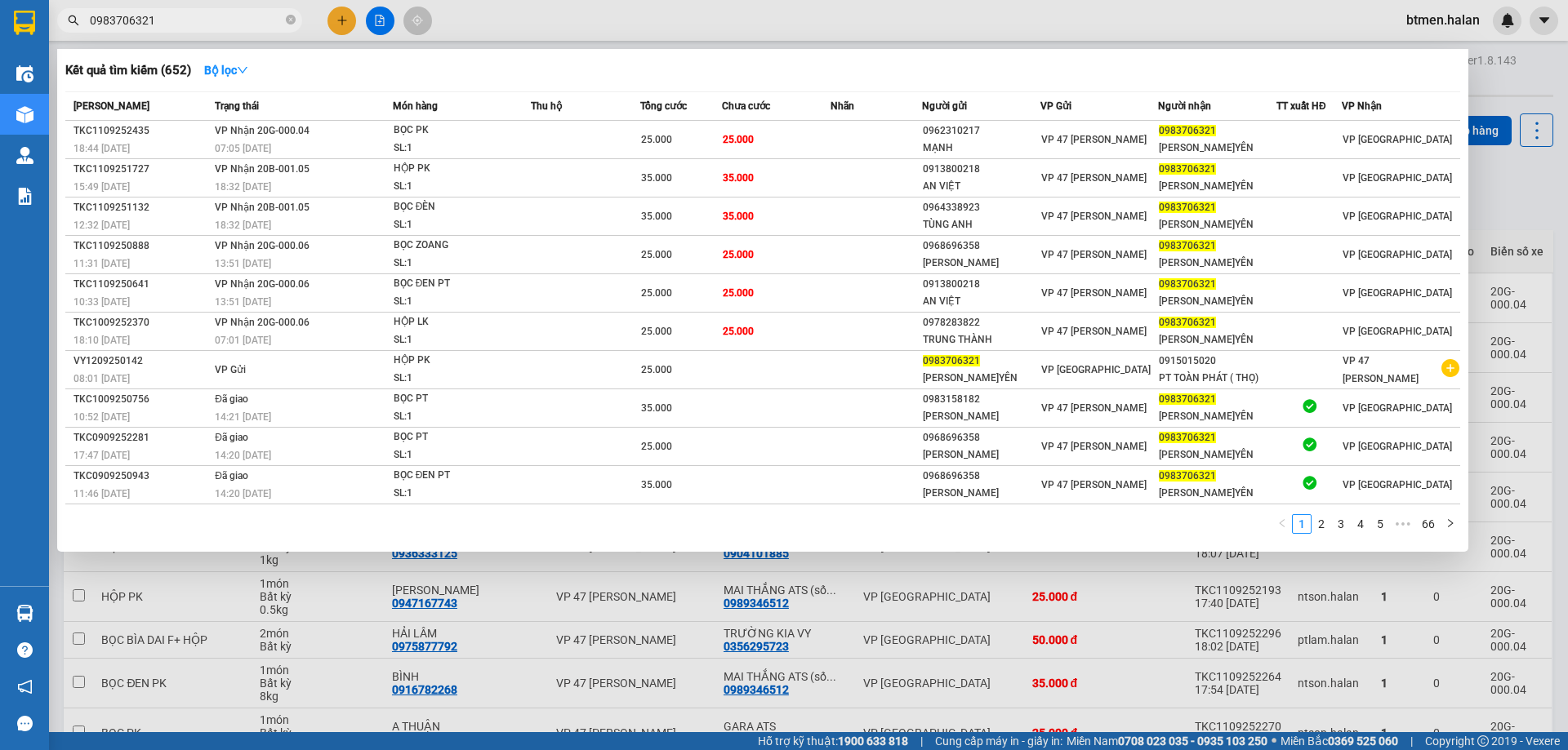
click at [246, 31] on span "0983706321" at bounding box center [180, 21] width 245 height 25
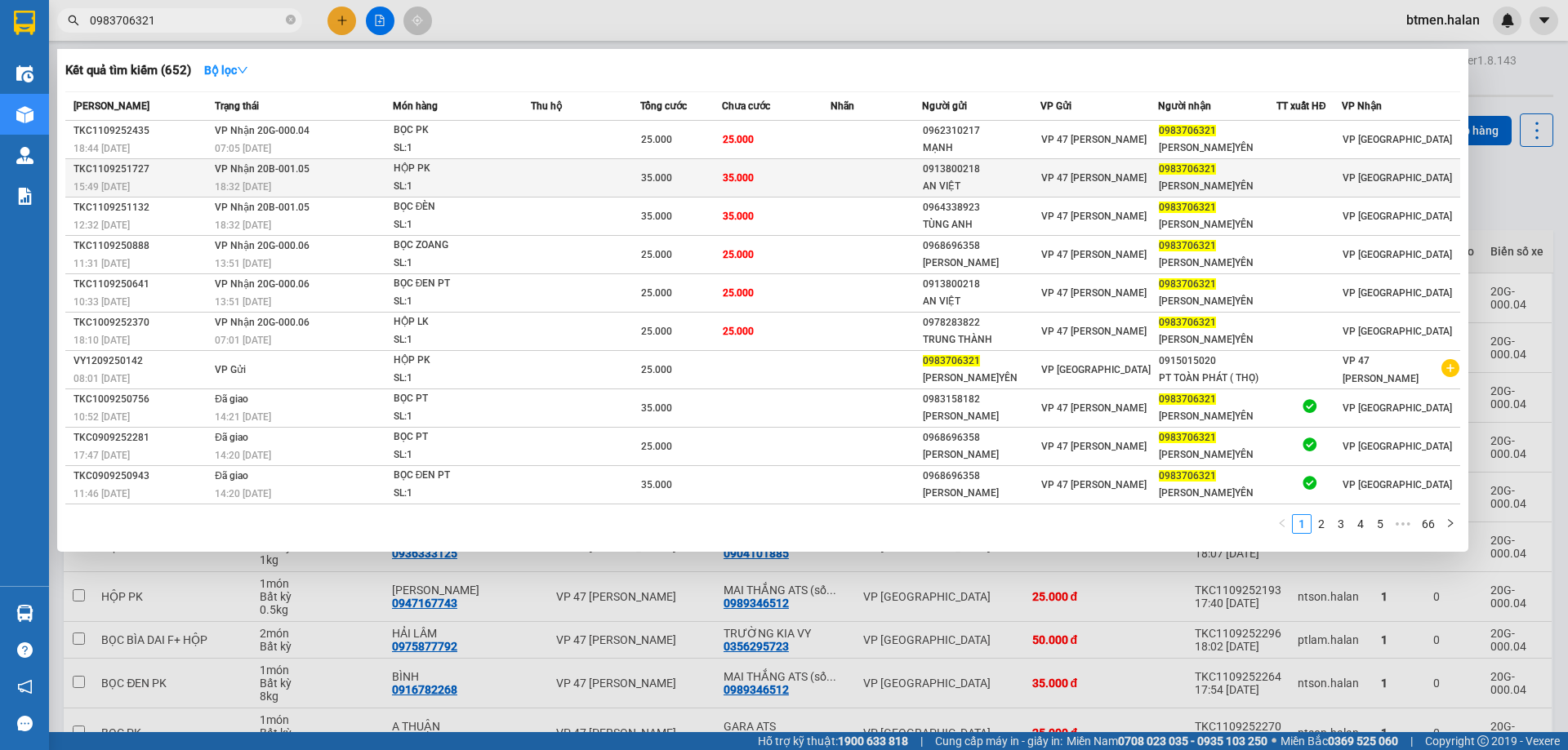
click at [719, 177] on div "35.000" at bounding box center [681, 178] width 80 height 18
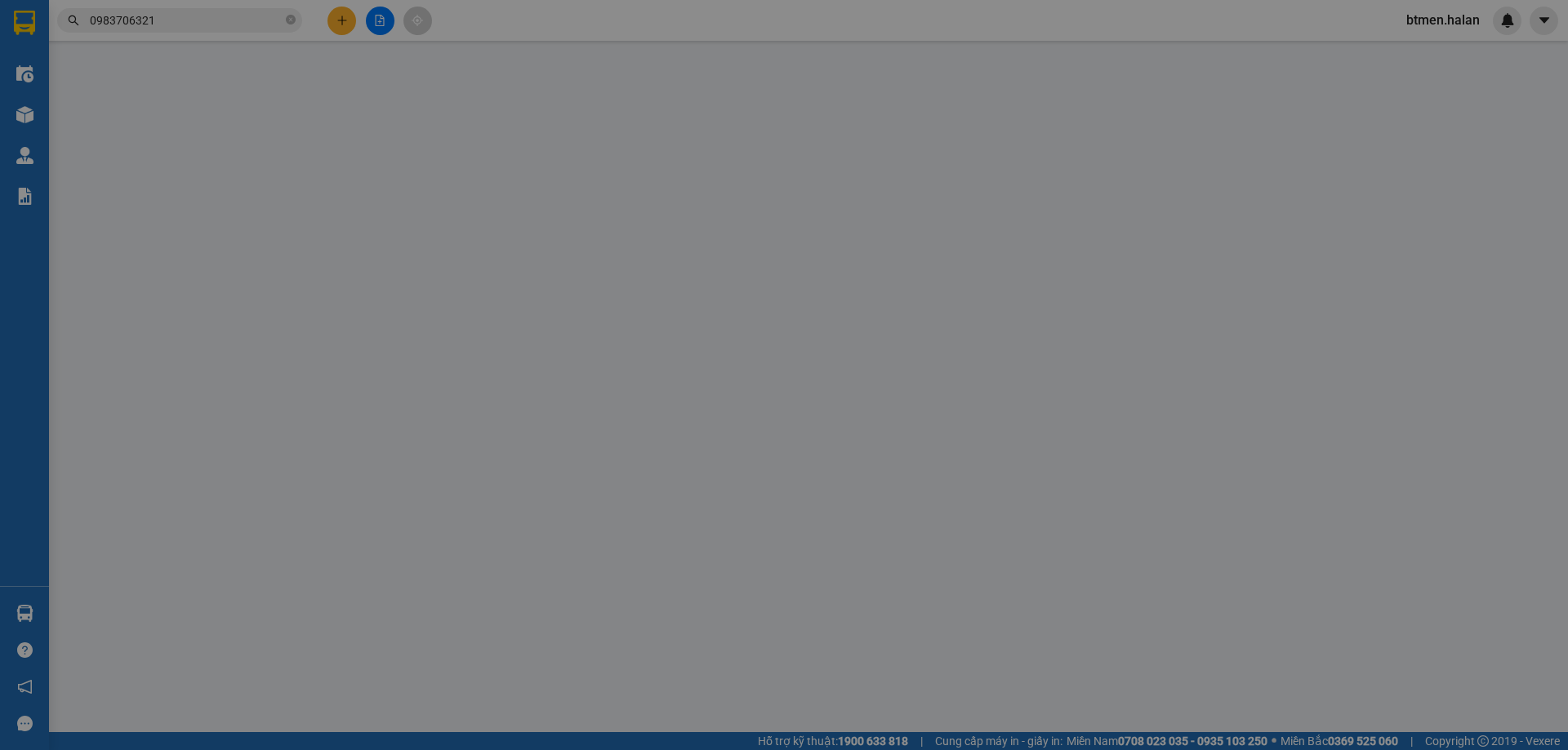
type input "0913800218"
type input "AN VIỆT"
type input "0983706321"
type input "[PERSON_NAME]YÊN"
type input "35.000"
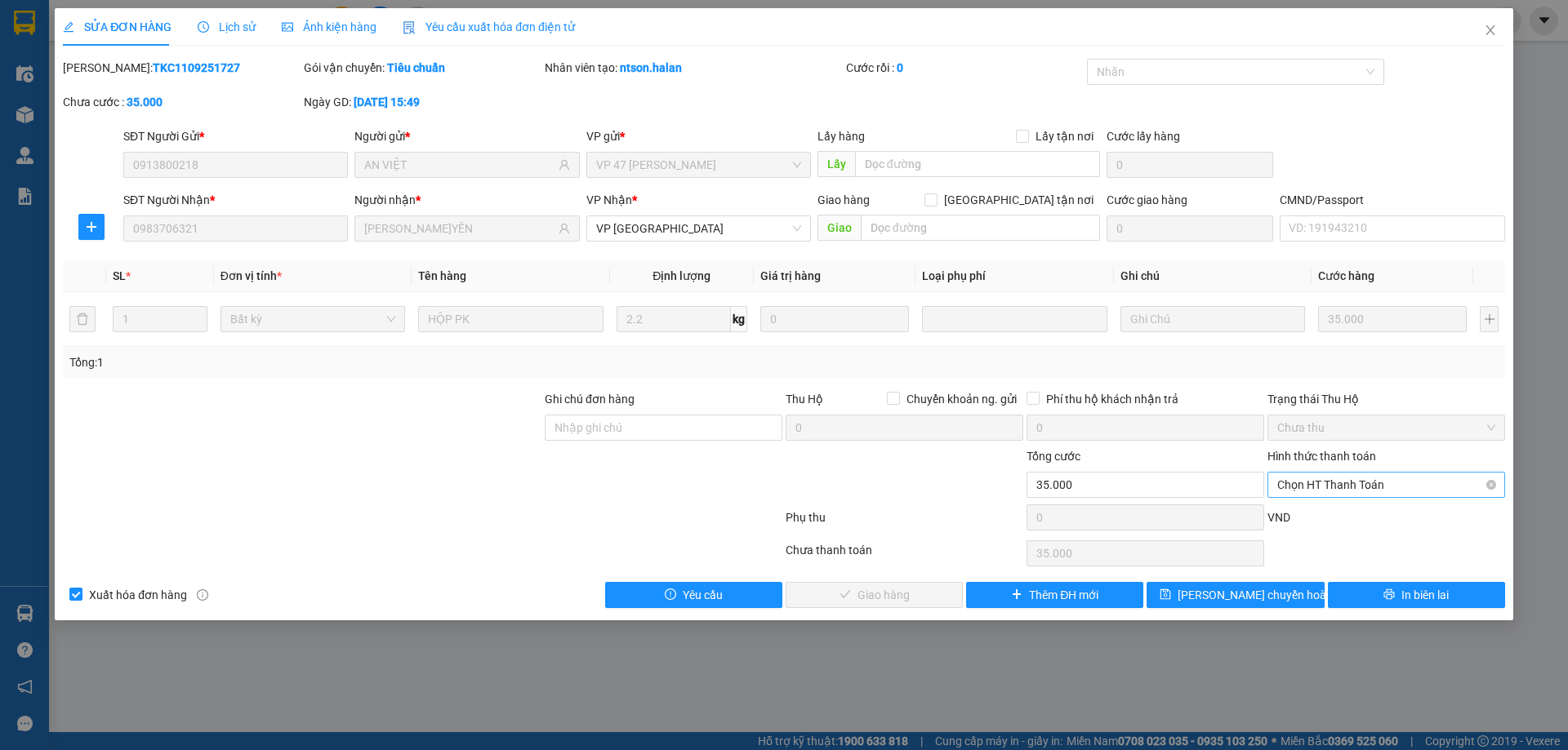
click at [1328, 489] on span "Chọn HT Thanh Toán" at bounding box center [1386, 485] width 218 height 25
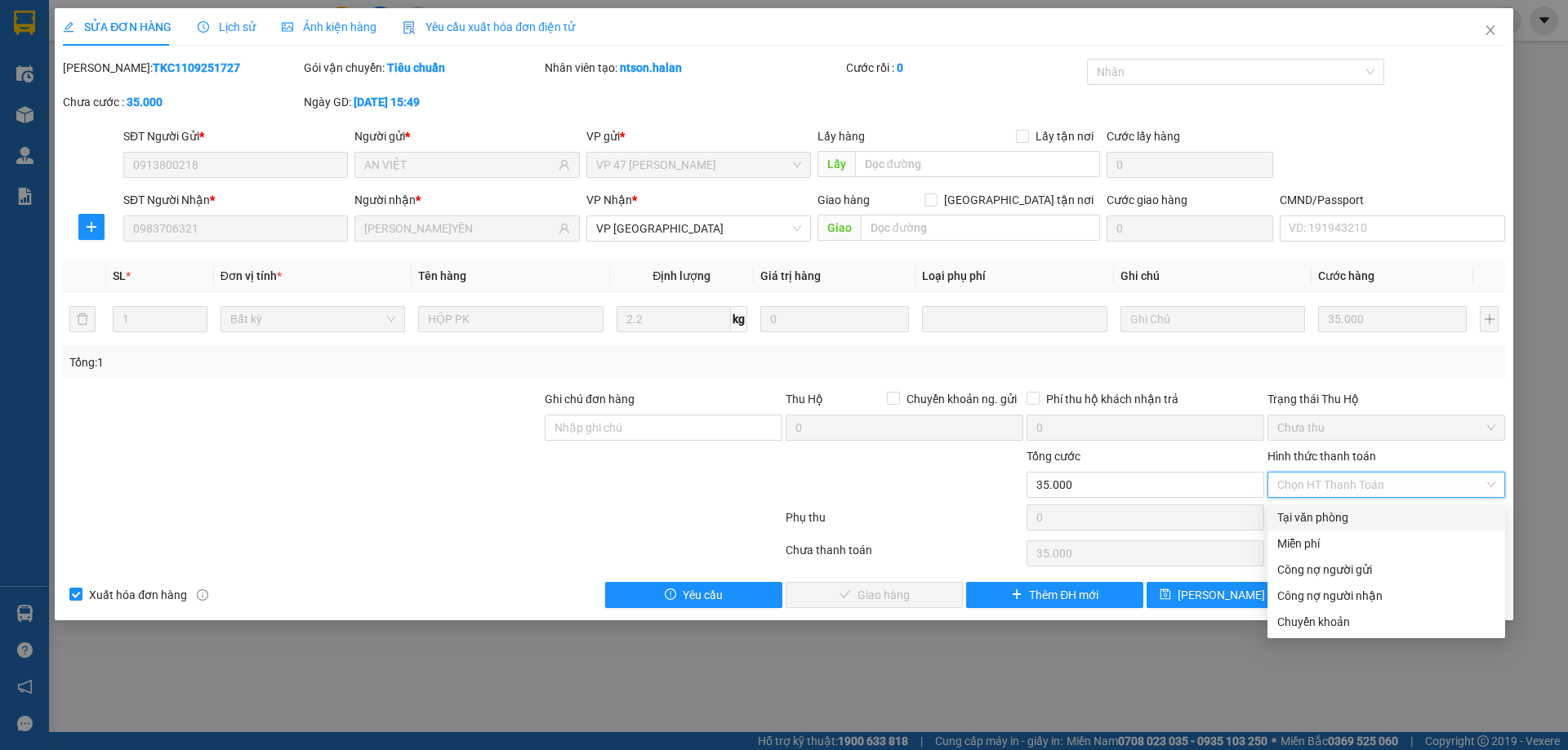
drag, startPoint x: 1323, startPoint y: 516, endPoint x: 885, endPoint y: 588, distance: 443.9
click at [1322, 517] on div "Tại văn phòng" at bounding box center [1386, 517] width 218 height 18
type input "0"
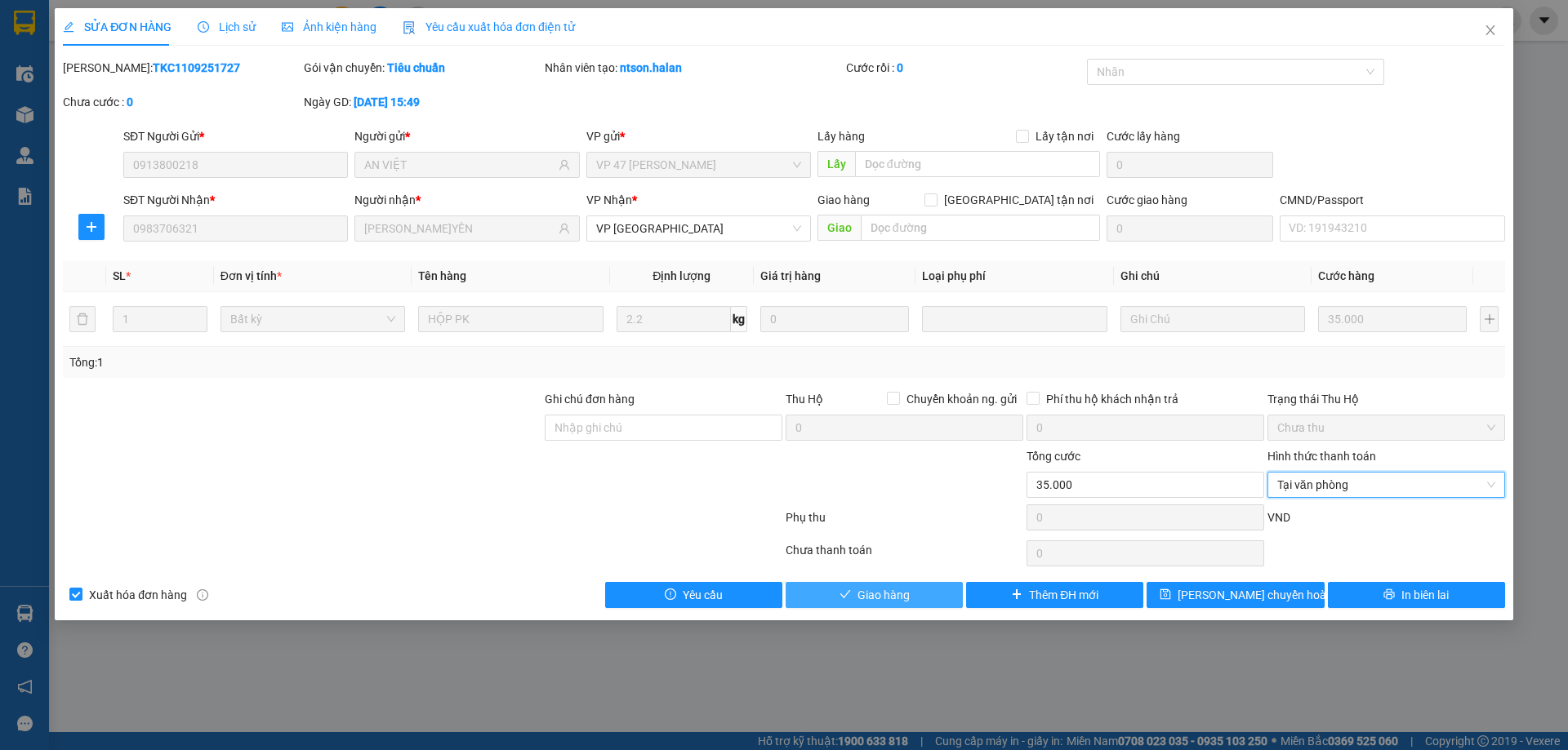
click at [882, 588] on span "Giao hàng" at bounding box center [883, 594] width 52 height 18
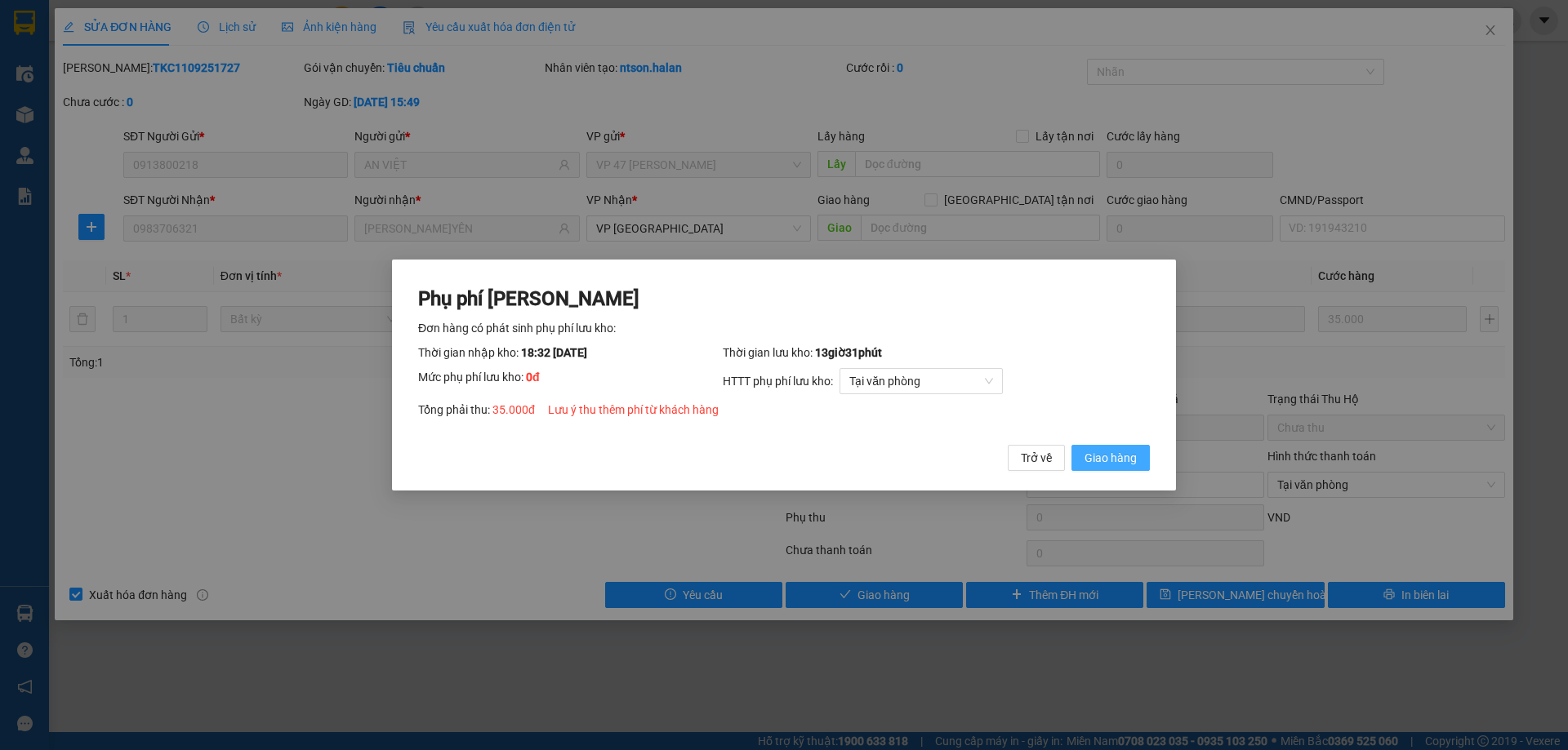
click at [1082, 468] on button "Giao hàng" at bounding box center [1110, 458] width 79 height 27
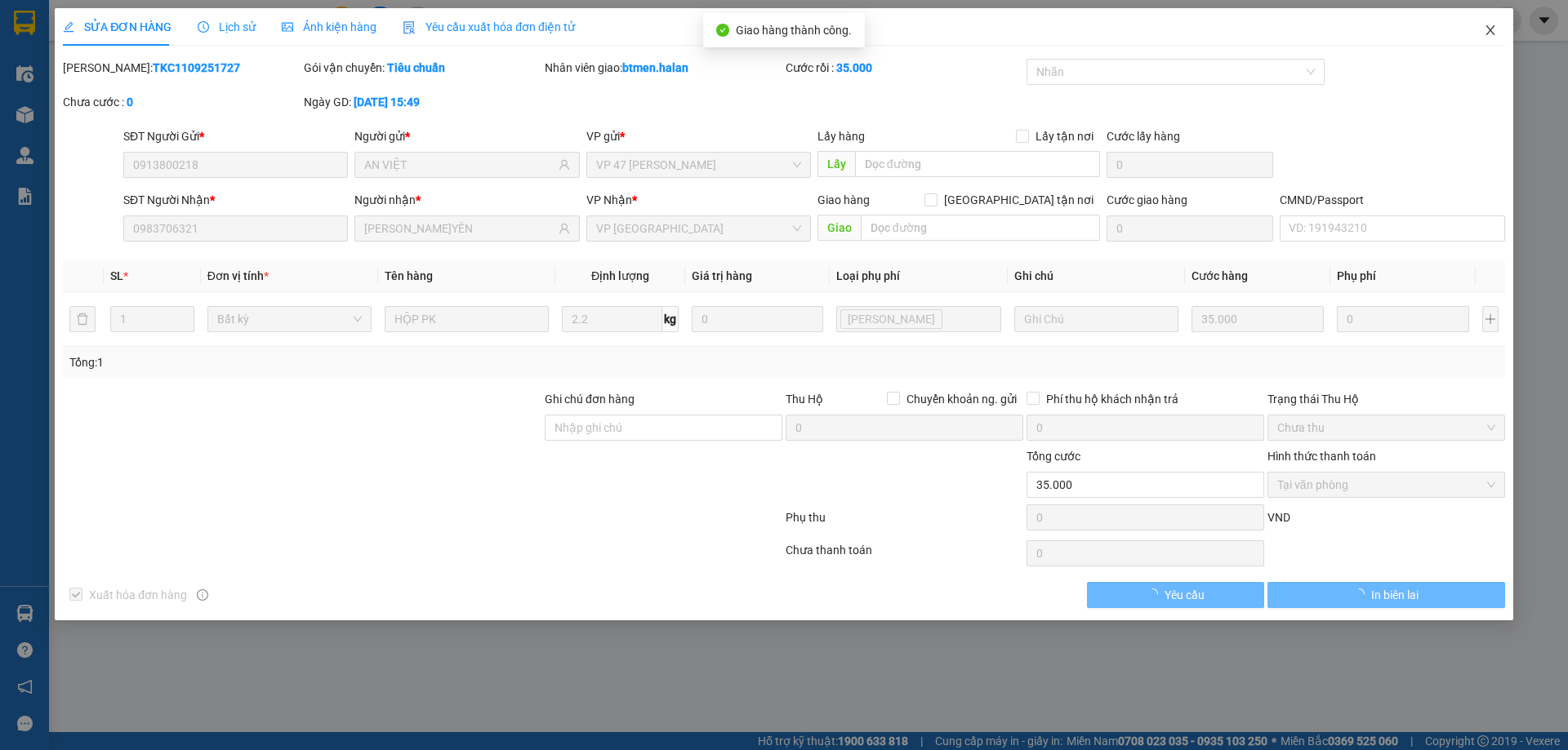
click at [1486, 29] on icon "close" at bounding box center [1489, 30] width 13 height 13
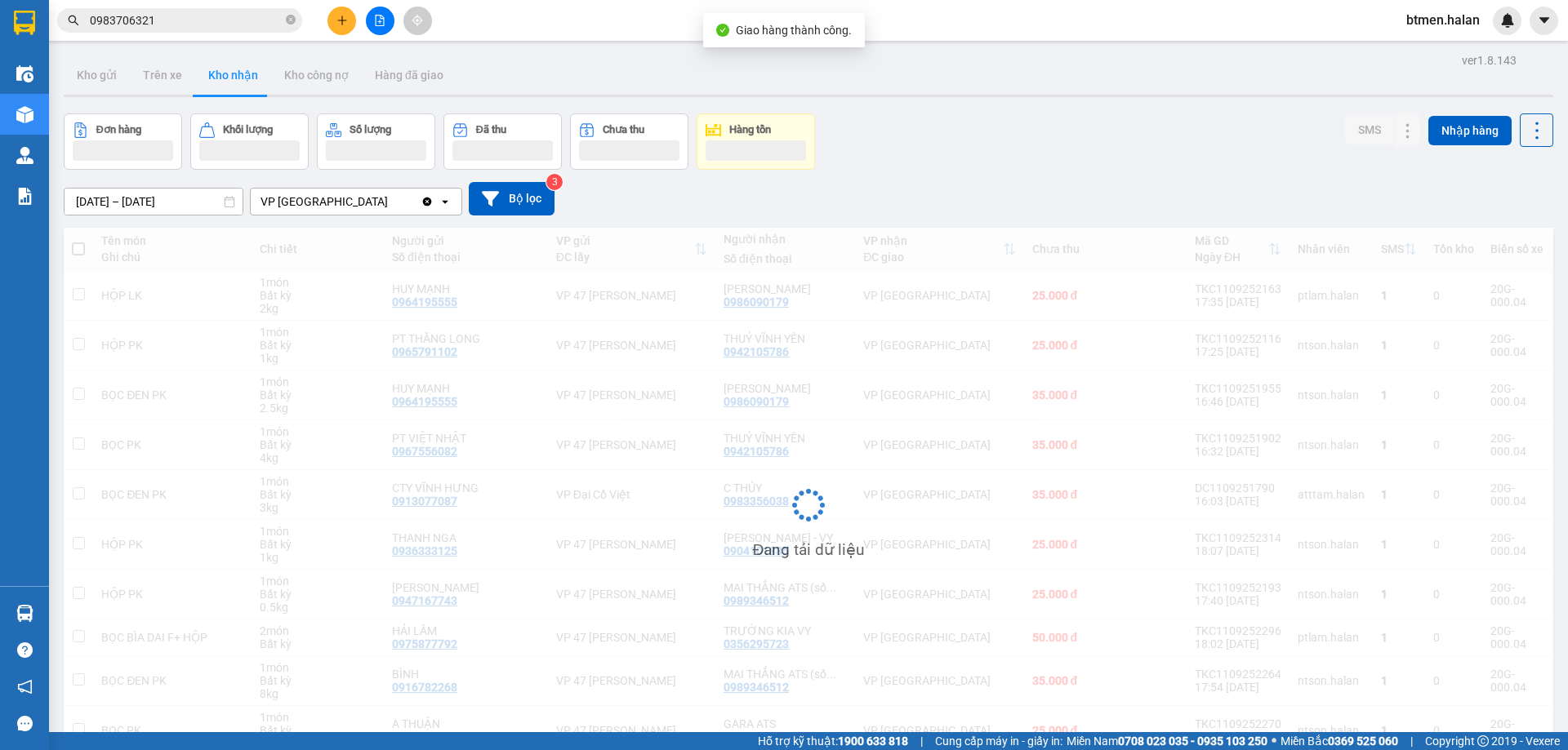
click at [242, 21] on input "0983706321" at bounding box center [186, 20] width 192 height 18
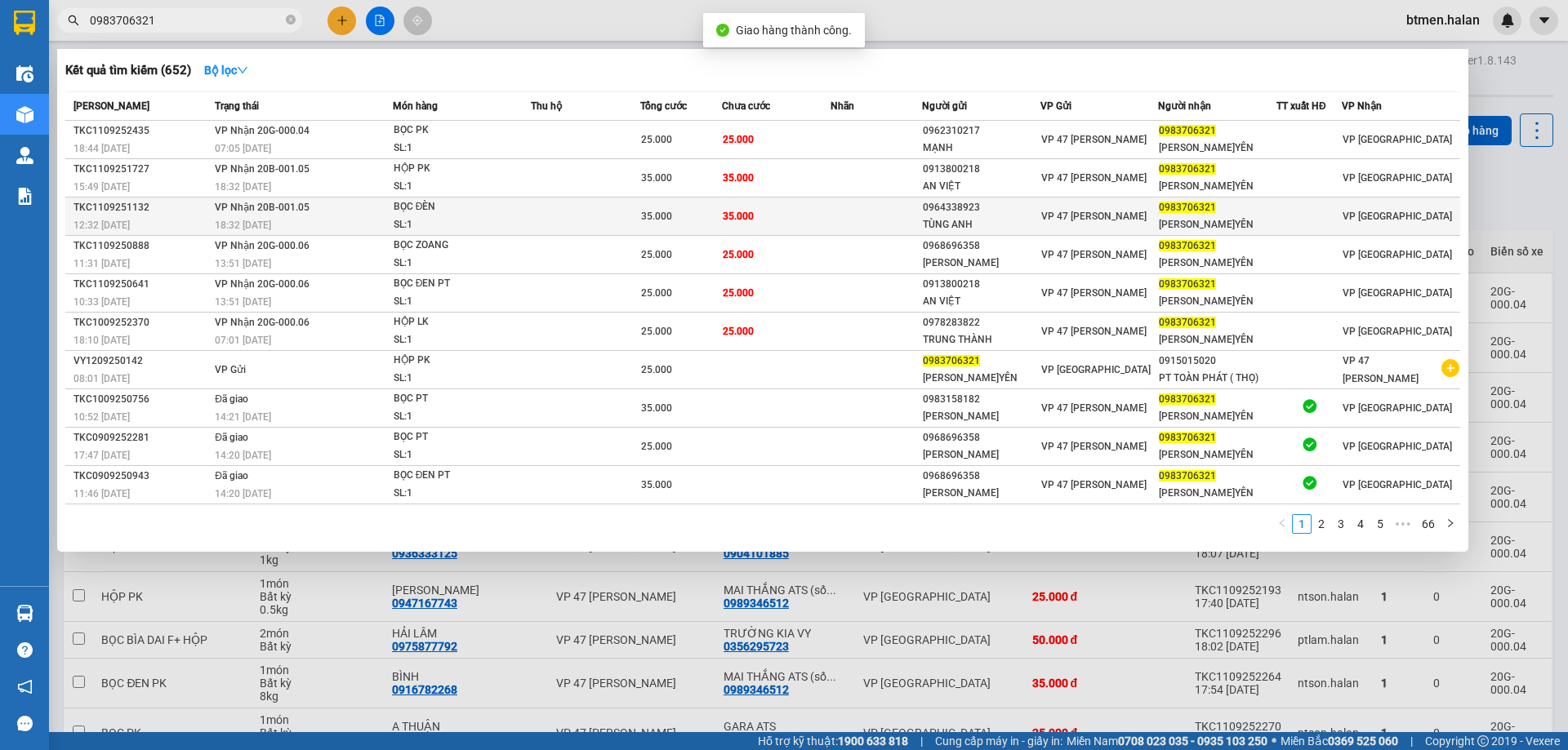
click at [790, 222] on td "35.000" at bounding box center [777, 216] width 109 height 38
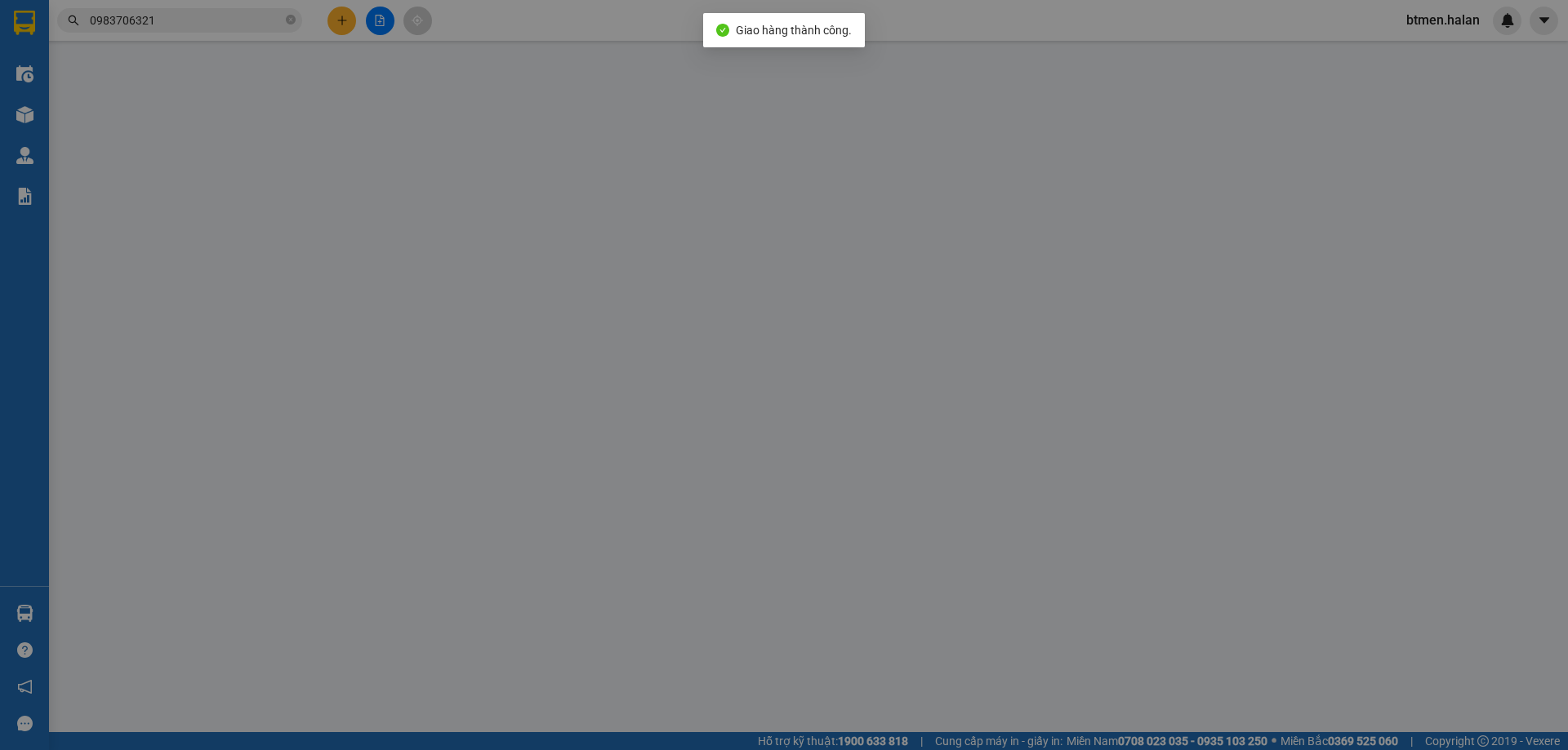
type input "0964338923"
type input "TÙNG ANH"
type input "0983706321"
type input "[PERSON_NAME]YÊN"
type input "35.000"
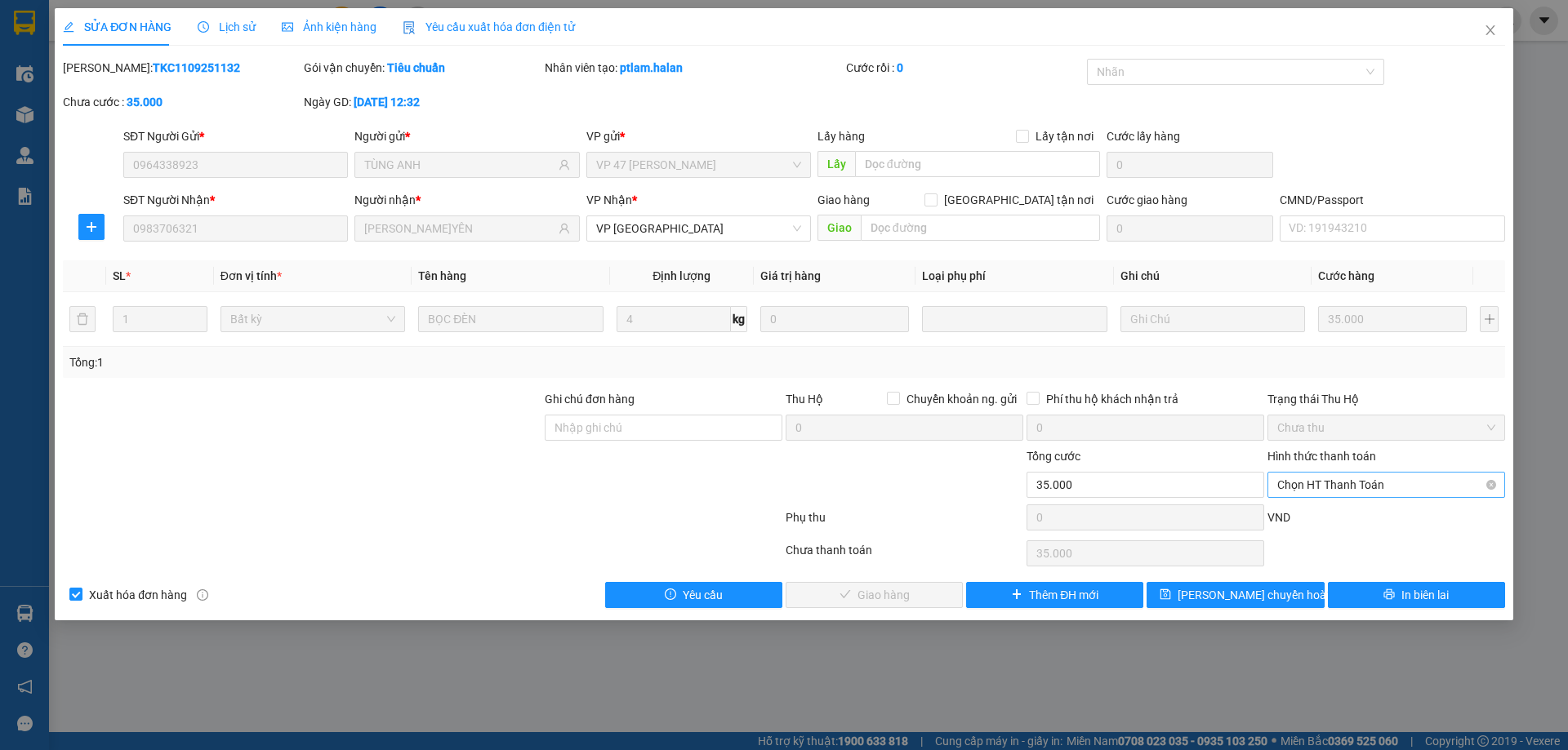
click at [1346, 492] on span "Chọn HT Thanh Toán" at bounding box center [1386, 485] width 218 height 25
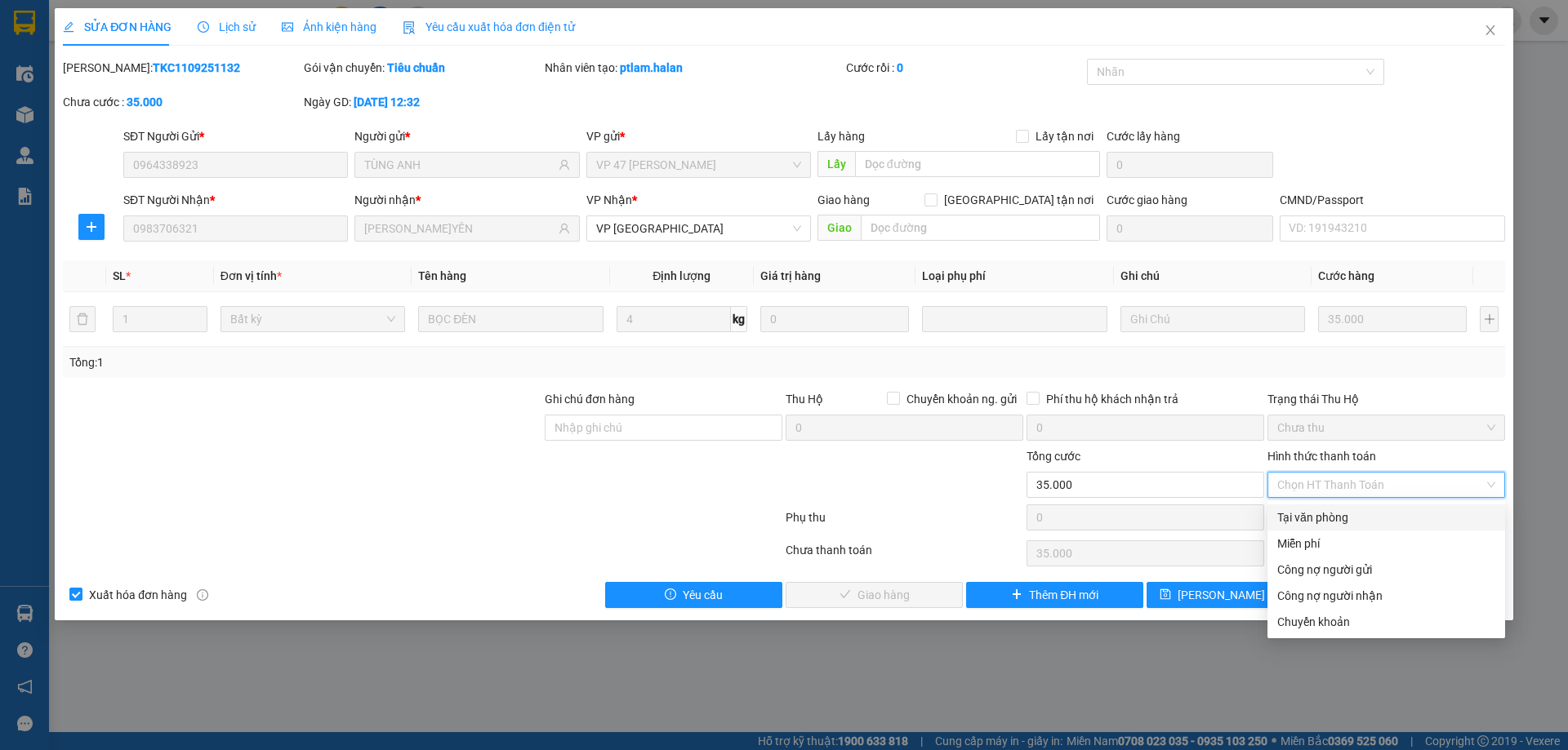
drag, startPoint x: 1346, startPoint y: 498, endPoint x: 900, endPoint y: 606, distance: 458.9
click at [1327, 522] on div "Tại văn phòng" at bounding box center [1386, 517] width 218 height 18
type input "0"
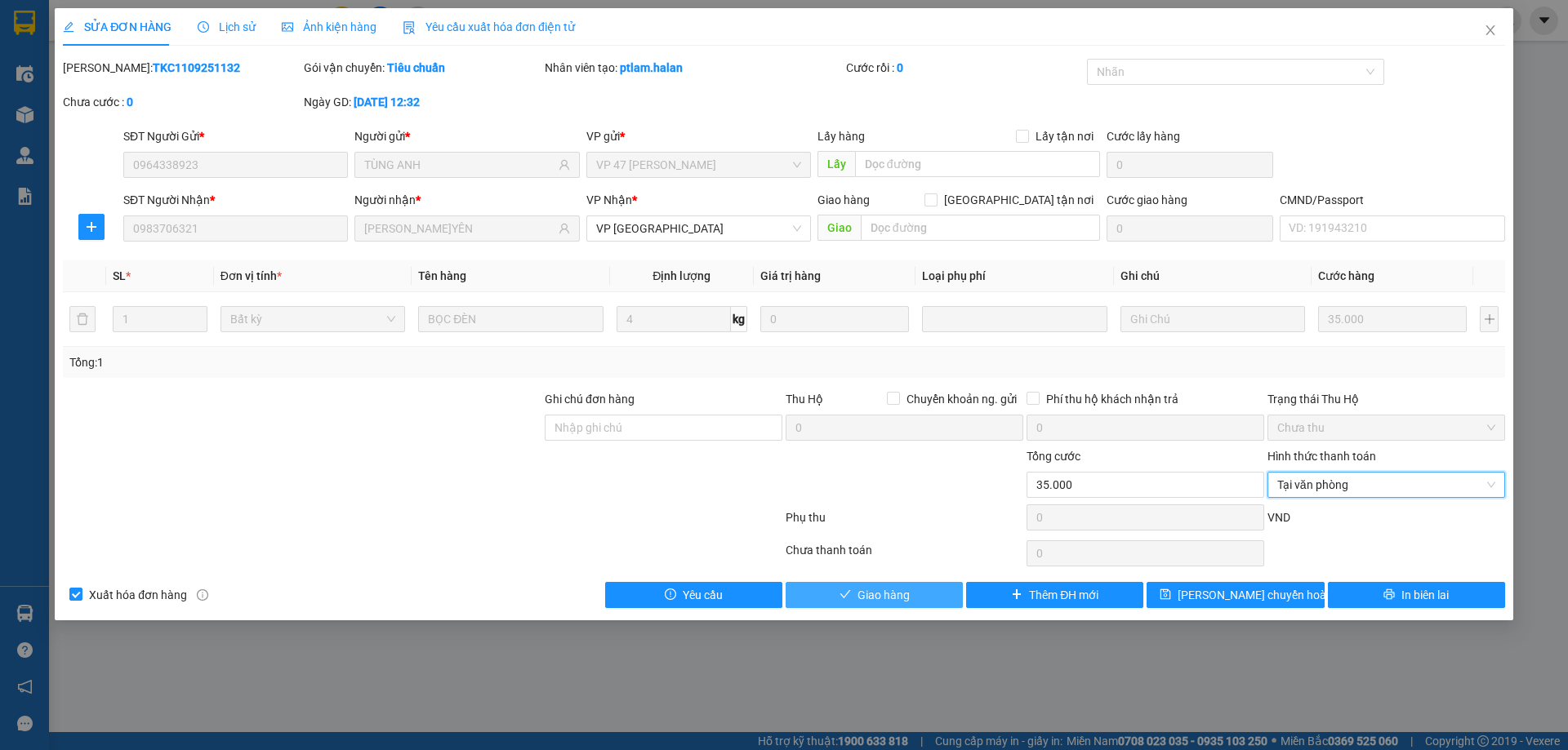
click at [883, 603] on span "Giao hàng" at bounding box center [883, 594] width 52 height 18
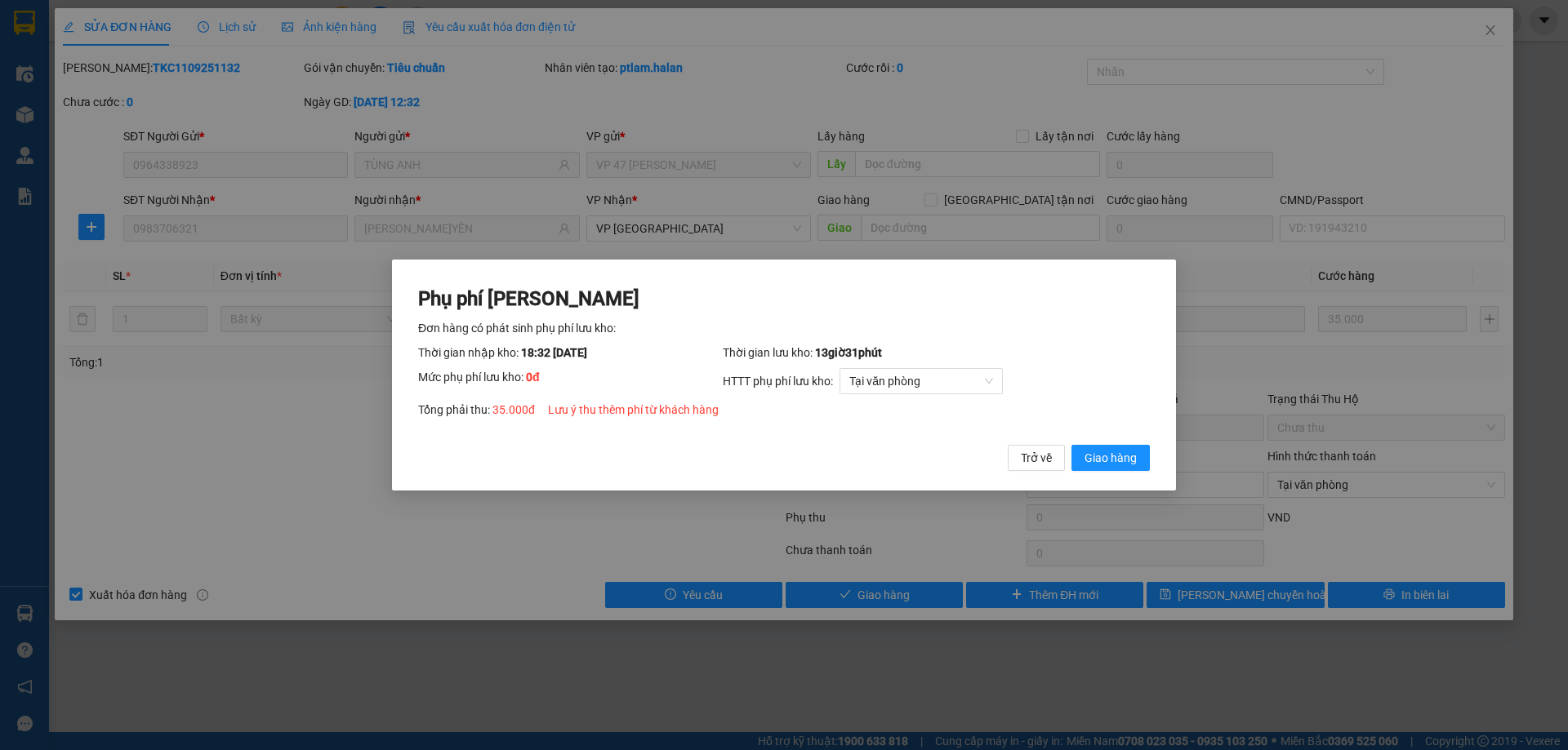
drag, startPoint x: 1140, startPoint y: 459, endPoint x: 1392, endPoint y: 123, distance: 420.0
click at [1148, 442] on div "Phụ phí Lưu kho Đơn hàng có phát sinh phụ phí lưu kho: Thời gian nhập kho: 18:3…" at bounding box center [784, 379] width 731 height 186
click at [1086, 453] on span "Giao hàng" at bounding box center [1110, 458] width 52 height 18
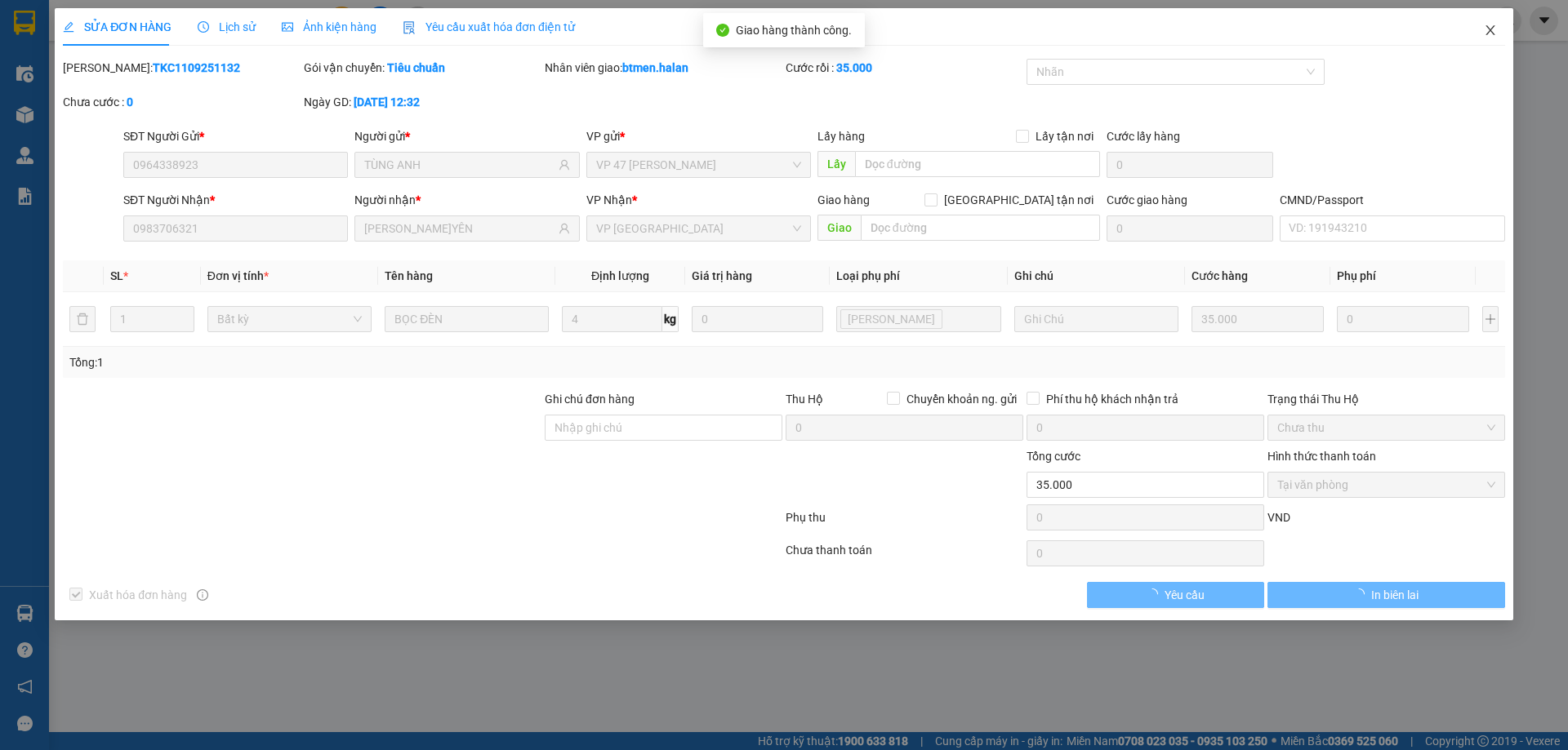
click at [1486, 37] on icon "close" at bounding box center [1489, 30] width 13 height 13
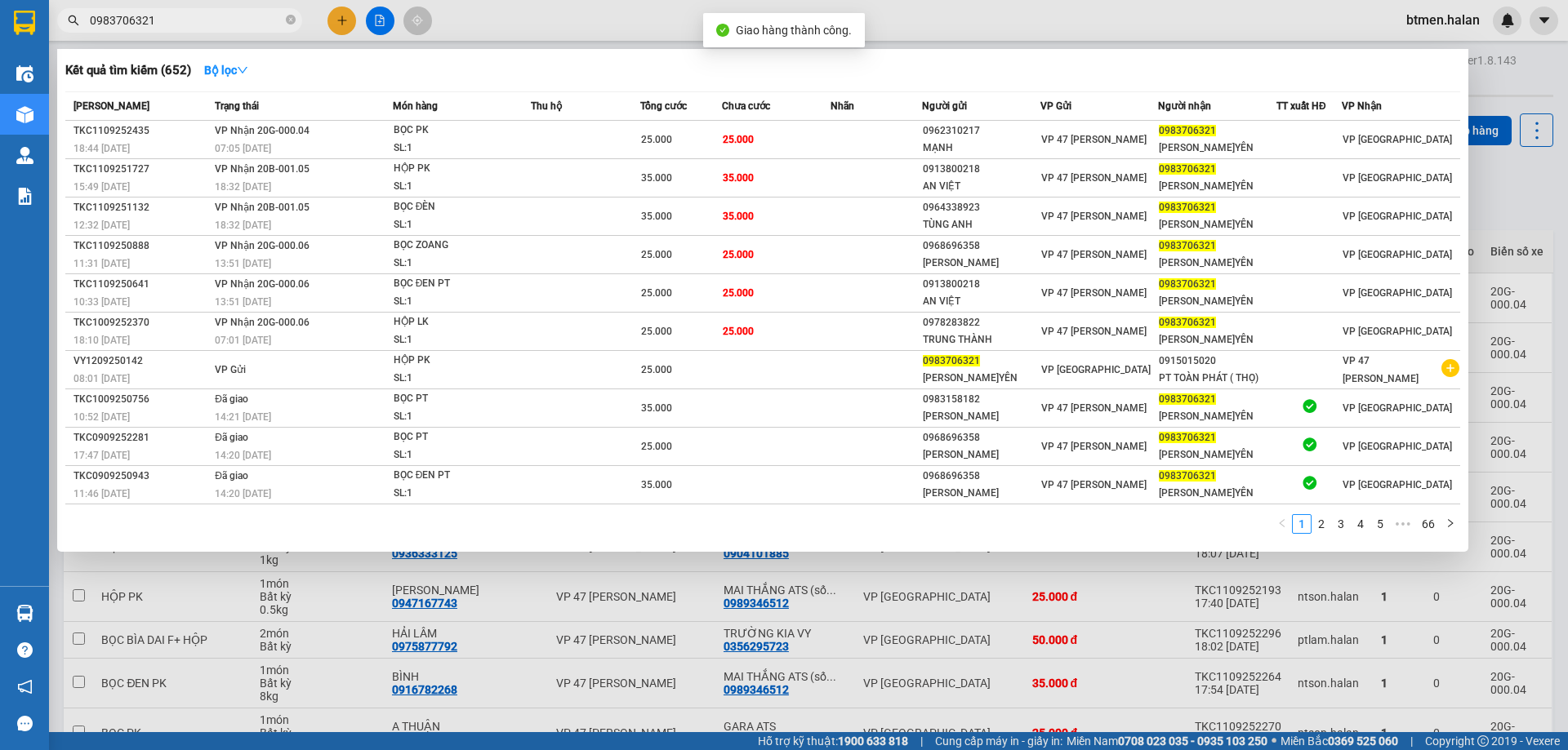
click at [269, 31] on span "0983706321" at bounding box center [180, 21] width 245 height 25
click at [698, 318] on td "25.000" at bounding box center [680, 332] width 81 height 38
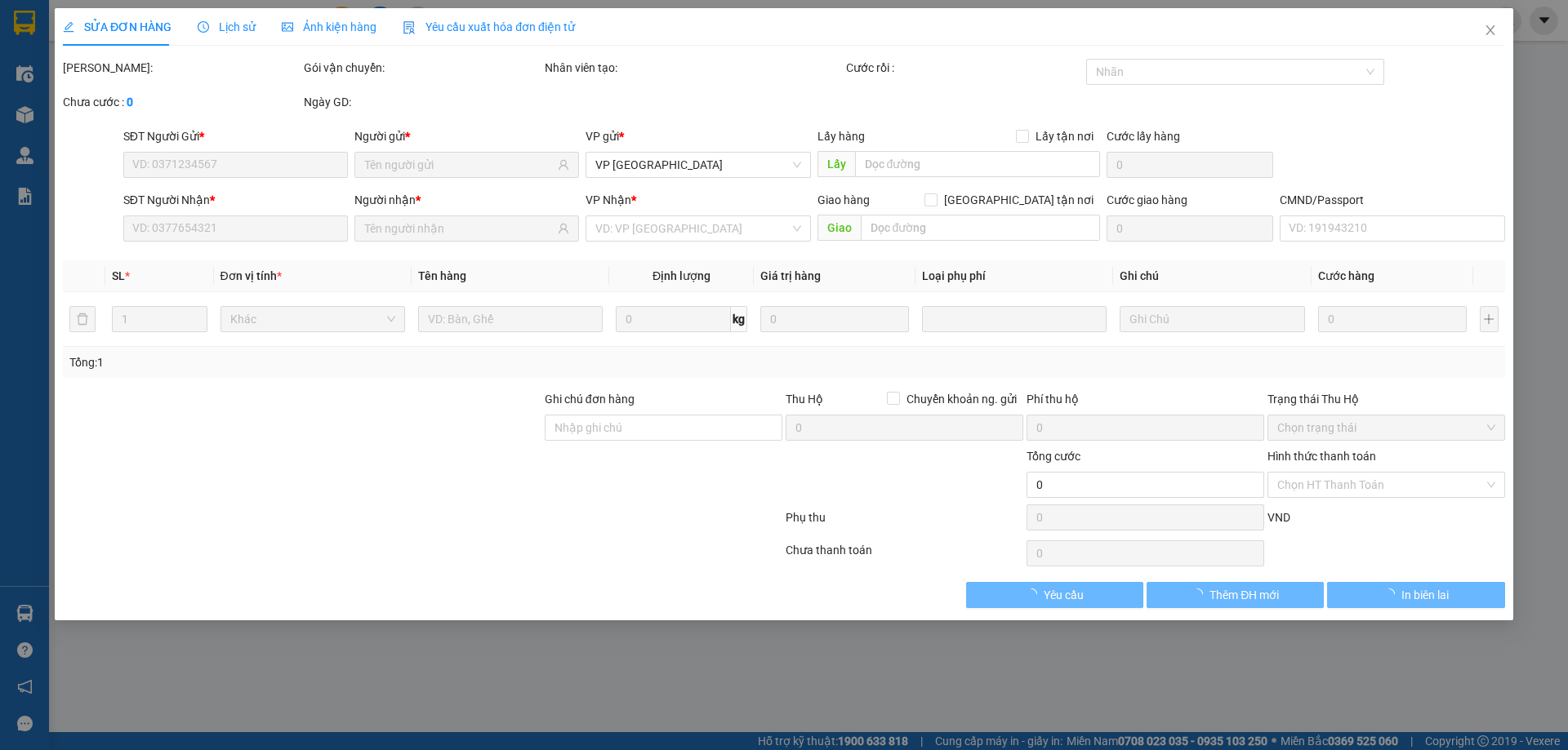
type input "0978283822"
type input "TRUNG THÀNH"
type input "0983706321"
type input "[PERSON_NAME]YÊN"
type input "25.000"
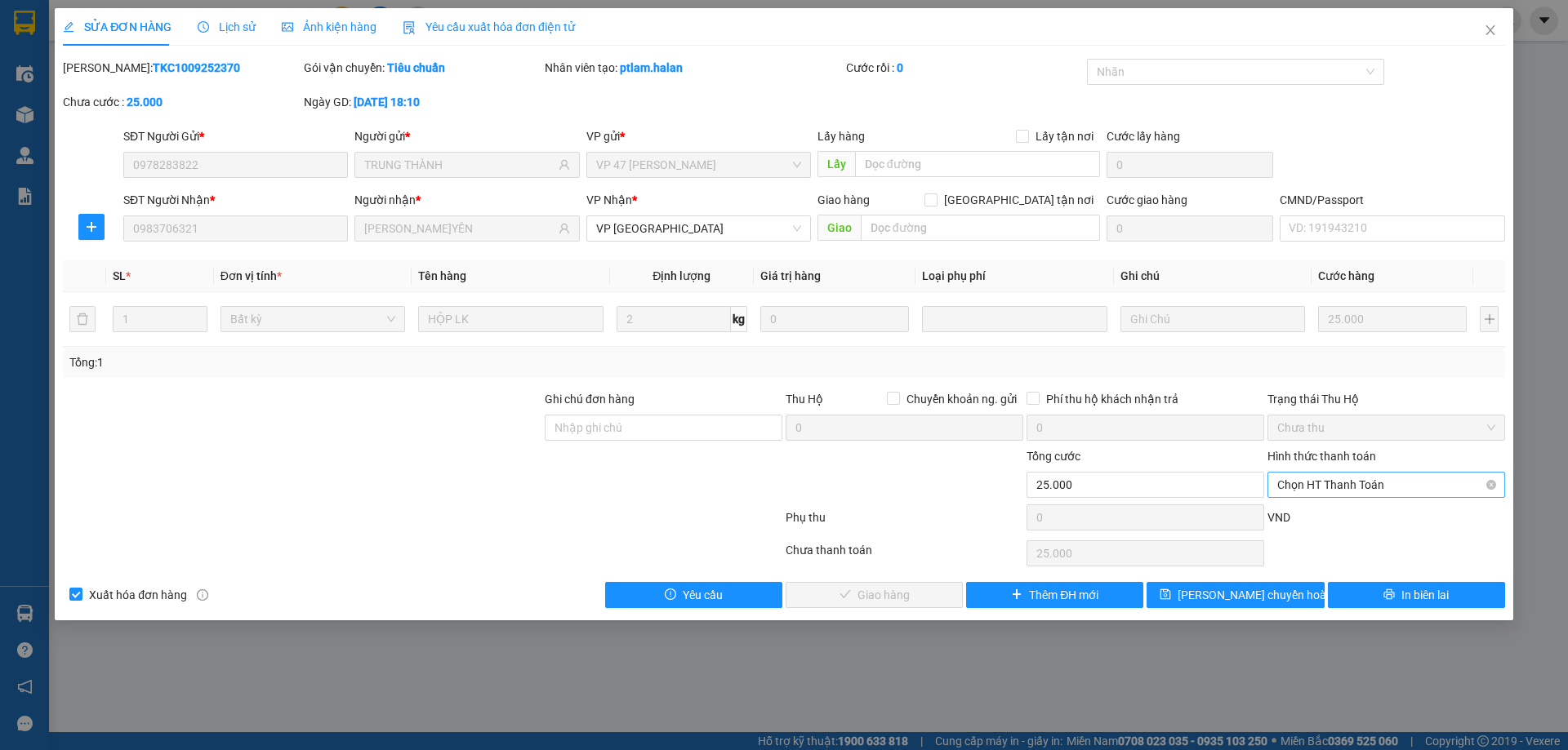
click at [1361, 490] on span "Chọn HT Thanh Toán" at bounding box center [1386, 485] width 218 height 25
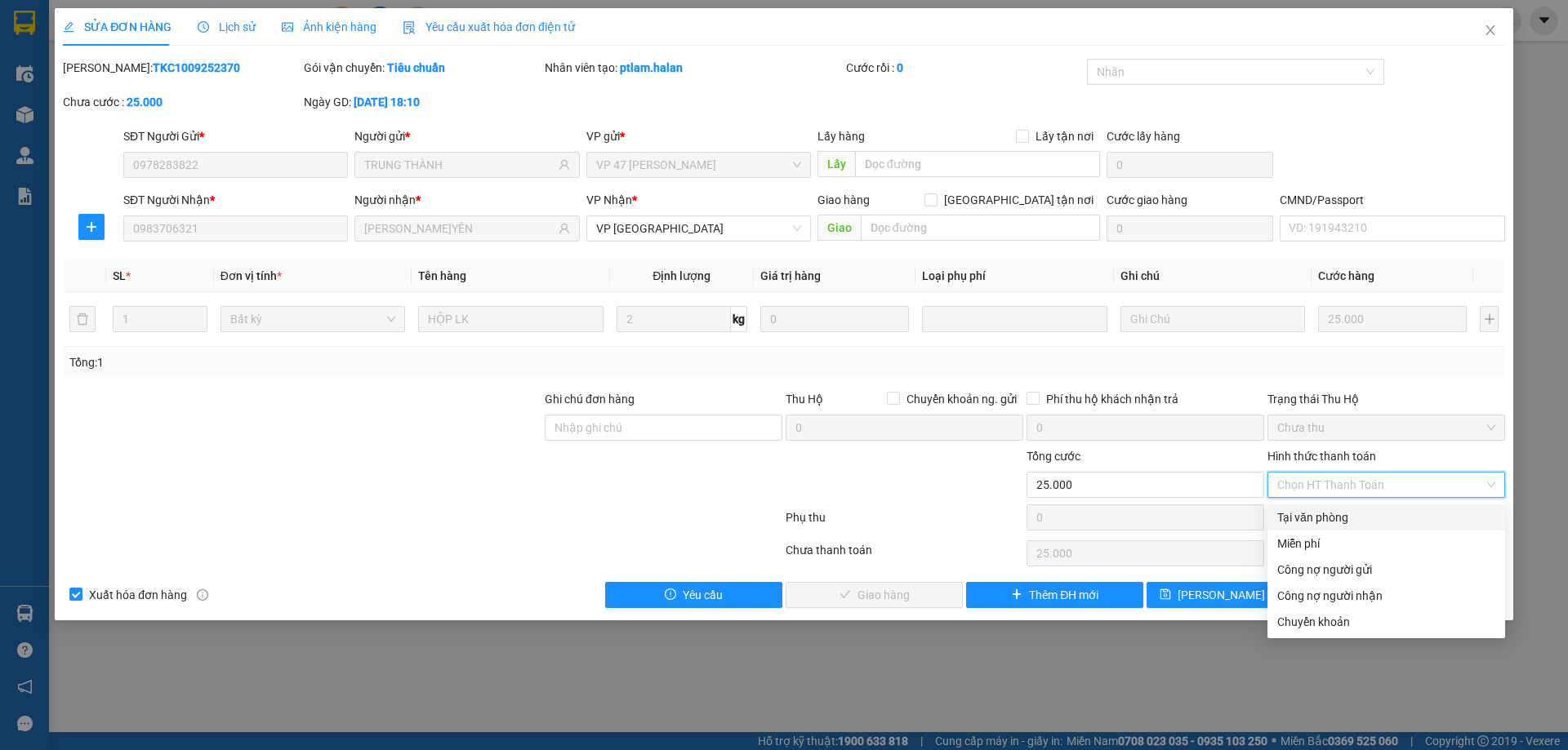
drag, startPoint x: 1337, startPoint y: 512, endPoint x: 1291, endPoint y: 528, distance: 48.7
click at [1329, 518] on div "Tại văn phòng" at bounding box center [1386, 517] width 218 height 18
type input "0"
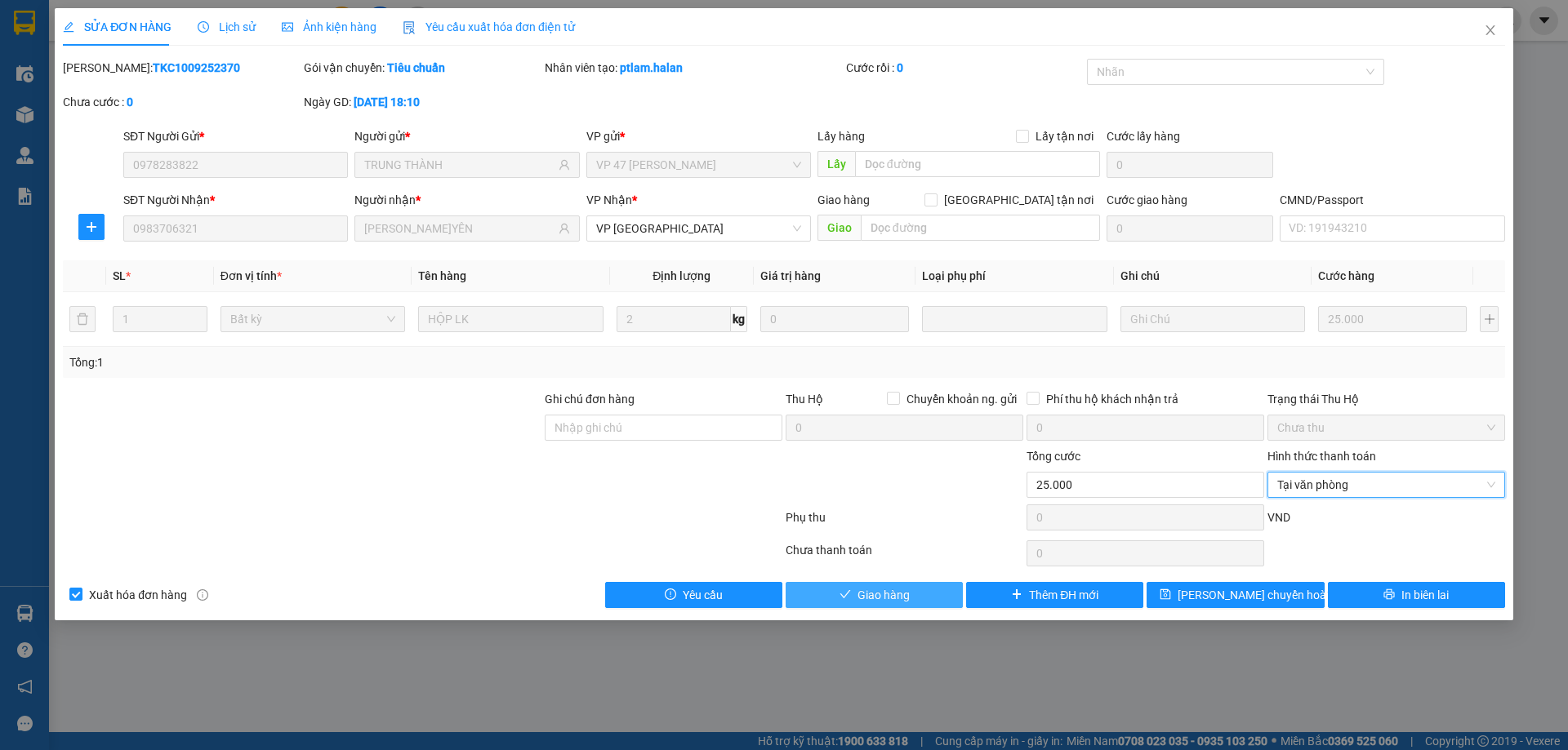
click at [906, 598] on span "Giao hàng" at bounding box center [883, 594] width 52 height 18
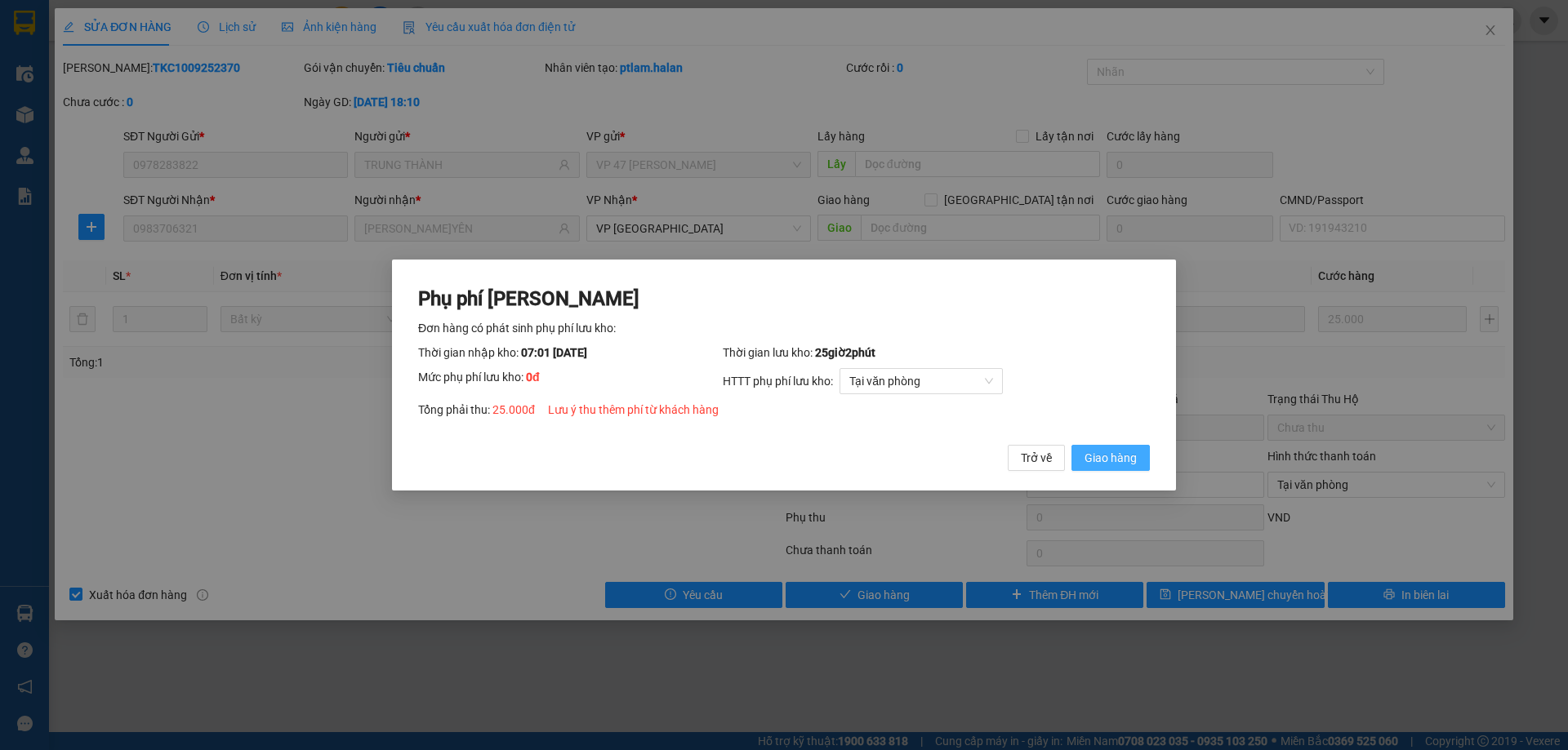
click at [1122, 456] on span "Giao hàng" at bounding box center [1110, 458] width 52 height 18
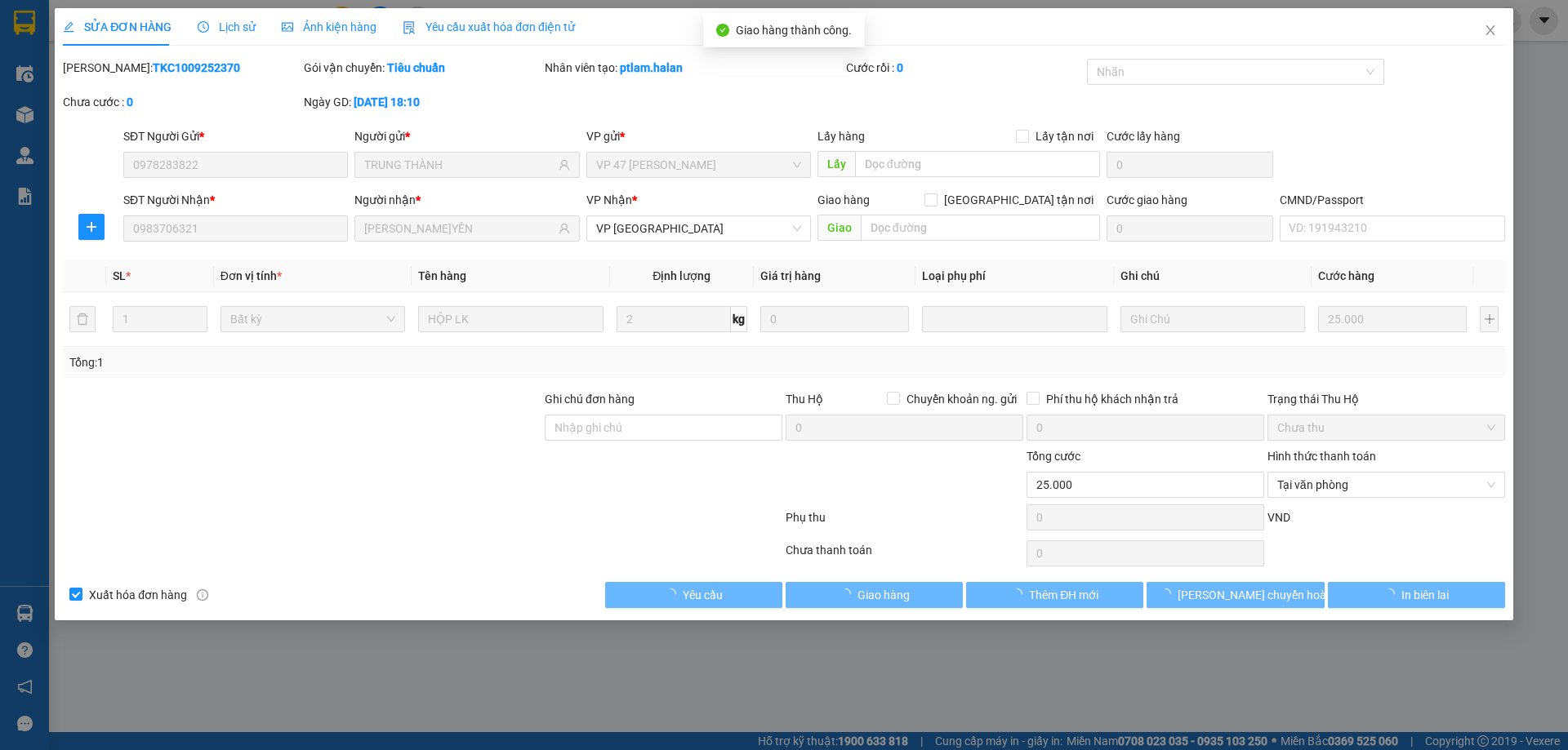
click at [1488, 31] on icon "close" at bounding box center [1489, 30] width 13 height 13
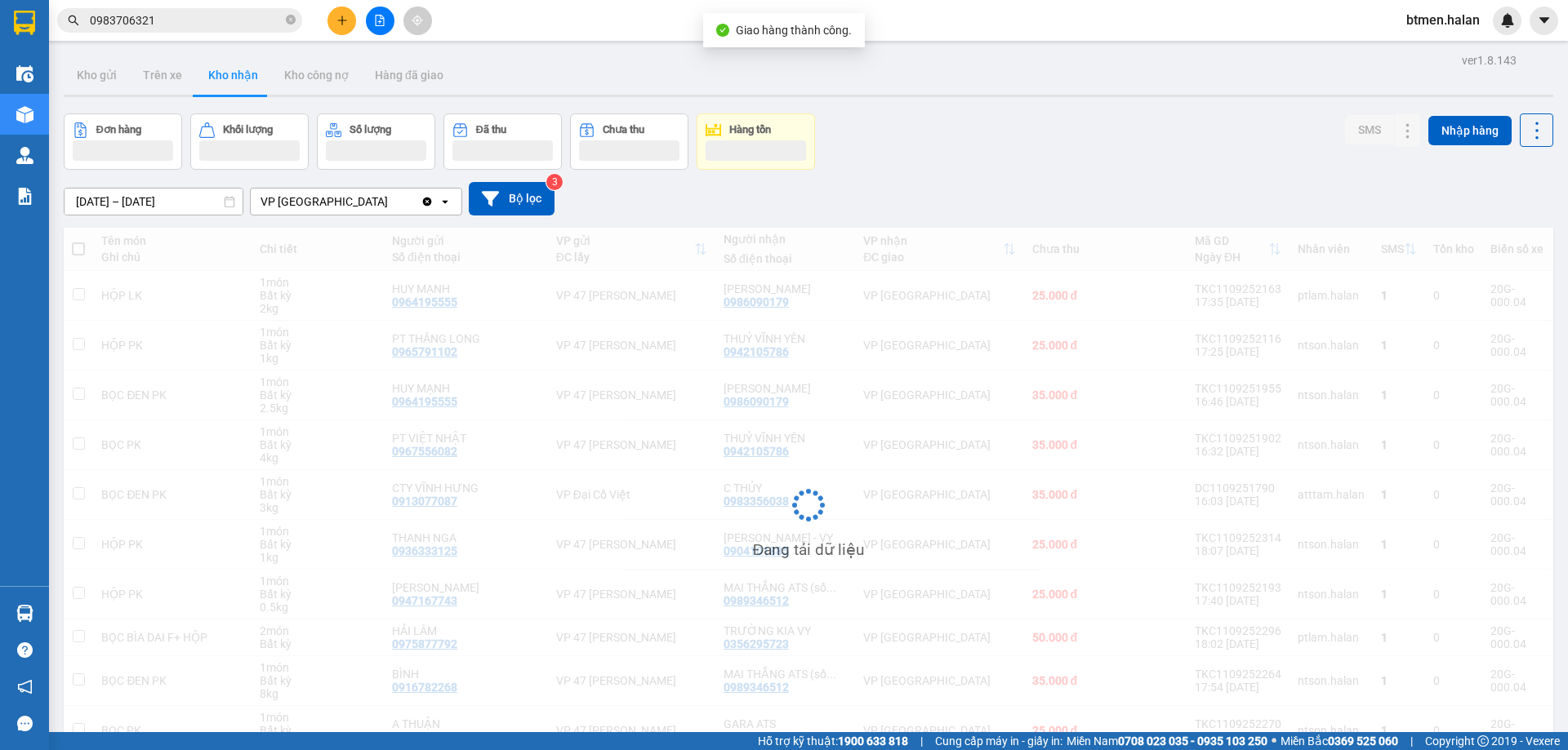
click at [199, 22] on input "0983706321" at bounding box center [186, 20] width 192 height 18
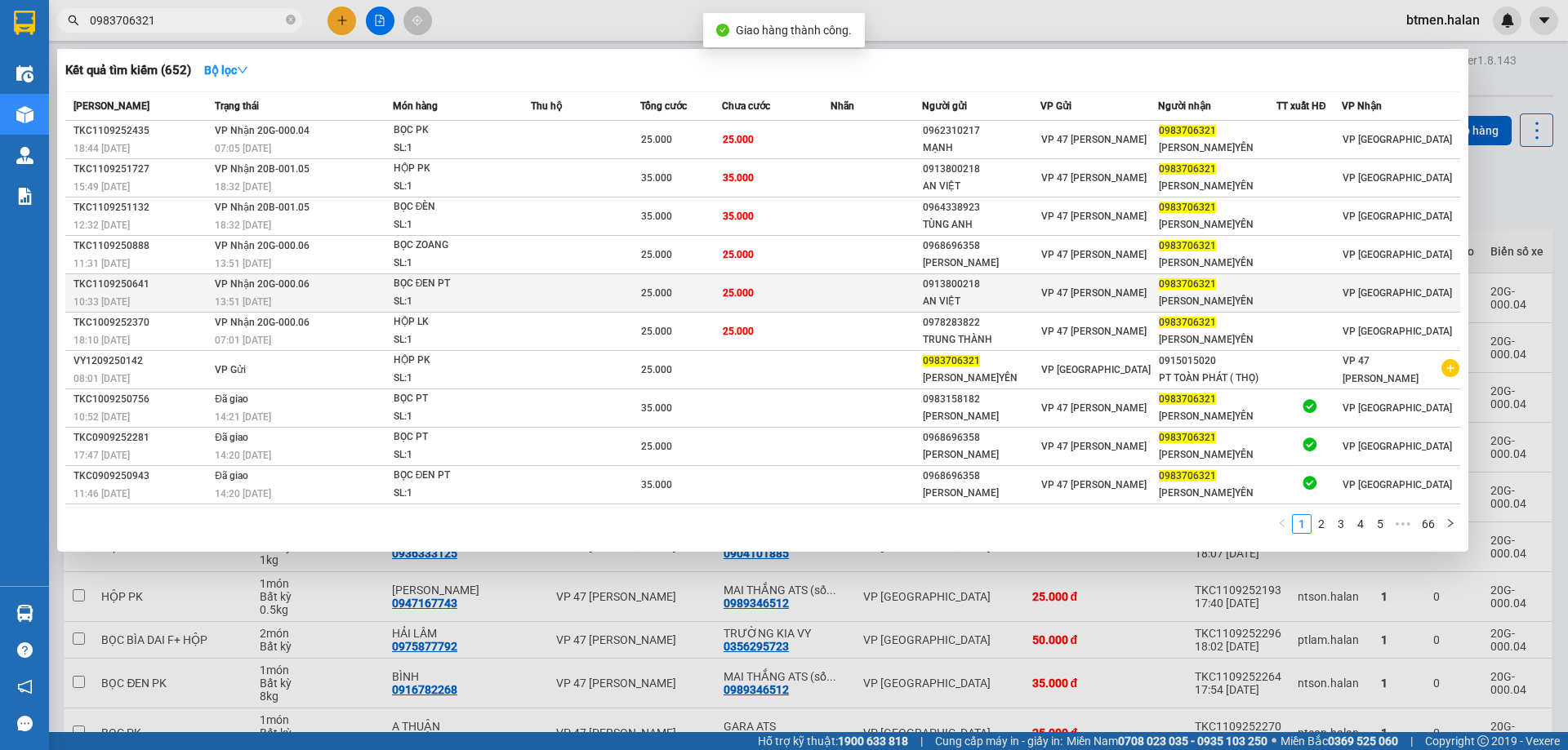
click at [833, 290] on td at bounding box center [876, 293] width 91 height 38
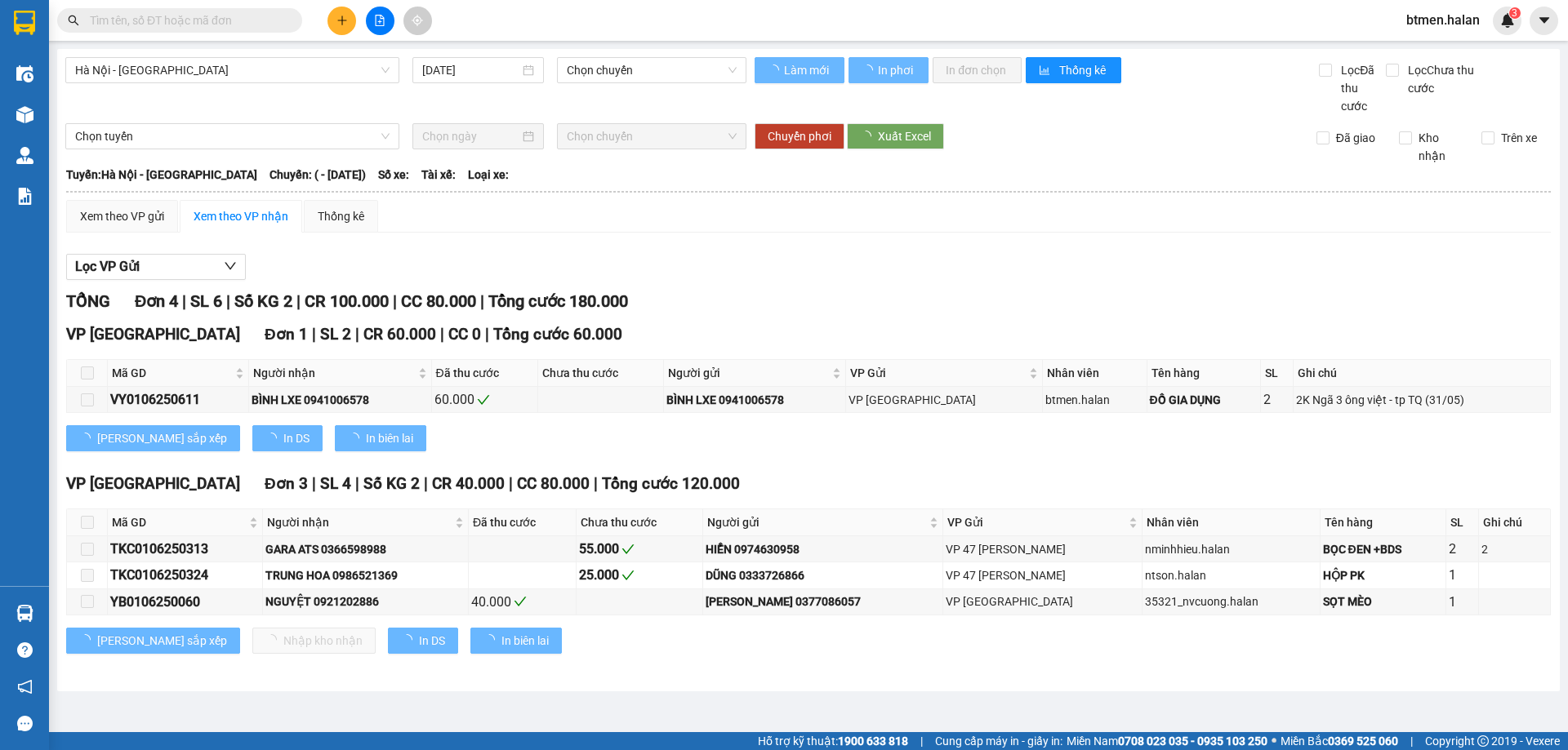
type input "[DATE]"
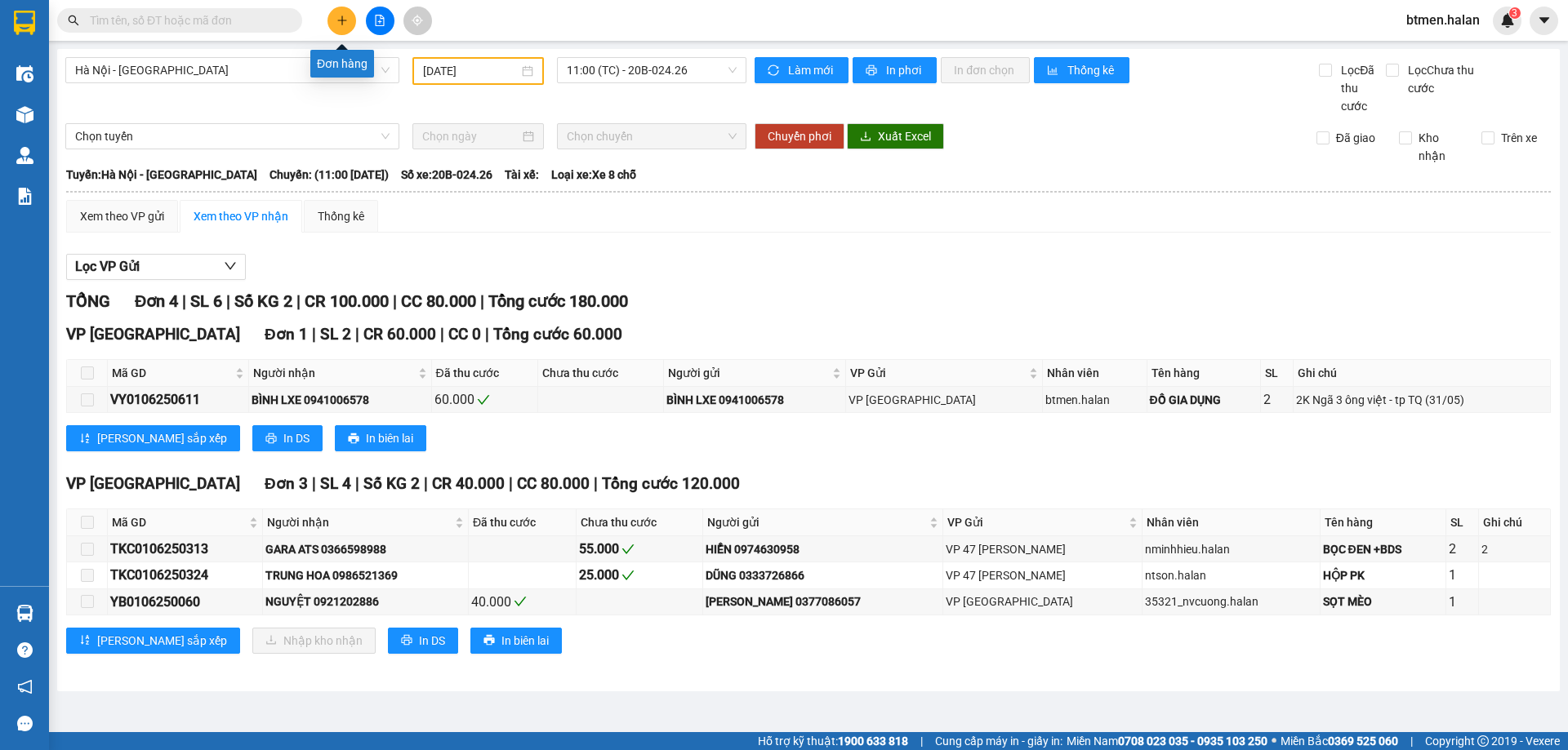
click at [350, 21] on button at bounding box center [341, 21] width 28 height 28
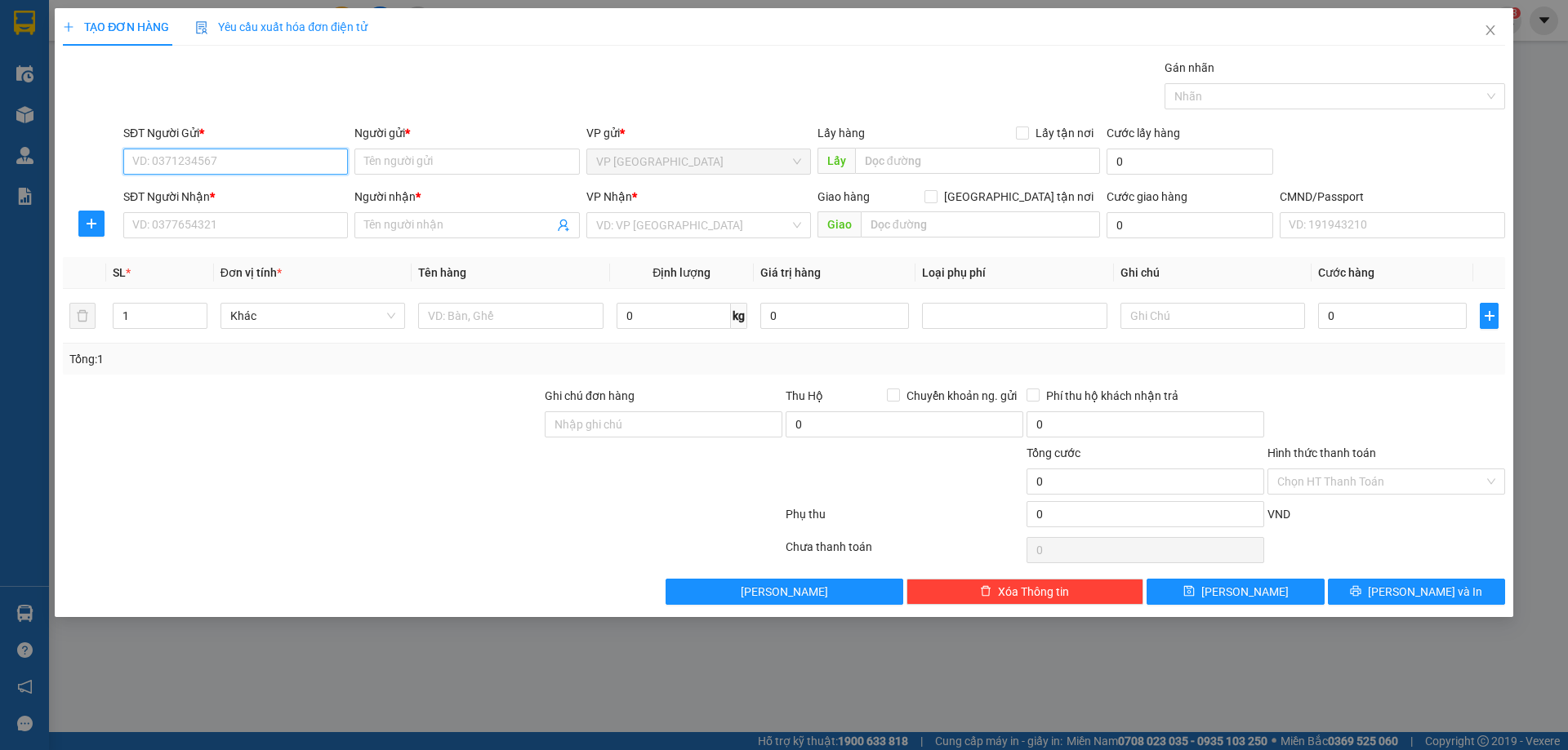
paste input "0983706321"
type input "0983706321"
click at [376, 158] on input "Người gửi *" at bounding box center [466, 162] width 224 height 27
click at [299, 218] on input "SĐT Người Nhận *" at bounding box center [235, 225] width 224 height 27
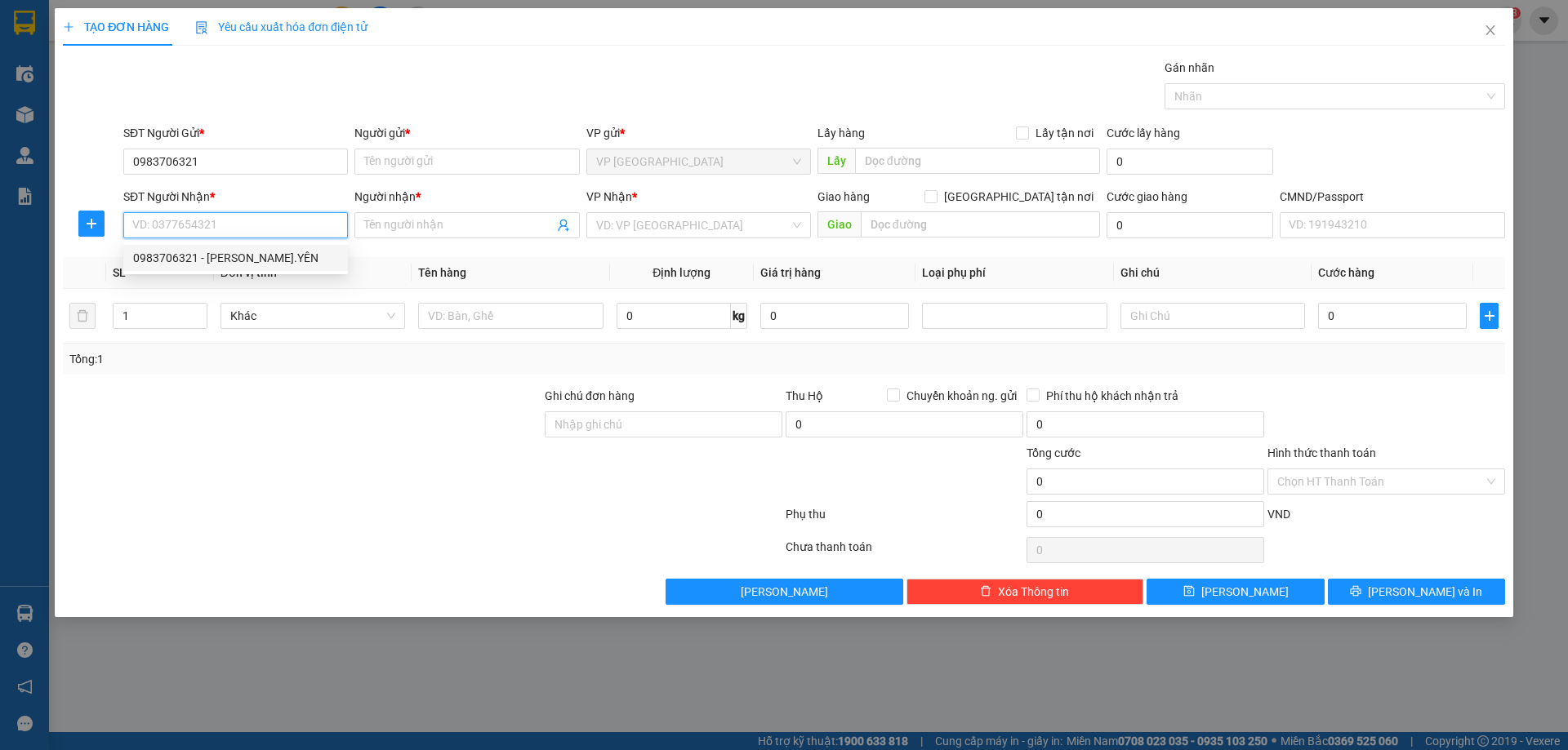
click at [294, 257] on div "0983706321 - [PERSON_NAME].YÊN" at bounding box center [236, 257] width 205 height 18
type input "0983706321"
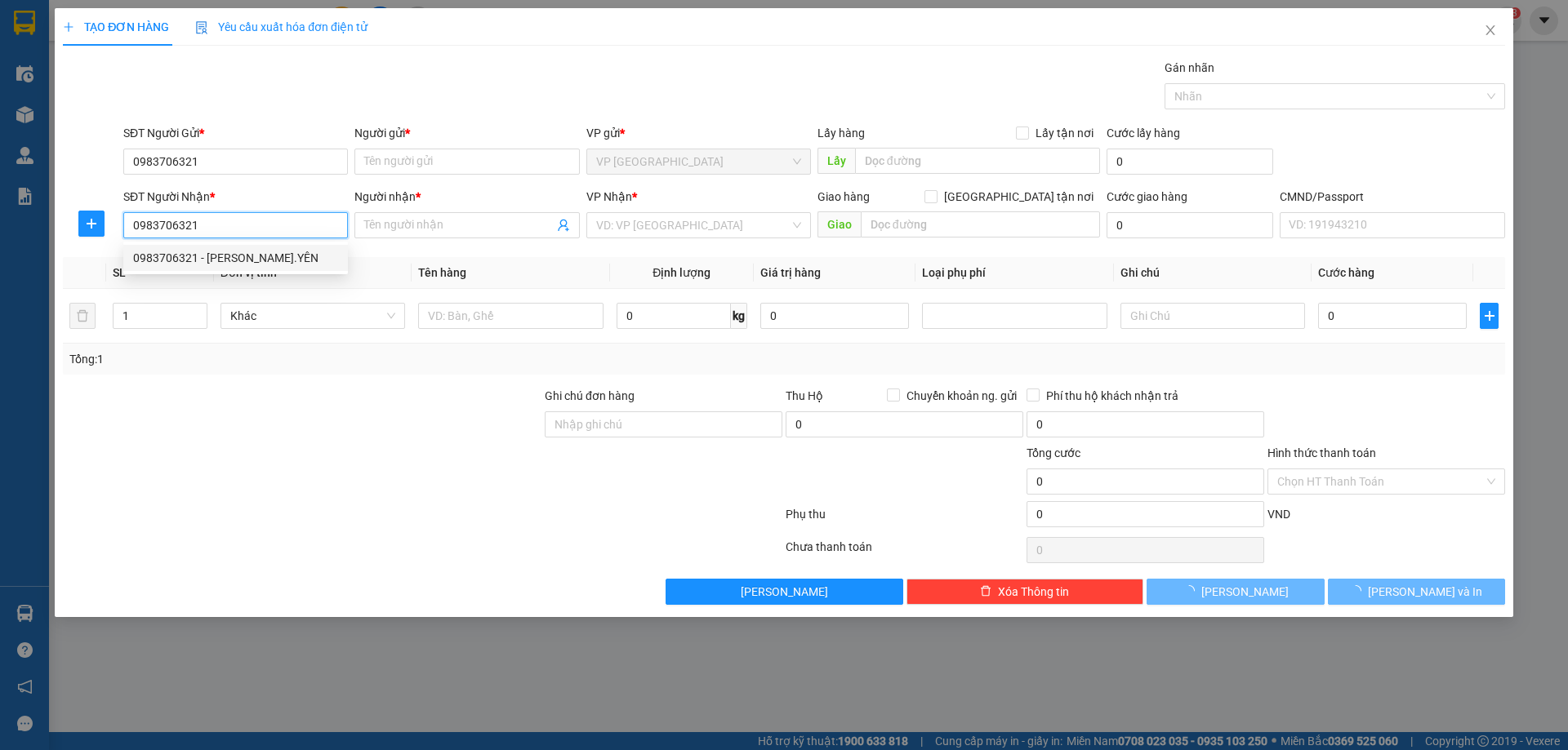
type input "[PERSON_NAME]YÊN"
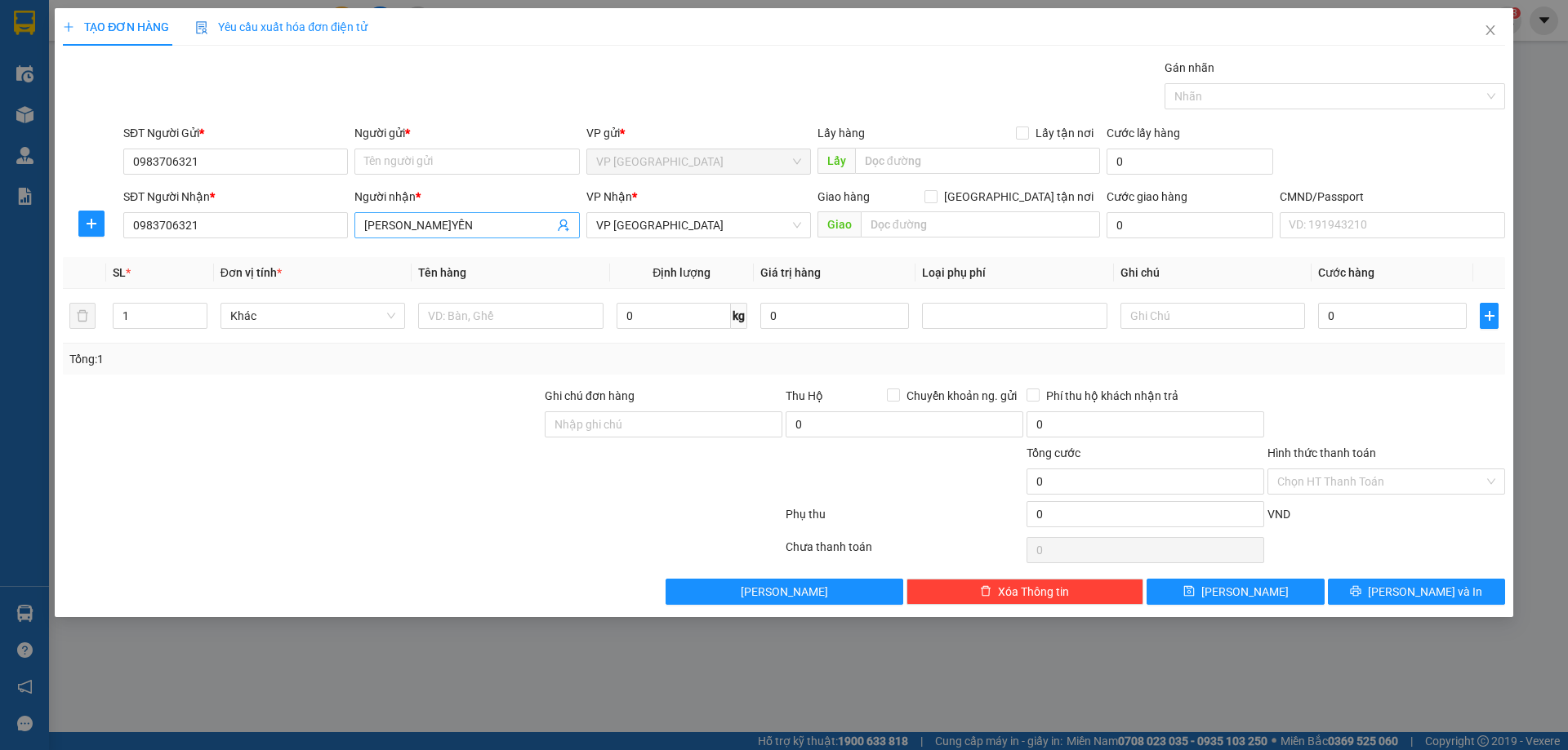
drag, startPoint x: 406, startPoint y: 209, endPoint x: 398, endPoint y: 222, distance: 15.3
click at [405, 216] on div "Người nhận * [PERSON_NAME].YÊN" at bounding box center [466, 216] width 224 height 57
click at [398, 222] on input "[PERSON_NAME]YÊN" at bounding box center [459, 225] width 188 height 18
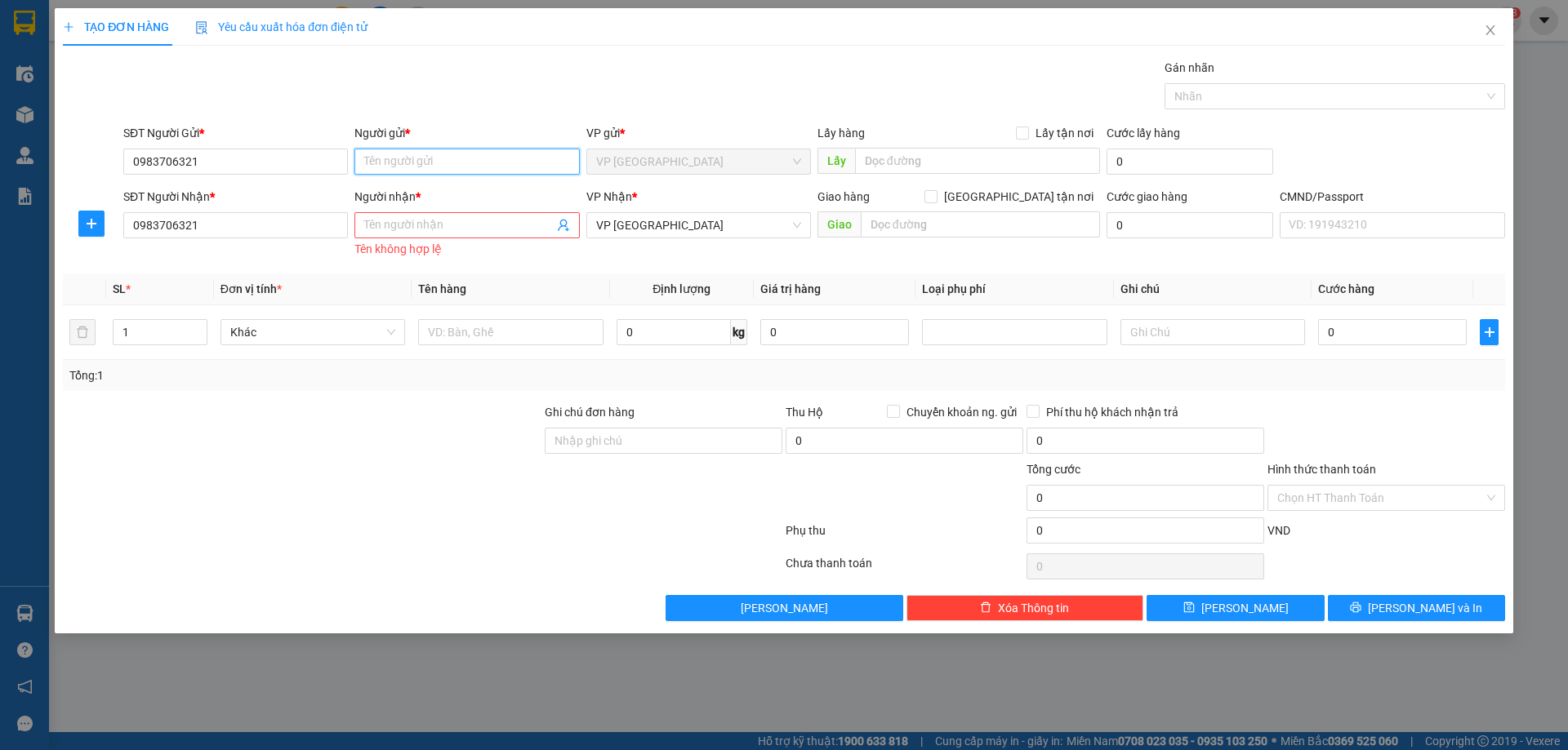
click at [435, 152] on input "Người gửi *" at bounding box center [466, 162] width 224 height 27
paste input "[PERSON_NAME]YÊN"
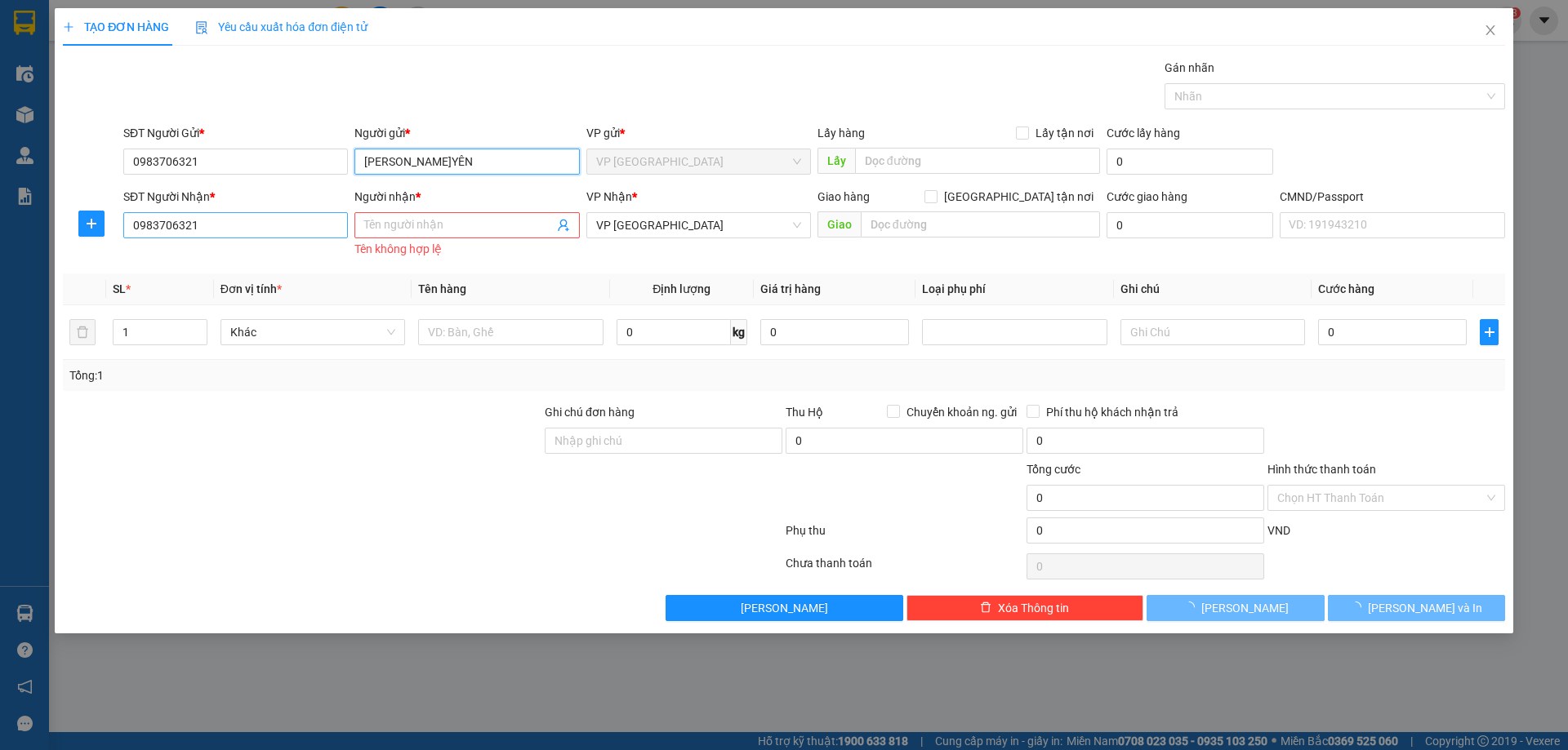
type input "[PERSON_NAME]YÊN"
click at [257, 230] on input "0983706321" at bounding box center [235, 225] width 224 height 27
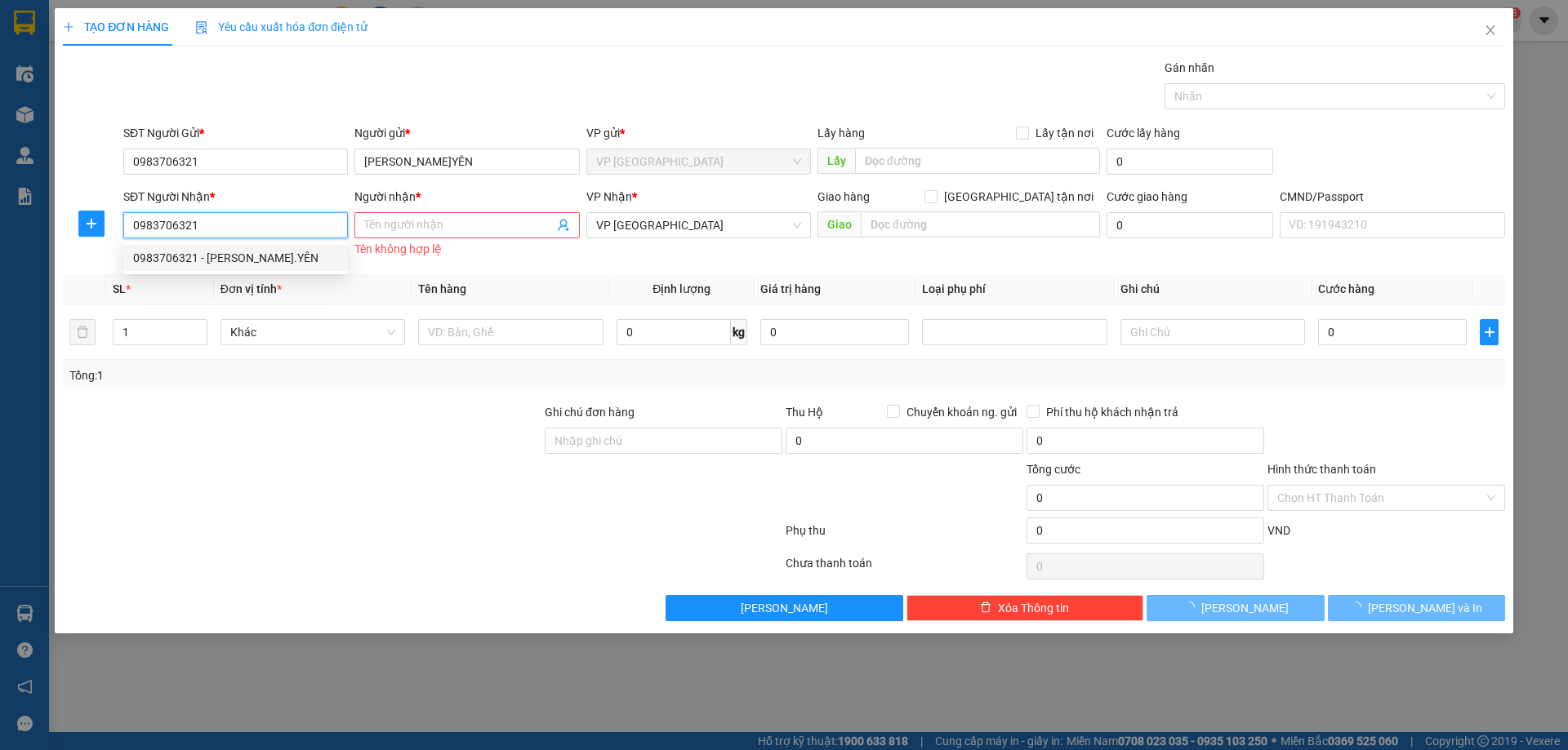
click at [257, 230] on input "0983706321" at bounding box center [235, 225] width 224 height 27
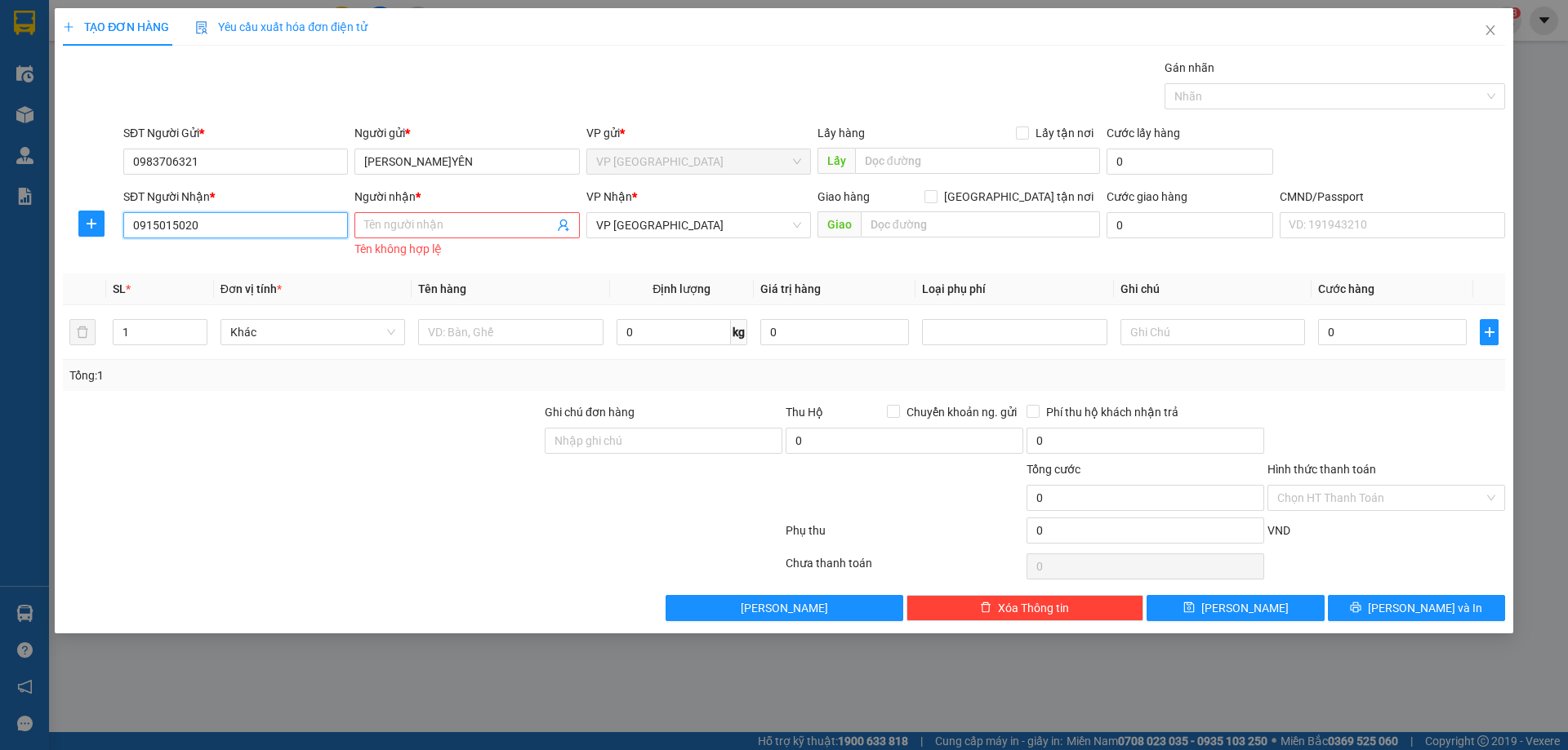
click at [316, 227] on input "0915015020" at bounding box center [235, 225] width 224 height 27
type input "0915015020"
click at [448, 224] on input "Người nhận *" at bounding box center [459, 225] width 188 height 18
paste input "PT TOÀN PHÁT ( THỌ)"
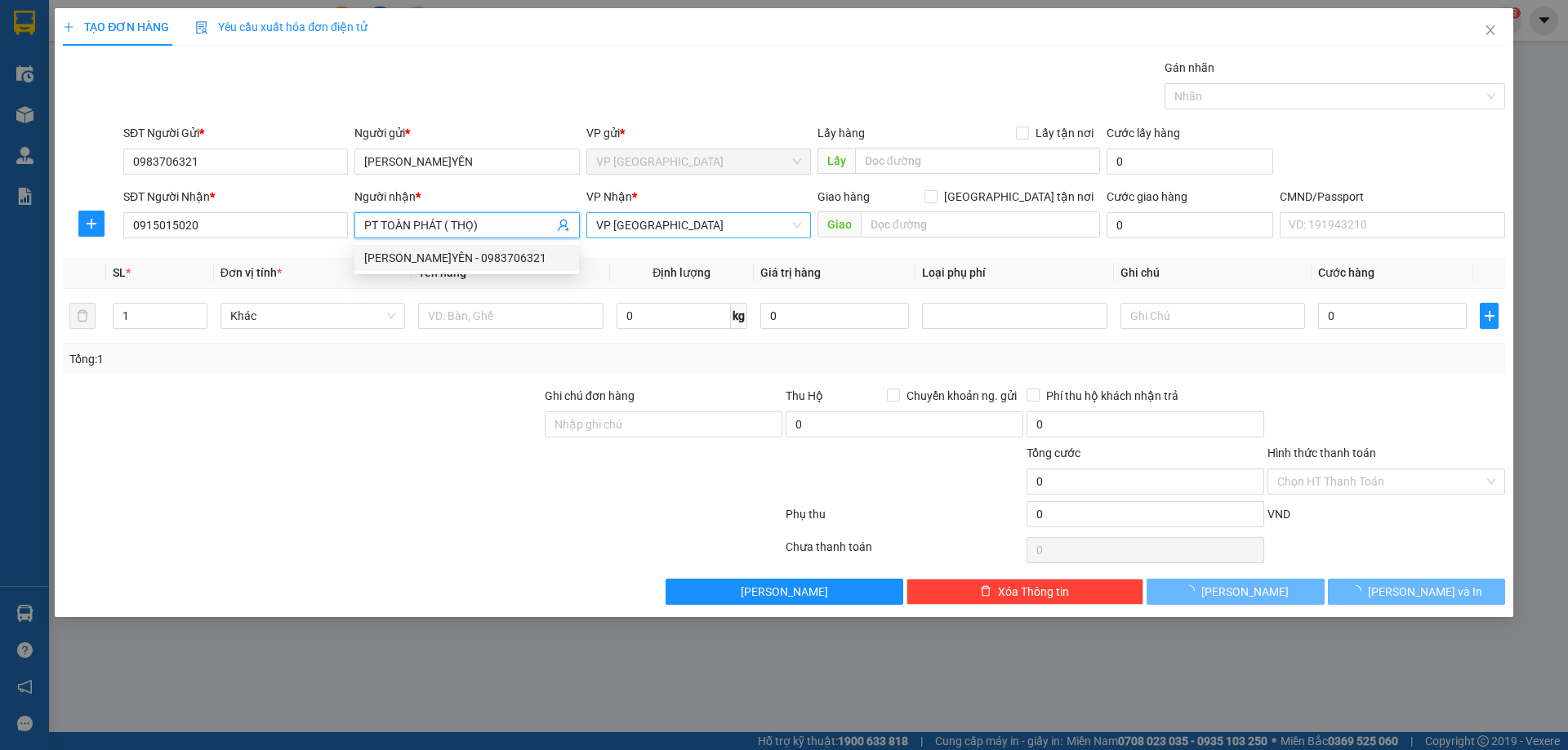
click at [625, 233] on span "VP [GEOGRAPHIC_DATA]" at bounding box center [699, 225] width 205 height 25
type input "PT TOÀN PHÁT ( THỌ)"
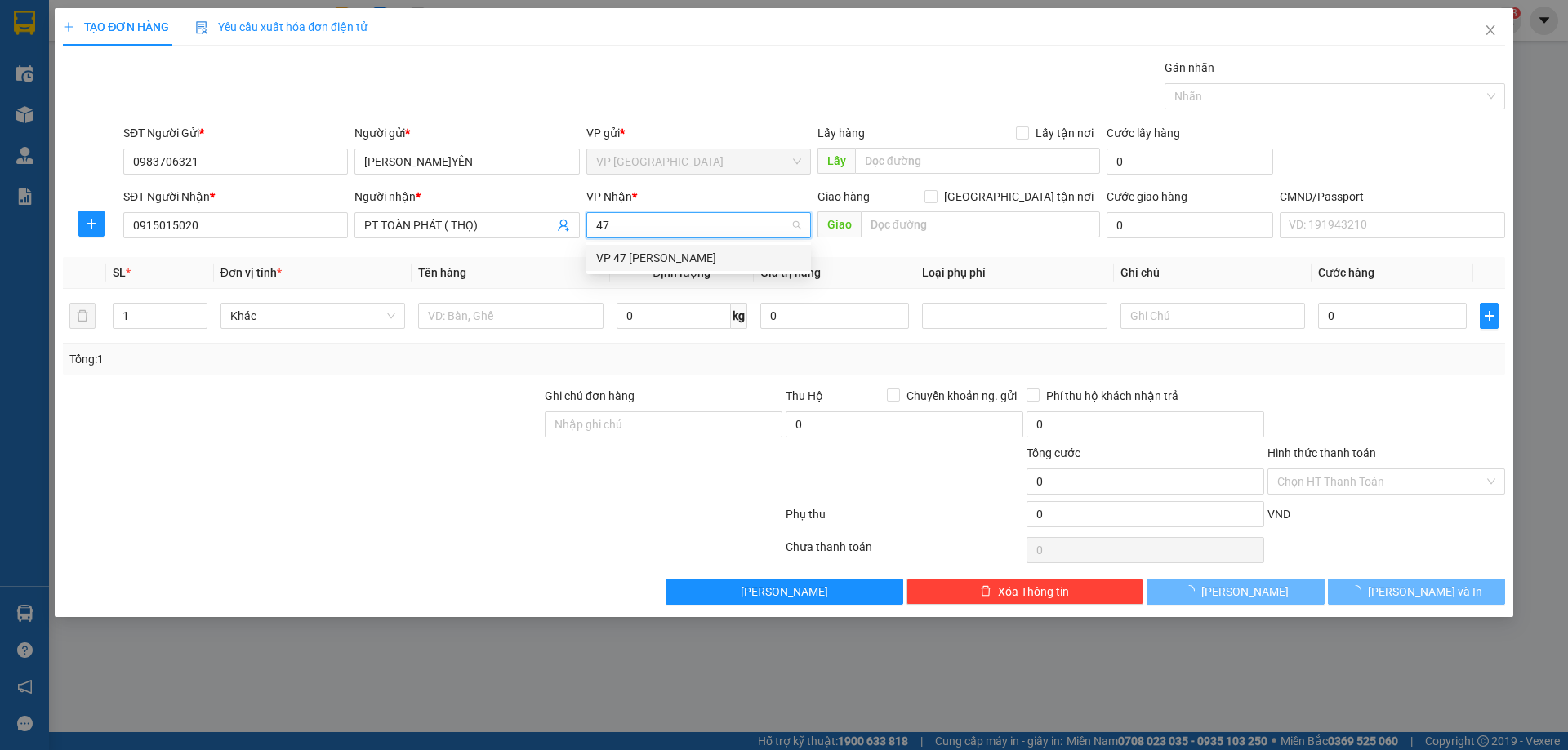
type input "47"
click at [647, 244] on body "Kết quả tìm kiếm ( 0 ) Bộ lọc No Data btmen.halan 3 Điều hành xe Kho hàng mới Q…" at bounding box center [784, 375] width 1568 height 750
click at [644, 254] on div "Transit Pickup Surcharge Ids Transit Deliver Surcharge Ids Transit Deliver Surc…" at bounding box center [784, 332] width 1442 height 546
click at [494, 317] on input "text" at bounding box center [511, 316] width 185 height 27
click at [634, 220] on span "VP [GEOGRAPHIC_DATA]" at bounding box center [699, 225] width 205 height 25
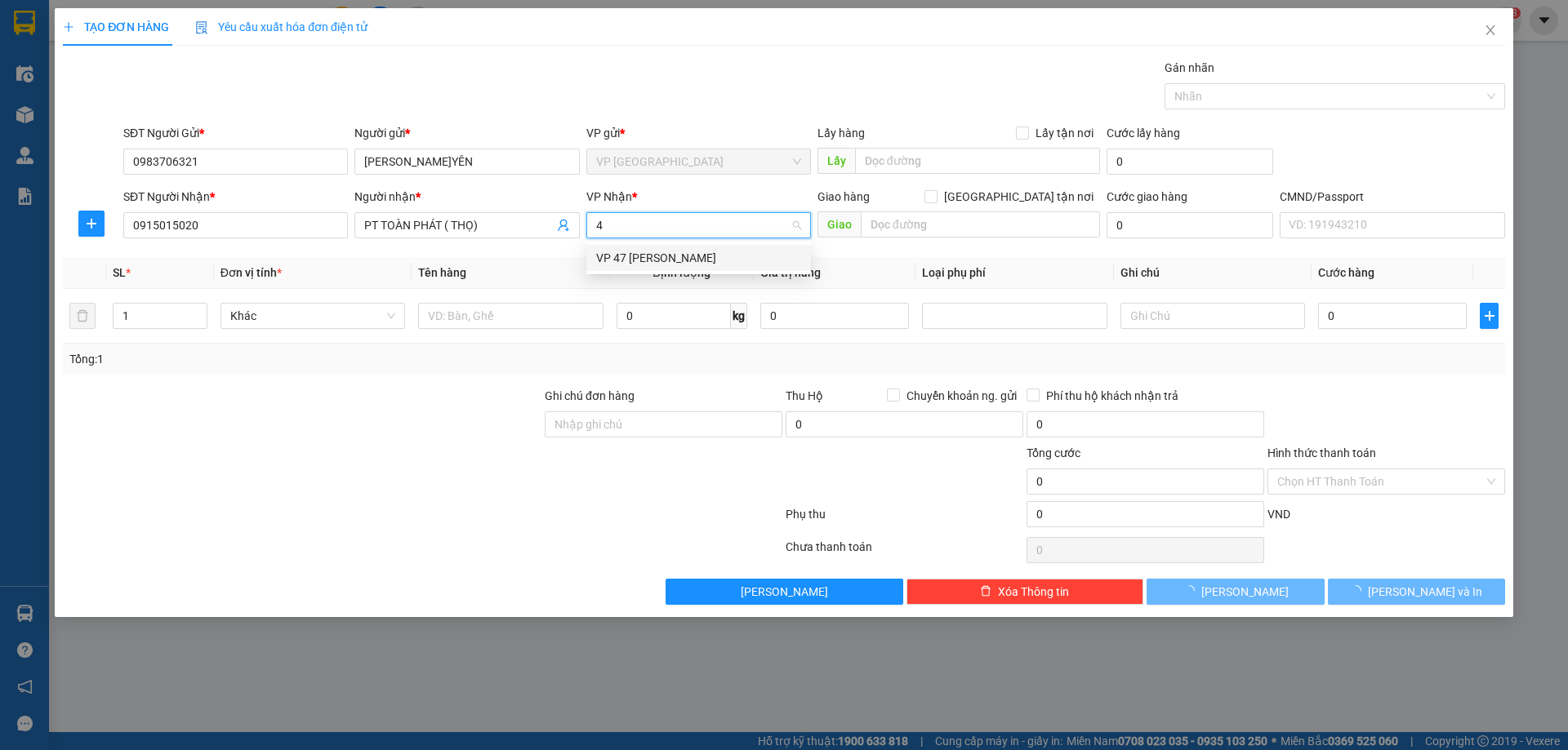
type input "47"
click at [692, 255] on div "VP 47 [PERSON_NAME]" at bounding box center [699, 257] width 205 height 18
click at [494, 316] on input "text" at bounding box center [511, 316] width 185 height 27
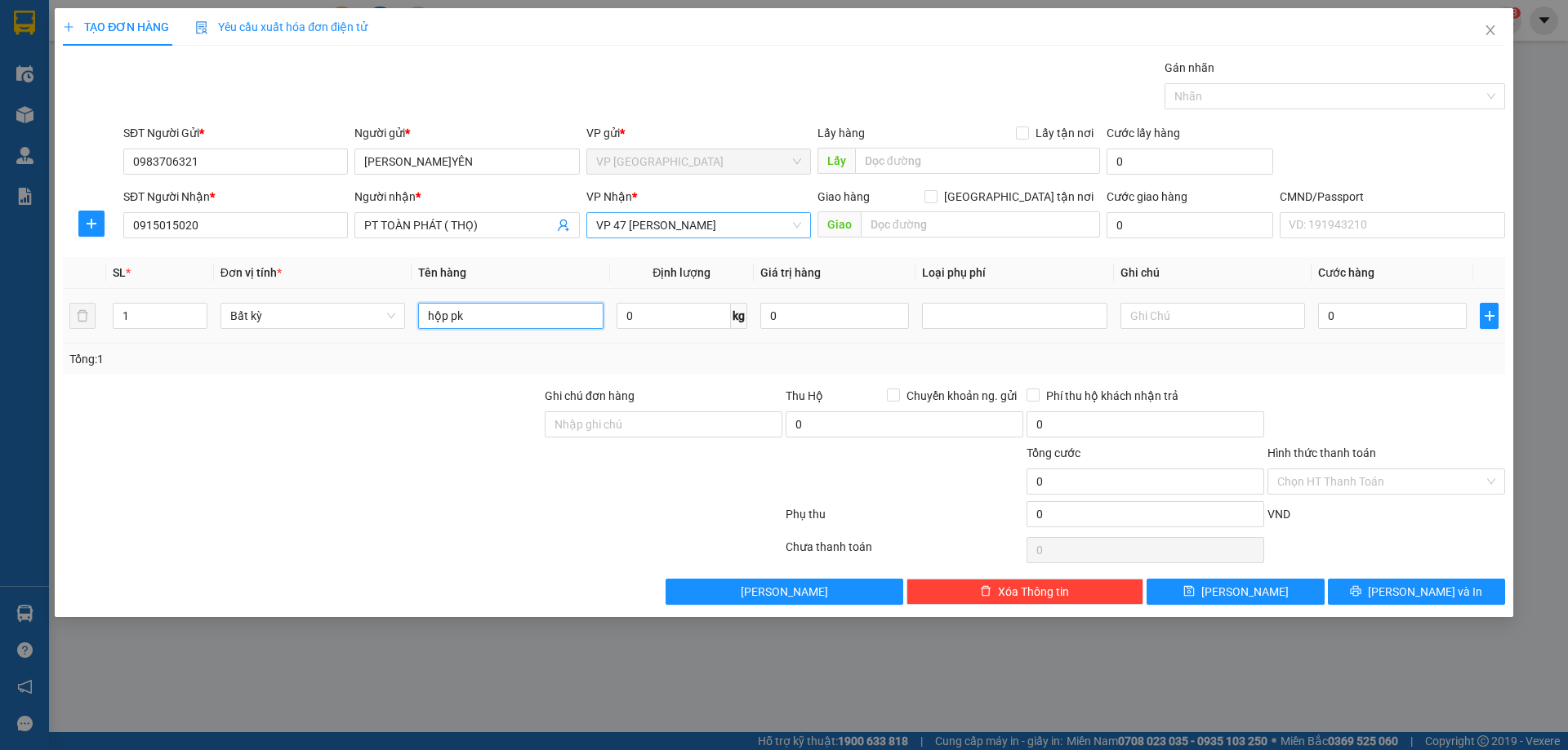
drag, startPoint x: 494, startPoint y: 316, endPoint x: 488, endPoint y: 437, distance: 121.1
click at [331, 326] on tr "1 Bất kỳ hộp pk 0 kg 0 0" at bounding box center [784, 316] width 1442 height 55
type input "HỘP PK"
click at [679, 324] on input "0" at bounding box center [674, 316] width 115 height 27
click at [1329, 311] on input "0" at bounding box center [1393, 316] width 149 height 27
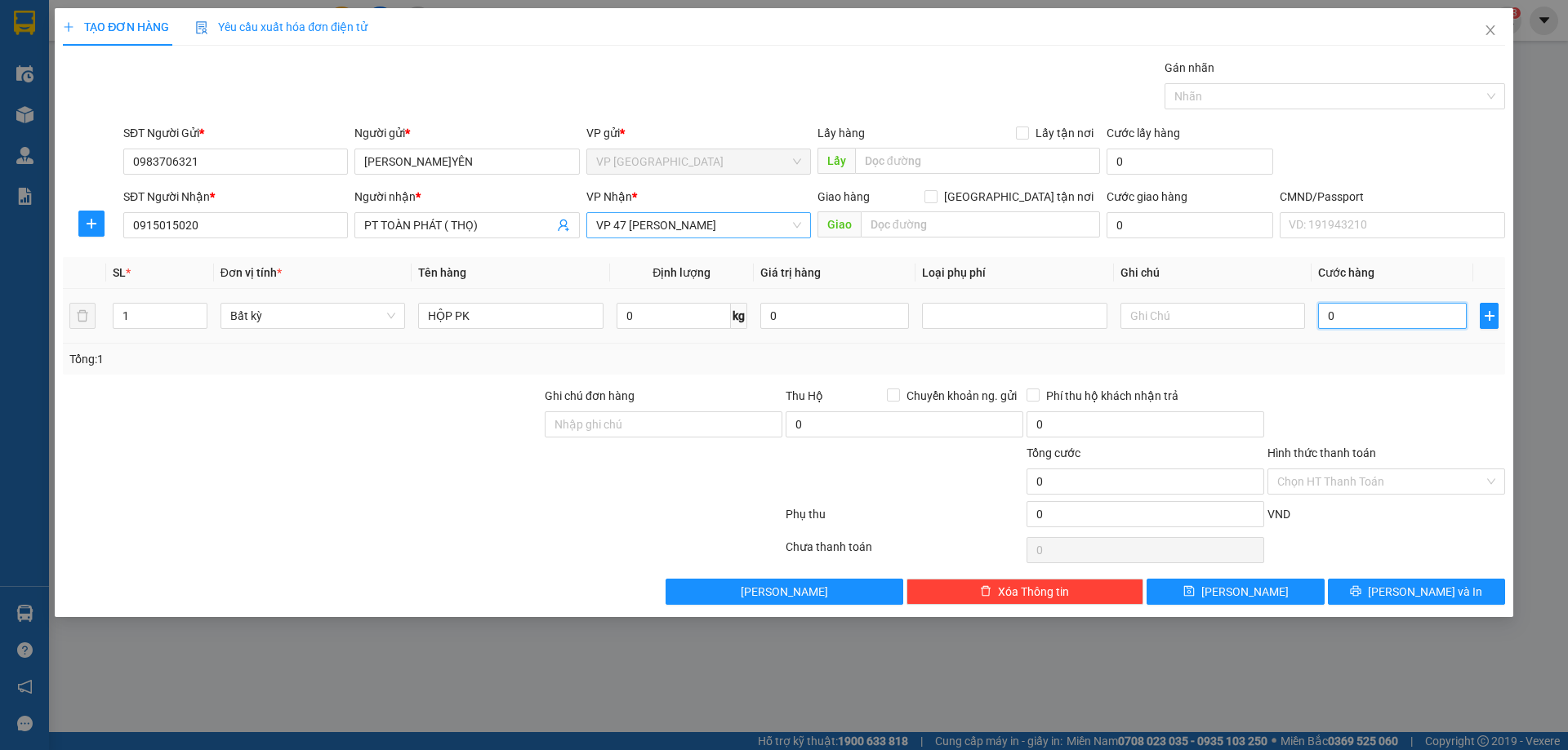
type input "2"
type input "25"
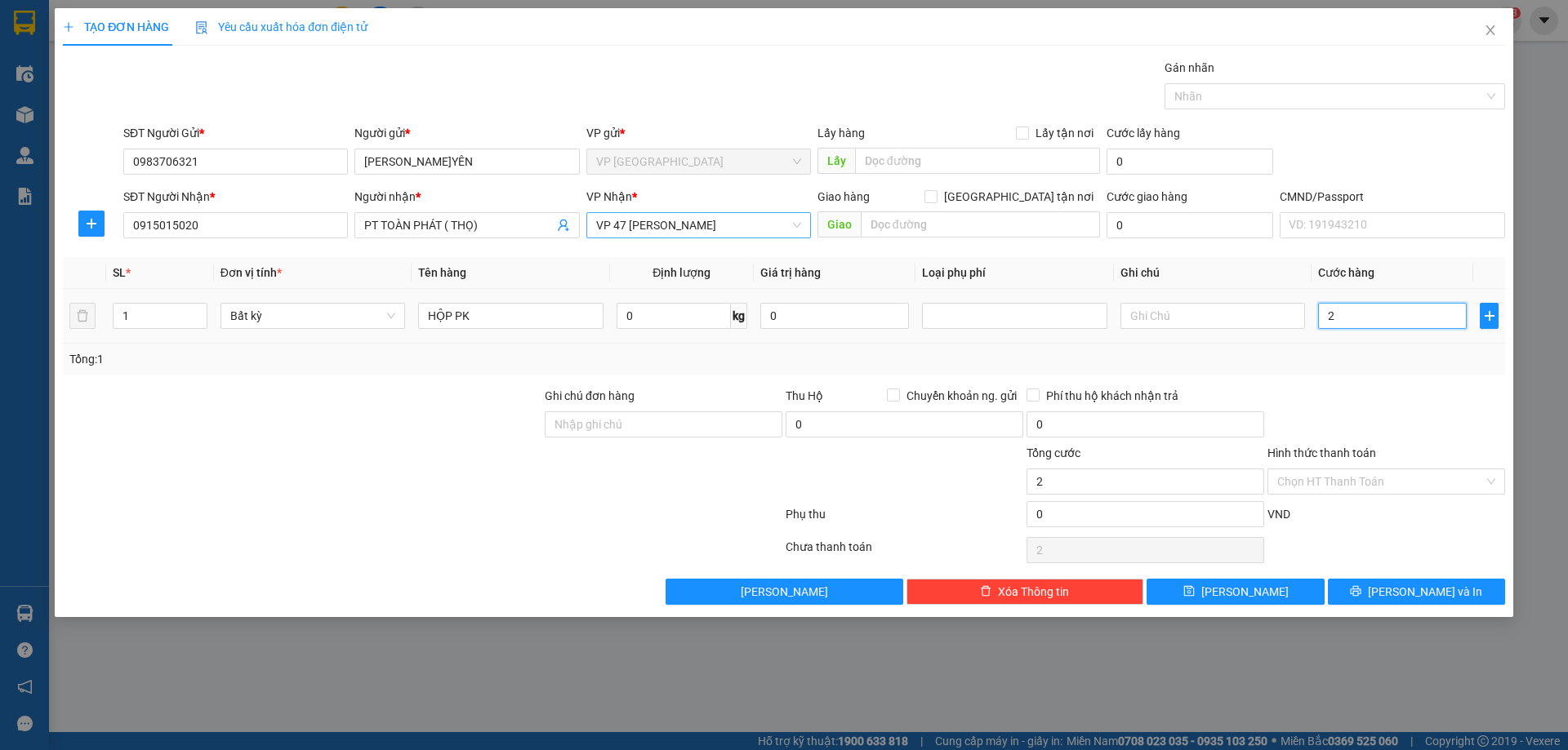
type input "25"
type input "250"
type input "2.500"
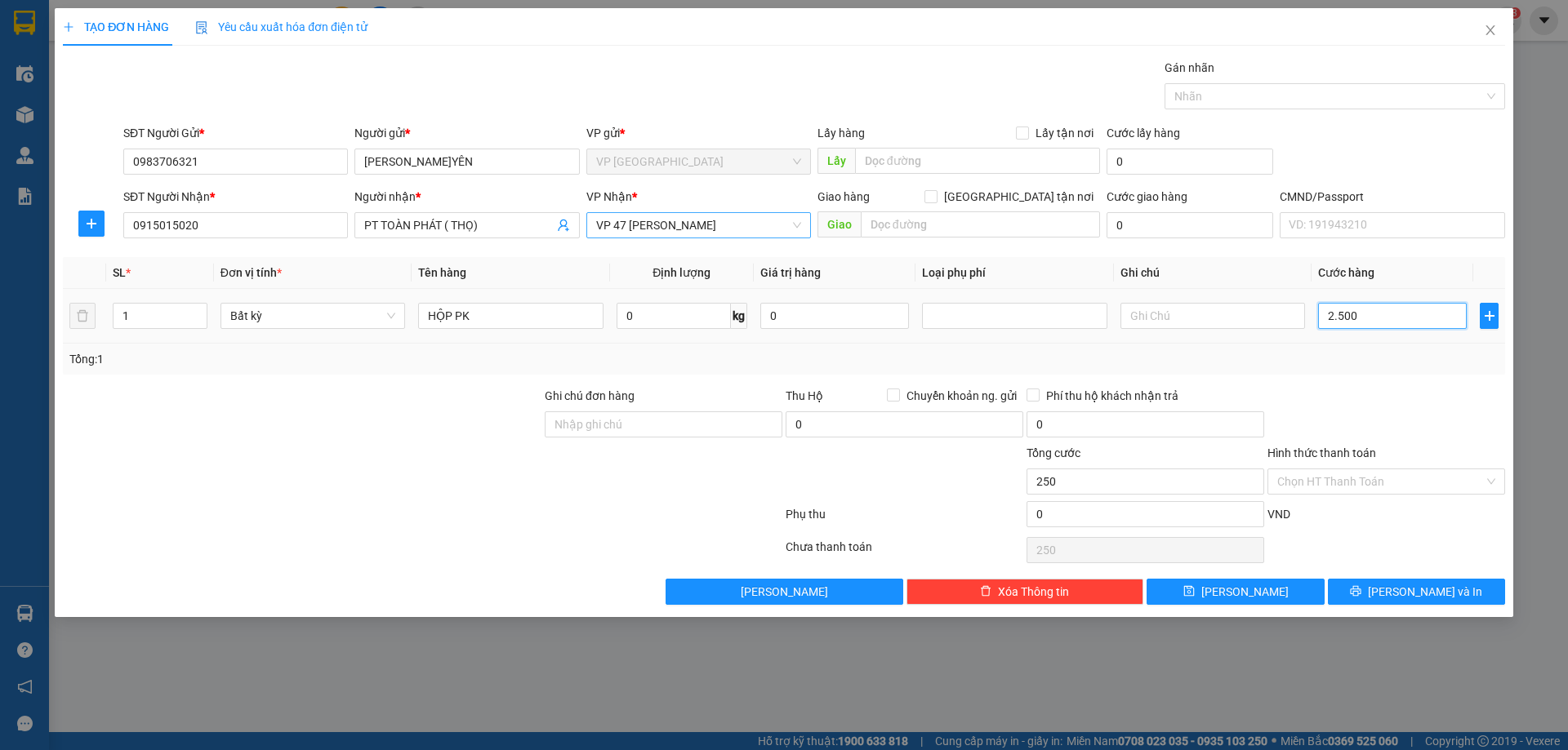
type input "2.500"
type input "25.000"
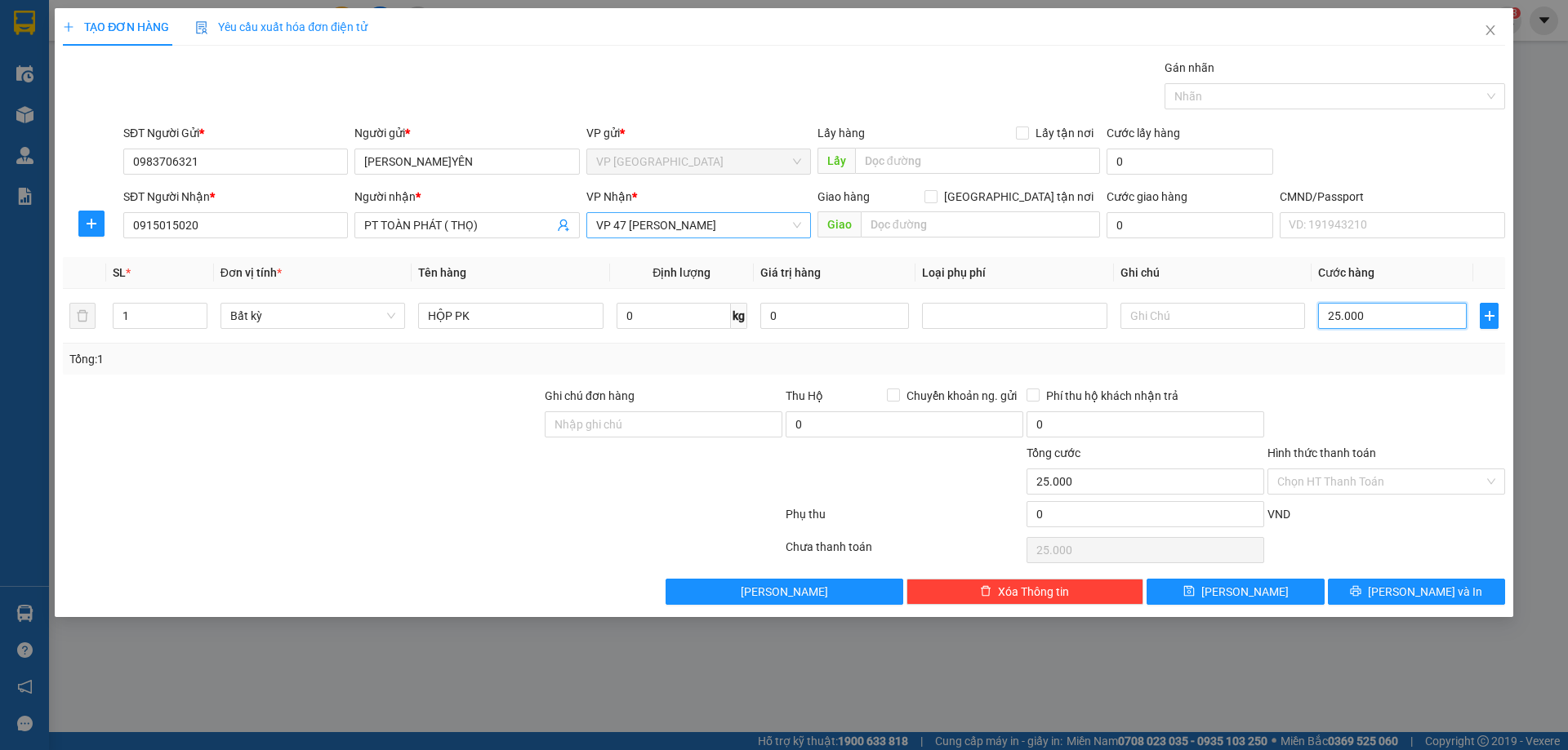
type input "25.000"
click at [1392, 508] on div "VND" at bounding box center [1386, 519] width 241 height 28
click at [1391, 480] on input "Hình thức thanh toán" at bounding box center [1380, 481] width 206 height 25
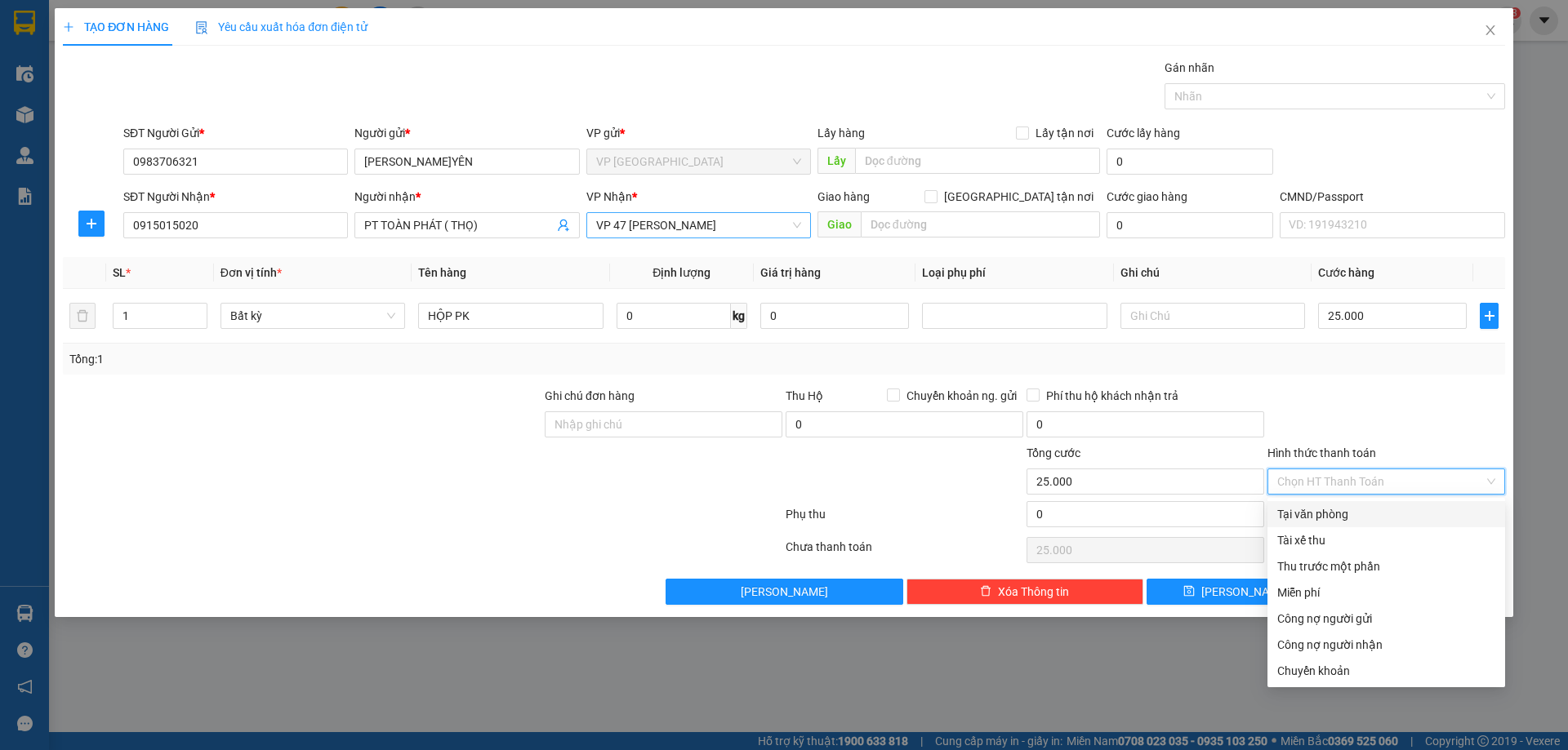
click at [1344, 517] on div "Tại văn phòng" at bounding box center [1386, 514] width 218 height 18
type input "0"
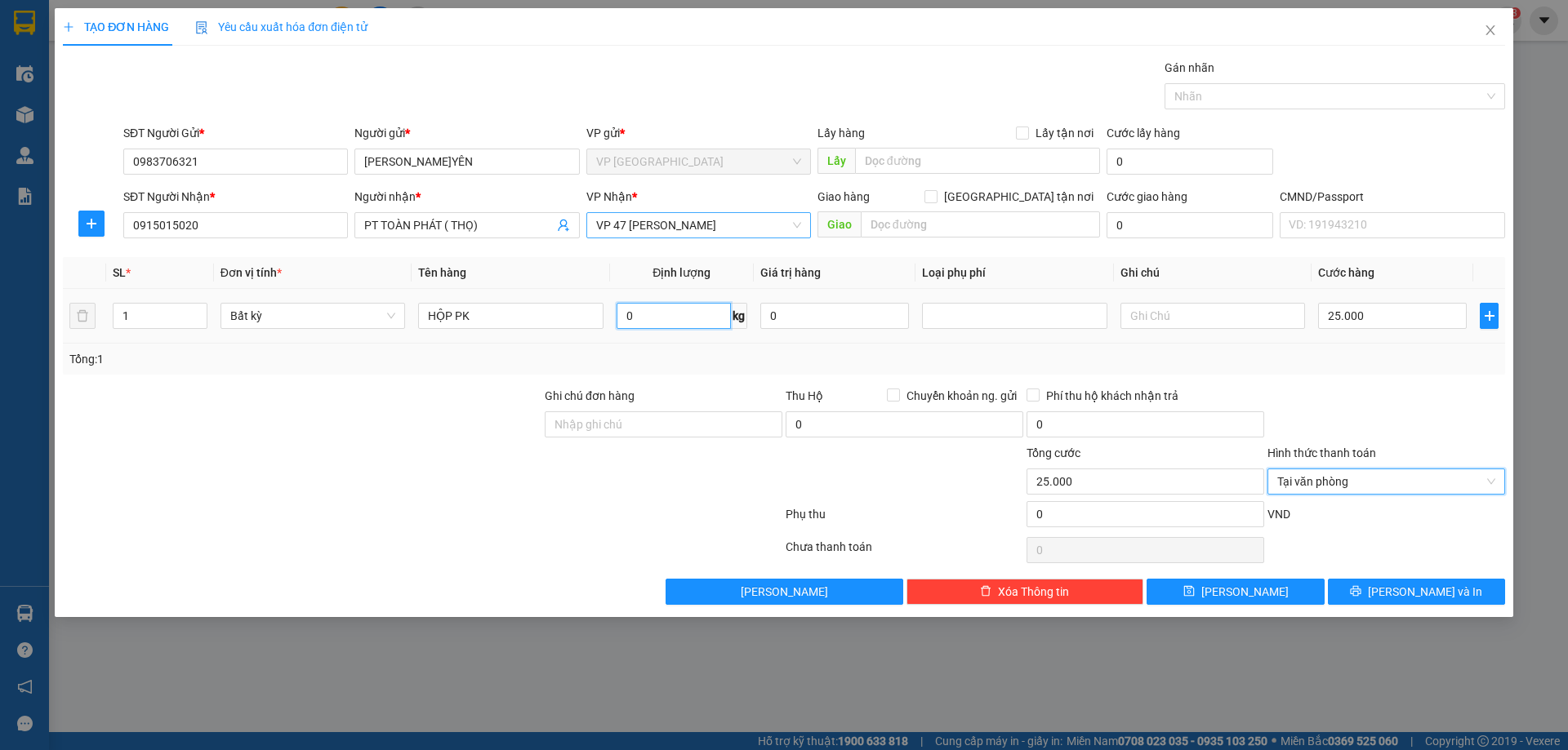
click at [686, 316] on input "0" at bounding box center [674, 316] width 115 height 27
type input "2"
click at [1440, 404] on div at bounding box center [1386, 415] width 241 height 57
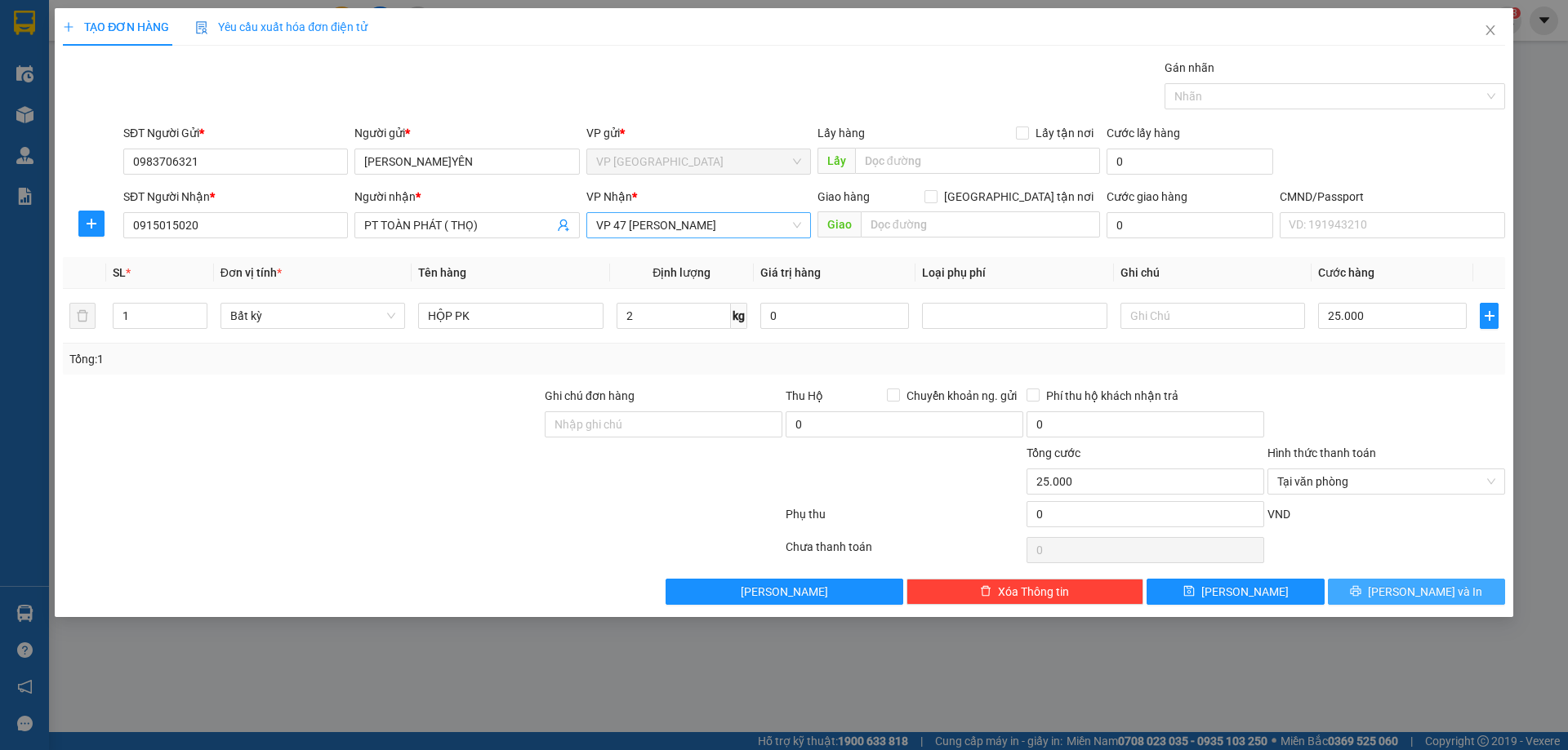
click at [1417, 584] on span "[PERSON_NAME] và In" at bounding box center [1425, 592] width 115 height 18
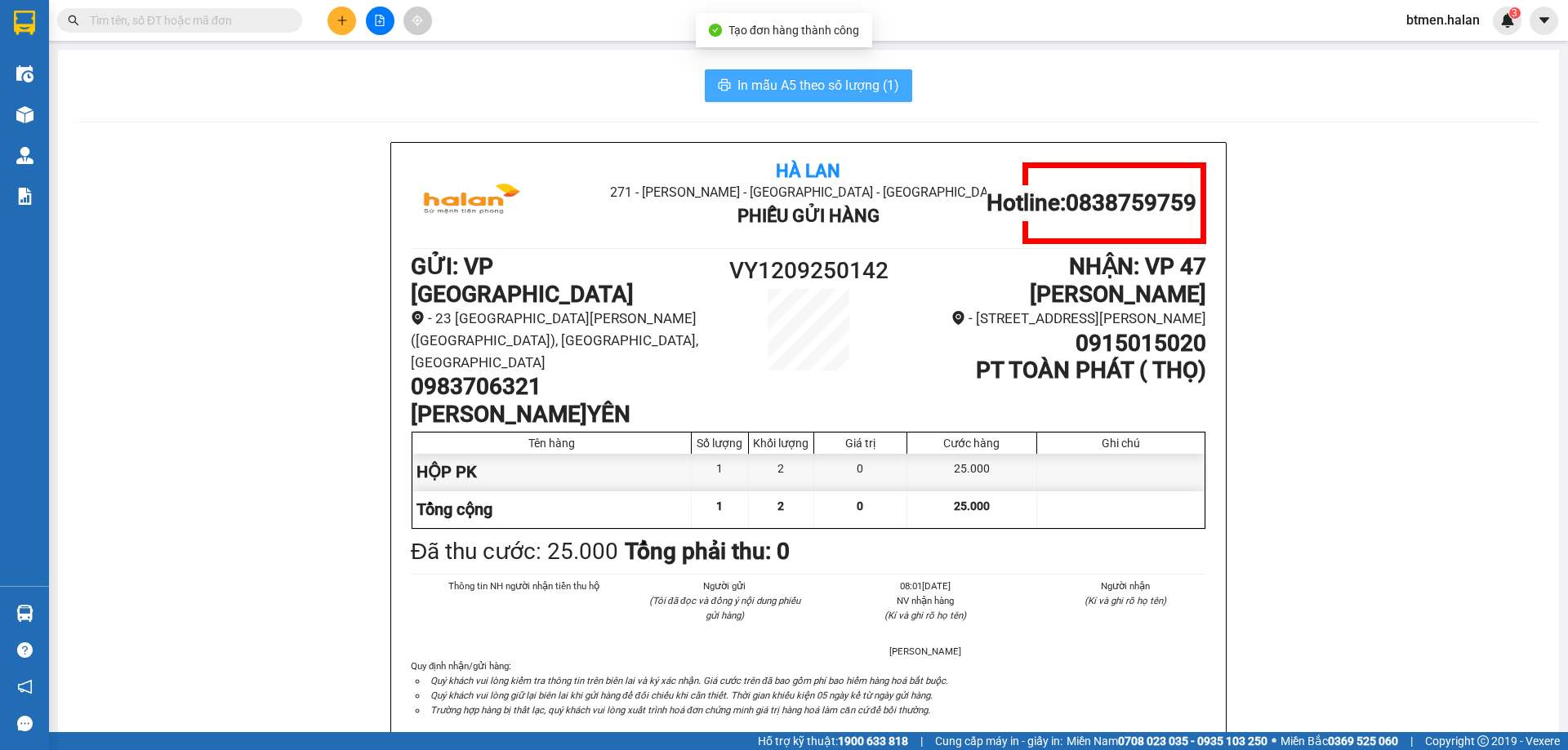
click at [838, 73] on button "In mẫu A5 theo số lượng (1)" at bounding box center [808, 86] width 207 height 32
click at [835, 84] on span "In mẫu A5 theo số lượng (1)" at bounding box center [818, 86] width 162 height 21
click at [811, 281] on h1 "VY1209250142" at bounding box center [808, 271] width 199 height 36
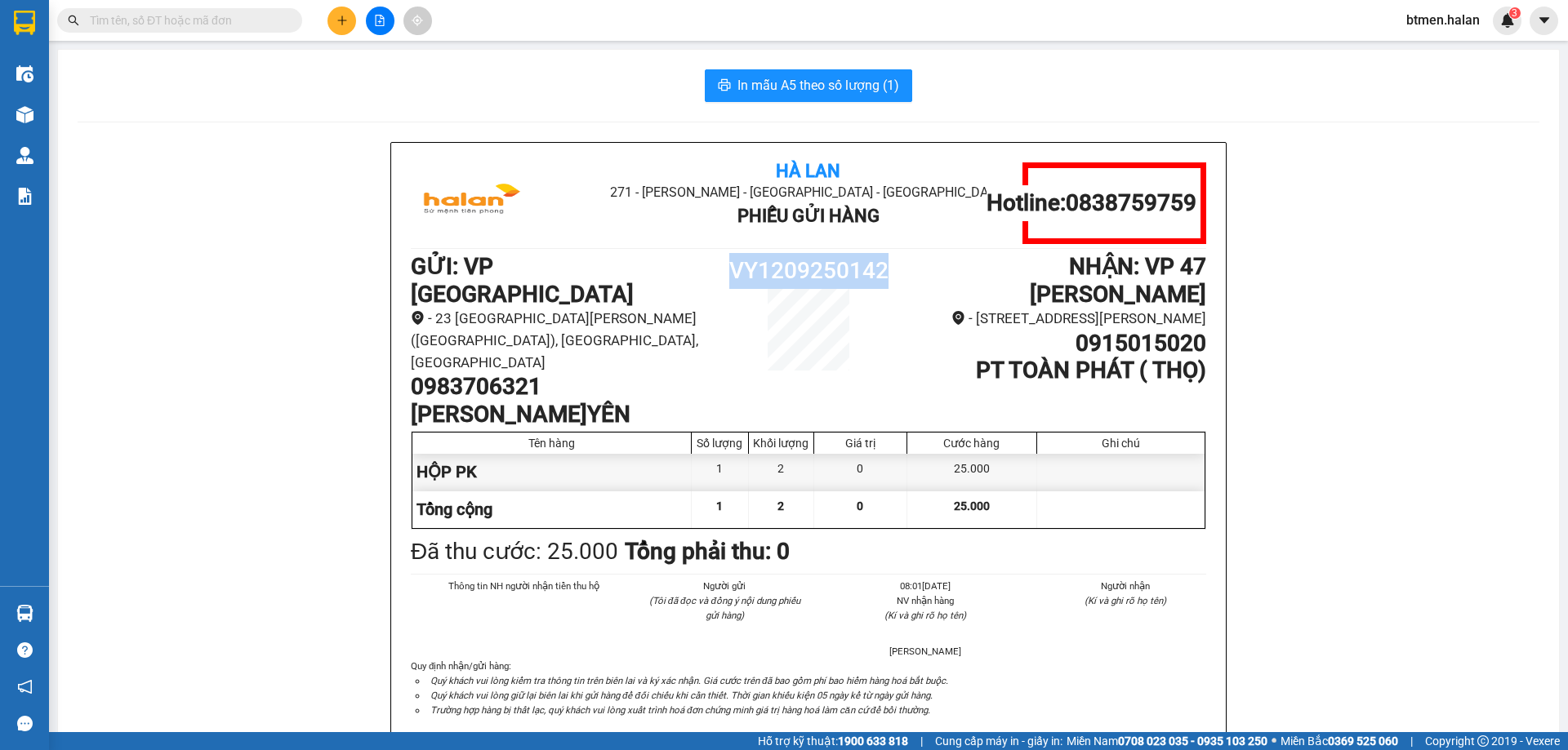
click at [811, 281] on h1 "VY1209250142" at bounding box center [808, 271] width 199 height 36
click at [514, 373] on h1 "0983706321" at bounding box center [559, 387] width 298 height 27
copy h1 "0983706321"
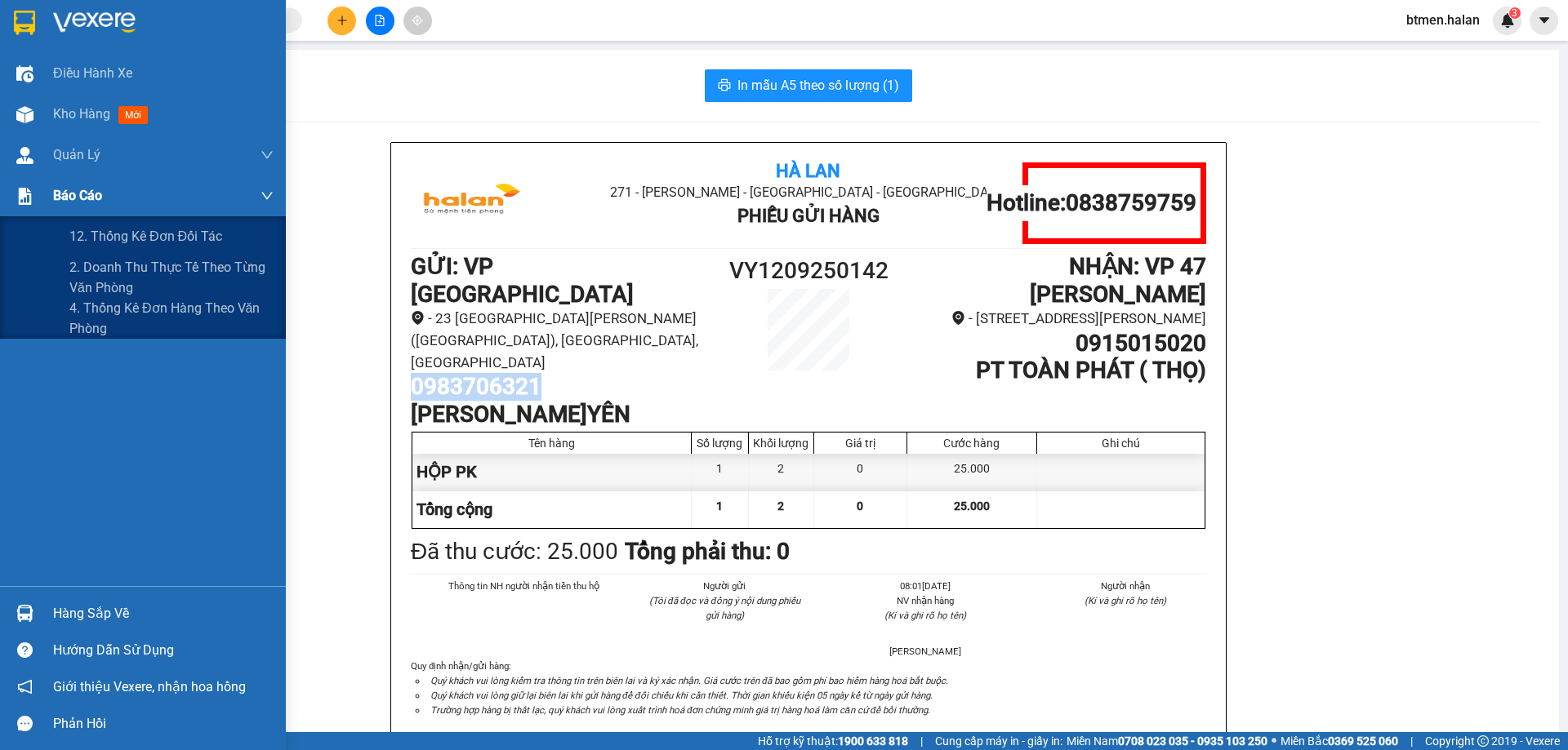
click at [186, 206] on div "Báo cáo" at bounding box center [163, 196] width 221 height 41
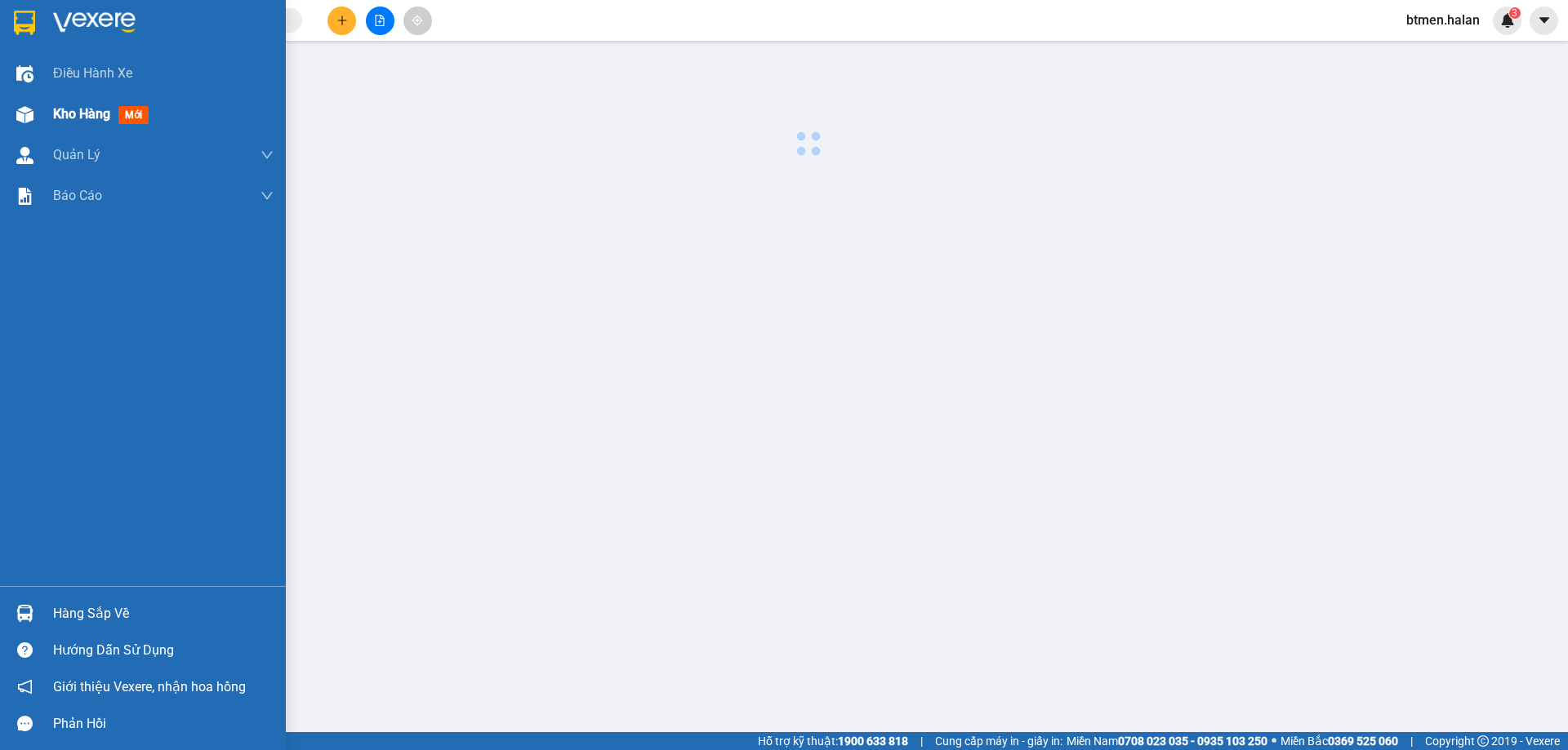
click at [75, 104] on div "Kho hàng mới" at bounding box center [104, 114] width 102 height 21
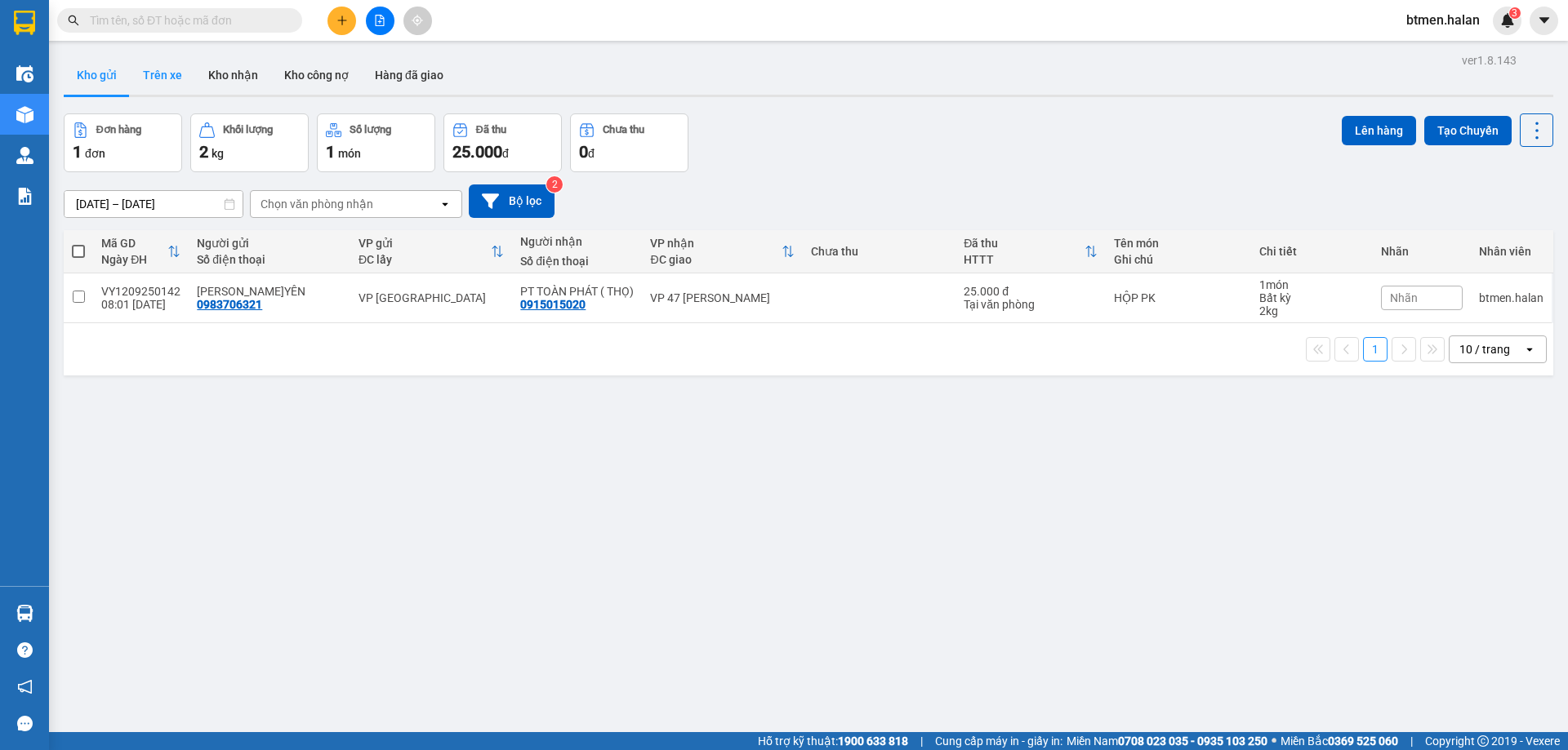
click at [160, 80] on button "Trên xe" at bounding box center [163, 75] width 65 height 39
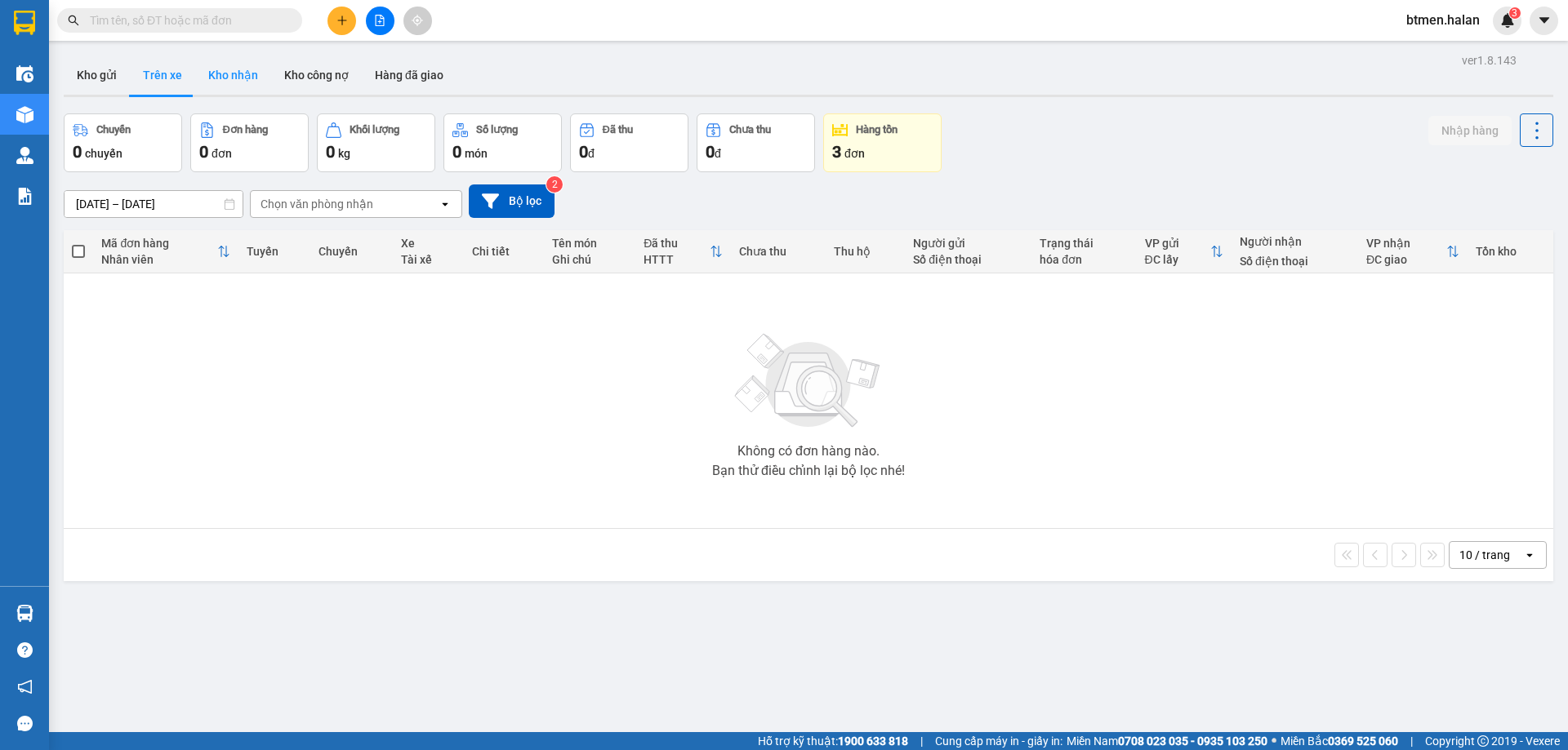
click at [214, 79] on button "Kho nhận" at bounding box center [233, 75] width 76 height 39
type input "[DATE] – [DATE]"
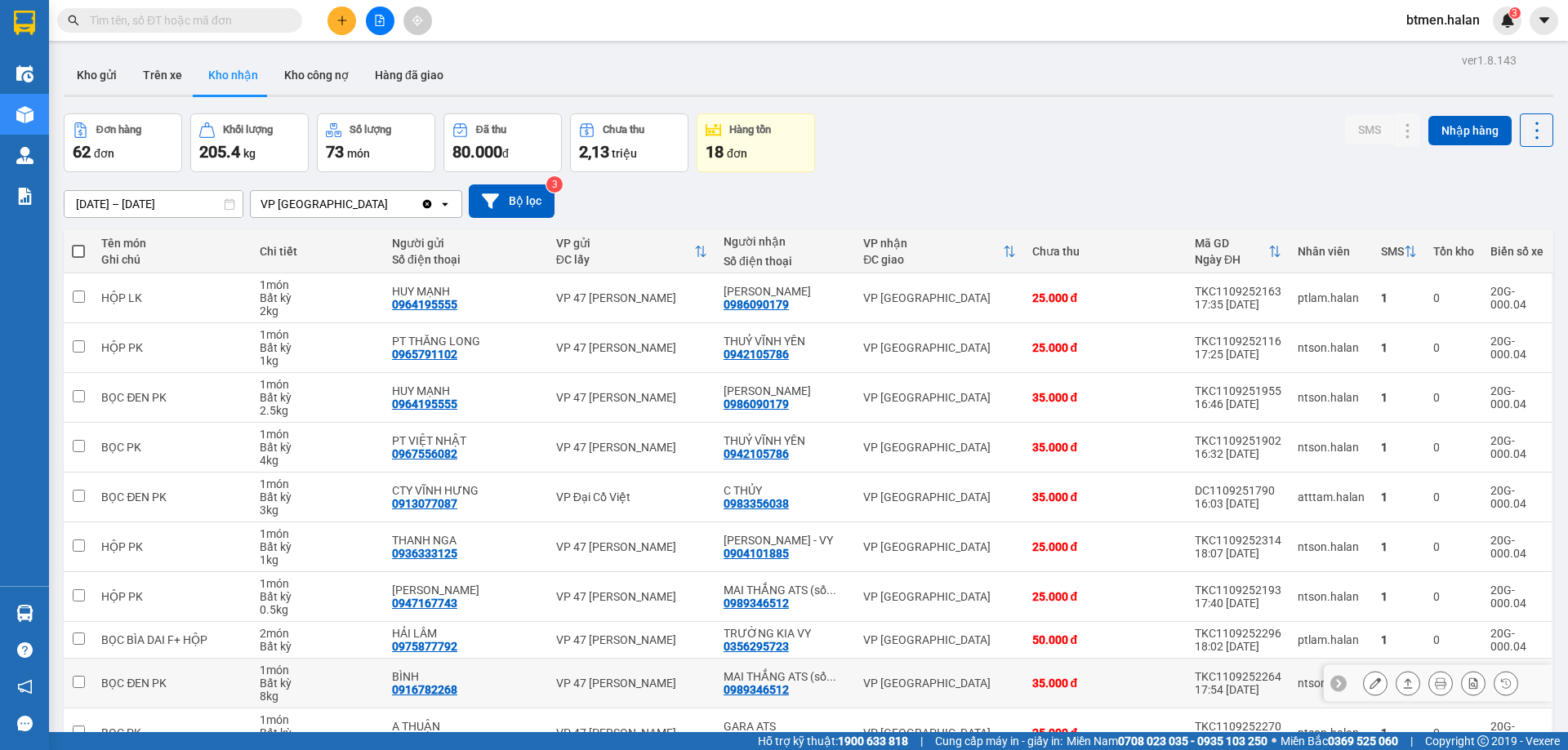
scroll to position [81, 0]
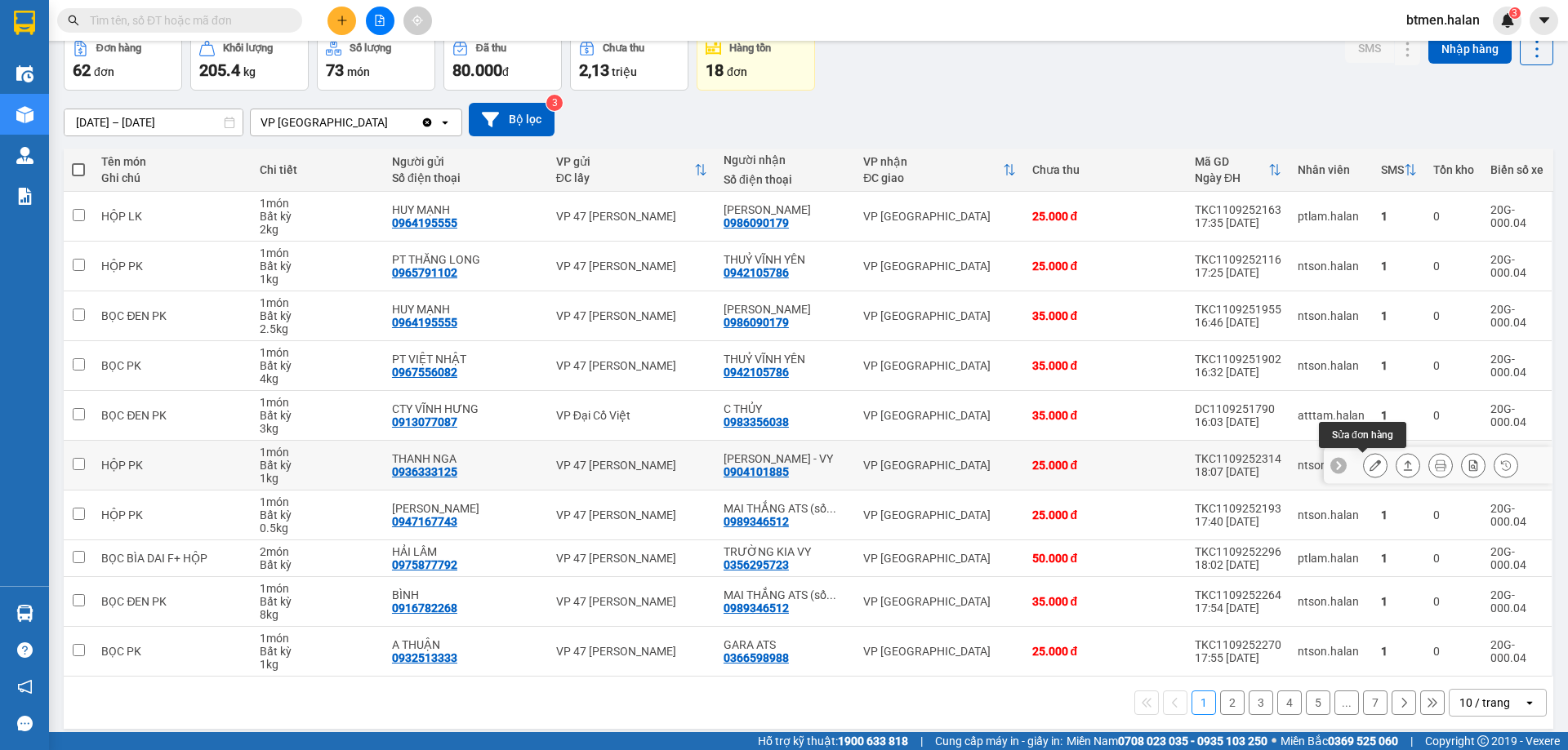
click at [1370, 461] on icon at bounding box center [1375, 464] width 11 height 11
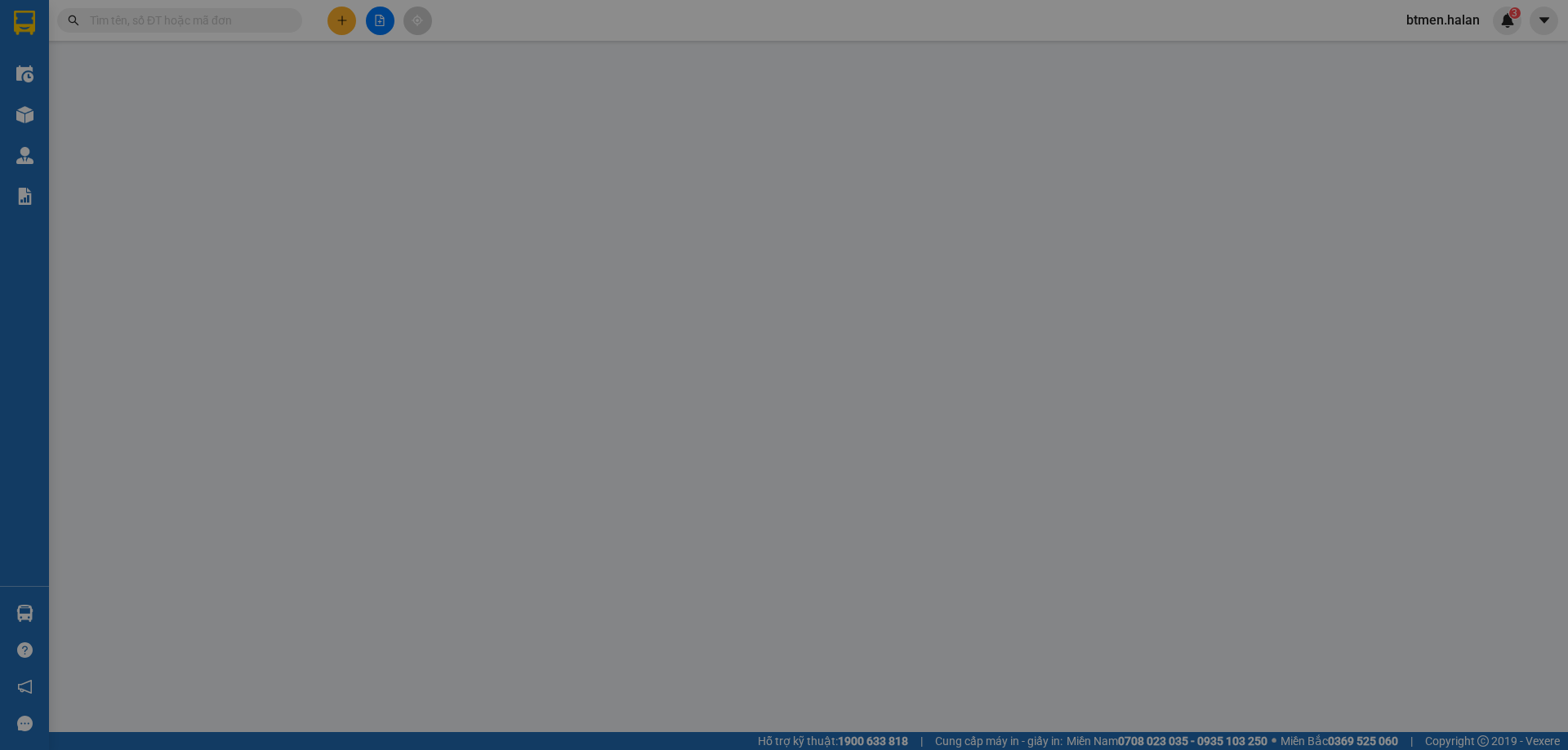
type input "0936333125"
type input "THANH NGA"
type input "0904101885"
type input "[PERSON_NAME] - VY"
type input "25.000"
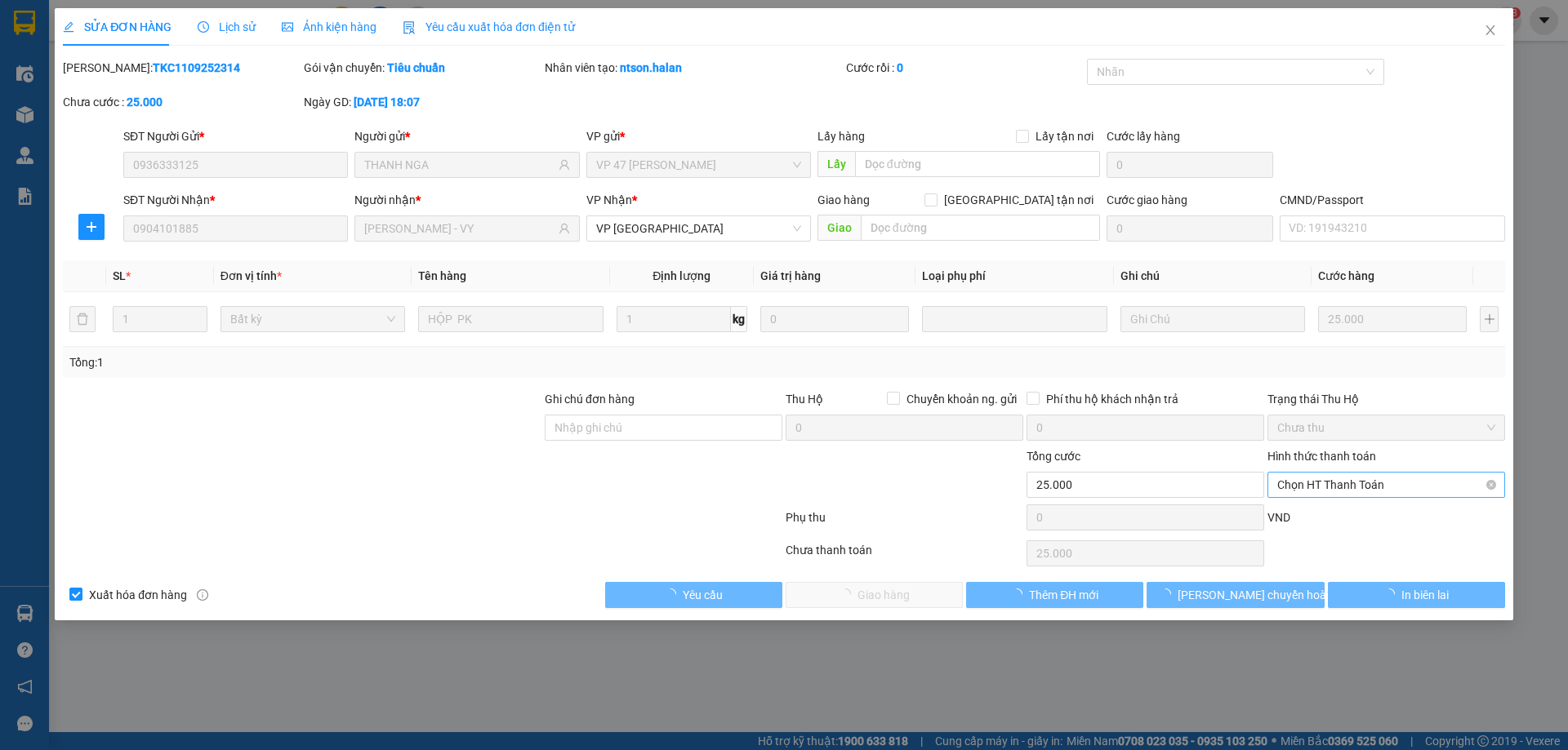
click at [1360, 481] on span "Chọn HT Thanh Toán" at bounding box center [1386, 485] width 218 height 25
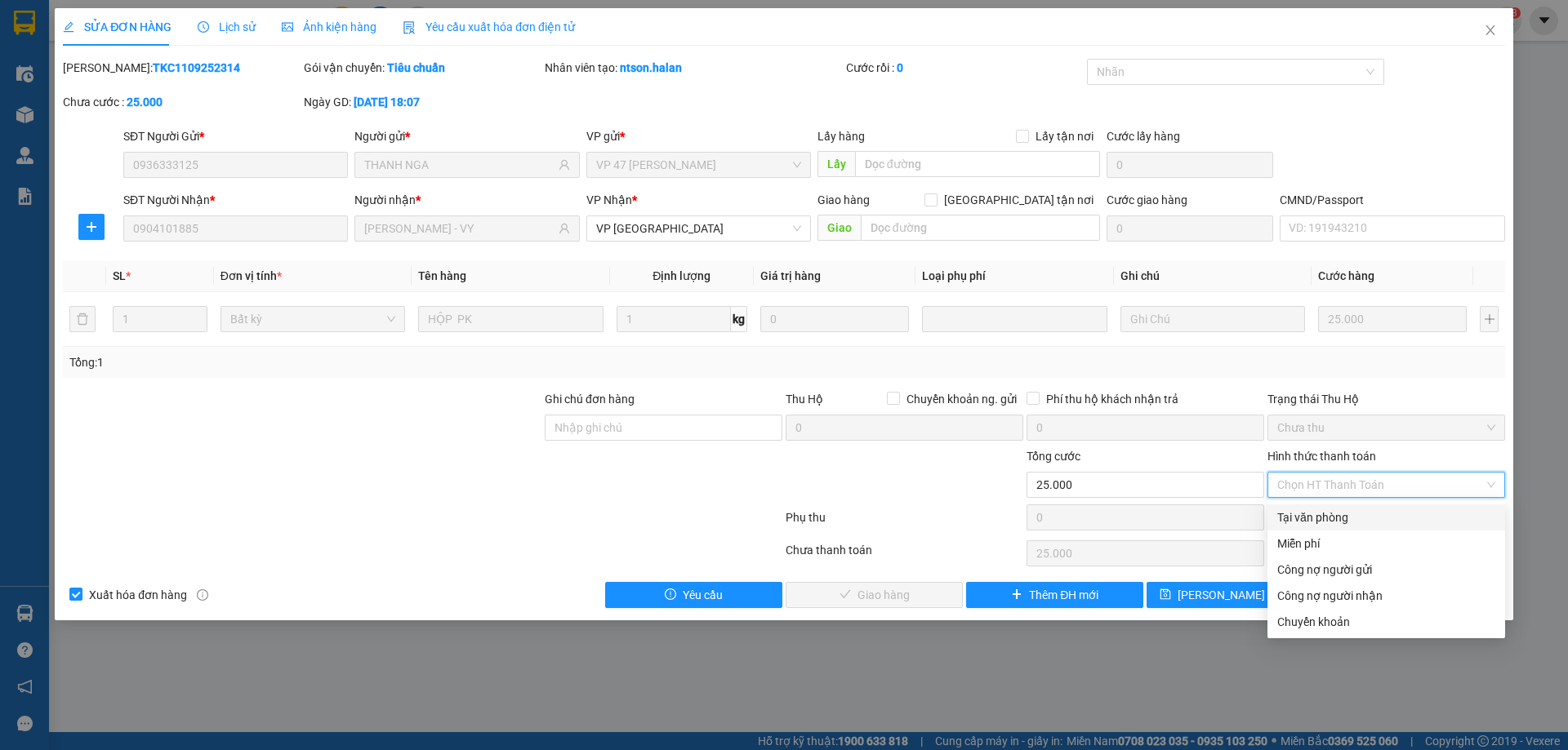
drag, startPoint x: 1297, startPoint y: 521, endPoint x: 1143, endPoint y: 562, distance: 159.4
click at [1296, 522] on div "Tại văn phòng" at bounding box center [1386, 517] width 218 height 18
type input "0"
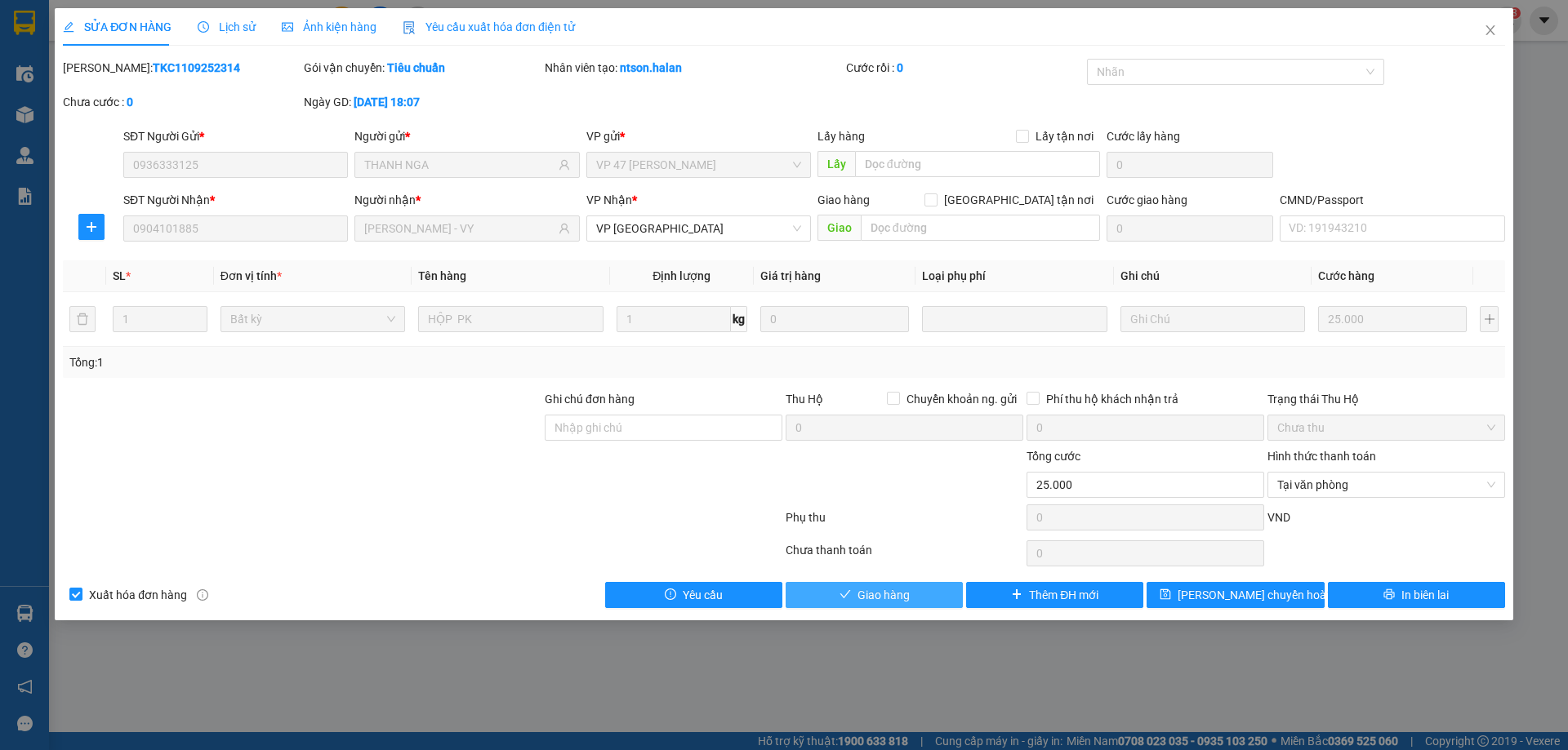
click at [866, 592] on span "Giao hàng" at bounding box center [883, 594] width 52 height 18
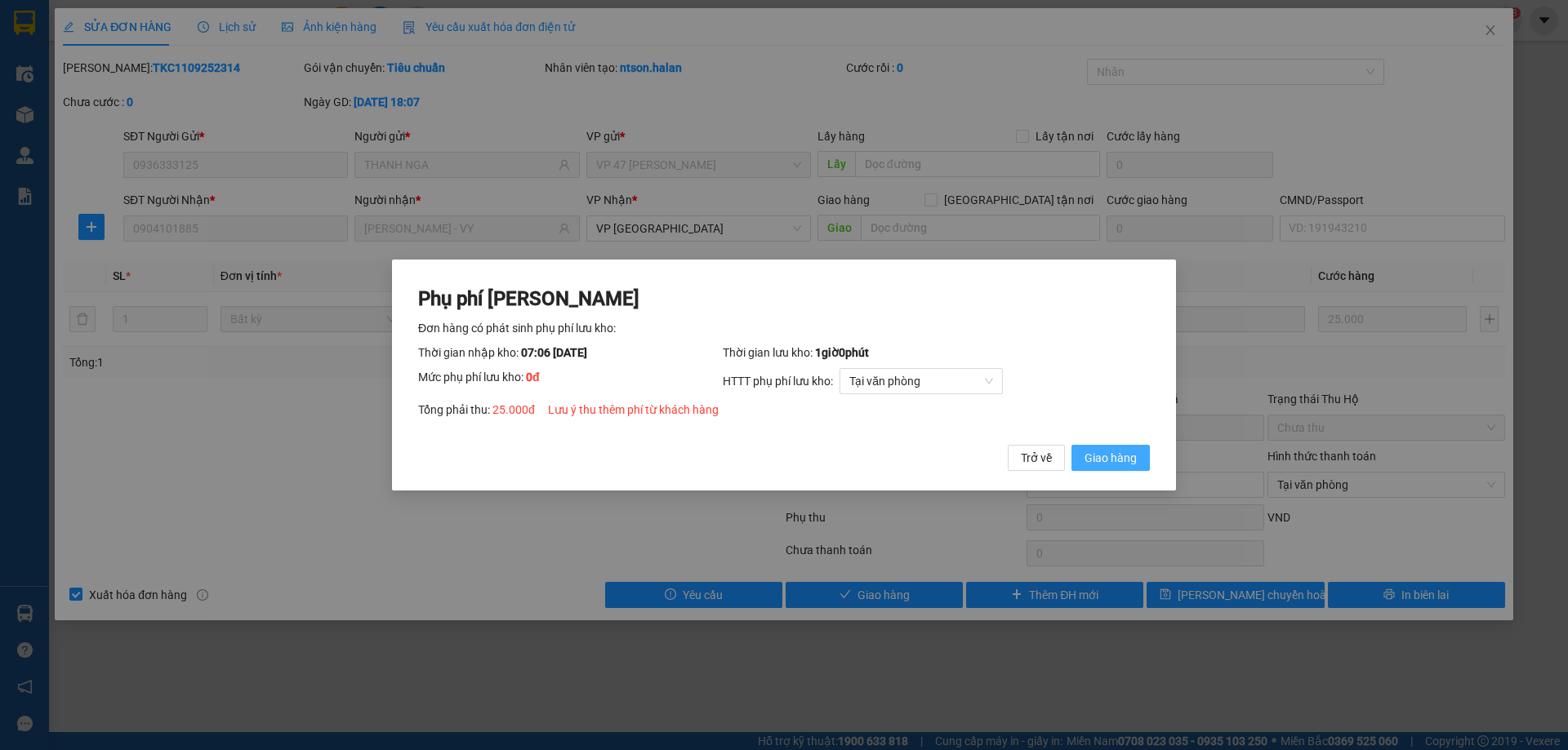
click at [1098, 459] on span "Giao hàng" at bounding box center [1110, 458] width 52 height 18
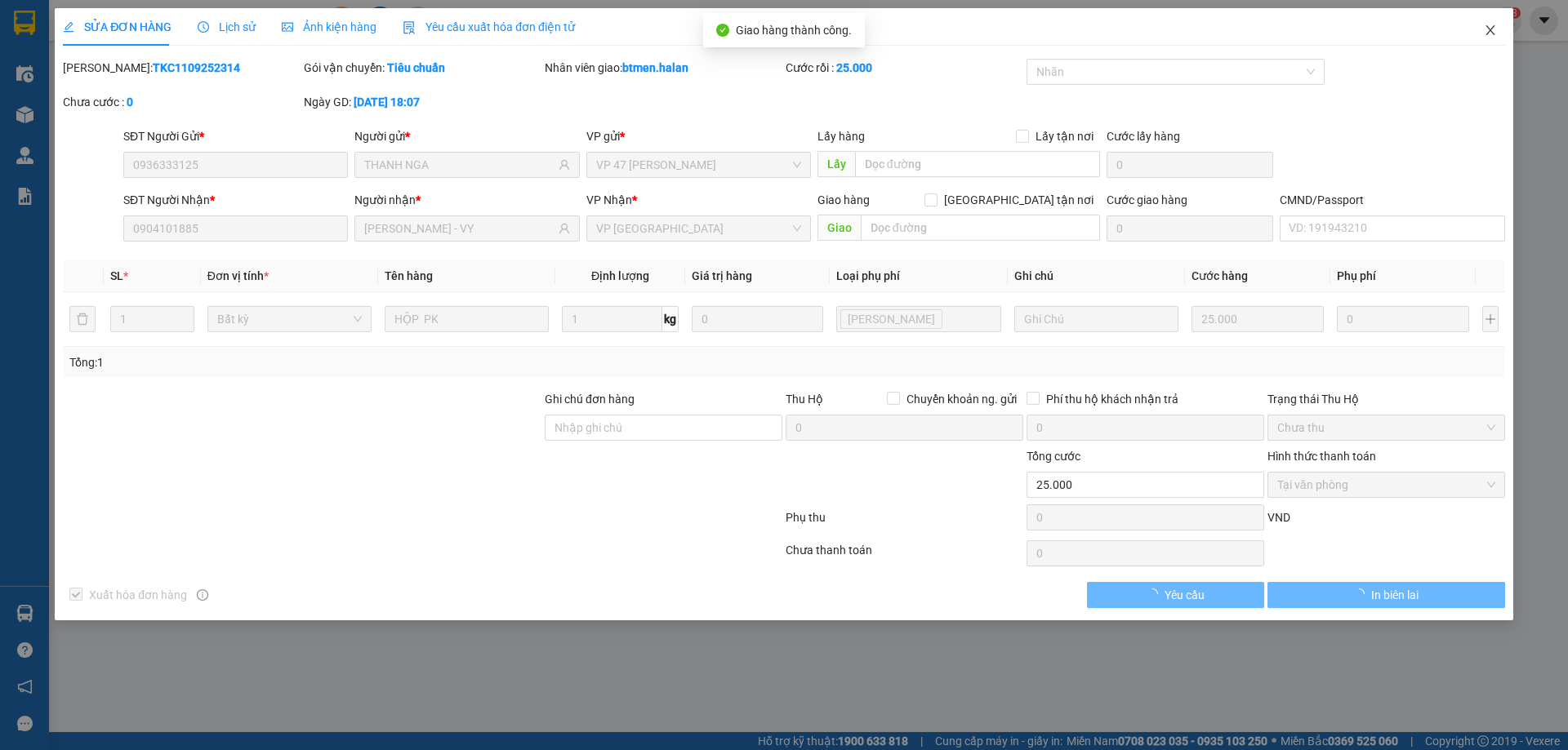
click at [1495, 34] on icon "close" at bounding box center [1489, 30] width 13 height 13
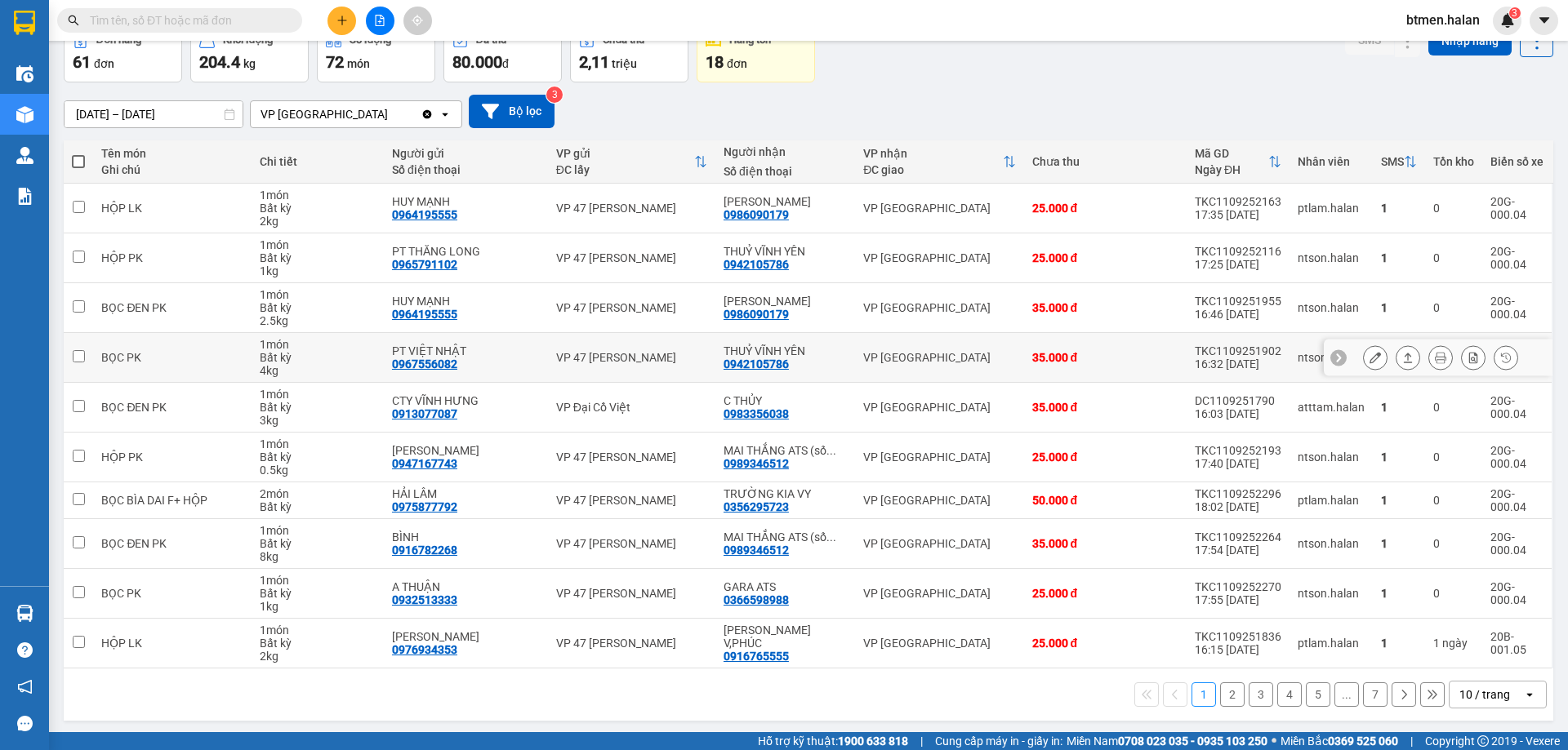
scroll to position [93, 0]
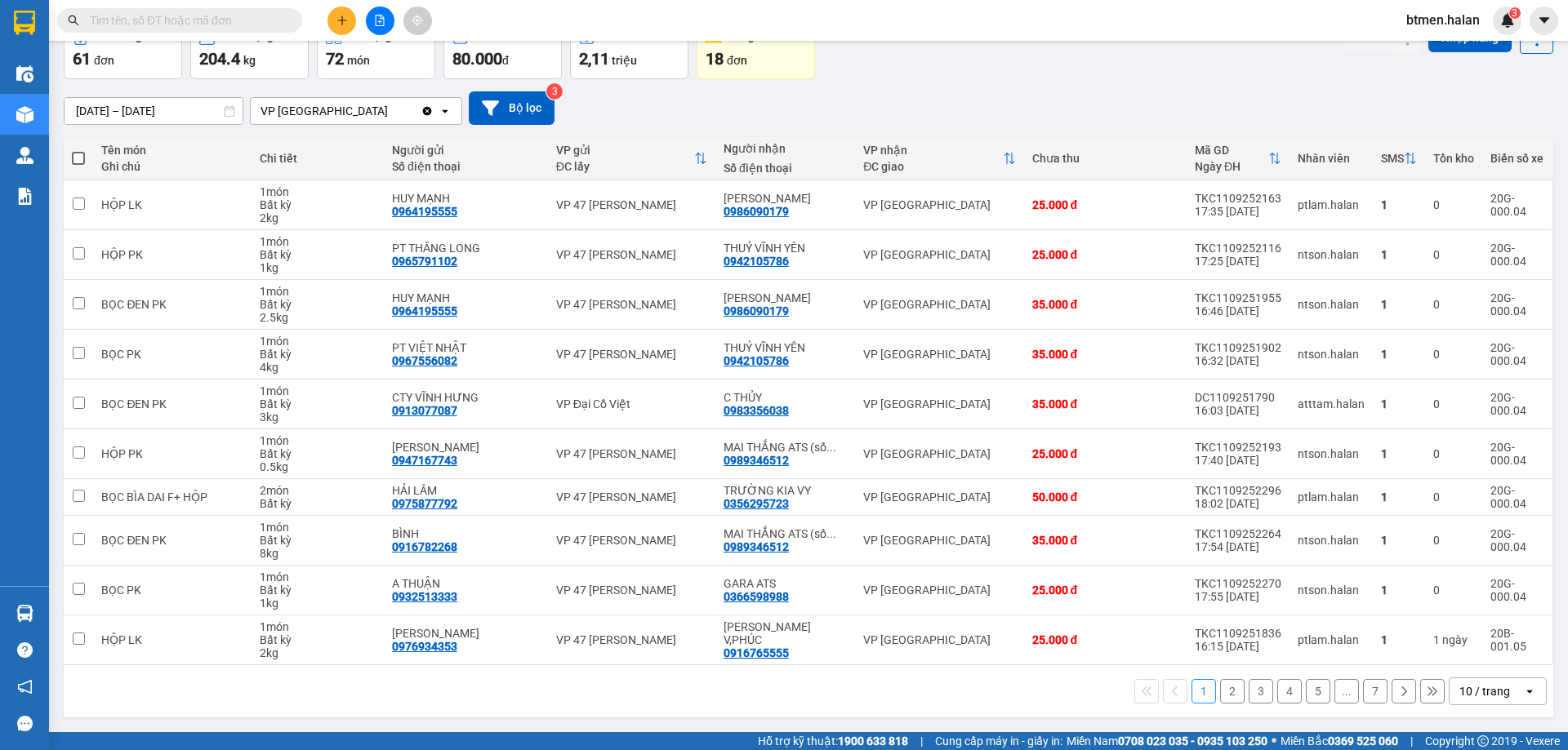
click at [1220, 693] on button "2" at bounding box center [1232, 691] width 25 height 25
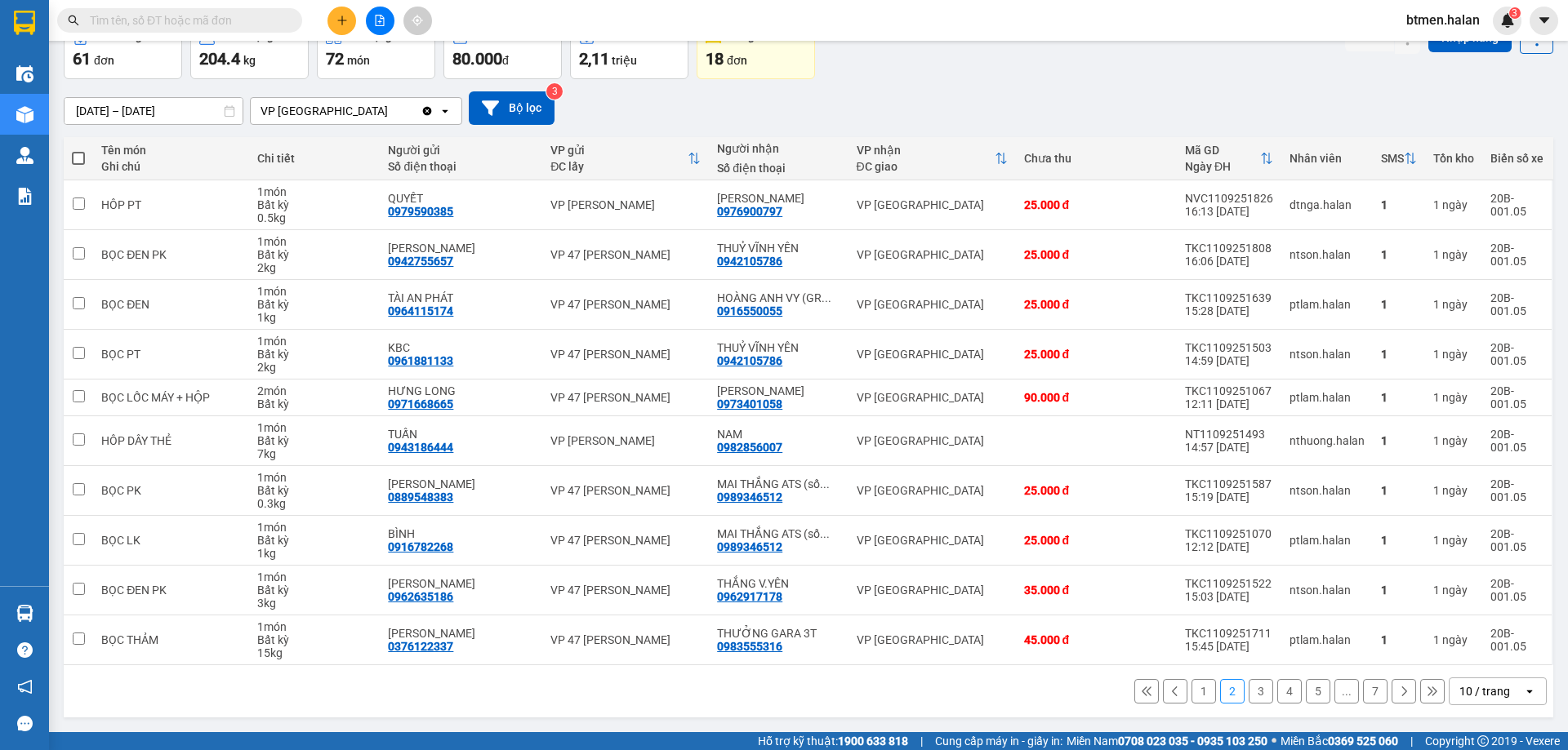
click at [1195, 684] on button "1" at bounding box center [1204, 691] width 25 height 25
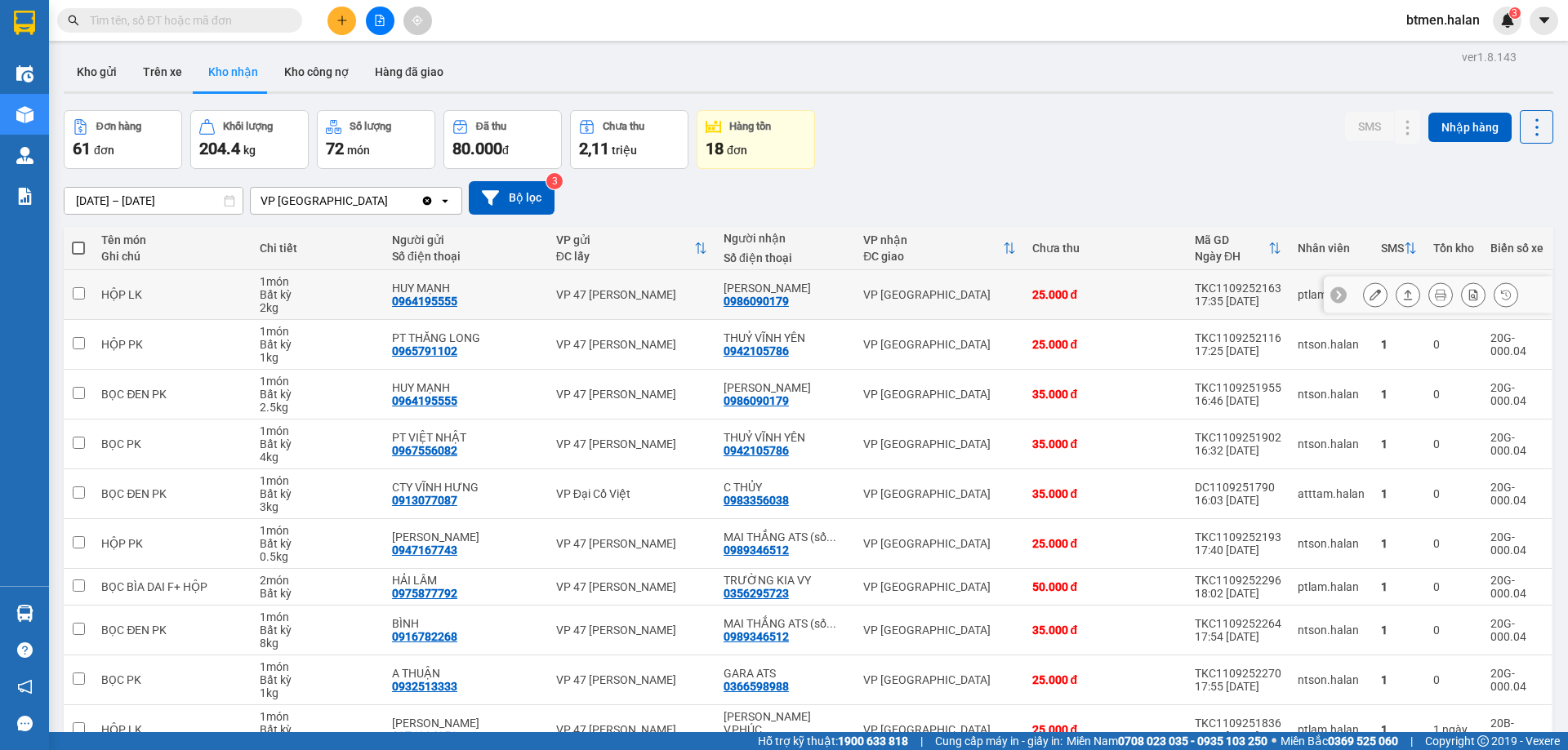
scroll to position [0, 0]
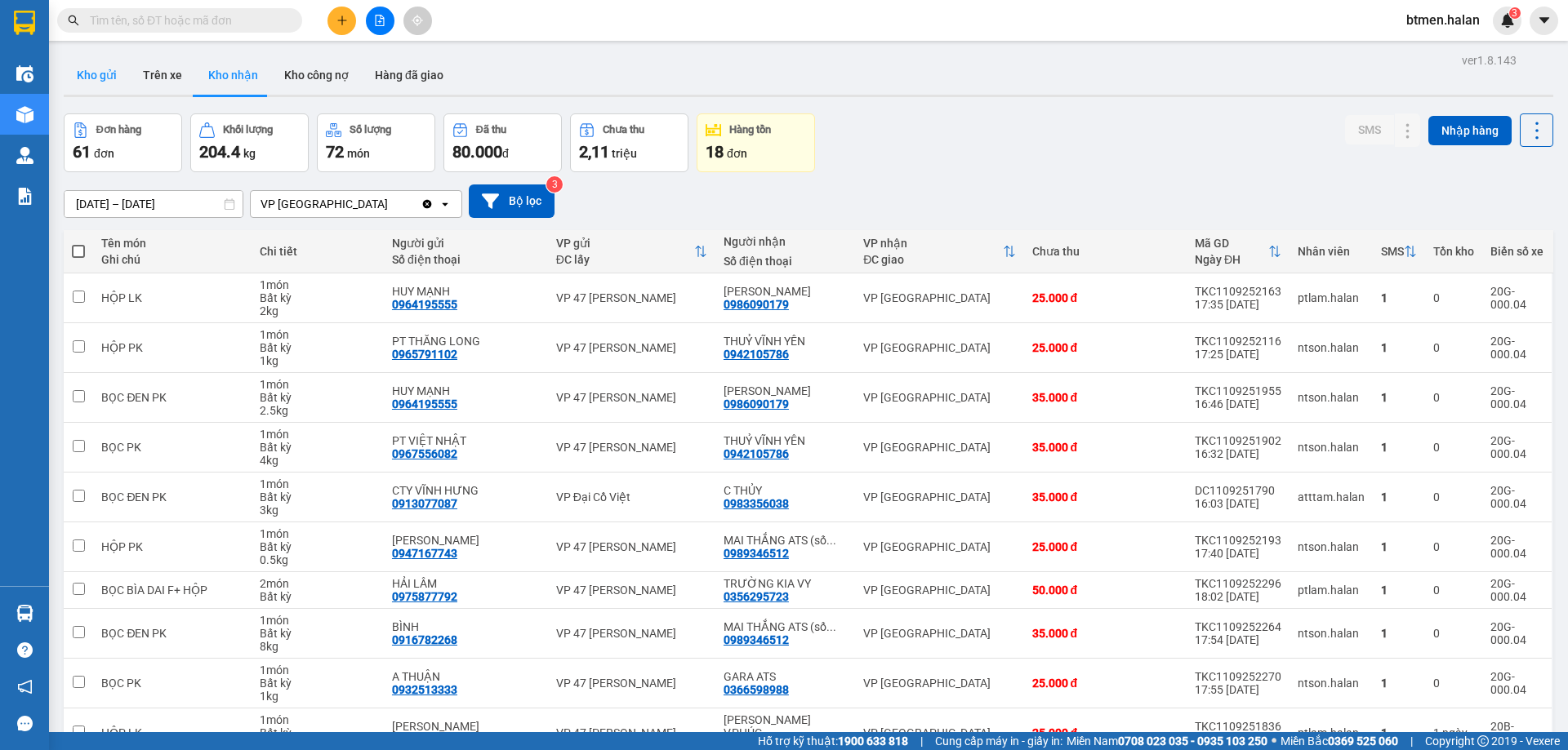
click at [113, 86] on button "Kho gửi" at bounding box center [96, 75] width 66 height 39
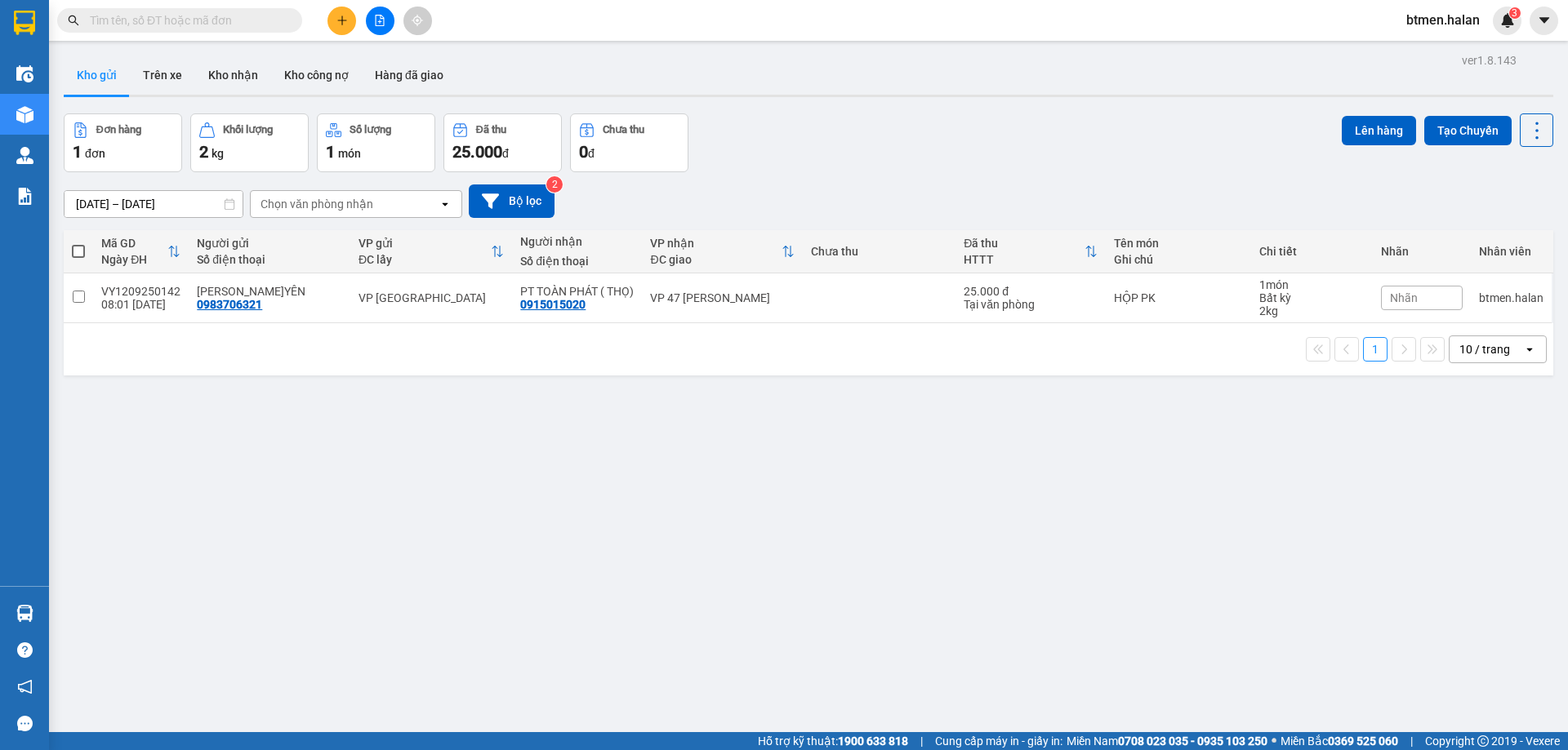
click at [346, 21] on icon "plus" at bounding box center [341, 20] width 11 height 11
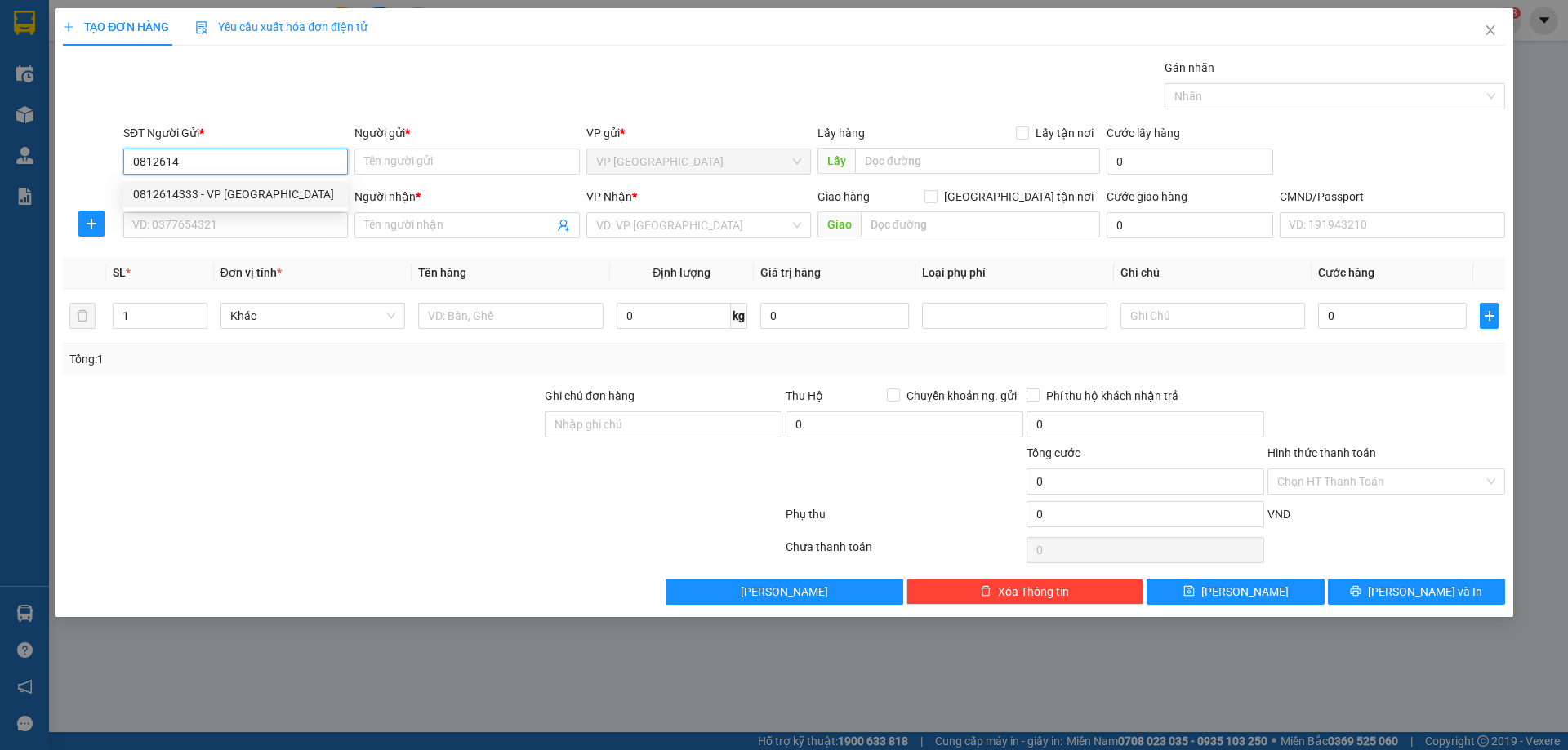
click at [260, 200] on div "0812614333 - VP [GEOGRAPHIC_DATA]" at bounding box center [236, 194] width 205 height 18
type input "0812614333"
type input "VP [GEOGRAPHIC_DATA]"
type input "0812614333"
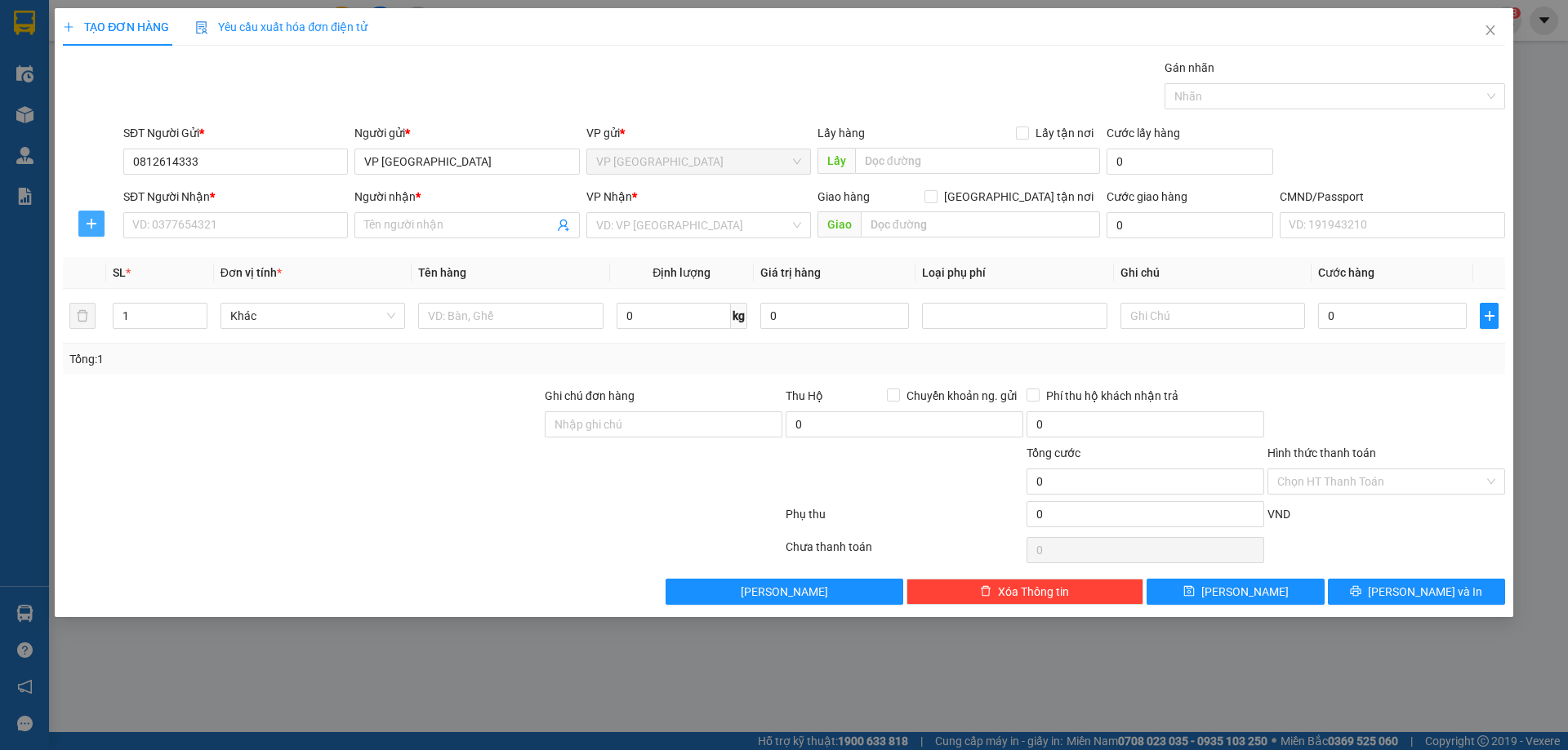
click at [91, 226] on icon "plus" at bounding box center [91, 223] width 13 height 13
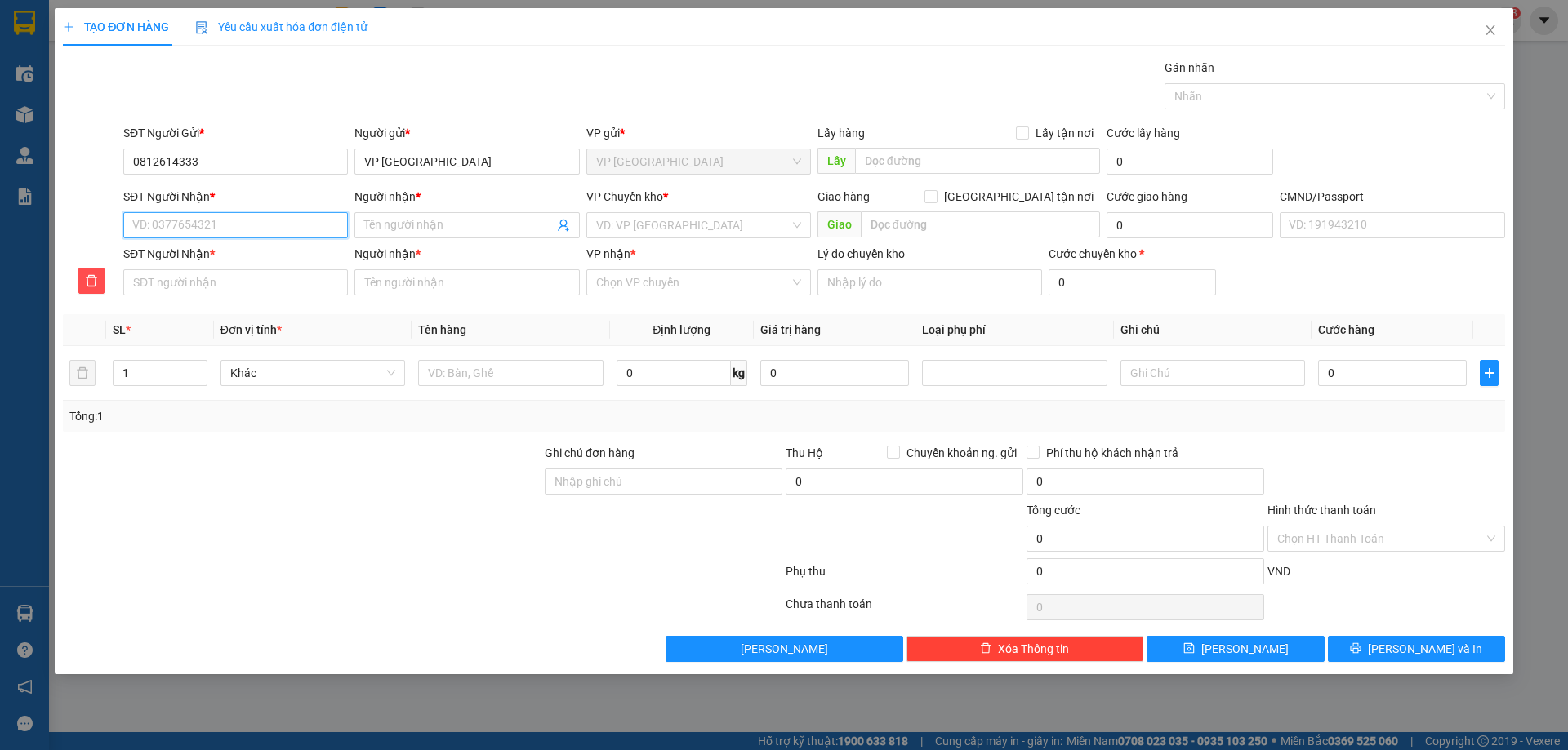
click at [241, 225] on input "SĐT Người Nhận *" at bounding box center [235, 225] width 224 height 27
click at [277, 264] on div "0988900284 - NGỌC KT" at bounding box center [236, 257] width 205 height 18
type input "0988900284"
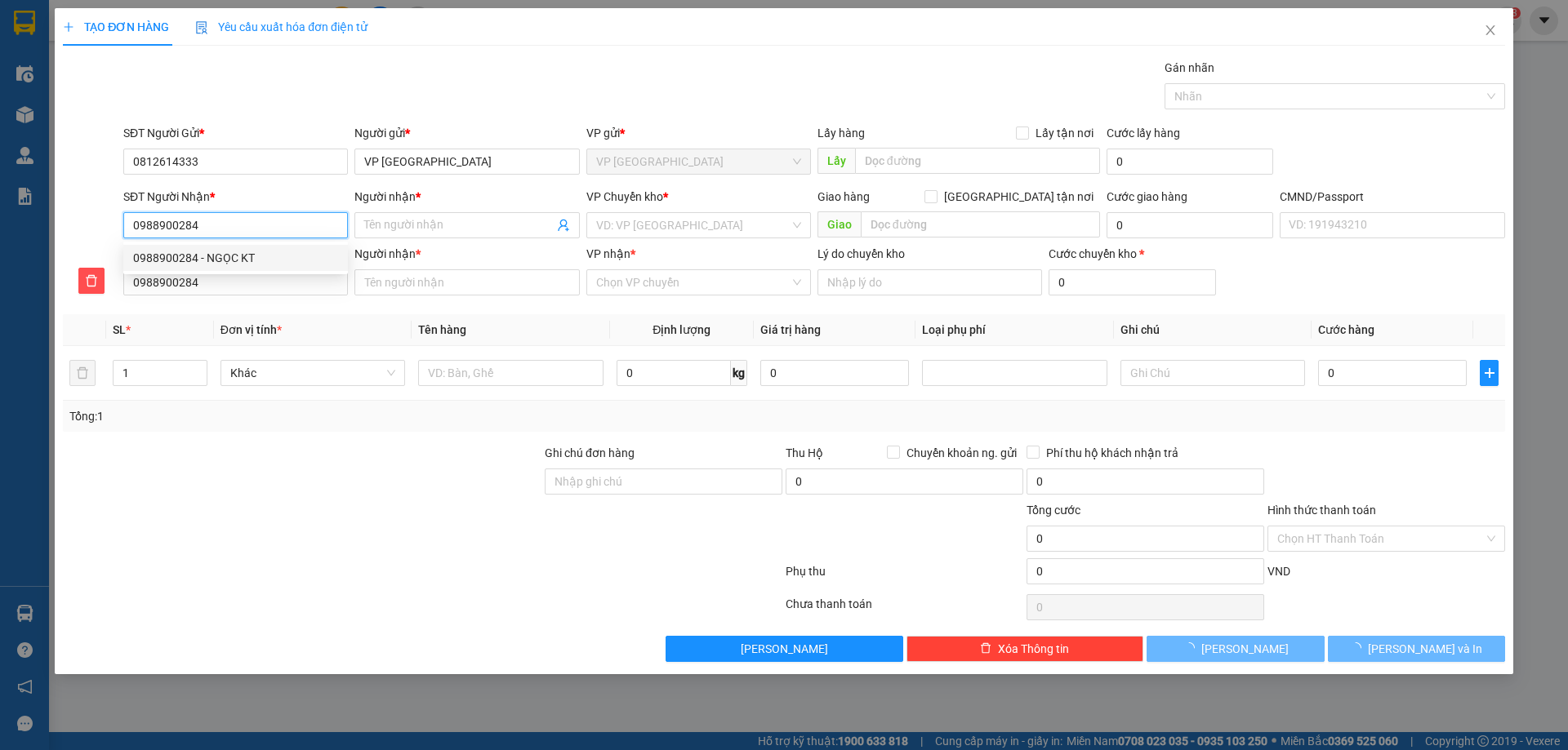
type input "NGỌC KT"
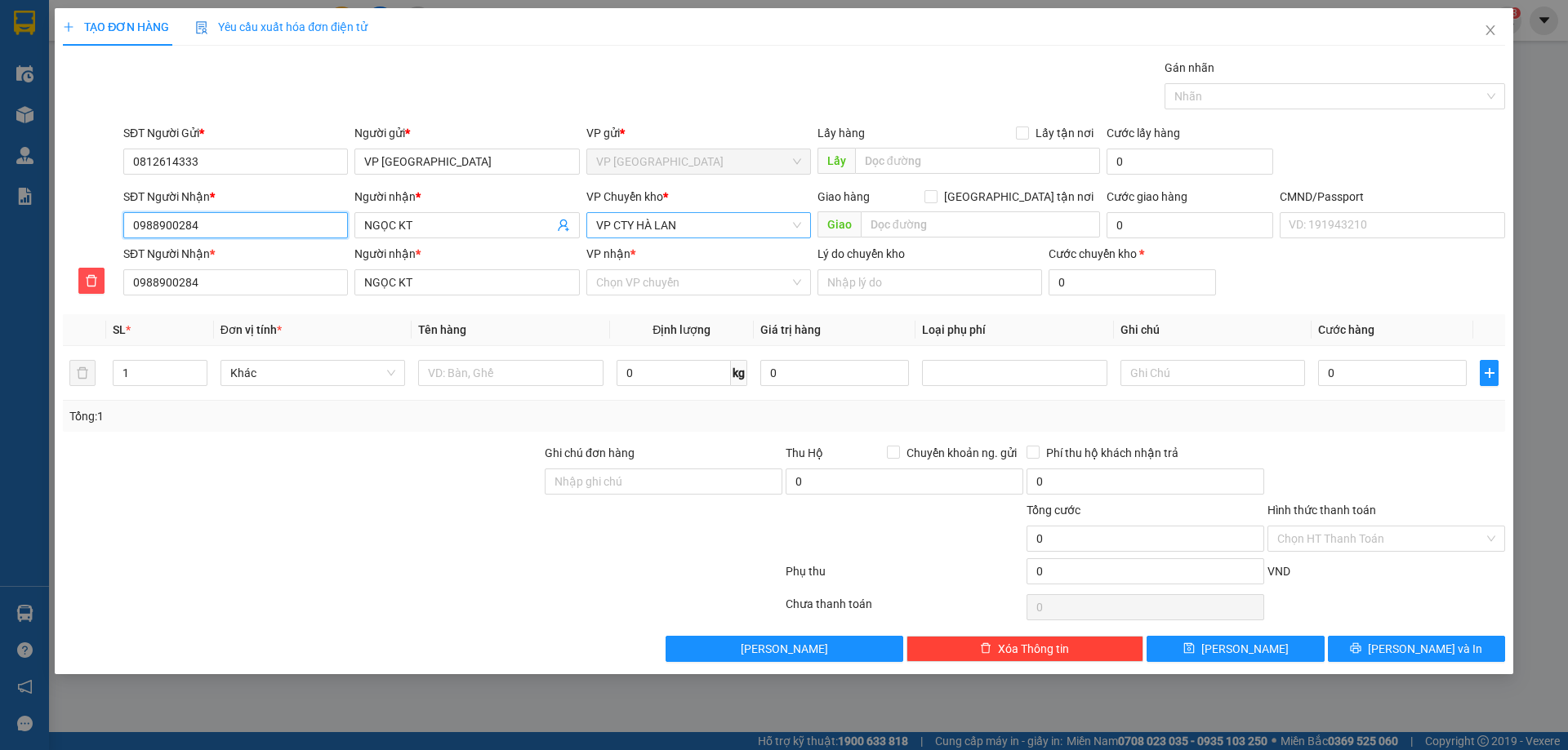
click at [709, 226] on span "VP CTY HÀ LAN" at bounding box center [699, 225] width 205 height 25
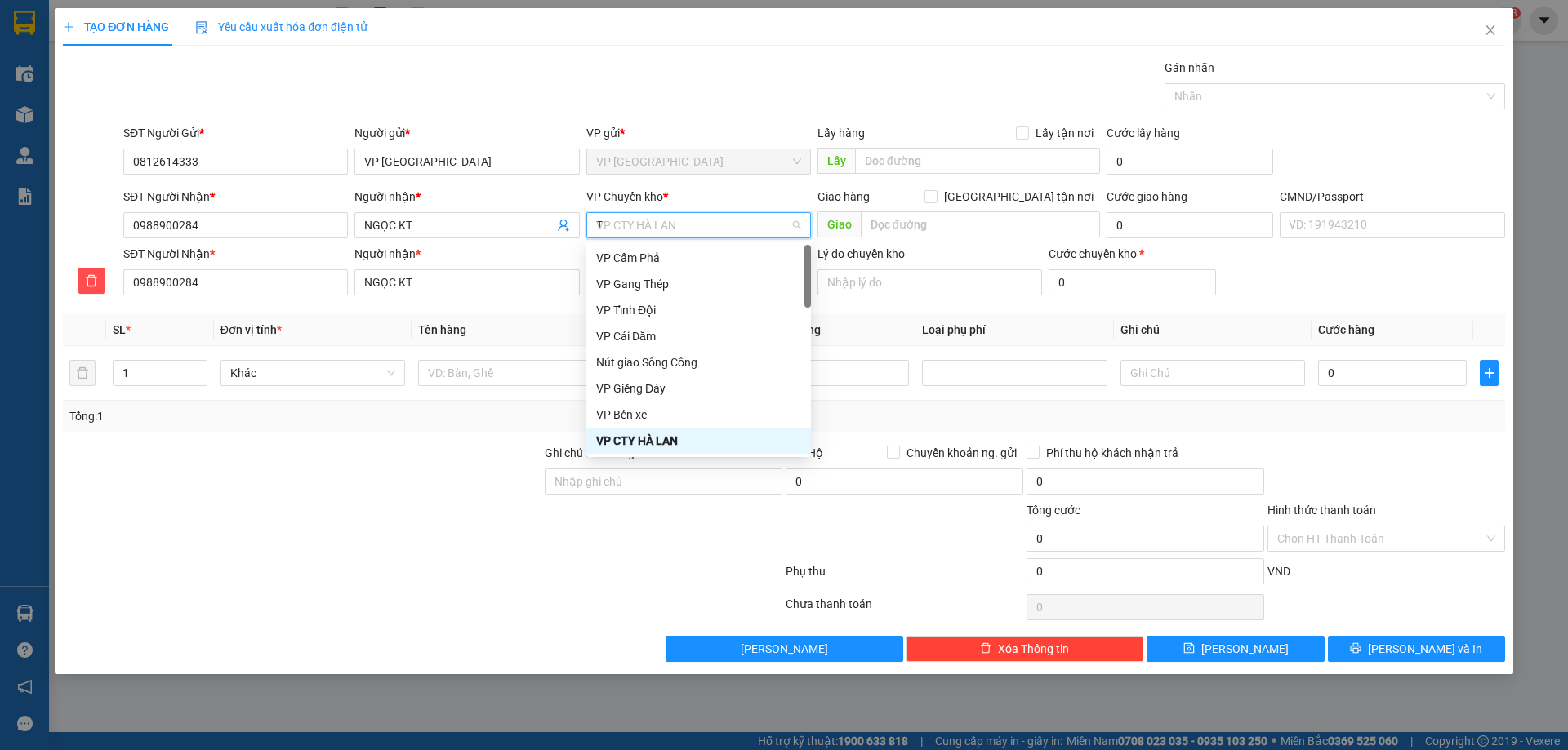
type input "TR"
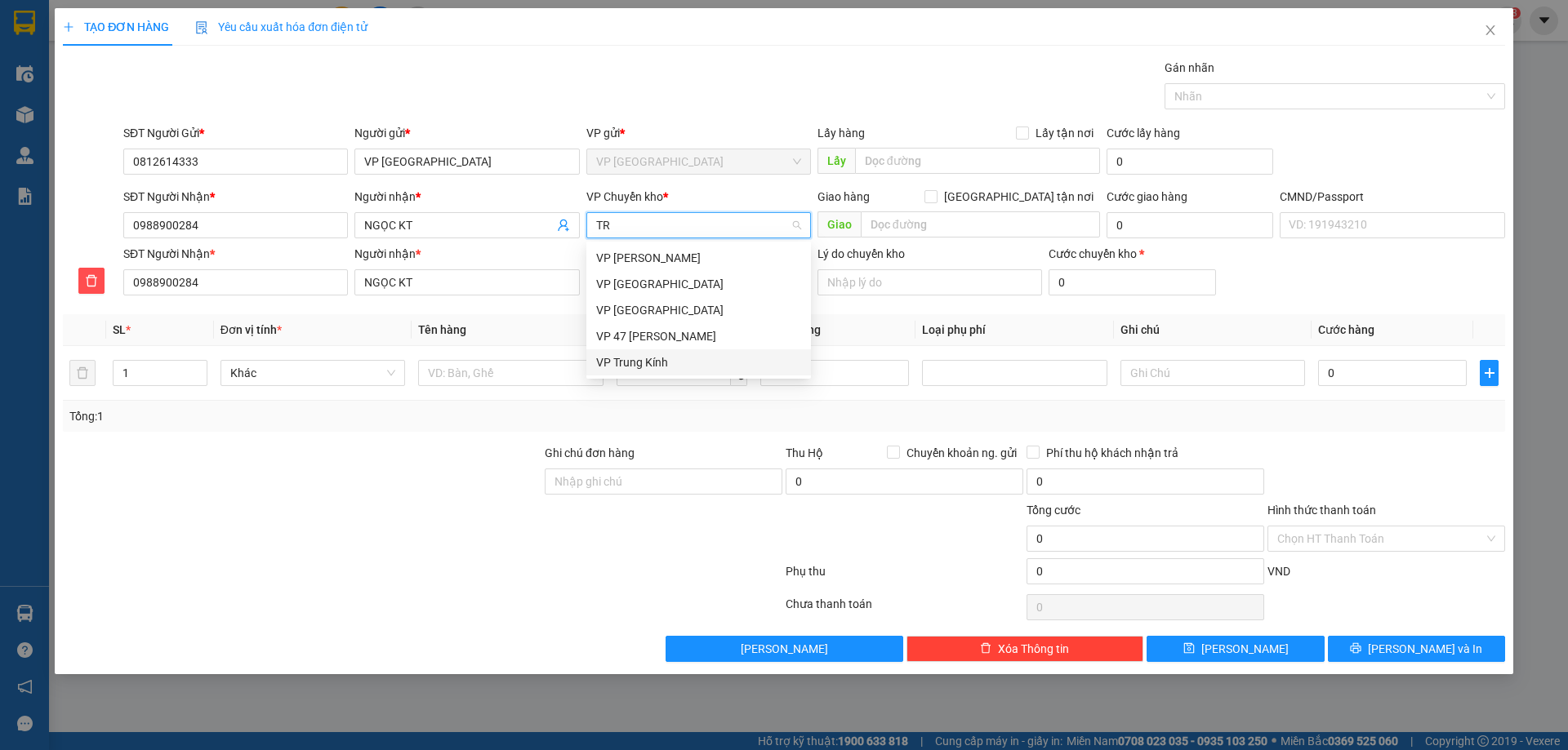
click at [660, 357] on div "VP Trung Kính" at bounding box center [699, 362] width 205 height 18
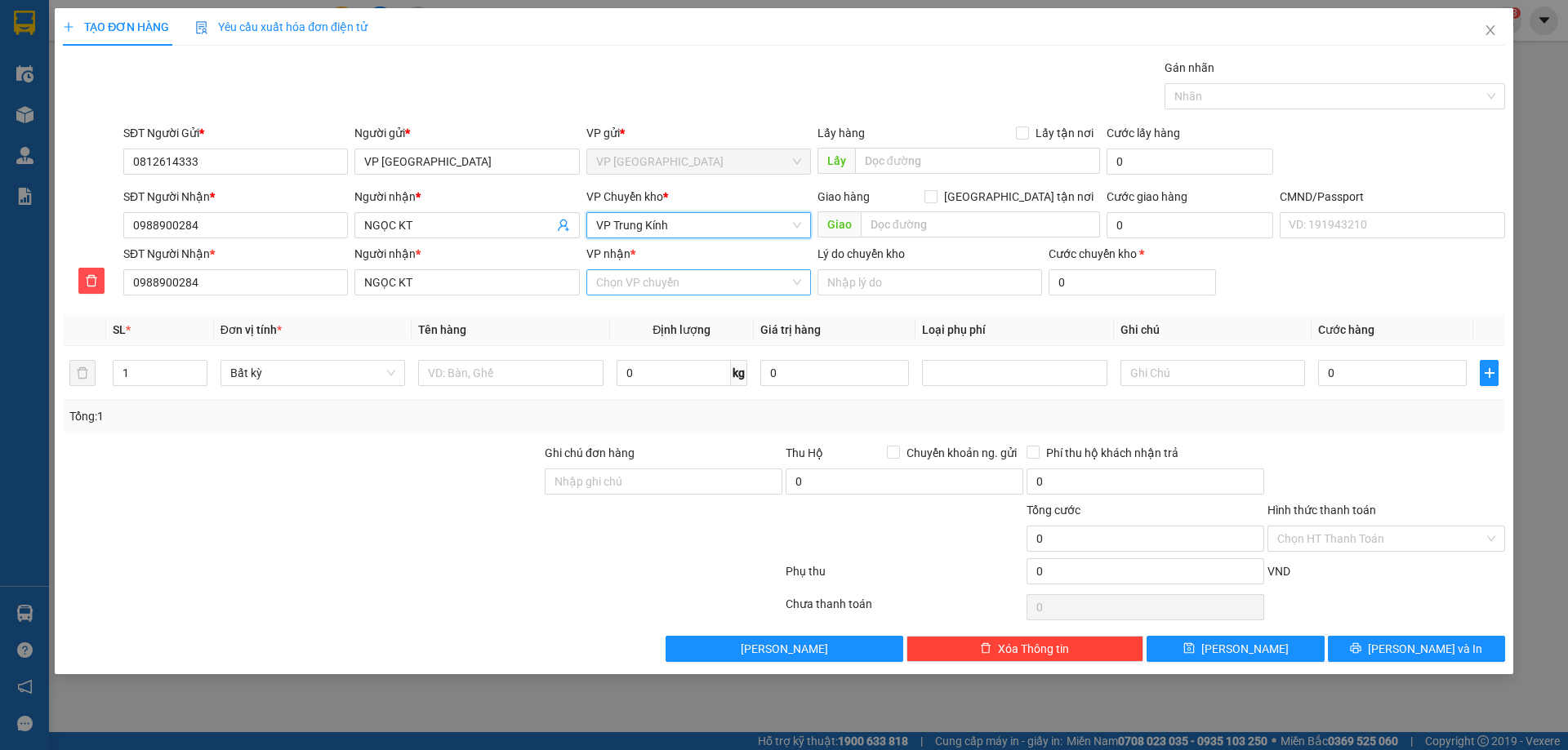
click at [621, 290] on input "VP nhận *" at bounding box center [693, 282] width 193 height 25
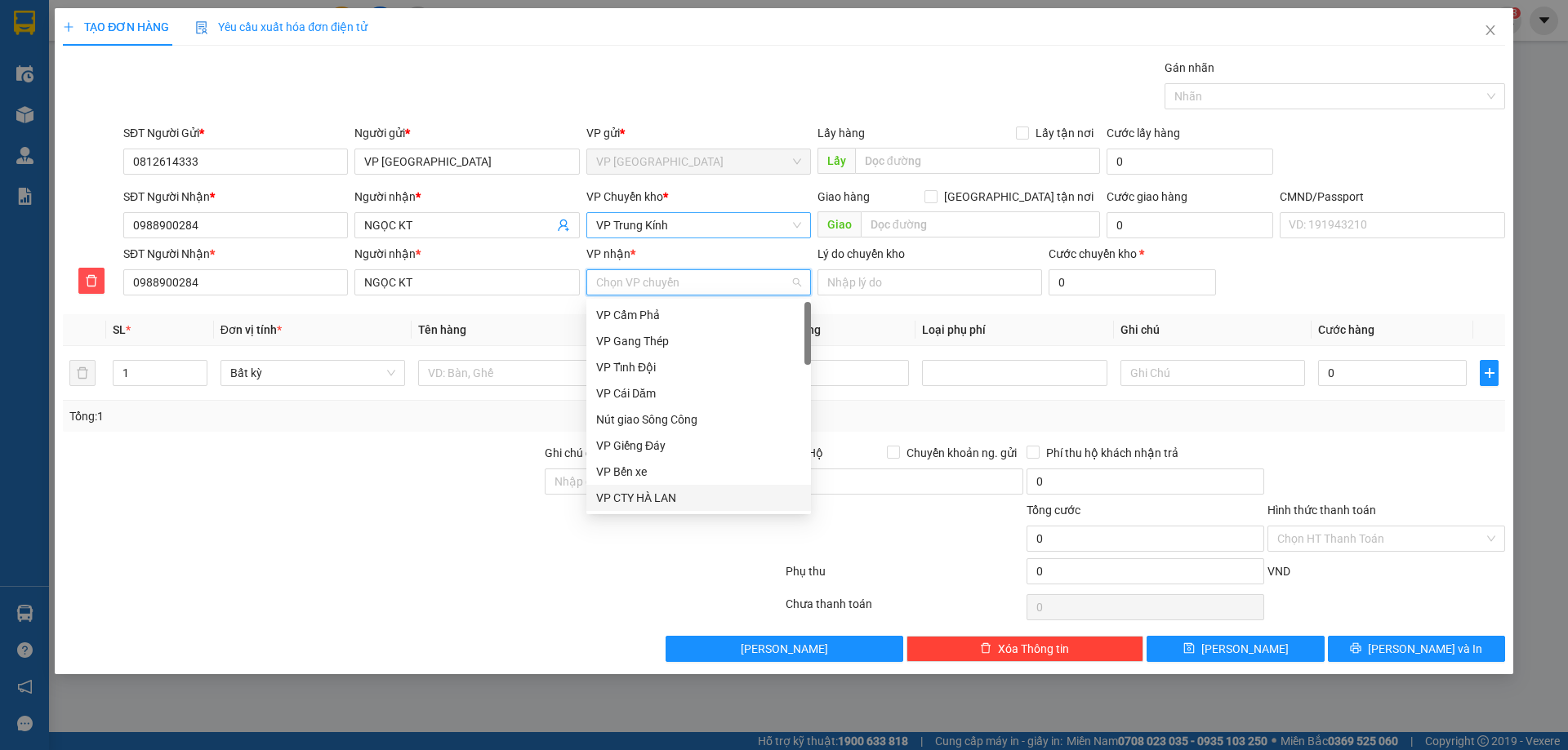
click at [662, 500] on div "VP CTY HÀ LAN" at bounding box center [699, 498] width 205 height 18
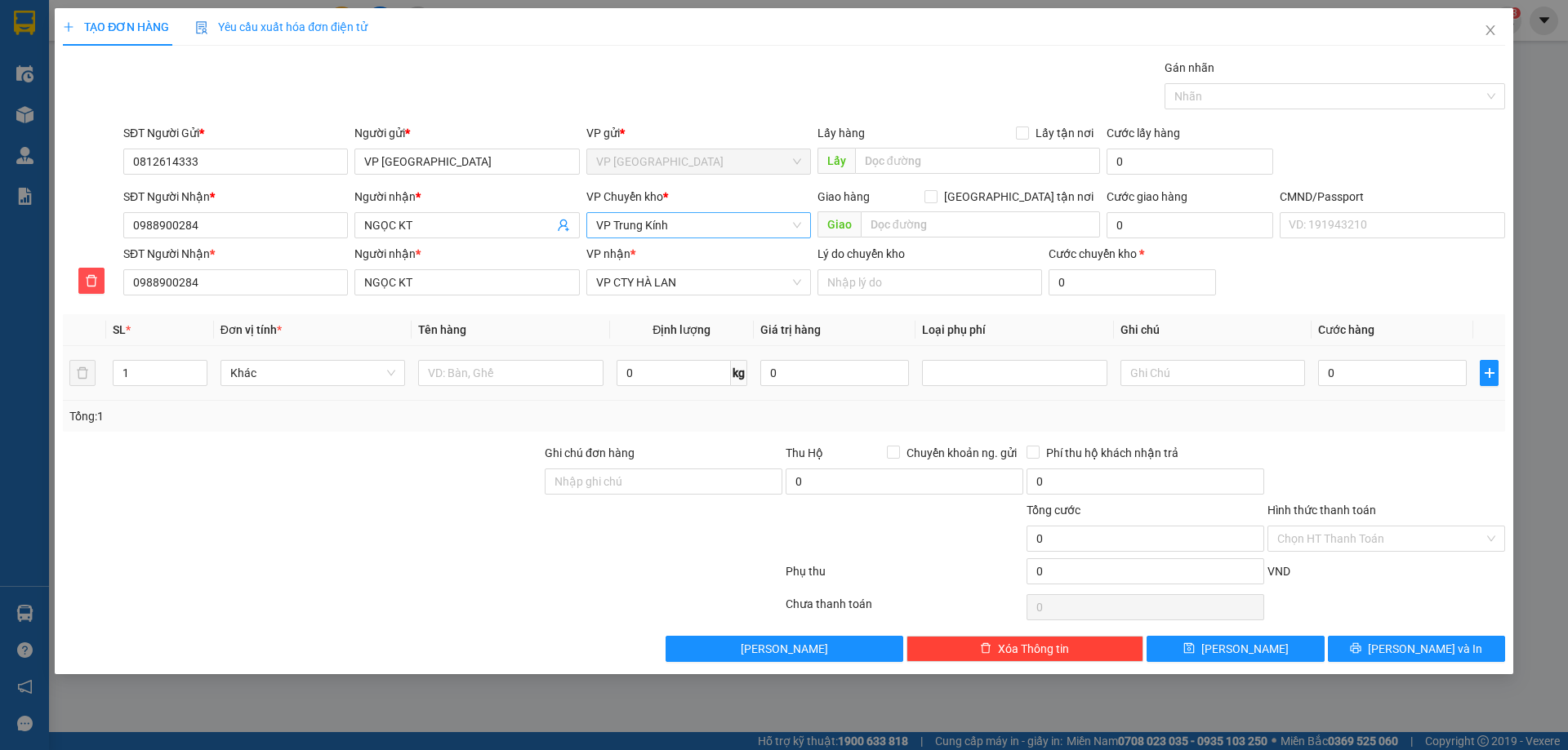
click at [518, 358] on div at bounding box center [511, 373] width 185 height 32
click at [519, 378] on input "text" at bounding box center [511, 373] width 185 height 27
type input "PB BC N11/09"
click at [773, 408] on div "Tổng: 1" at bounding box center [784, 416] width 1429 height 18
click at [1421, 538] on input "Hình thức thanh toán" at bounding box center [1380, 539] width 206 height 25
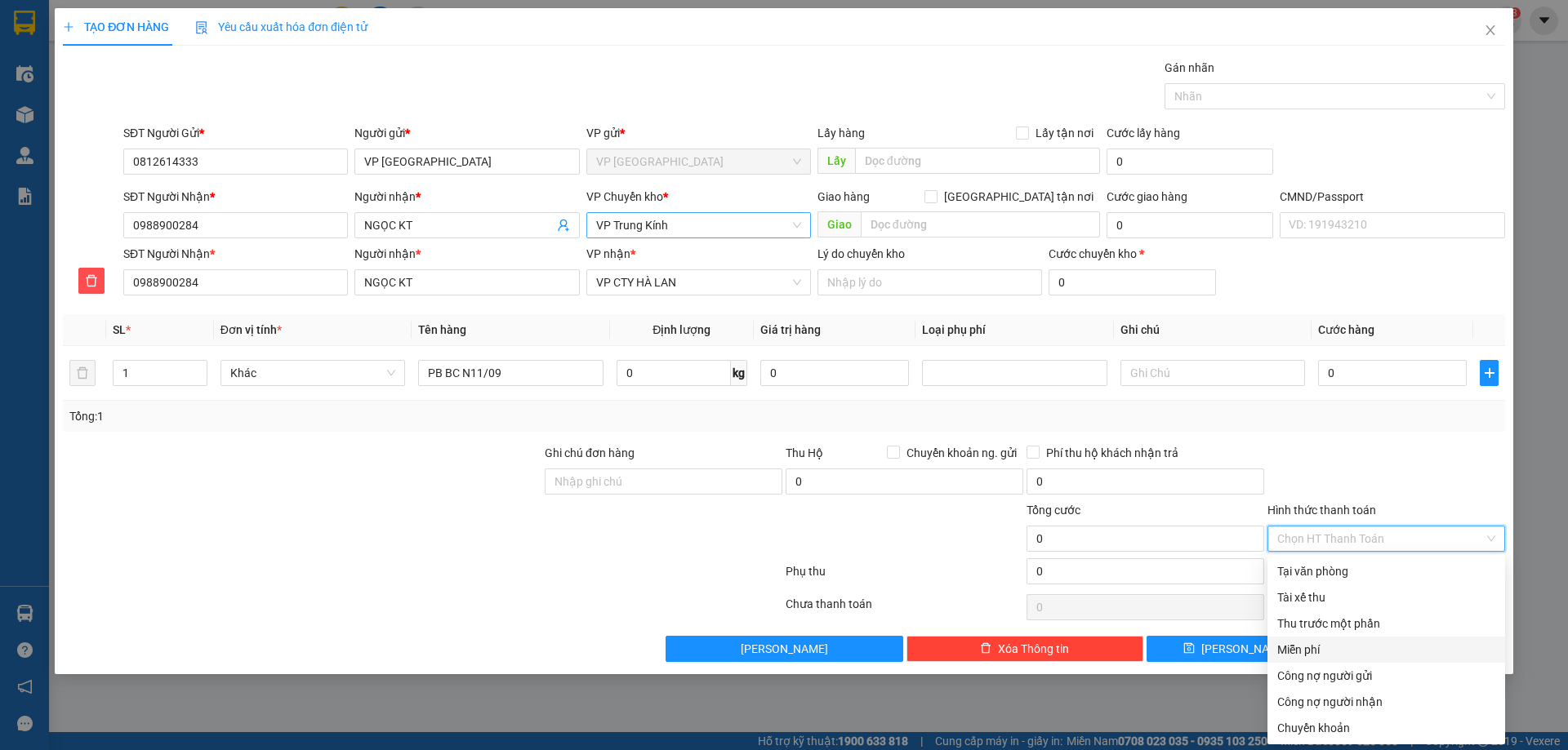
click at [1324, 644] on div "Miễn phí" at bounding box center [1386, 649] width 218 height 18
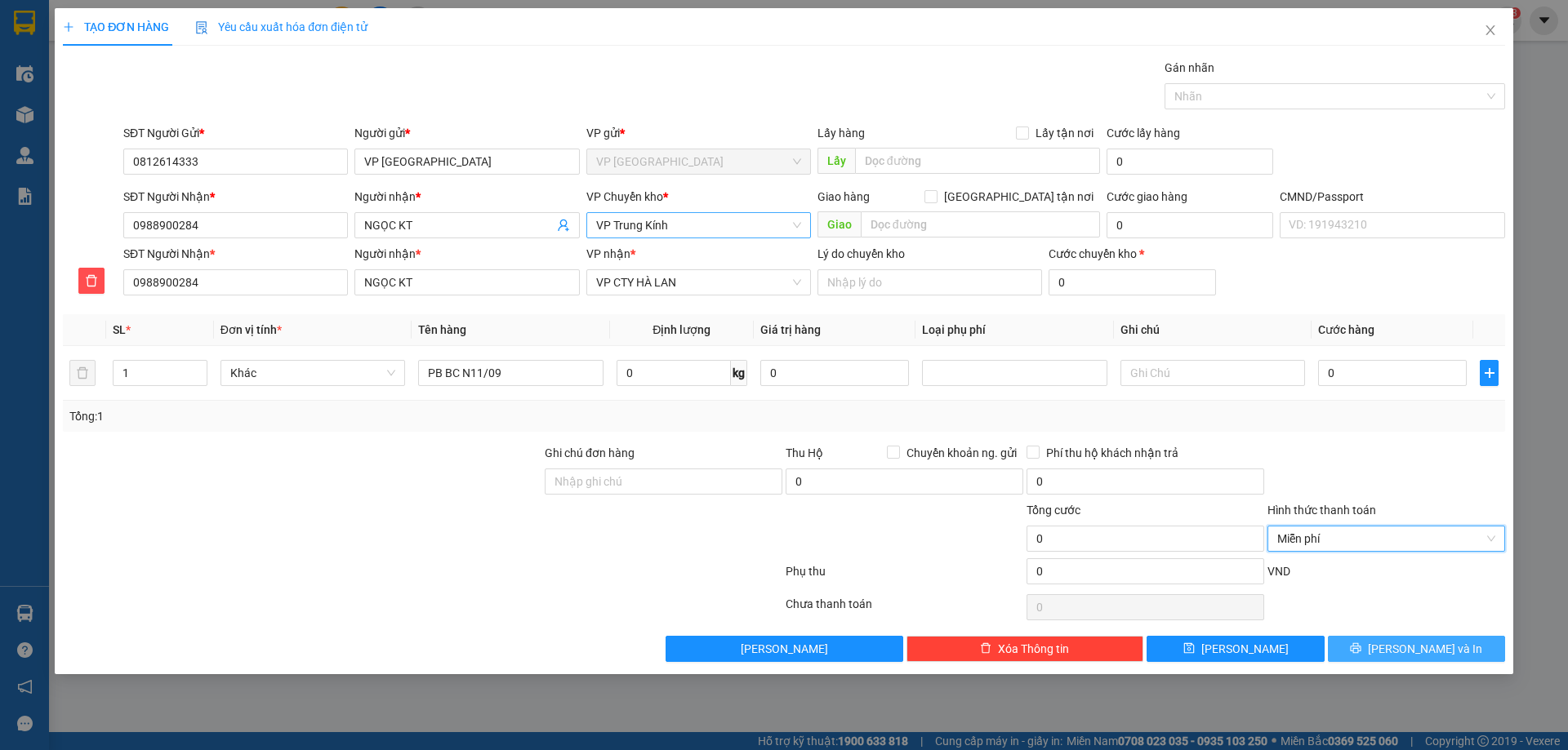
click at [1445, 656] on span "[PERSON_NAME] và In" at bounding box center [1425, 648] width 115 height 18
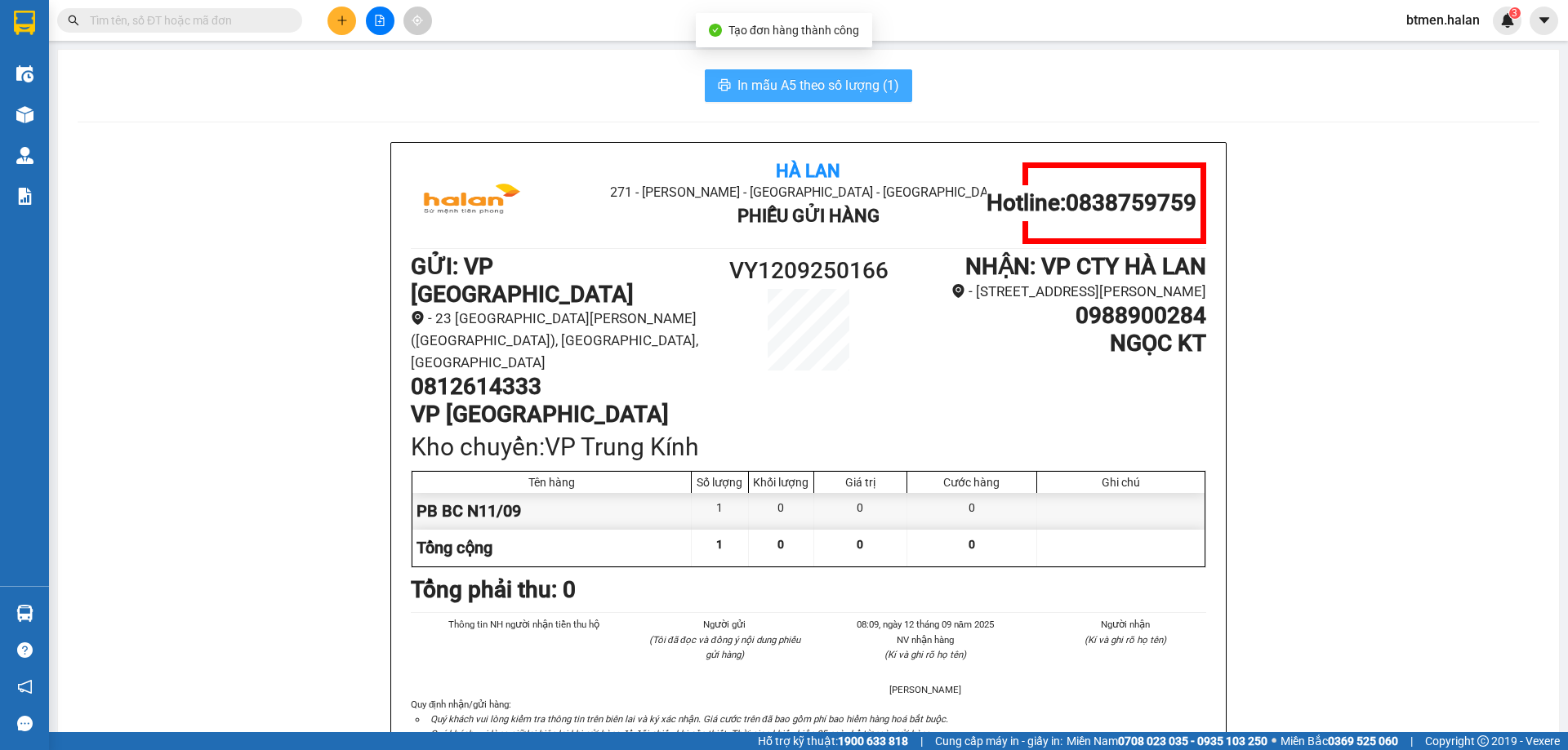
click at [830, 98] on button "In mẫu A5 theo số lượng (1)" at bounding box center [808, 86] width 207 height 32
click at [835, 85] on span "In mẫu A5 theo số lượng (1)" at bounding box center [818, 86] width 162 height 21
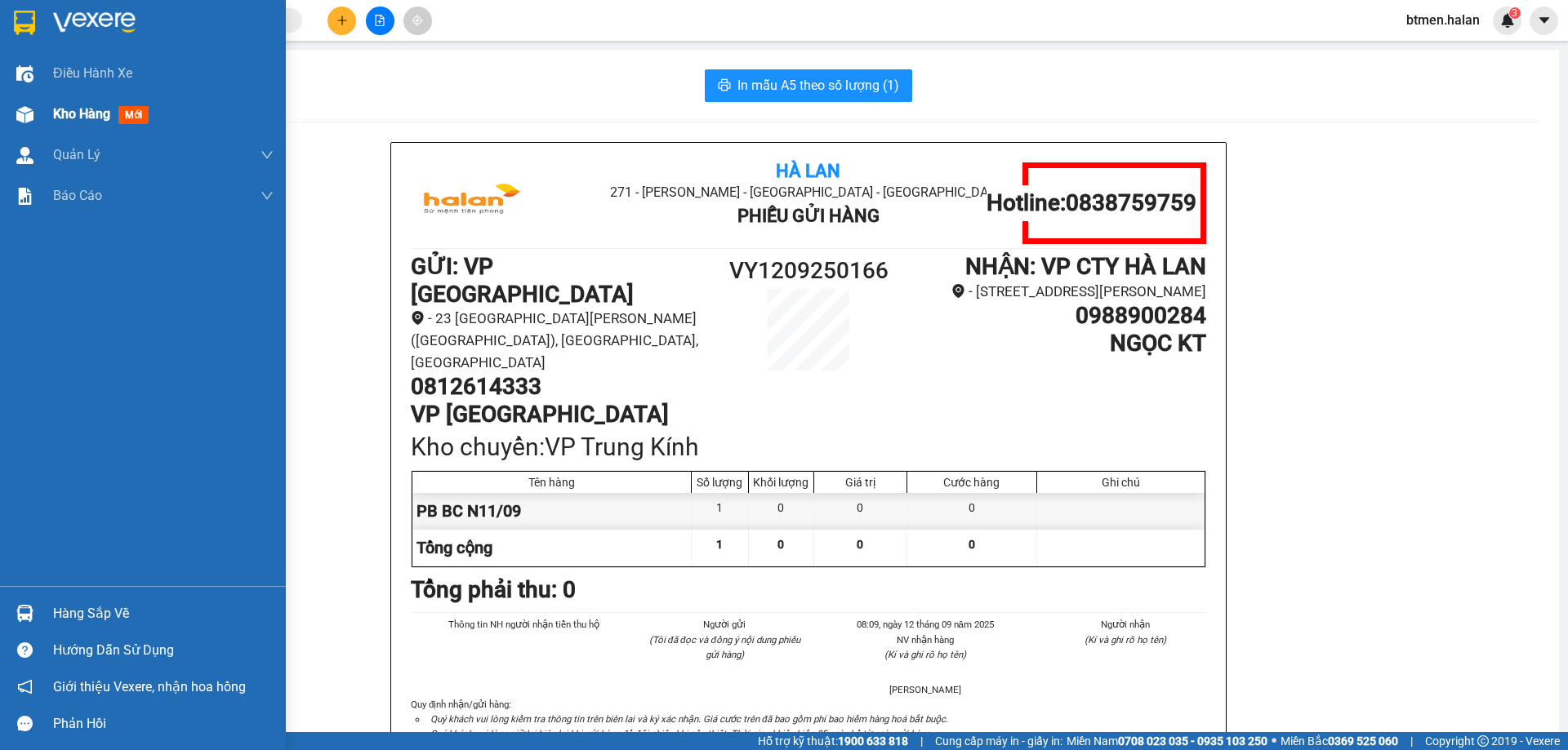
click at [74, 121] on span "Kho hàng" at bounding box center [81, 114] width 57 height 15
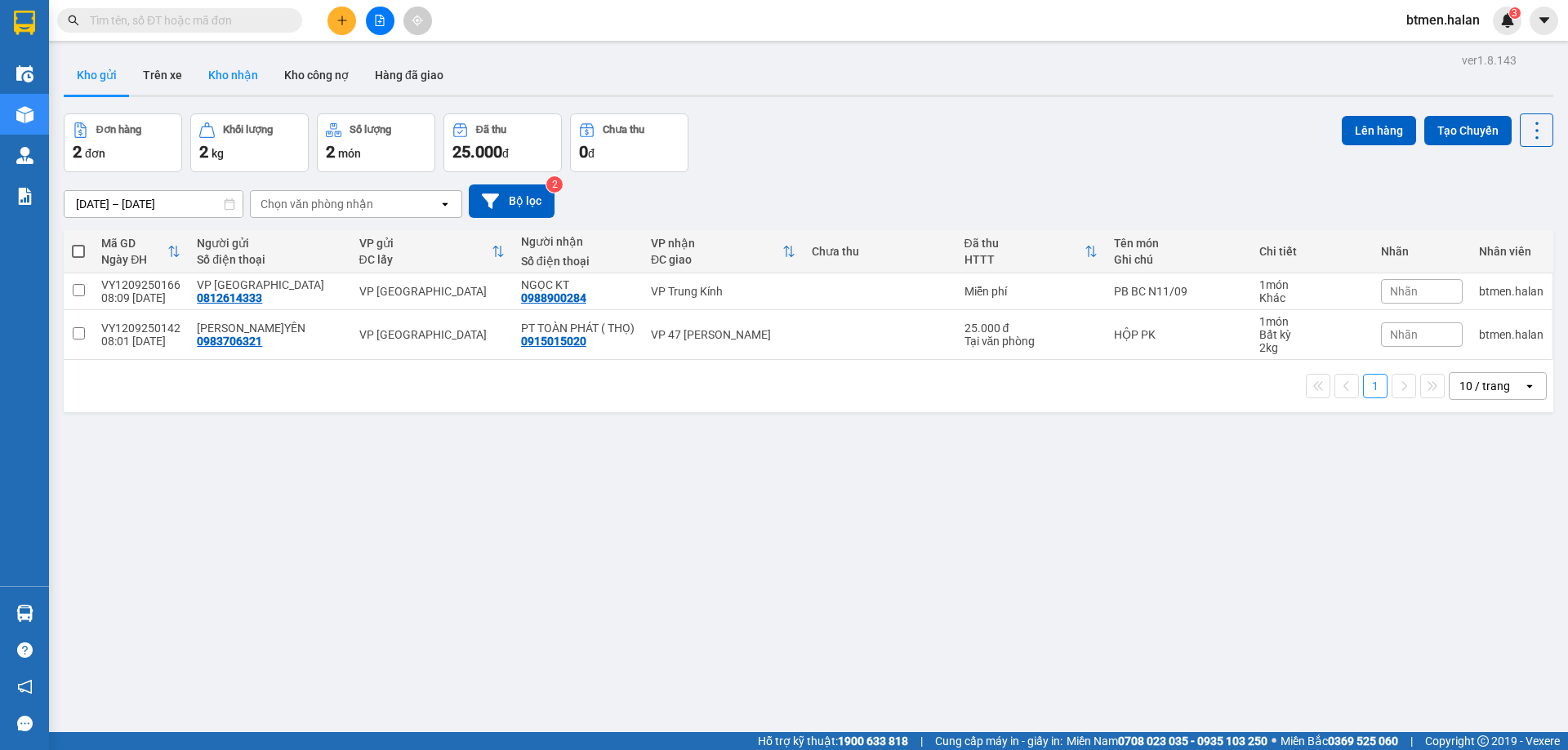
click at [246, 75] on button "Kho nhận" at bounding box center [233, 75] width 76 height 39
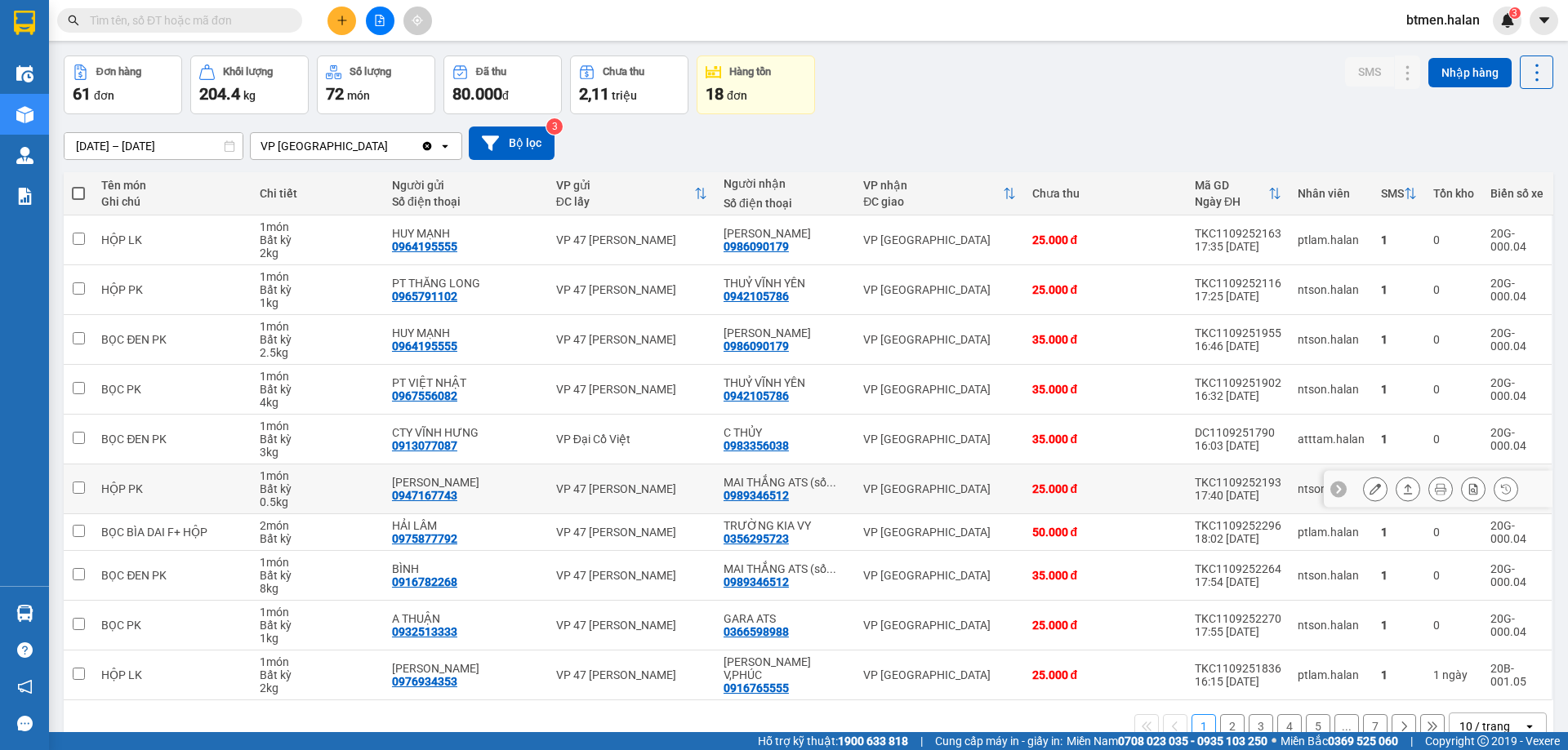
scroll to position [93, 0]
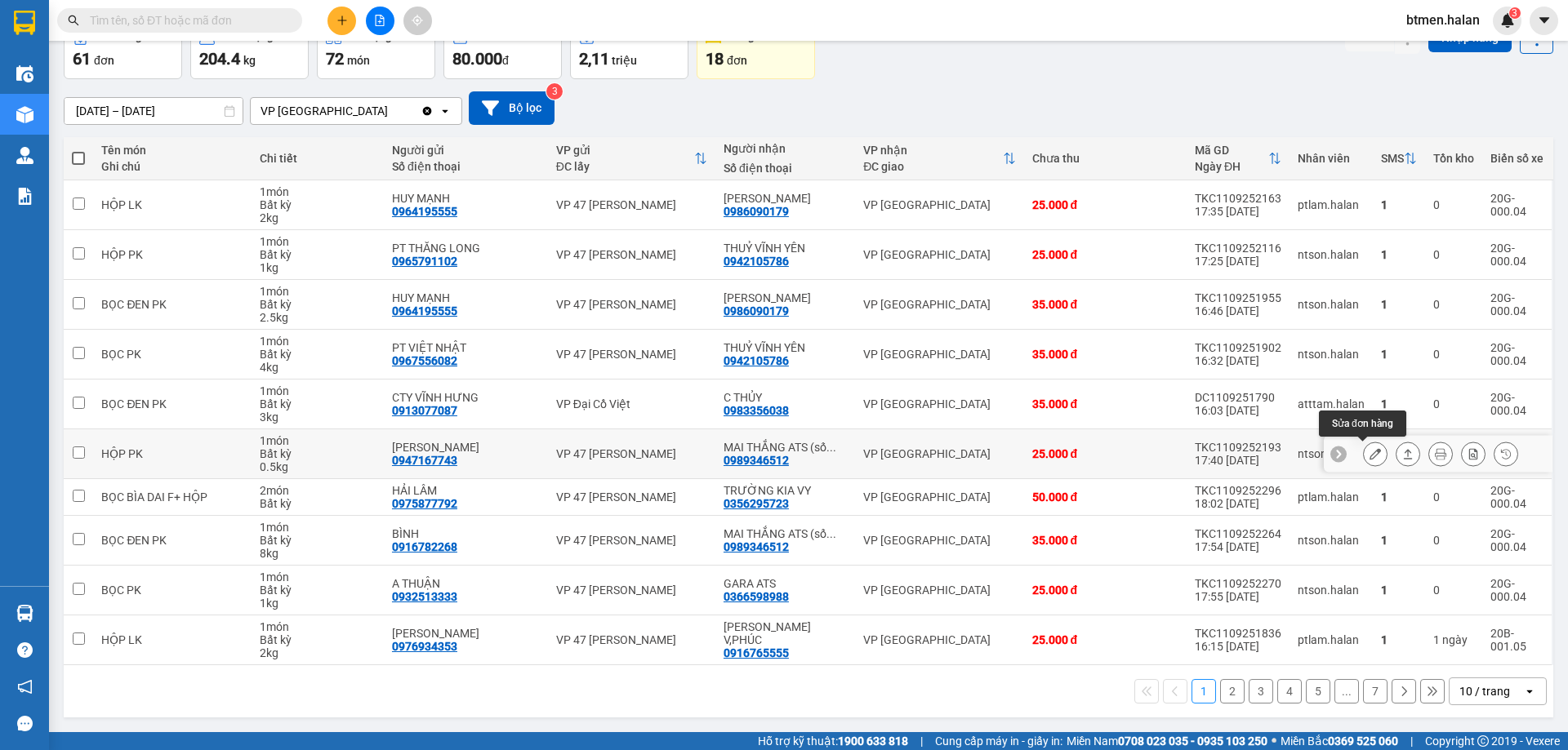
click at [1364, 451] on button at bounding box center [1375, 453] width 23 height 28
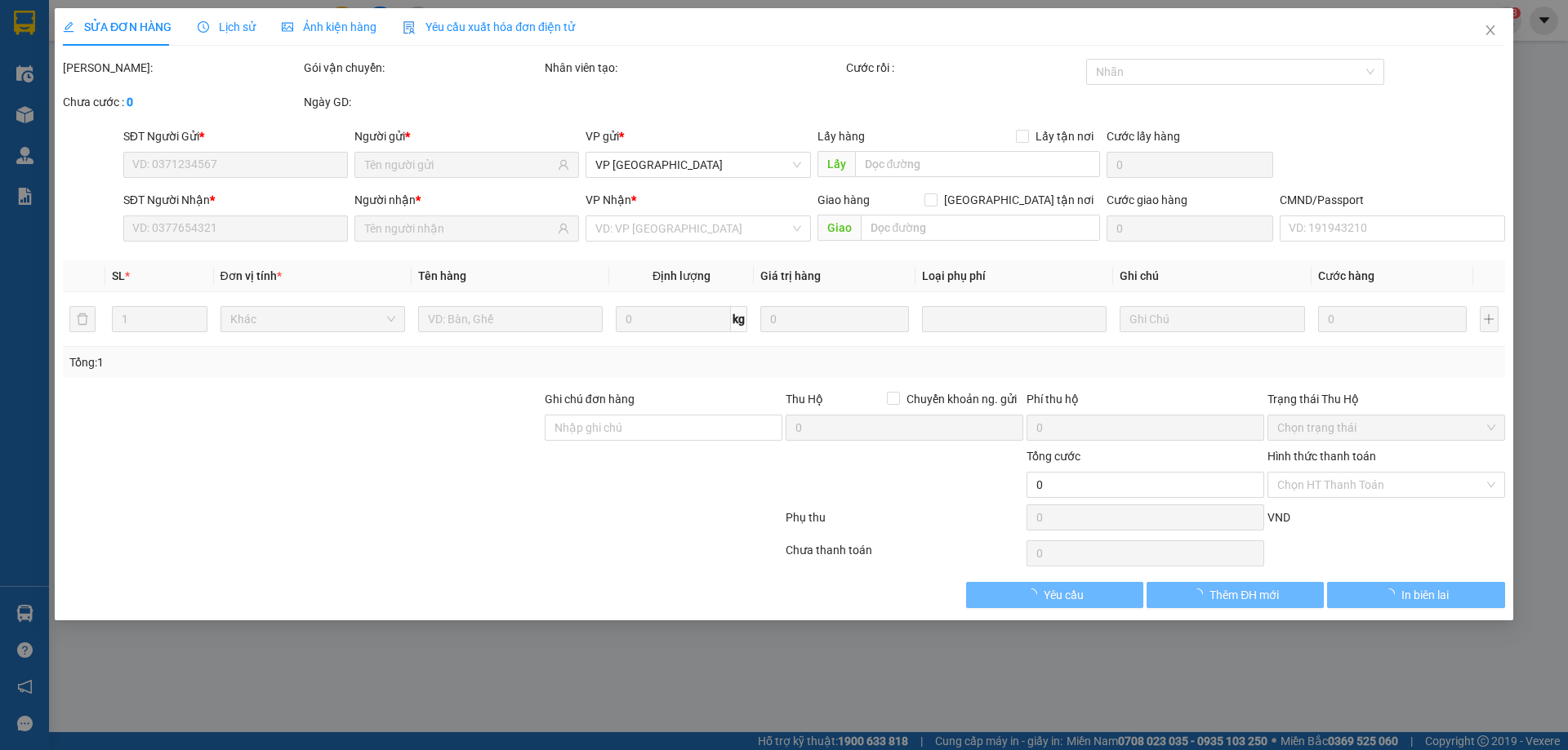
type input "0947167743"
type input "[PERSON_NAME]"
type input "0989346512"
type input "MAI THẮNG ATS (số đúng)"
type input "25.000"
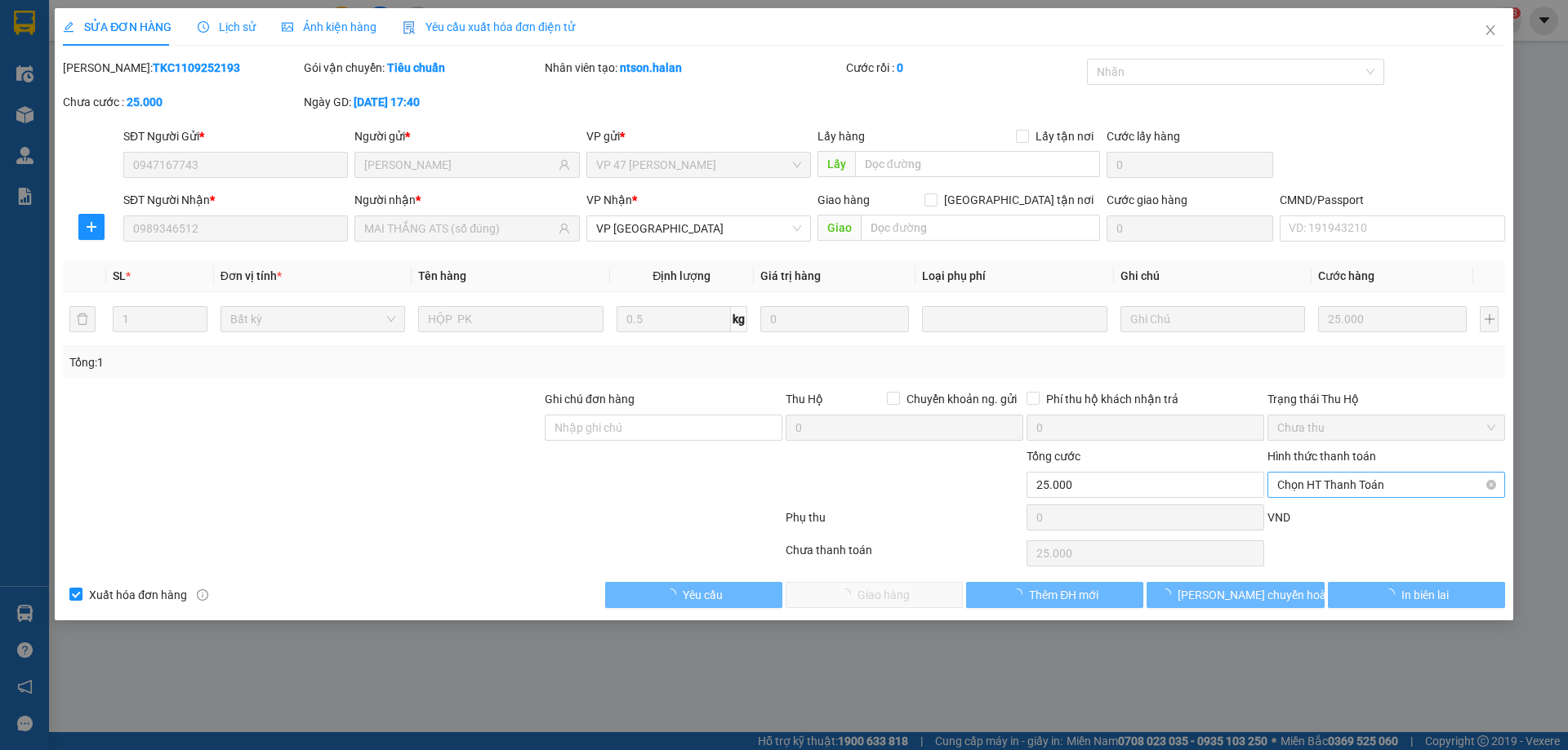
click at [1340, 480] on span "Chọn HT Thanh Toán" at bounding box center [1386, 485] width 218 height 25
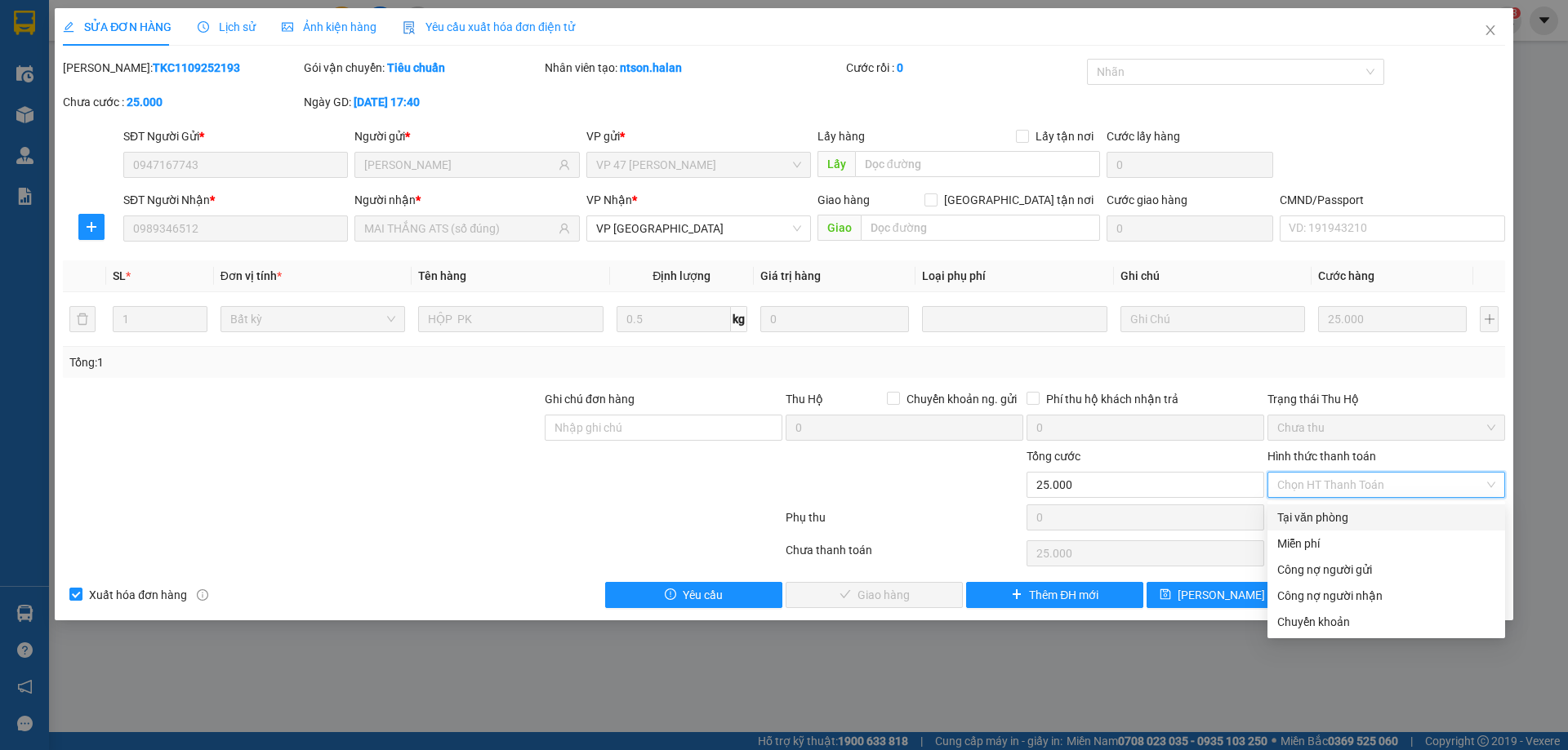
drag, startPoint x: 1321, startPoint y: 505, endPoint x: 1268, endPoint y: 536, distance: 61.4
click at [1320, 505] on div "Tại văn phòng" at bounding box center [1386, 517] width 238 height 27
type input "0"
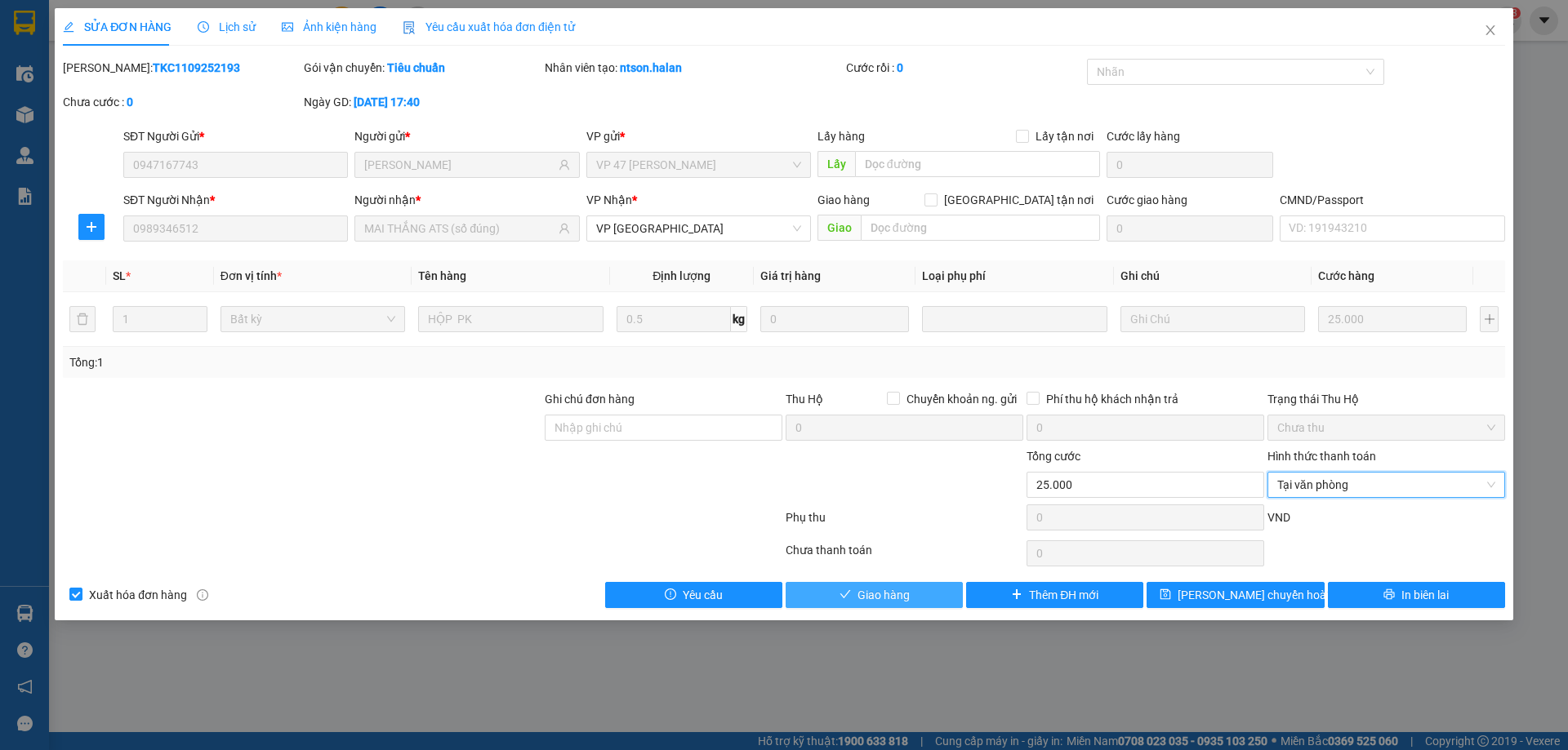
click at [924, 583] on button "Giao hàng" at bounding box center [873, 595] width 177 height 27
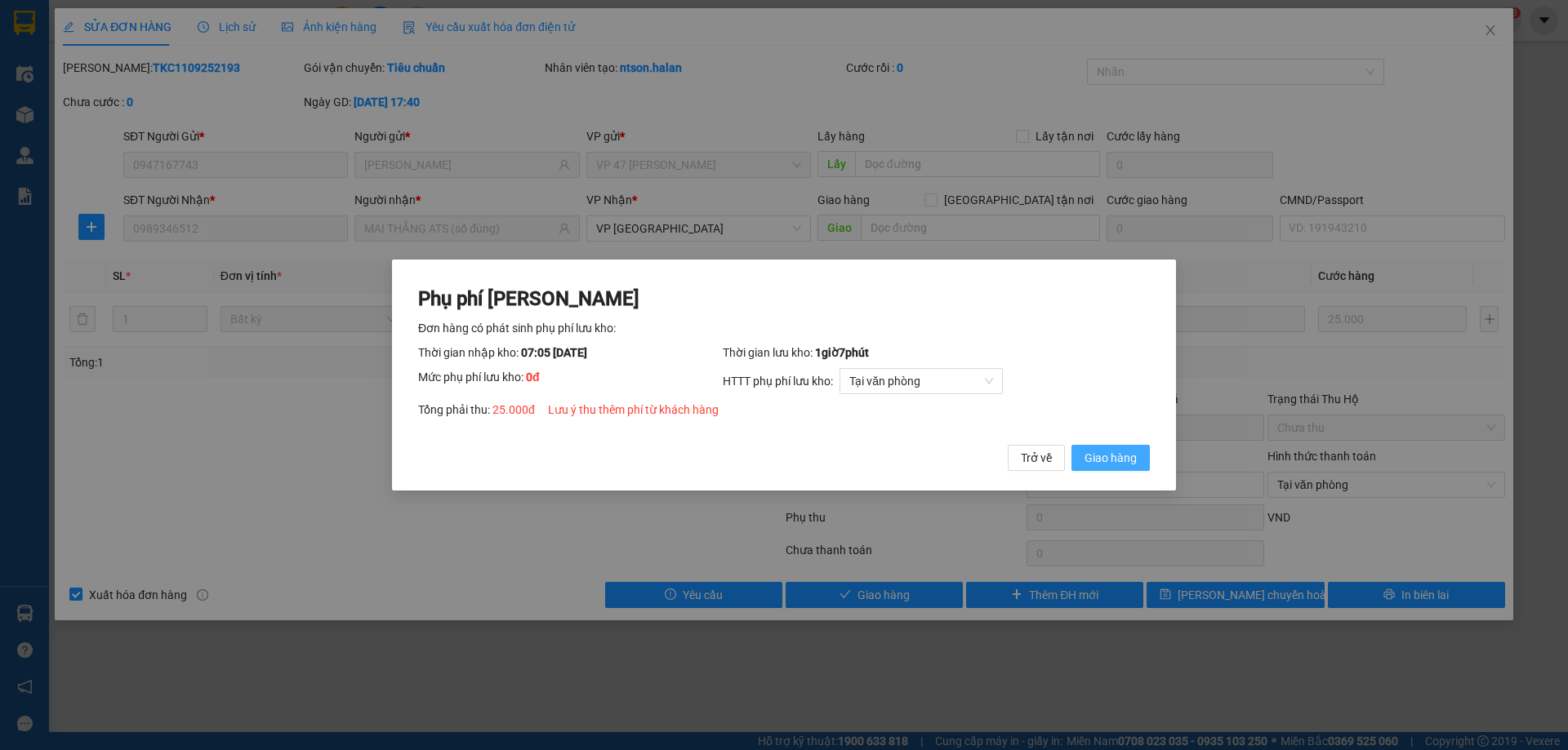
click at [1104, 459] on span "Giao hàng" at bounding box center [1110, 458] width 52 height 18
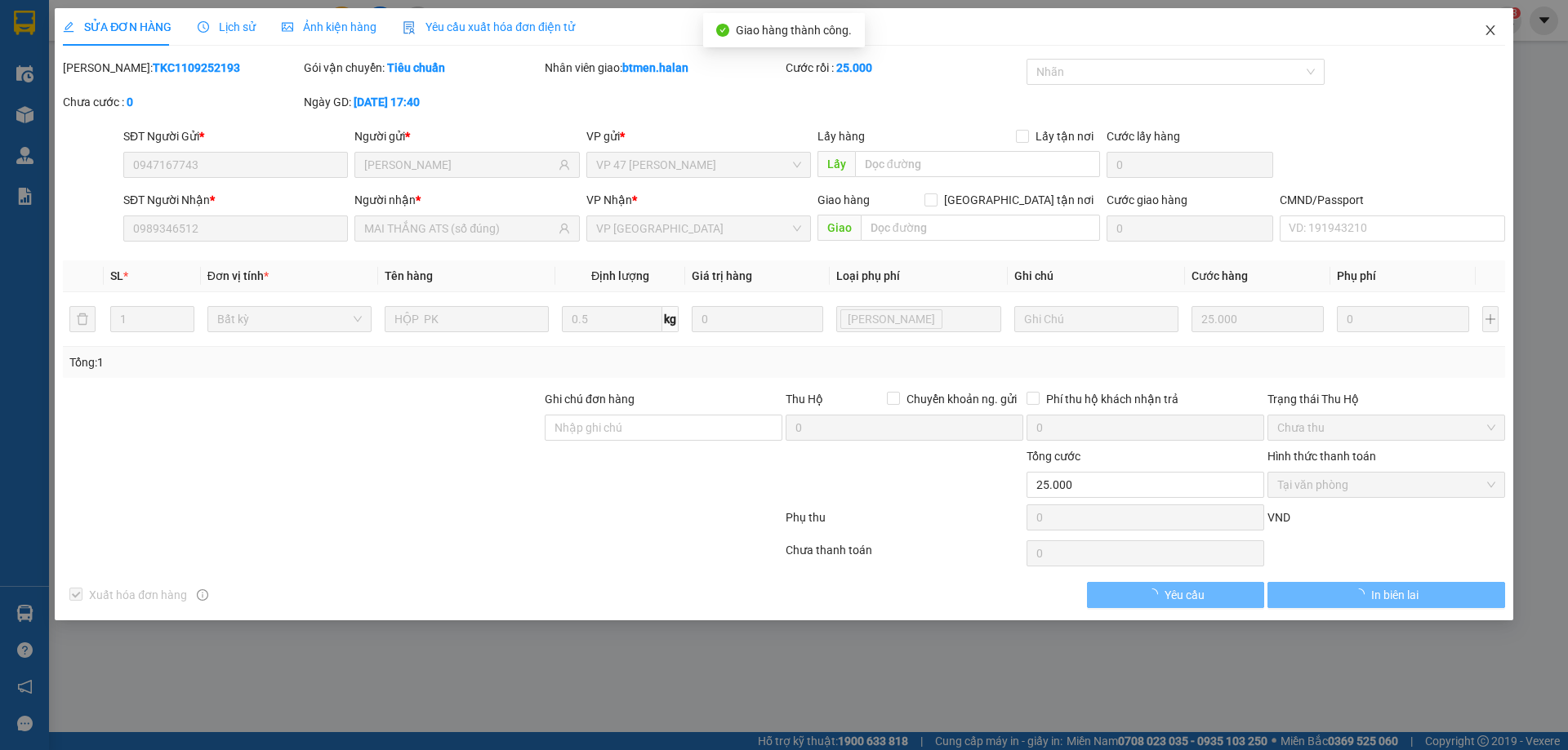
click at [1488, 32] on icon "close" at bounding box center [1489, 30] width 9 height 9
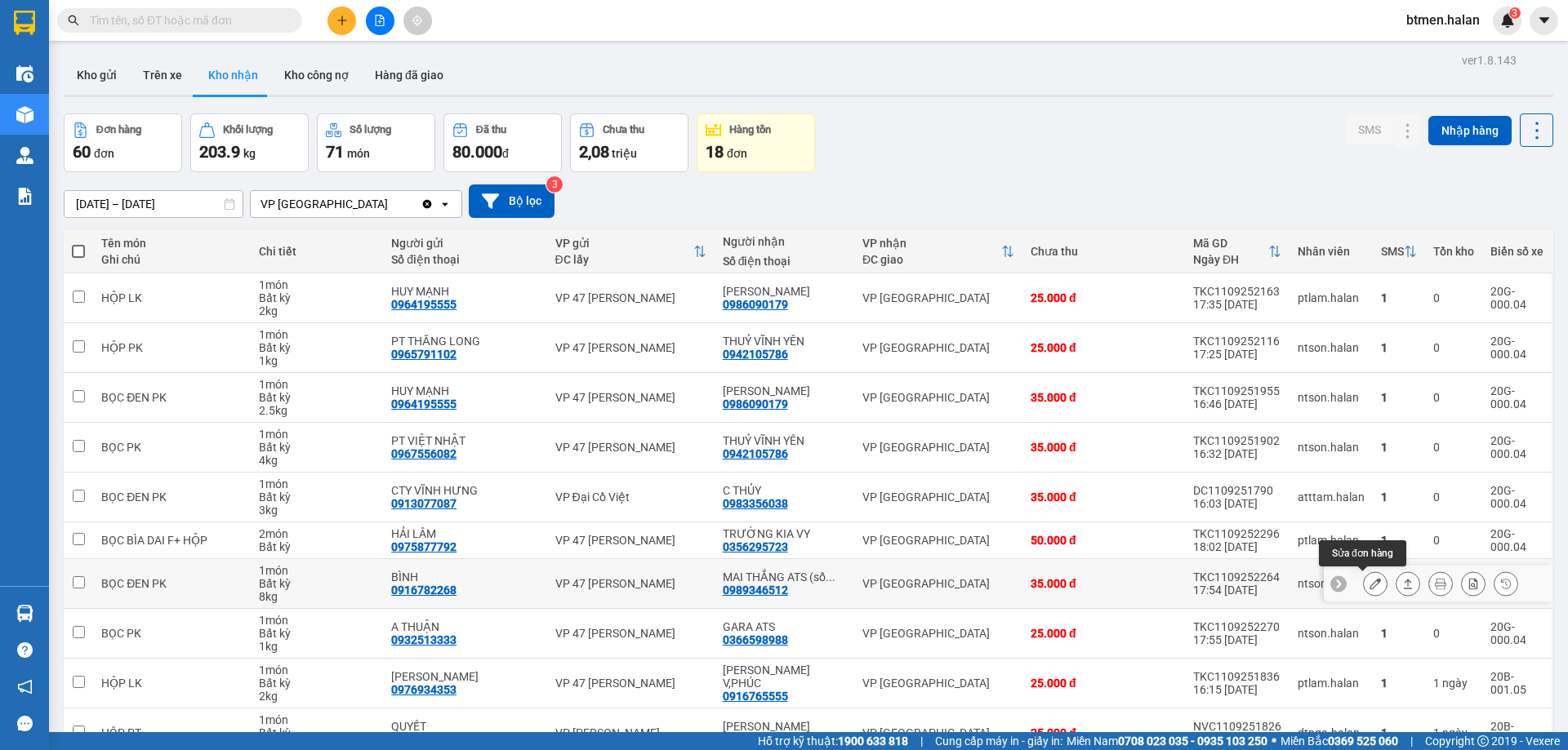
click at [1372, 583] on button at bounding box center [1375, 583] width 23 height 28
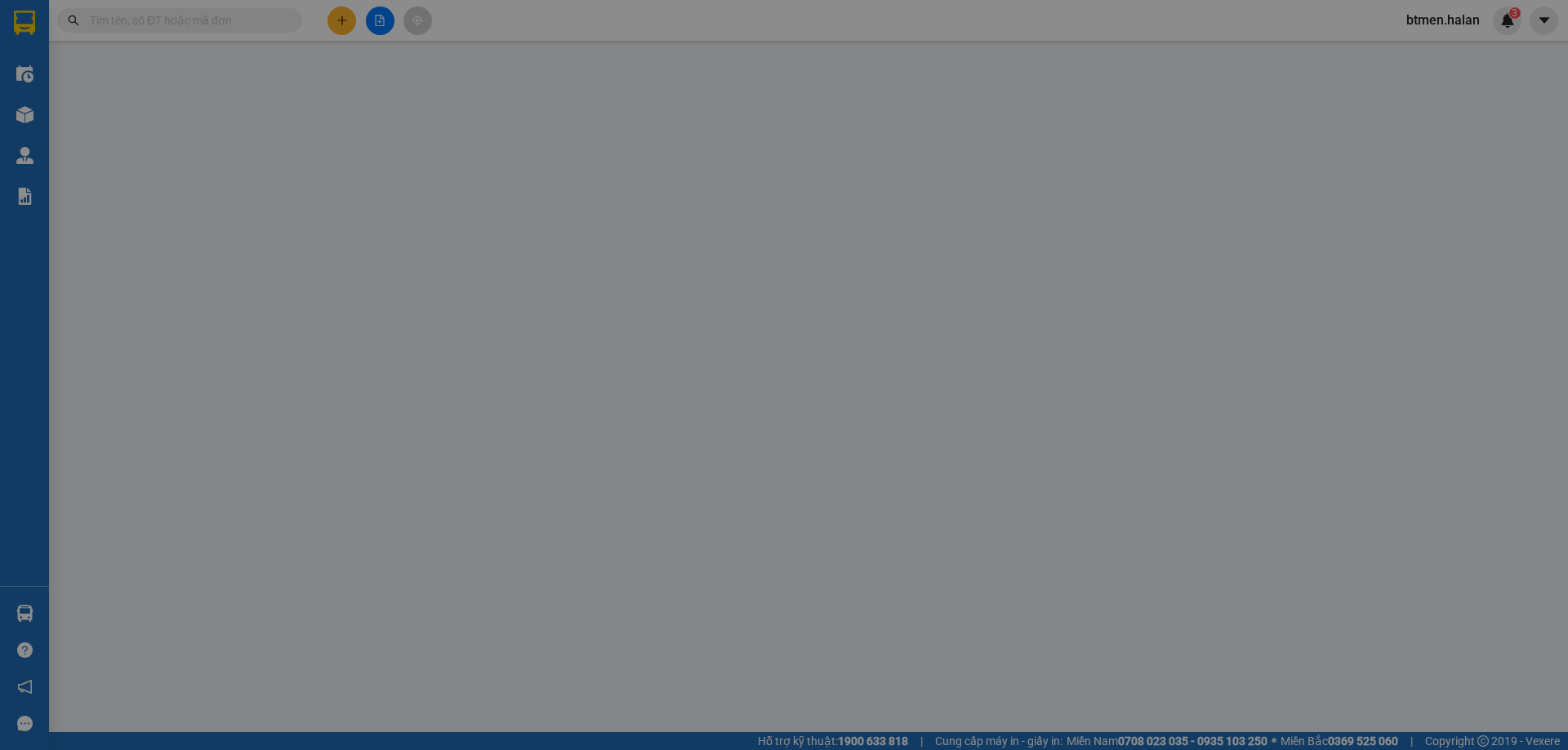
type input "0916782268"
type input "BÌNH"
type input "0989346512"
type input "MAI THẮNG ATS (số đúng)"
type input "35.000"
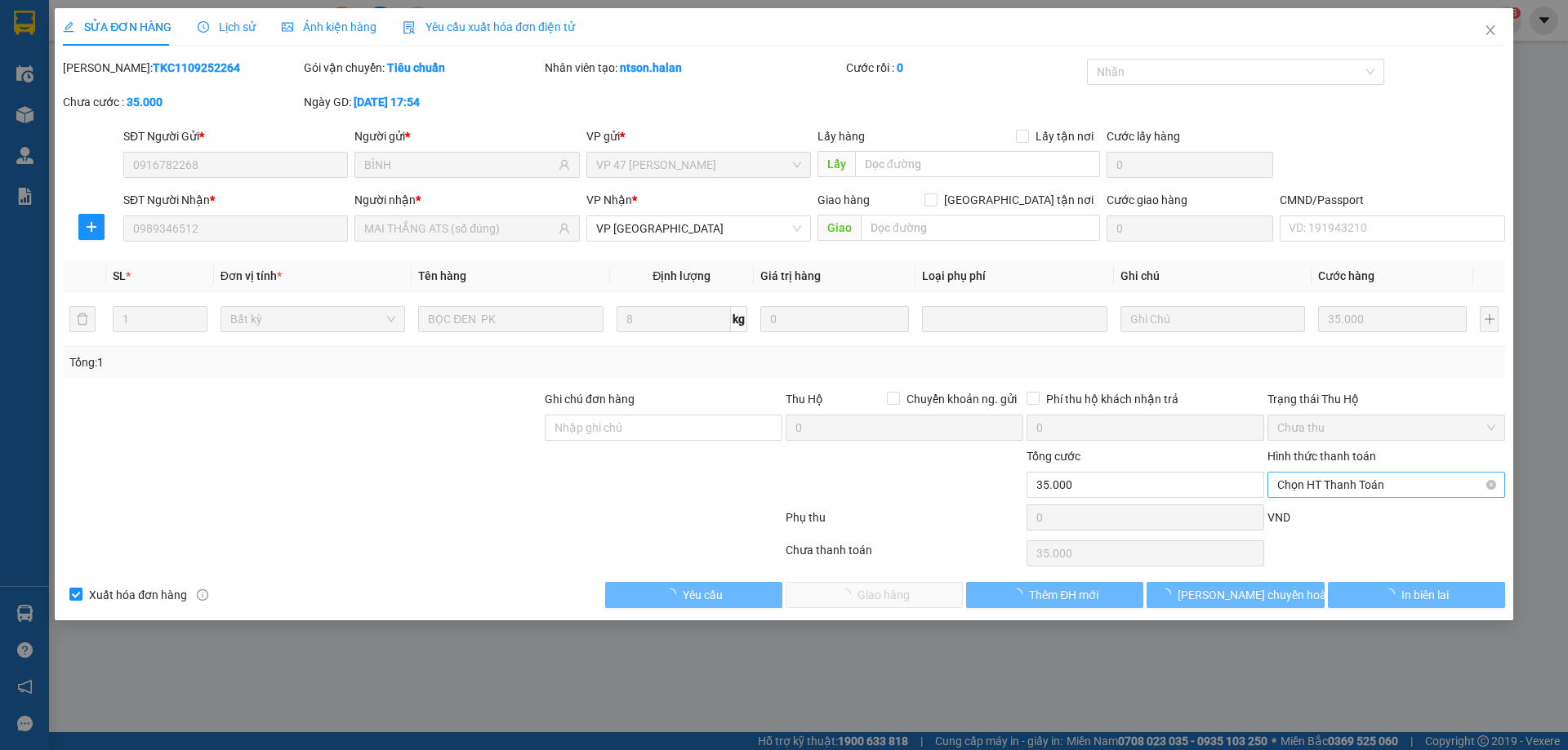
click at [1332, 482] on span "Chọn HT Thanh Toán" at bounding box center [1386, 485] width 218 height 25
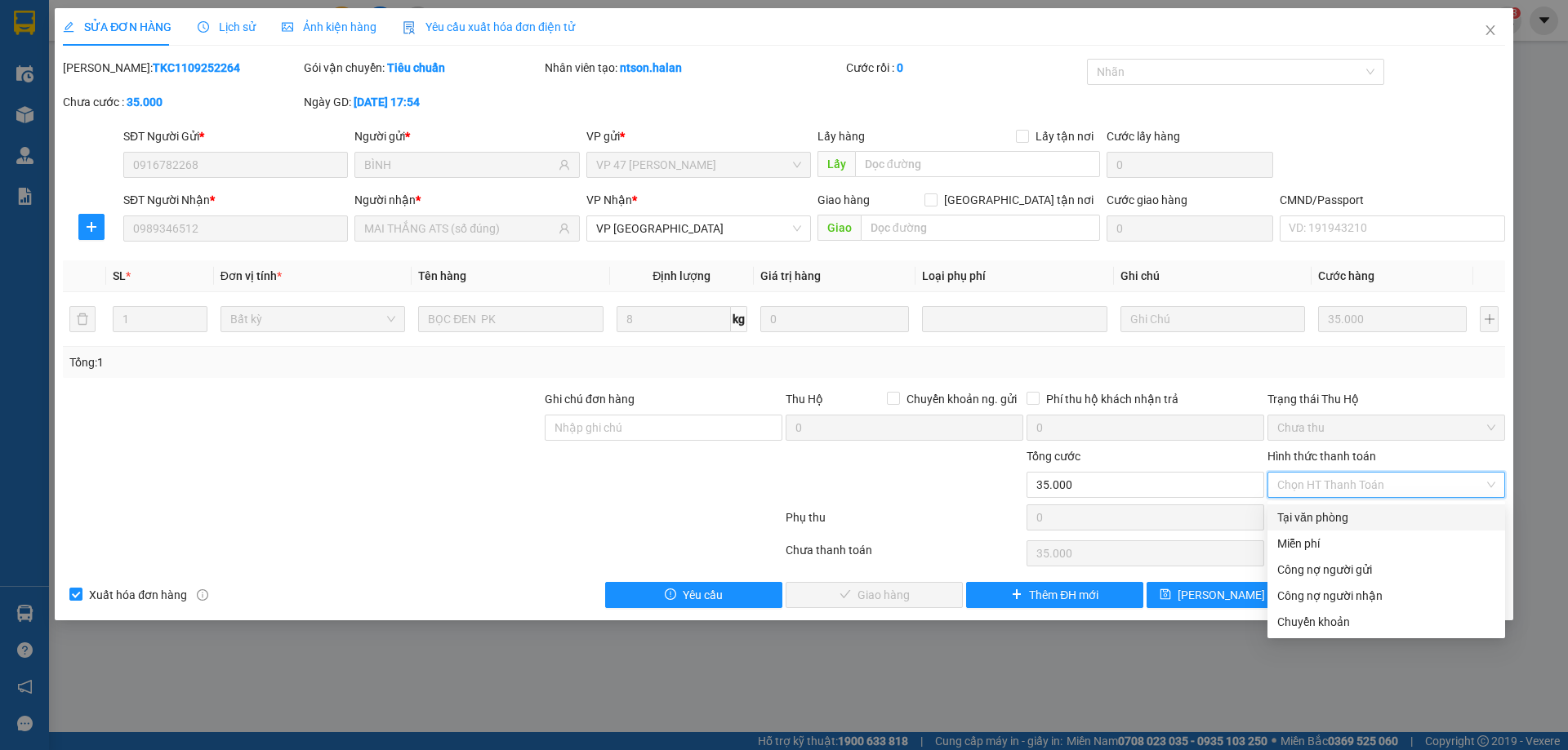
drag, startPoint x: 1324, startPoint y: 521, endPoint x: 1275, endPoint y: 537, distance: 51.5
click at [1323, 522] on div "Tại văn phòng" at bounding box center [1386, 517] width 218 height 18
type input "0"
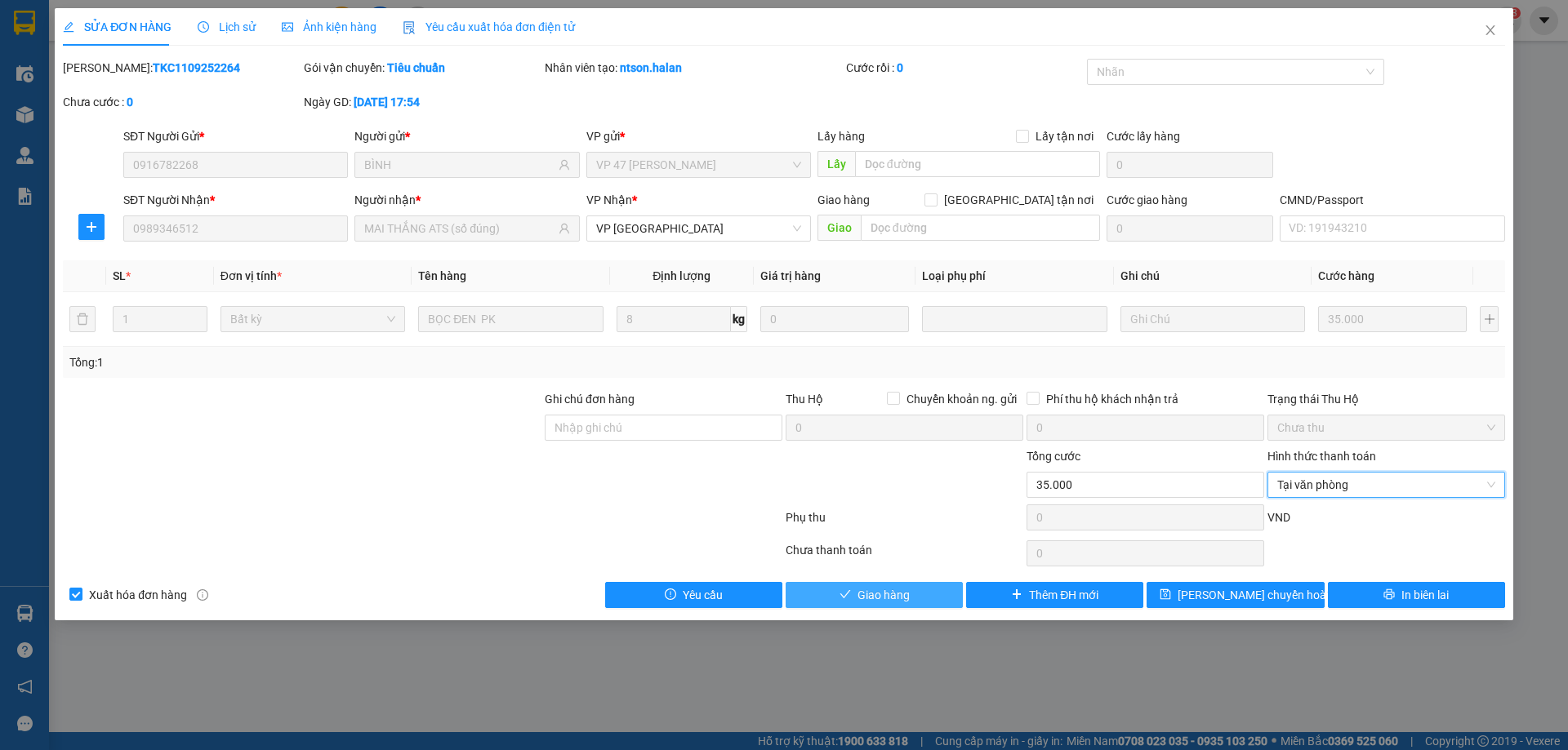
click at [872, 590] on span "Giao hàng" at bounding box center [883, 594] width 52 height 18
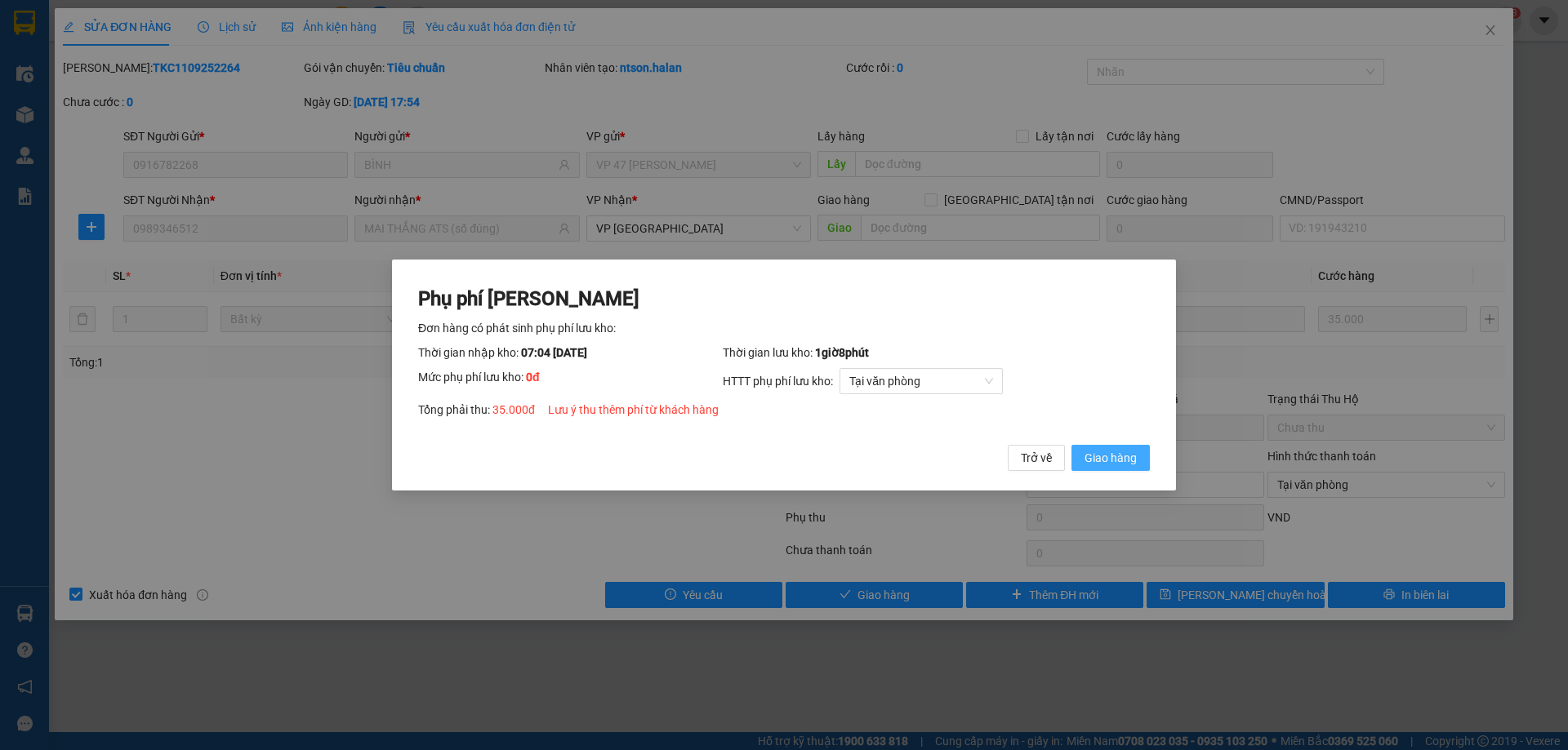
click at [1126, 457] on span "Giao hàng" at bounding box center [1110, 458] width 52 height 18
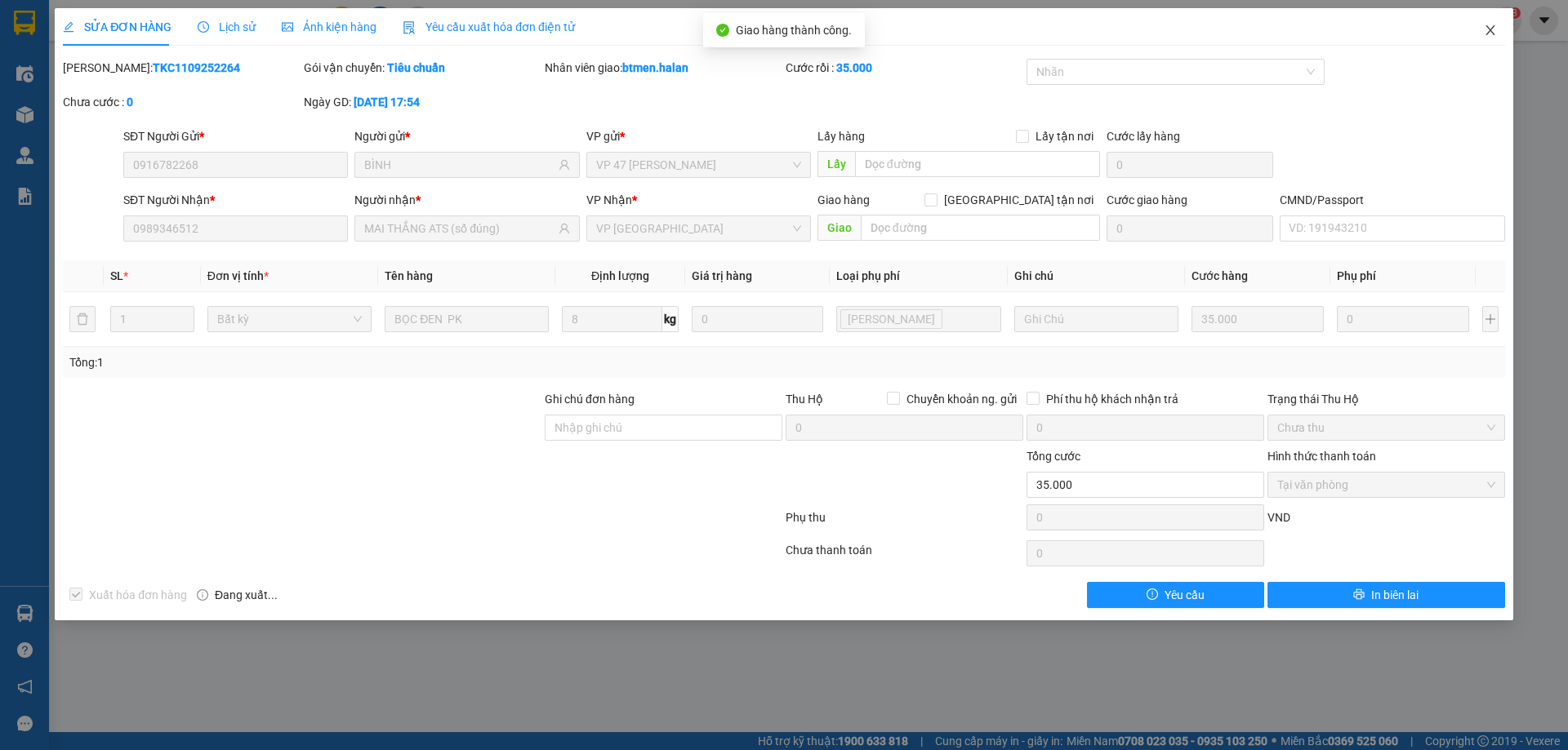
click at [1485, 26] on icon "close" at bounding box center [1489, 30] width 13 height 13
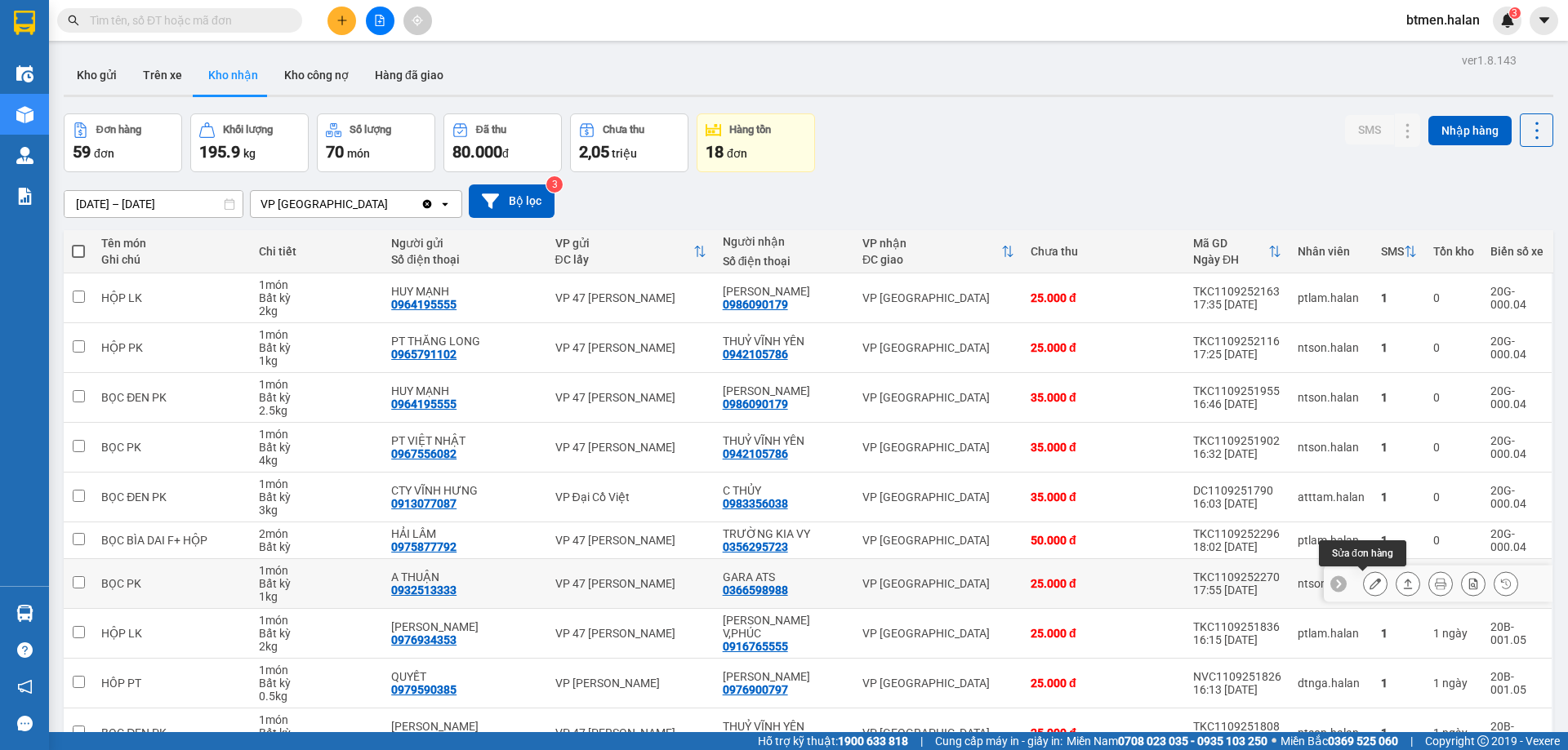
click at [1364, 585] on button at bounding box center [1375, 583] width 23 height 28
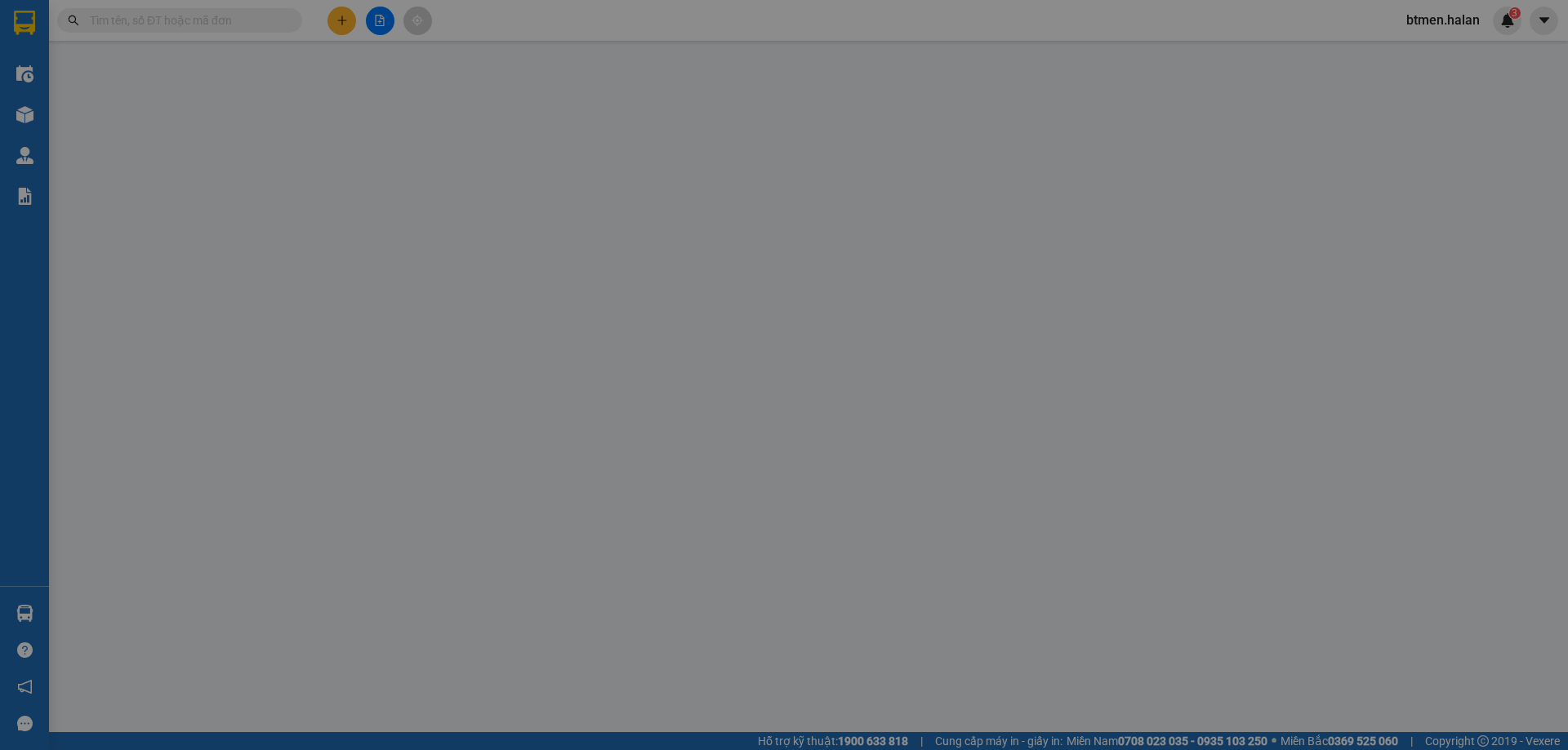
type input "0932513333"
type input "A THUẬN"
type input "0366598988"
type input "GARA ATS"
type input "25.000"
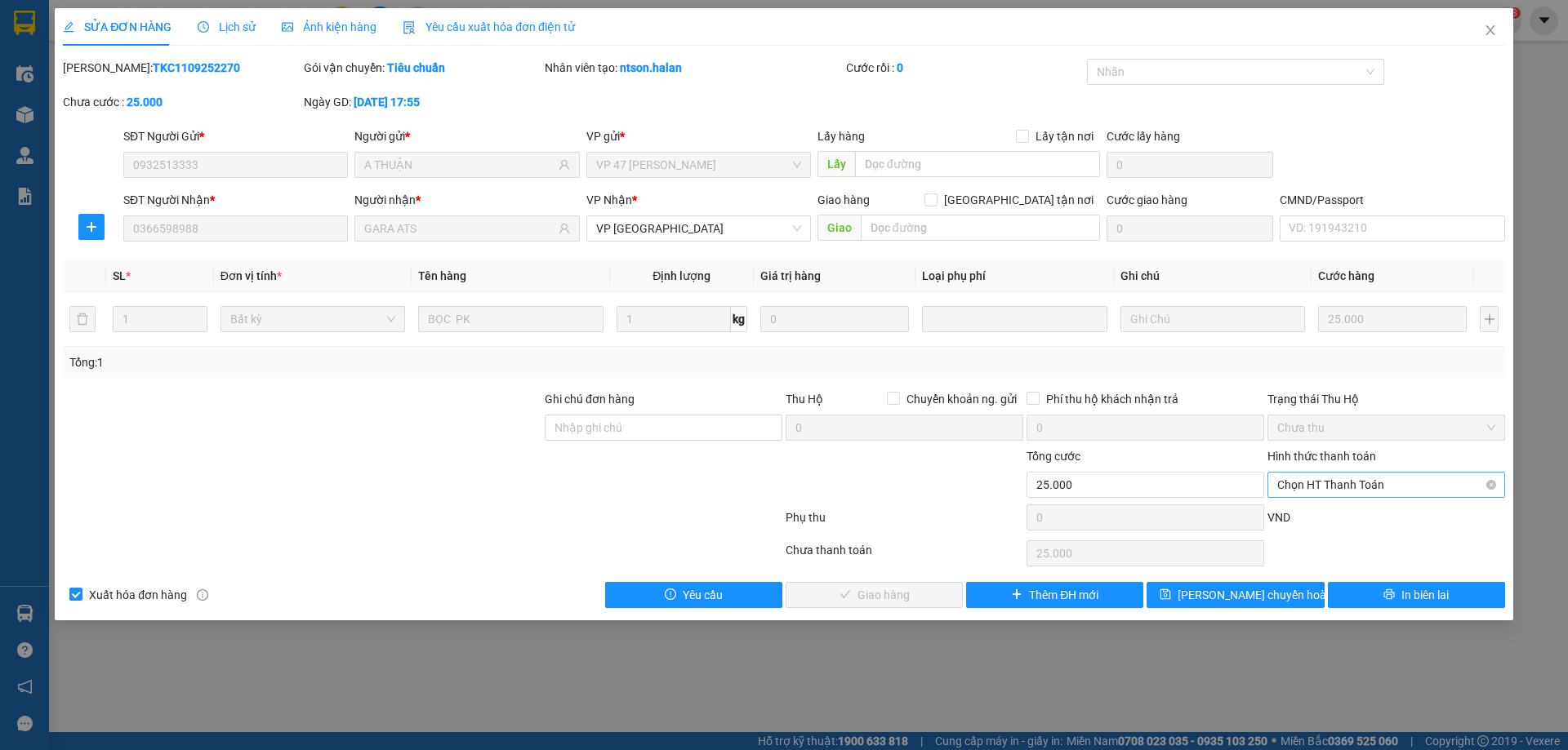
click at [1361, 492] on span "Chọn HT Thanh Toán" at bounding box center [1386, 485] width 218 height 25
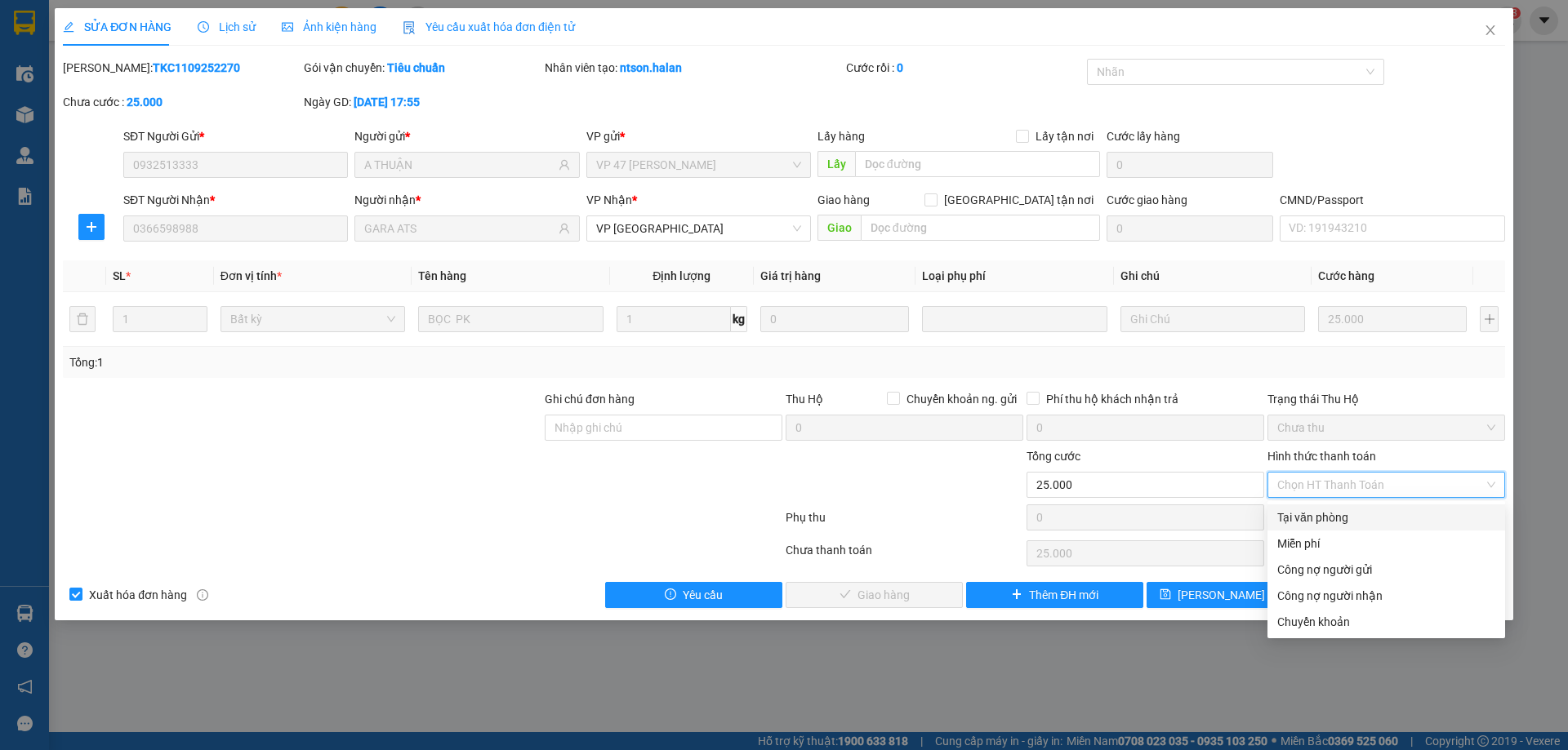
drag, startPoint x: 1311, startPoint y: 529, endPoint x: 1115, endPoint y: 581, distance: 202.8
click at [1311, 529] on div "Tại văn phòng" at bounding box center [1386, 517] width 238 height 27
type input "0"
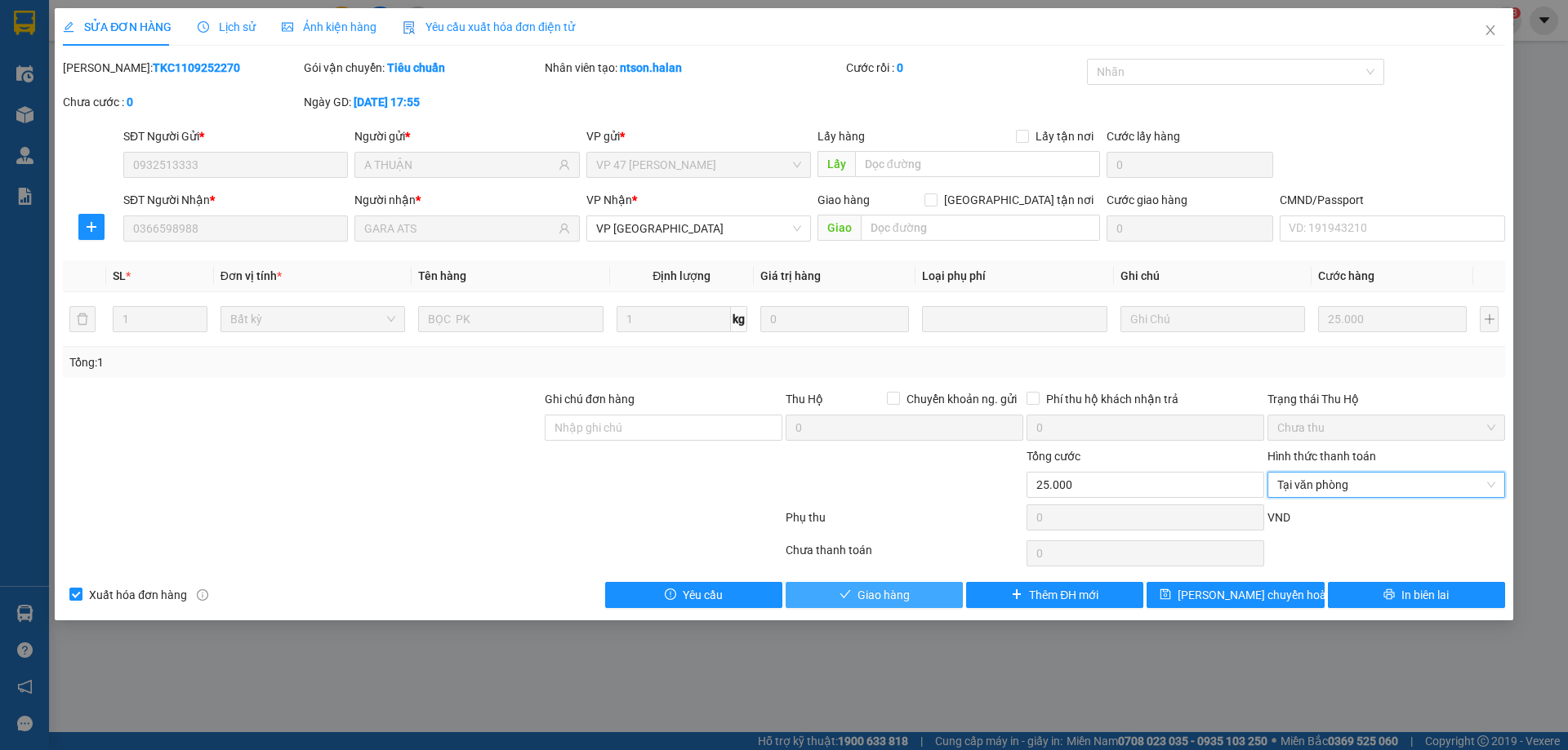
click at [899, 593] on span "Giao hàng" at bounding box center [883, 594] width 52 height 18
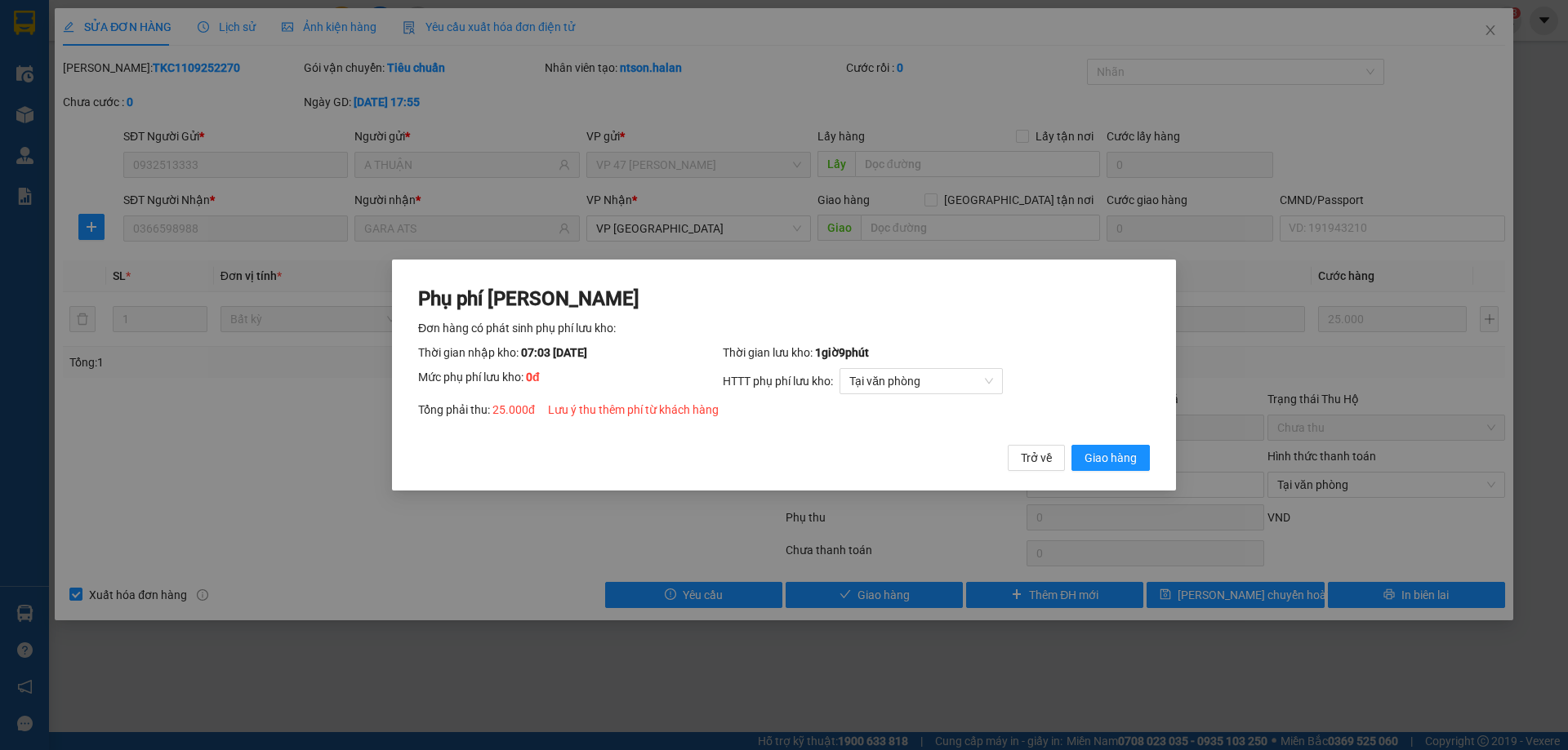
drag, startPoint x: 1141, startPoint y: 458, endPoint x: 1289, endPoint y: 354, distance: 180.9
click at [1141, 459] on button "Giao hàng" at bounding box center [1110, 458] width 79 height 27
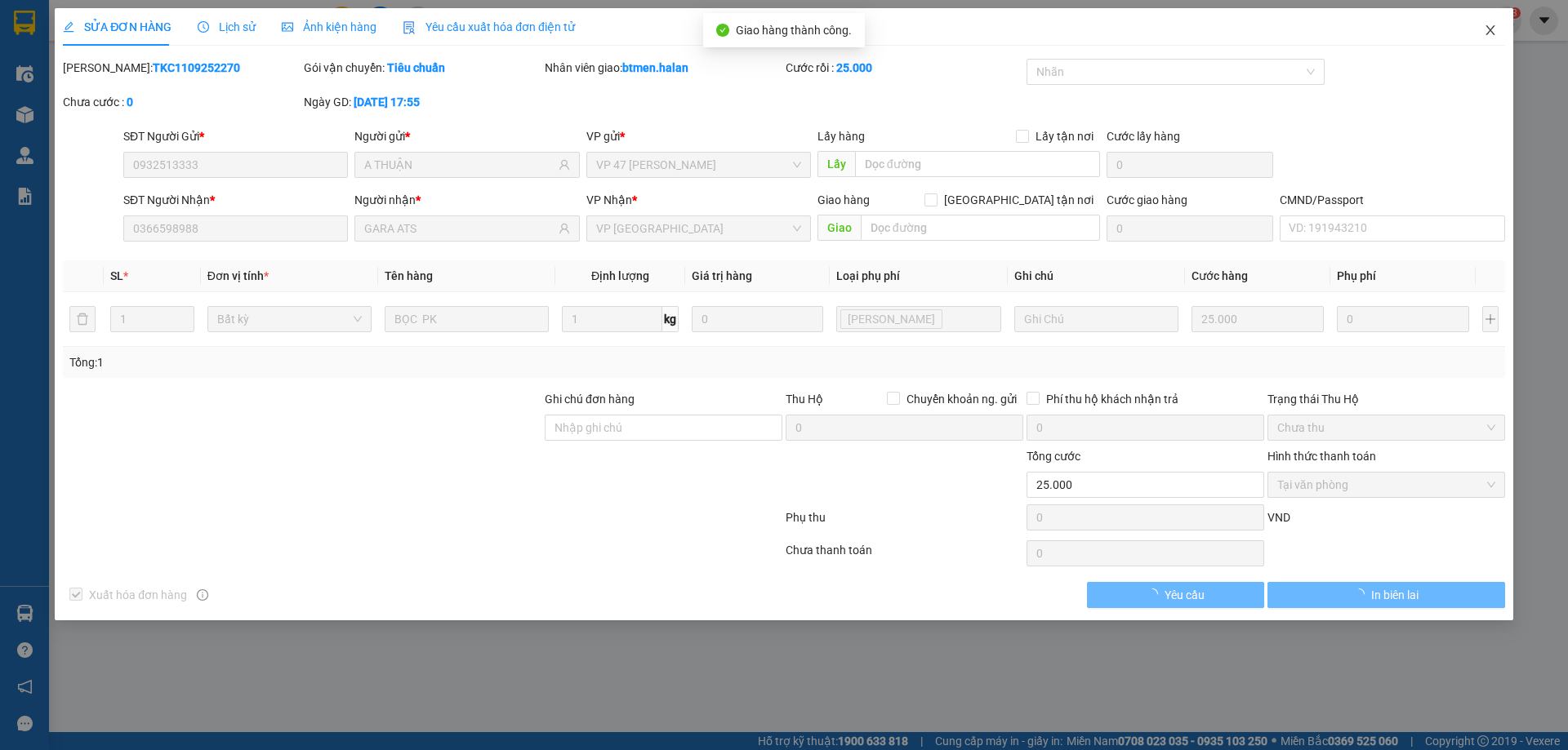
click at [1483, 32] on icon "close" at bounding box center [1489, 30] width 13 height 13
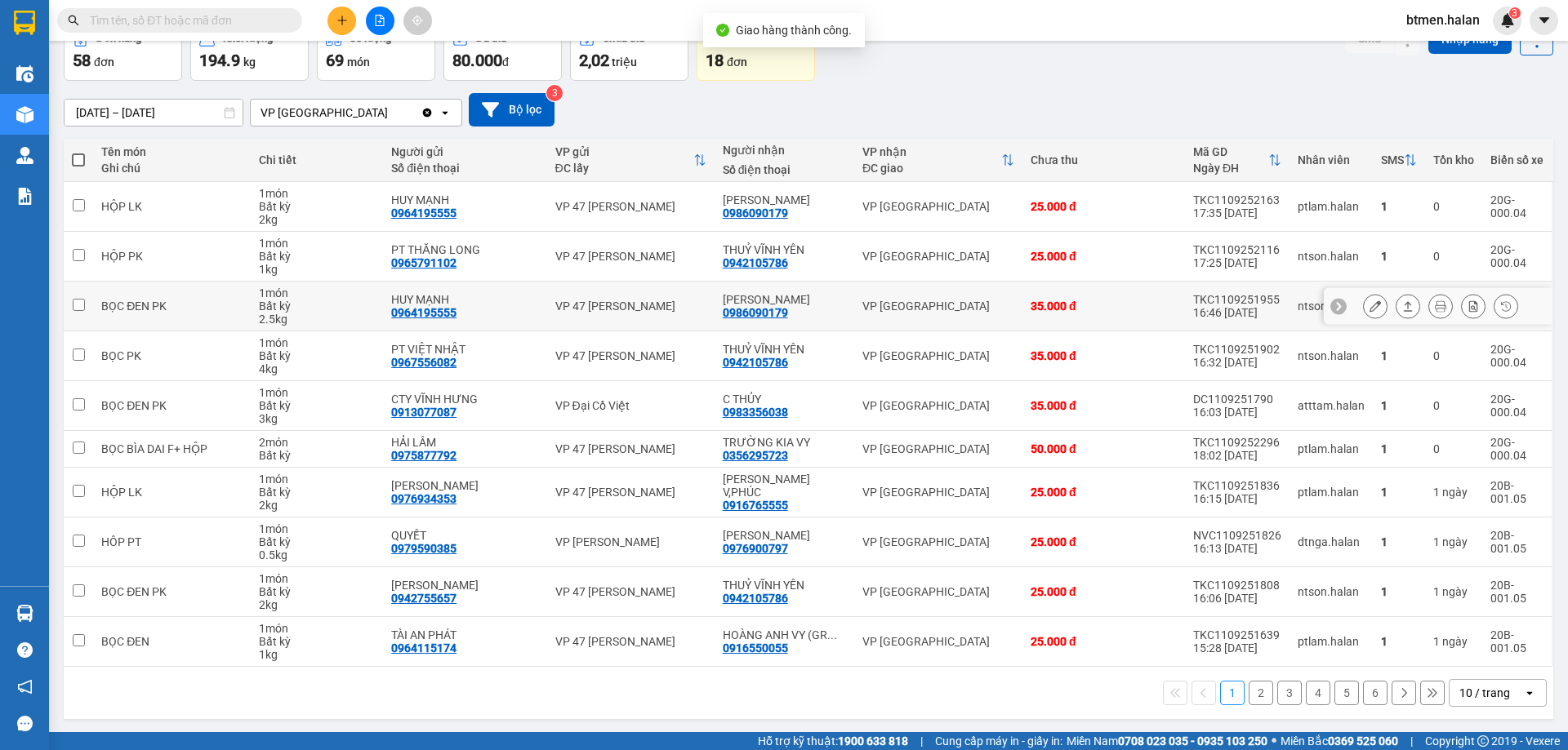
scroll to position [93, 0]
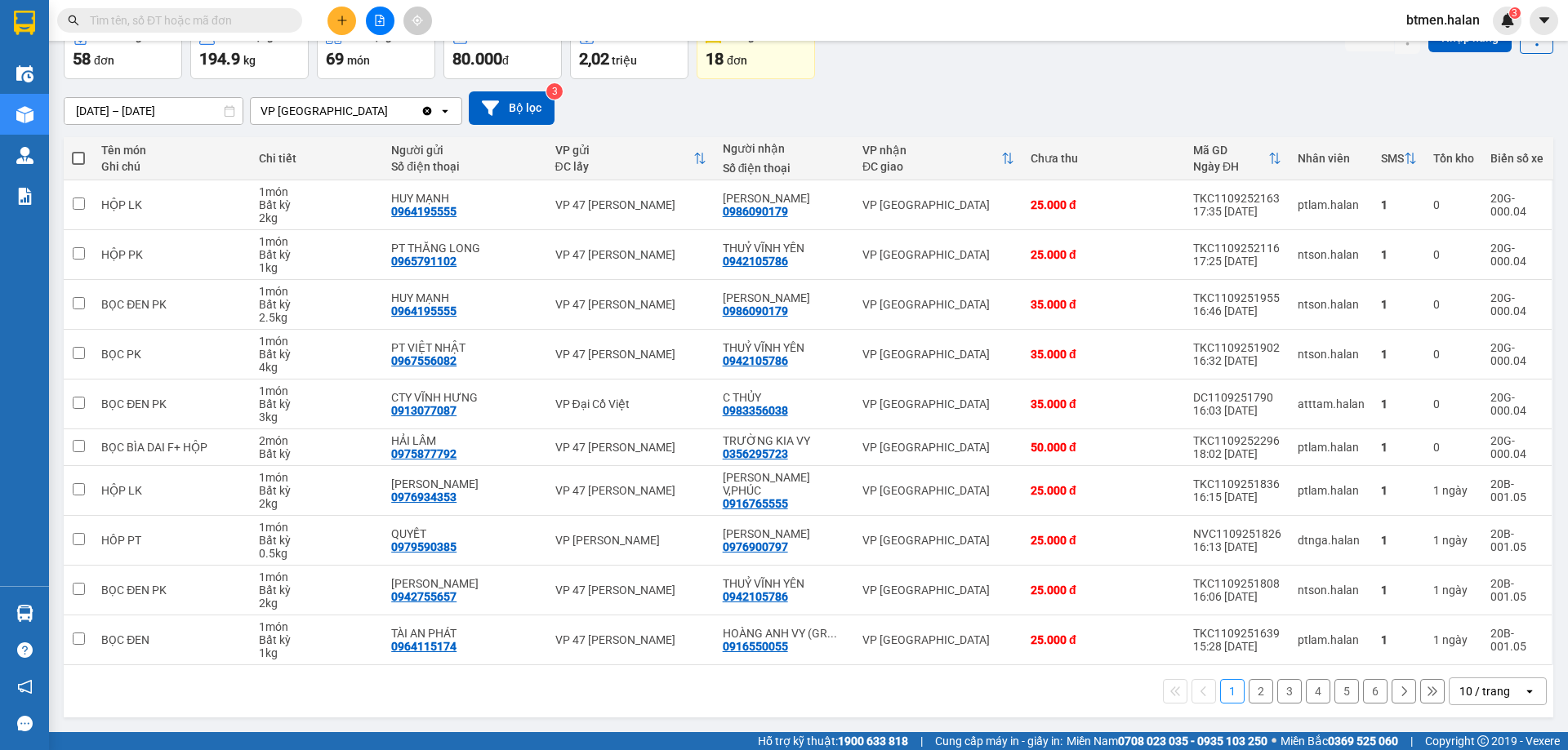
click at [1250, 697] on button "2" at bounding box center [1260, 691] width 25 height 25
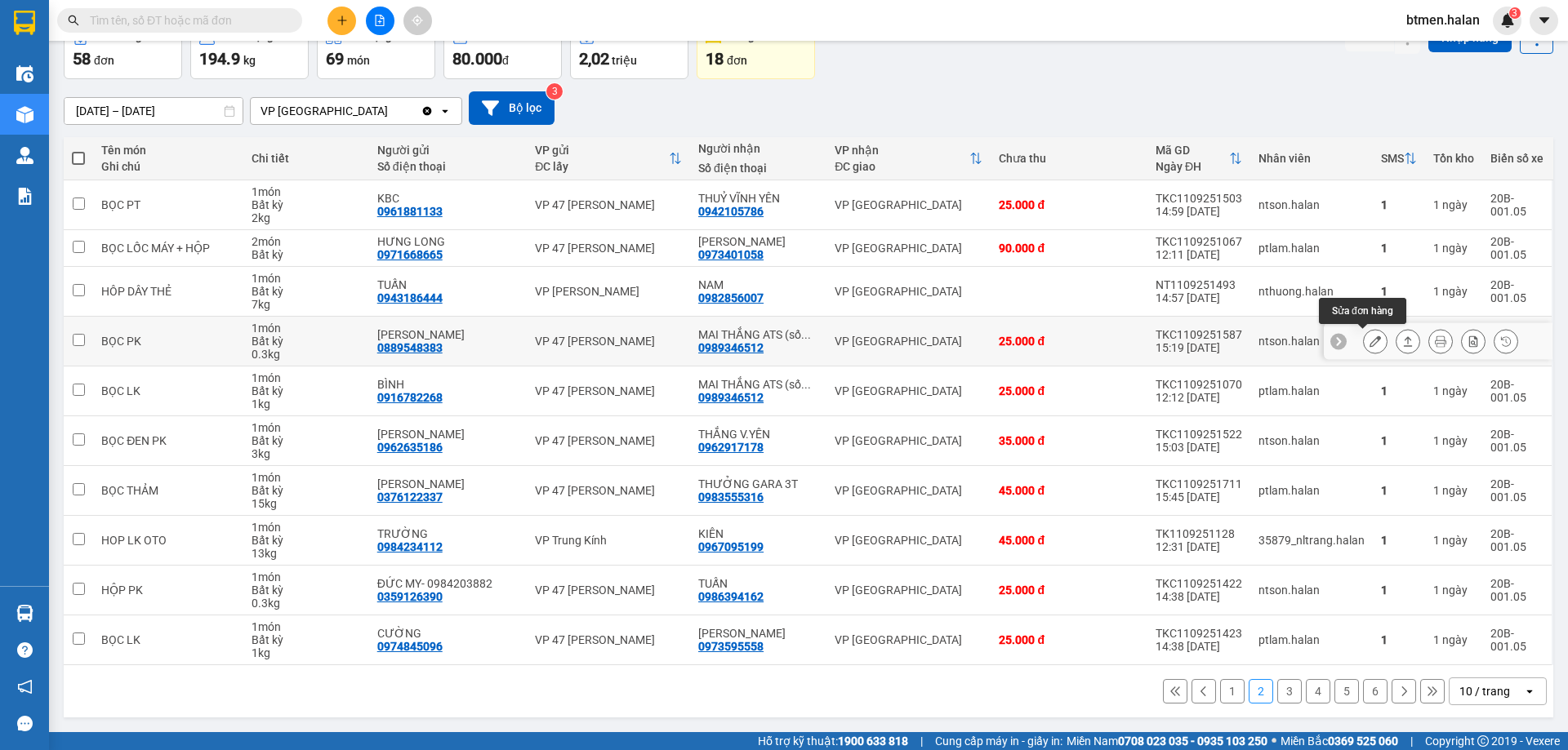
click at [1364, 342] on button at bounding box center [1375, 341] width 23 height 28
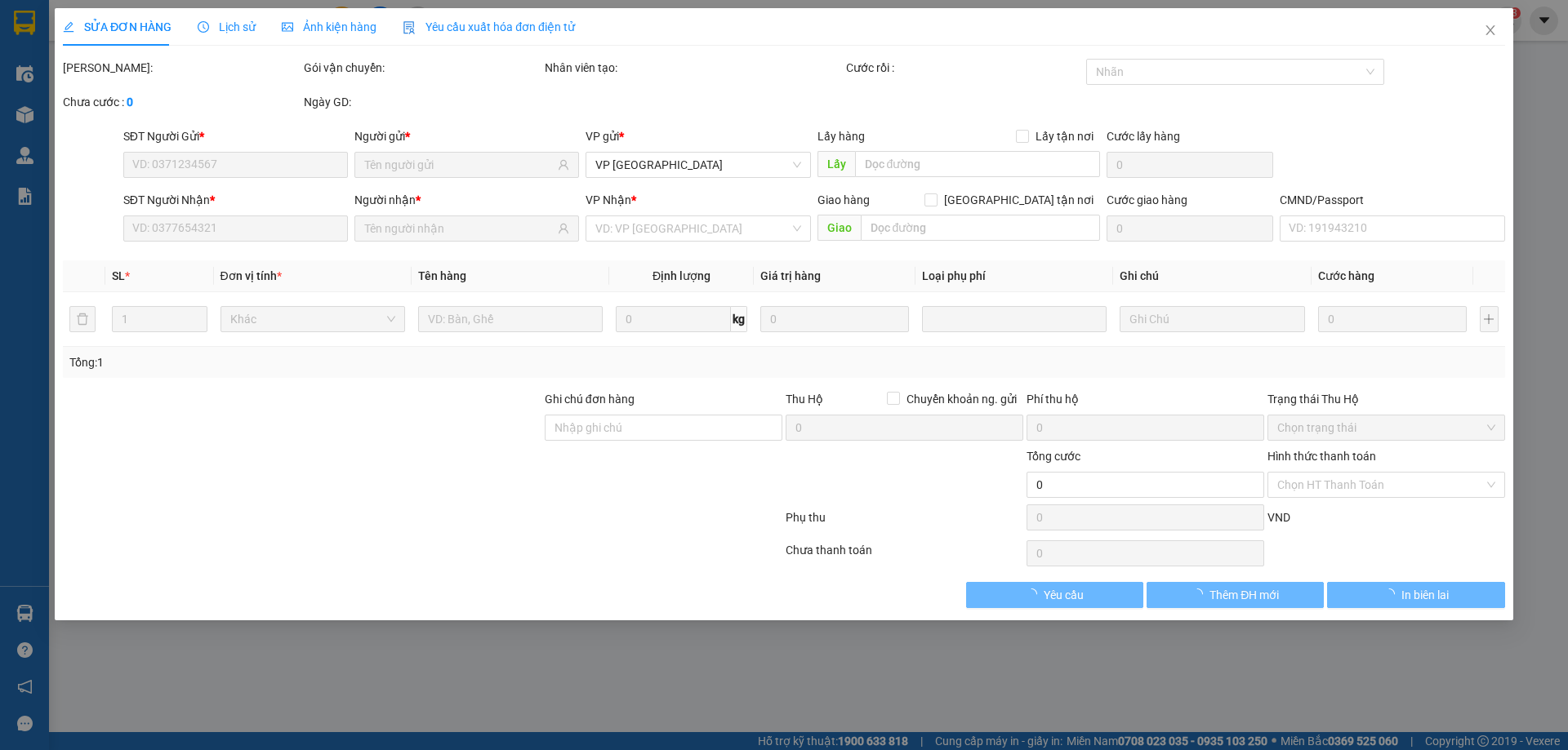
type input "0889548383"
type input "[PERSON_NAME]"
type input "0989346512"
type input "MAI THẮNG ATS (số đúng)"
type input "25.000"
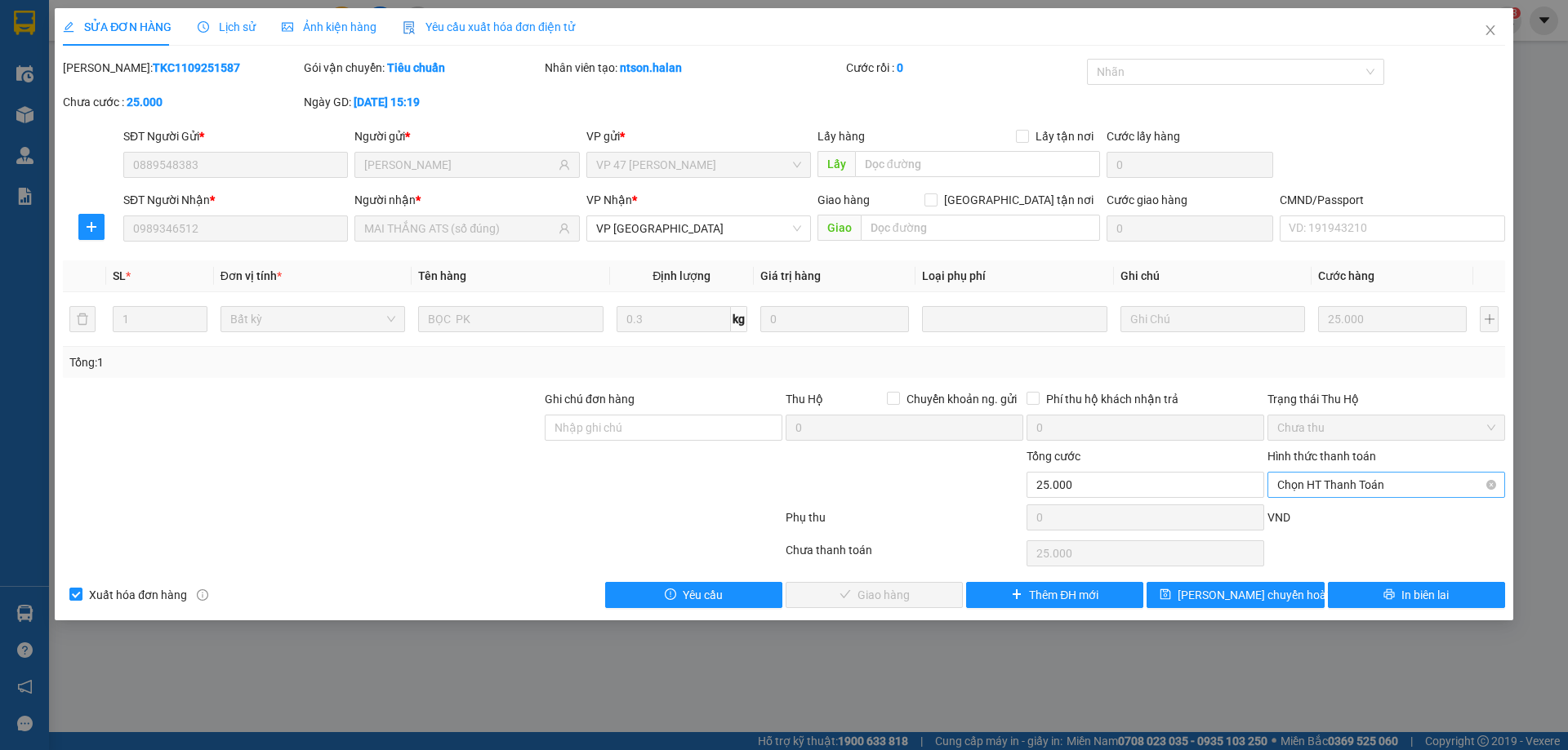
click at [1355, 493] on span "Chọn HT Thanh Toán" at bounding box center [1386, 485] width 218 height 25
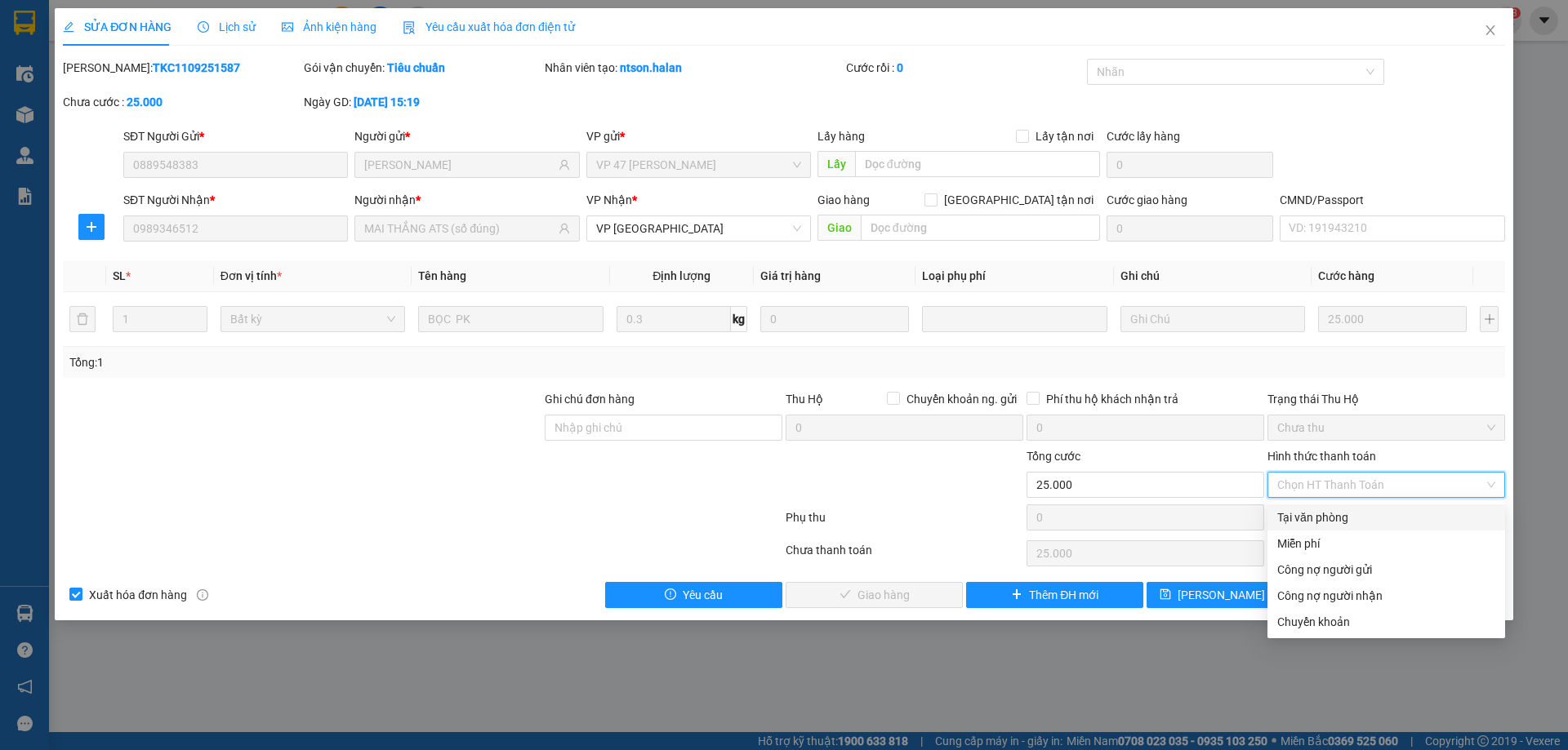
drag, startPoint x: 1331, startPoint y: 517, endPoint x: 1231, endPoint y: 534, distance: 101.4
click at [1328, 519] on div "Tại văn phòng" at bounding box center [1386, 517] width 218 height 18
type input "0"
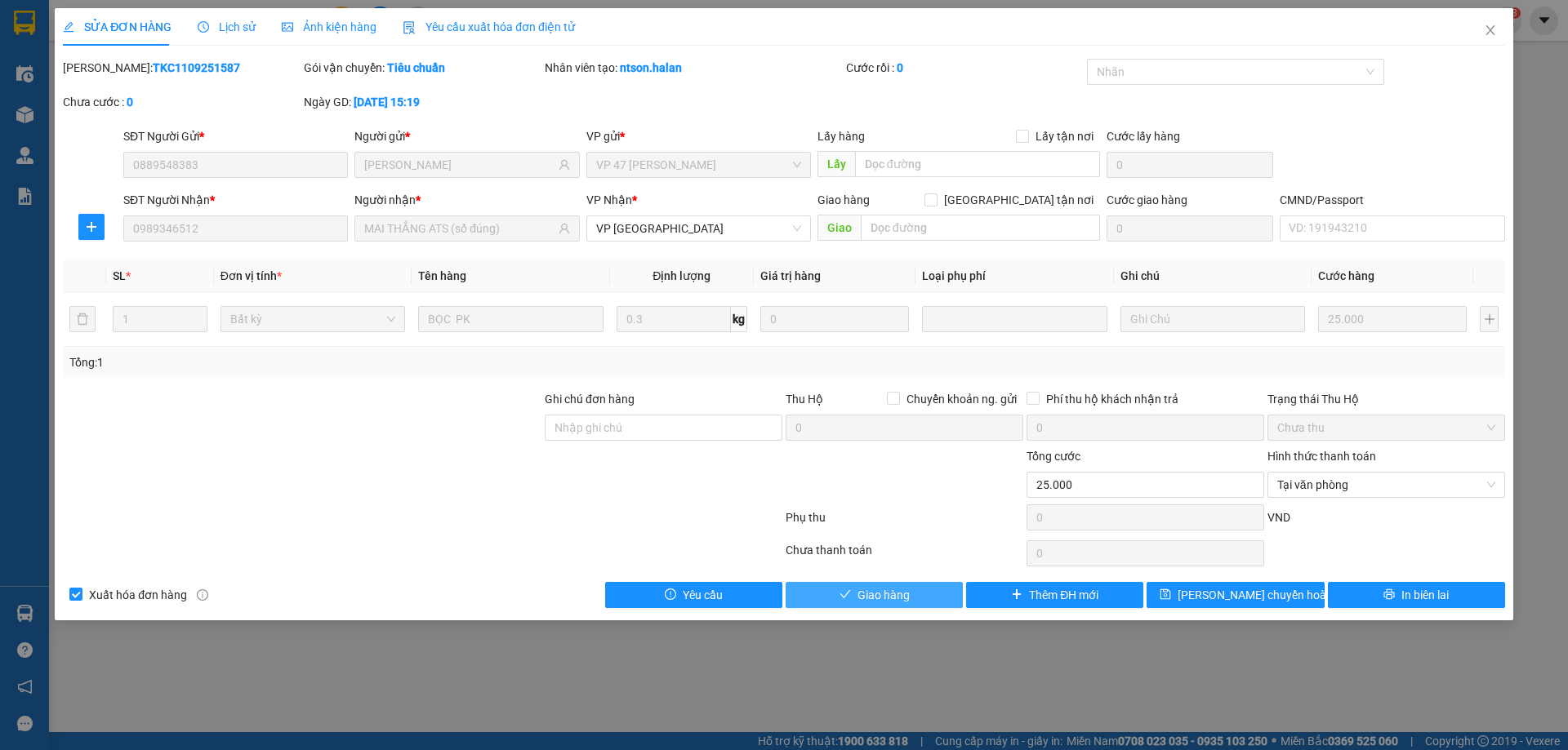
click at [945, 586] on button "Giao hàng" at bounding box center [873, 595] width 177 height 27
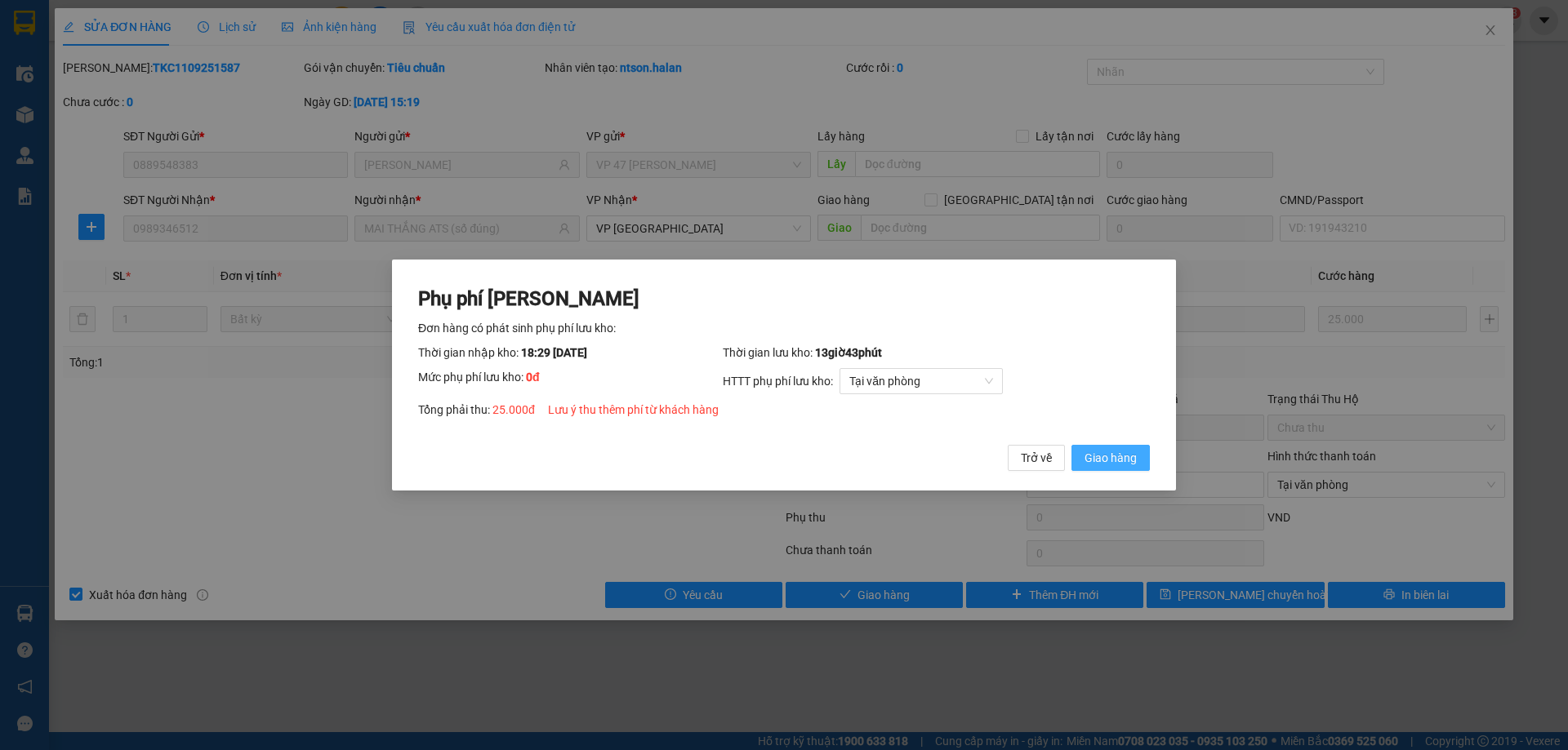
click at [1139, 450] on button "Giao hàng" at bounding box center [1110, 458] width 79 height 27
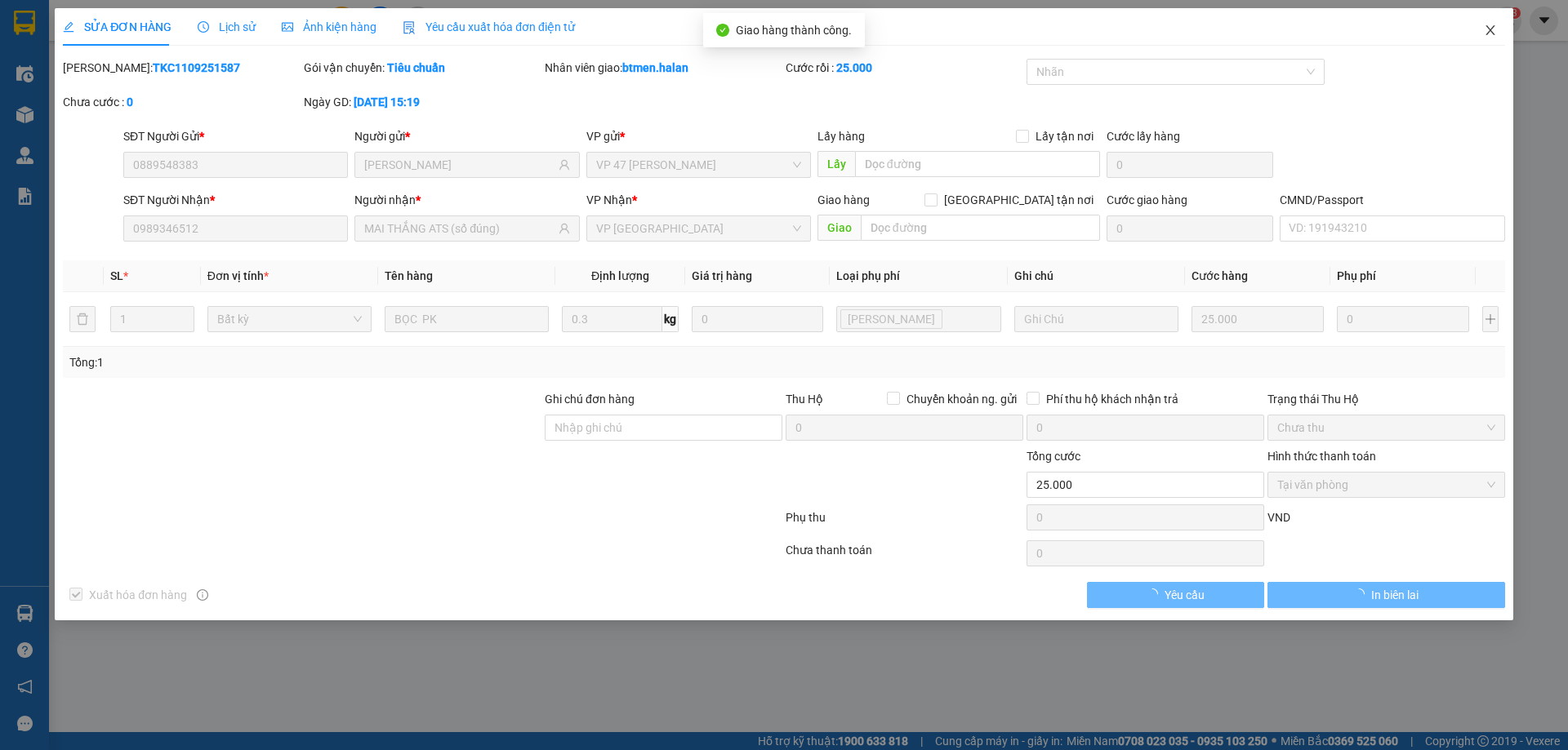
click at [1483, 26] on icon "close" at bounding box center [1489, 30] width 13 height 13
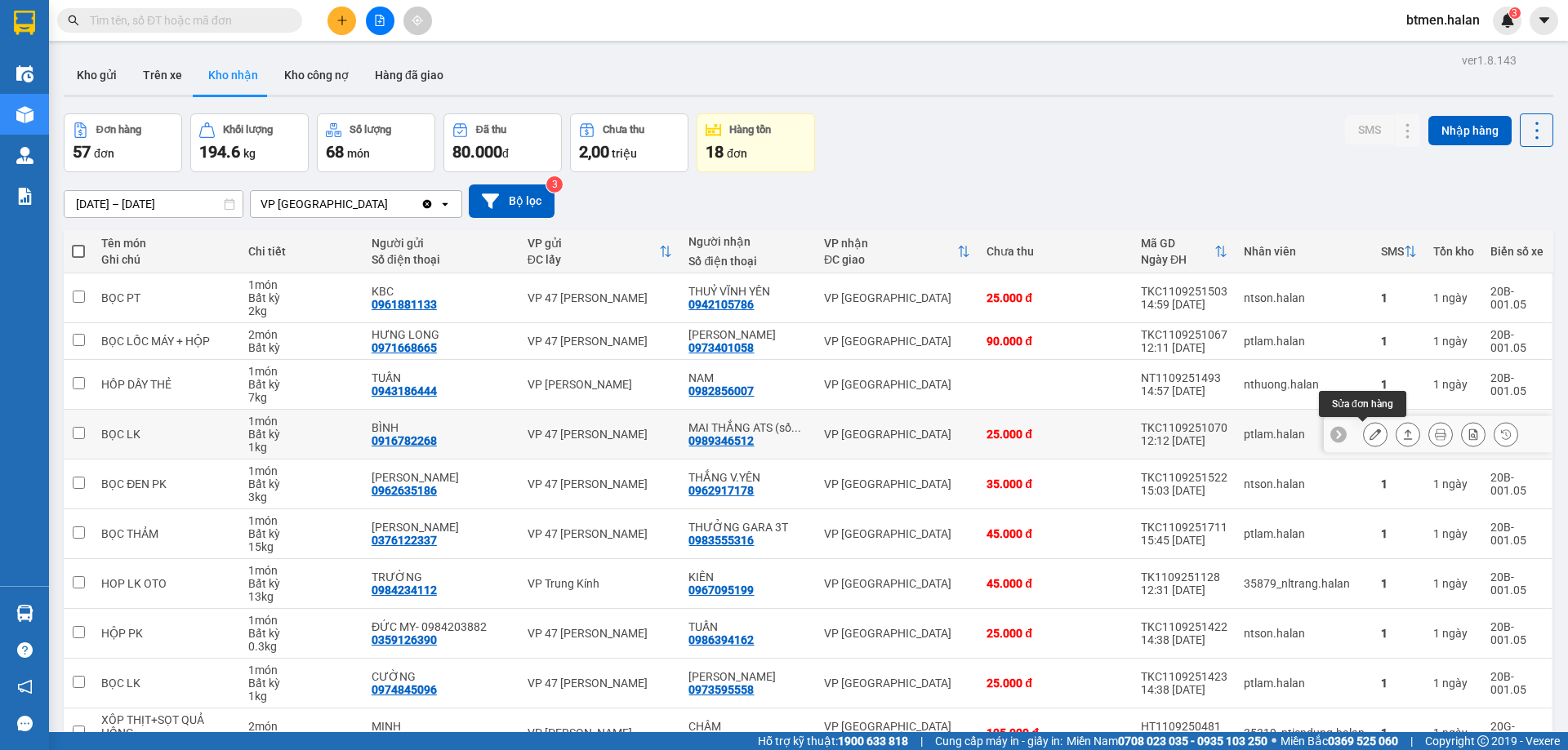
click at [1364, 444] on button at bounding box center [1375, 434] width 23 height 28
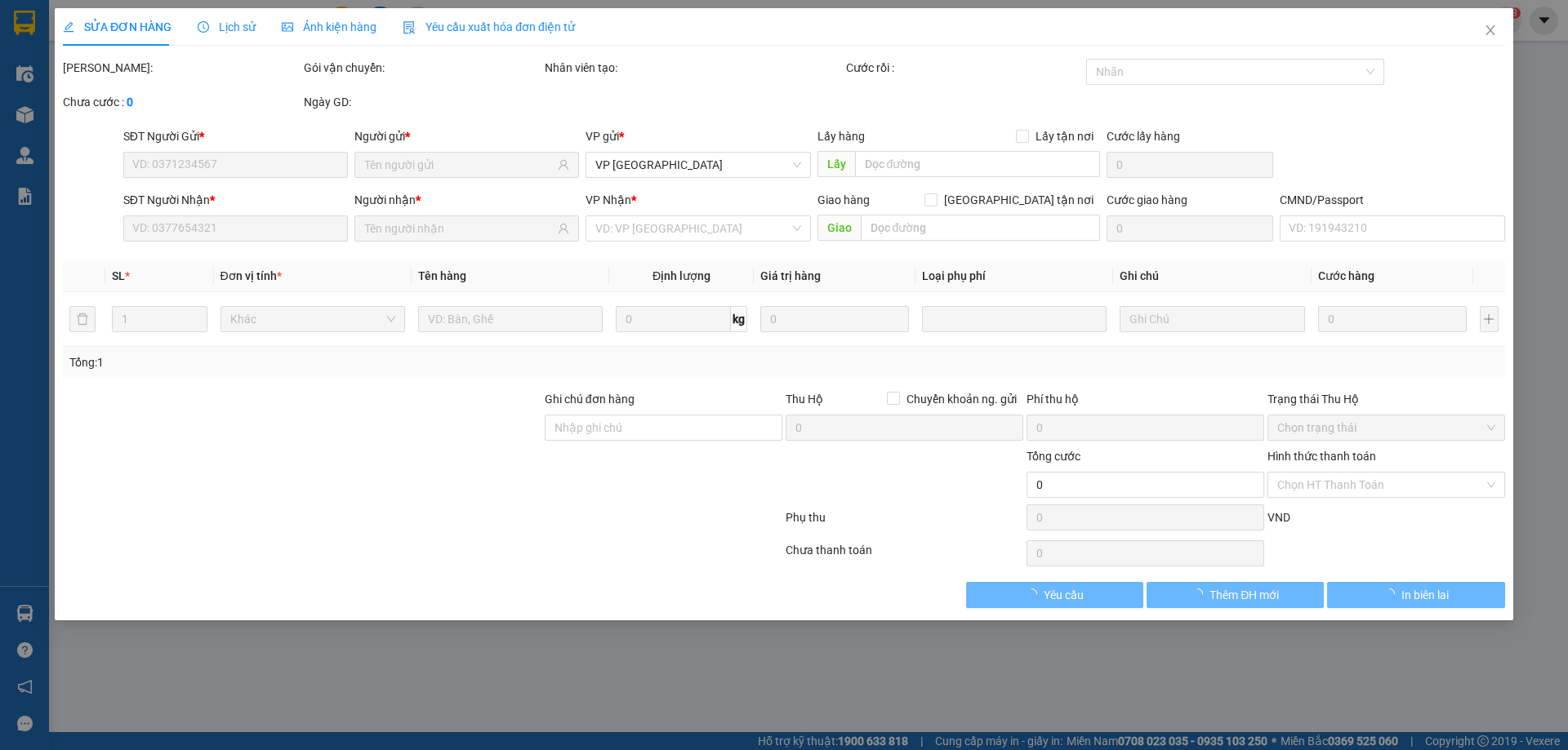
type input "0916782268"
type input "BÌNH"
type input "0989346512"
type input "MAI THẮNG ATS (số đúng)"
type input "25.000"
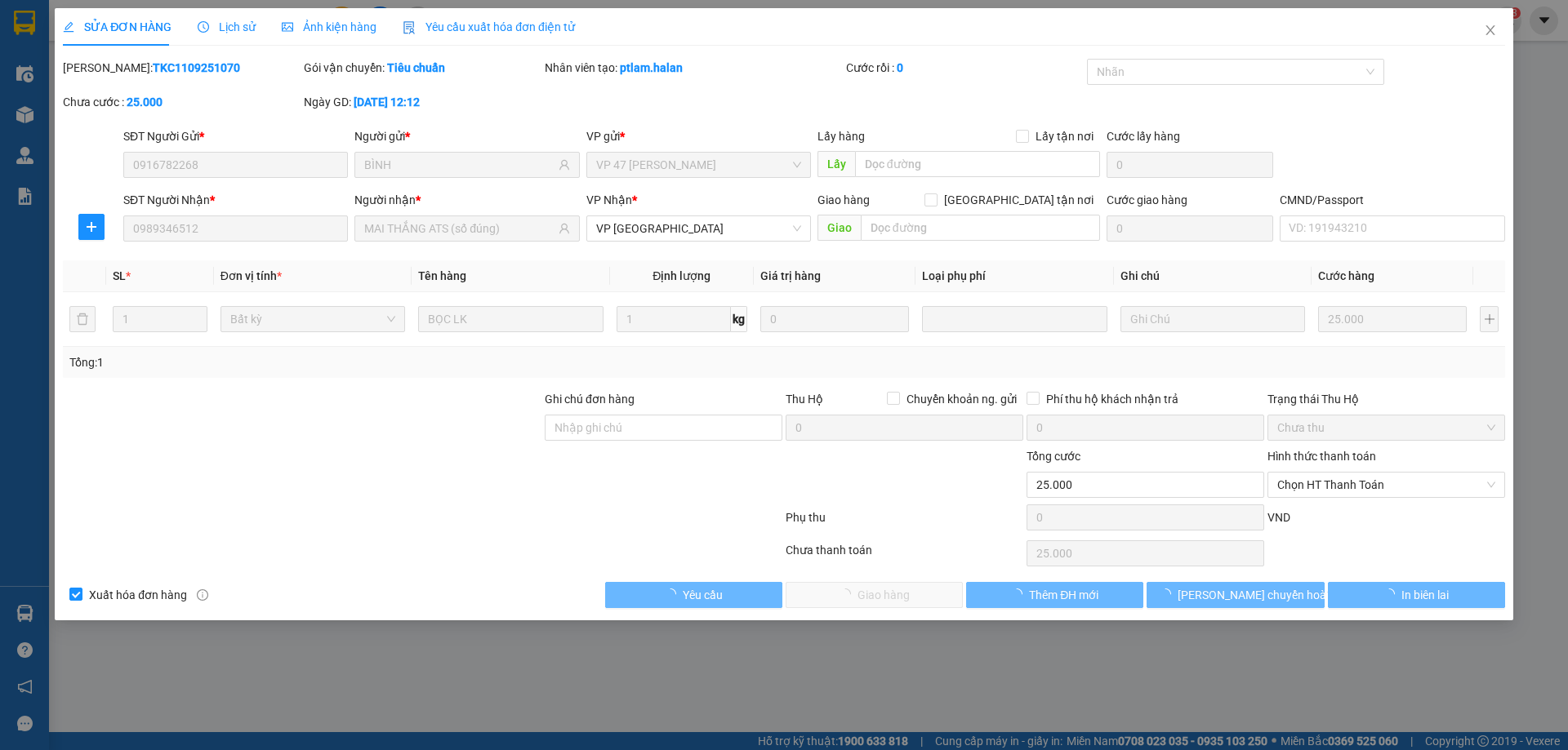
click at [1331, 481] on span "Chọn HT Thanh Toán" at bounding box center [1386, 485] width 218 height 25
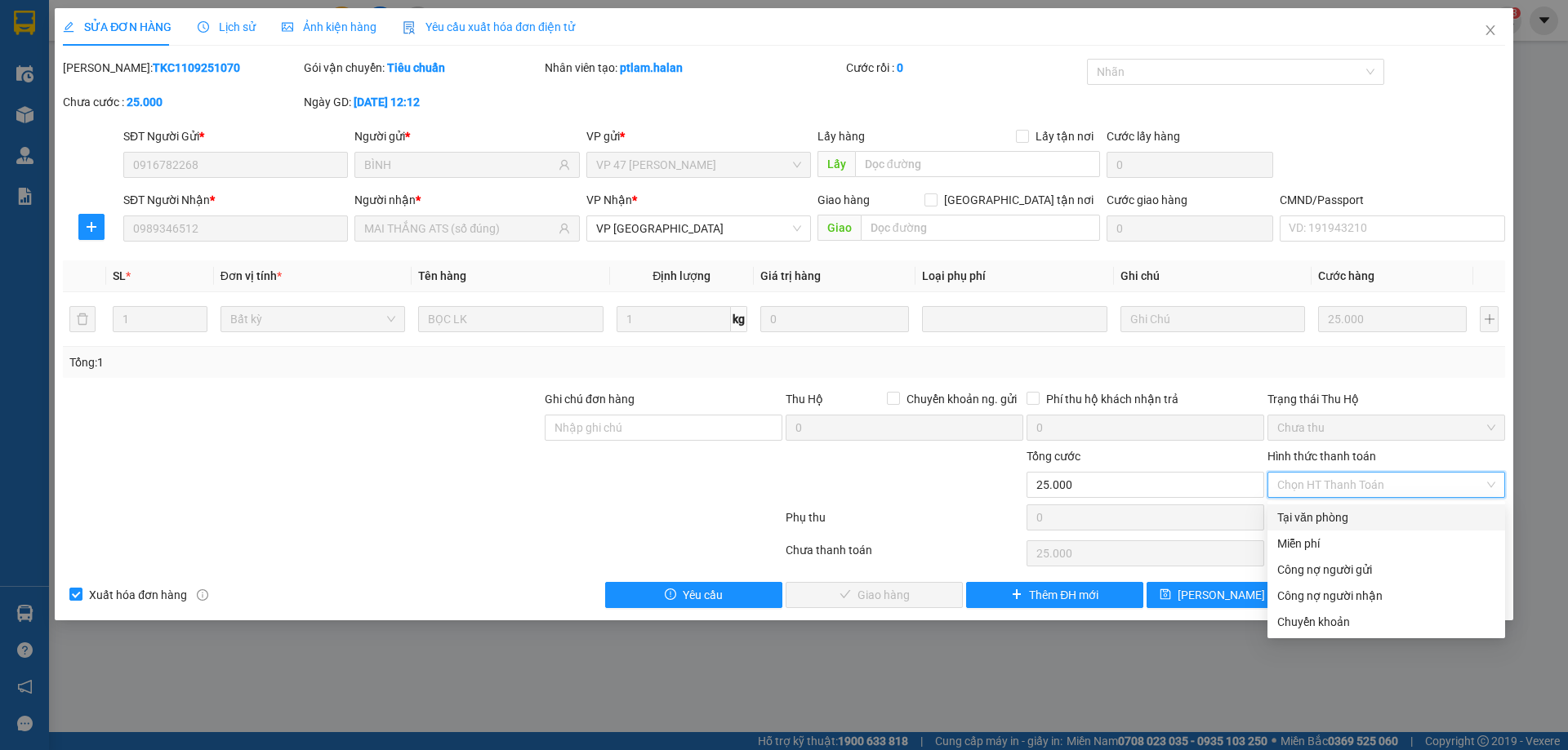
click at [1315, 510] on div "Tại văn phòng" at bounding box center [1386, 517] width 218 height 18
type input "0"
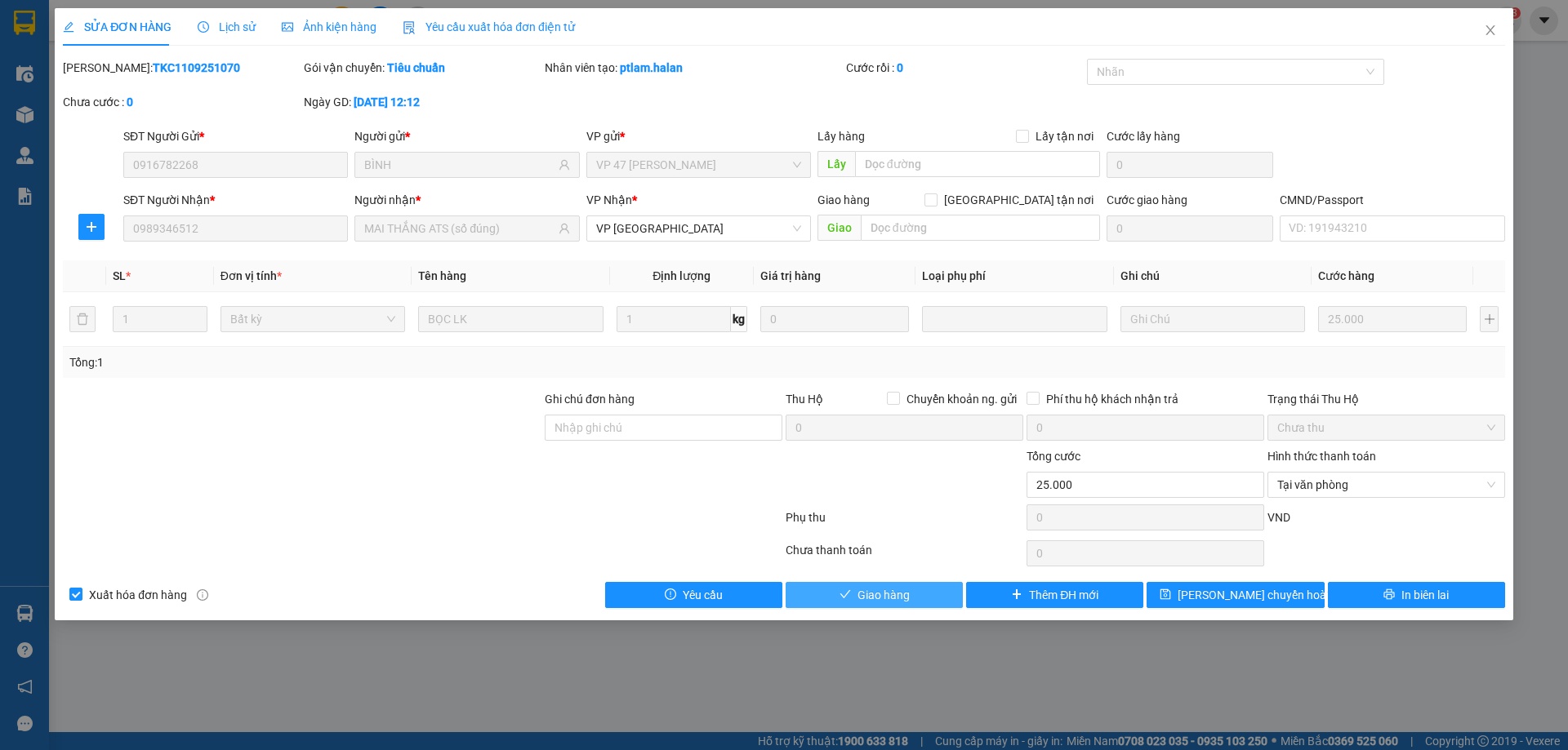
click at [943, 601] on button "Giao hàng" at bounding box center [873, 595] width 177 height 27
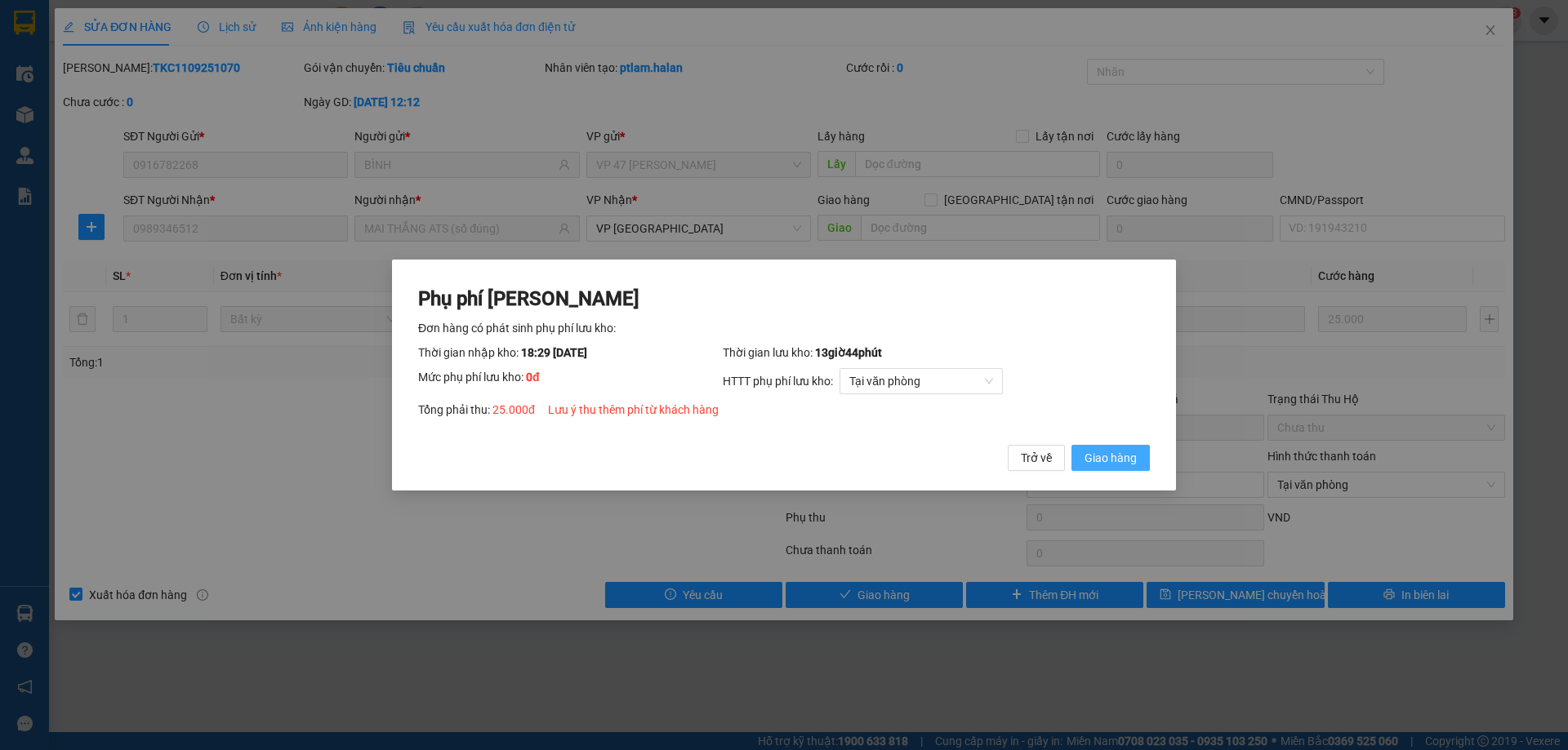
drag, startPoint x: 1122, startPoint y: 463, endPoint x: 1289, endPoint y: 250, distance: 270.7
click at [1122, 462] on span "Giao hàng" at bounding box center [1110, 458] width 52 height 18
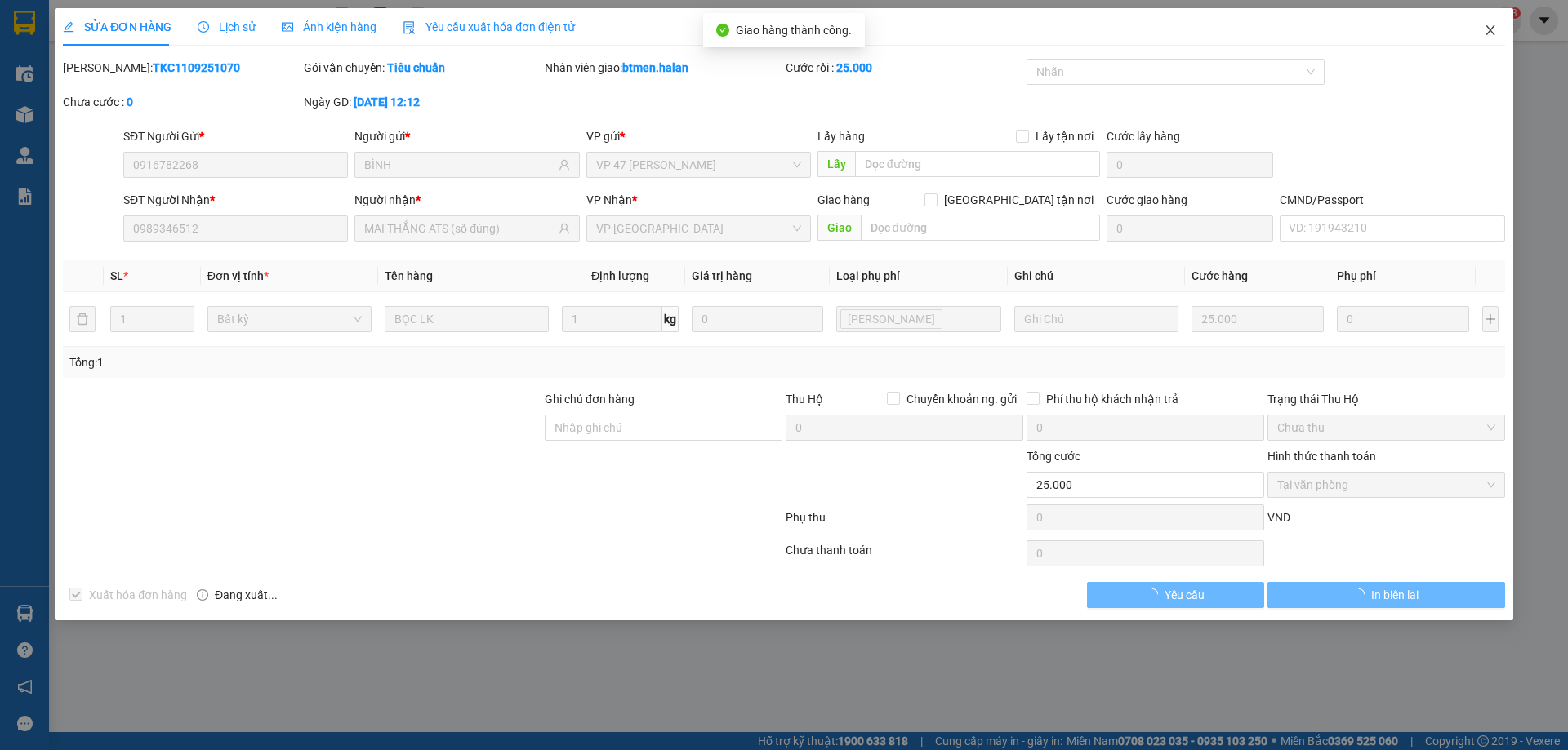
click at [1488, 35] on icon "close" at bounding box center [1489, 30] width 13 height 13
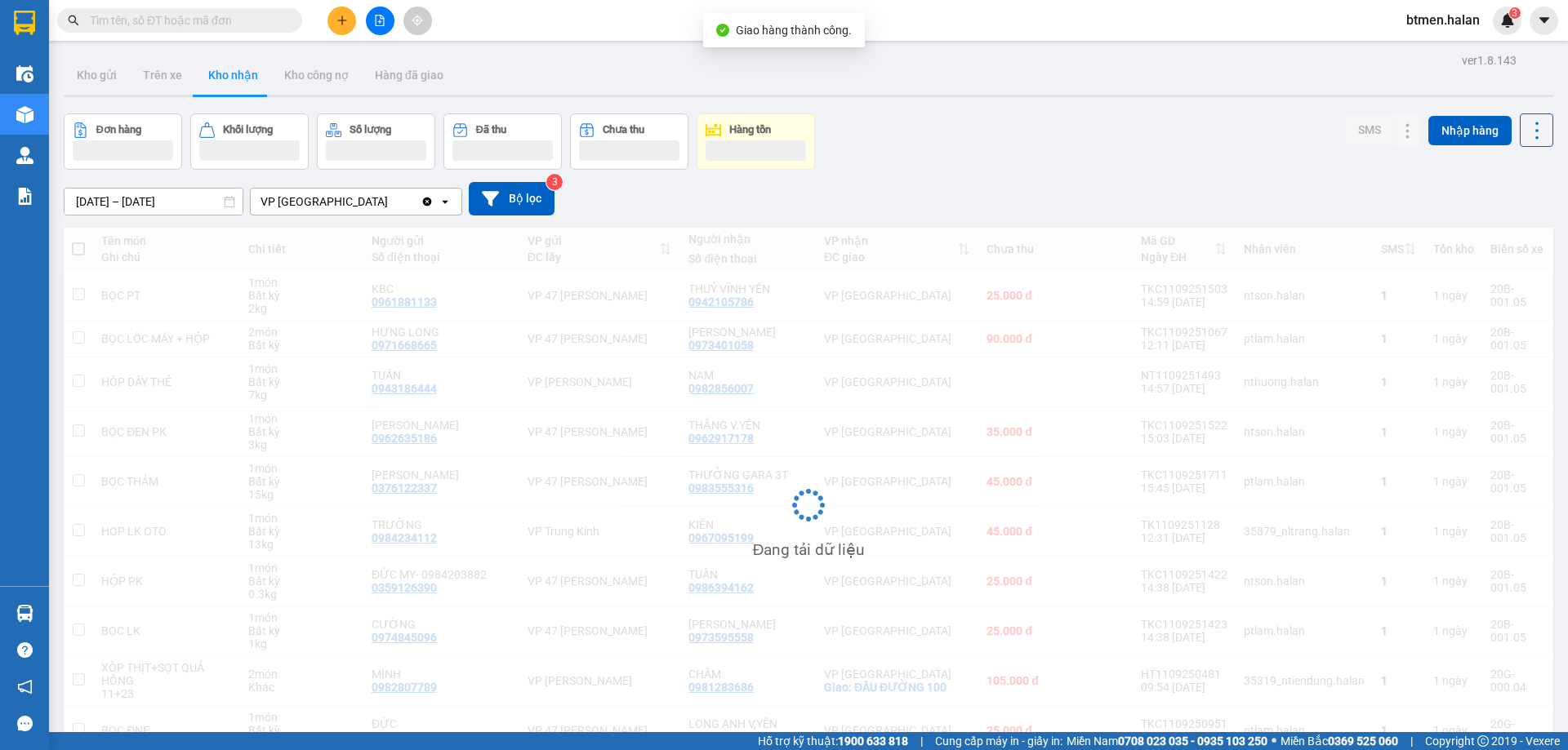
scroll to position [91, 0]
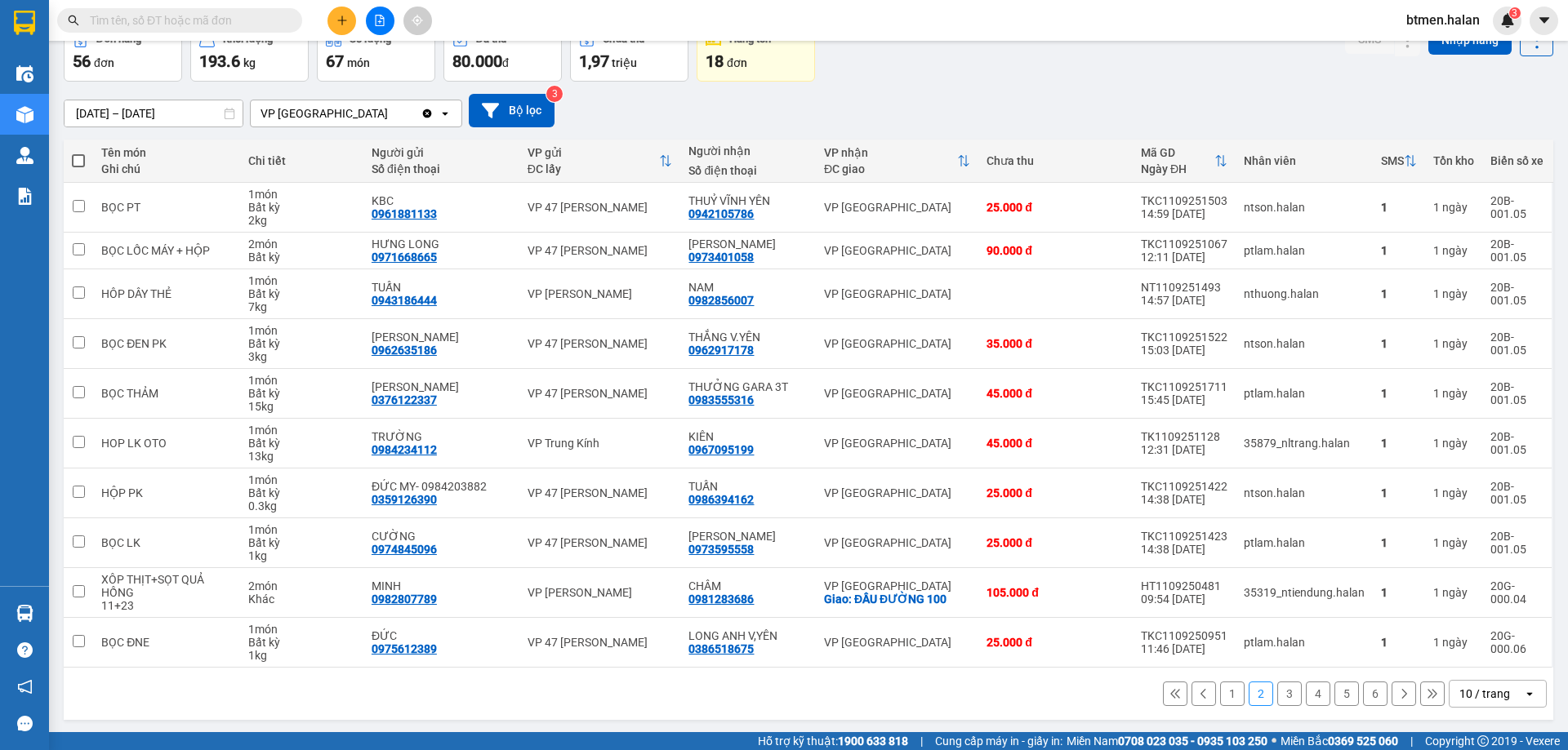
click at [1277, 700] on button "3" at bounding box center [1289, 694] width 25 height 25
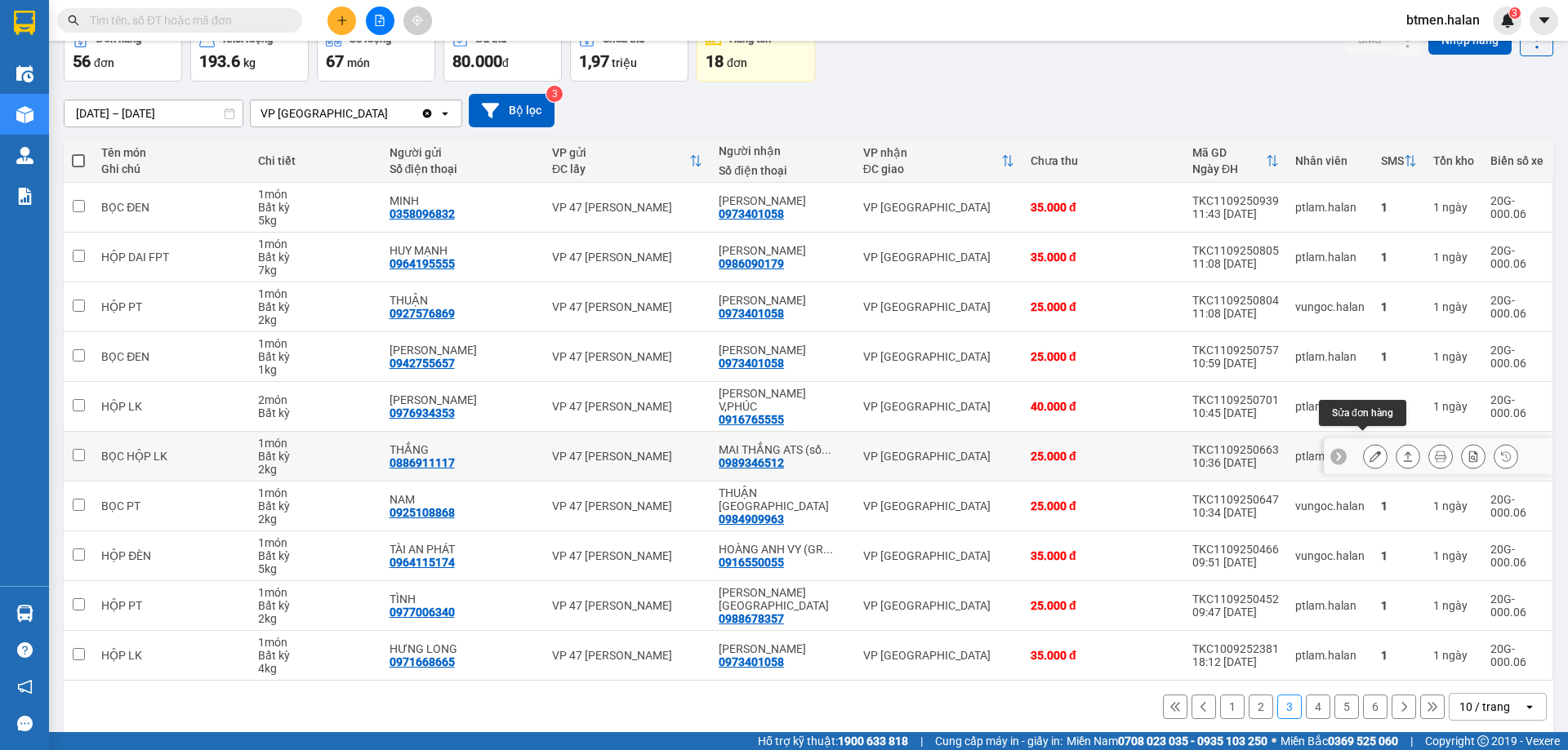
click at [1364, 445] on button at bounding box center [1375, 456] width 23 height 28
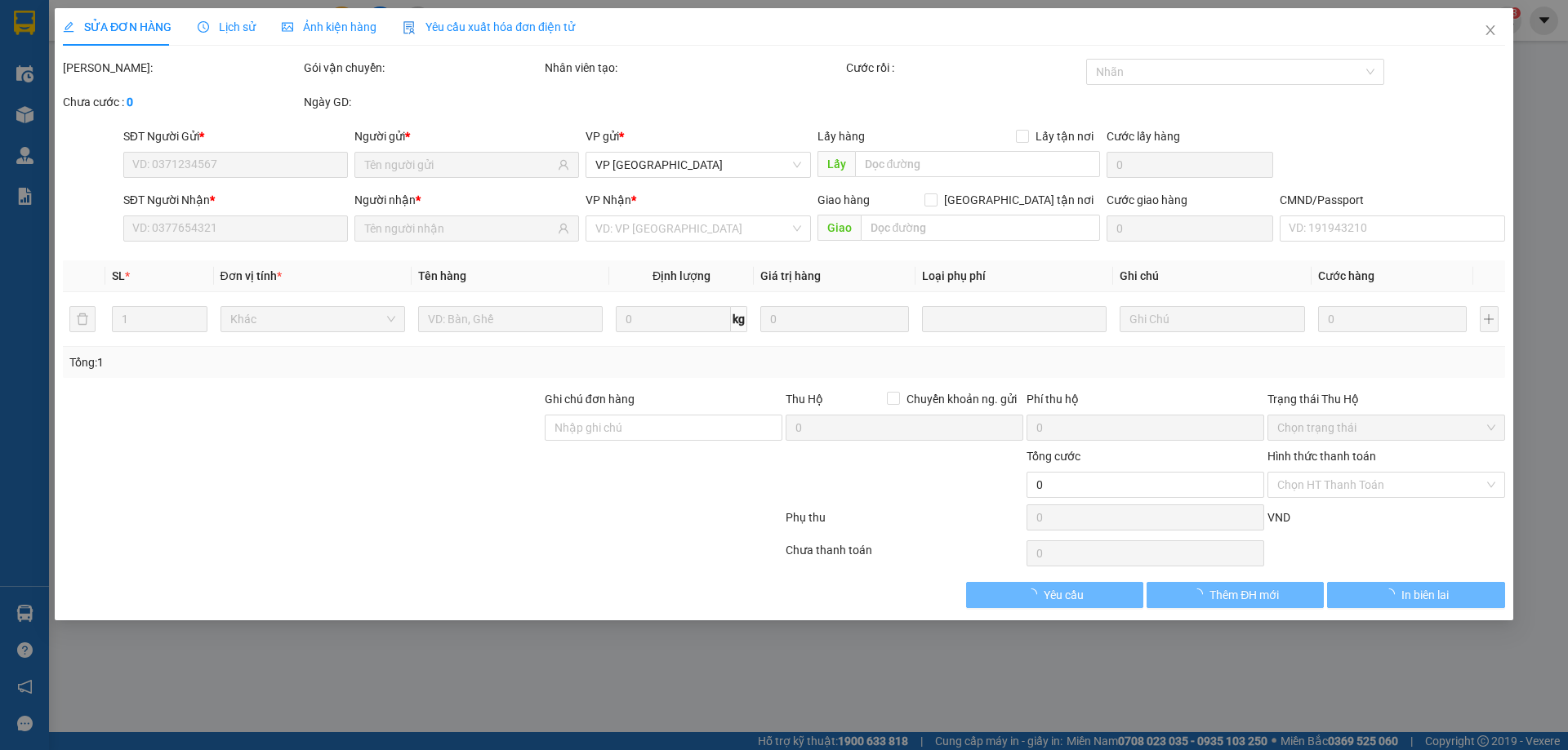
type input "0886911117"
type input "THẮNG"
type input "0989346512"
type input "MAI THẮNG ATS (số đúng)"
type input "25.000"
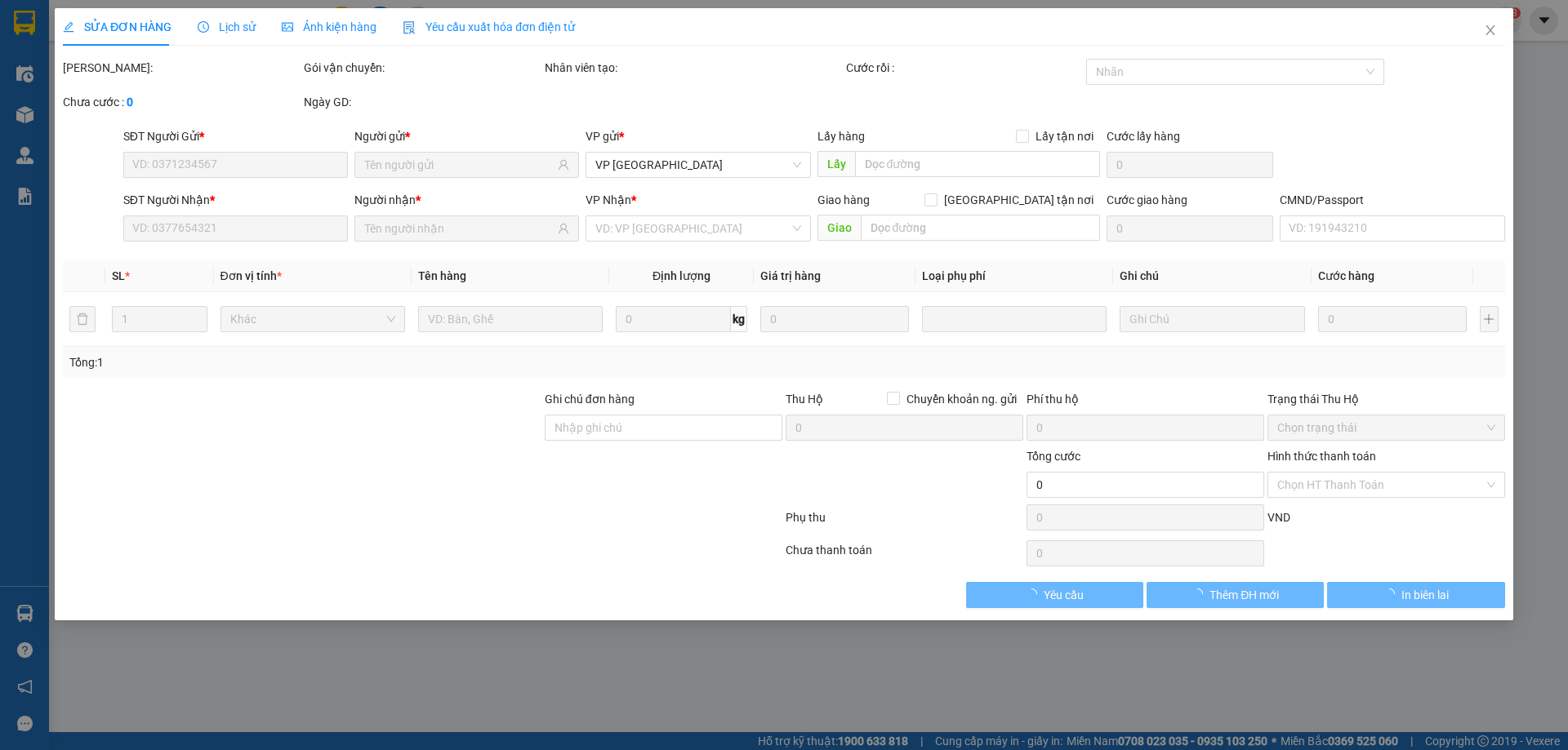
type input "25.000"
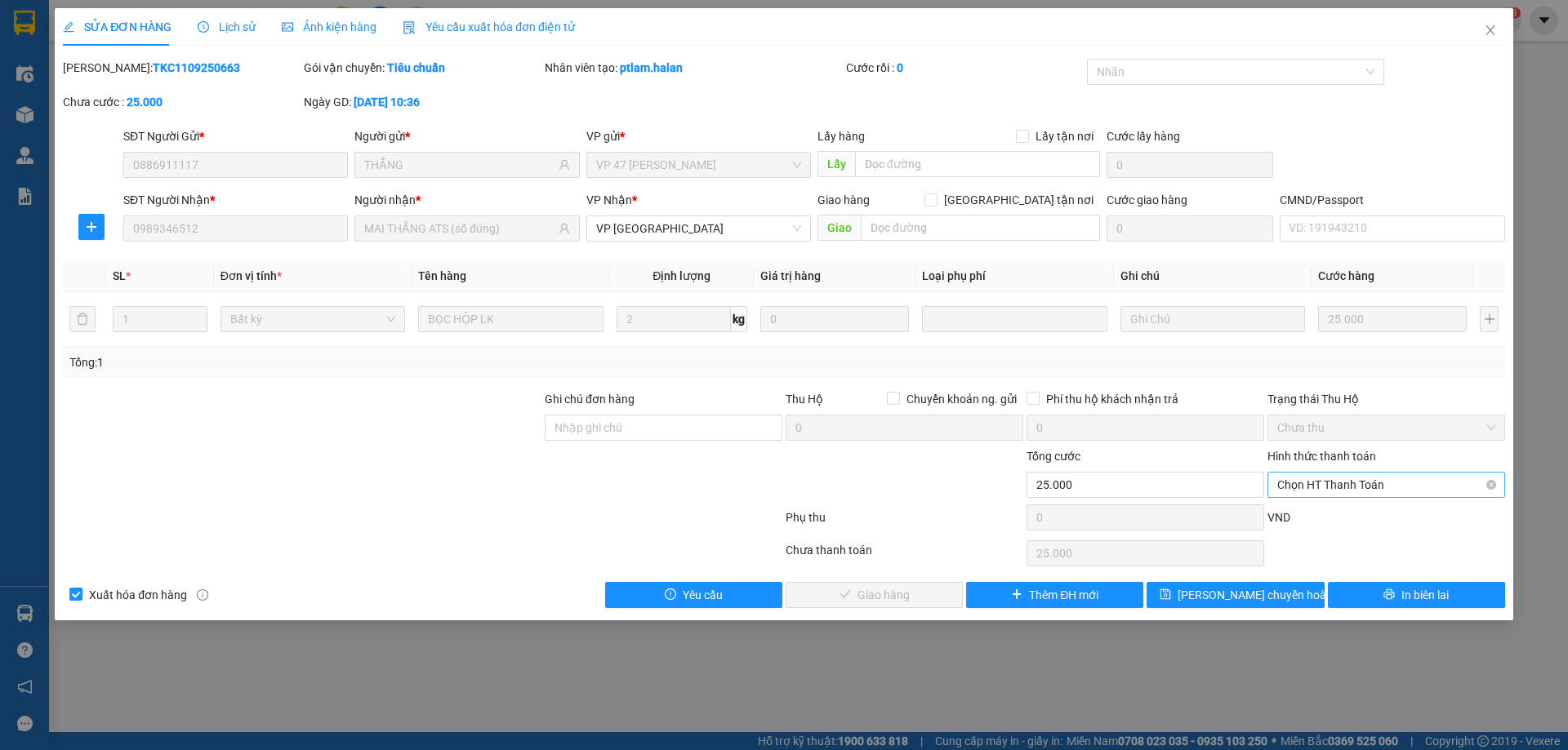
click at [1314, 489] on span "Chọn HT Thanh Toán" at bounding box center [1386, 485] width 218 height 25
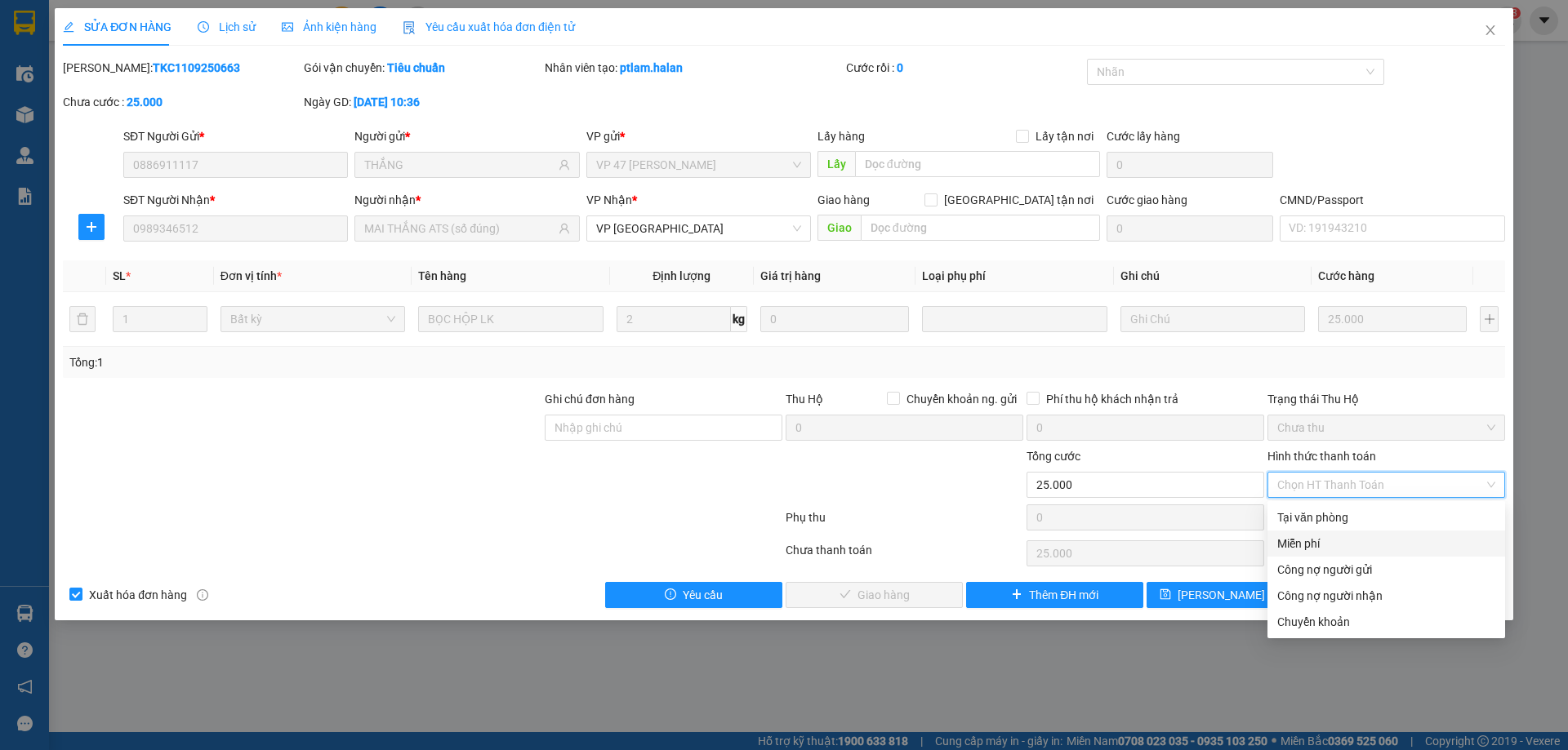
click at [1319, 531] on div "Miễn phí" at bounding box center [1386, 543] width 238 height 27
type input "0"
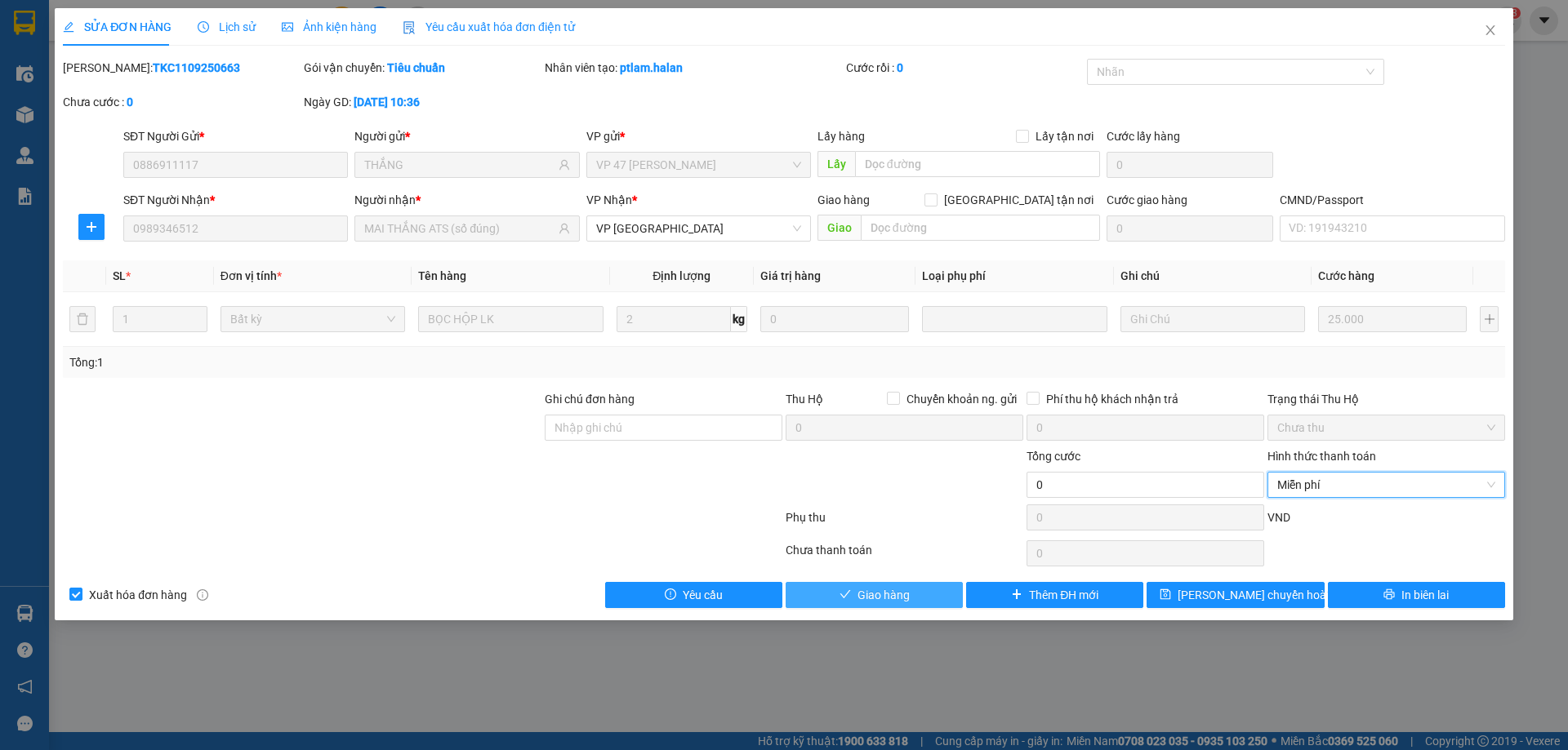
click at [923, 605] on button "Giao hàng" at bounding box center [873, 595] width 177 height 27
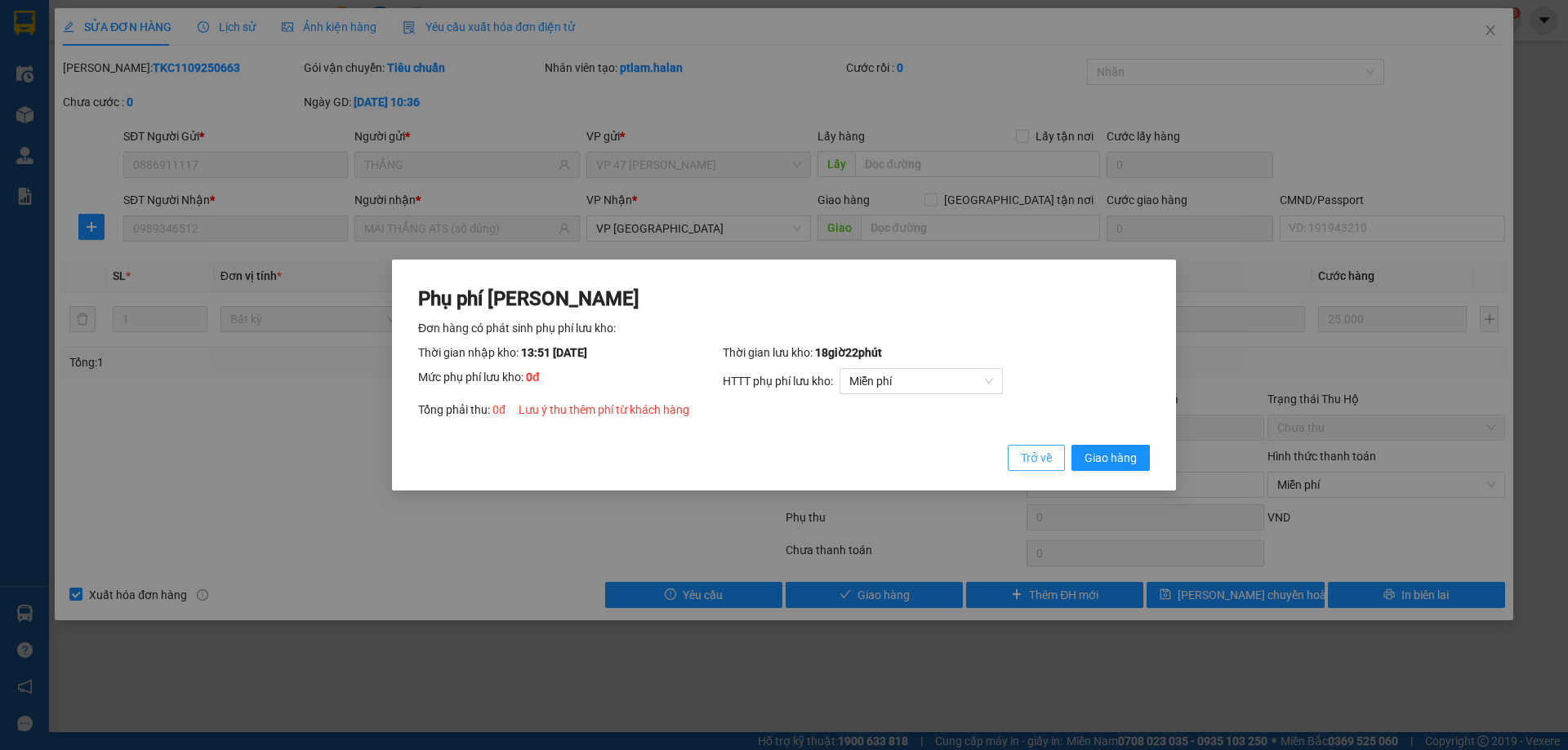
click at [1041, 457] on span "Trở về" at bounding box center [1036, 458] width 31 height 18
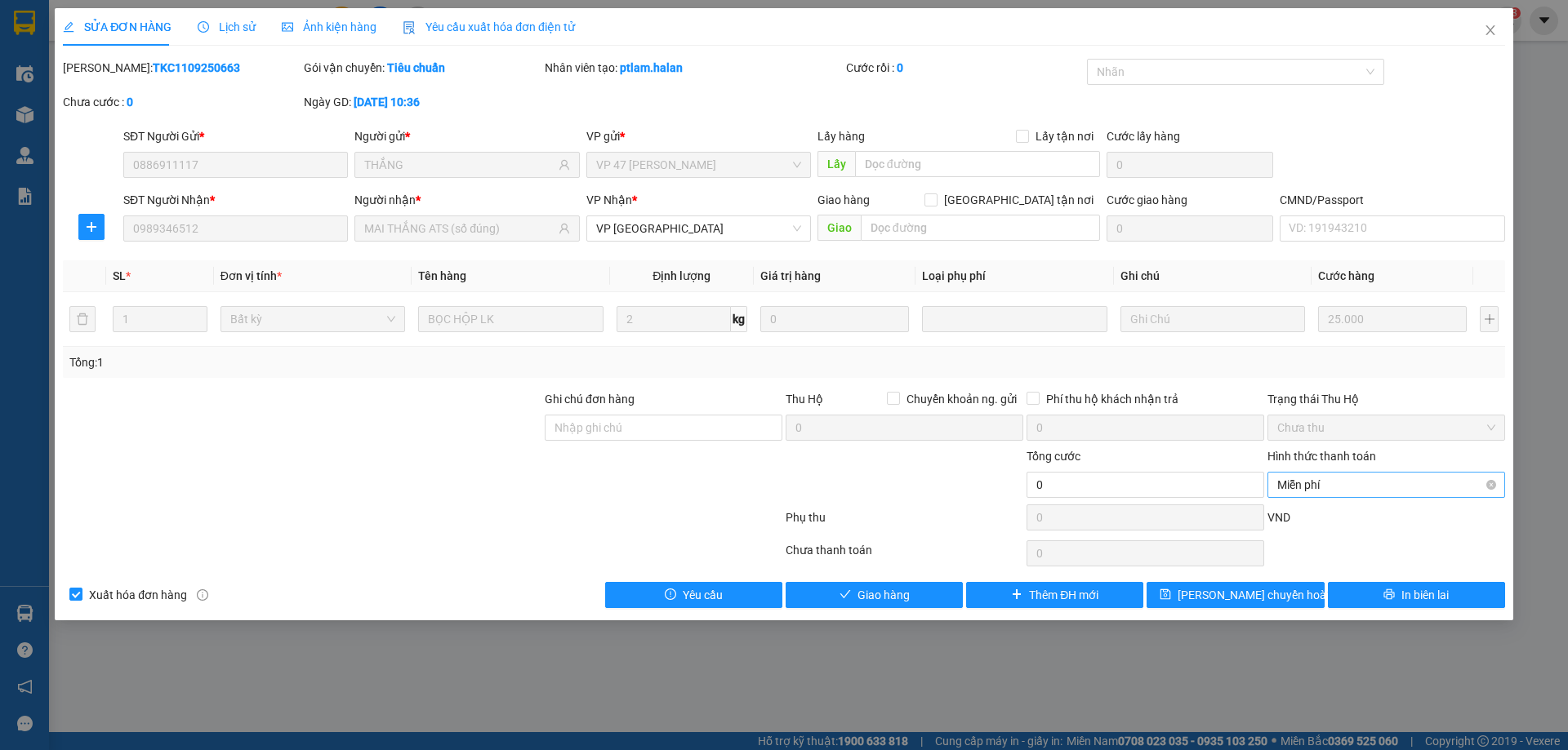
click at [1328, 492] on span "Miễn phí" at bounding box center [1386, 485] width 218 height 25
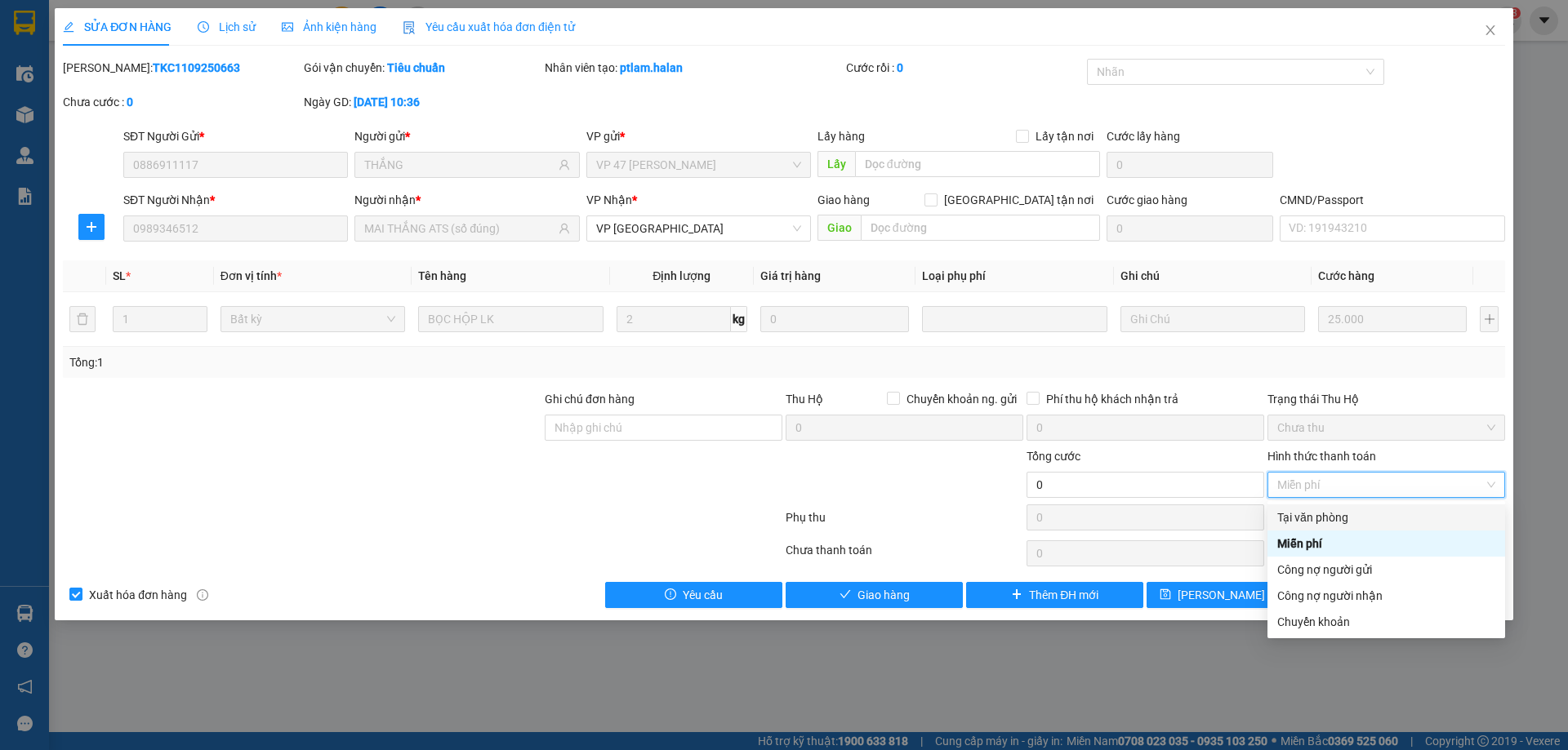
click at [1308, 523] on div "Tại văn phòng" at bounding box center [1386, 517] width 218 height 18
type input "25.000"
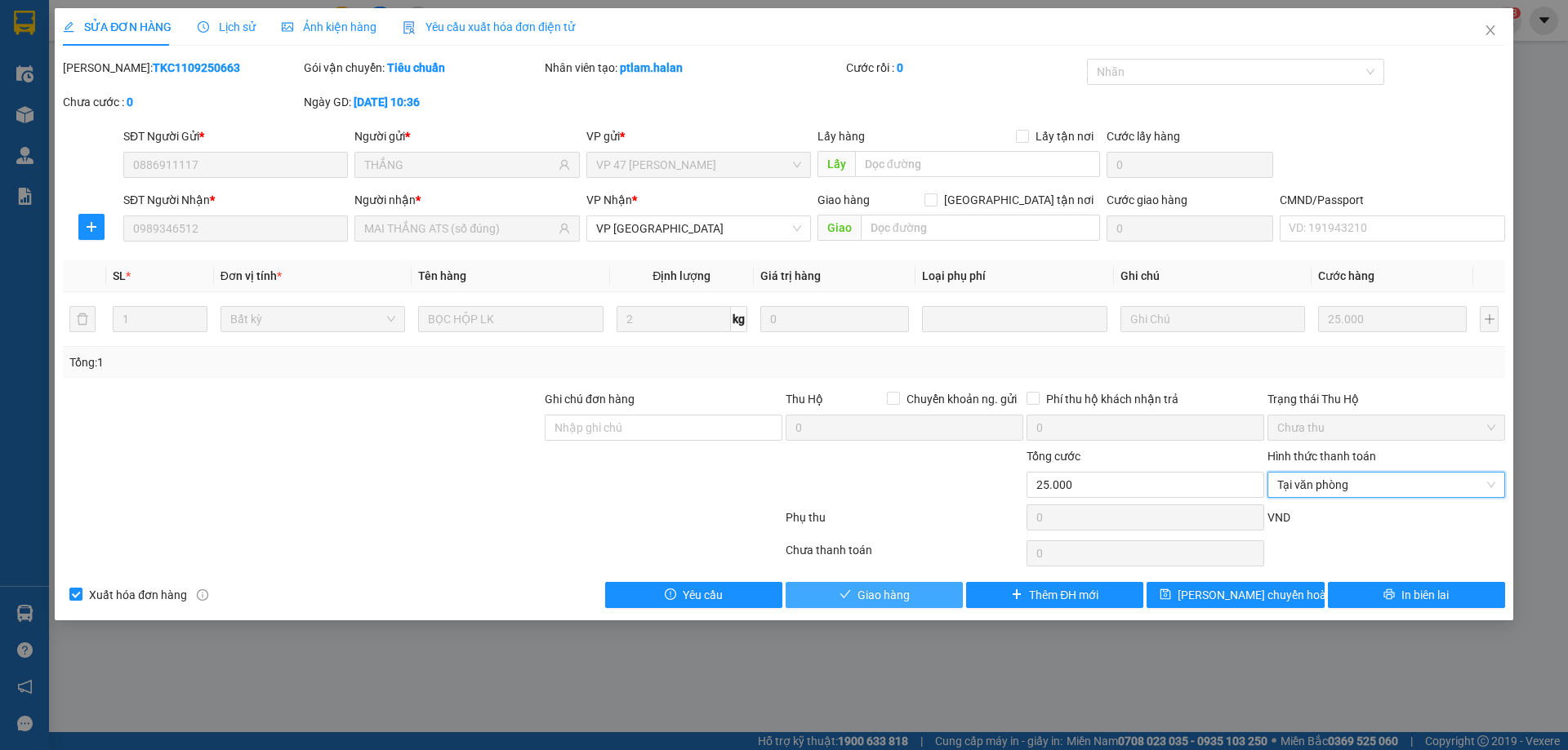
click at [869, 583] on button "Giao hàng" at bounding box center [873, 595] width 177 height 27
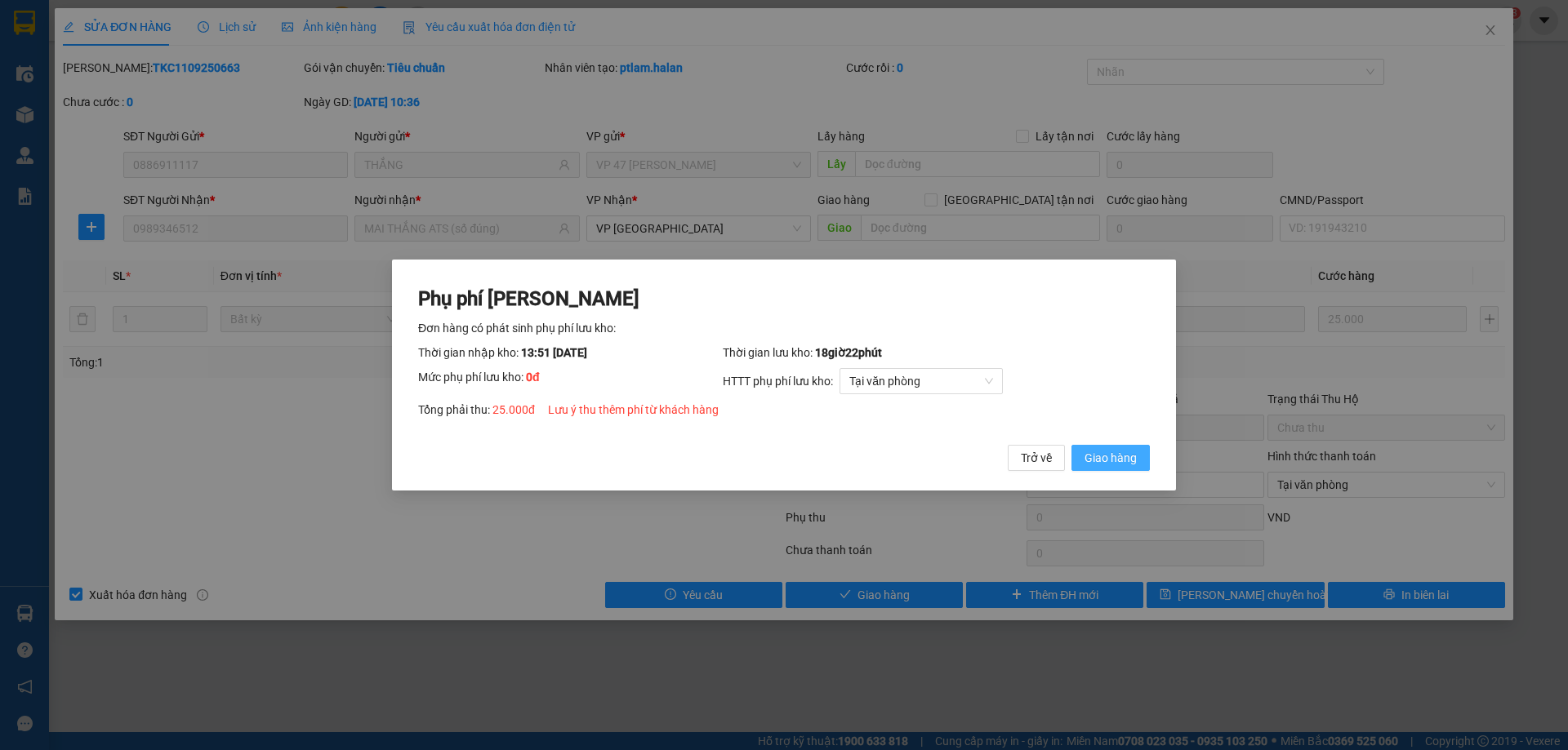
click at [1141, 461] on button "Giao hàng" at bounding box center [1110, 458] width 79 height 27
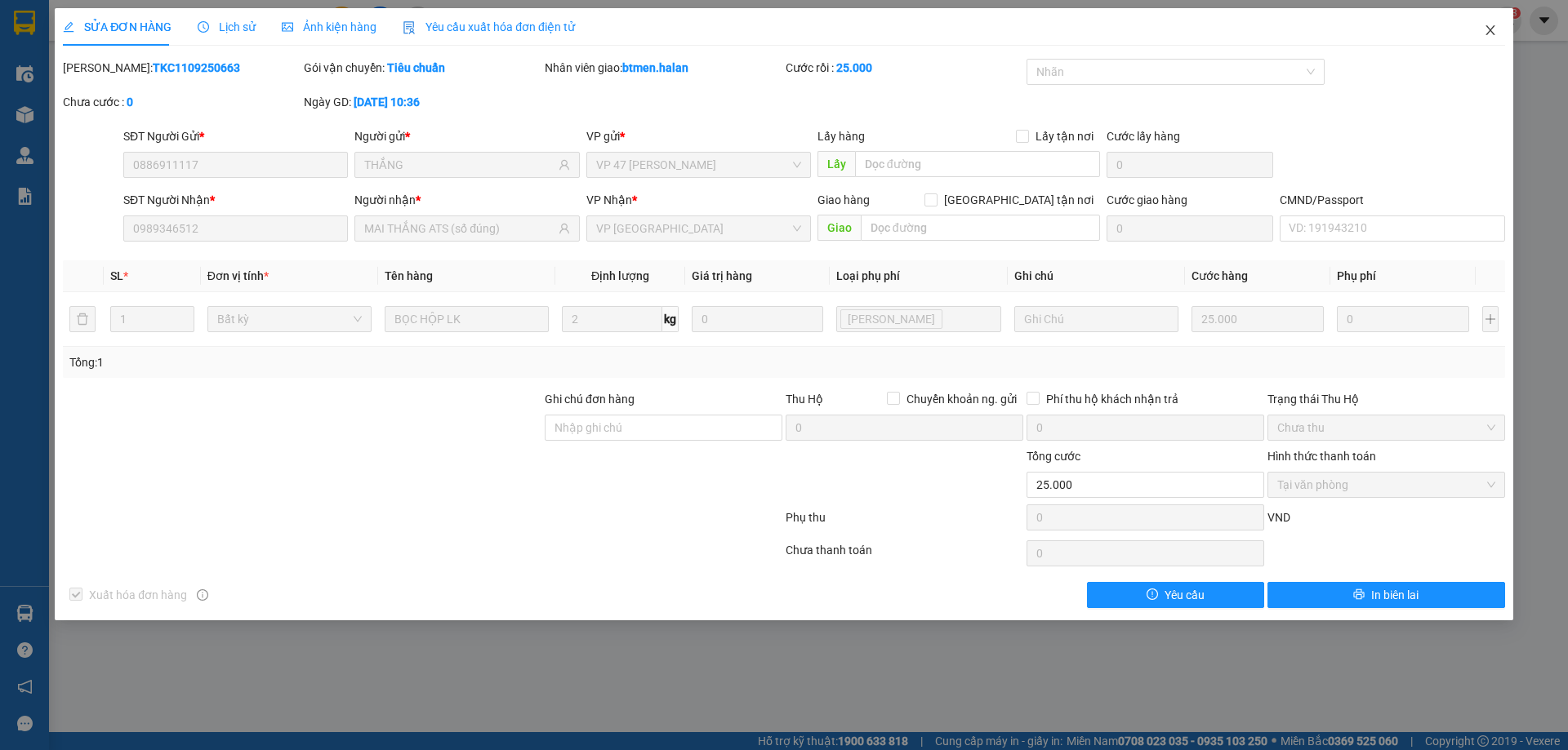
click at [1482, 27] on span "Close" at bounding box center [1489, 31] width 45 height 45
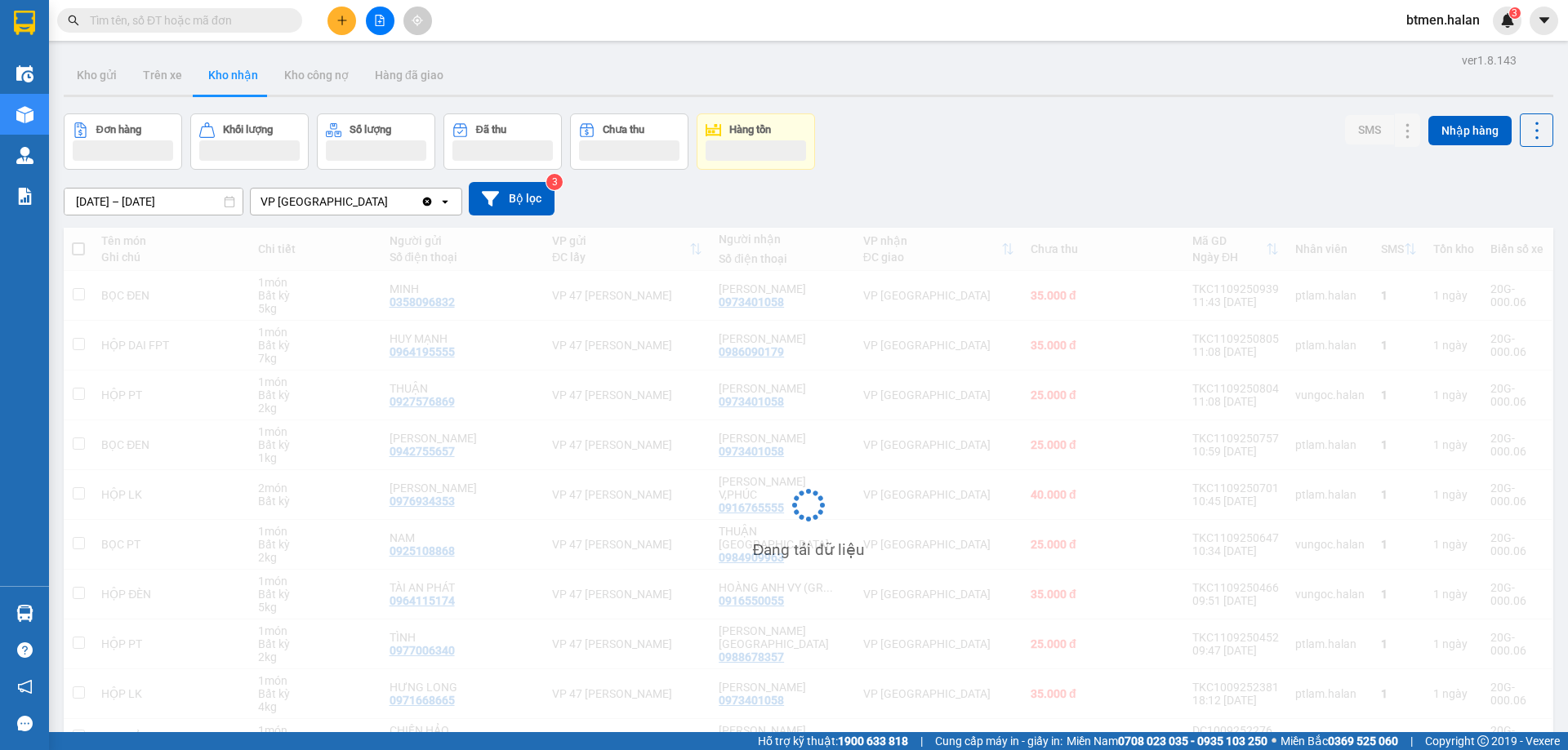
click at [209, 27] on input "text" at bounding box center [186, 20] width 192 height 18
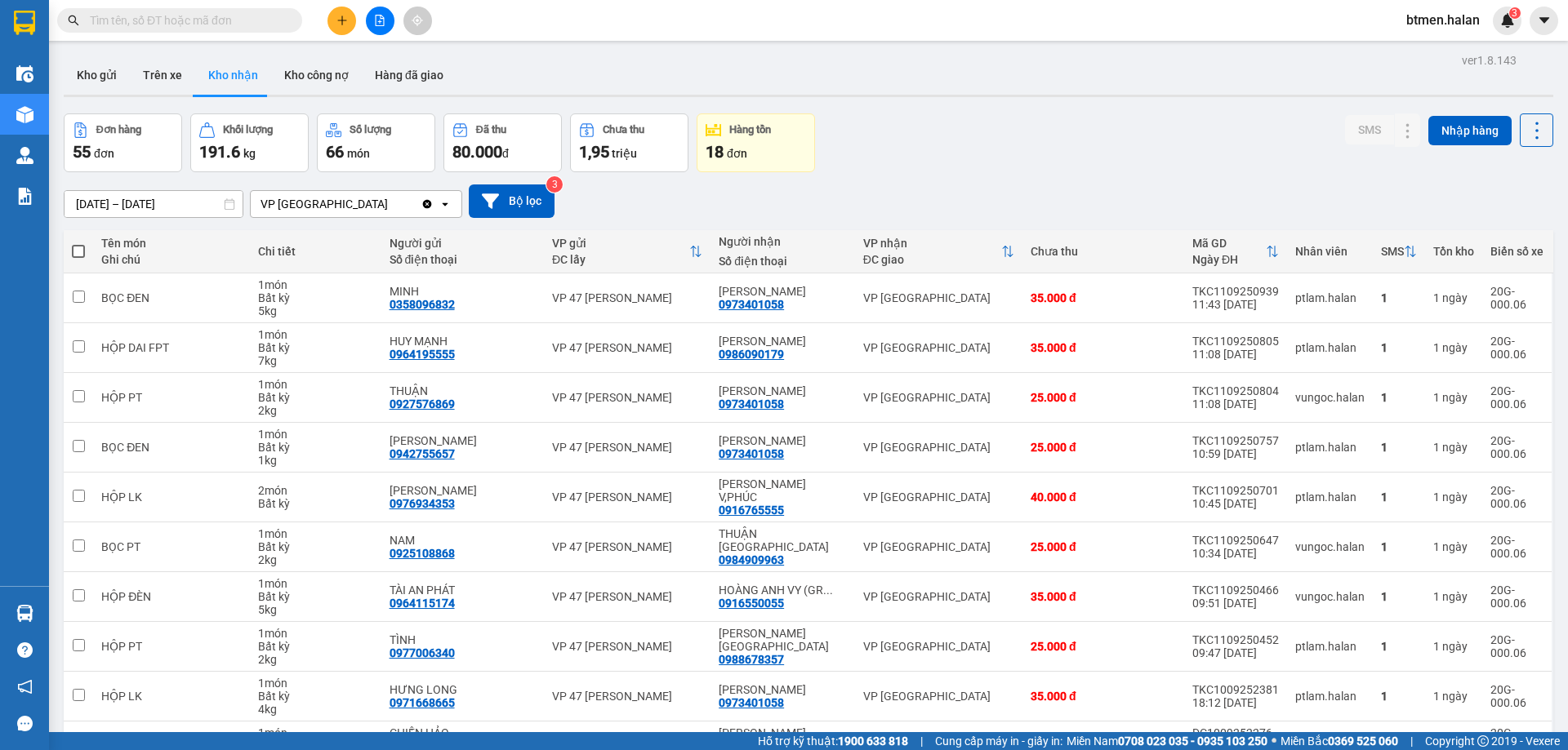
paste input "0989346512"
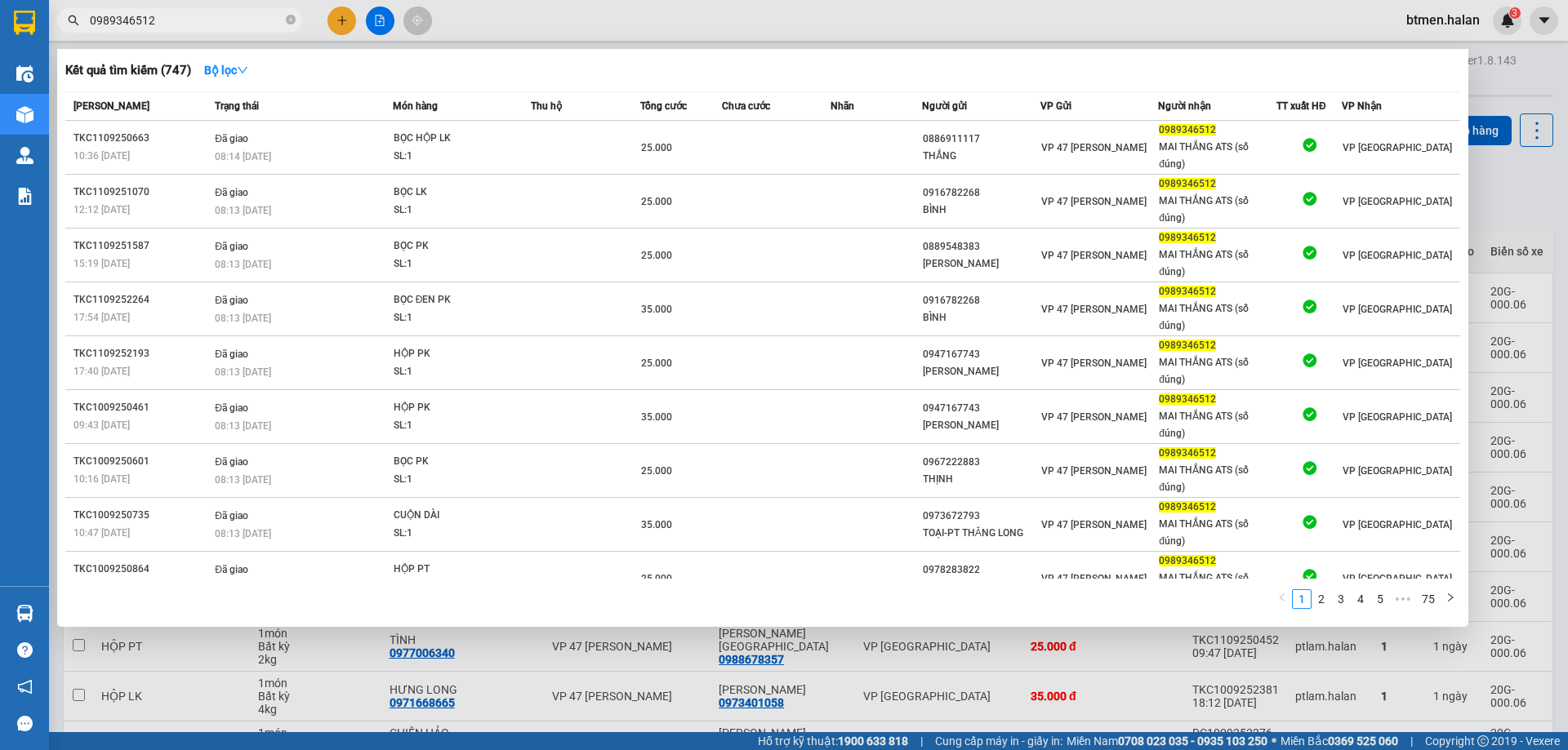
type input "0989346512"
drag, startPoint x: 1530, startPoint y: 216, endPoint x: 1516, endPoint y: 224, distance: 16.1
click at [1523, 221] on div at bounding box center [784, 375] width 1568 height 750
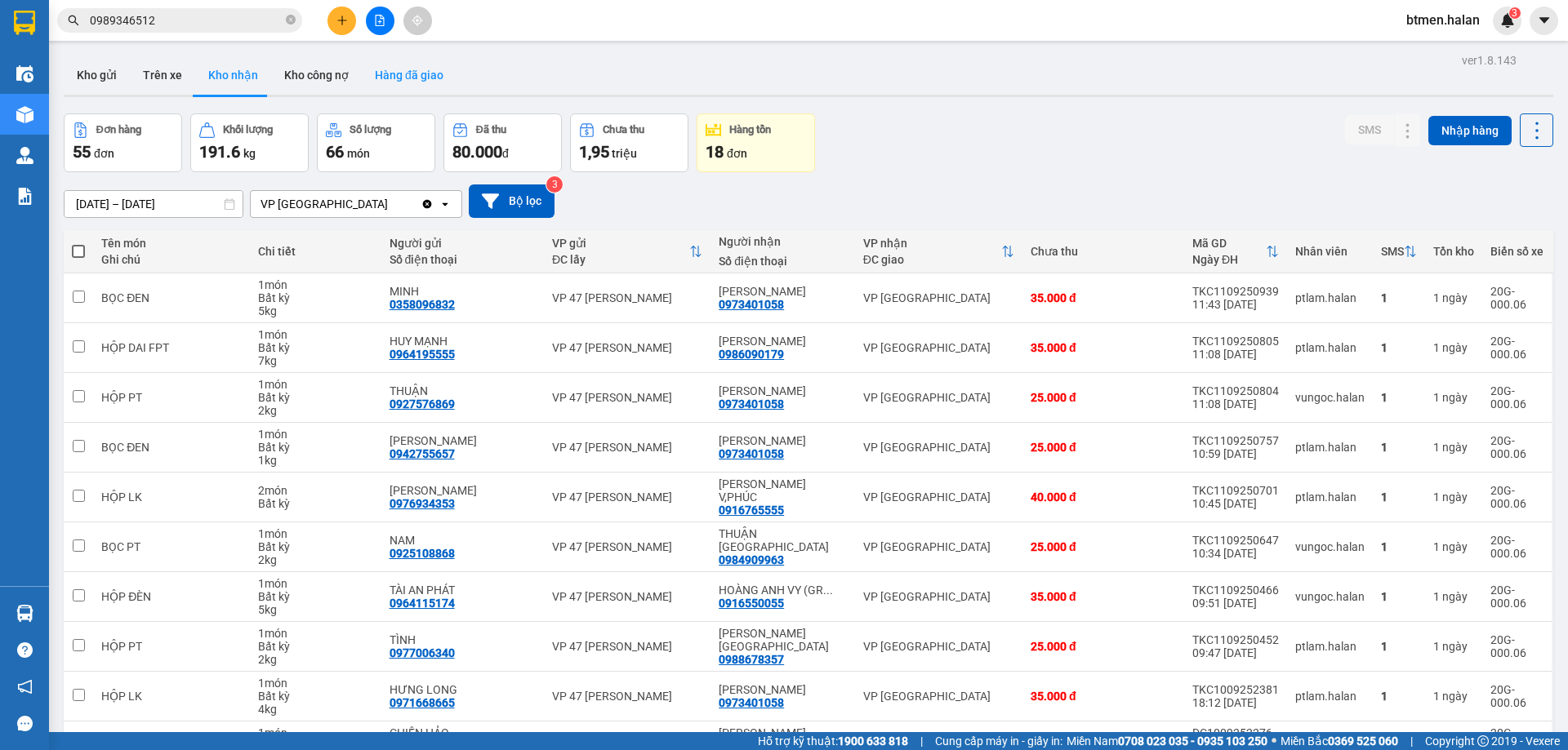
click at [419, 87] on button "Hàng đã giao" at bounding box center [409, 75] width 95 height 39
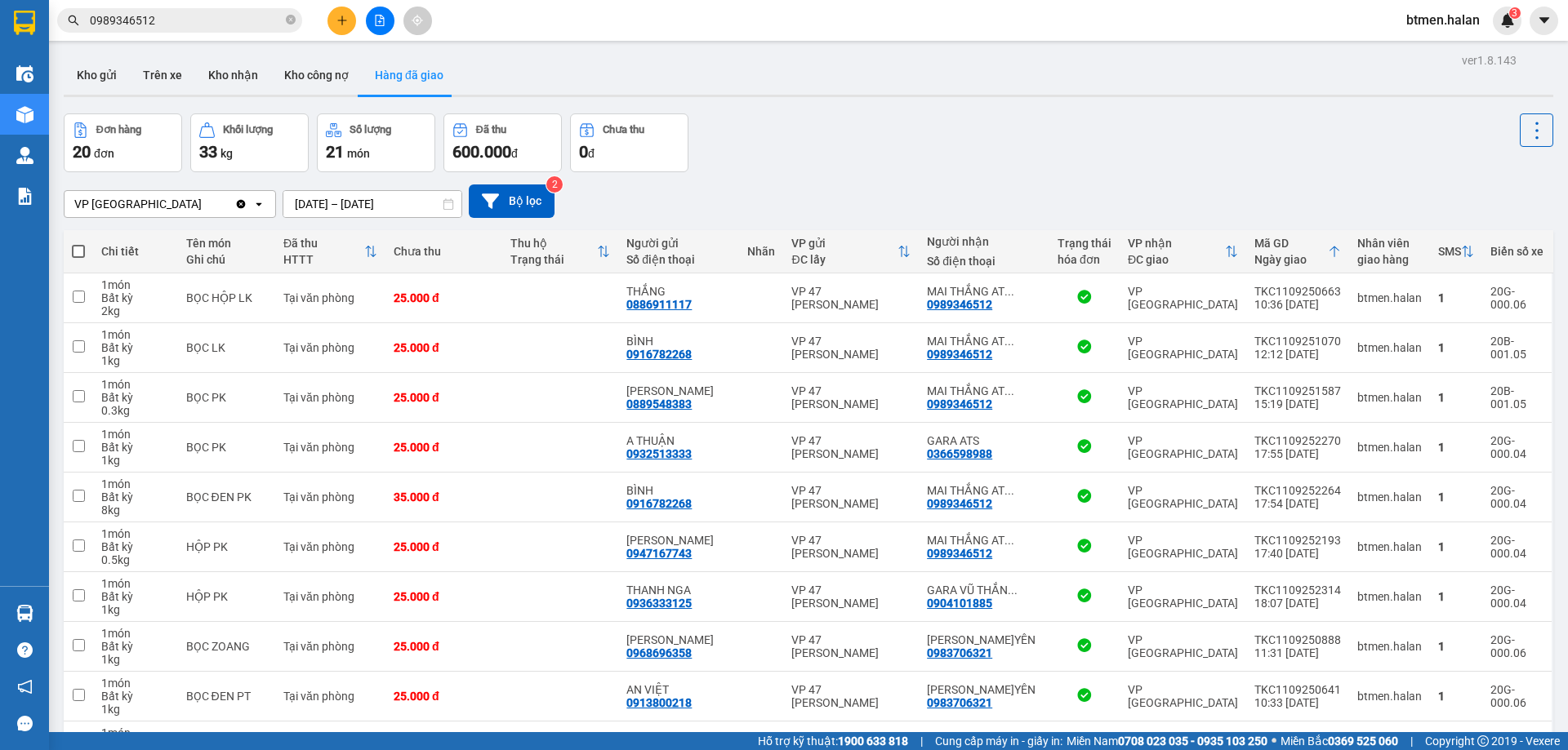
click at [1080, 189] on div "VP [GEOGRAPHIC_DATA] Clear value open [DATE] – [DATE] Press the down arrow key …" at bounding box center [808, 201] width 1489 height 33
click at [1080, 134] on div "Đơn hàng 20 đơn Khối lượng 33 kg Số lượng 21 món Đã thu 600.000 đ Chưa thu 0 đ" at bounding box center [808, 143] width 1489 height 59
click at [88, 70] on button "Kho gửi" at bounding box center [96, 75] width 66 height 39
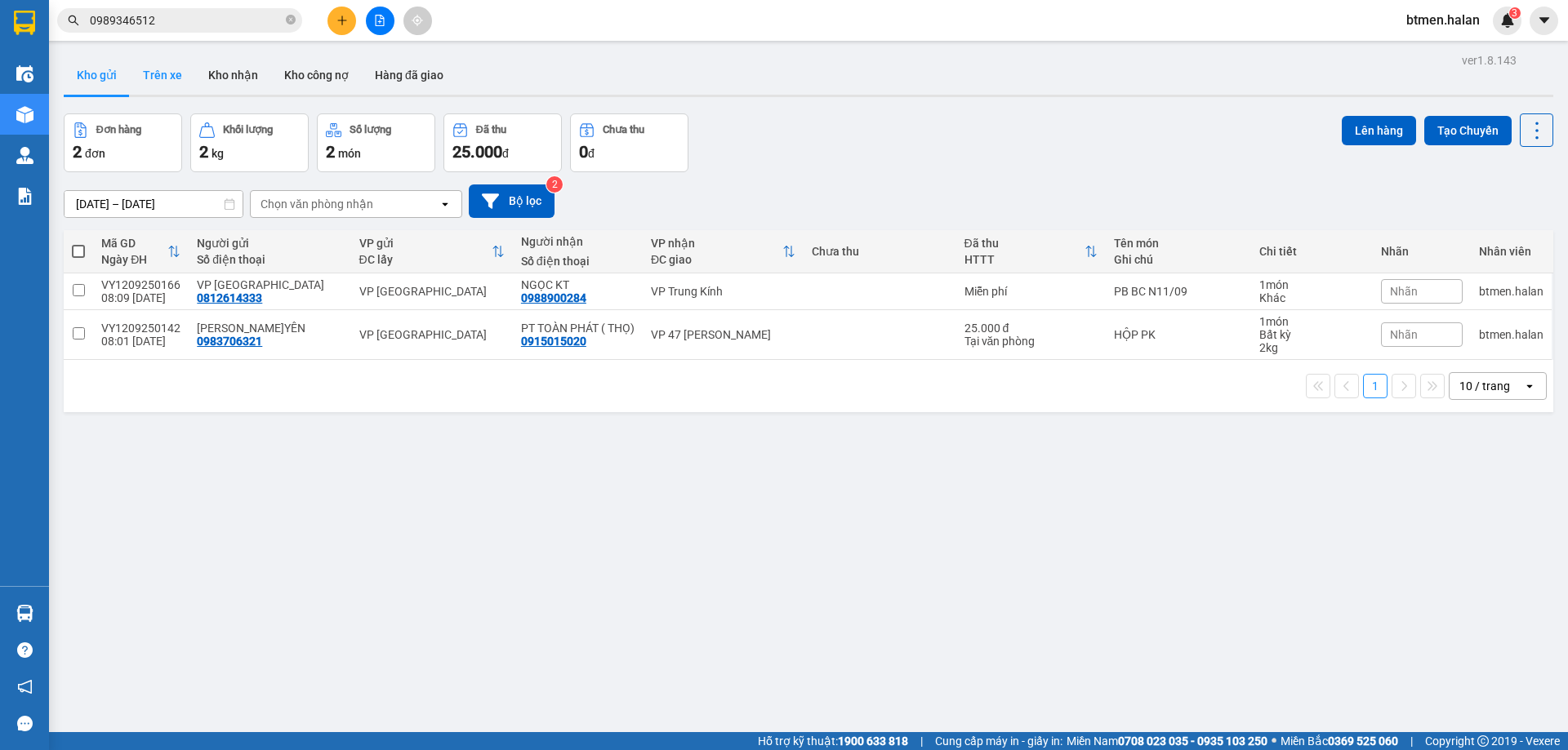
click at [148, 85] on button "Trên xe" at bounding box center [163, 75] width 65 height 39
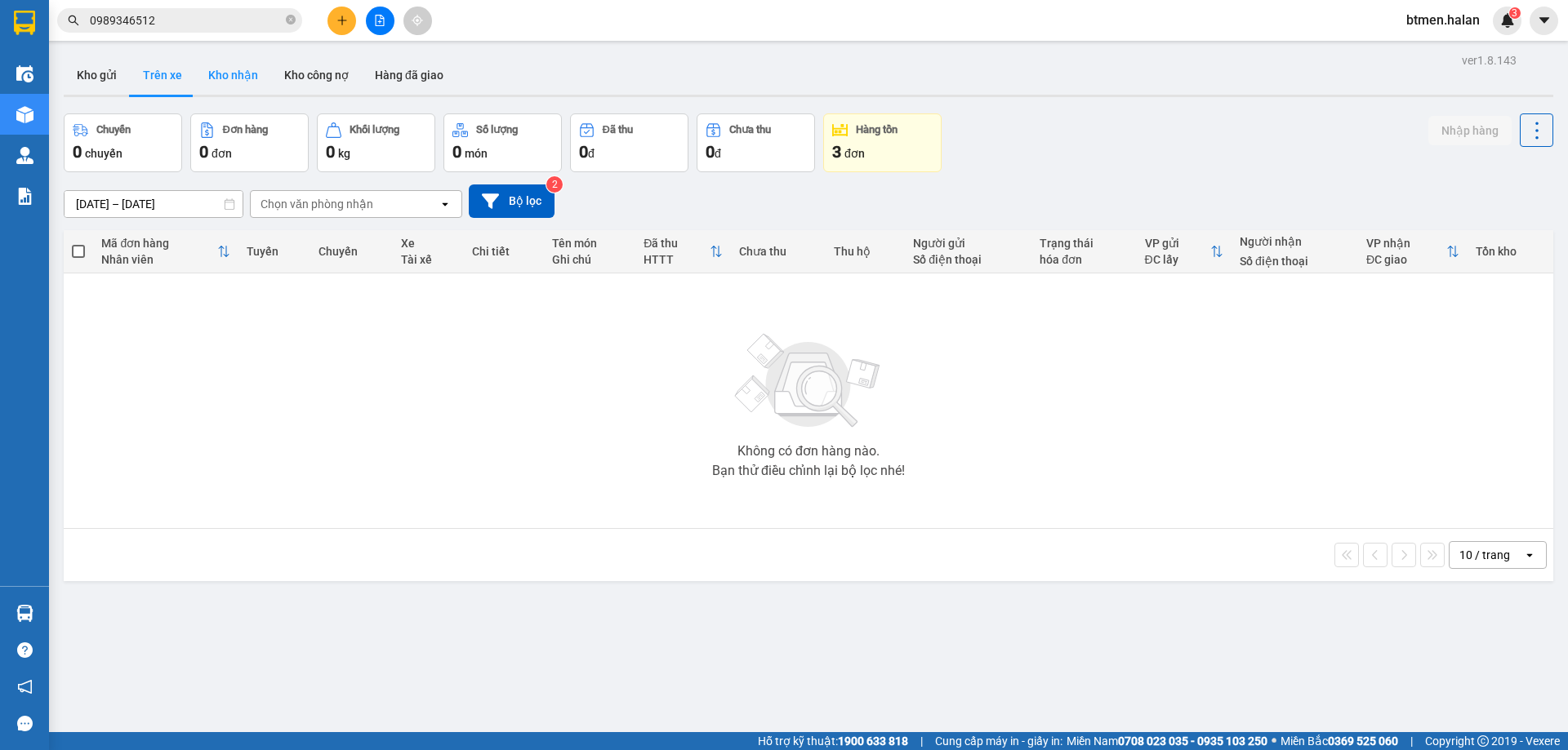
click at [247, 89] on button "Kho nhận" at bounding box center [233, 75] width 76 height 39
type input "[DATE] – [DATE]"
